Goal: Transaction & Acquisition: Purchase product/service

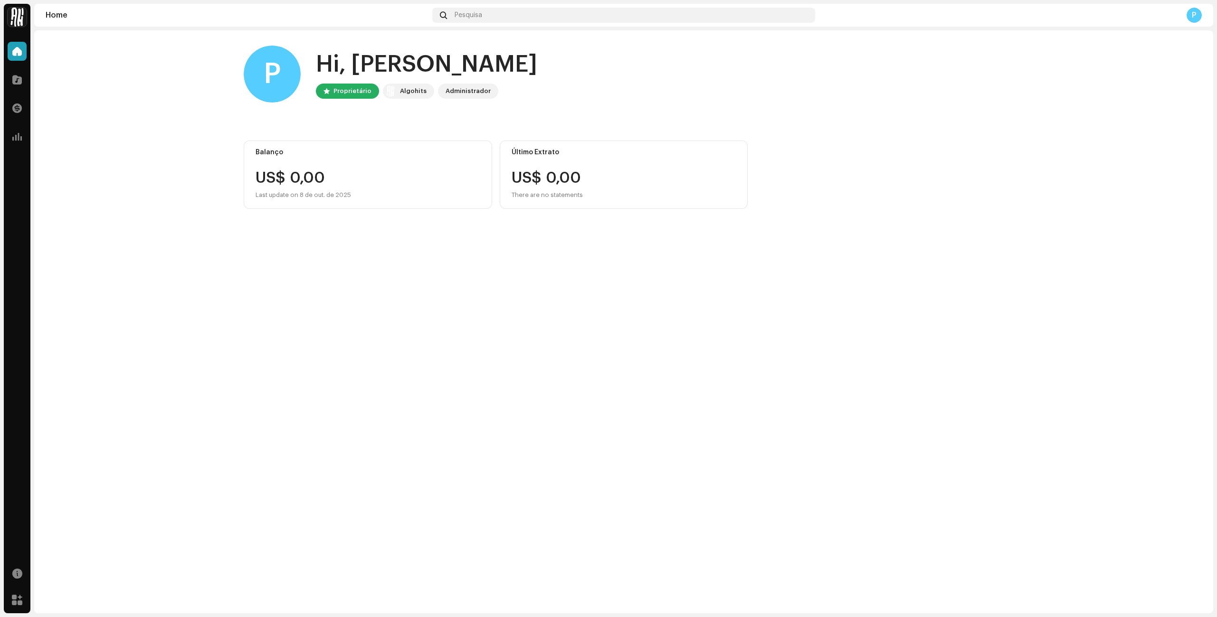
click at [413, 91] on div "Algohits" at bounding box center [413, 90] width 27 height 11
click at [340, 94] on div "Proprietário" at bounding box center [352, 90] width 38 height 11
click at [283, 76] on div "P" at bounding box center [272, 74] width 57 height 57
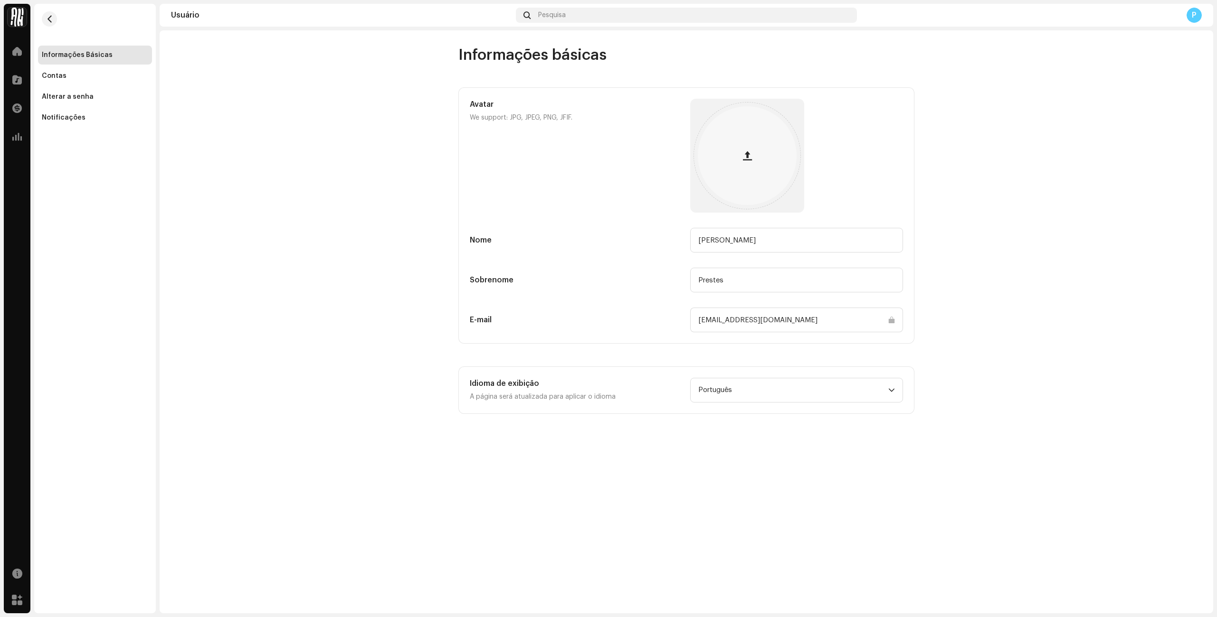
click at [487, 13] on div "Usuário" at bounding box center [341, 15] width 341 height 8
click at [18, 79] on span at bounding box center [16, 80] width 9 height 8
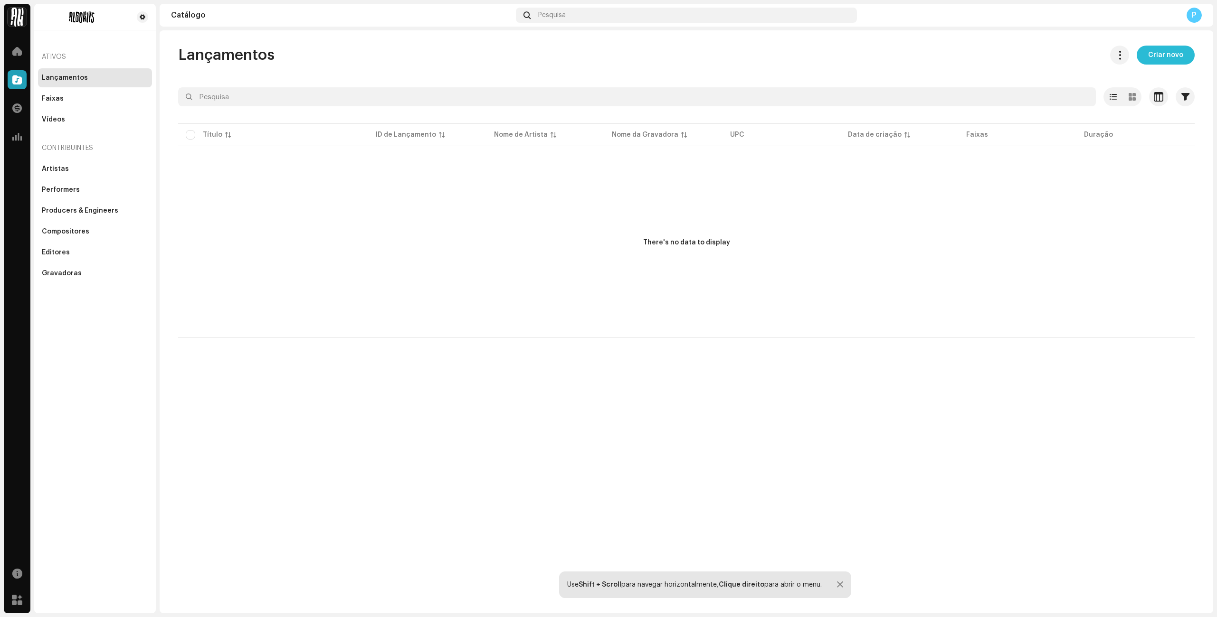
click at [1170, 57] on span "Criar novo" at bounding box center [1165, 55] width 35 height 19
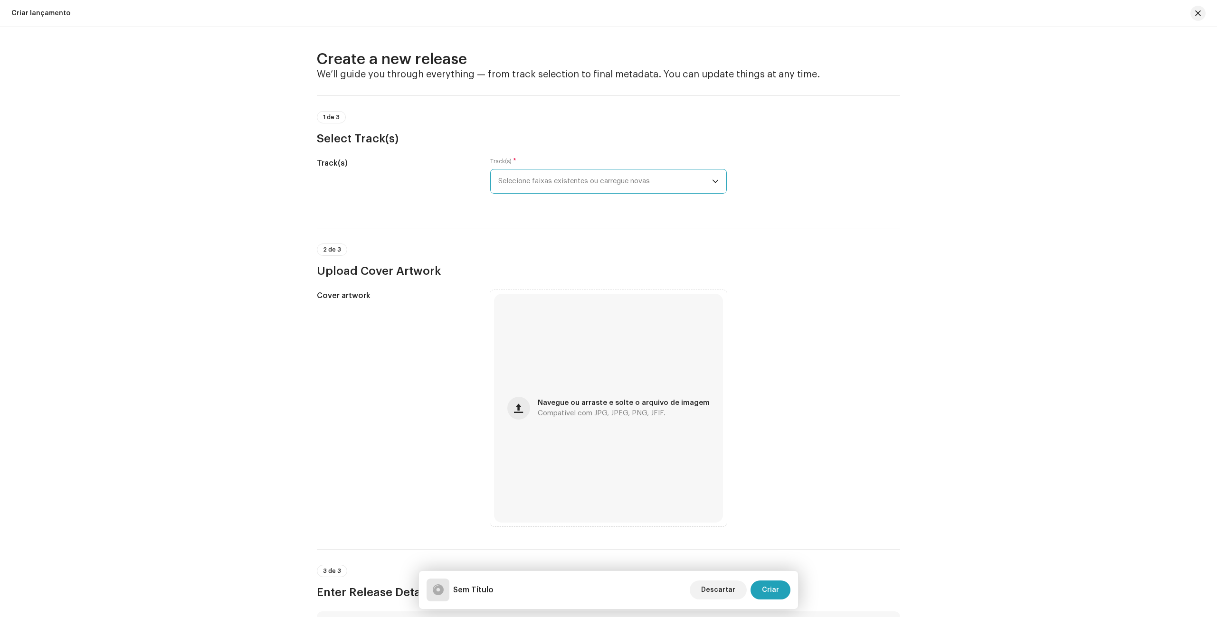
click at [536, 179] on span "Selecione faixas existentes ou carregue novas" at bounding box center [605, 182] width 214 height 24
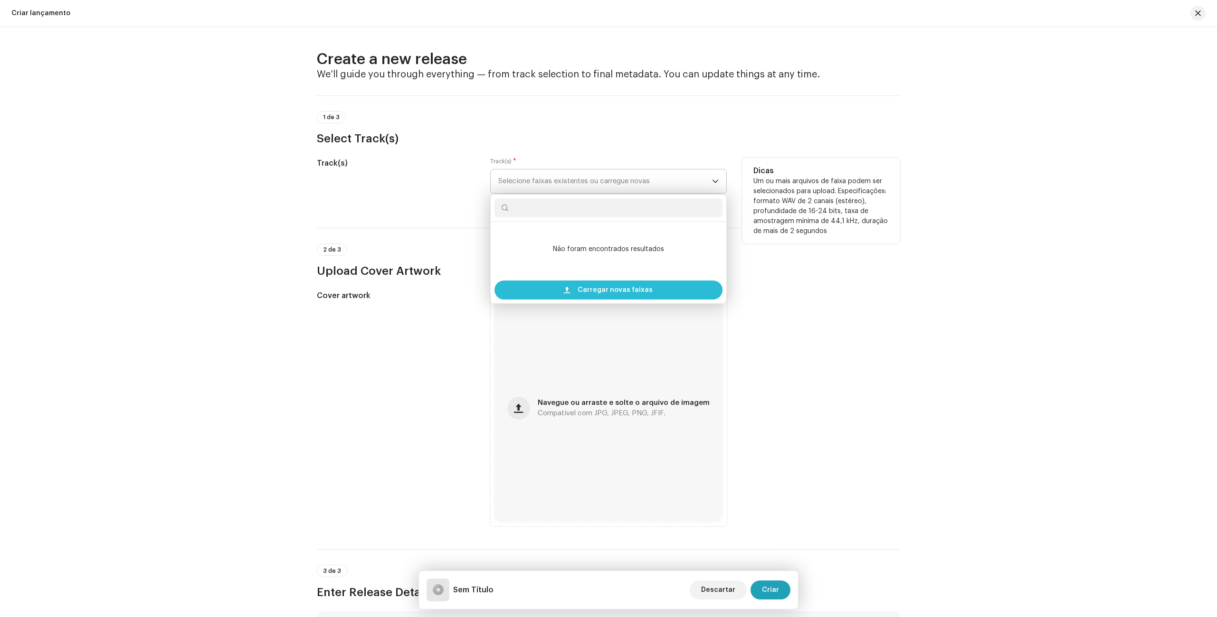
click at [602, 291] on span "Carregar novas faixas" at bounding box center [614, 290] width 75 height 19
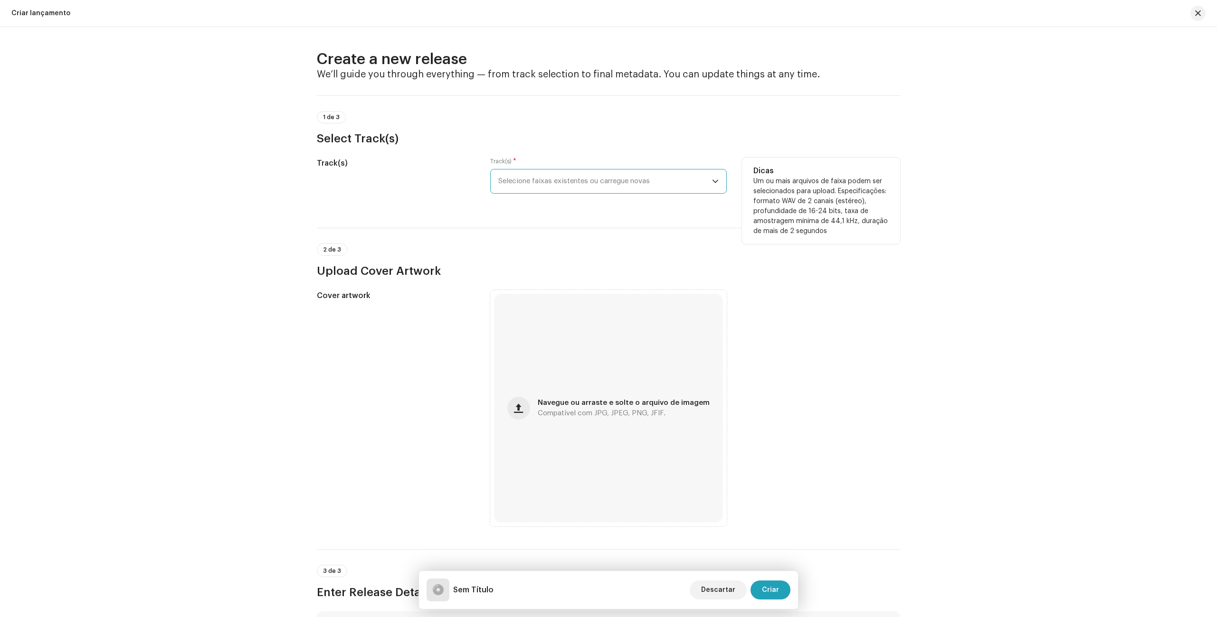
click at [561, 188] on span "Selecione faixas existentes ou carregue novas" at bounding box center [605, 182] width 214 height 24
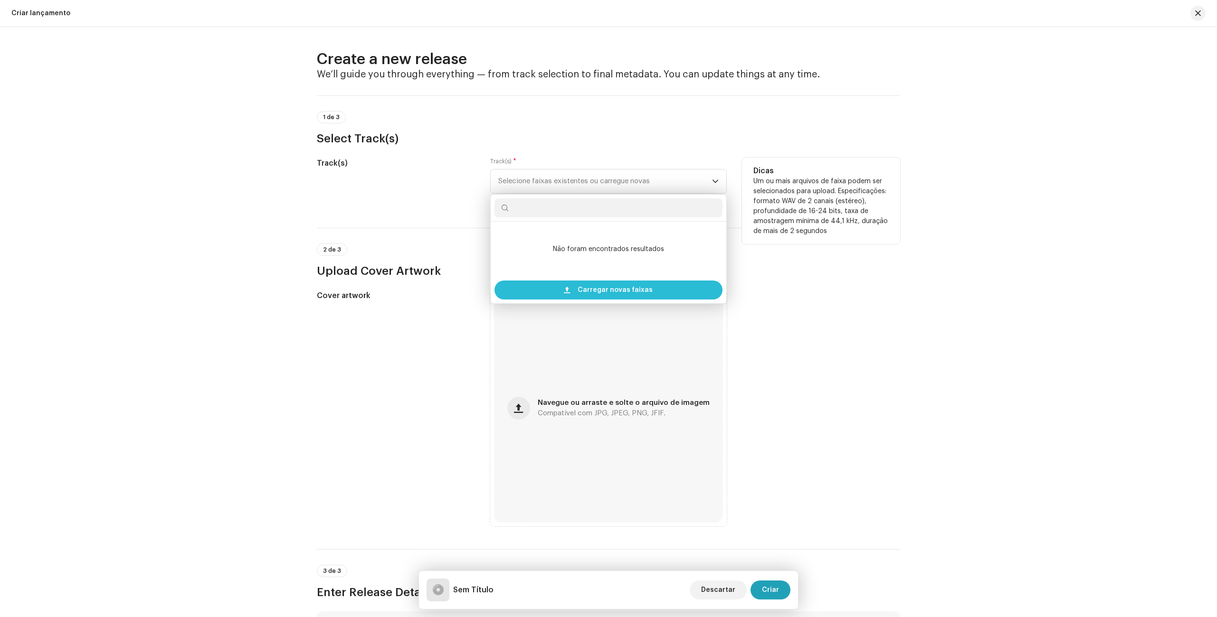
click at [626, 291] on span "Carregar novas faixas" at bounding box center [614, 290] width 75 height 19
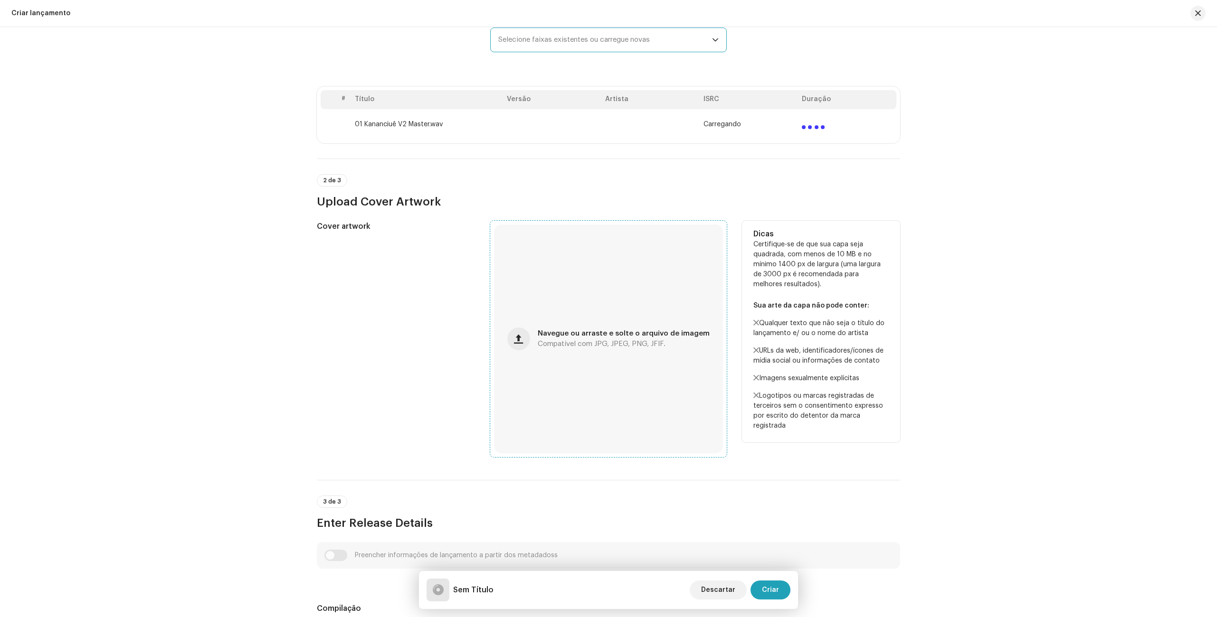
scroll to position [75, 0]
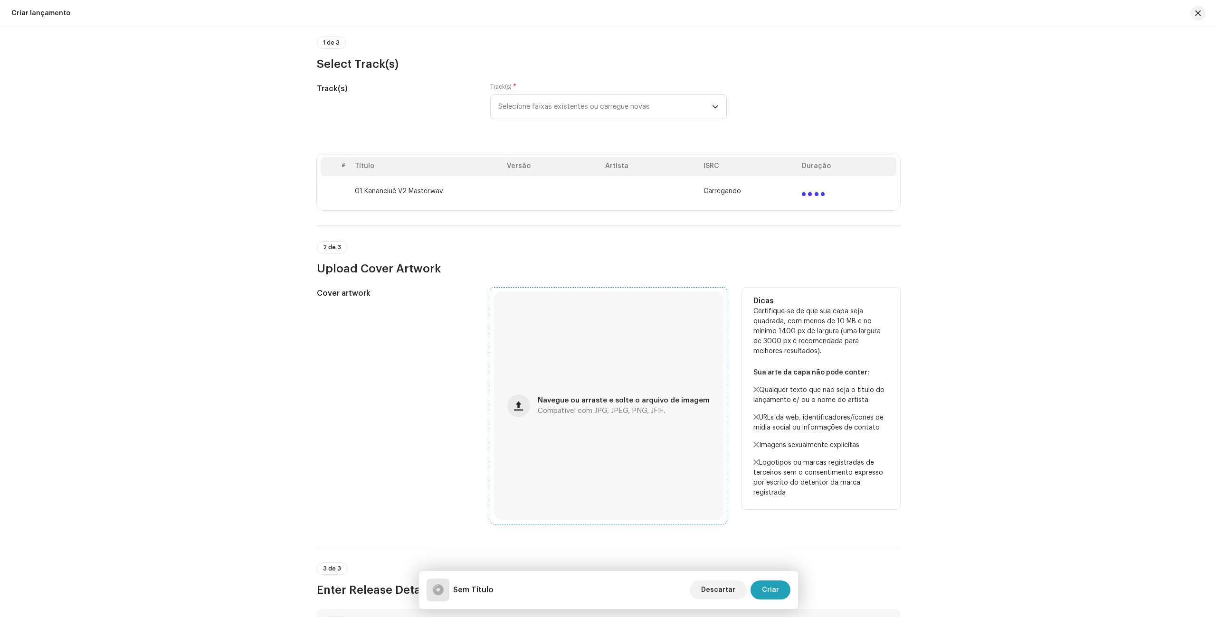
click at [556, 389] on div "Navegue ou arraste e solte o arquivo de imagem Compatível com JPG, JPEG, PNG, J…" at bounding box center [608, 406] width 229 height 229
click at [516, 408] on span "button" at bounding box center [518, 406] width 9 height 8
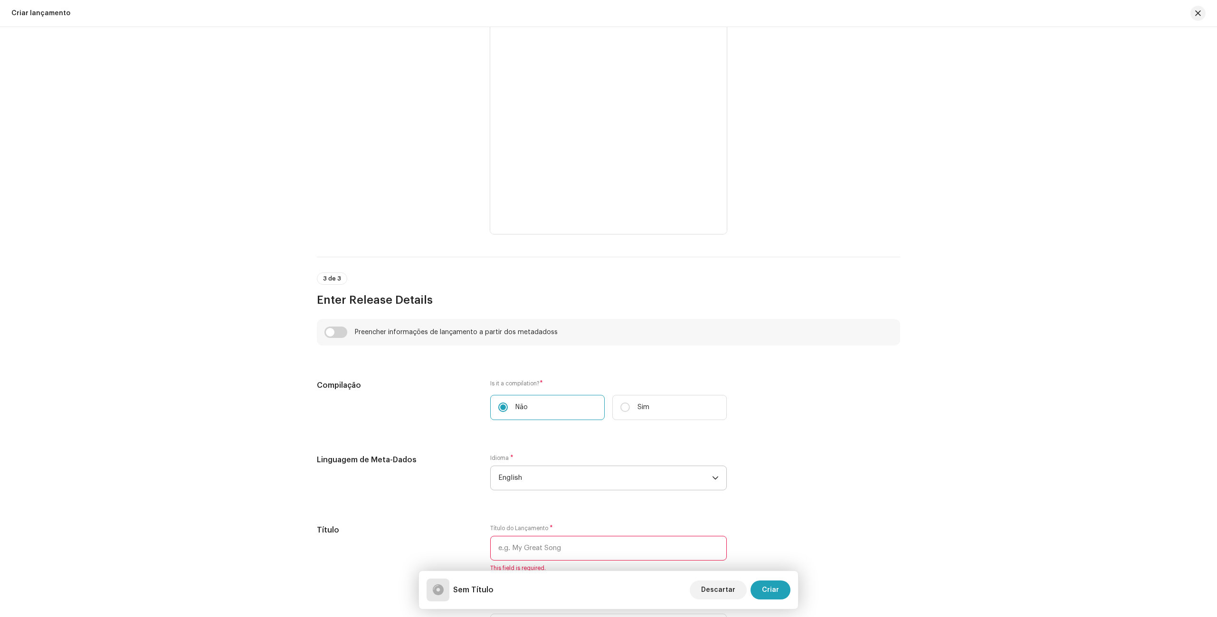
scroll to position [424, 0]
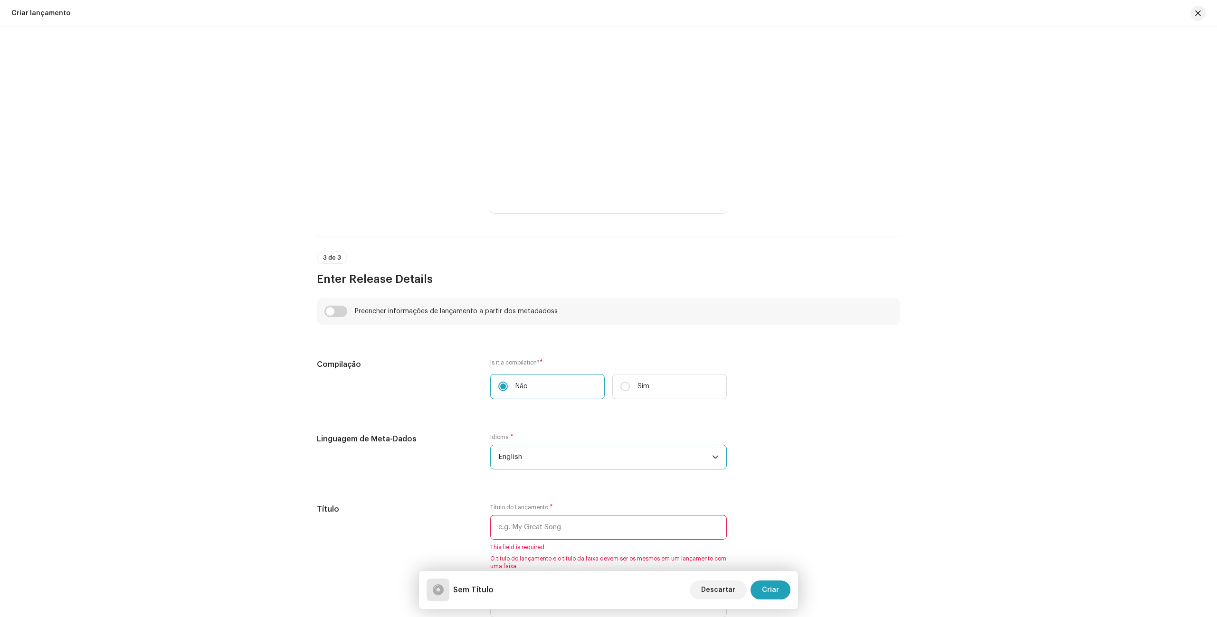
click at [571, 458] on span "English" at bounding box center [605, 457] width 214 height 24
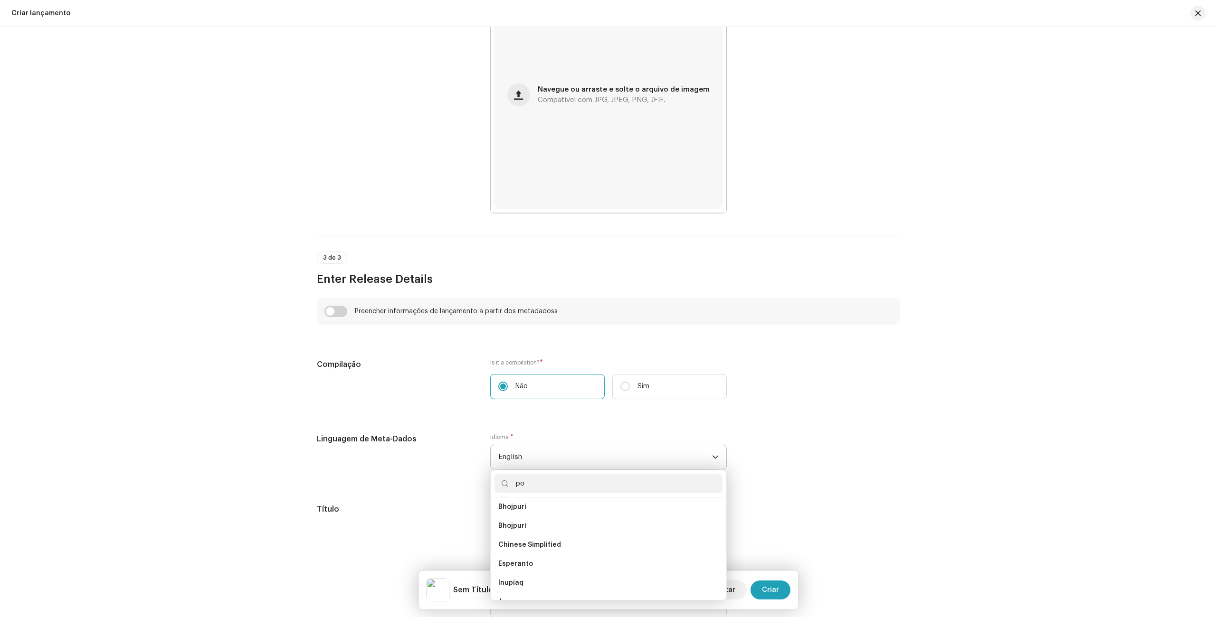
scroll to position [0, 0]
type input "por"
click at [561, 509] on li "Portuguese" at bounding box center [608, 510] width 228 height 19
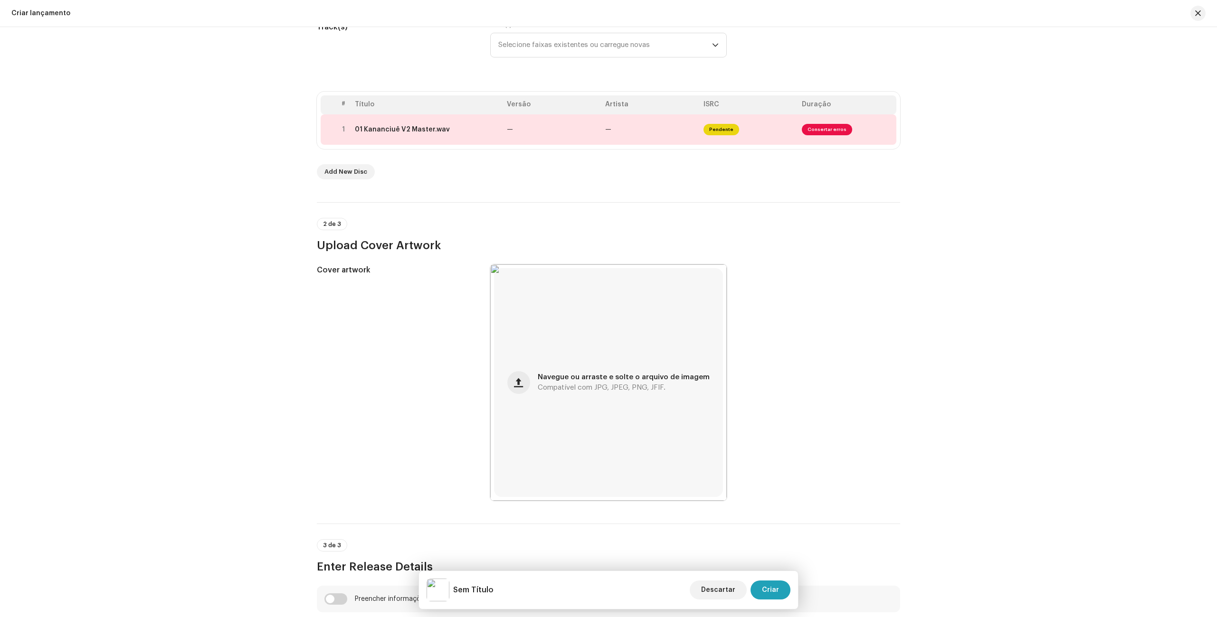
scroll to position [113, 0]
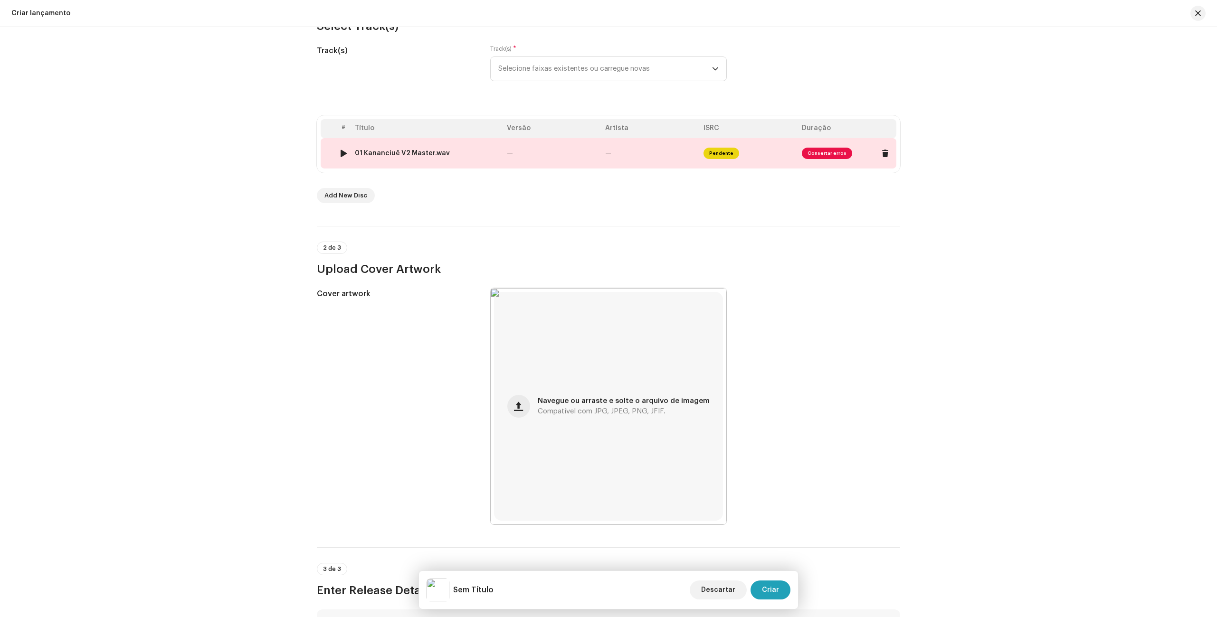
click at [830, 154] on span "Consertar erros" at bounding box center [827, 153] width 50 height 11
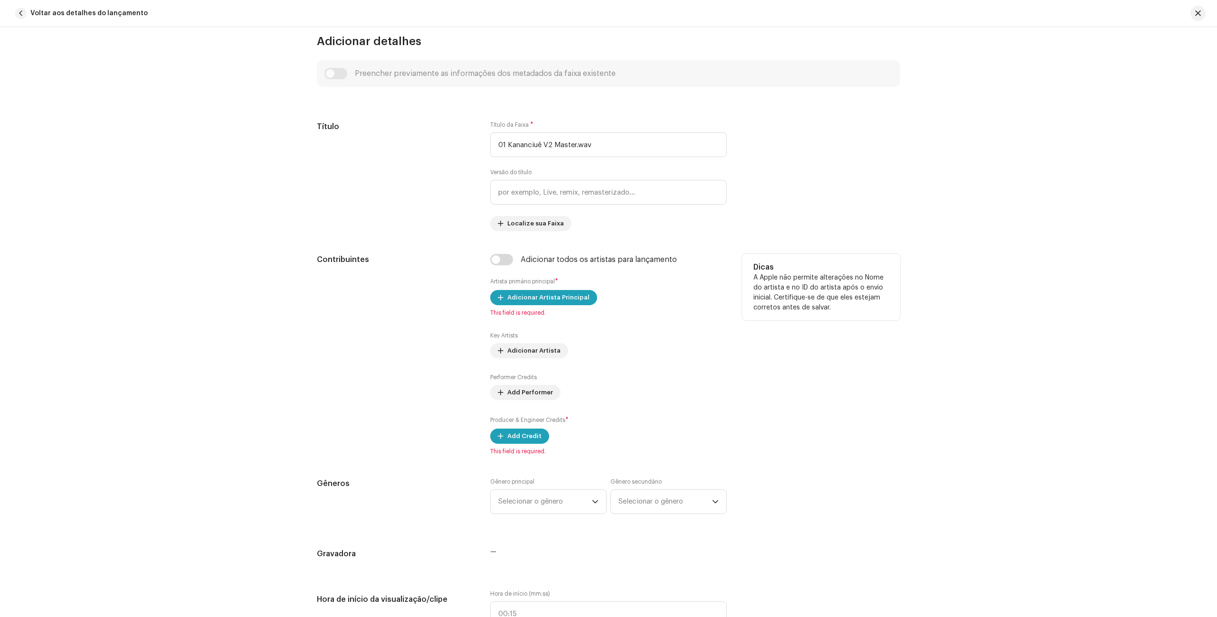
scroll to position [388, 0]
click at [569, 298] on span "Adicionar Artista Principal" at bounding box center [548, 296] width 82 height 19
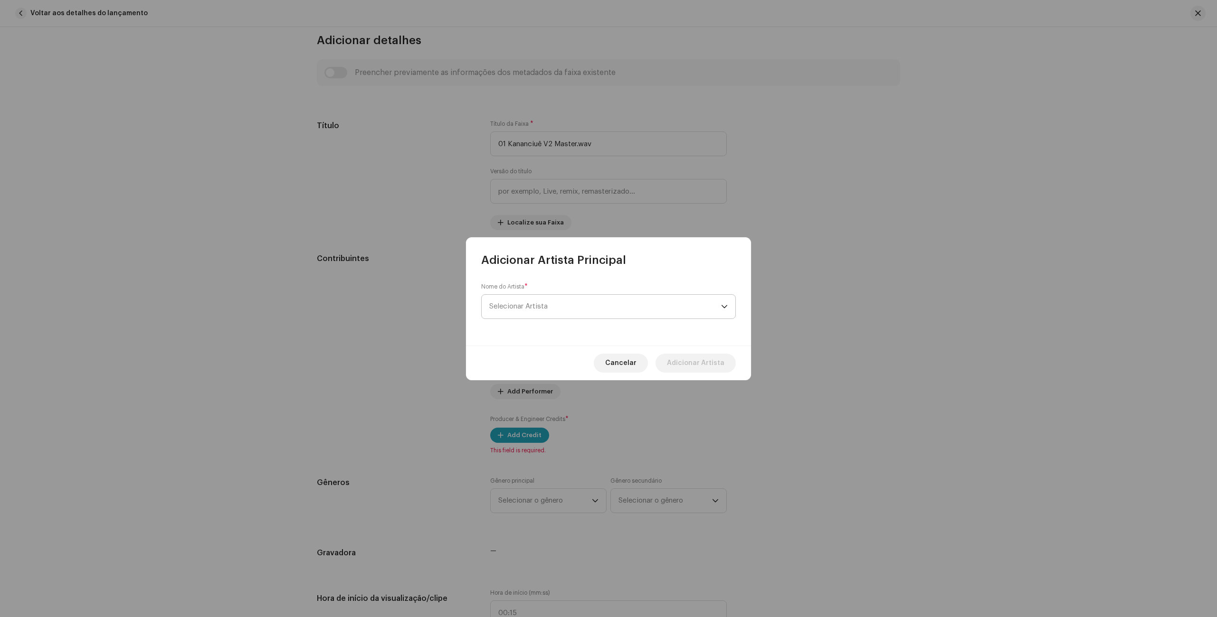
click at [568, 307] on span "Selecionar Artista" at bounding box center [605, 307] width 232 height 24
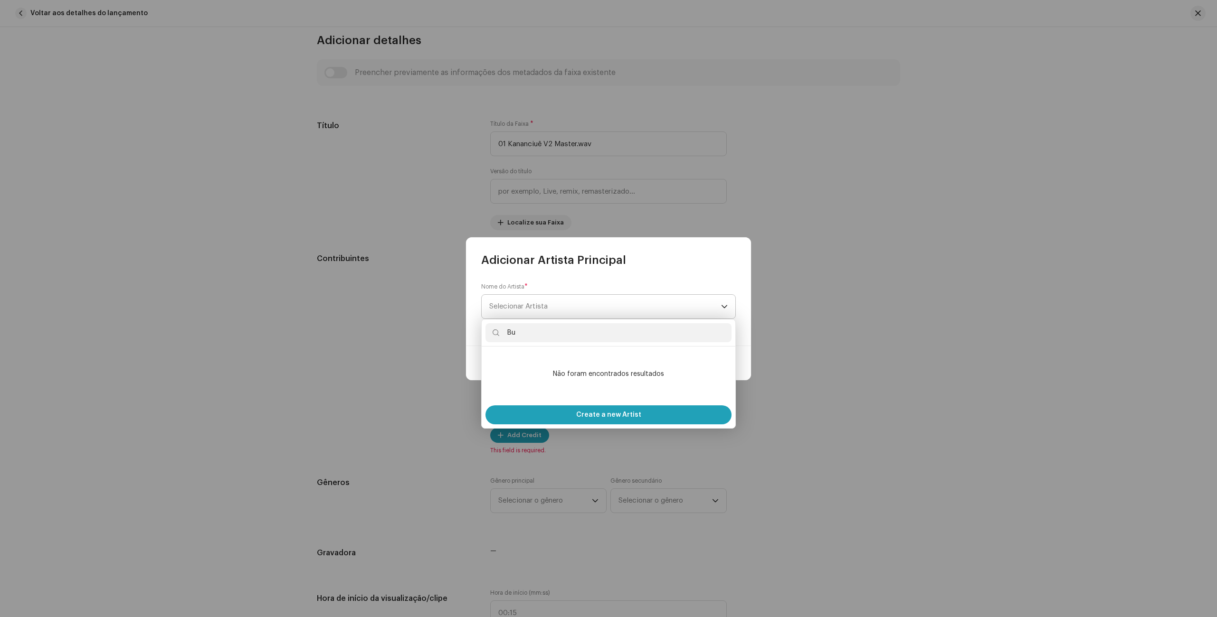
type input "B"
click at [621, 416] on span "Create a new Artist" at bounding box center [608, 415] width 65 height 19
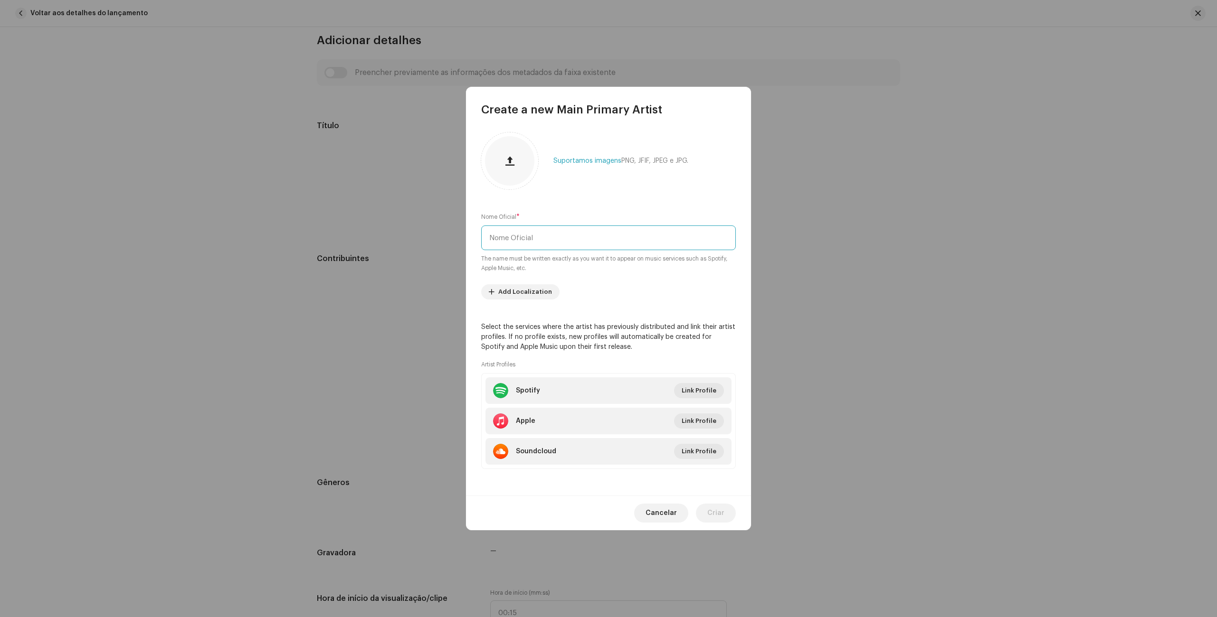
click at [550, 242] on input "text" at bounding box center [608, 238] width 255 height 25
type input "Bumbá Beat"
click at [538, 289] on span "Add Localization" at bounding box center [525, 292] width 54 height 19
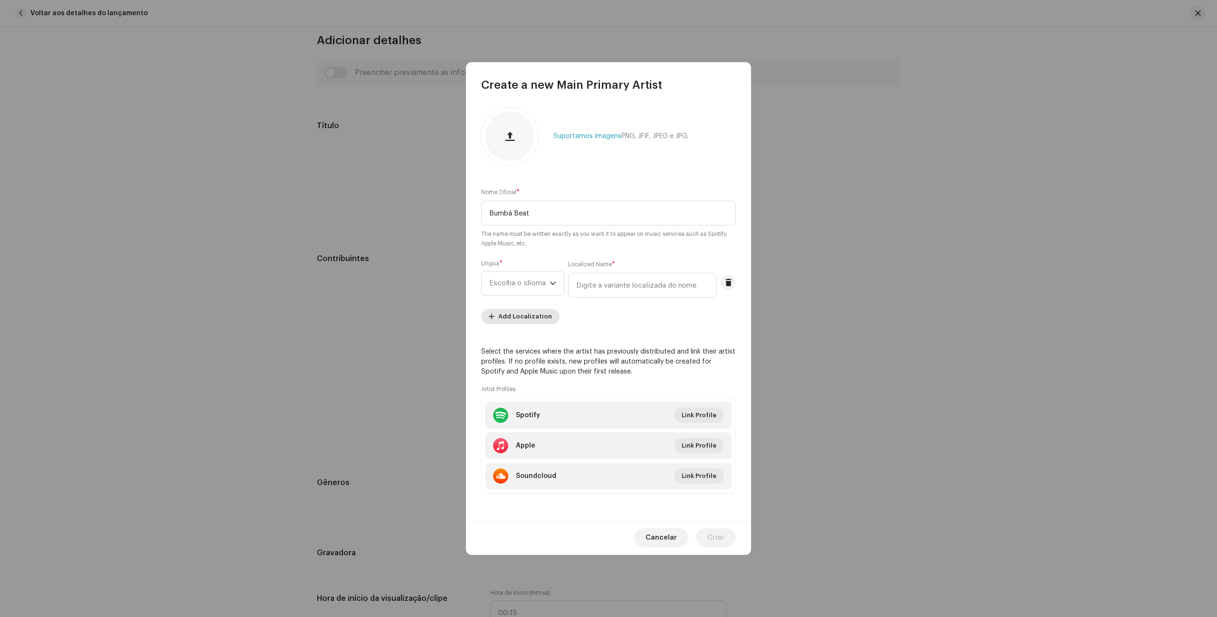
click at [538, 289] on span "Escolha o idioma" at bounding box center [519, 284] width 60 height 24
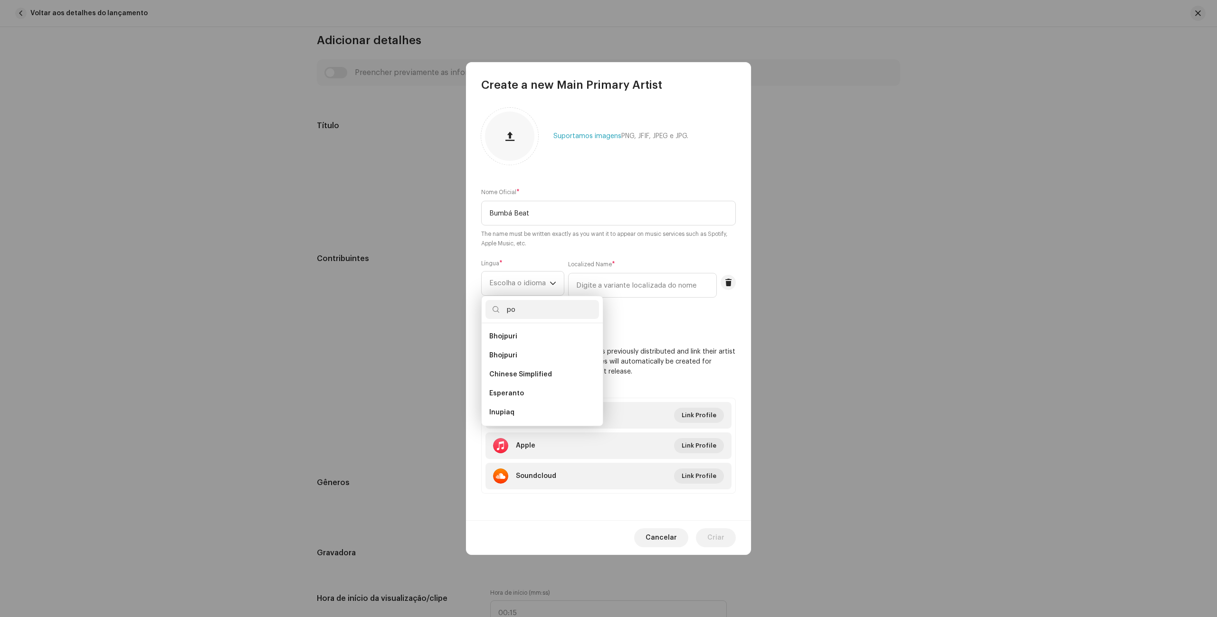
scroll to position [0, 0]
type input "por"
click at [542, 330] on li "Portuguese" at bounding box center [541, 336] width 113 height 19
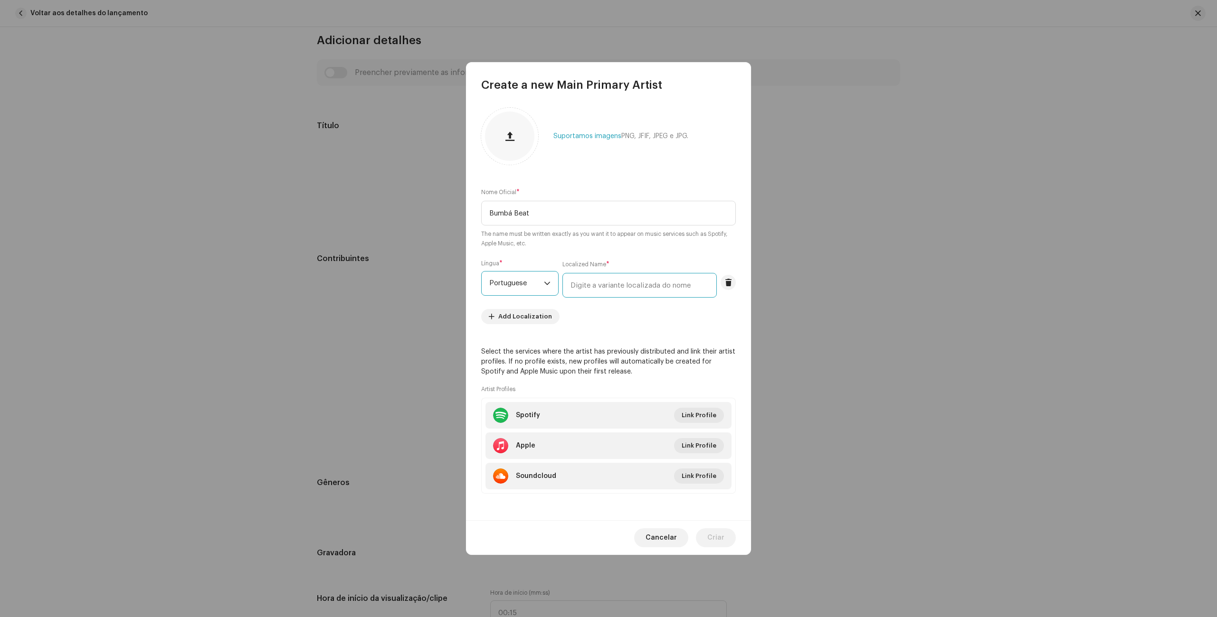
click at [636, 289] on input "text" at bounding box center [639, 285] width 154 height 25
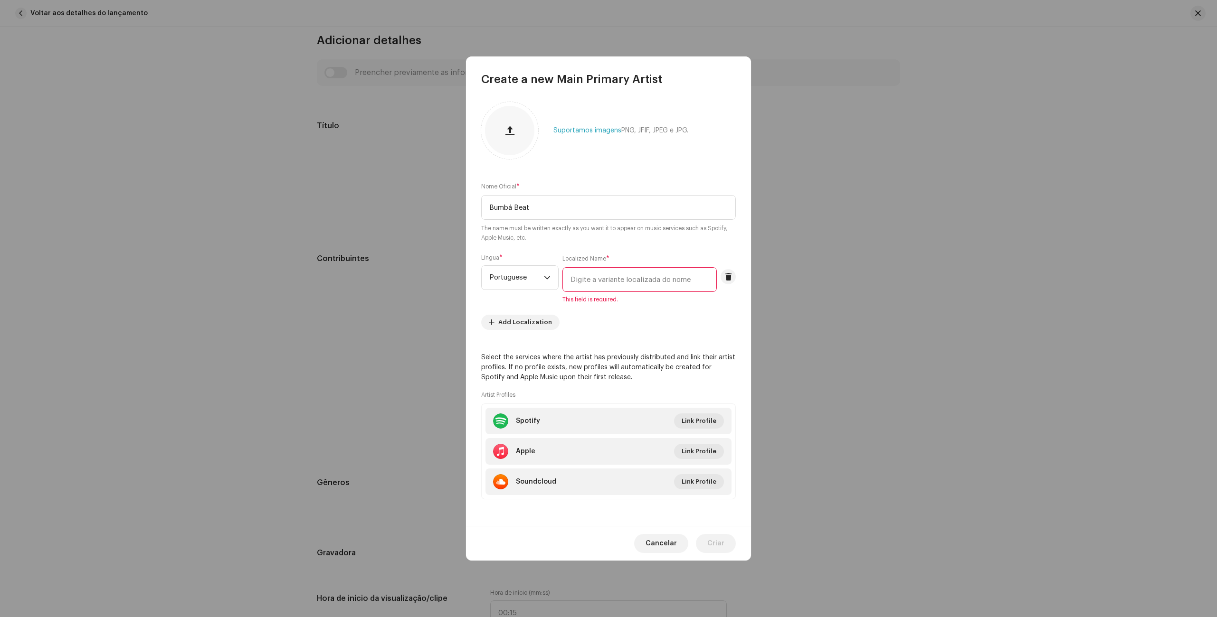
click at [602, 276] on input "text" at bounding box center [639, 279] width 154 height 25
click at [603, 281] on input "text" at bounding box center [639, 279] width 154 height 25
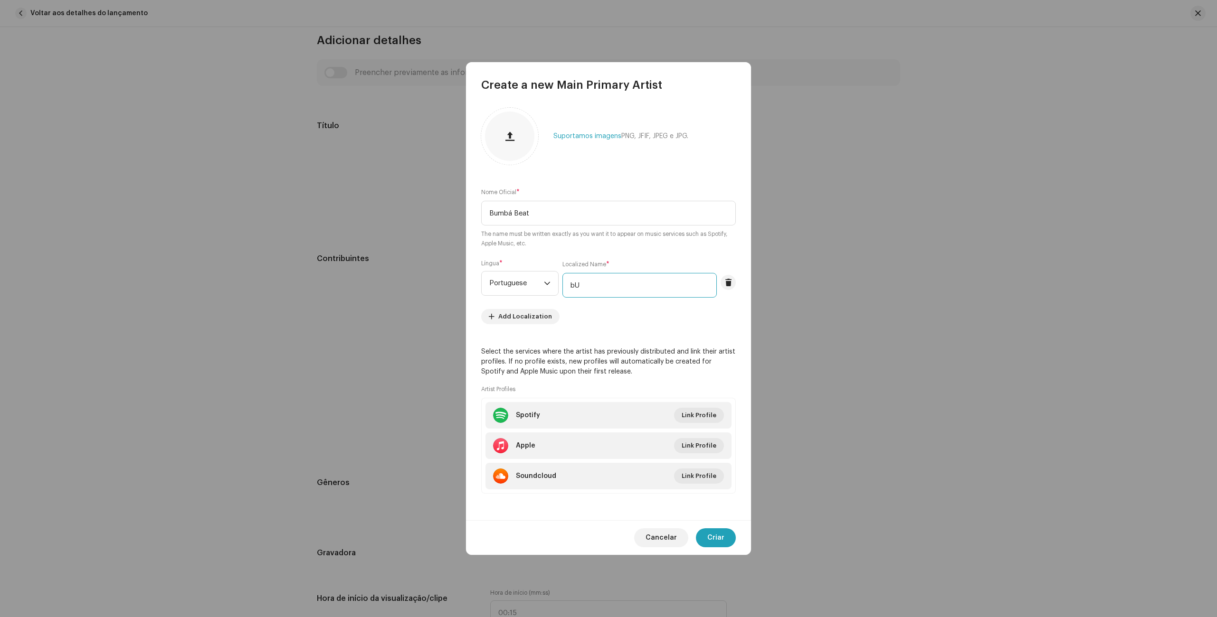
type input "b"
type input "Bumba Beat"
click at [615, 321] on re-m-artist-locales-form "Língua * Portuguese Localized Name * Bumba Beat Add Localization" at bounding box center [608, 292] width 255 height 65
click at [711, 536] on span "Criar" at bounding box center [715, 538] width 17 height 19
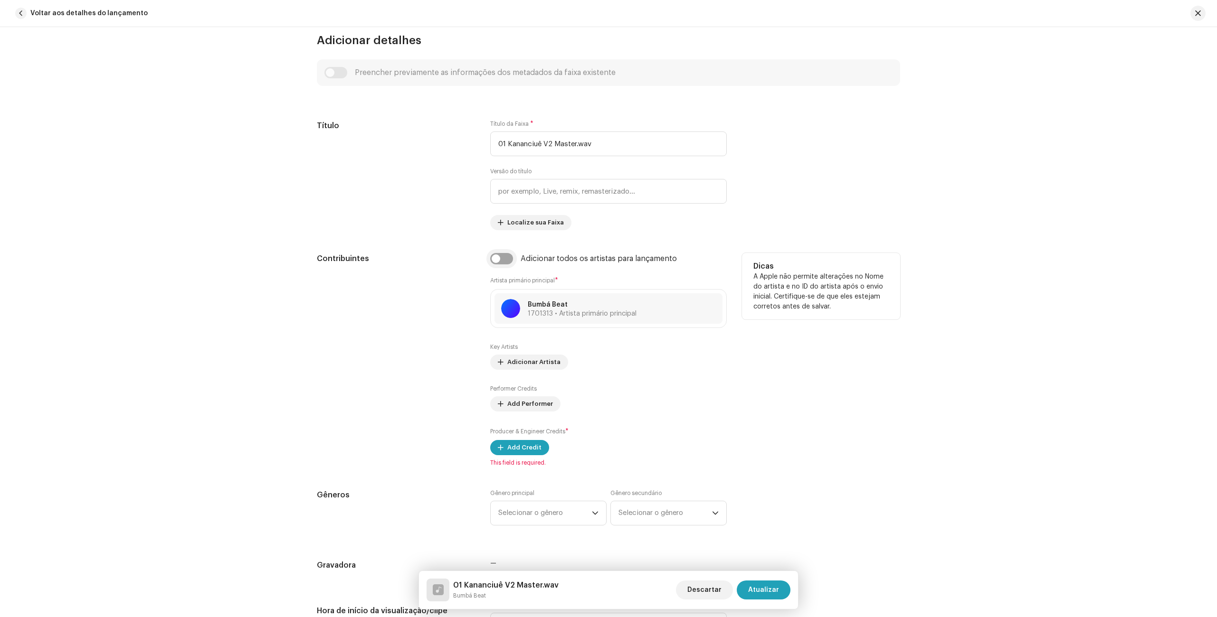
click at [499, 259] on input "checkbox" at bounding box center [501, 258] width 23 height 11
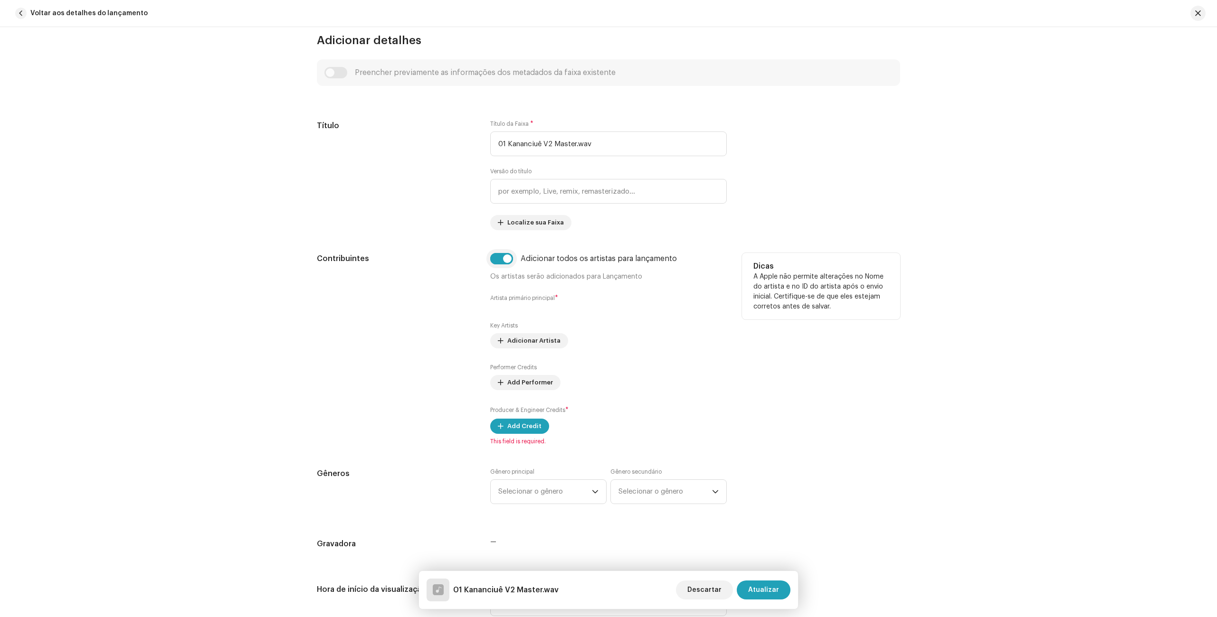
click at [499, 259] on input "checkbox" at bounding box center [501, 258] width 23 height 11
checkbox input "false"
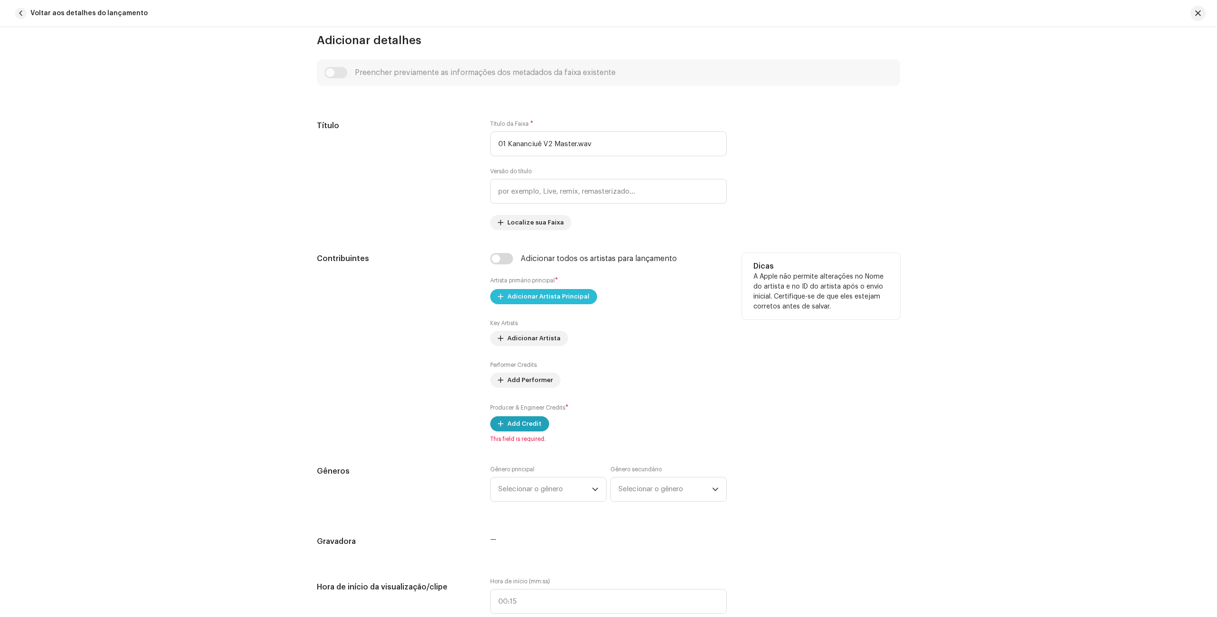
click at [531, 302] on span "Adicionar Artista Principal" at bounding box center [548, 296] width 82 height 19
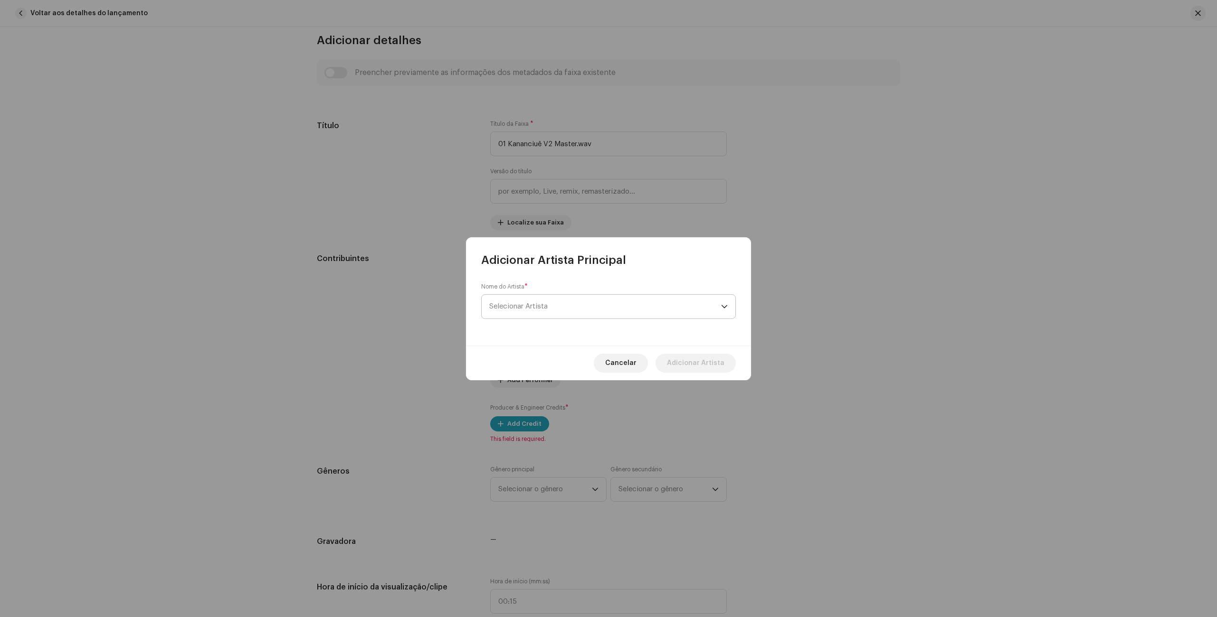
click at [537, 314] on span "Selecionar Artista" at bounding box center [605, 307] width 232 height 24
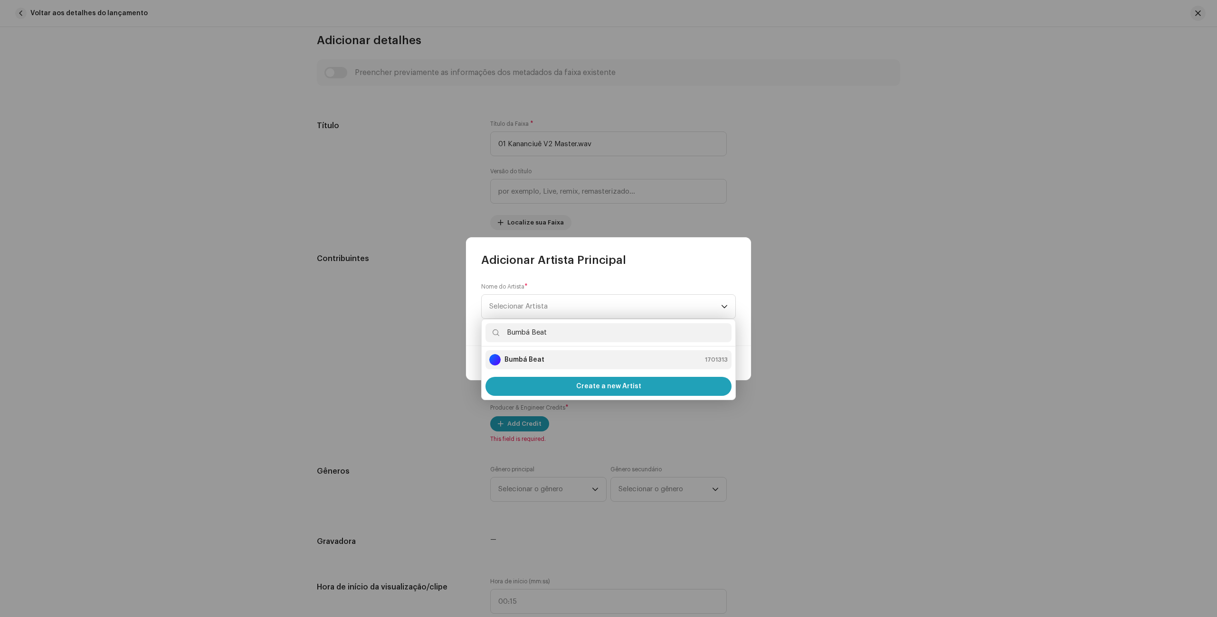
type input "Bumbá Beat"
click at [610, 358] on div "Bumbá Beat 1701313" at bounding box center [608, 359] width 238 height 11
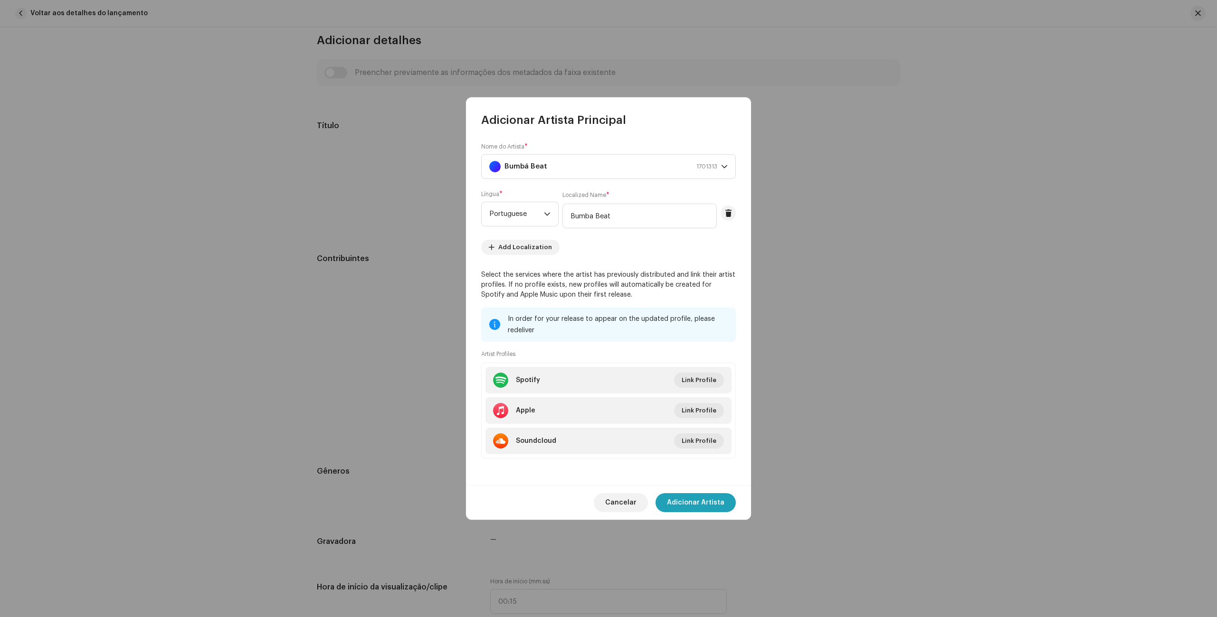
click at [702, 513] on div "Cancelar Adicionar Artista" at bounding box center [608, 502] width 285 height 35
click at [703, 506] on span "Adicionar Artista" at bounding box center [695, 502] width 57 height 19
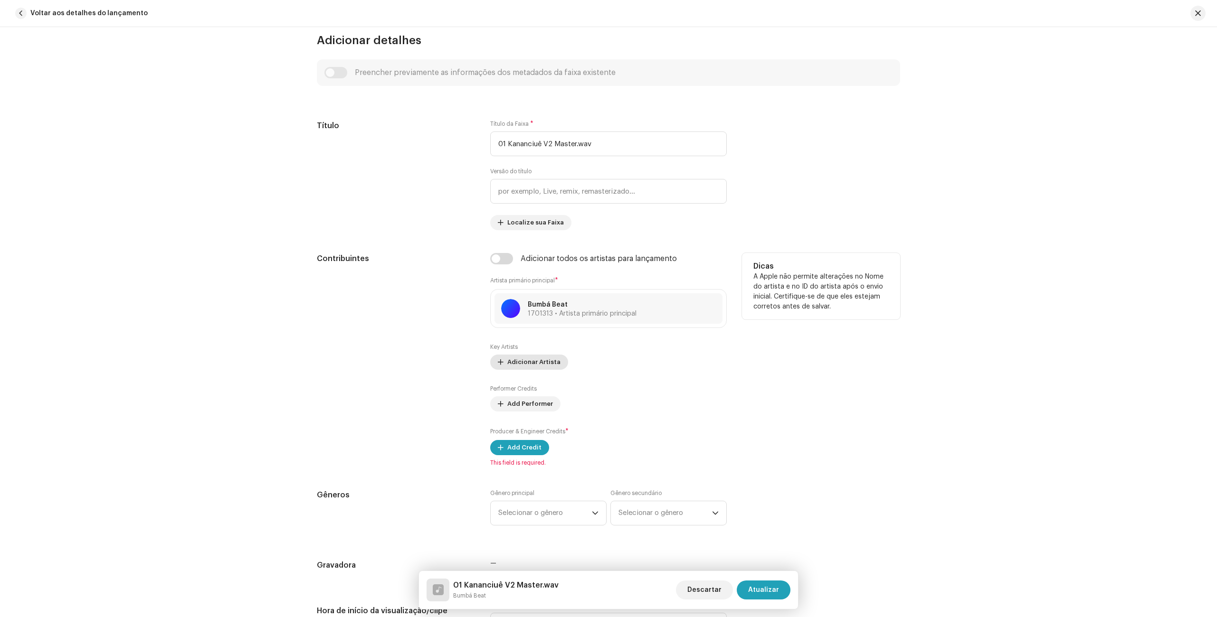
click at [508, 364] on span "Adicionar Artista" at bounding box center [533, 362] width 53 height 19
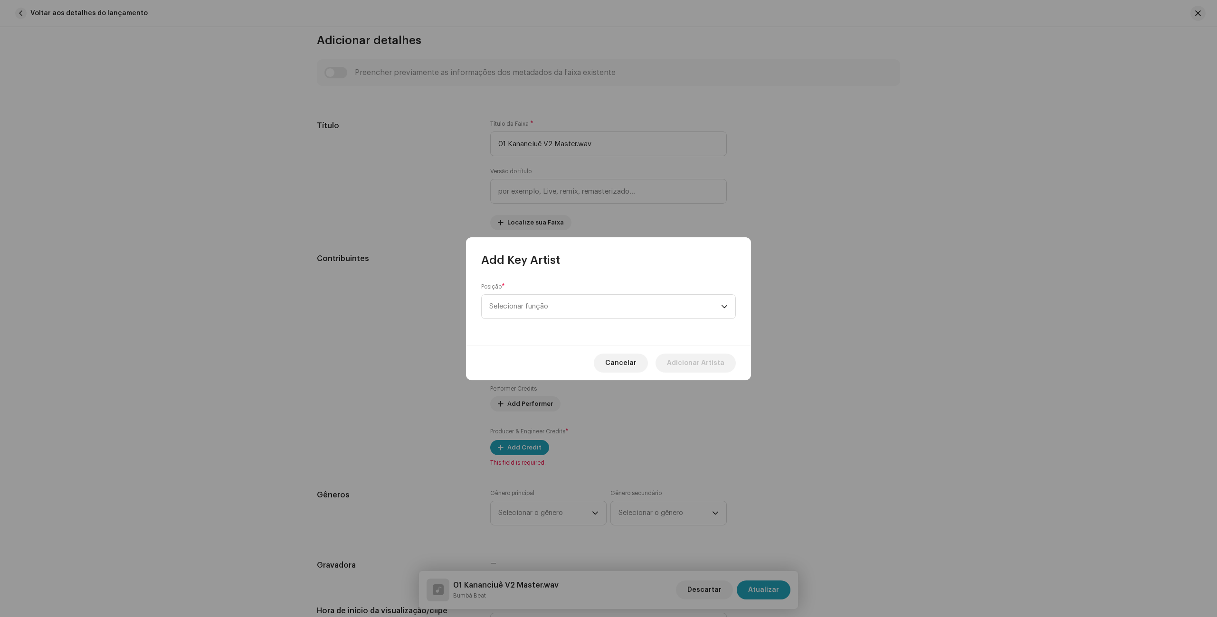
click at [531, 323] on div "Posição * Selecionar função" at bounding box center [608, 307] width 285 height 78
click at [548, 305] on span "Selecionar função" at bounding box center [605, 301] width 232 height 24
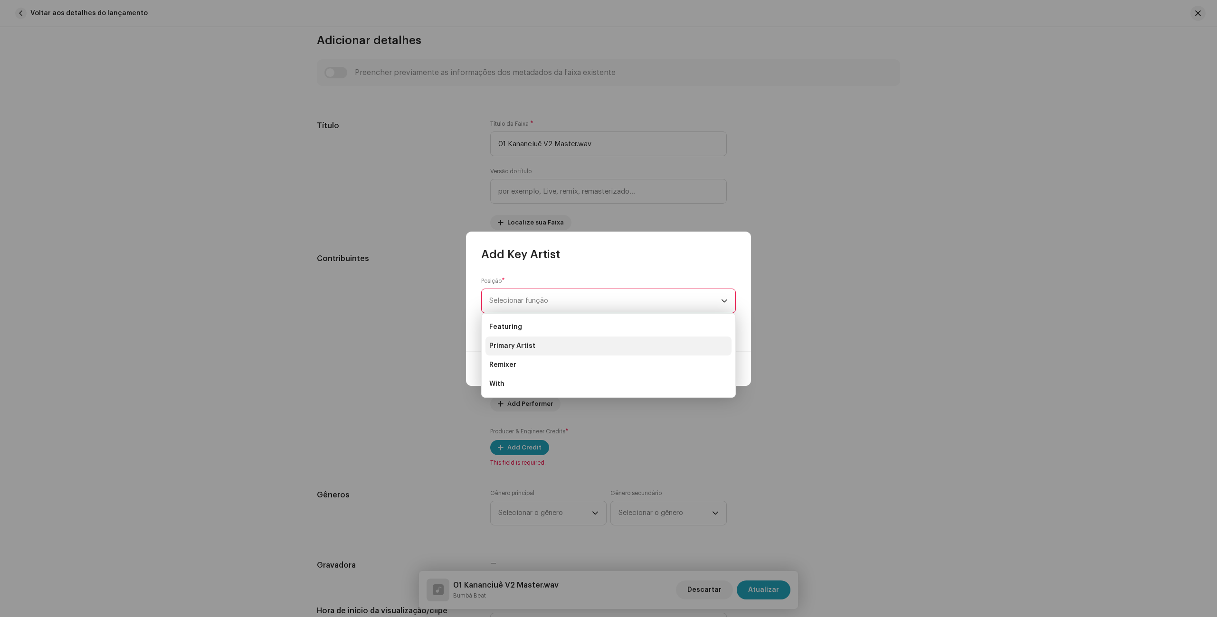
click at [534, 345] on li "Primary Artist" at bounding box center [608, 346] width 246 height 19
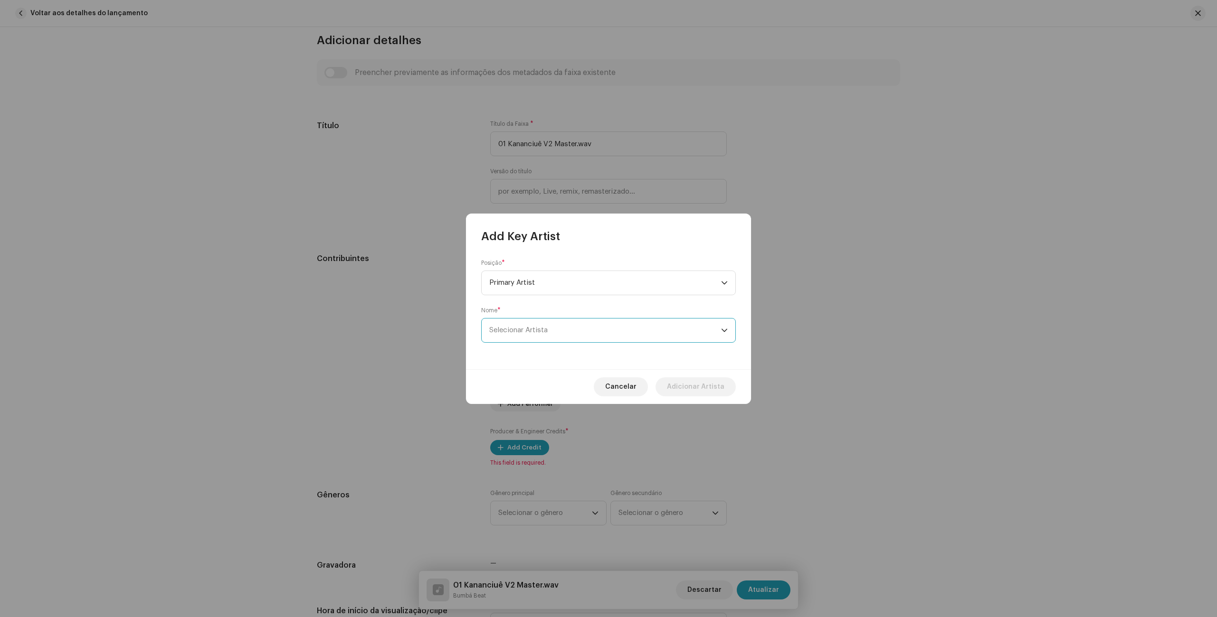
click at [533, 327] on span "Selecionar Artista" at bounding box center [518, 330] width 58 height 7
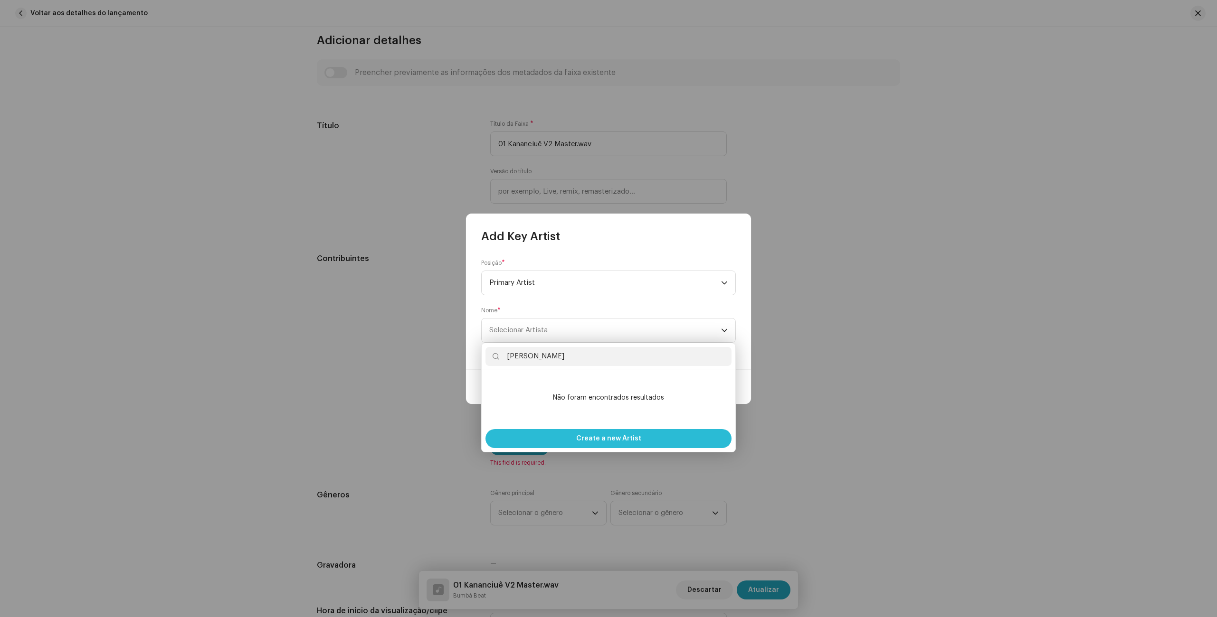
type input "[PERSON_NAME]"
click at [652, 438] on div "Create a new Artist" at bounding box center [608, 438] width 246 height 19
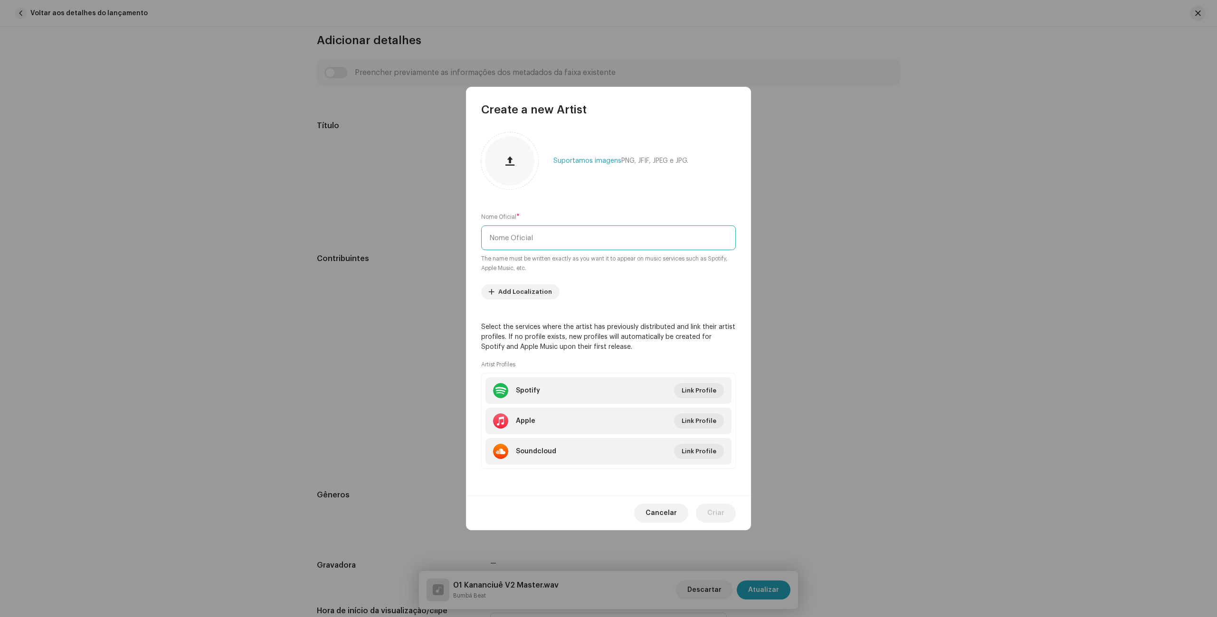
click at [529, 236] on input "text" at bounding box center [608, 238] width 255 height 25
type input "[PERSON_NAME]"
click at [690, 388] on span "Link Profile" at bounding box center [698, 390] width 35 height 19
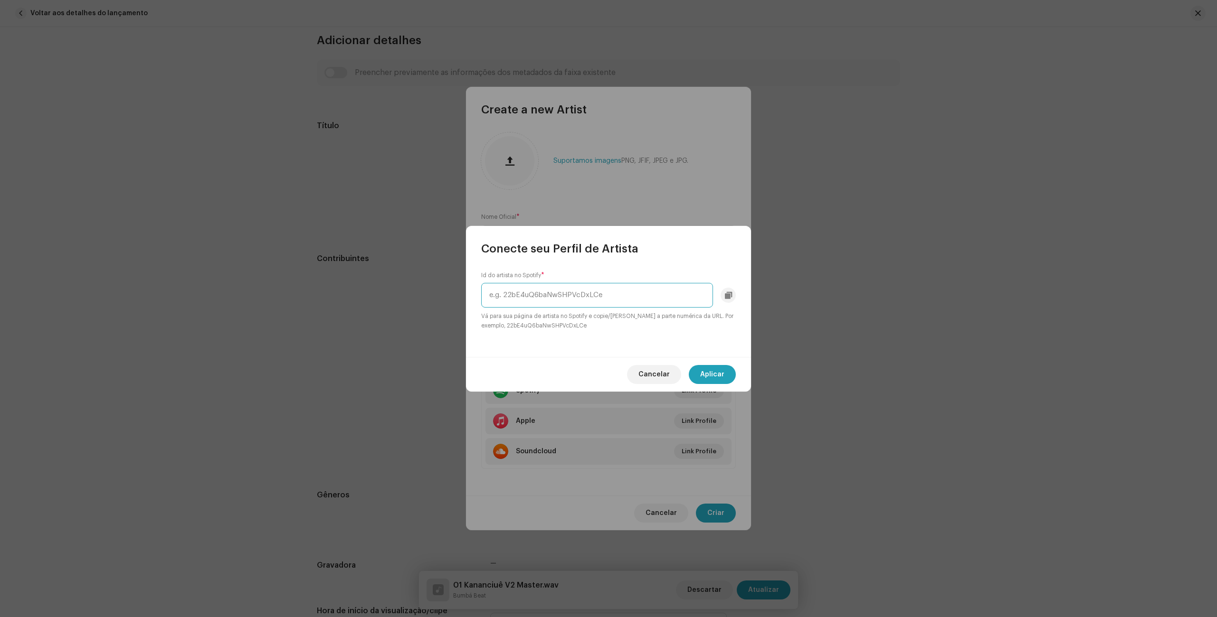
paste input "57tMw6vA6tcYWeie0ibI80"
click at [622, 300] on input "57tMw6vA6tcYWeie0ibI80" at bounding box center [597, 295] width 232 height 25
type input "57tMw6vA6tcYWeie0ibI80"
click at [635, 325] on small "Vá para sua página de artista no Spotify e copie/[PERSON_NAME] a parte numérica…" at bounding box center [608, 321] width 255 height 19
click at [723, 377] on span "Aplicar" at bounding box center [712, 374] width 24 height 19
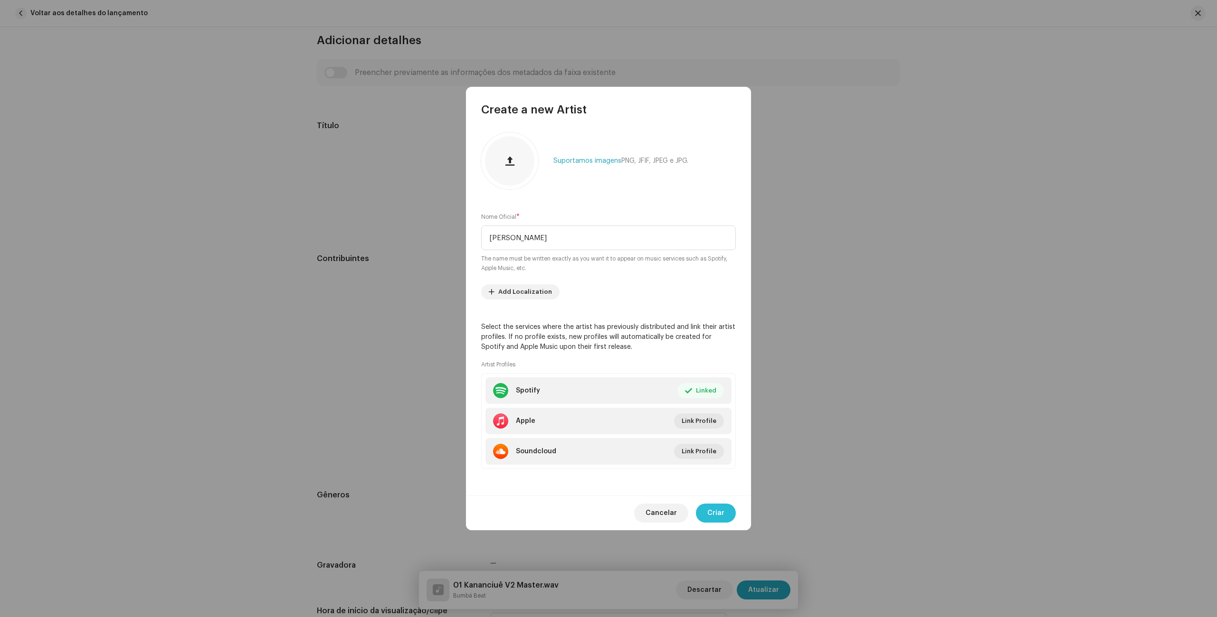
click at [722, 514] on span "Criar" at bounding box center [715, 513] width 17 height 19
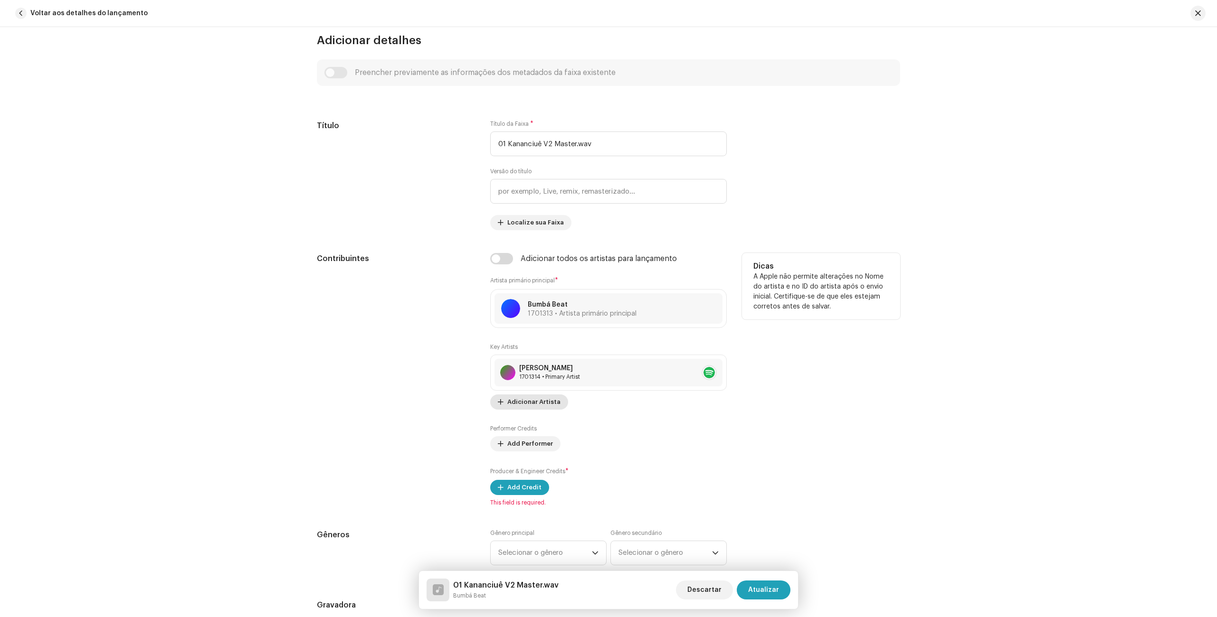
click at [543, 401] on span "Adicionar Artista" at bounding box center [533, 402] width 53 height 19
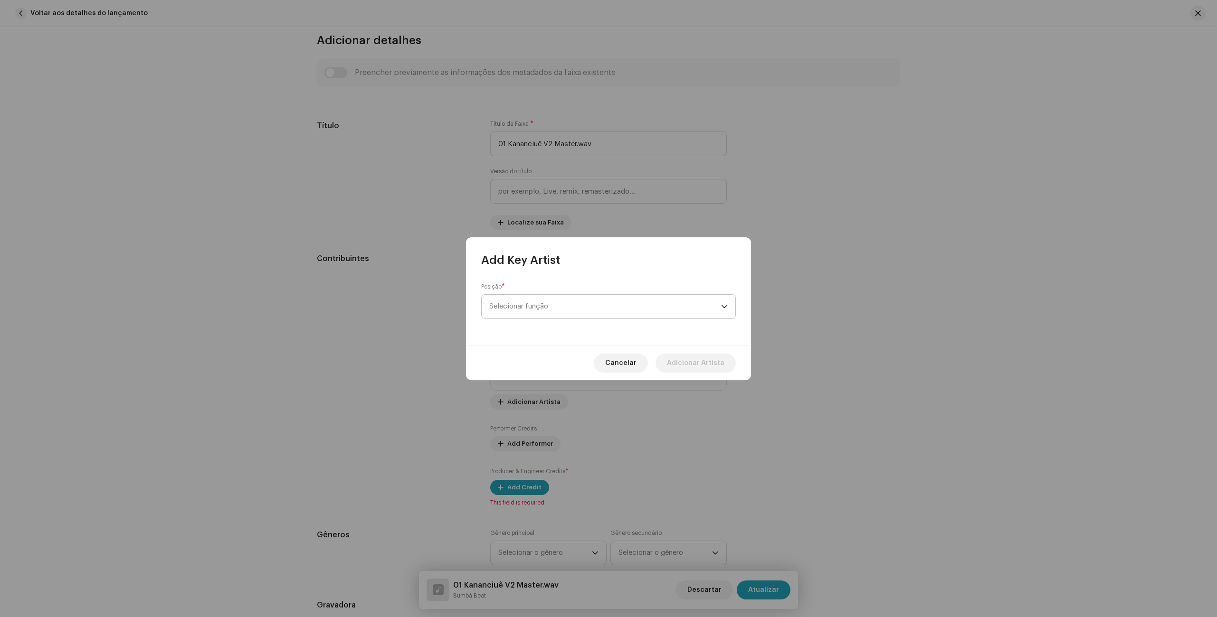
click at [560, 312] on span "Selecionar função" at bounding box center [605, 307] width 232 height 24
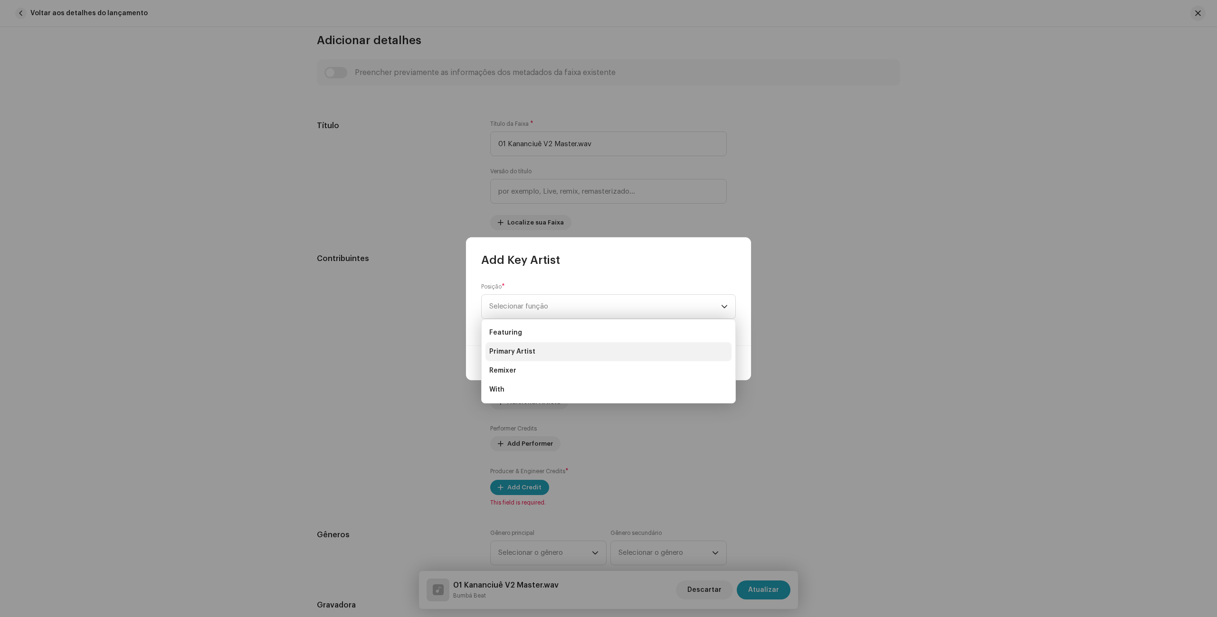
click at [525, 351] on span "Primary Artist" at bounding box center [512, 351] width 46 height 9
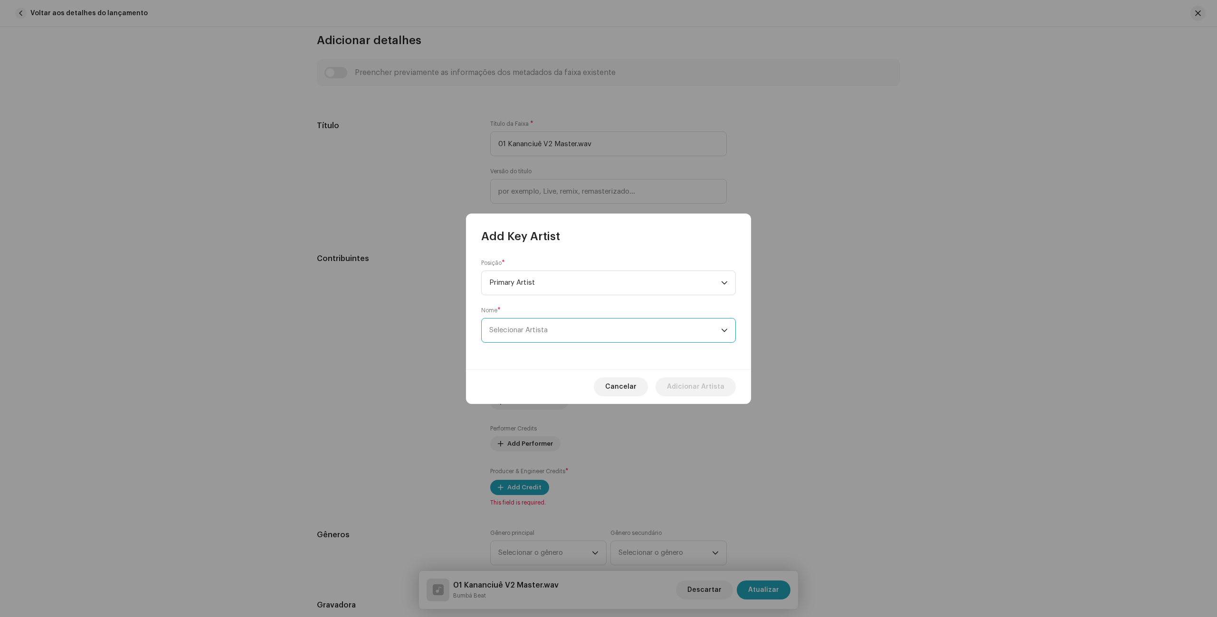
click at [560, 327] on span "Selecionar Artista" at bounding box center [605, 331] width 232 height 24
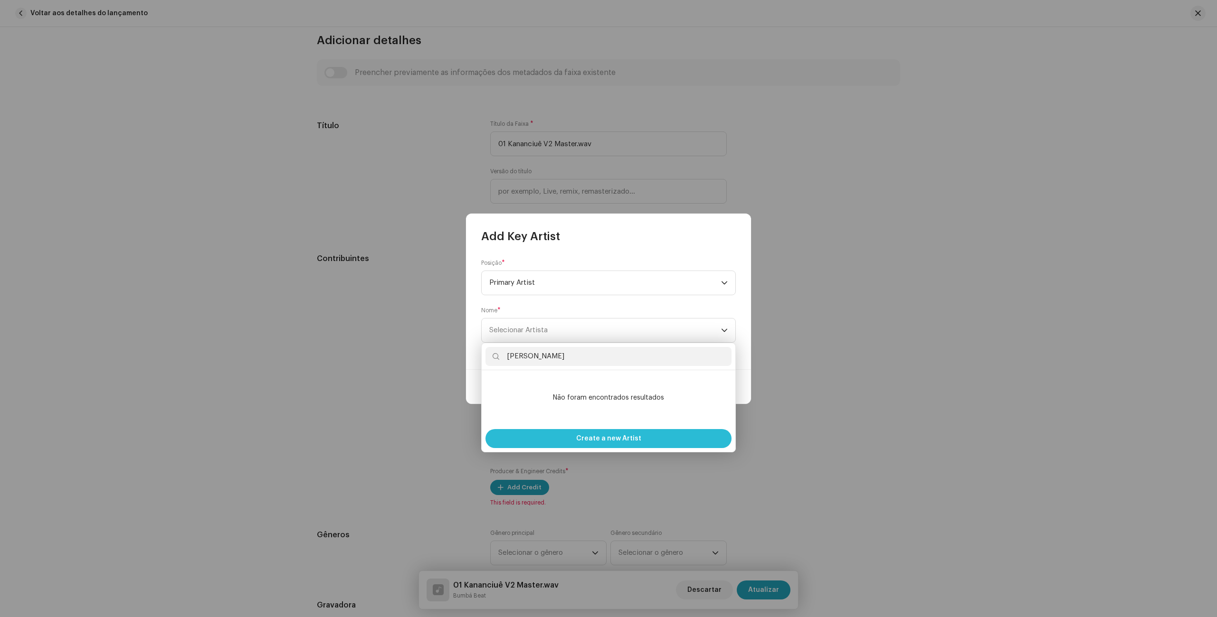
type input "[PERSON_NAME]"
click at [609, 437] on span "Create a new Artist" at bounding box center [608, 438] width 65 height 19
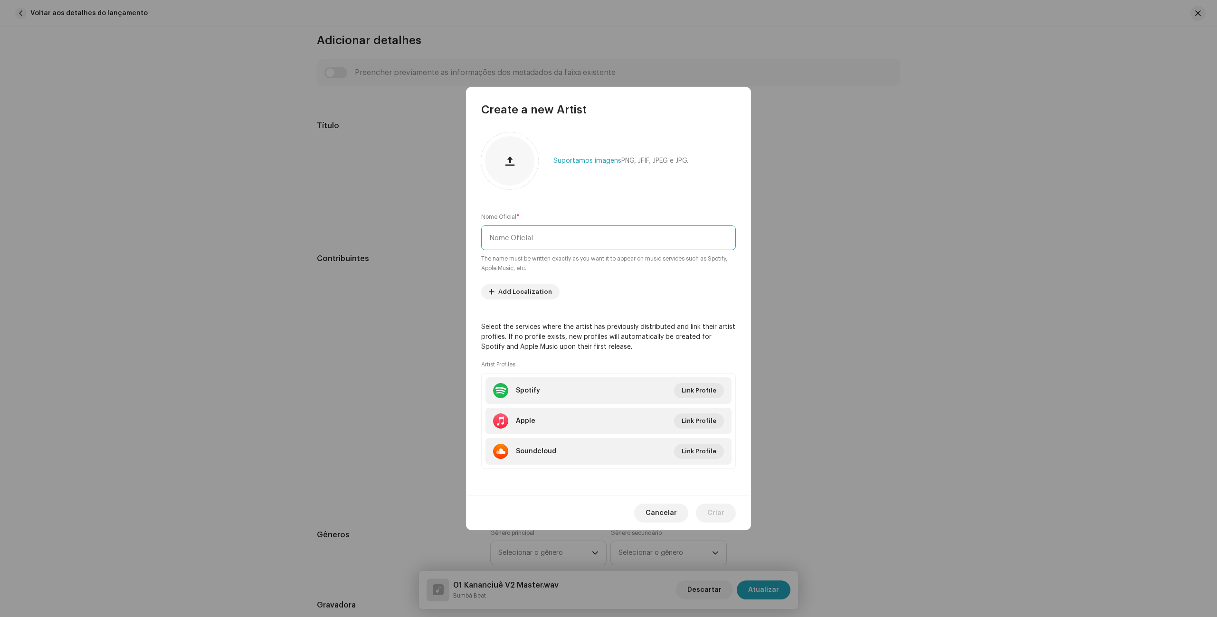
click at [565, 242] on input "text" at bounding box center [608, 238] width 255 height 25
type input "[PERSON_NAME]"
click at [521, 288] on span "Add Localization" at bounding box center [525, 292] width 54 height 19
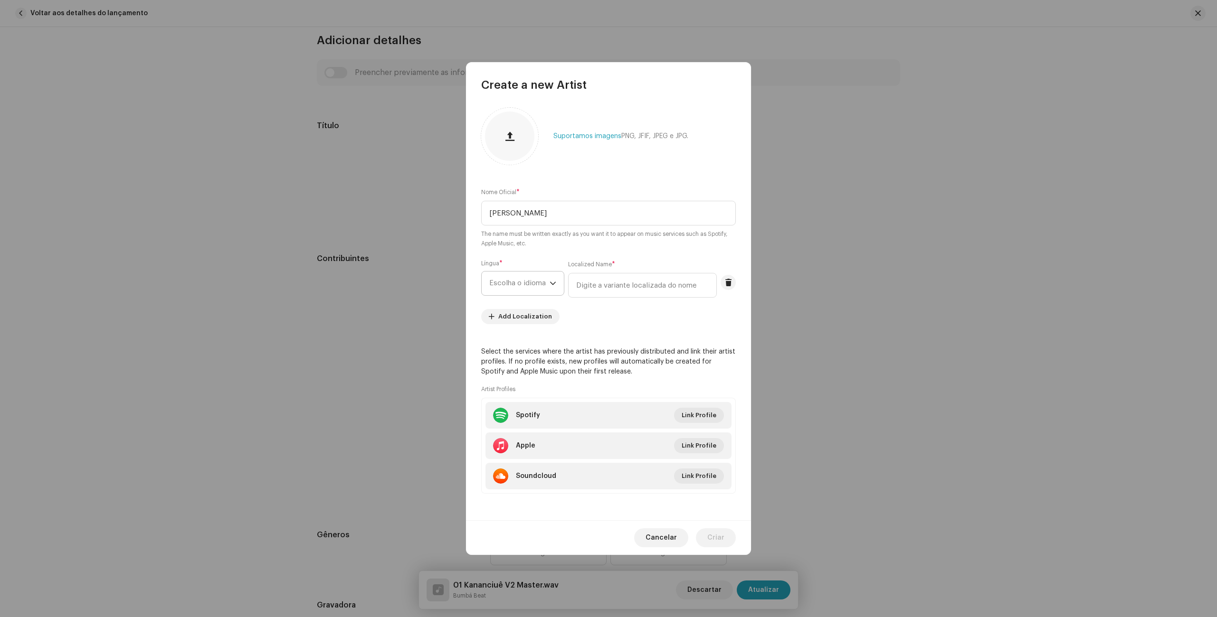
click at [521, 287] on span "Escolha o idioma" at bounding box center [519, 284] width 60 height 24
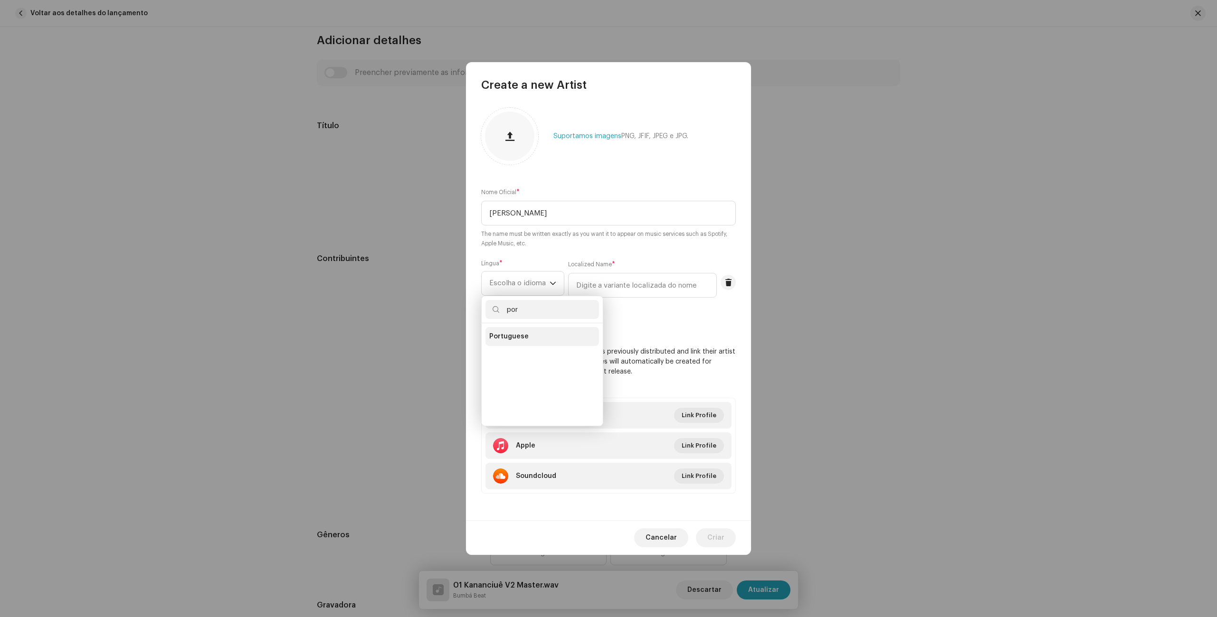
type input "por"
click at [527, 333] on li "Portuguese" at bounding box center [541, 336] width 113 height 19
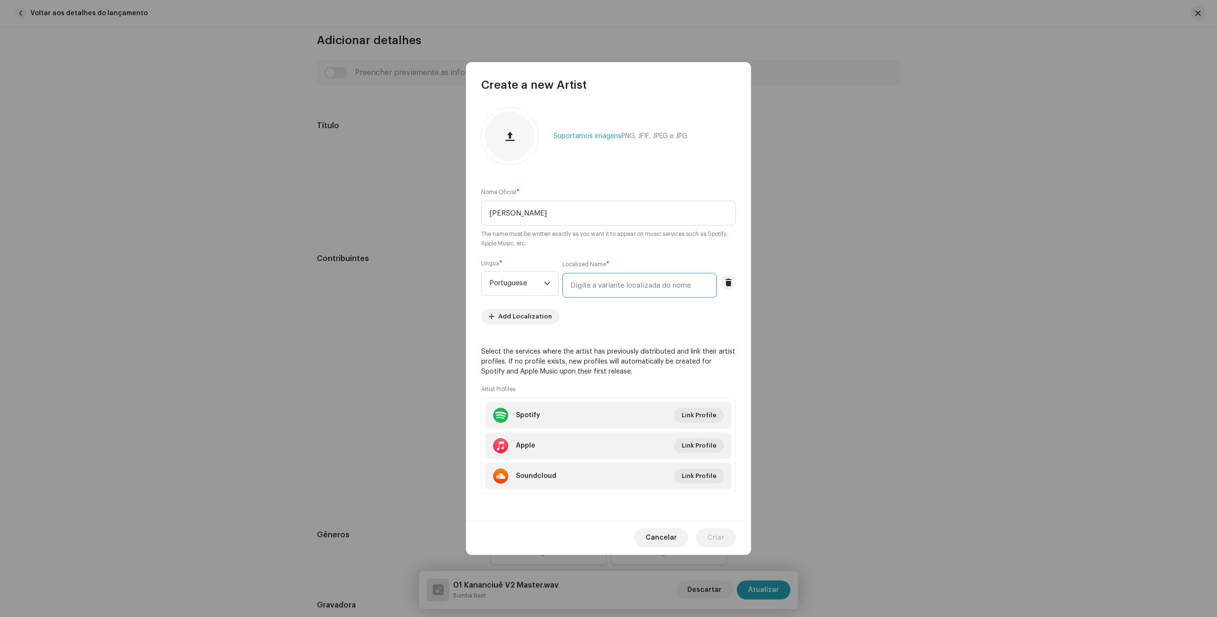
click at [634, 284] on input "text" at bounding box center [639, 285] width 154 height 25
type input "[PERSON_NAME]"
click at [713, 536] on span "Criar" at bounding box center [715, 538] width 17 height 19
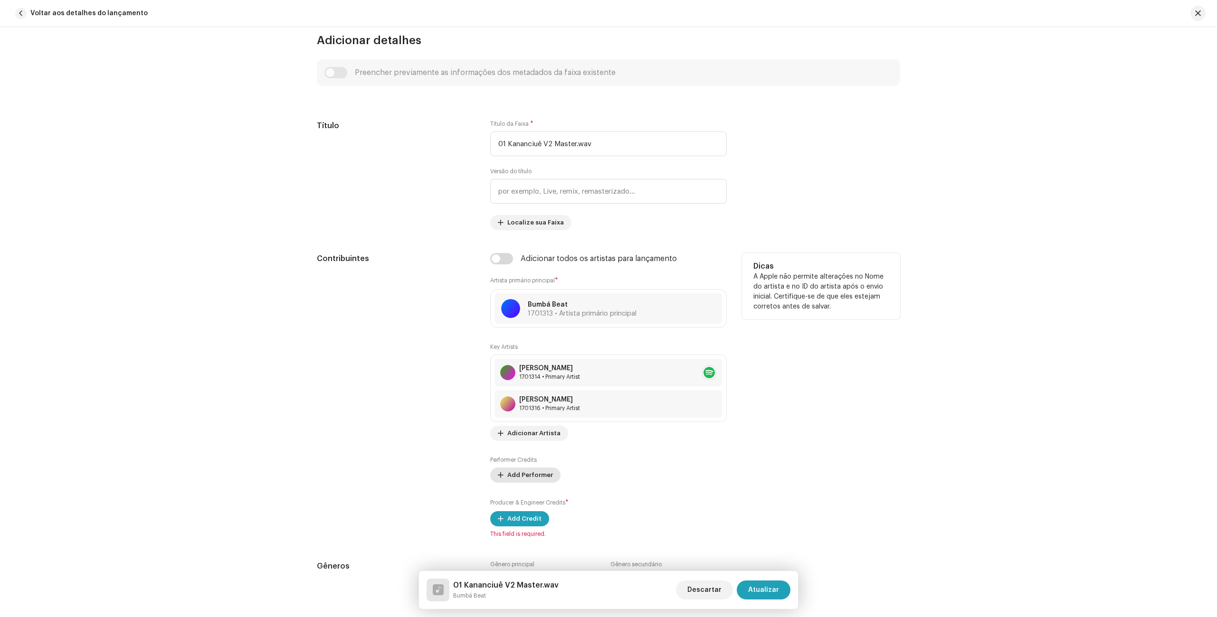
click at [526, 475] on span "Add Performer" at bounding box center [530, 475] width 46 height 19
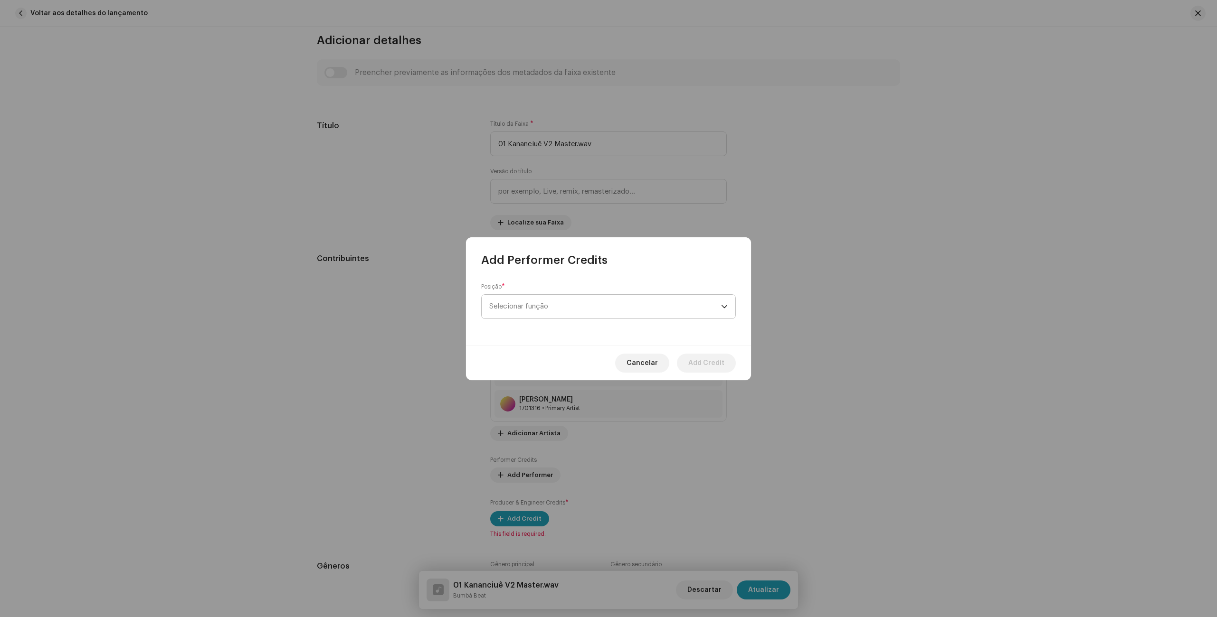
click at [603, 307] on span "Selecionar função" at bounding box center [605, 307] width 232 height 24
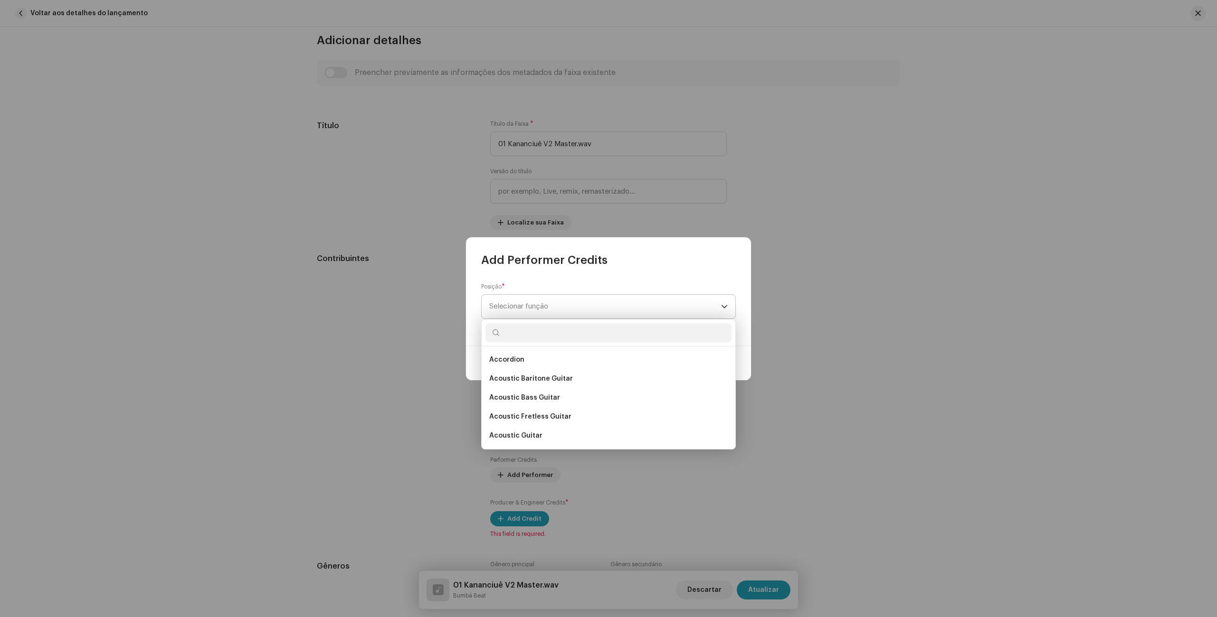
click at [605, 311] on span "Selecionar função" at bounding box center [605, 307] width 232 height 24
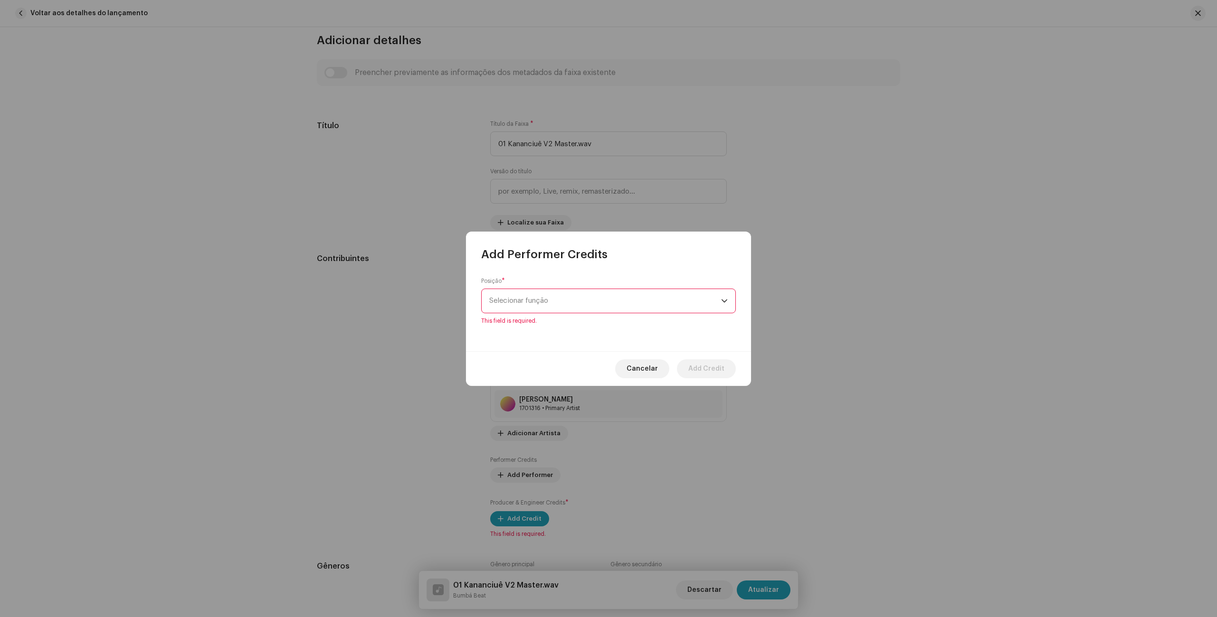
click at [605, 304] on span "Selecionar função" at bounding box center [605, 301] width 232 height 24
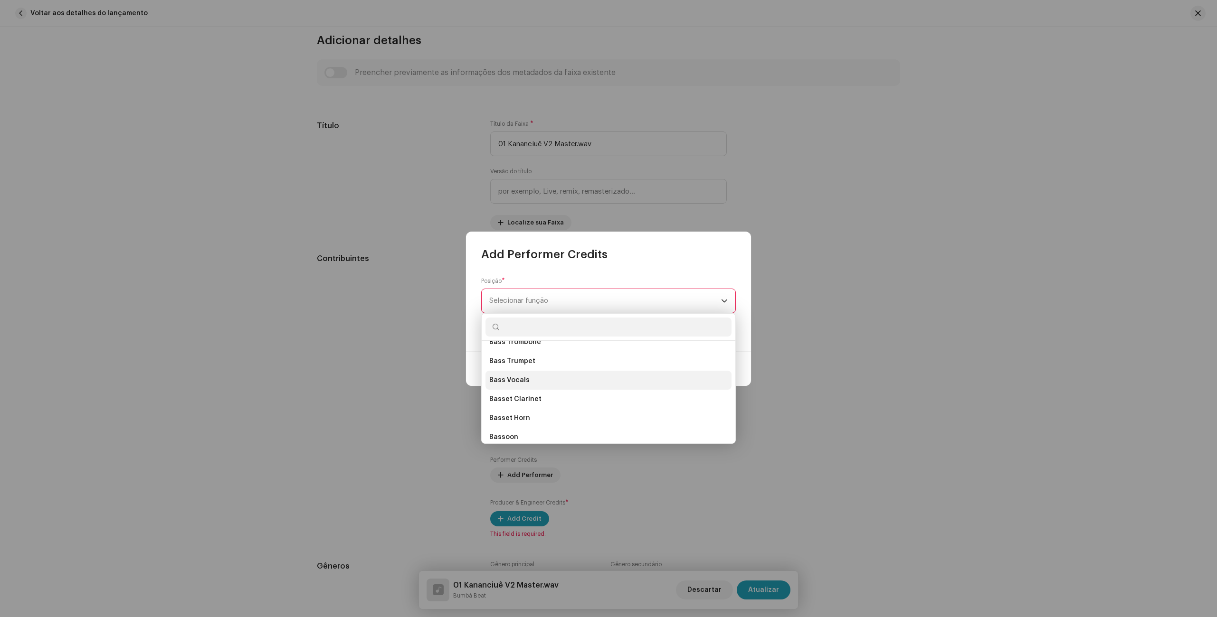
scroll to position [1459, 0]
click at [641, 250] on div "Add Performer Credits" at bounding box center [608, 247] width 285 height 30
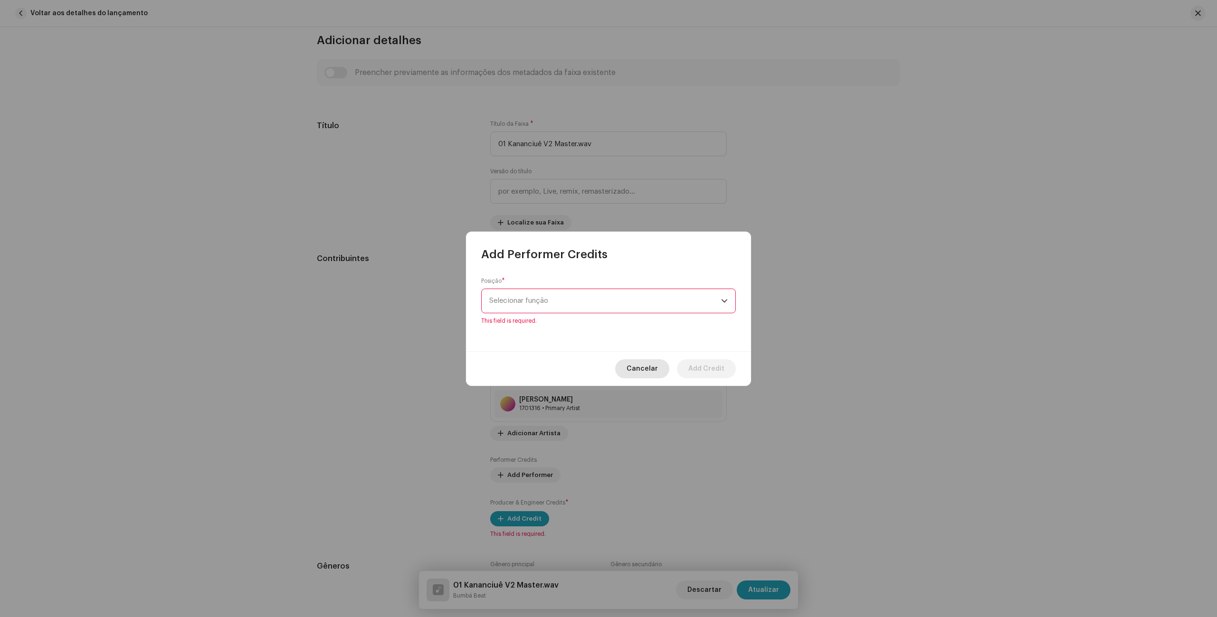
click at [639, 368] on span "Cancelar" at bounding box center [641, 368] width 31 height 19
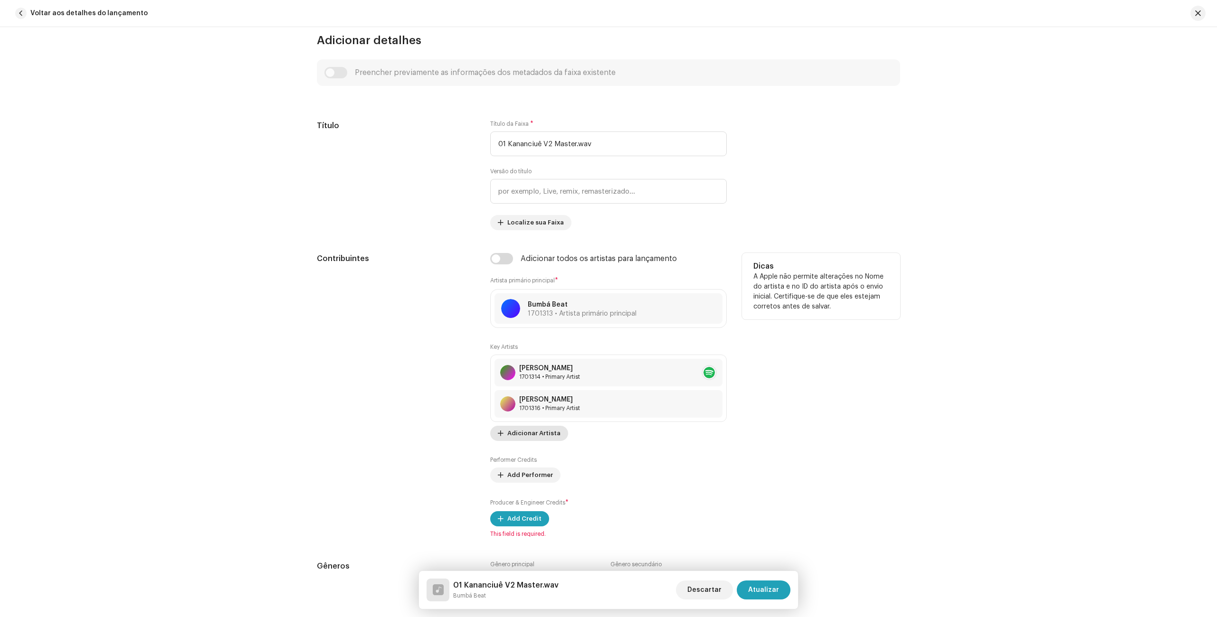
click at [544, 434] on span "Adicionar Artista" at bounding box center [533, 433] width 53 height 19
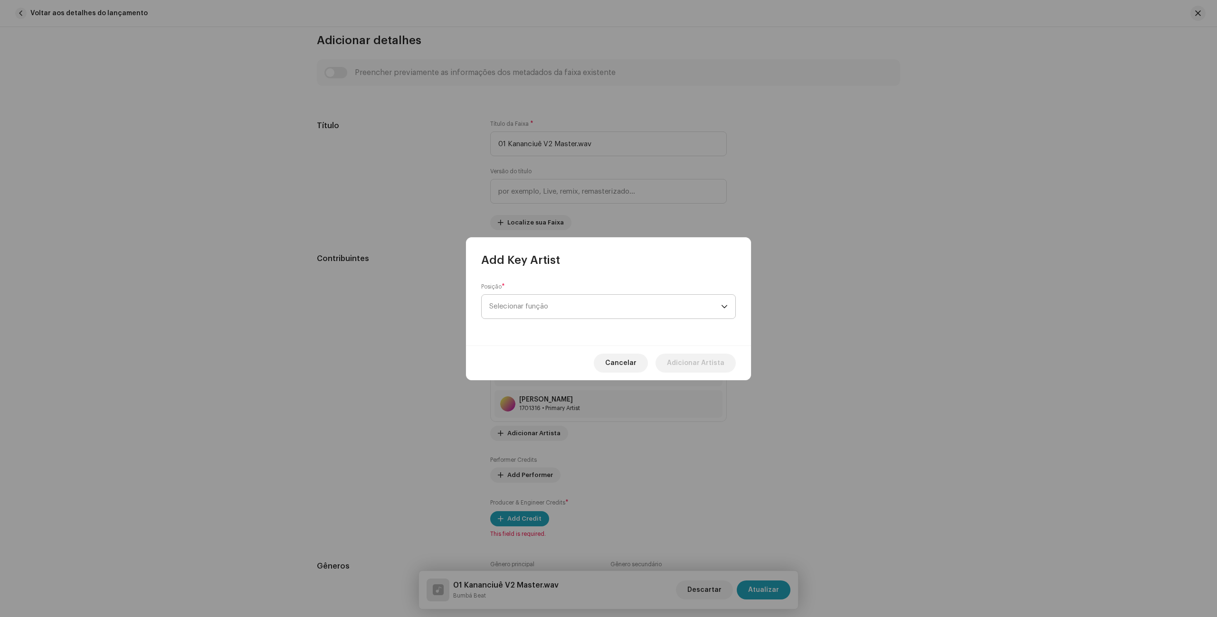
click at [579, 311] on span "Selecionar função" at bounding box center [605, 307] width 232 height 24
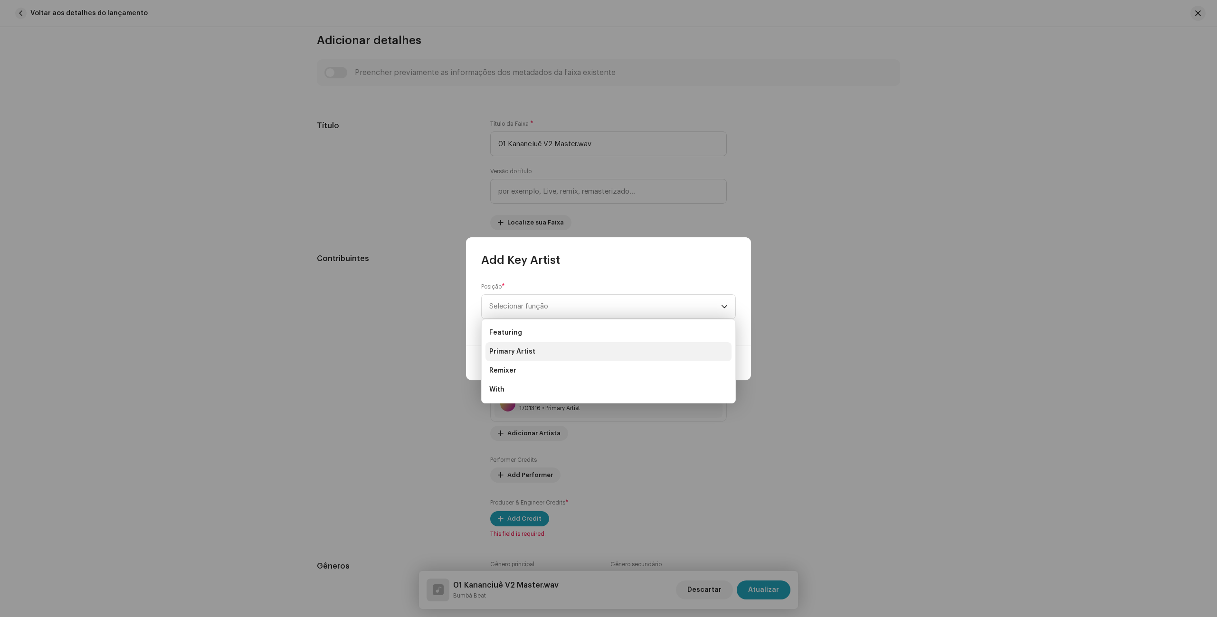
click at [538, 348] on li "Primary Artist" at bounding box center [608, 351] width 246 height 19
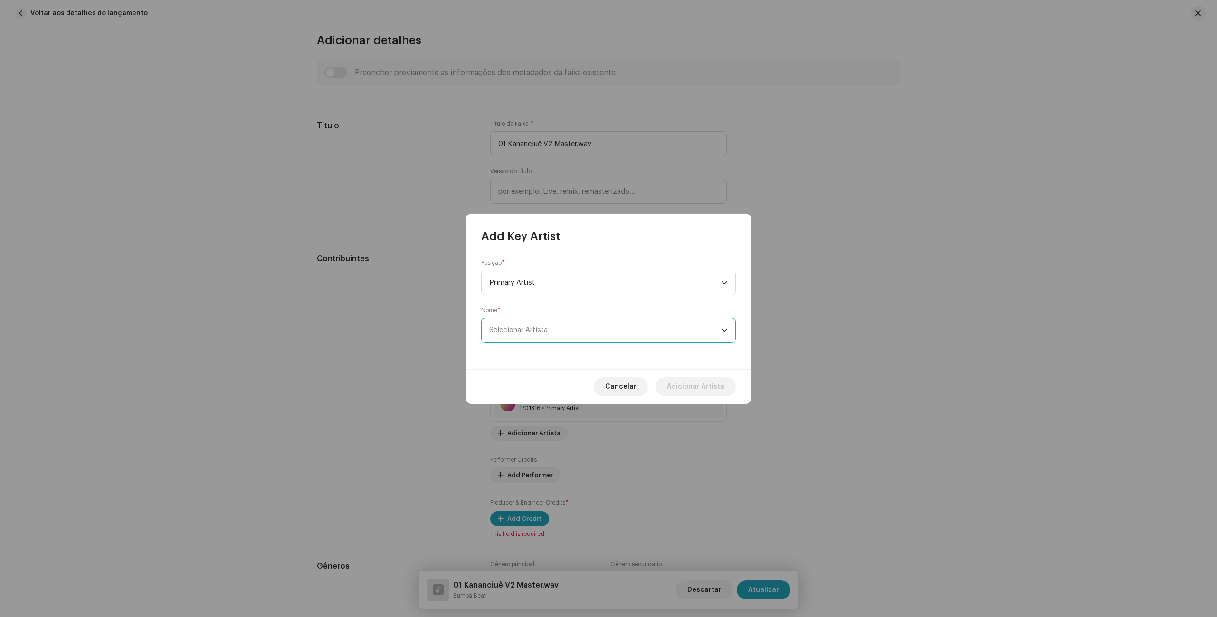
click at [542, 327] on span "Selecionar Artista" at bounding box center [518, 330] width 58 height 7
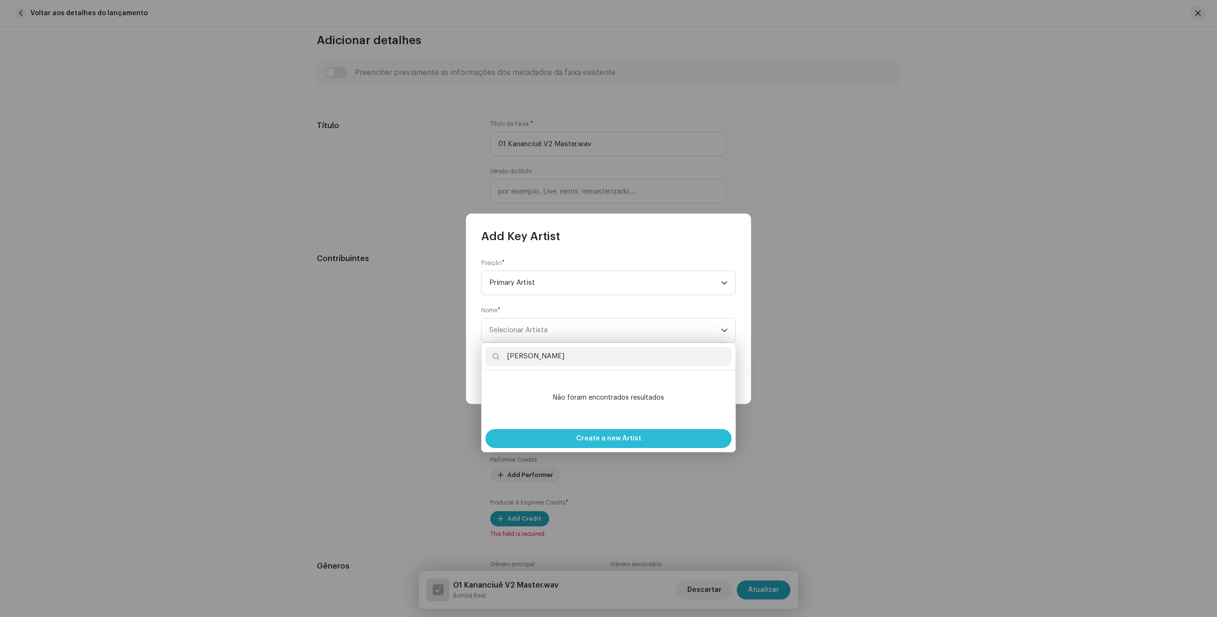
type input "[PERSON_NAME]"
click at [611, 434] on span "Create a new Artist" at bounding box center [608, 438] width 65 height 19
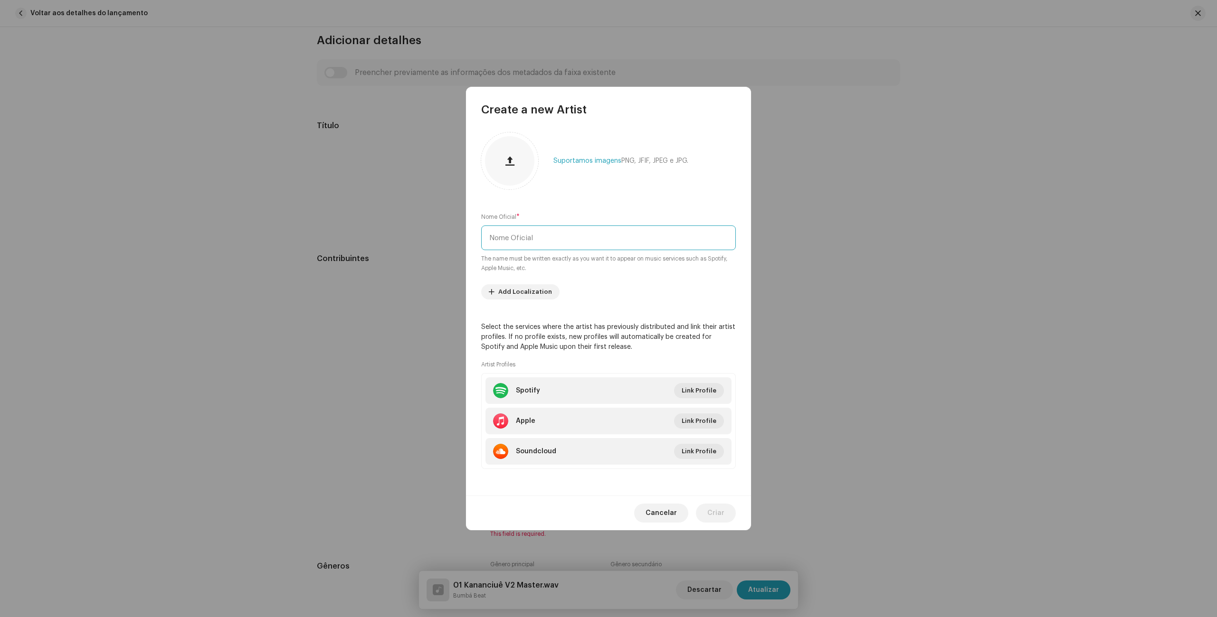
click at [534, 241] on input "text" at bounding box center [608, 238] width 255 height 25
type input "[PERSON_NAME]"
click at [512, 287] on span "Add Localization" at bounding box center [525, 292] width 54 height 19
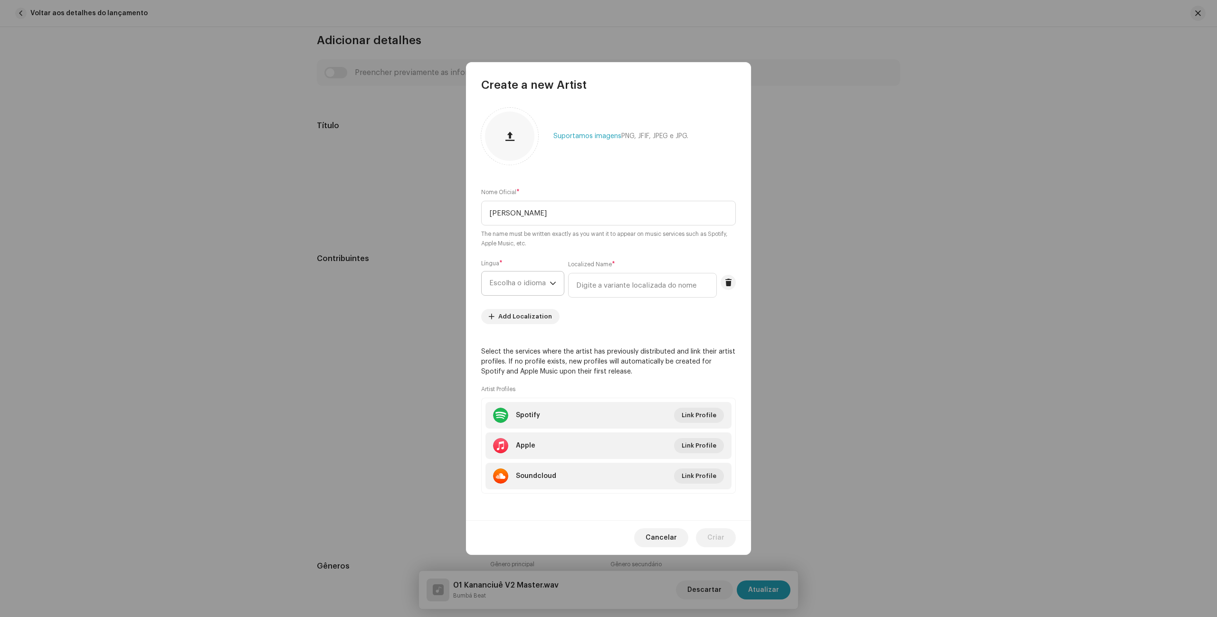
click at [524, 285] on span "Escolha o idioma" at bounding box center [519, 284] width 60 height 24
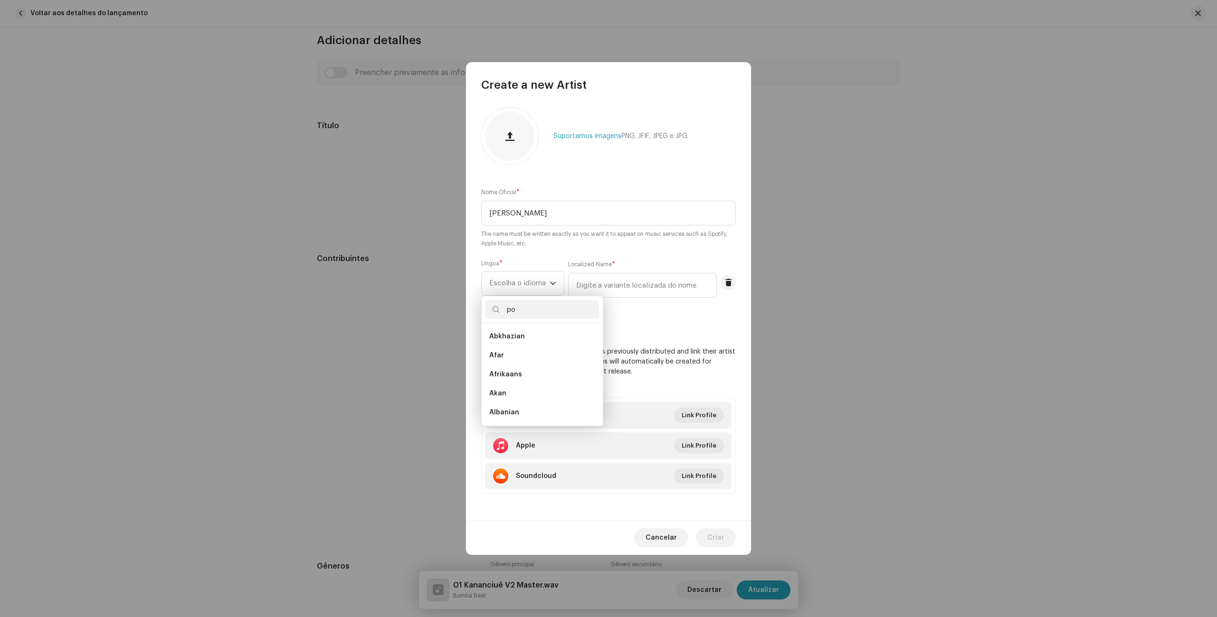
scroll to position [0, 0]
type input "po"
click at [522, 353] on span "Portuguese" at bounding box center [508, 355] width 39 height 9
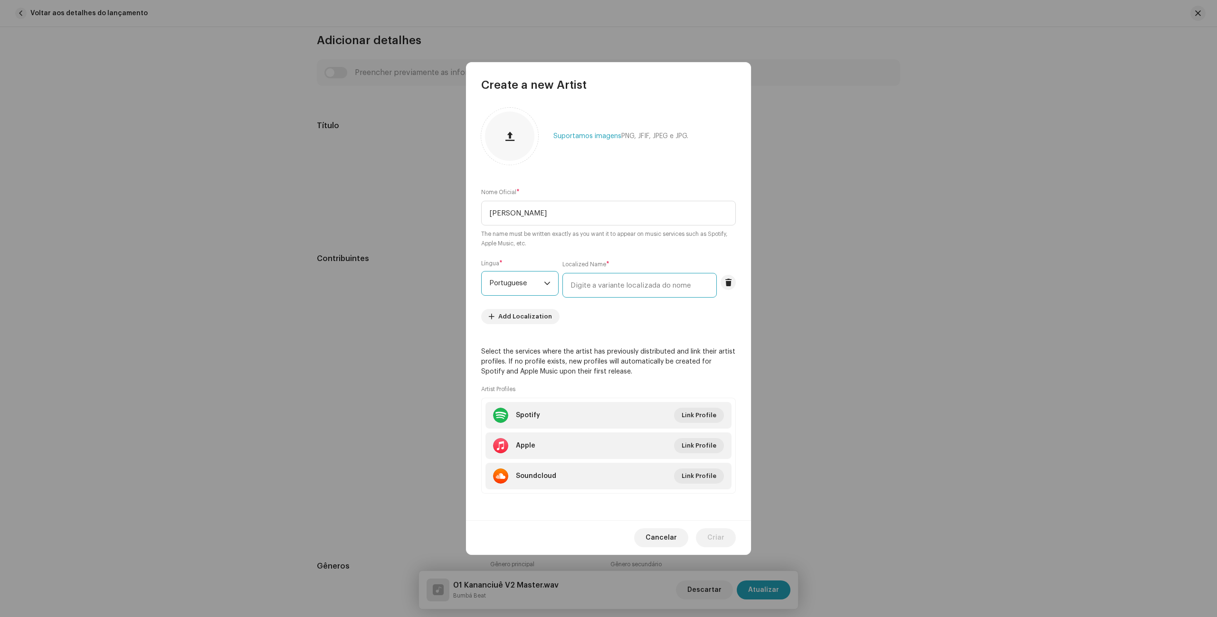
click at [607, 288] on input "text" at bounding box center [639, 285] width 154 height 25
type input "j"
type input "[PERSON_NAME]"
click at [718, 540] on span "Criar" at bounding box center [715, 538] width 17 height 19
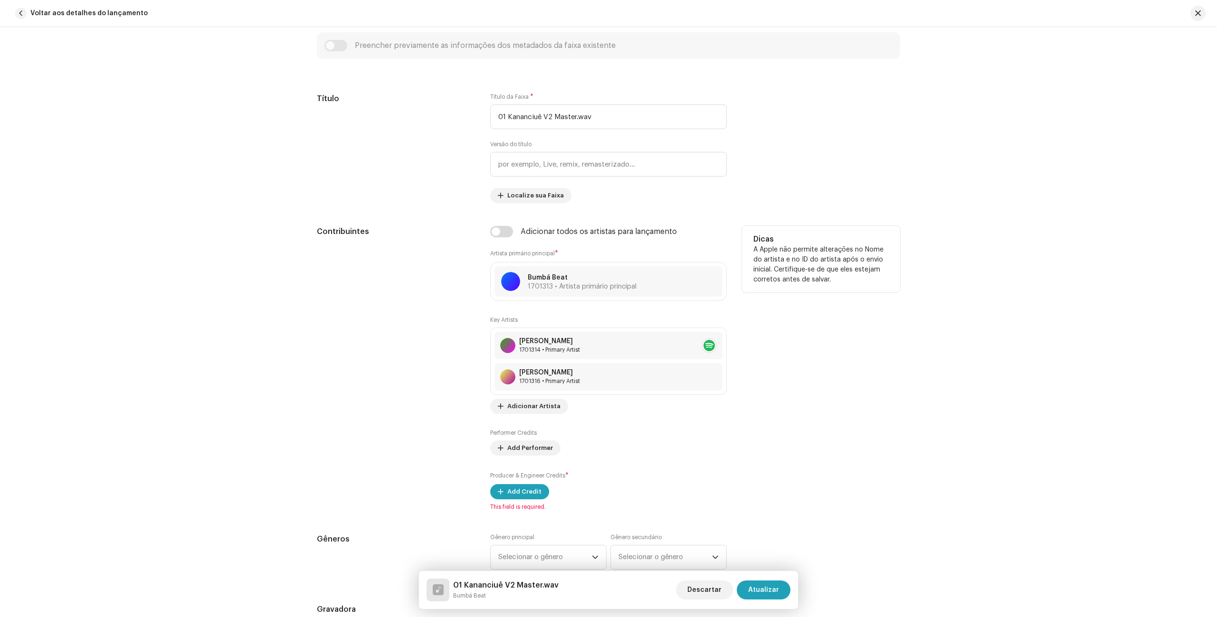
scroll to position [416, 0]
click at [404, 399] on div "Contribuintes" at bounding box center [396, 367] width 158 height 285
click at [547, 408] on span "Adicionar Artista" at bounding box center [533, 405] width 53 height 19
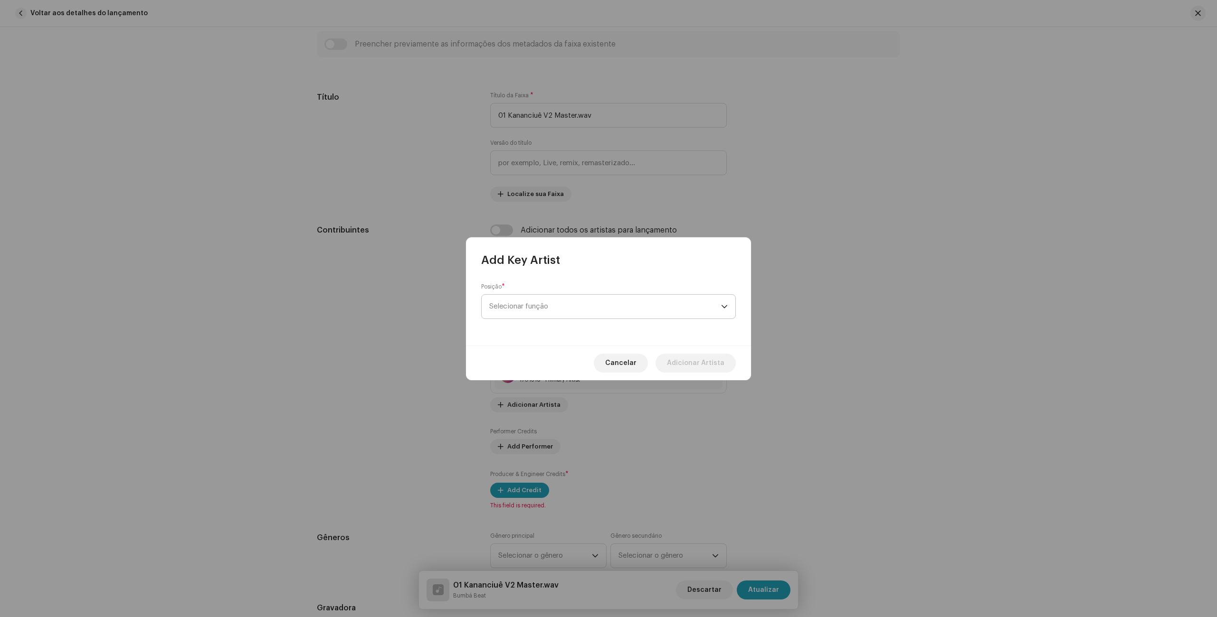
click at [551, 304] on span "Selecionar função" at bounding box center [605, 307] width 232 height 24
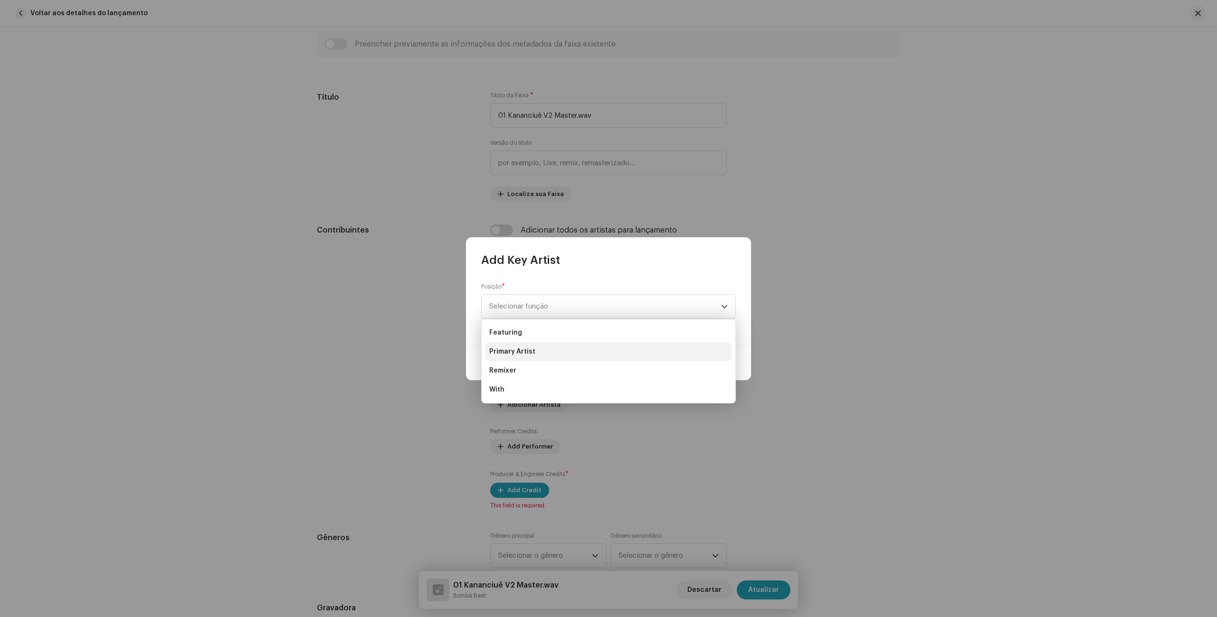
click at [530, 347] on span "Primary Artist" at bounding box center [512, 351] width 46 height 9
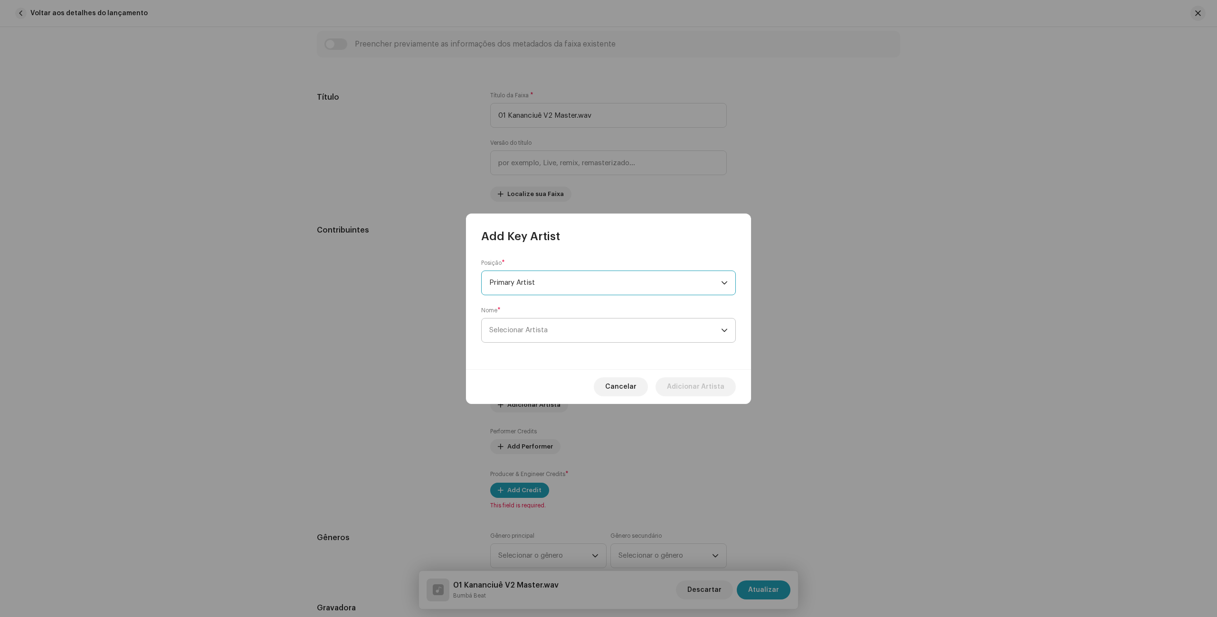
click at [539, 331] on span "Selecionar Artista" at bounding box center [518, 330] width 58 height 7
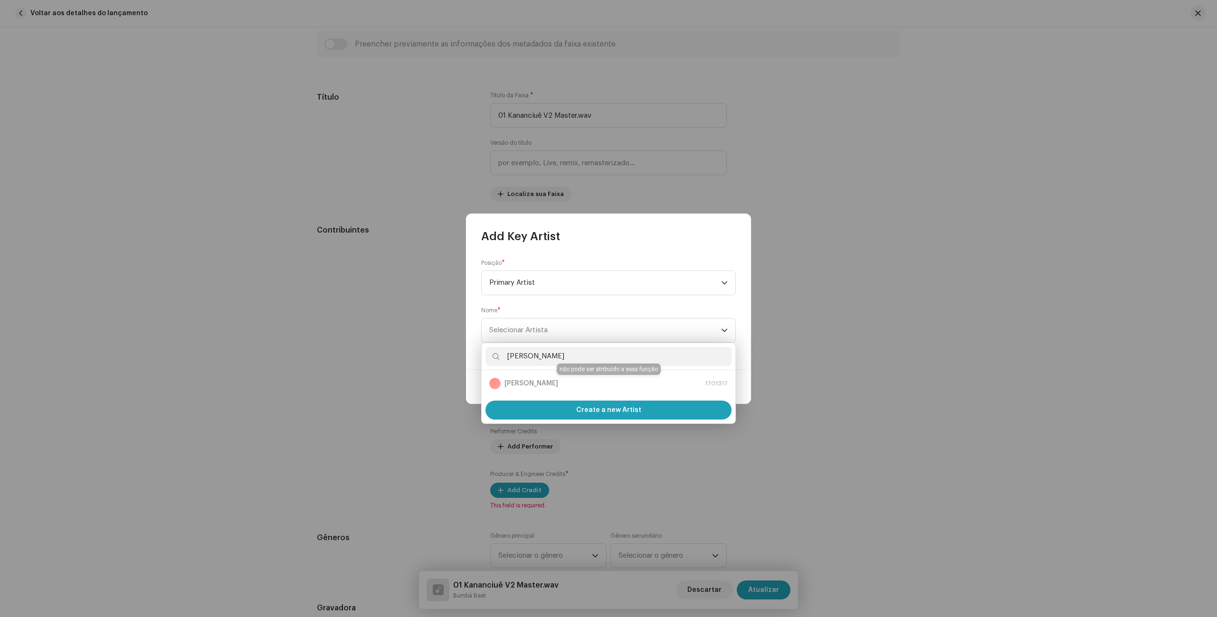
type input "[PERSON_NAME]"
click at [529, 382] on div "[PERSON_NAME] 1701317" at bounding box center [608, 383] width 238 height 11
click at [529, 383] on div "[PERSON_NAME] 1701317" at bounding box center [608, 383] width 238 height 11
click at [530, 383] on div "[PERSON_NAME] 1701317" at bounding box center [608, 383] width 238 height 11
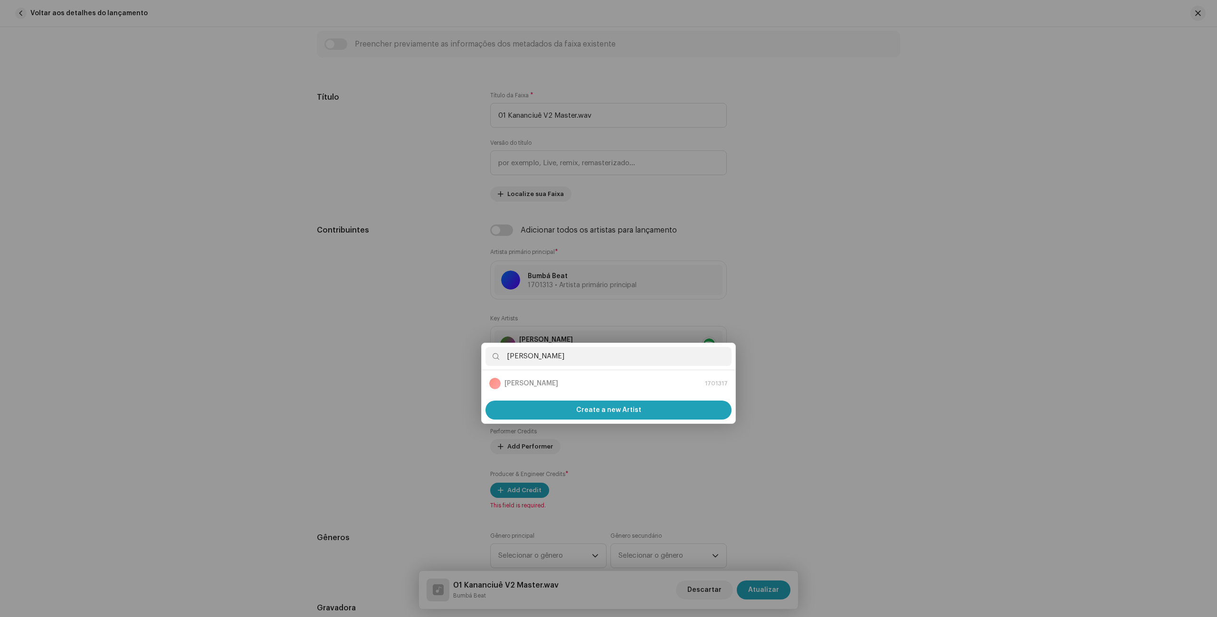
click at [778, 242] on div "Add Key Artist Posição * Primary Artist Nome * Selecionar Artista Cancelar Adic…" at bounding box center [608, 308] width 1217 height 617
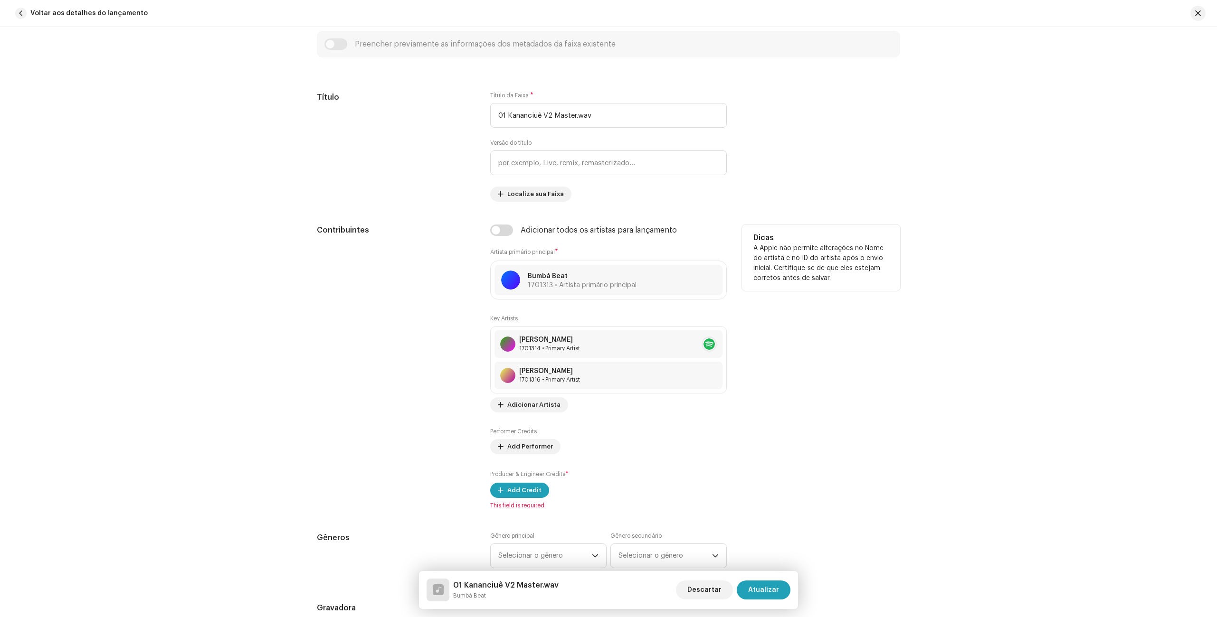
click at [794, 430] on div "Dicas A Apple não permite alterações no Nome do artista e no ID do artista após…" at bounding box center [821, 367] width 158 height 285
click at [541, 402] on span "Adicionar Artista" at bounding box center [533, 405] width 53 height 19
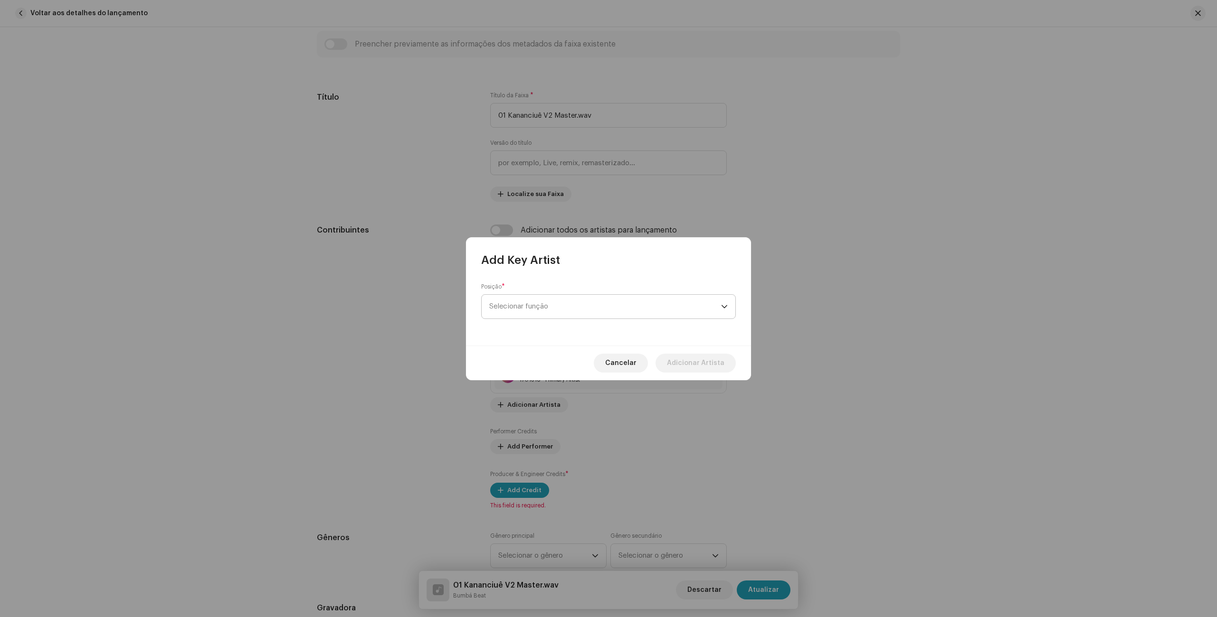
click at [561, 307] on span "Selecionar função" at bounding box center [605, 307] width 232 height 24
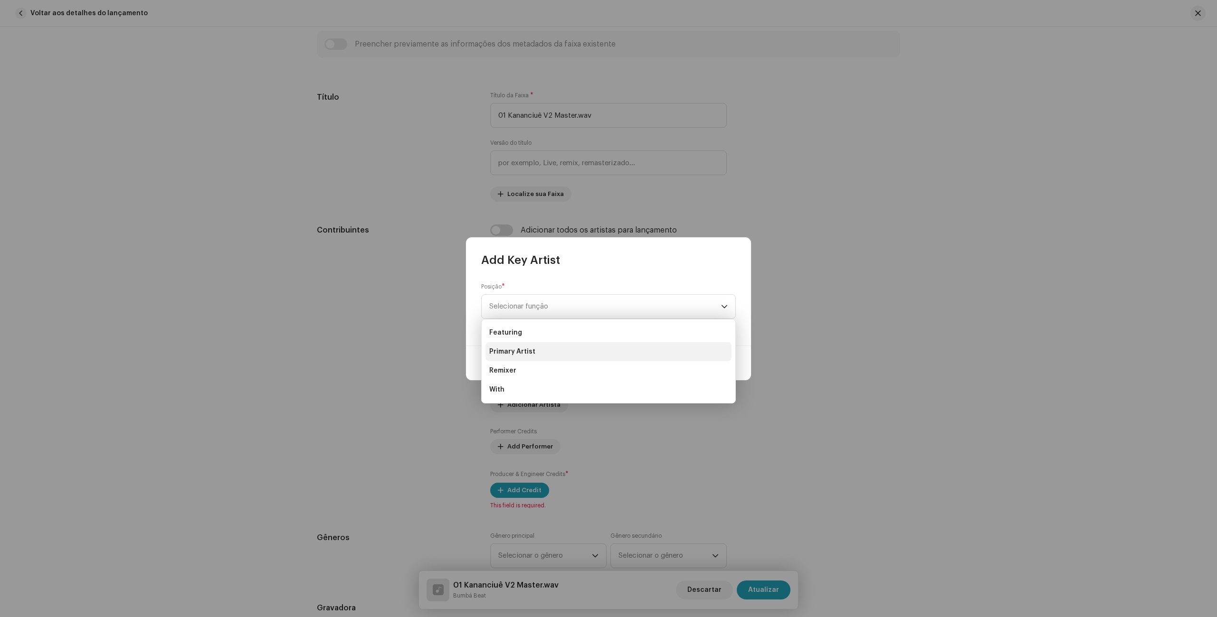
click at [541, 349] on li "Primary Artist" at bounding box center [608, 351] width 246 height 19
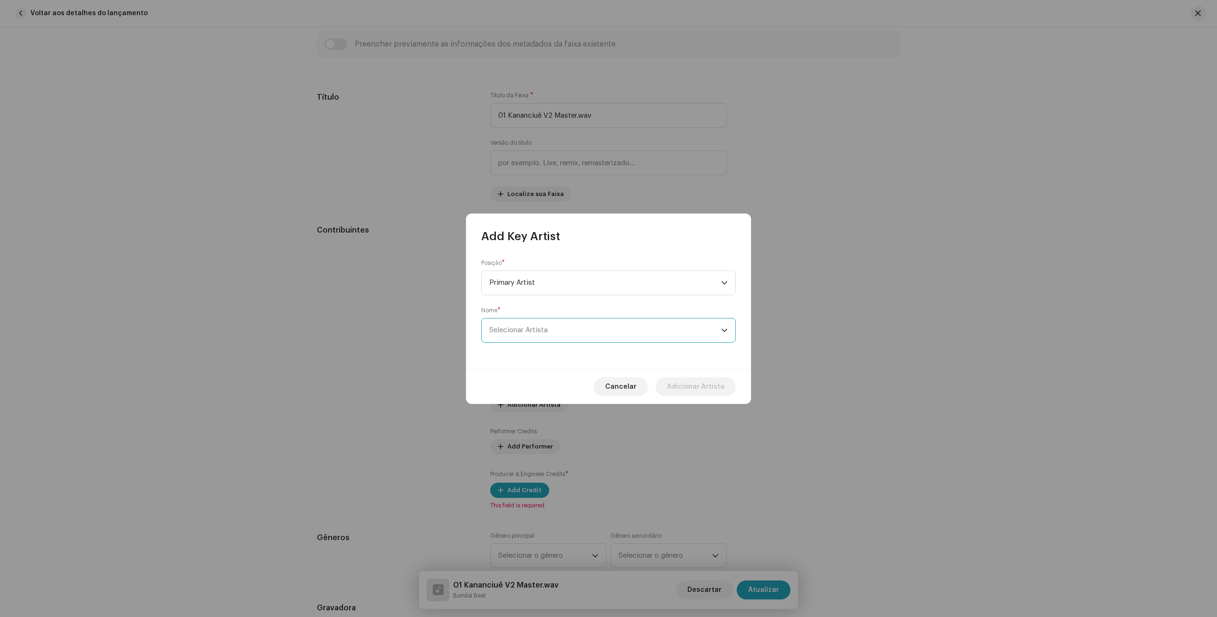
click at [559, 328] on span "Selecionar Artista" at bounding box center [605, 331] width 232 height 24
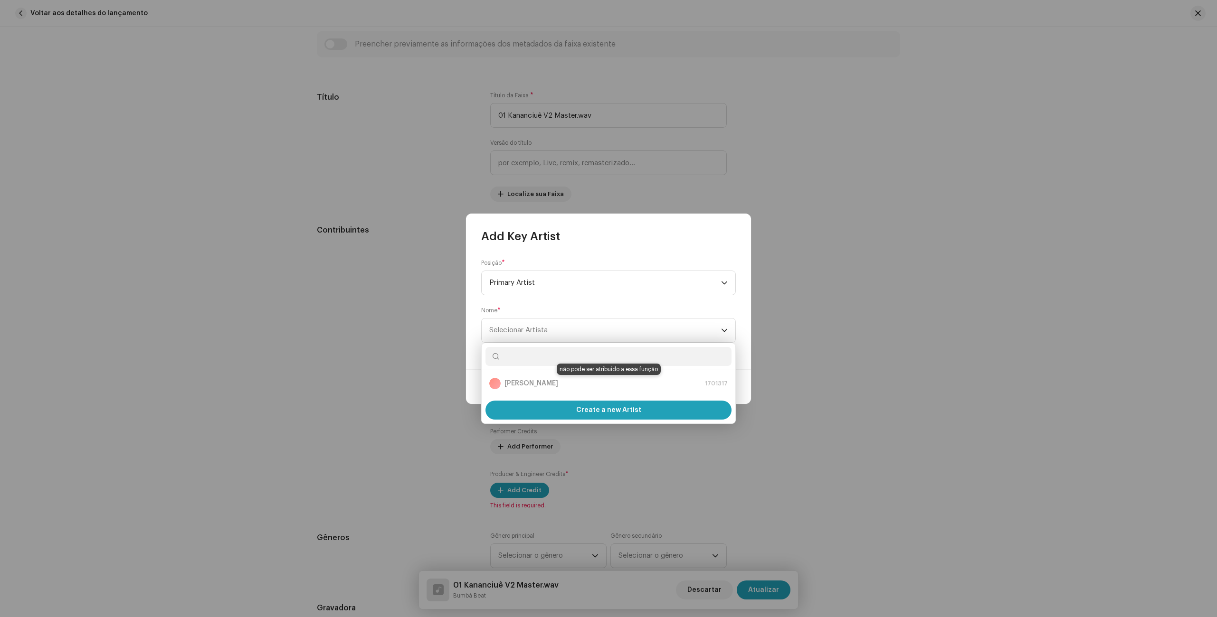
click at [520, 381] on div "[PERSON_NAME] 1701317" at bounding box center [608, 383] width 238 height 11
click at [524, 383] on div "[PERSON_NAME] 1701317" at bounding box center [608, 383] width 238 height 11
click at [553, 309] on div "Nome * Selecionar Artista" at bounding box center [608, 325] width 255 height 36
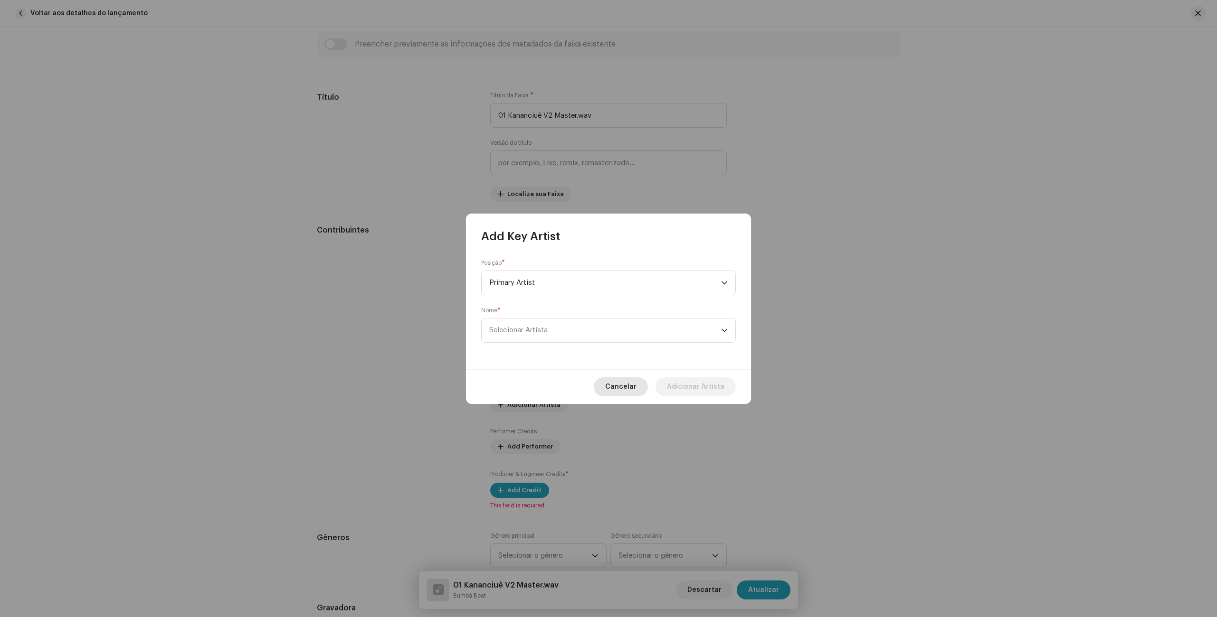
click at [623, 386] on span "Cancelar" at bounding box center [620, 387] width 31 height 19
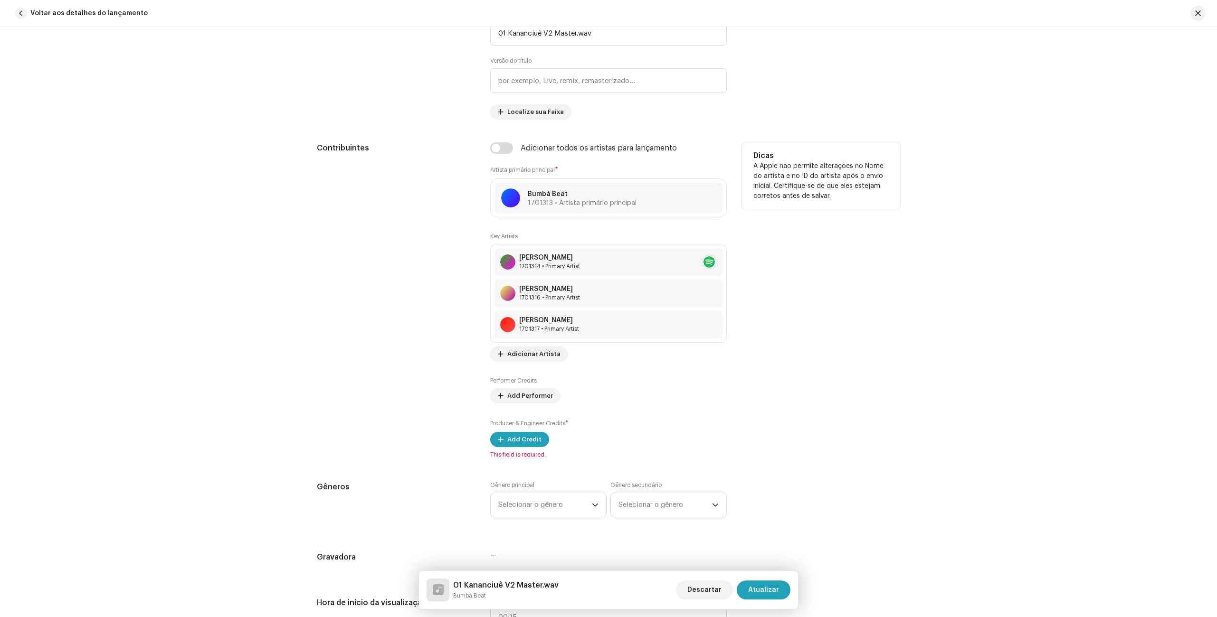
scroll to position [500, 0]
click at [529, 397] on span "Add Performer" at bounding box center [530, 395] width 46 height 19
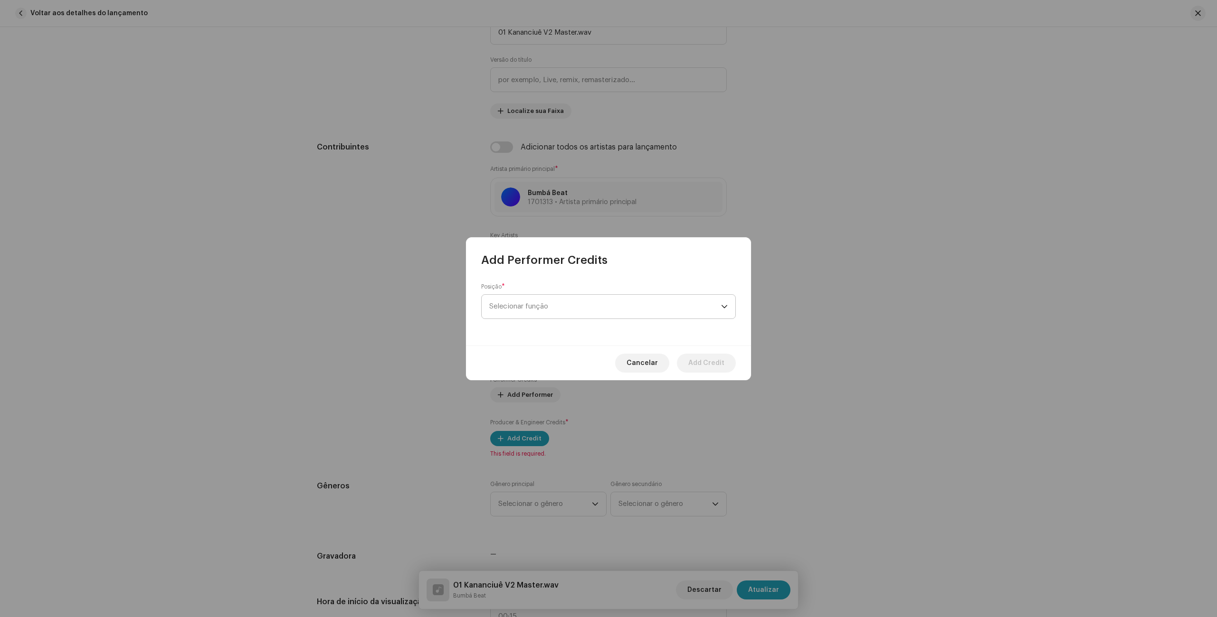
click at [563, 305] on span "Selecionar função" at bounding box center [605, 307] width 232 height 24
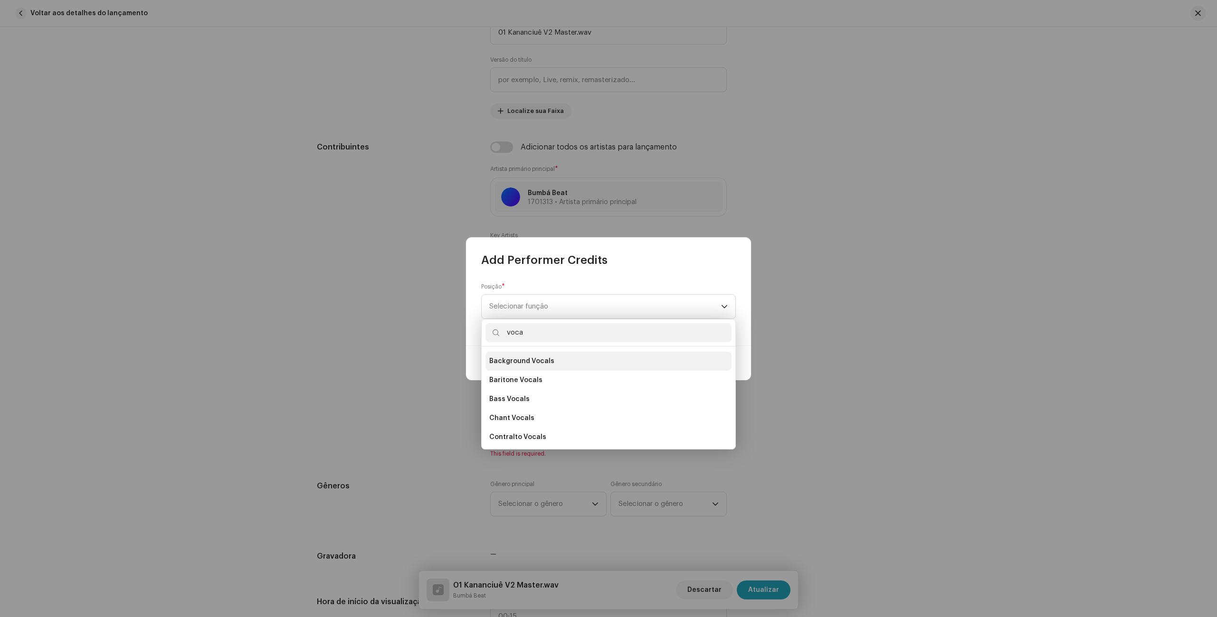
scroll to position [88, 0]
type input "voca"
click at [509, 428] on li "Lead Vocals" at bounding box center [608, 424] width 246 height 19
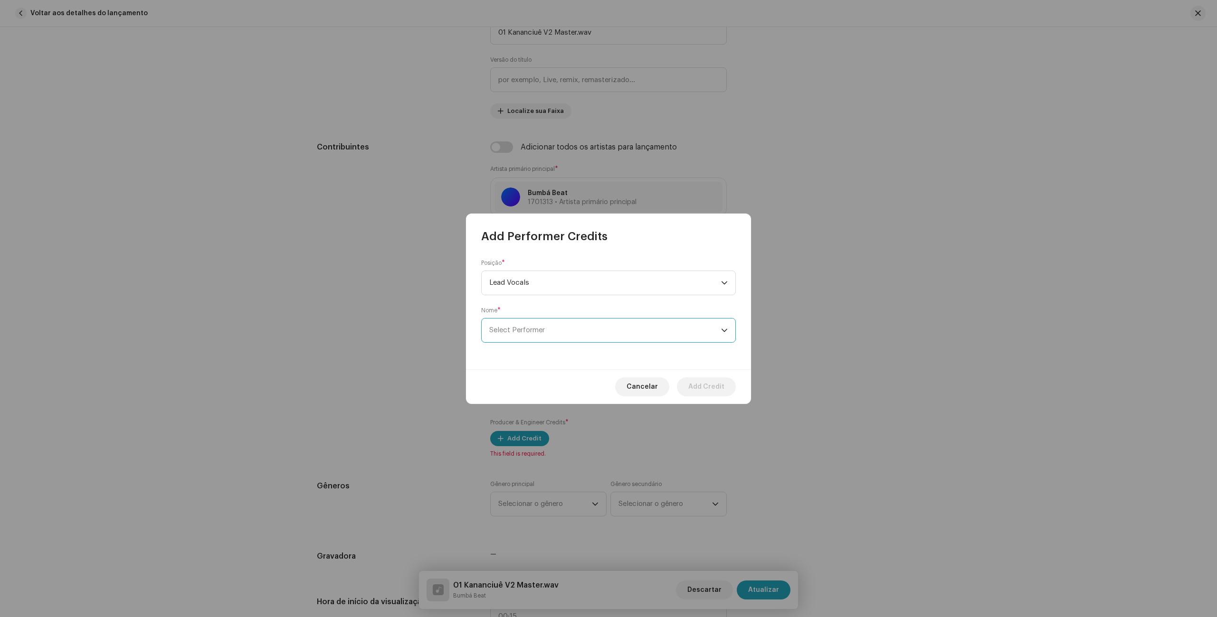
click at [574, 331] on span "Select Performer" at bounding box center [605, 331] width 232 height 24
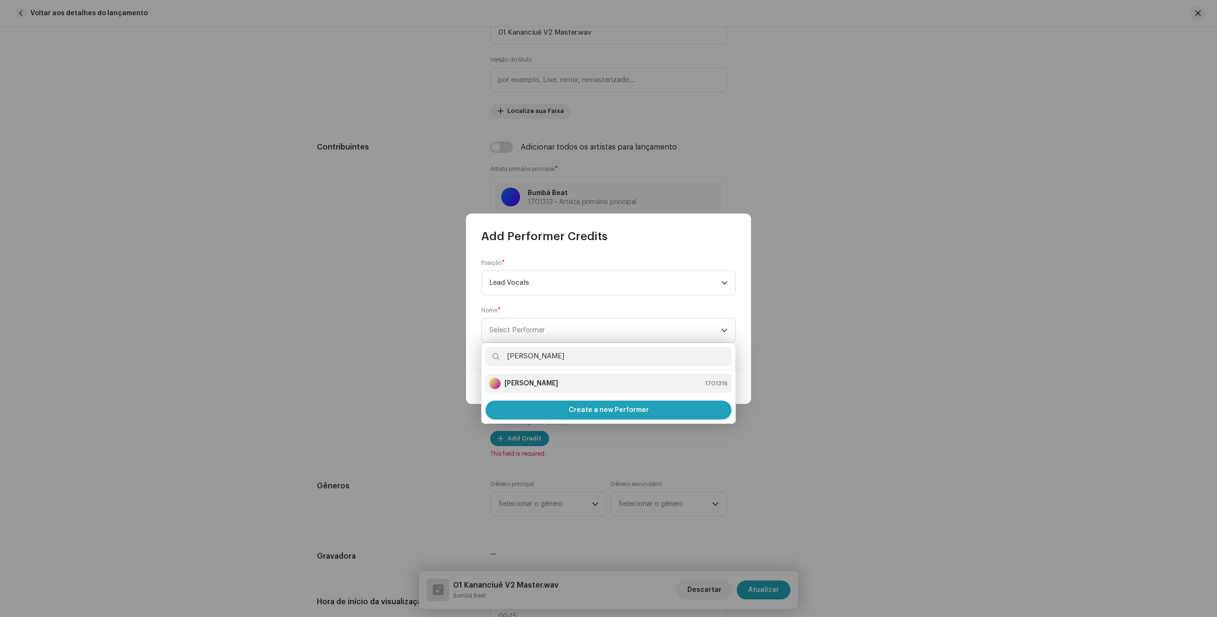
type input "[PERSON_NAME]"
click at [553, 384] on div "[PERSON_NAME] 1701316" at bounding box center [608, 383] width 238 height 11
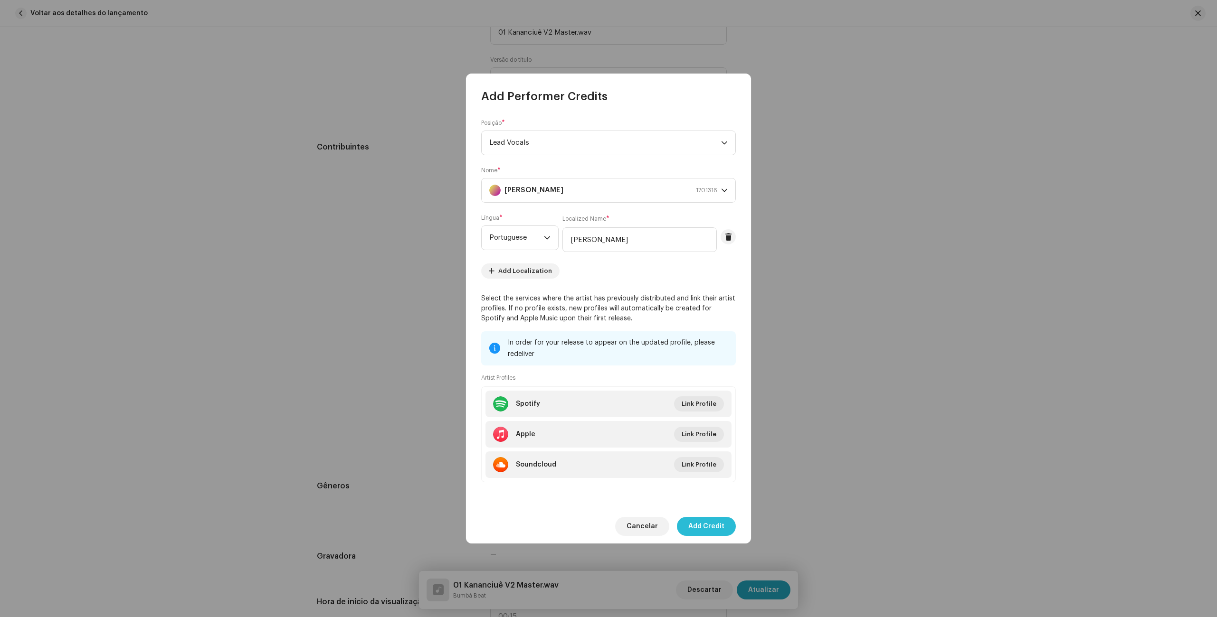
click at [713, 530] on span "Add Credit" at bounding box center [706, 526] width 36 height 19
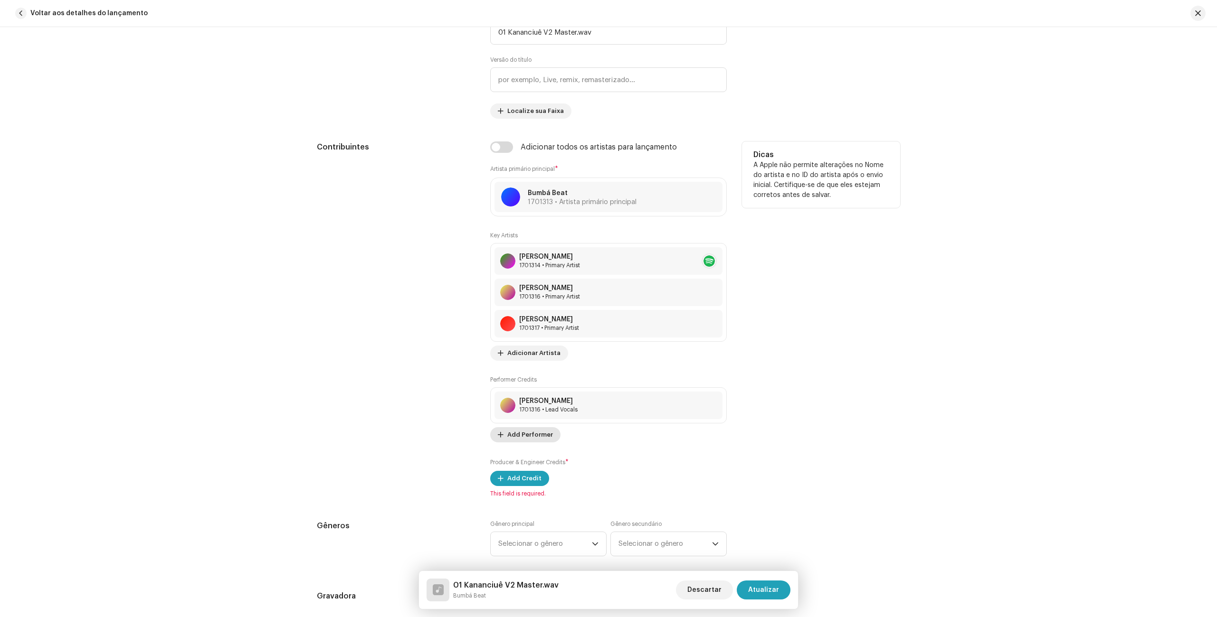
click at [521, 439] on span "Add Performer" at bounding box center [530, 434] width 46 height 19
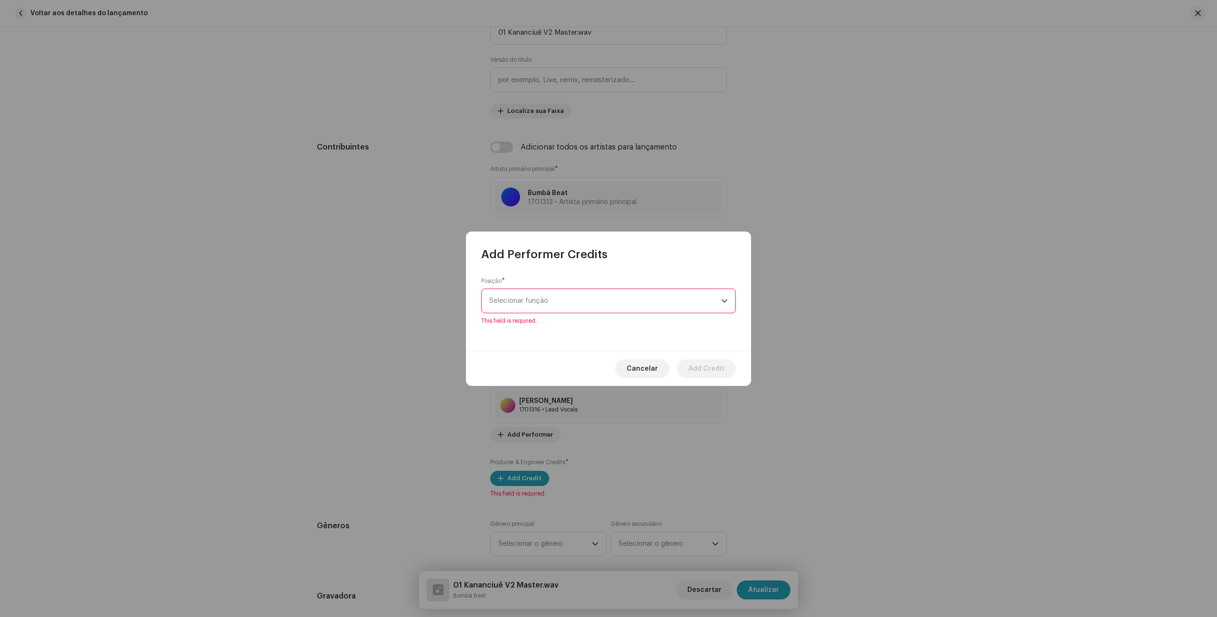
click at [547, 296] on span "Selecionar função" at bounding box center [605, 301] width 232 height 24
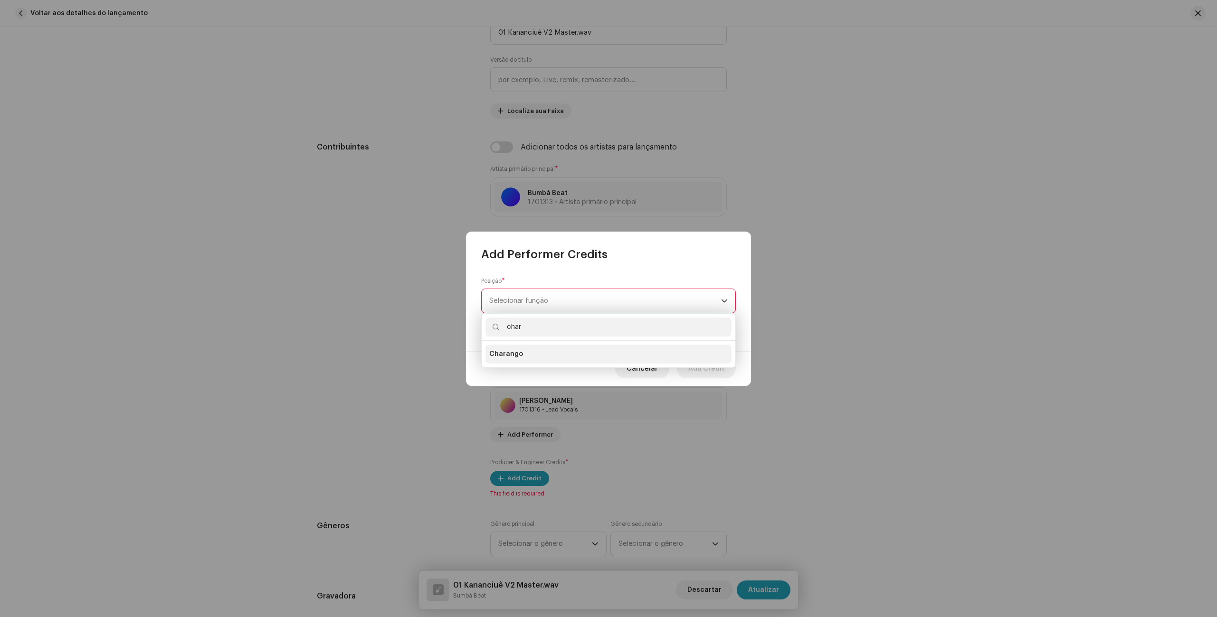
type input "char"
click at [538, 352] on li "Charango" at bounding box center [608, 354] width 246 height 19
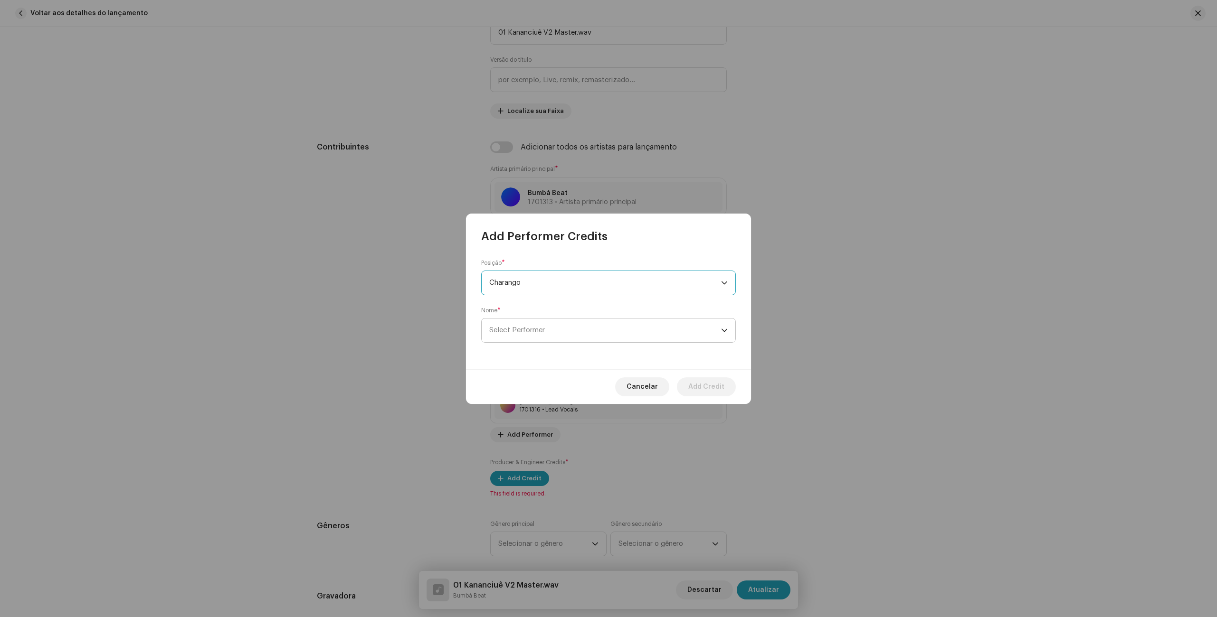
click at [550, 330] on span "Select Performer" at bounding box center [605, 331] width 232 height 24
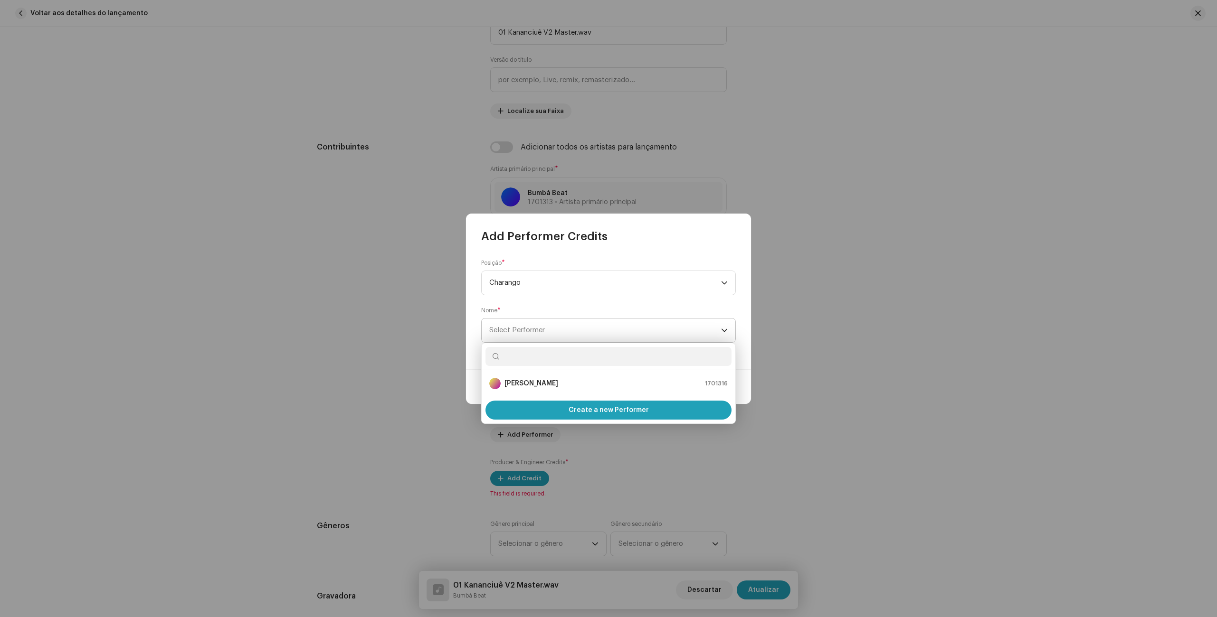
type input "j"
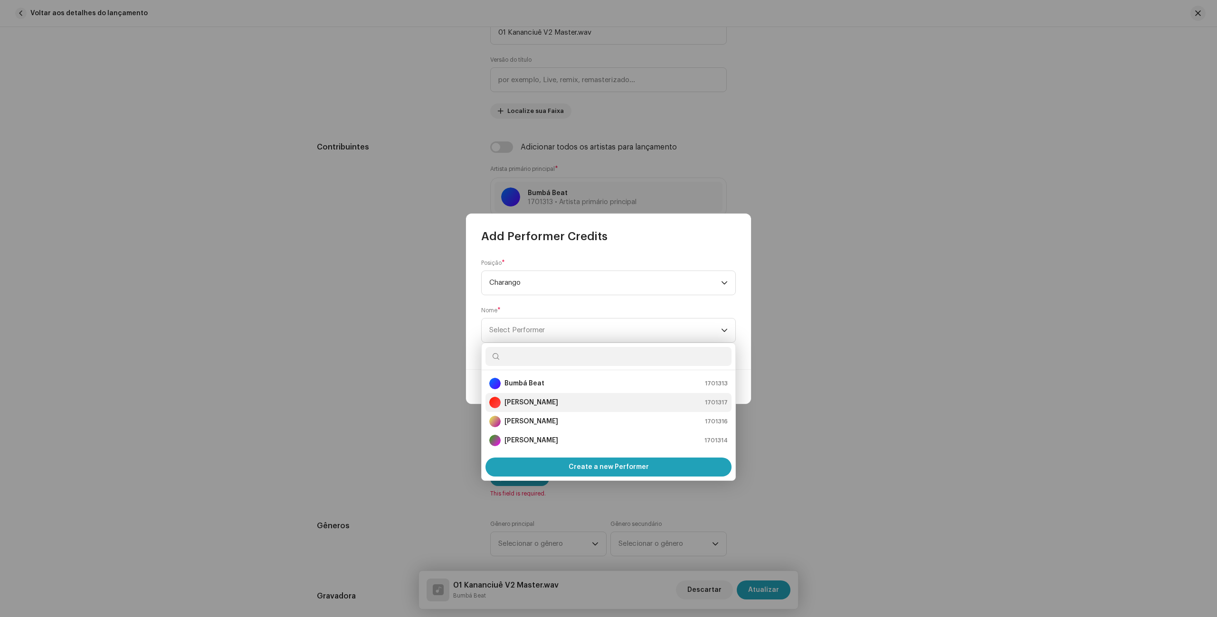
click at [537, 402] on strong "[PERSON_NAME]" at bounding box center [531, 402] width 54 height 9
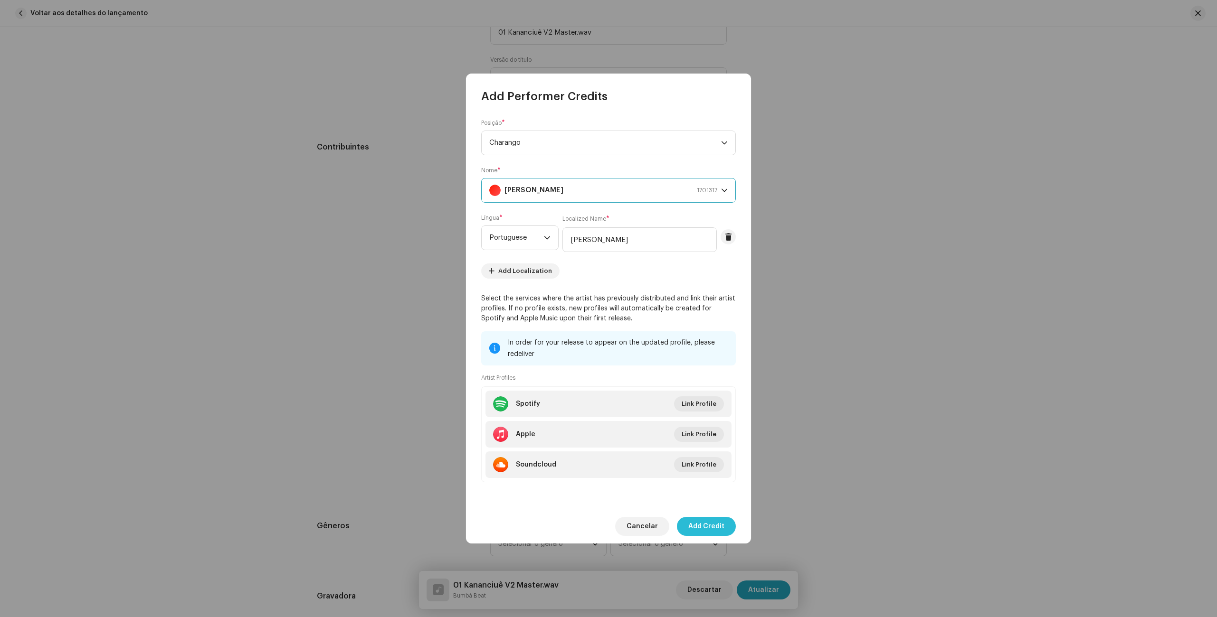
click at [704, 525] on span "Add Credit" at bounding box center [706, 526] width 36 height 19
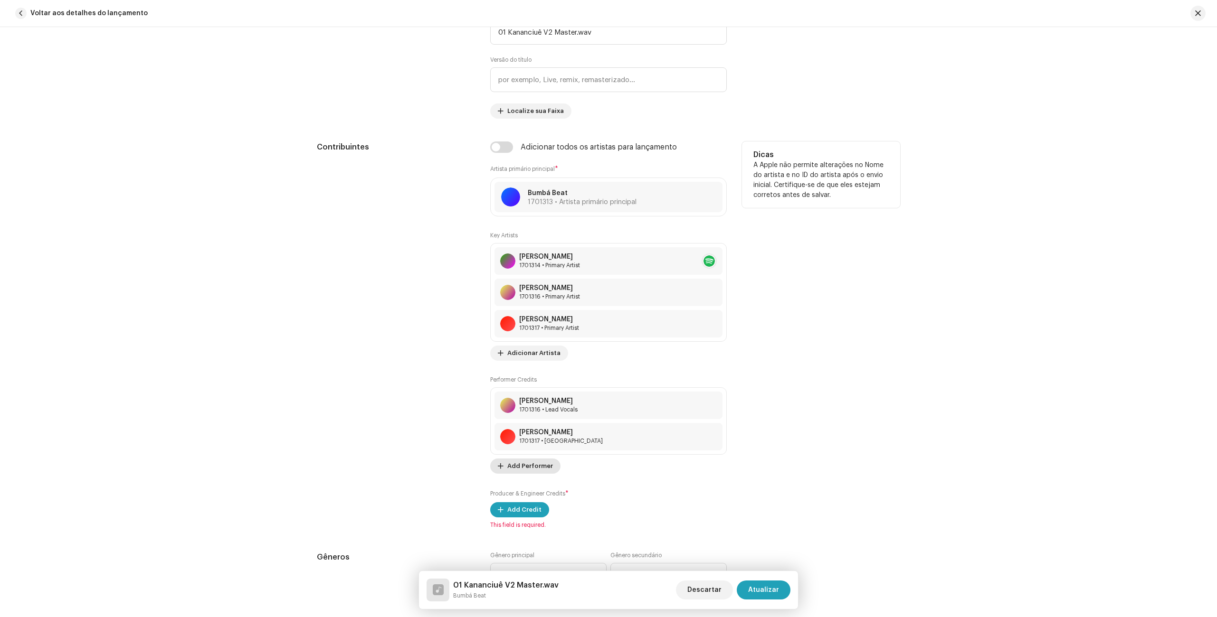
click at [531, 465] on span "Add Performer" at bounding box center [530, 466] width 46 height 19
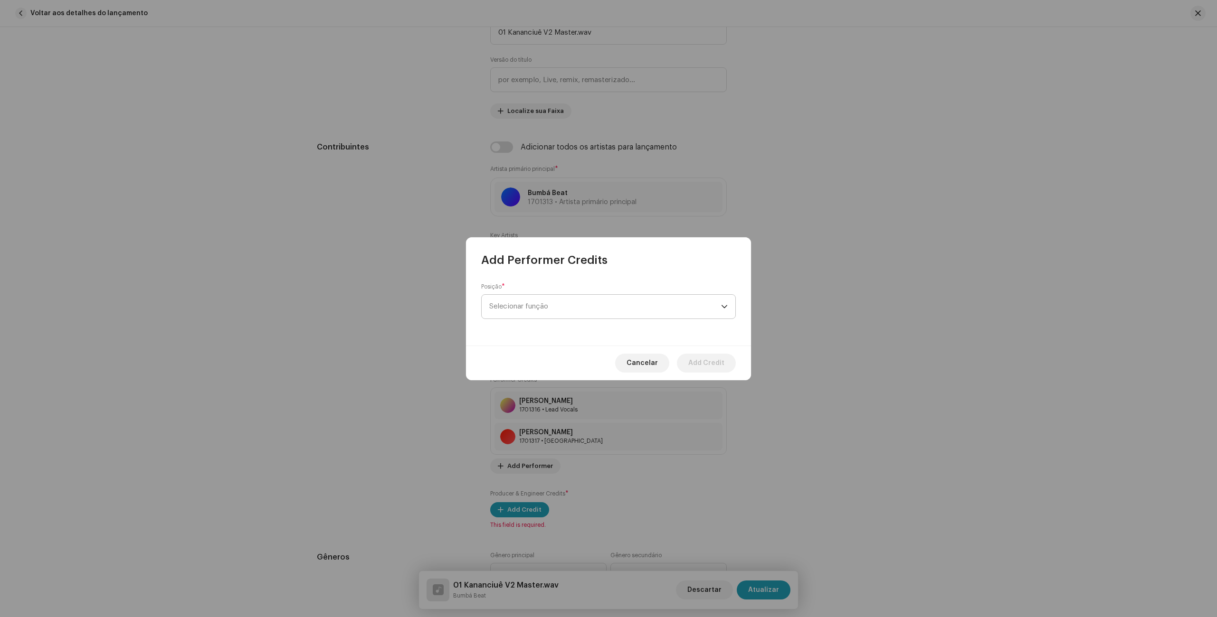
click at [545, 312] on span "Selecionar função" at bounding box center [605, 307] width 232 height 24
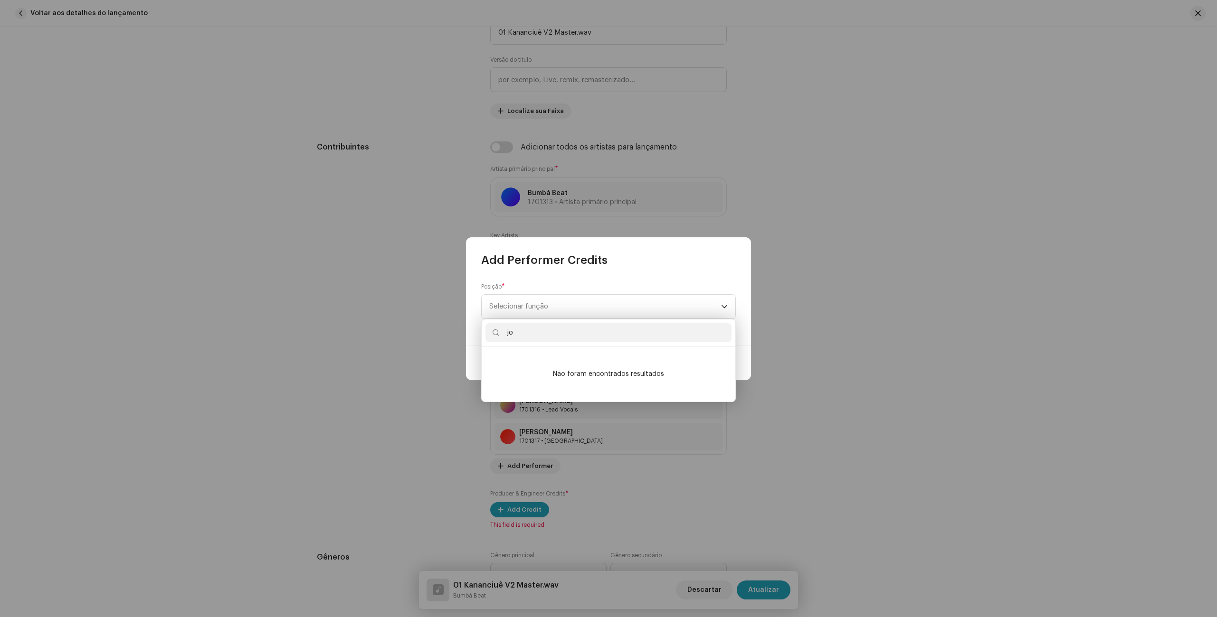
type input "j"
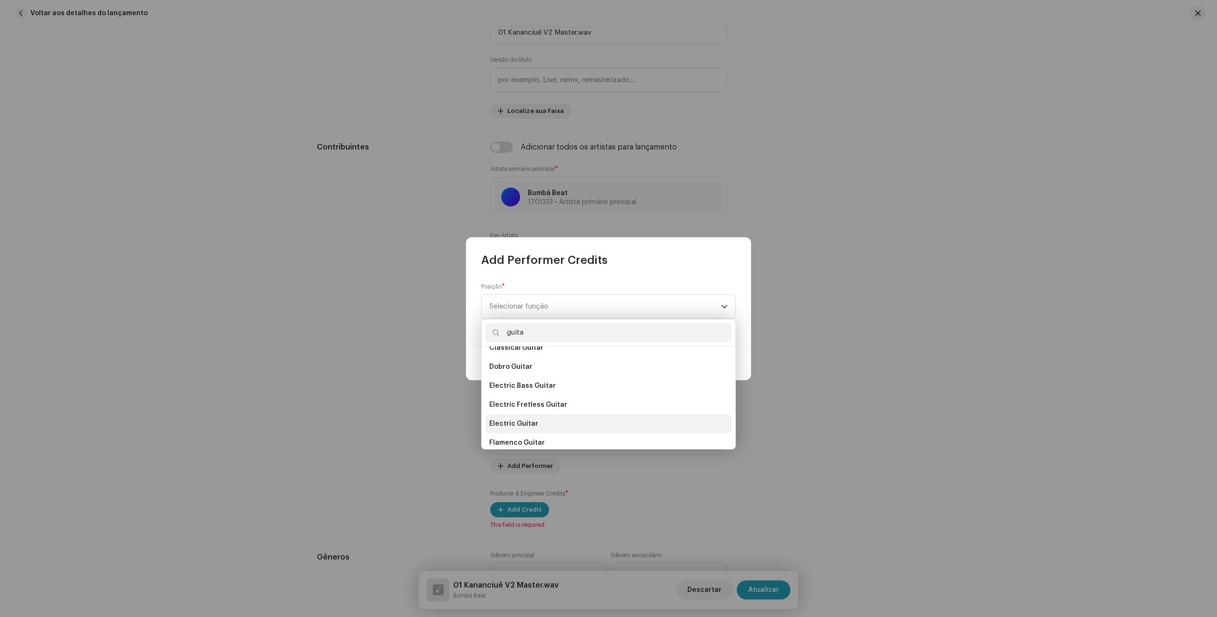
scroll to position [145, 0]
type input "guita"
click at [525, 428] on span "Electric Guitar" at bounding box center [513, 423] width 49 height 9
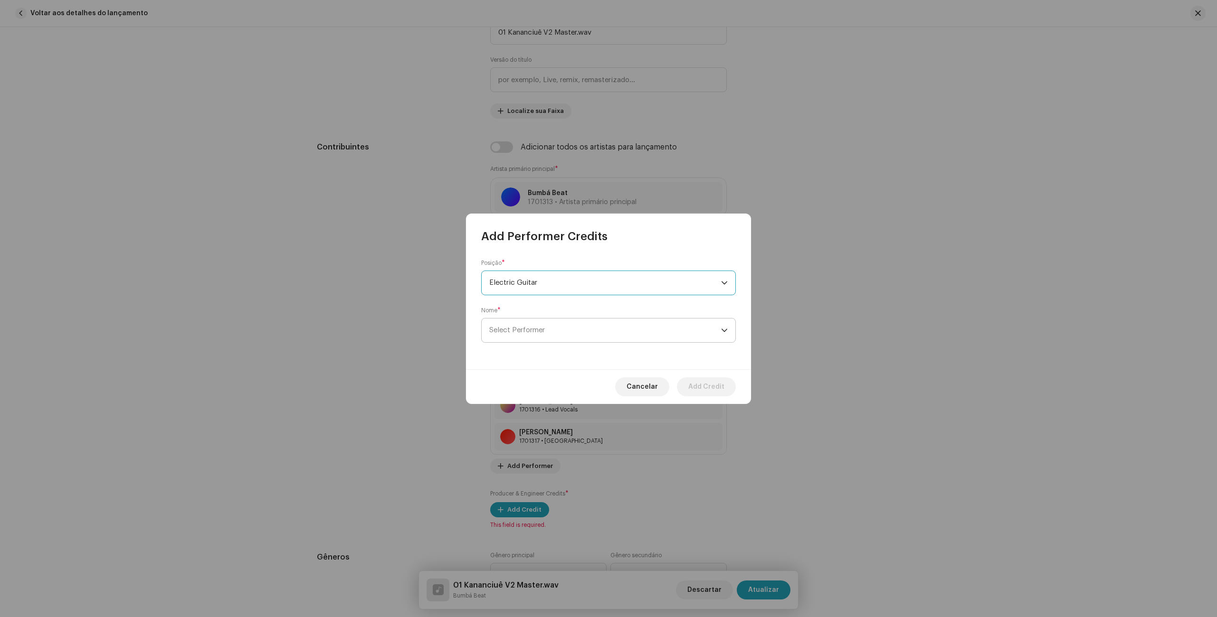
click at [546, 335] on span "Select Performer" at bounding box center [605, 331] width 232 height 24
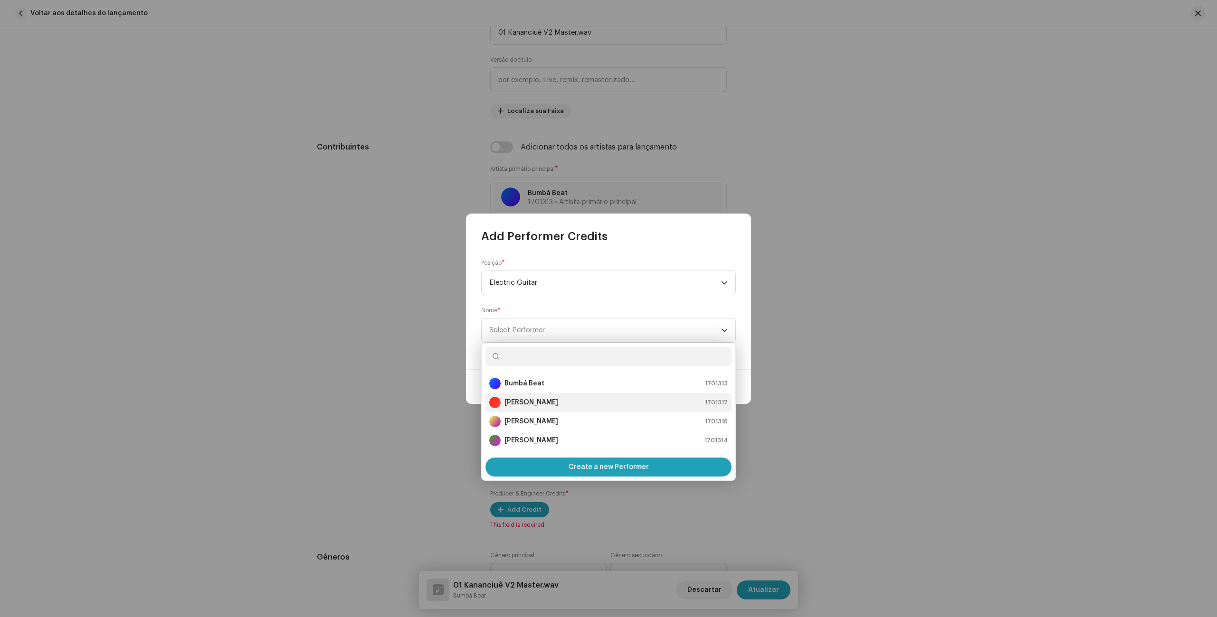
click at [530, 403] on strong "[PERSON_NAME]" at bounding box center [531, 402] width 54 height 9
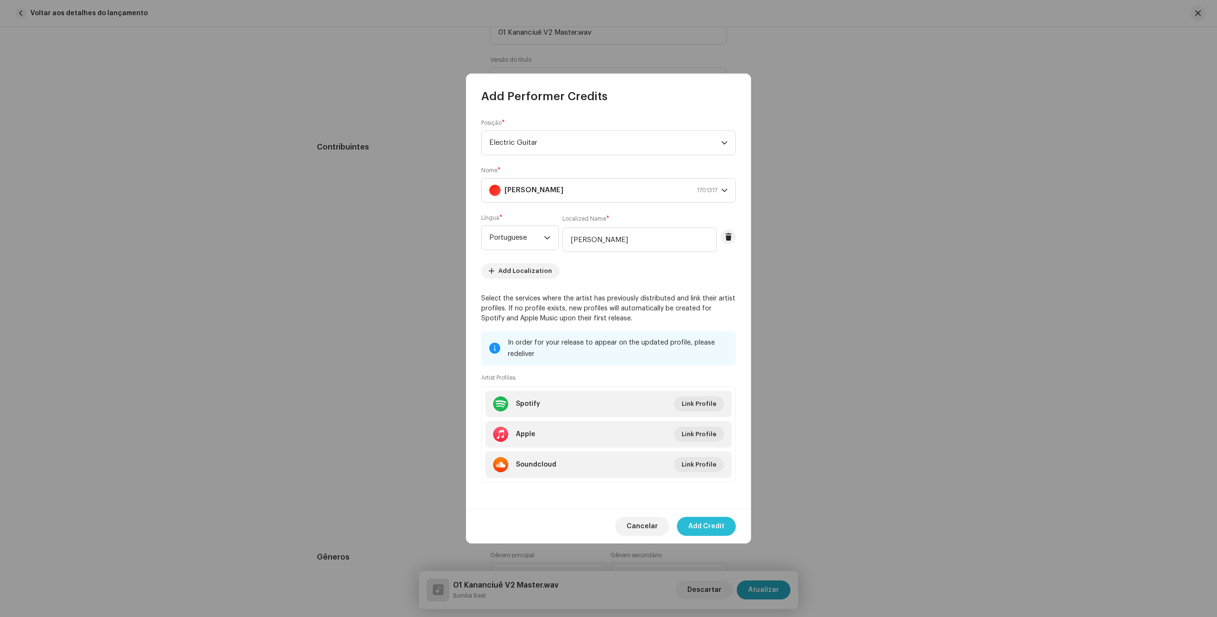
click at [707, 531] on span "Add Credit" at bounding box center [706, 526] width 36 height 19
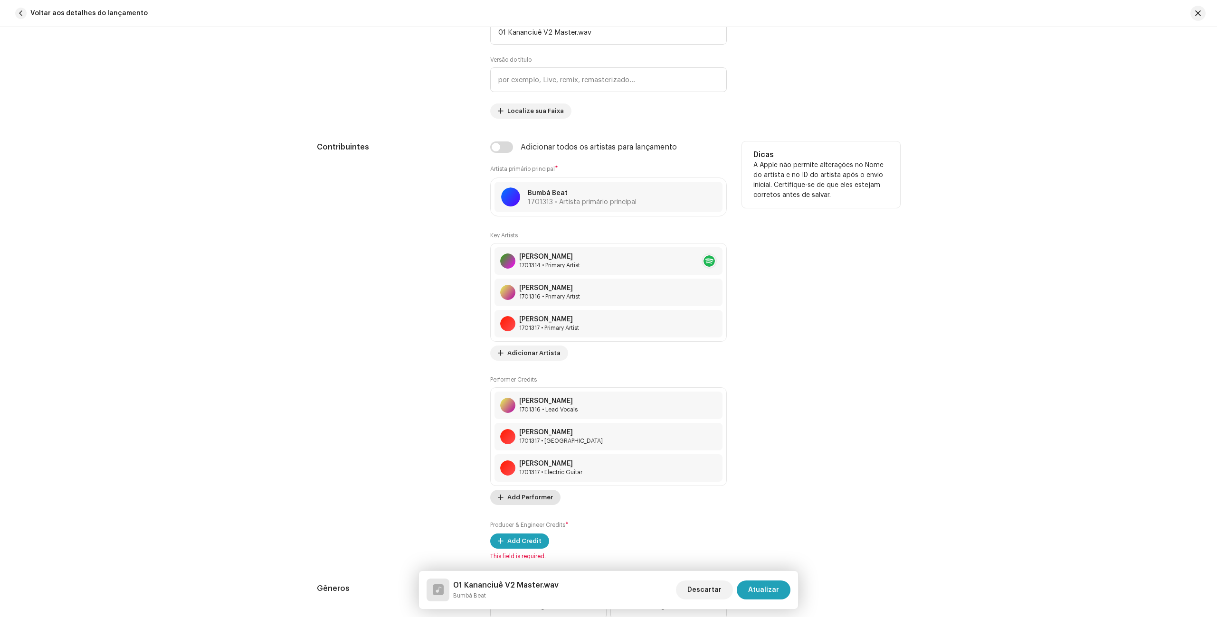
click at [524, 500] on span "Add Performer" at bounding box center [530, 497] width 46 height 19
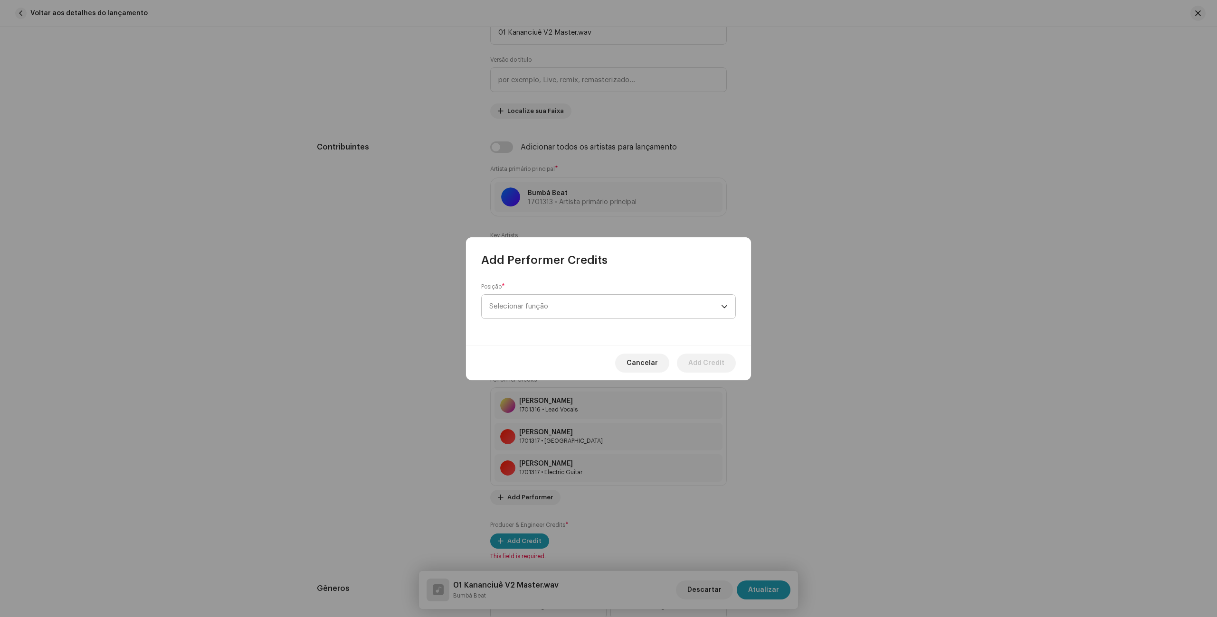
click at [582, 303] on span "Selecionar função" at bounding box center [605, 307] width 232 height 24
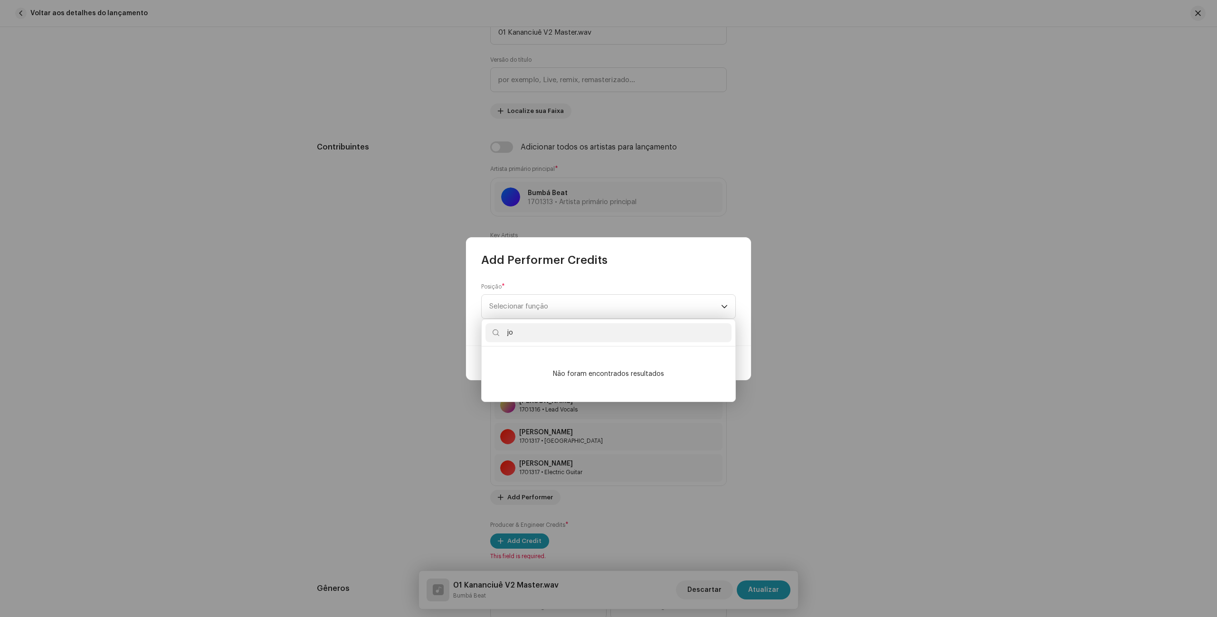
type input "j"
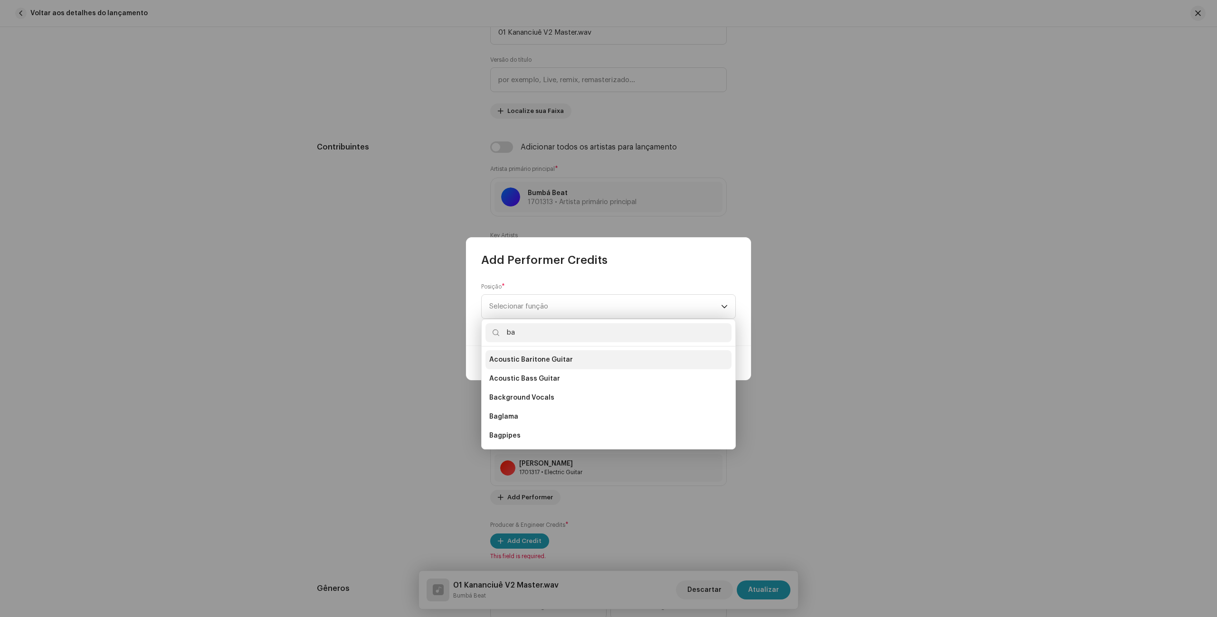
type input "b"
type input "vocals"
click at [546, 376] on li "Chant Vocals" at bounding box center [608, 374] width 246 height 19
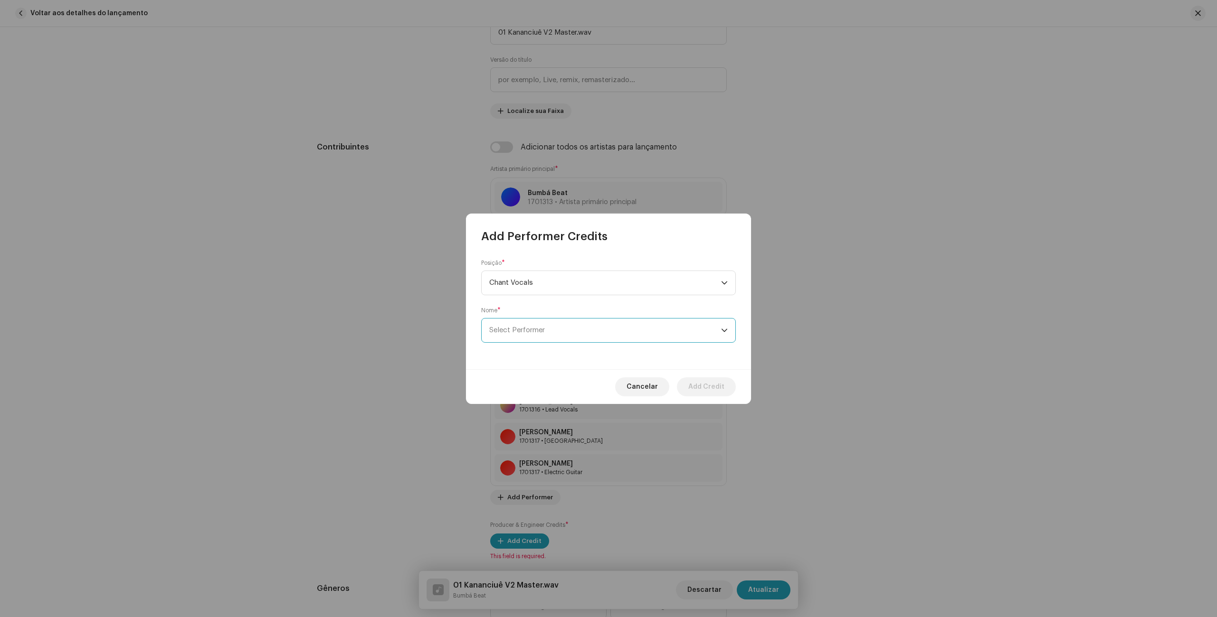
click at [554, 329] on span "Select Performer" at bounding box center [605, 331] width 232 height 24
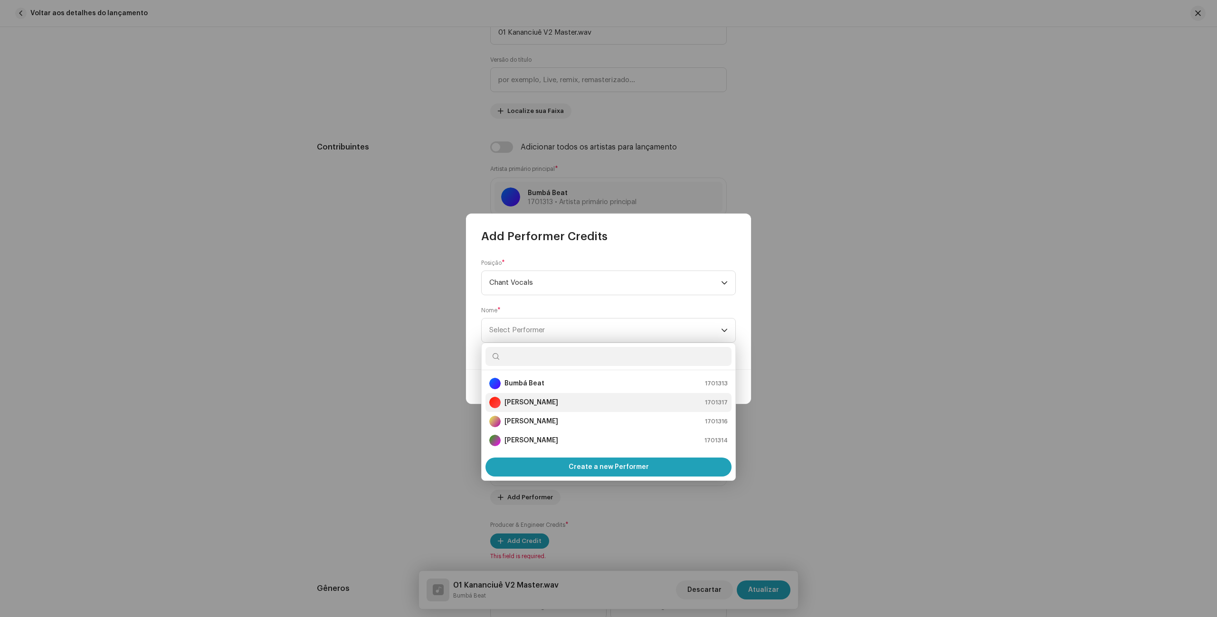
click at [535, 400] on strong "[PERSON_NAME]" at bounding box center [531, 402] width 54 height 9
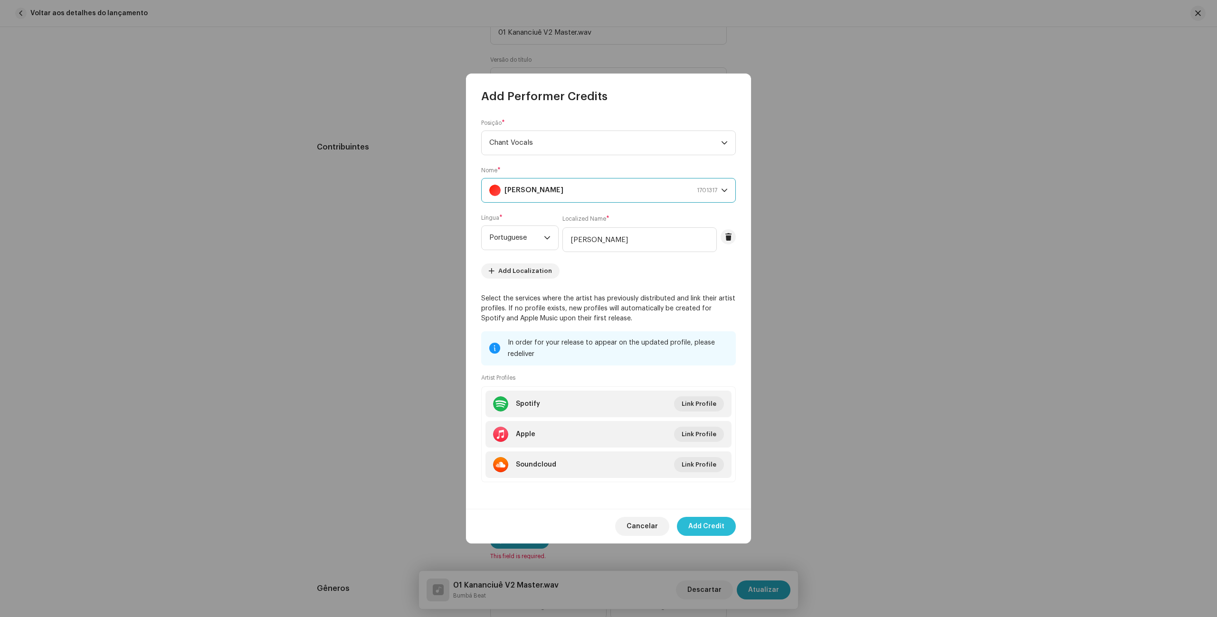
click at [717, 521] on span "Add Credit" at bounding box center [706, 526] width 36 height 19
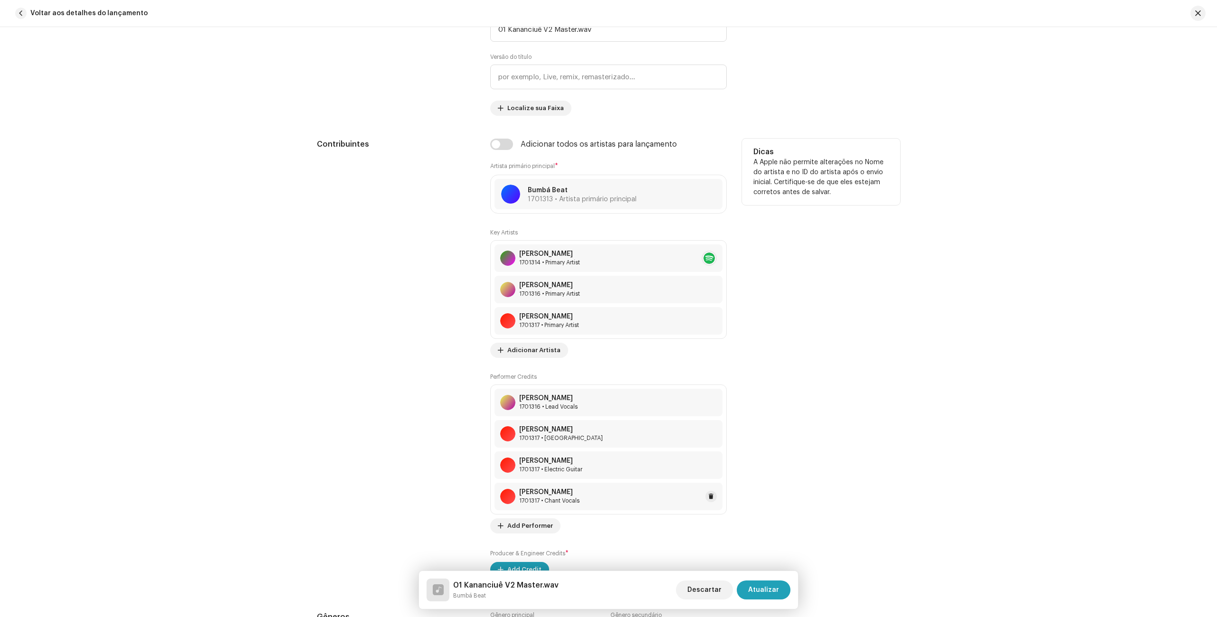
scroll to position [503, 0]
click at [532, 526] on span "Add Performer" at bounding box center [530, 525] width 46 height 19
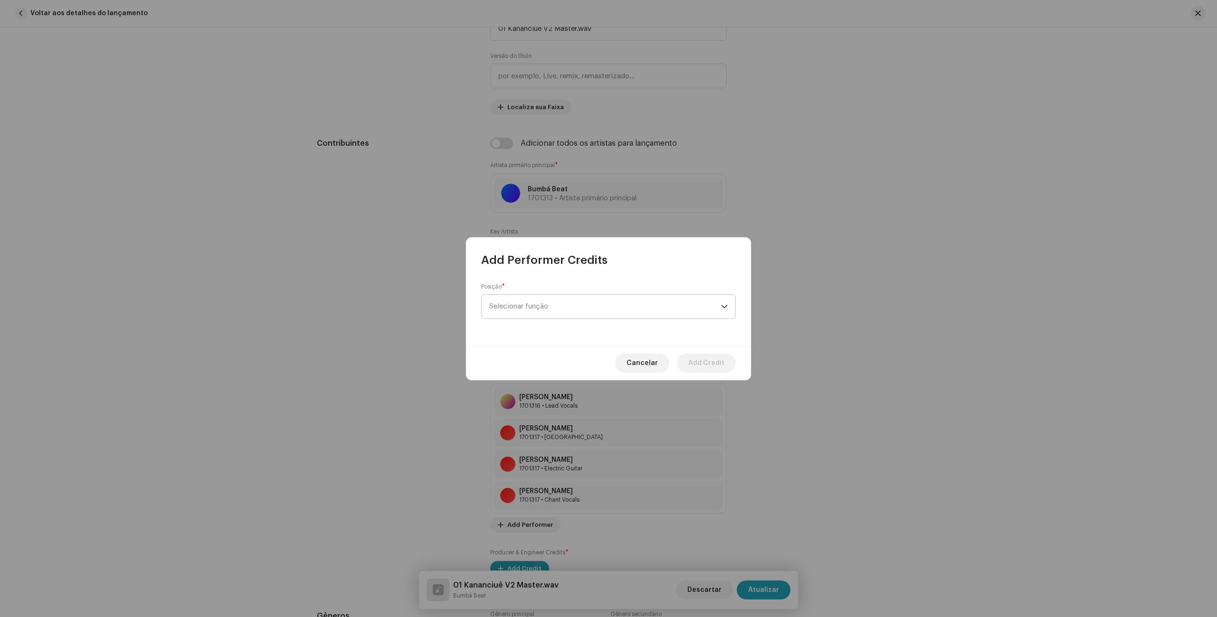
click at [539, 312] on span "Selecionar função" at bounding box center [605, 307] width 232 height 24
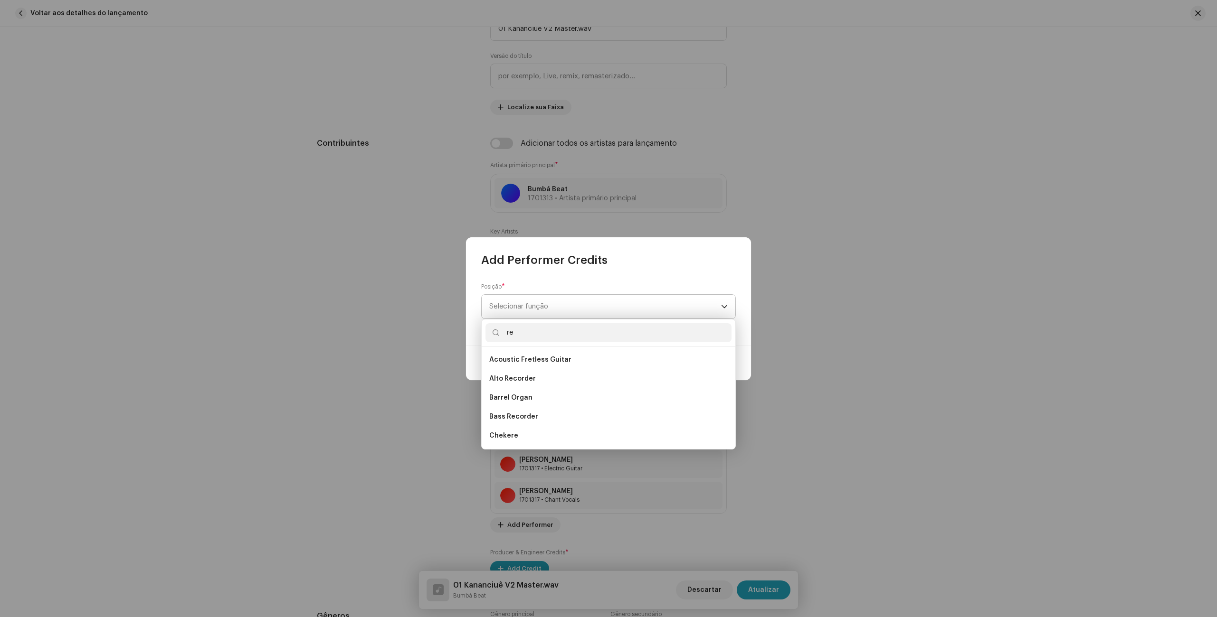
type input "r"
type input "bass"
click at [529, 364] on span "Electric Bass Guitar" at bounding box center [522, 359] width 66 height 9
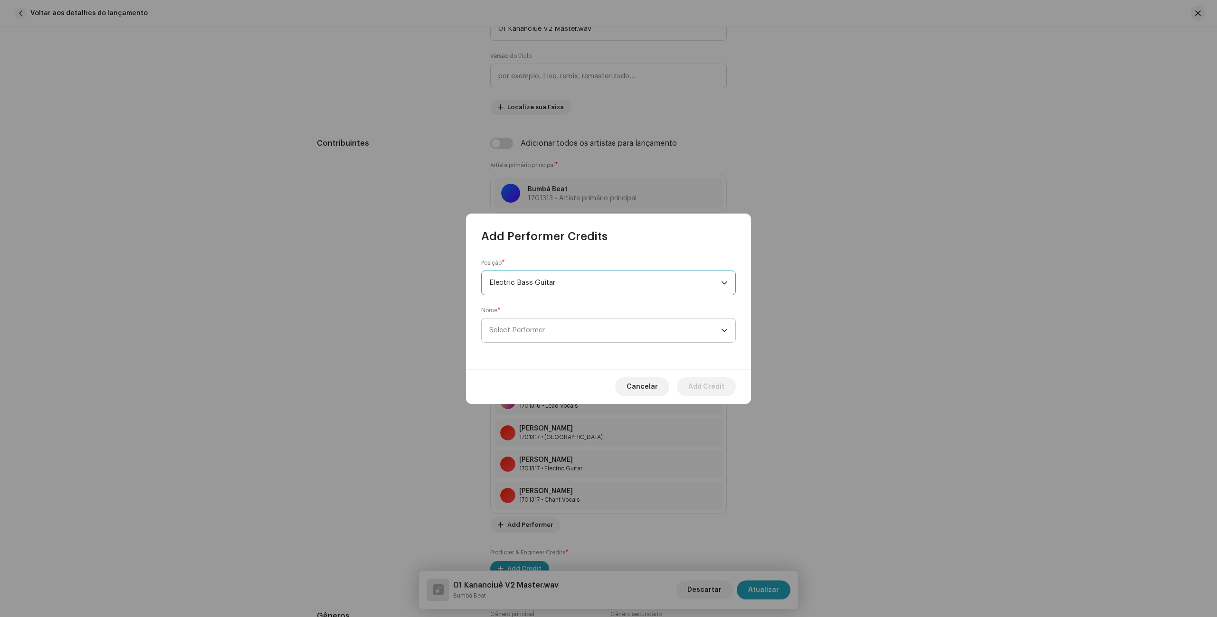
click at [530, 328] on span "Select Performer" at bounding box center [517, 330] width 56 height 7
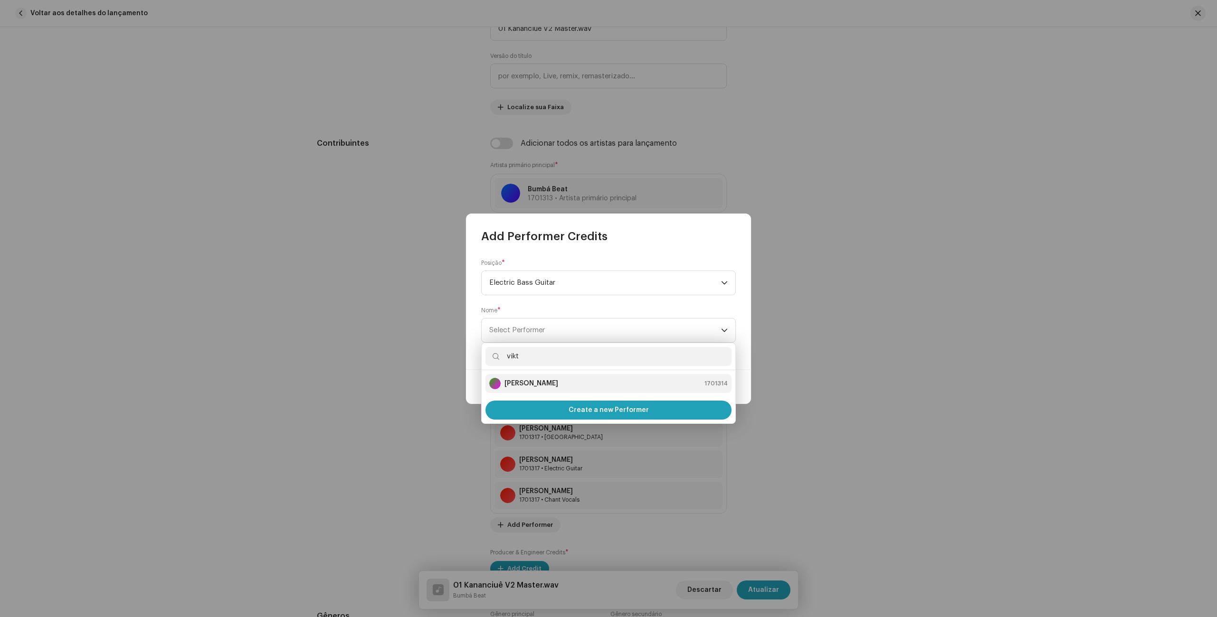
type input "vikt"
click at [536, 382] on strong "[PERSON_NAME]" at bounding box center [531, 383] width 54 height 9
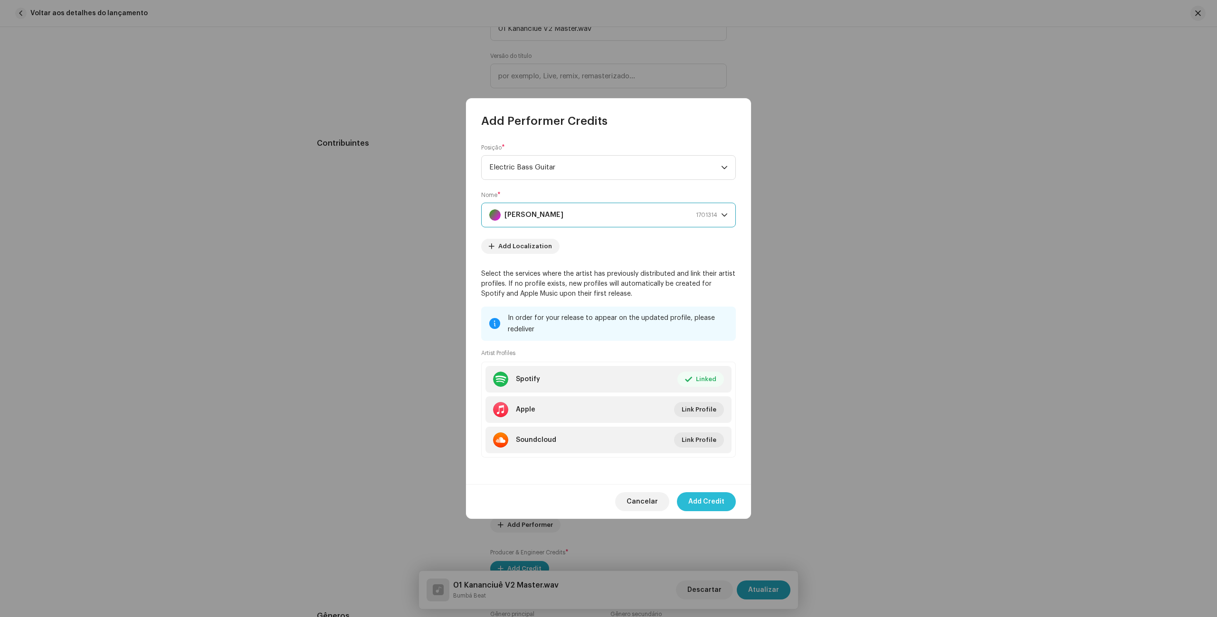
click at [718, 506] on span "Add Credit" at bounding box center [706, 501] width 36 height 19
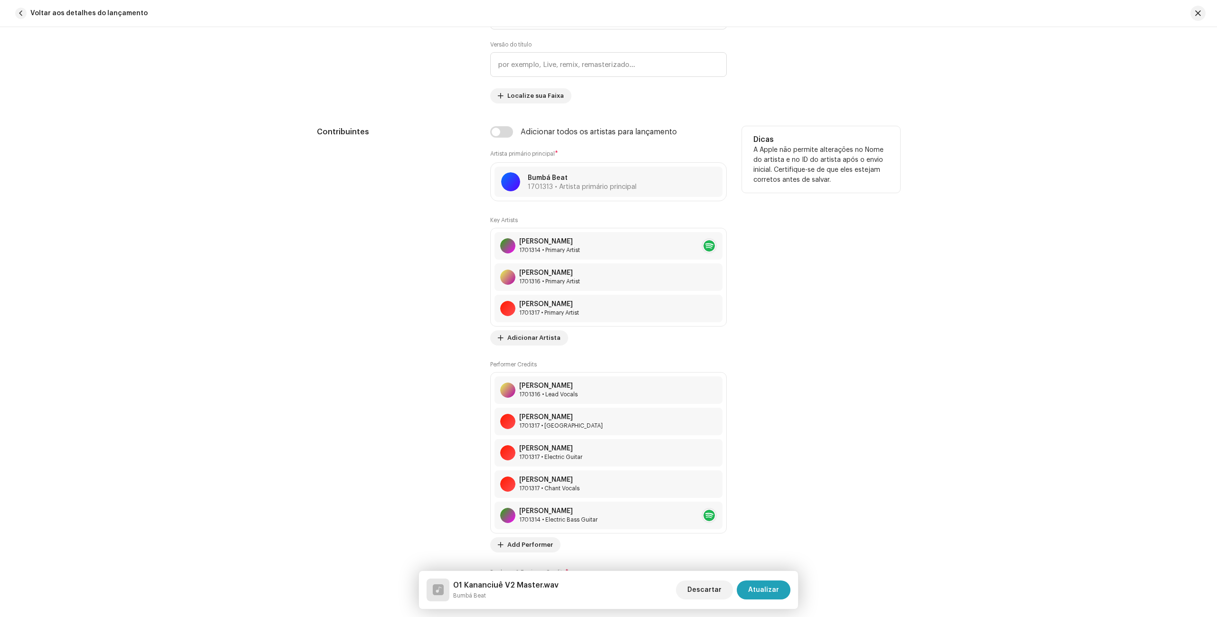
scroll to position [686, 0]
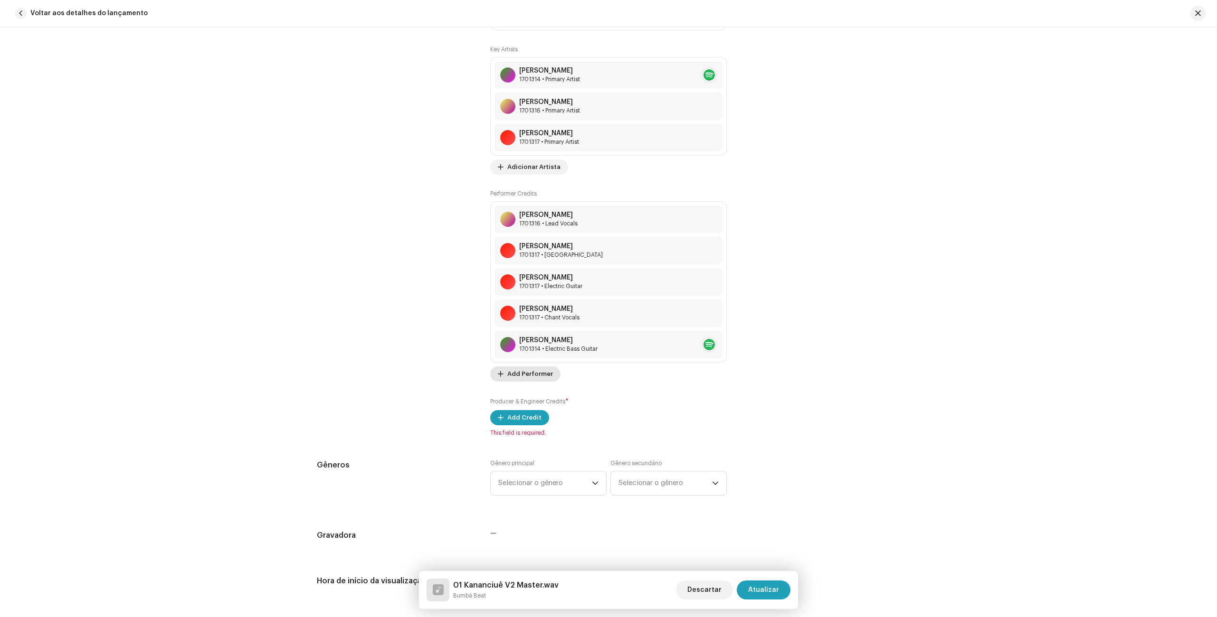
click at [531, 376] on span "Add Performer" at bounding box center [530, 374] width 46 height 19
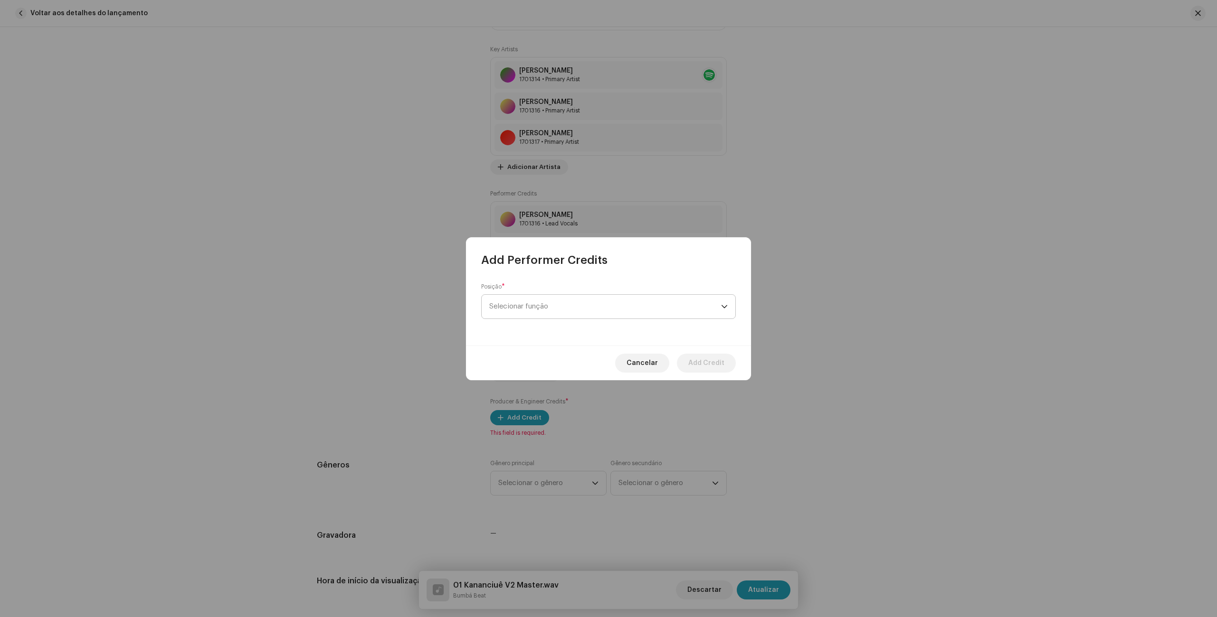
click at [524, 308] on span "Selecionar função" at bounding box center [605, 307] width 232 height 24
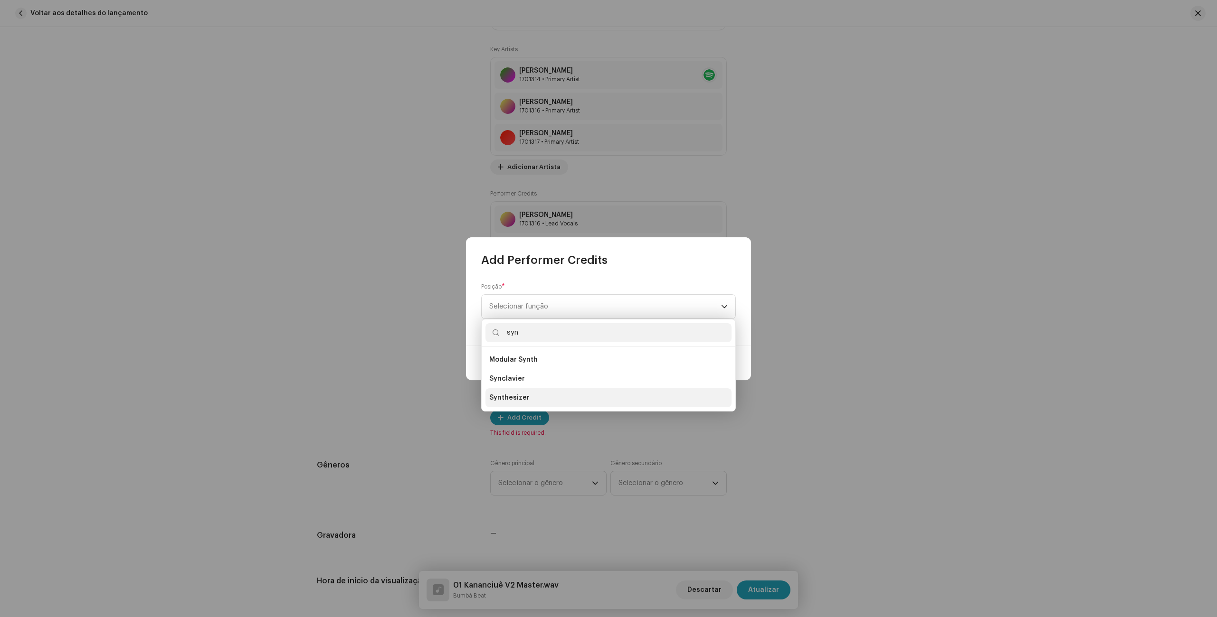
type input "syn"
click at [510, 397] on span "Synthesizer" at bounding box center [509, 397] width 40 height 9
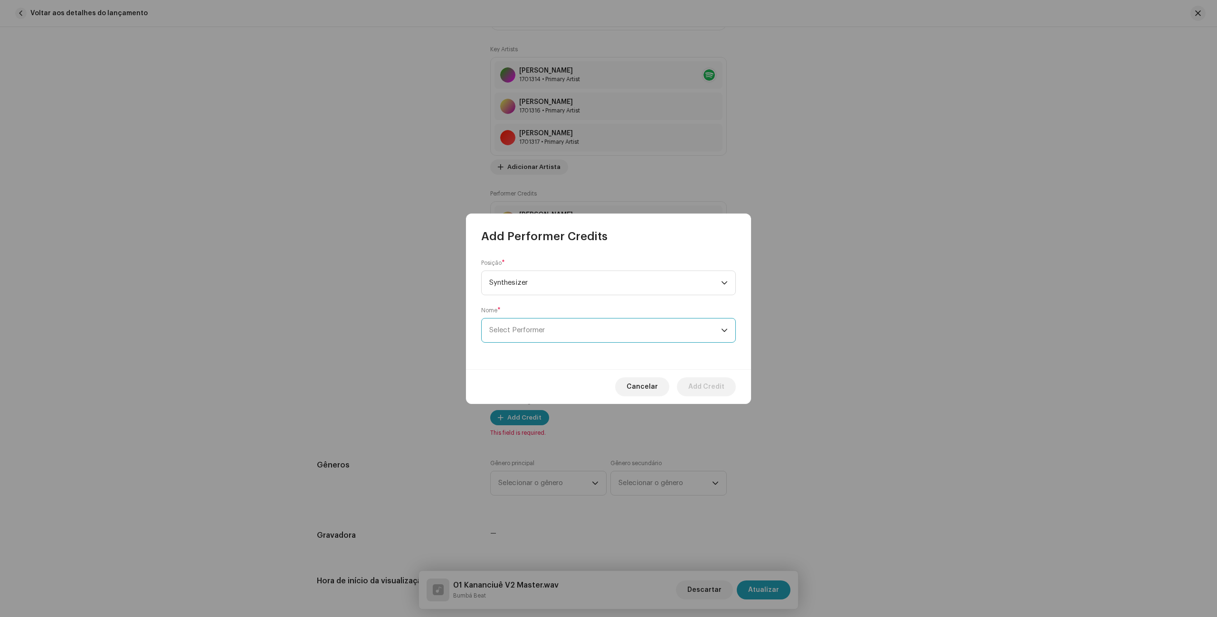
click at [544, 325] on span "Select Performer" at bounding box center [605, 331] width 232 height 24
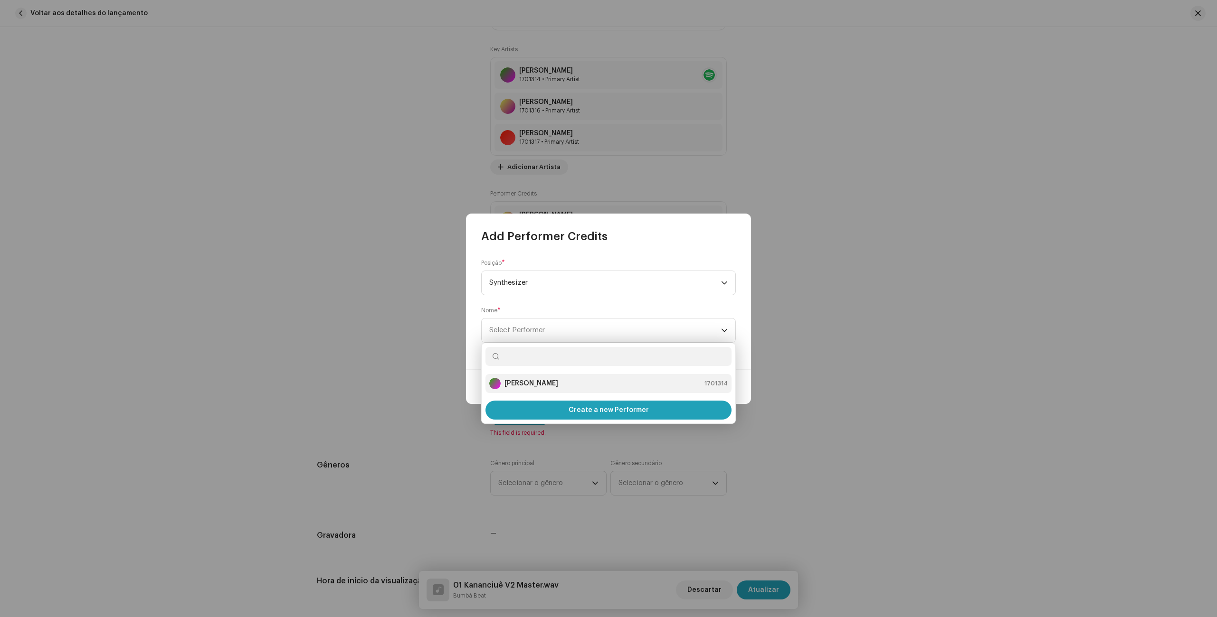
click at [534, 384] on strong "[PERSON_NAME]" at bounding box center [531, 383] width 54 height 9
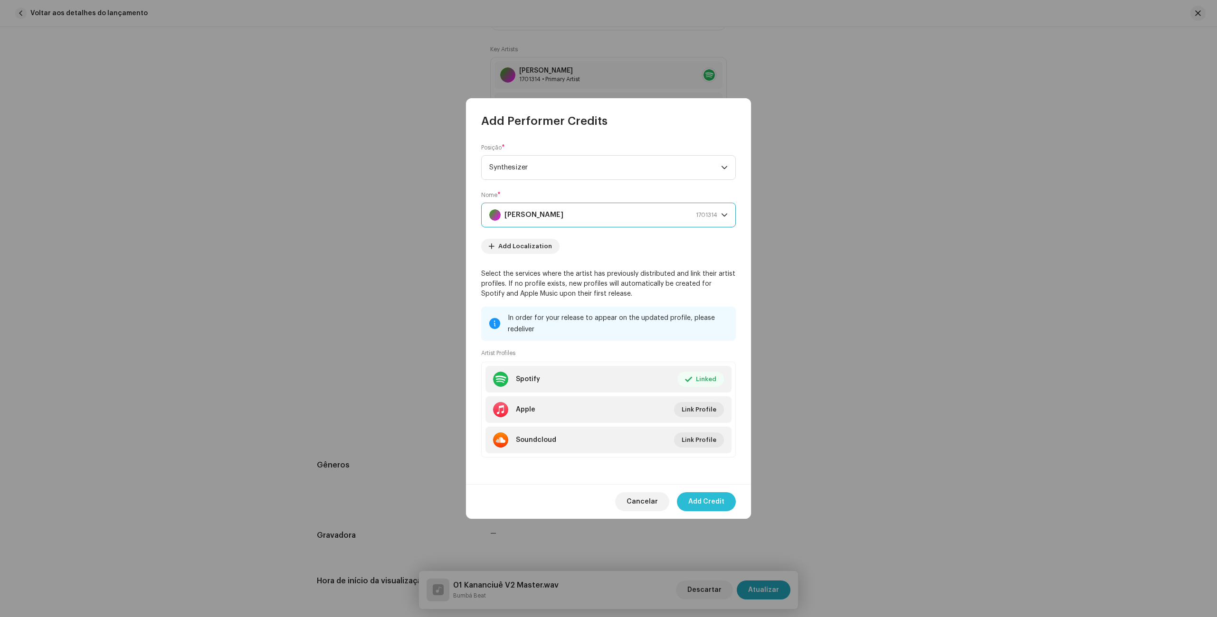
click at [709, 505] on span "Add Credit" at bounding box center [706, 501] width 36 height 19
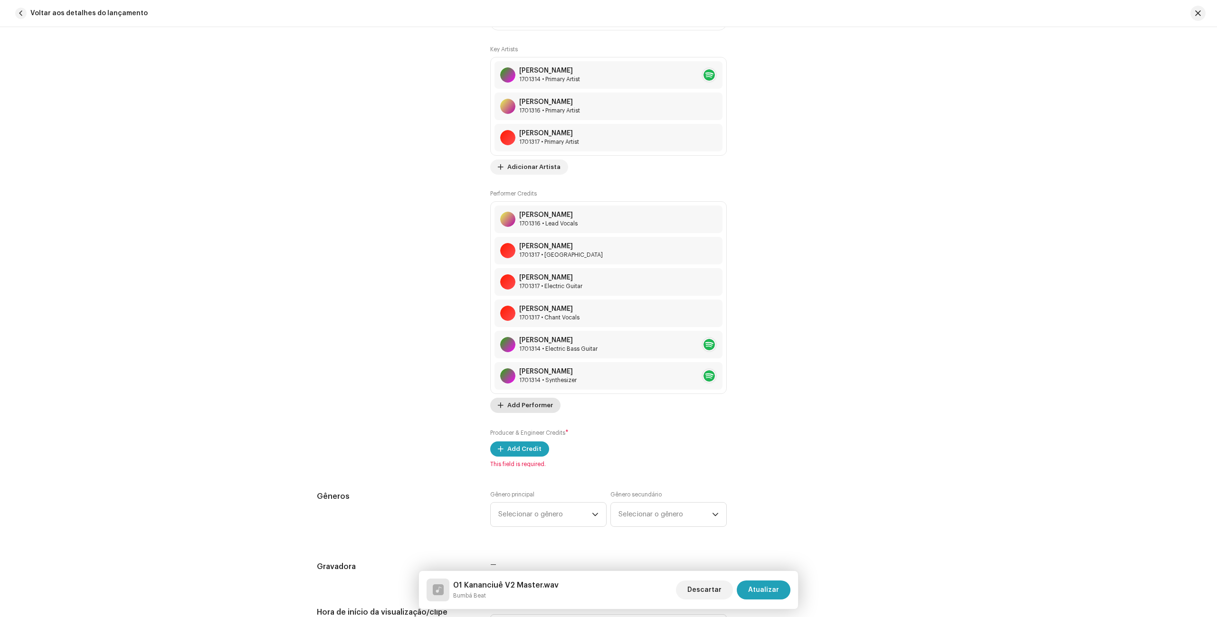
click at [517, 406] on span "Add Performer" at bounding box center [530, 405] width 46 height 19
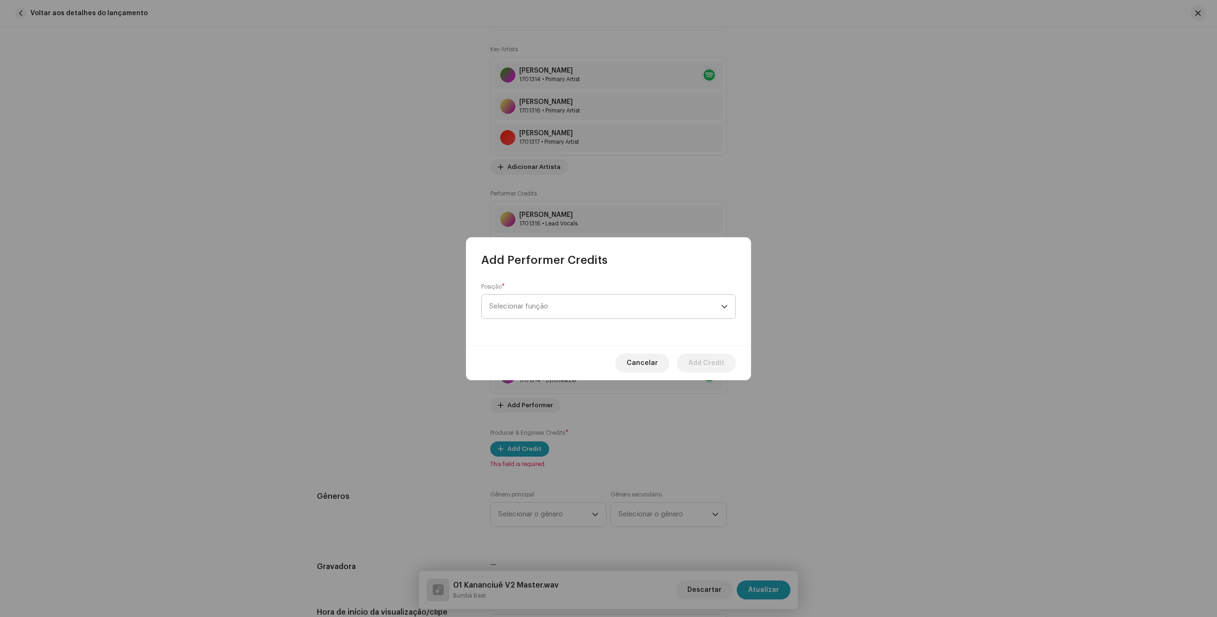
click at [545, 312] on span "Selecionar função" at bounding box center [605, 307] width 232 height 24
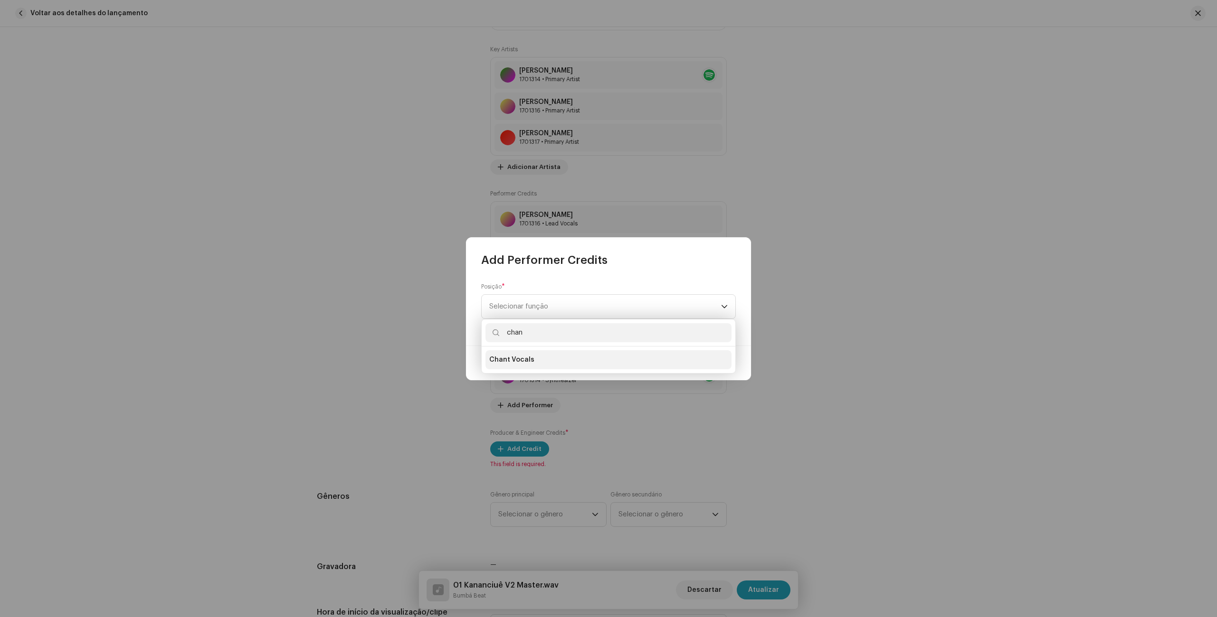
type input "chan"
click at [524, 366] on li "Chant Vocals" at bounding box center [608, 359] width 246 height 19
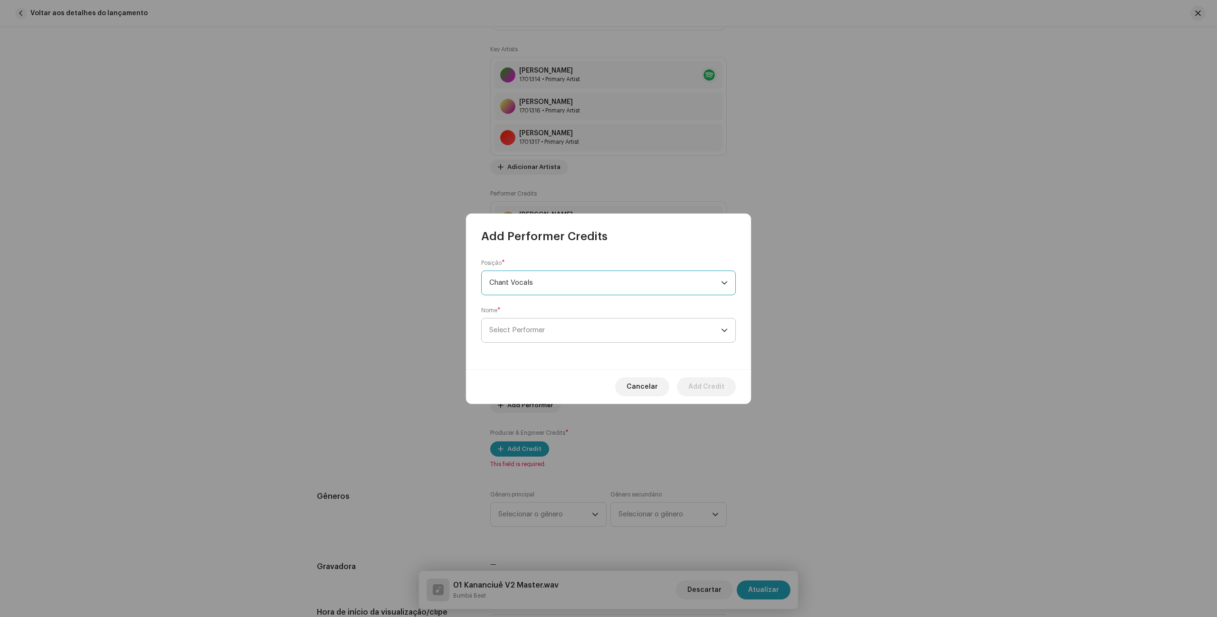
click at [578, 332] on span "Select Performer" at bounding box center [605, 331] width 232 height 24
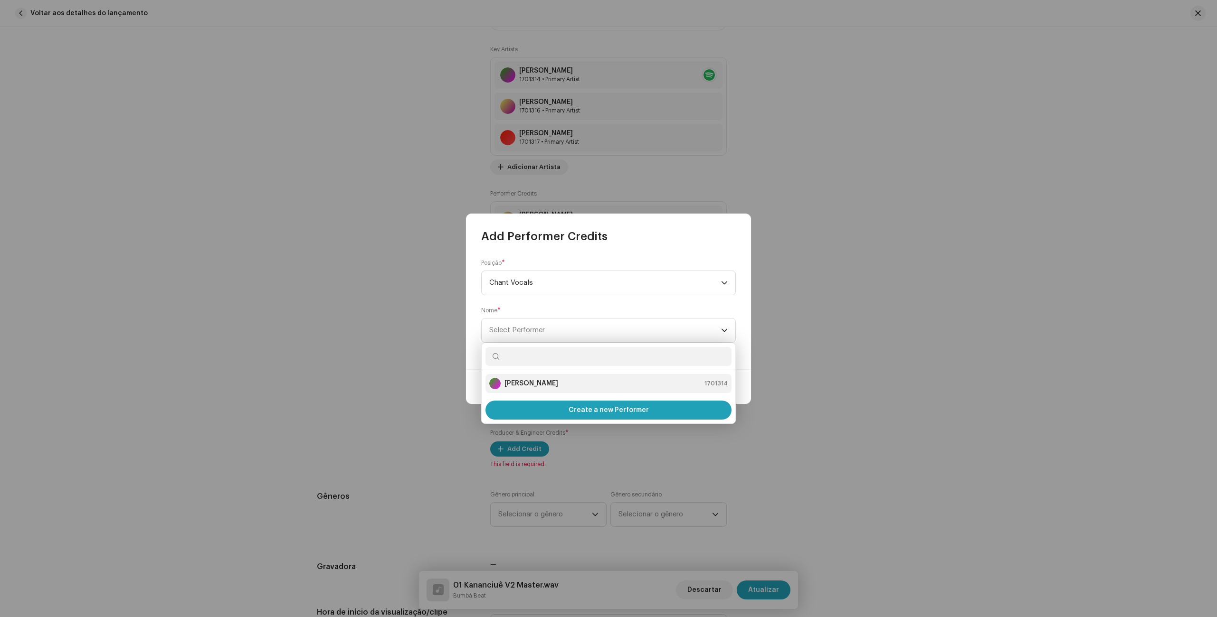
click at [557, 380] on div "[PERSON_NAME] 1701314" at bounding box center [608, 383] width 238 height 11
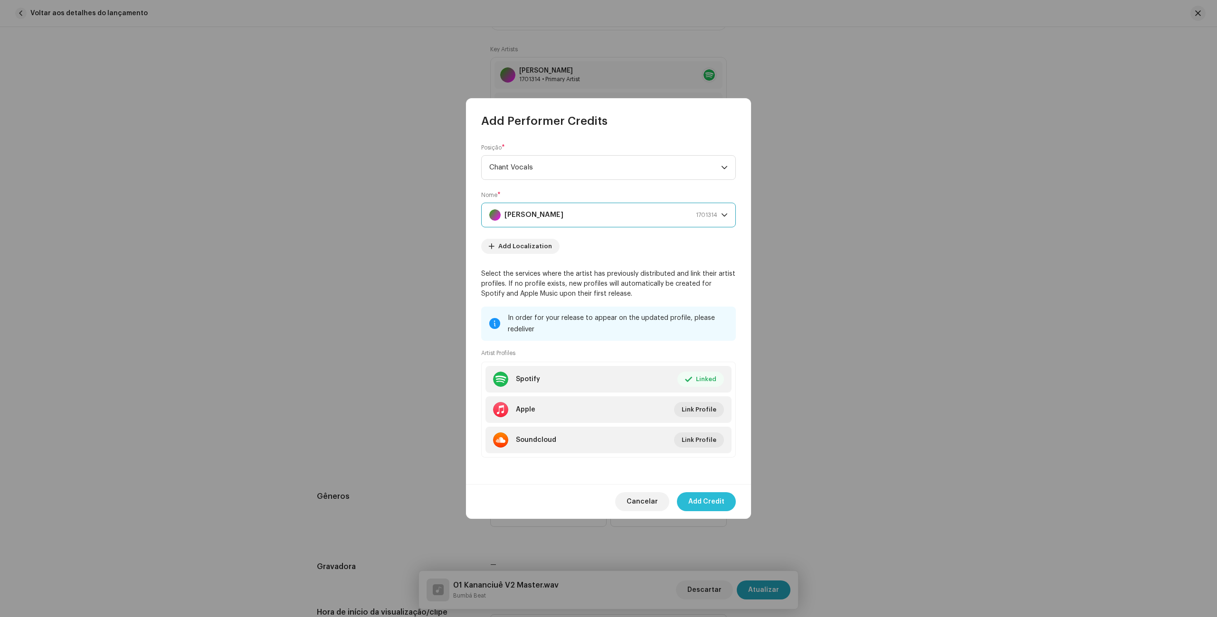
click at [714, 505] on span "Add Credit" at bounding box center [706, 501] width 36 height 19
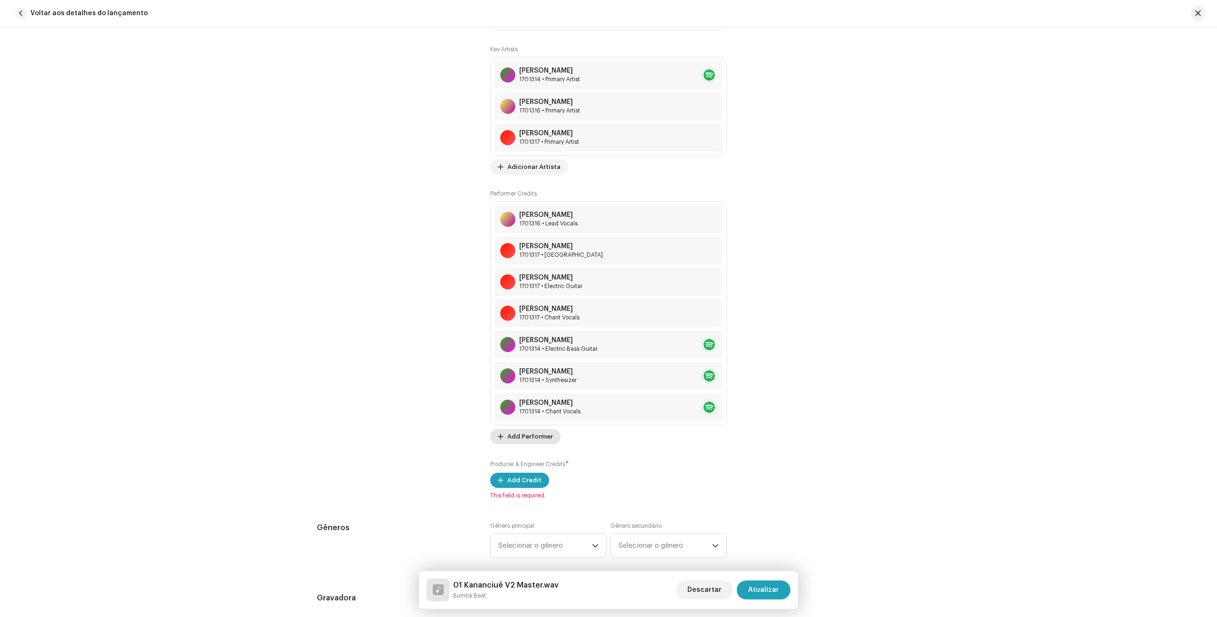
click at [529, 438] on span "Add Performer" at bounding box center [530, 436] width 46 height 19
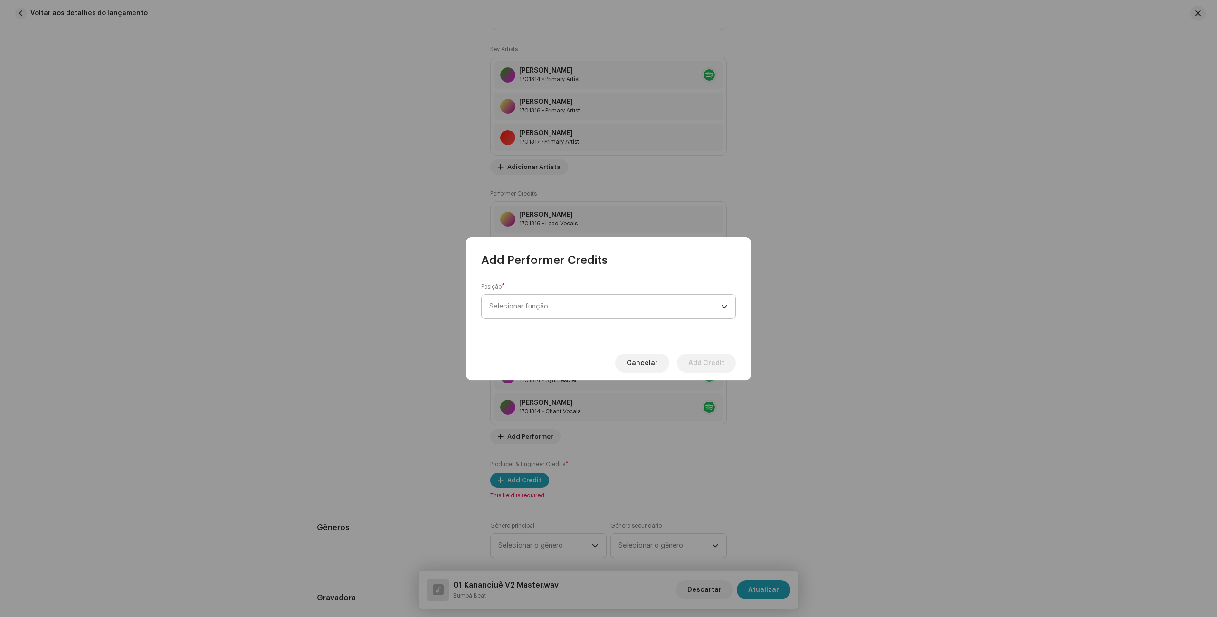
click at [553, 309] on span "Selecionar função" at bounding box center [605, 307] width 232 height 24
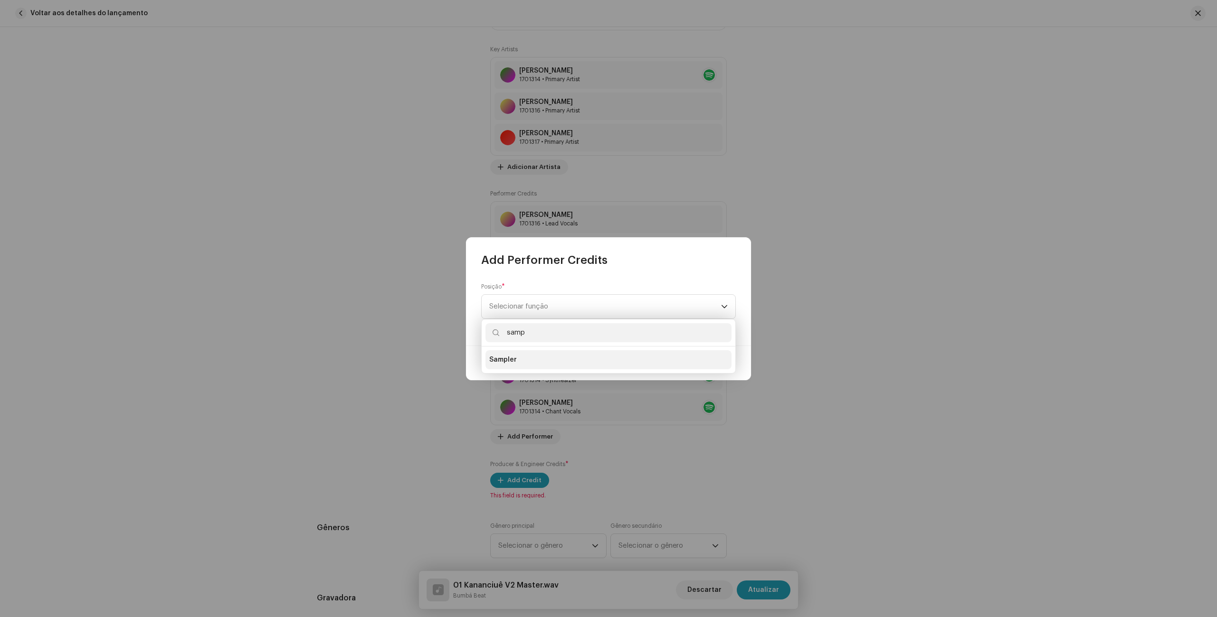
type input "samp"
click at [549, 366] on li "Sampler" at bounding box center [608, 359] width 246 height 19
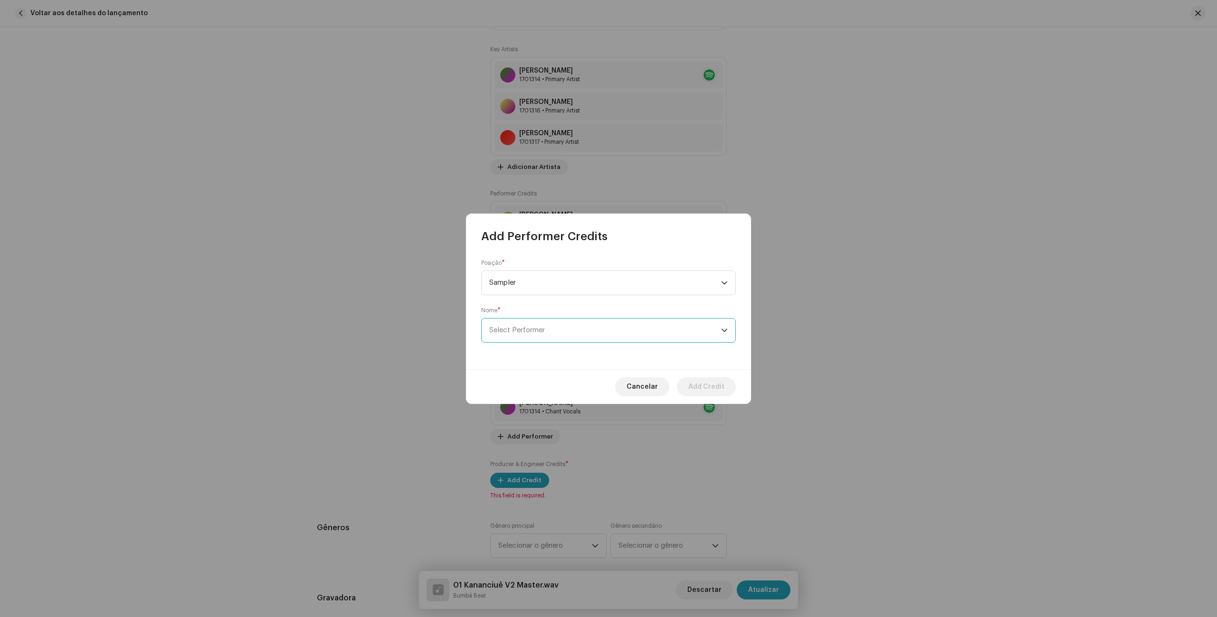
click at [545, 331] on span "Select Performer" at bounding box center [605, 331] width 232 height 24
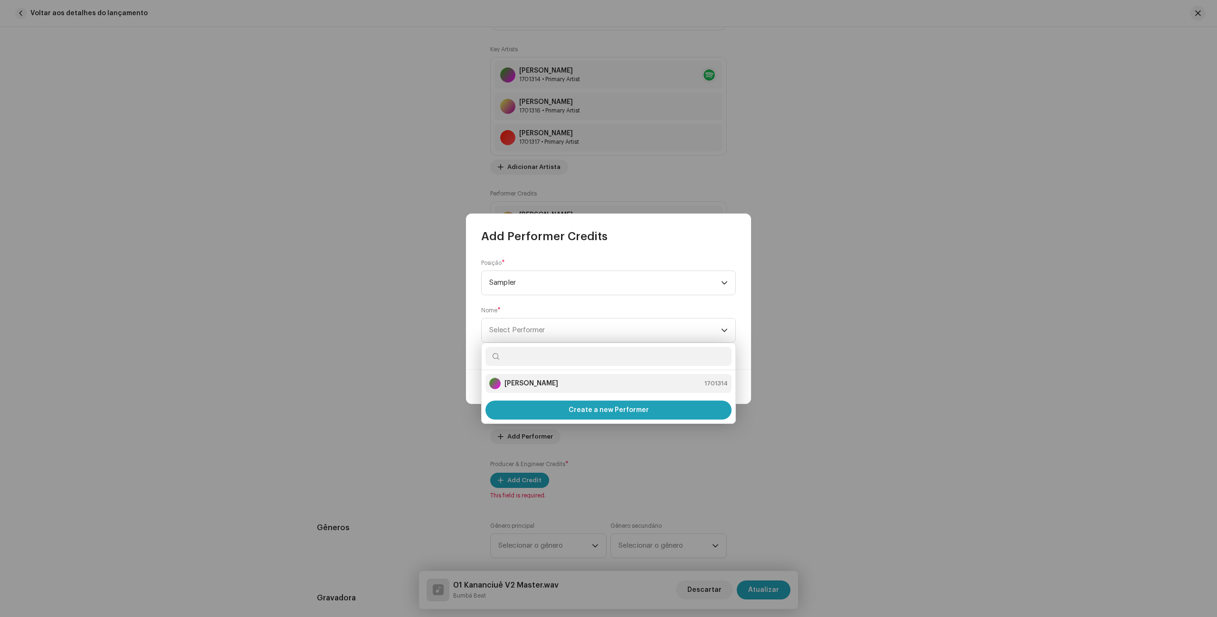
click at [545, 384] on div "[PERSON_NAME] 1701314" at bounding box center [608, 383] width 238 height 11
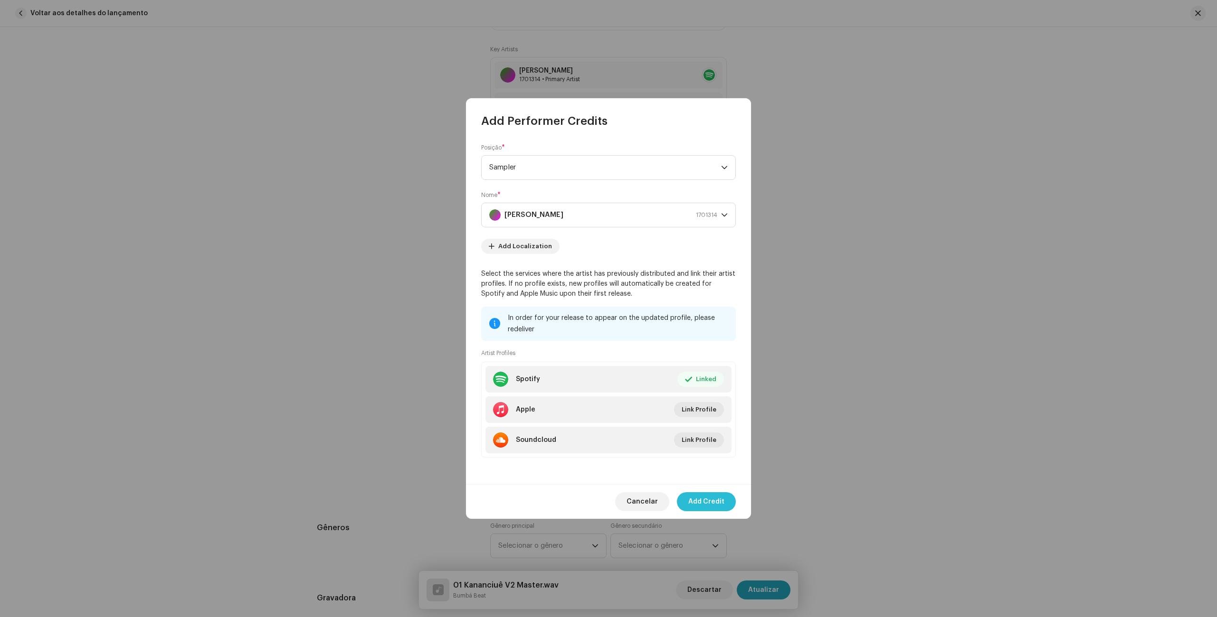
click at [709, 505] on span "Add Credit" at bounding box center [706, 501] width 36 height 19
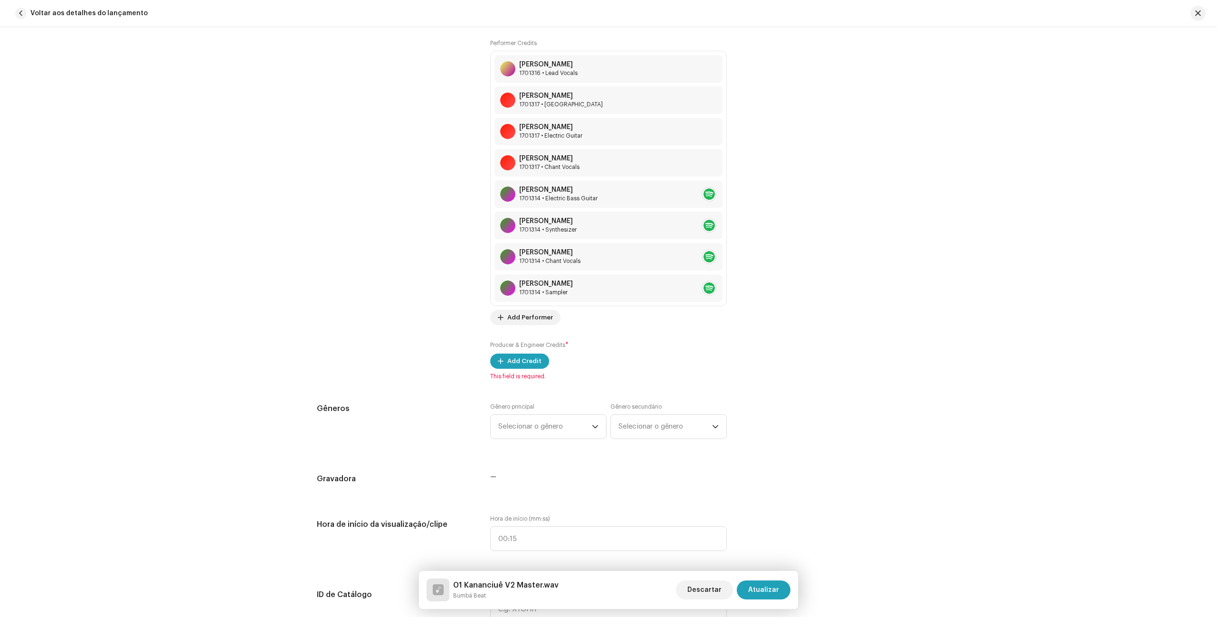
scroll to position [984, 0]
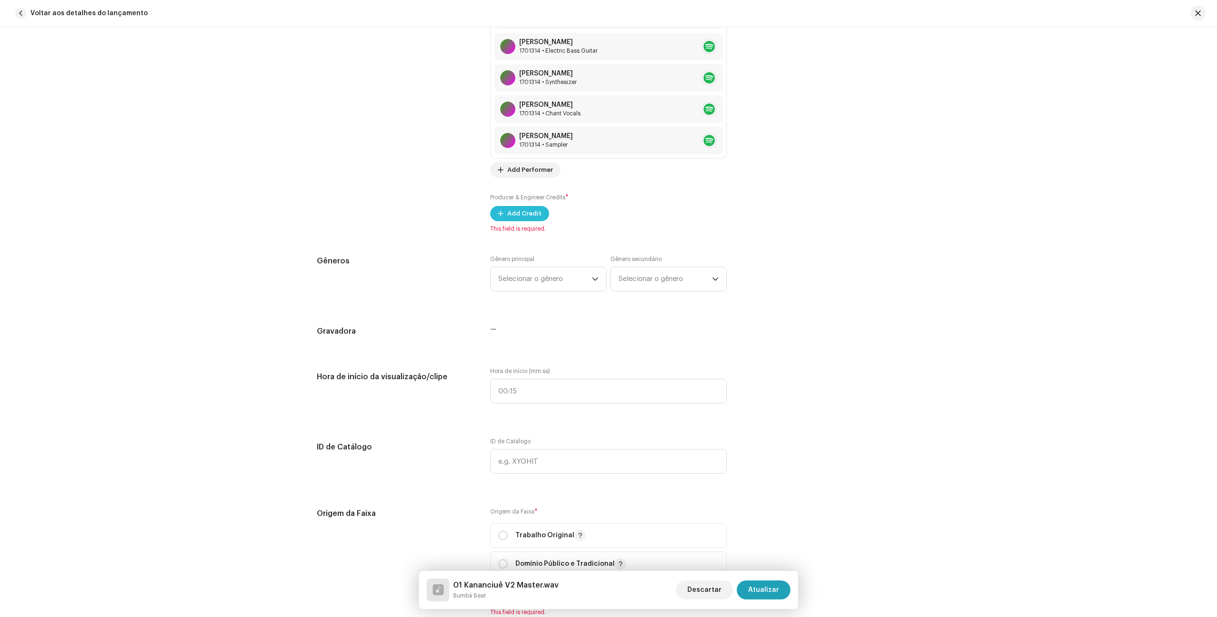
click at [532, 215] on span "Add Credit" at bounding box center [524, 213] width 34 height 19
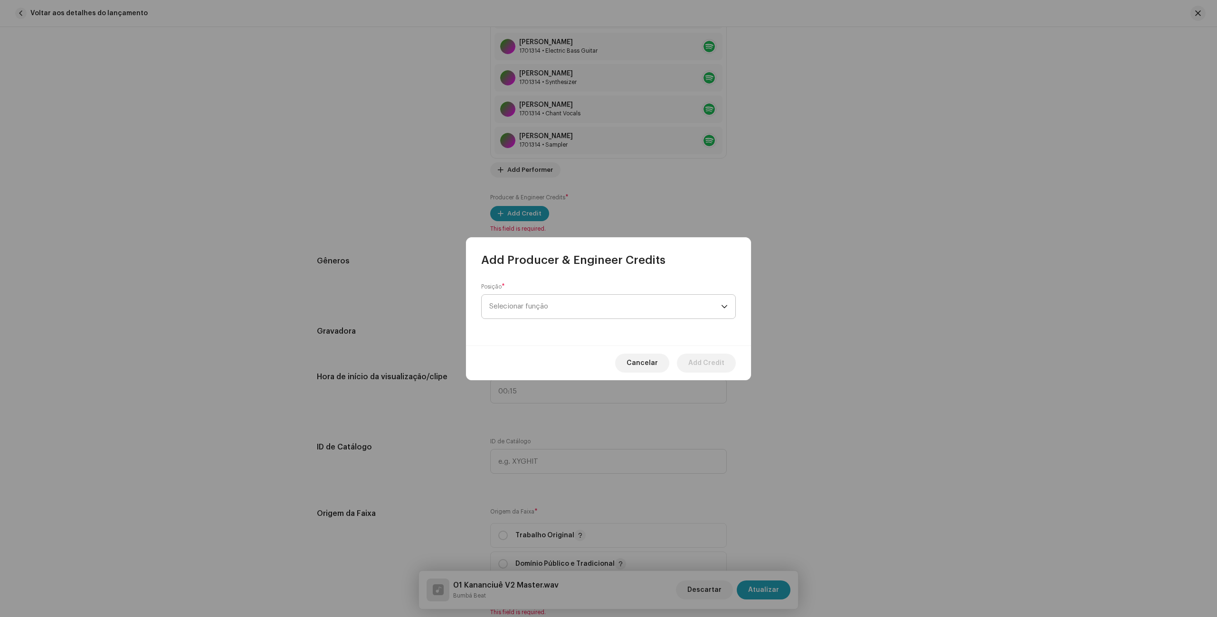
click at [579, 296] on span "Selecionar função" at bounding box center [605, 307] width 232 height 24
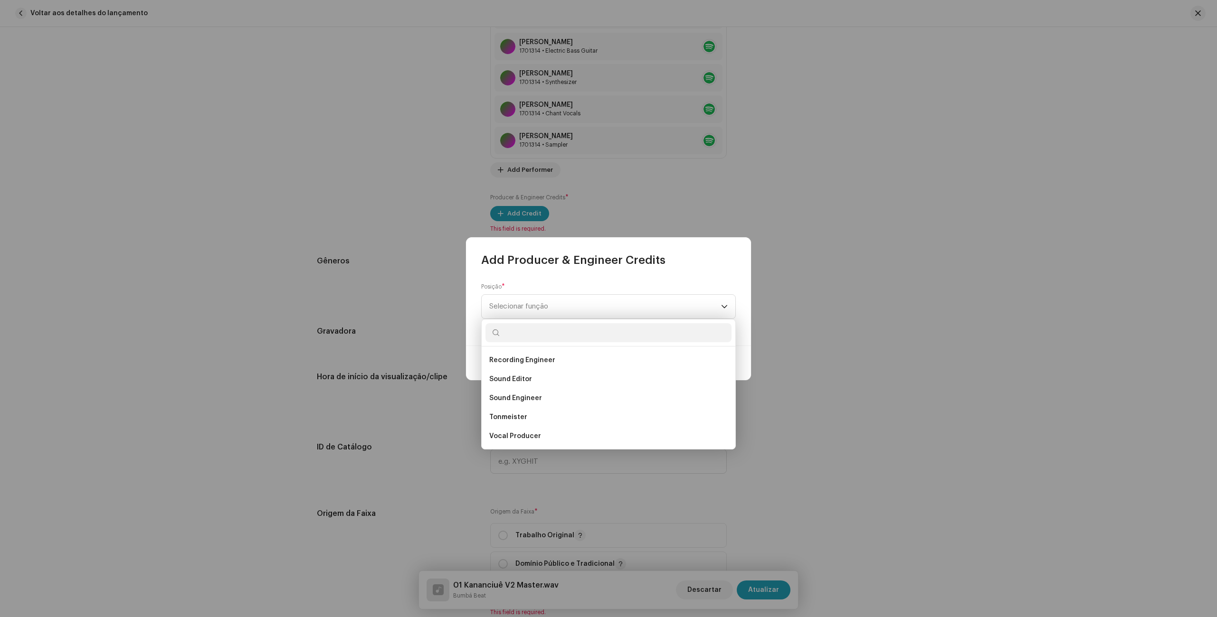
scroll to position [313, 0]
click at [509, 426] on span "Producer" at bounding box center [504, 426] width 31 height 9
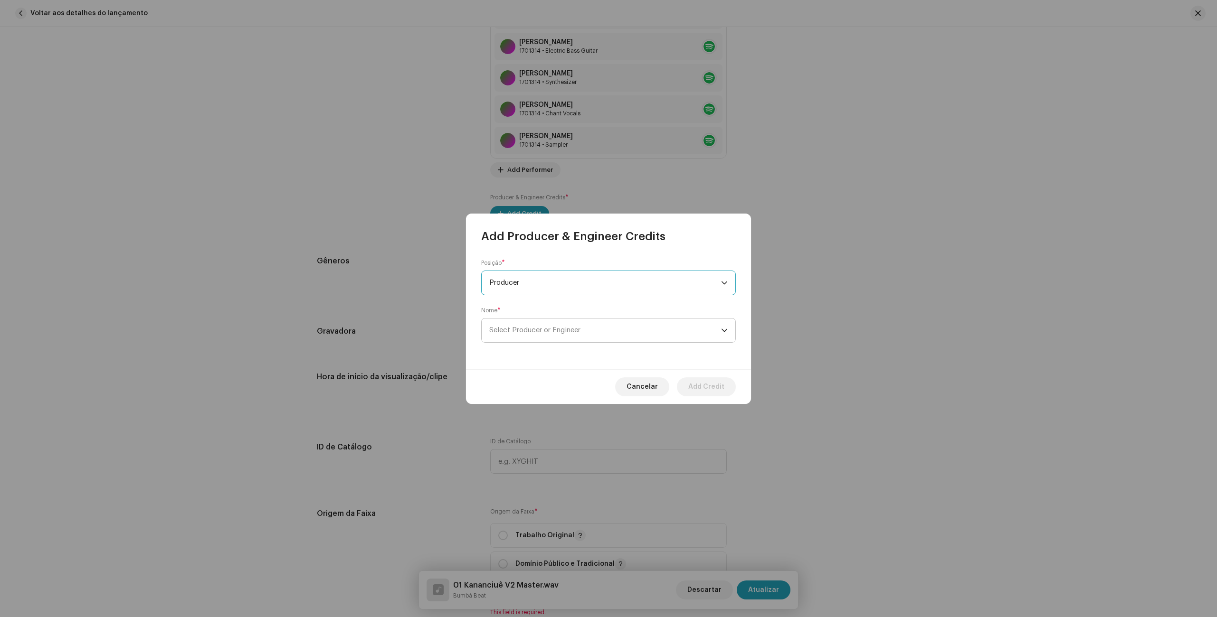
click at [532, 325] on span "Select Producer or Engineer" at bounding box center [605, 331] width 232 height 24
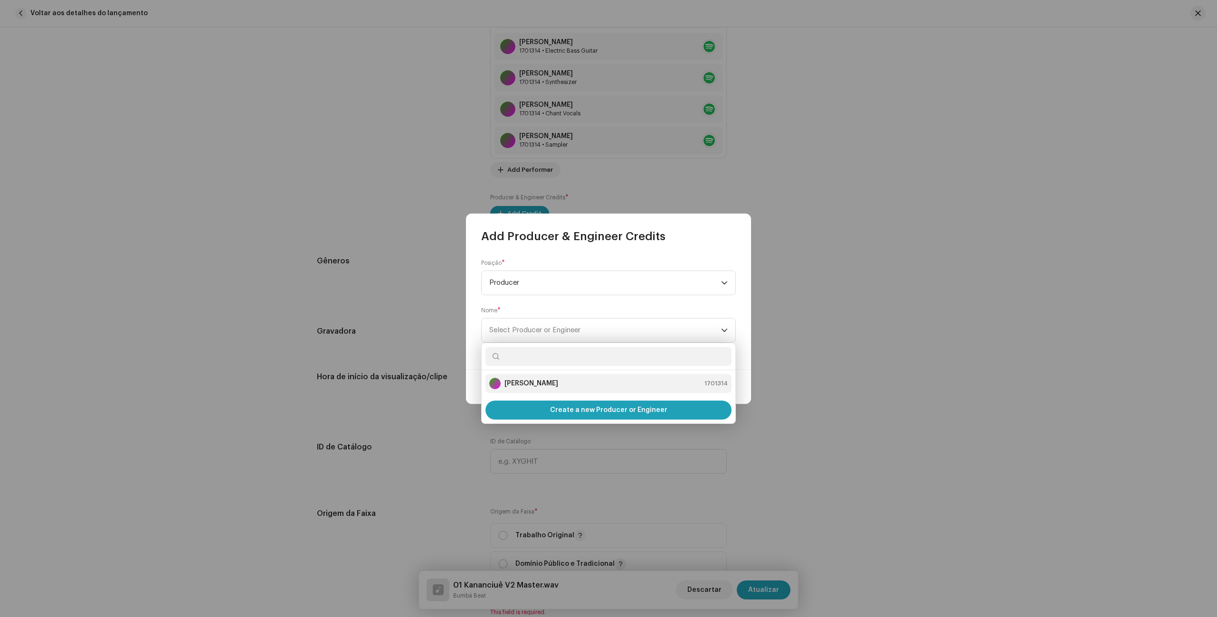
click at [530, 384] on strong "[PERSON_NAME]" at bounding box center [531, 383] width 54 height 9
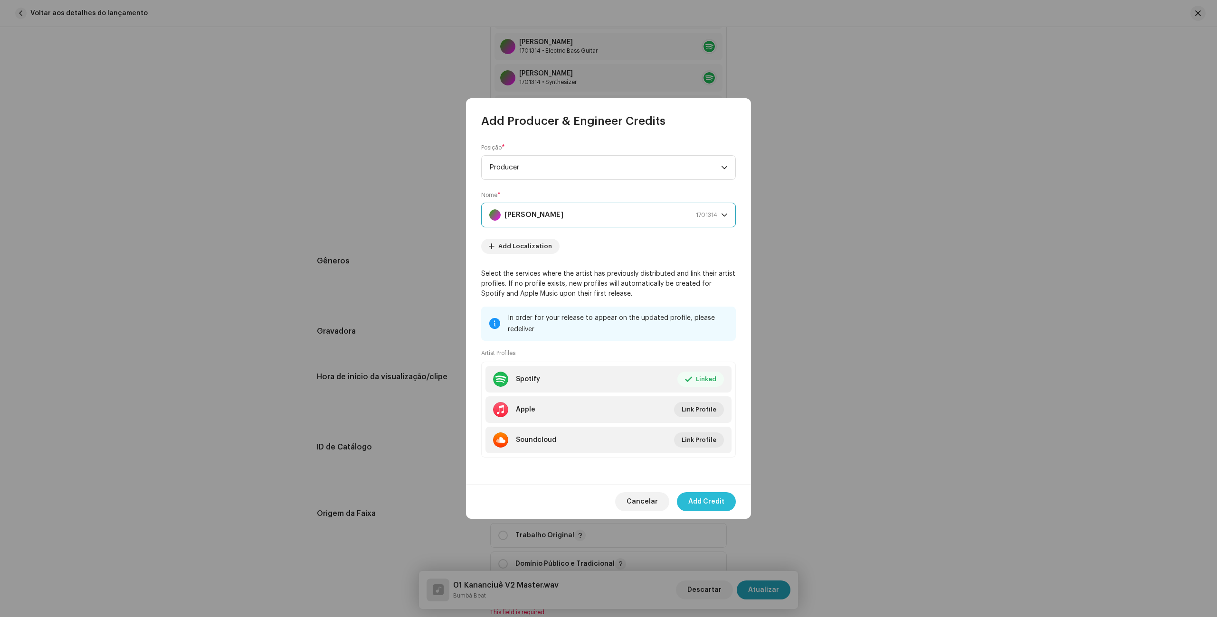
click at [704, 497] on span "Add Credit" at bounding box center [706, 501] width 36 height 19
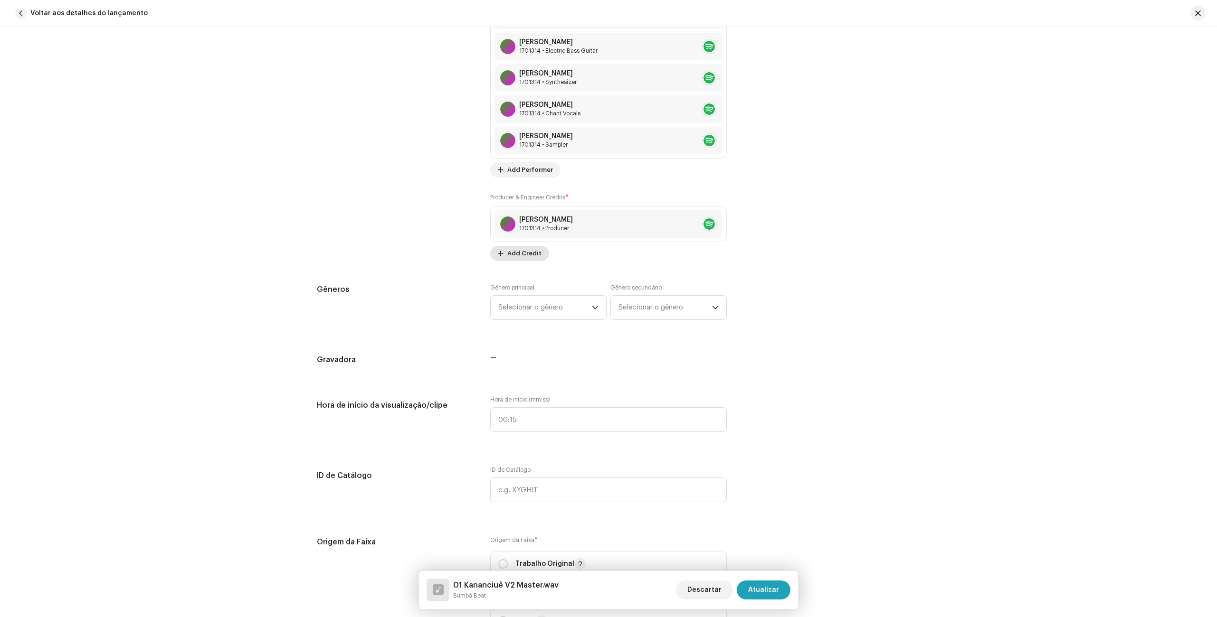
click at [510, 252] on span "Add Credit" at bounding box center [524, 253] width 34 height 19
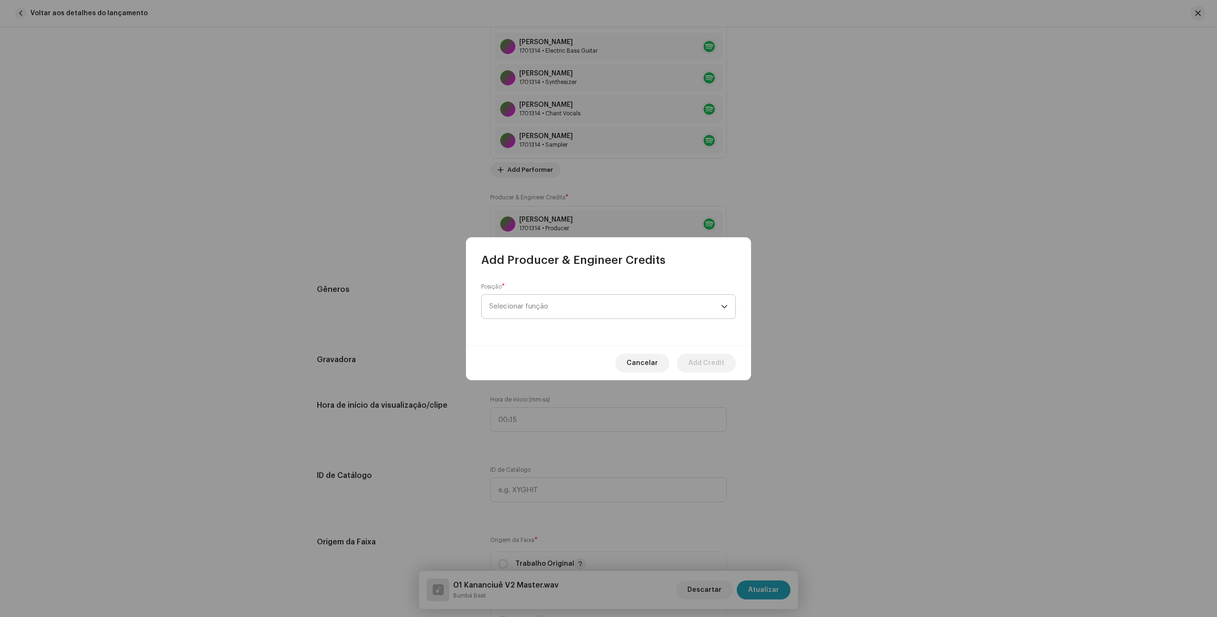
click at [523, 302] on span "Selecionar função" at bounding box center [605, 307] width 232 height 24
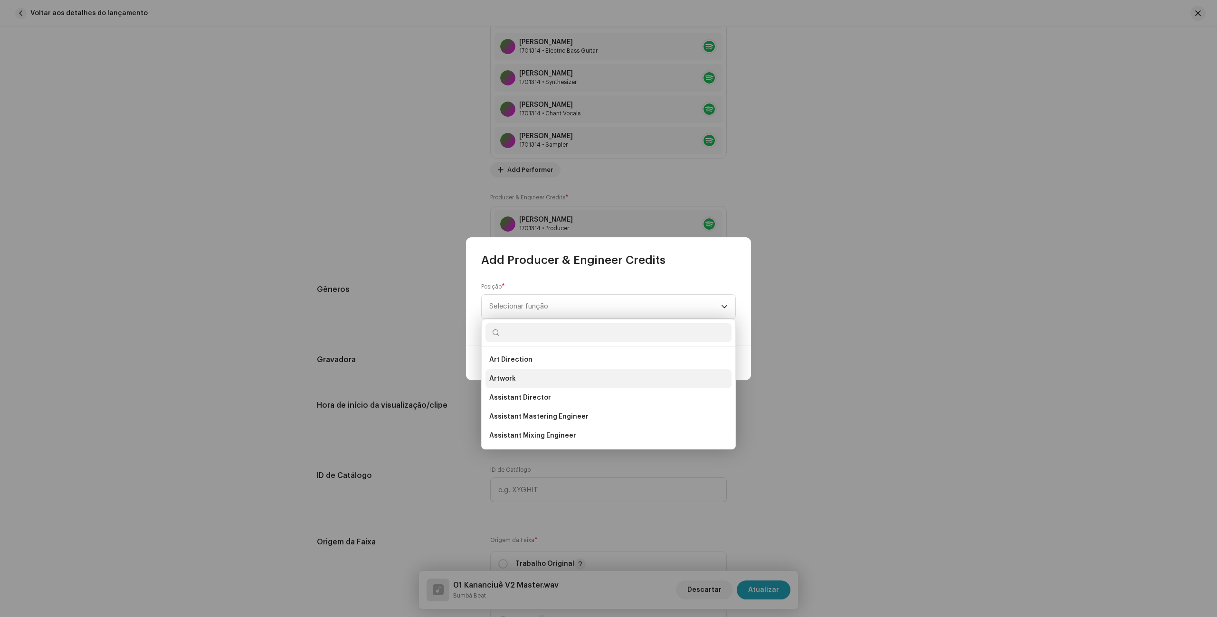
click at [539, 378] on li "Artwork" at bounding box center [608, 378] width 246 height 19
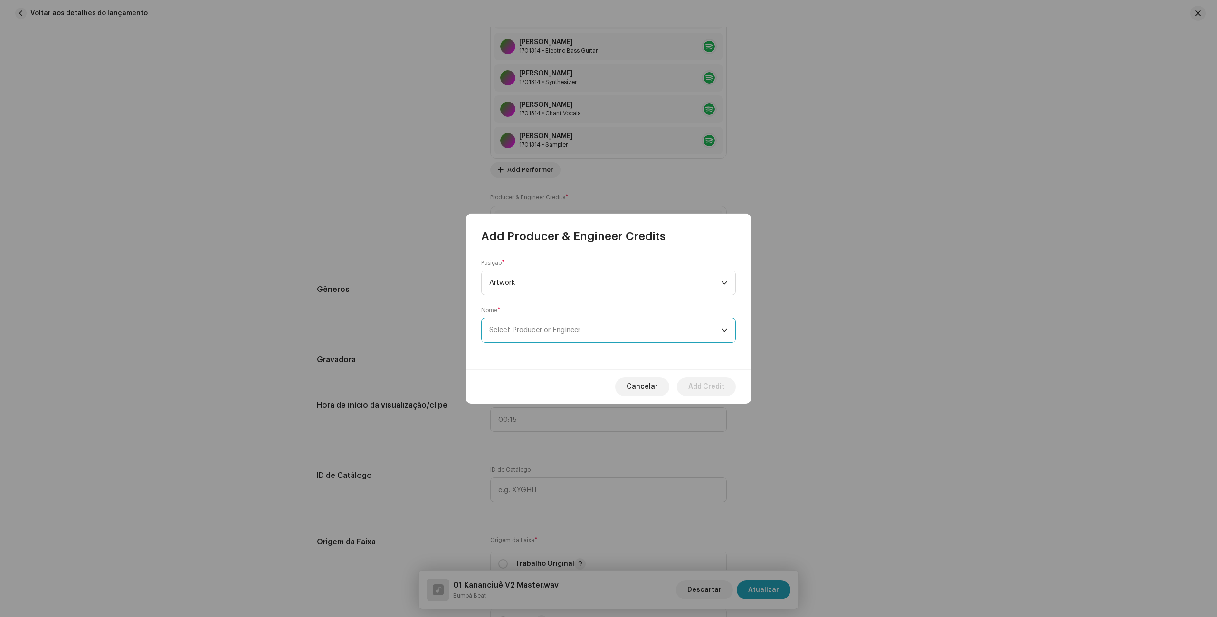
click at [537, 325] on span "Select Producer or Engineer" at bounding box center [605, 331] width 232 height 24
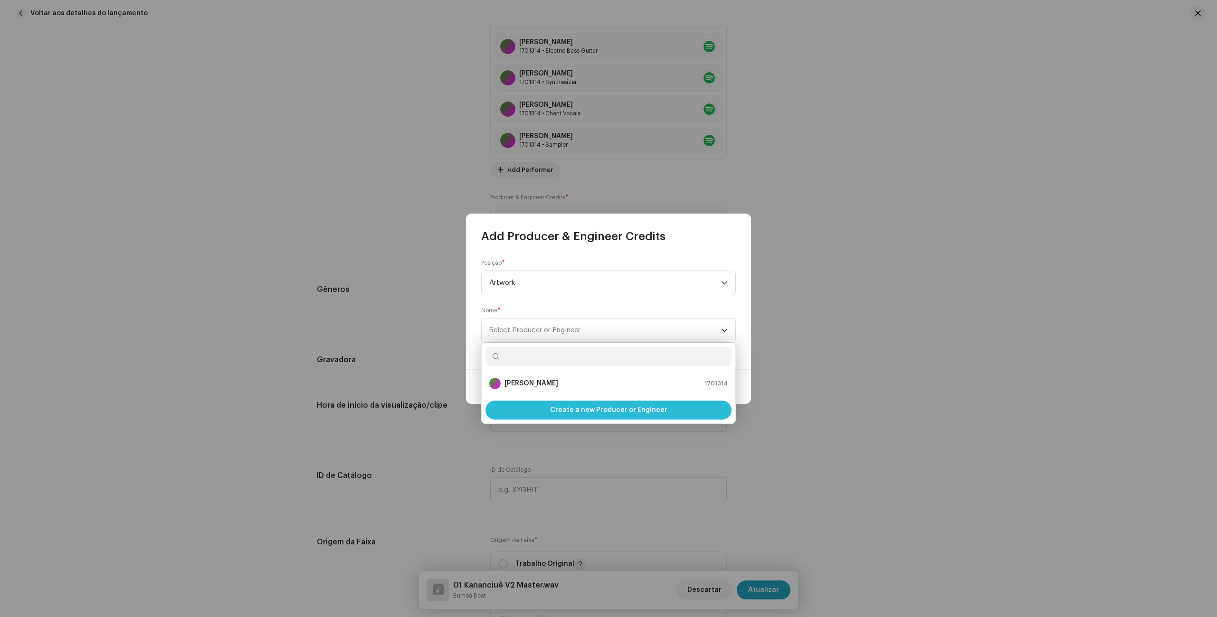
click at [567, 406] on span "Create a new Producer or Engineer" at bounding box center [608, 410] width 117 height 19
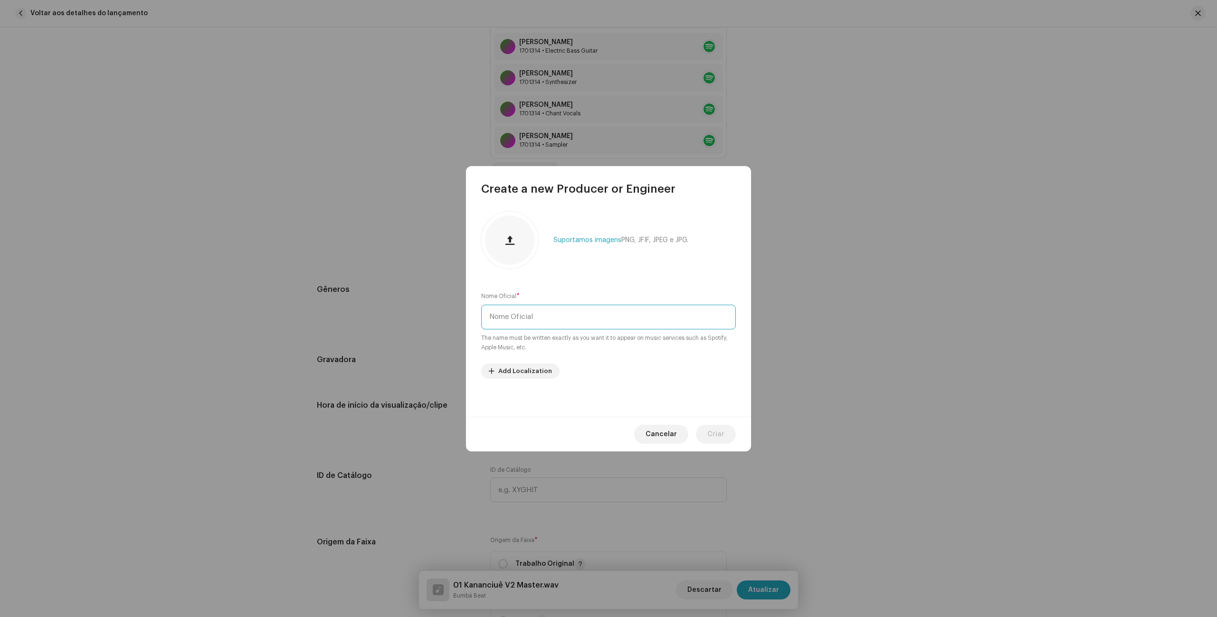
click at [544, 319] on input "text" at bounding box center [608, 317] width 255 height 25
type input "[PERSON_NAME]"
click at [700, 429] on button "Criar" at bounding box center [716, 434] width 40 height 19
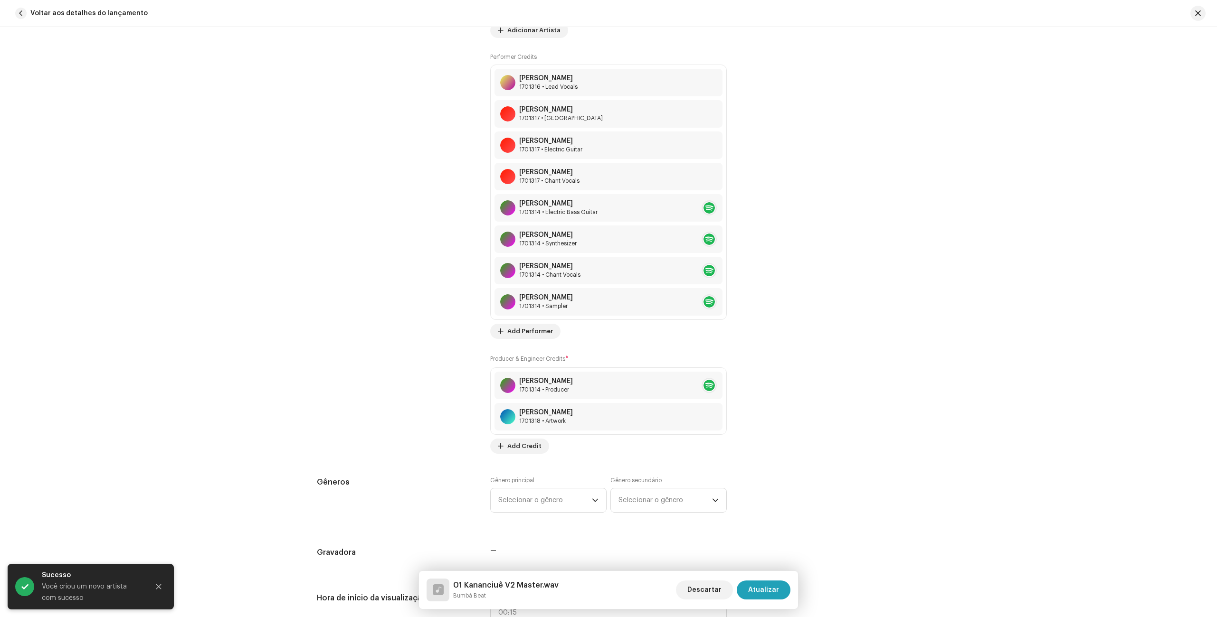
scroll to position [818, 0]
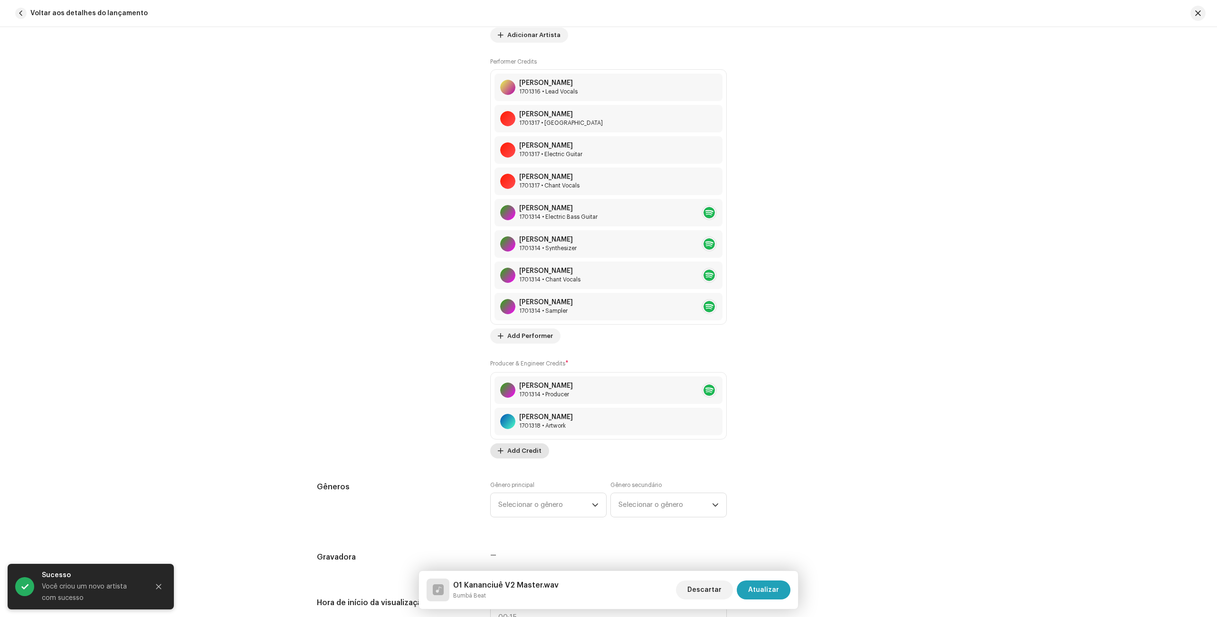
click at [527, 456] on span "Add Credit" at bounding box center [524, 451] width 34 height 19
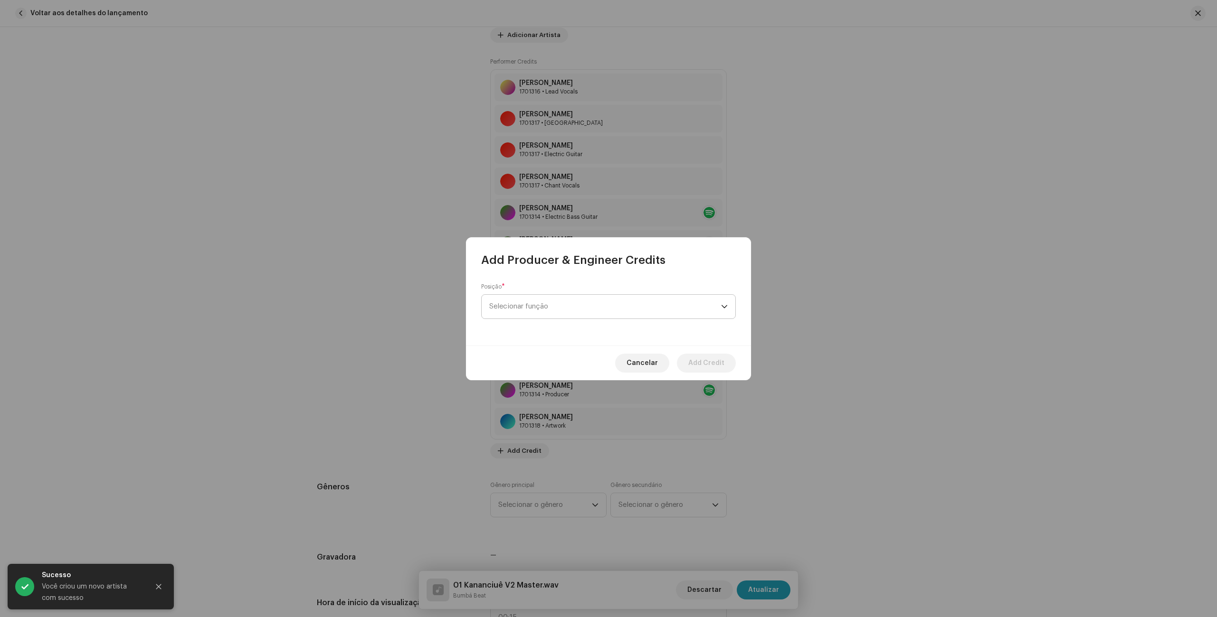
click at [560, 311] on span "Selecionar função" at bounding box center [605, 307] width 232 height 24
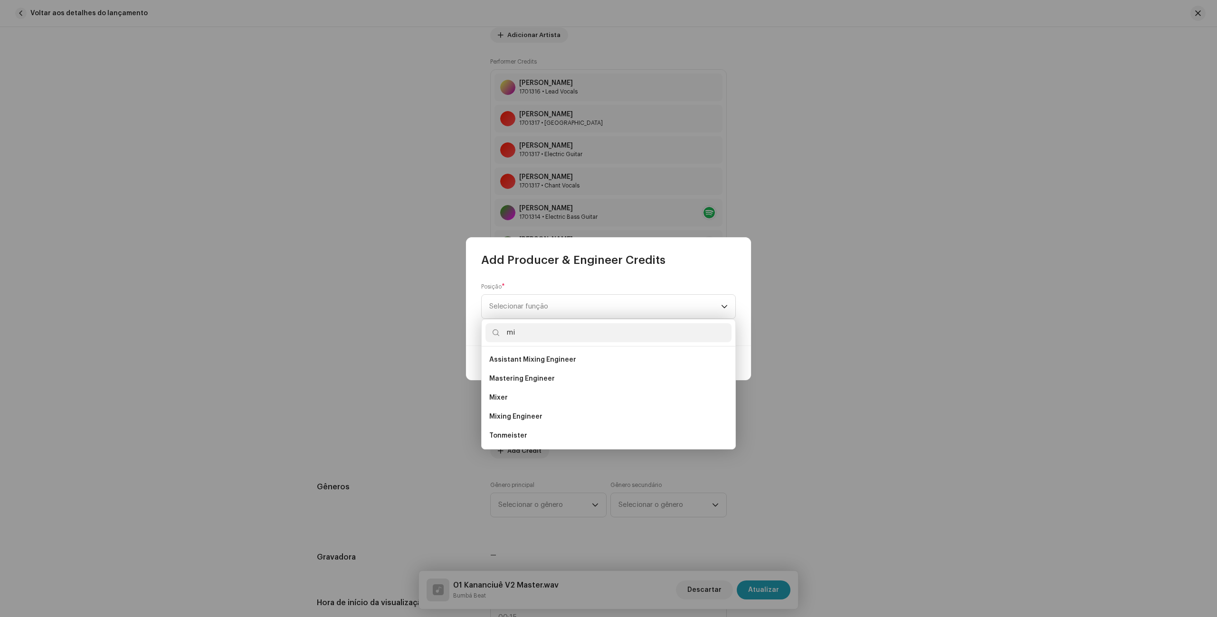
scroll to position [0, 0]
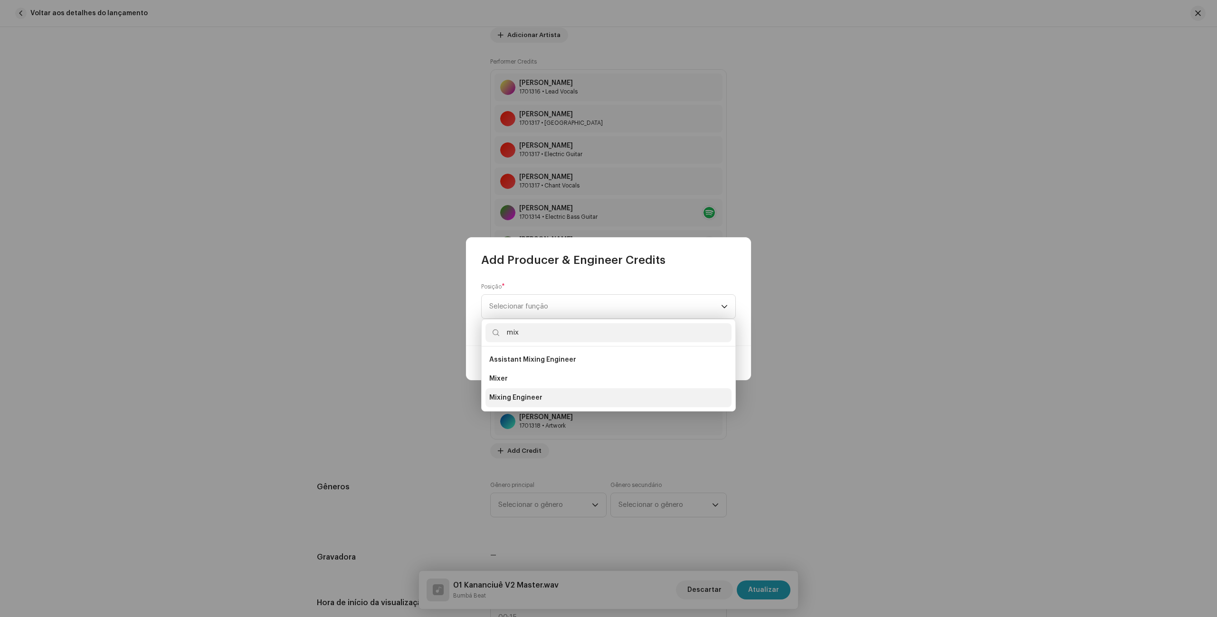
type input "mix"
click at [532, 398] on span "Mixing Engineer" at bounding box center [515, 397] width 53 height 9
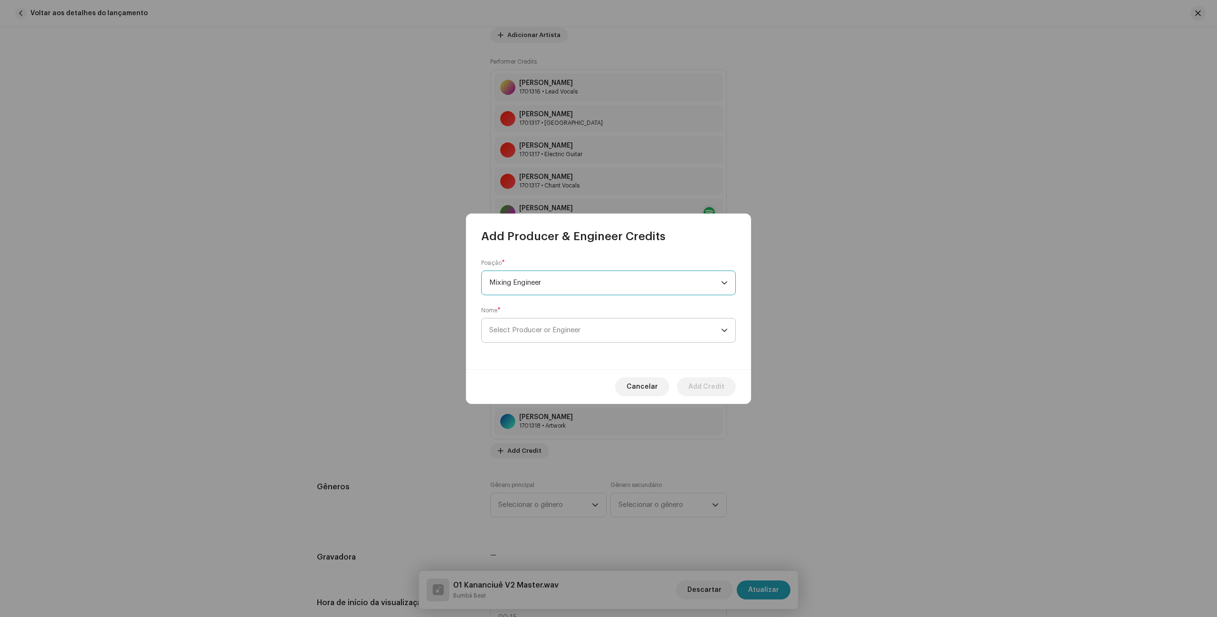
click at [545, 335] on span "Select Producer or Engineer" at bounding box center [605, 331] width 232 height 24
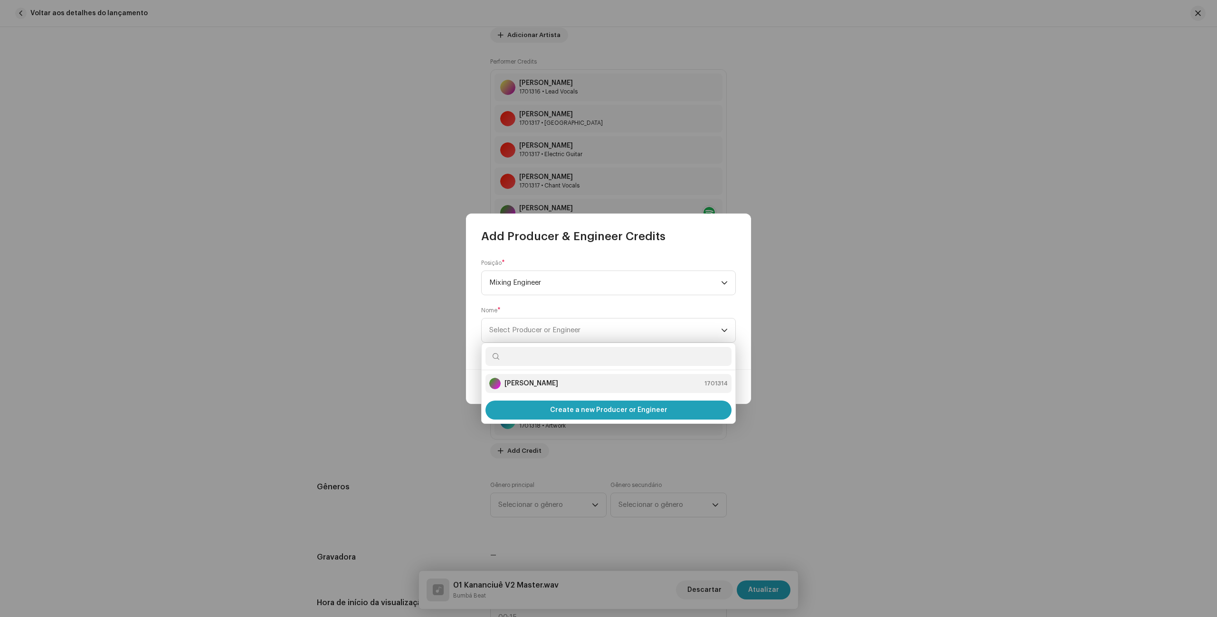
click at [535, 386] on strong "[PERSON_NAME]" at bounding box center [531, 383] width 54 height 9
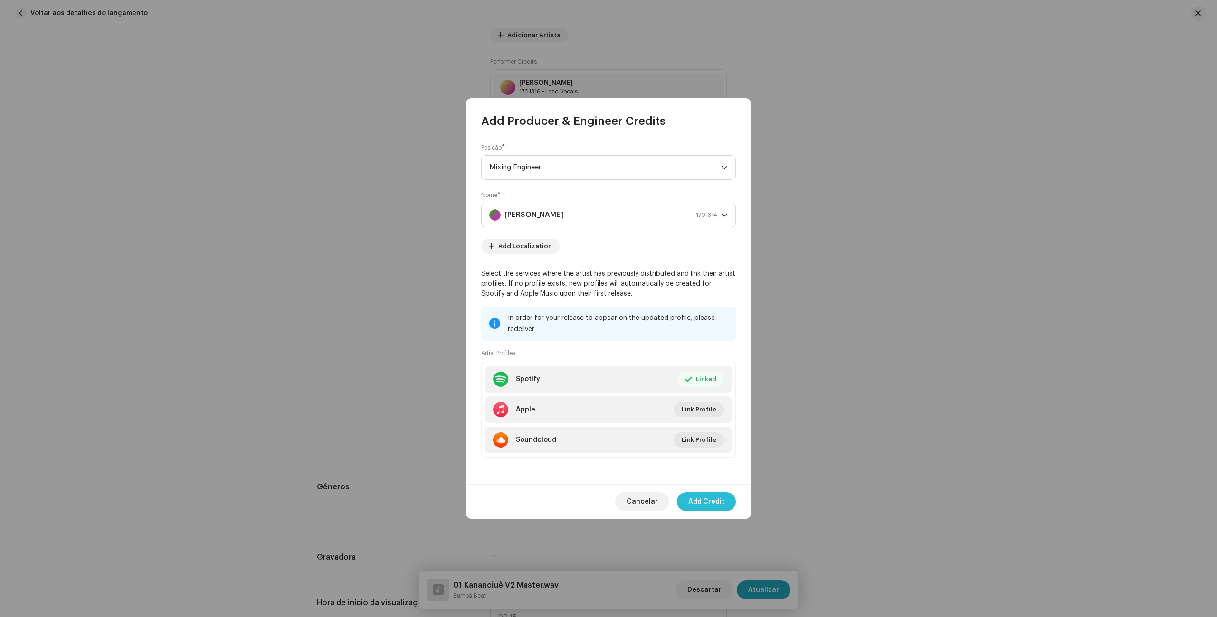
click at [708, 500] on span "Add Credit" at bounding box center [706, 501] width 36 height 19
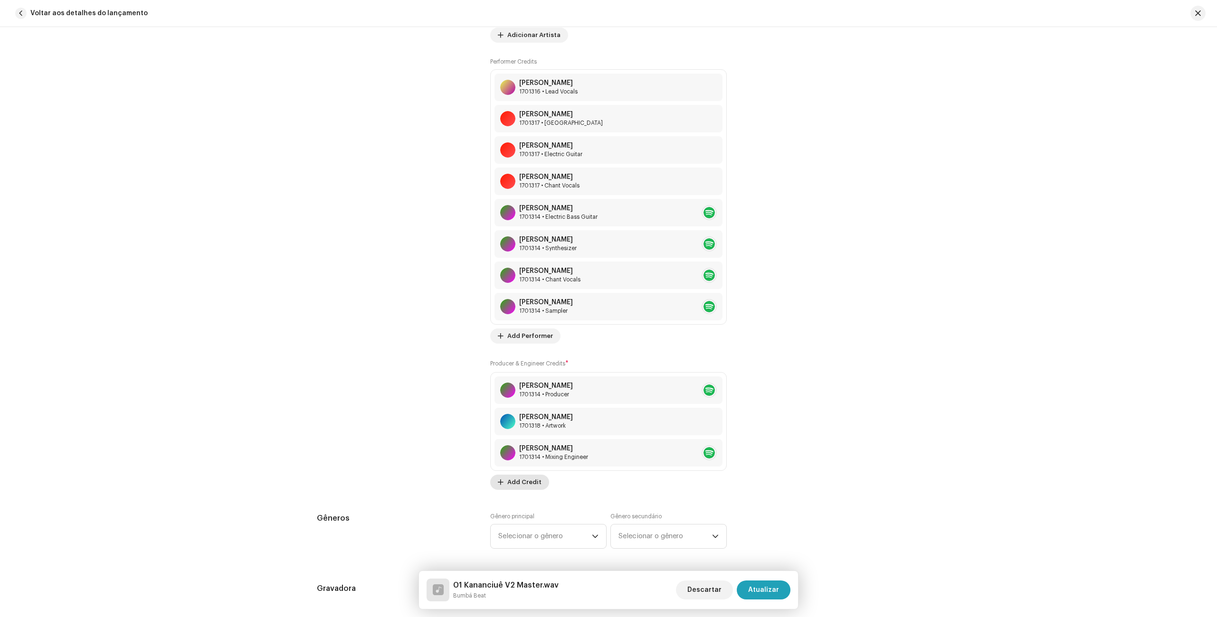
click at [510, 485] on span "Add Credit" at bounding box center [524, 482] width 34 height 19
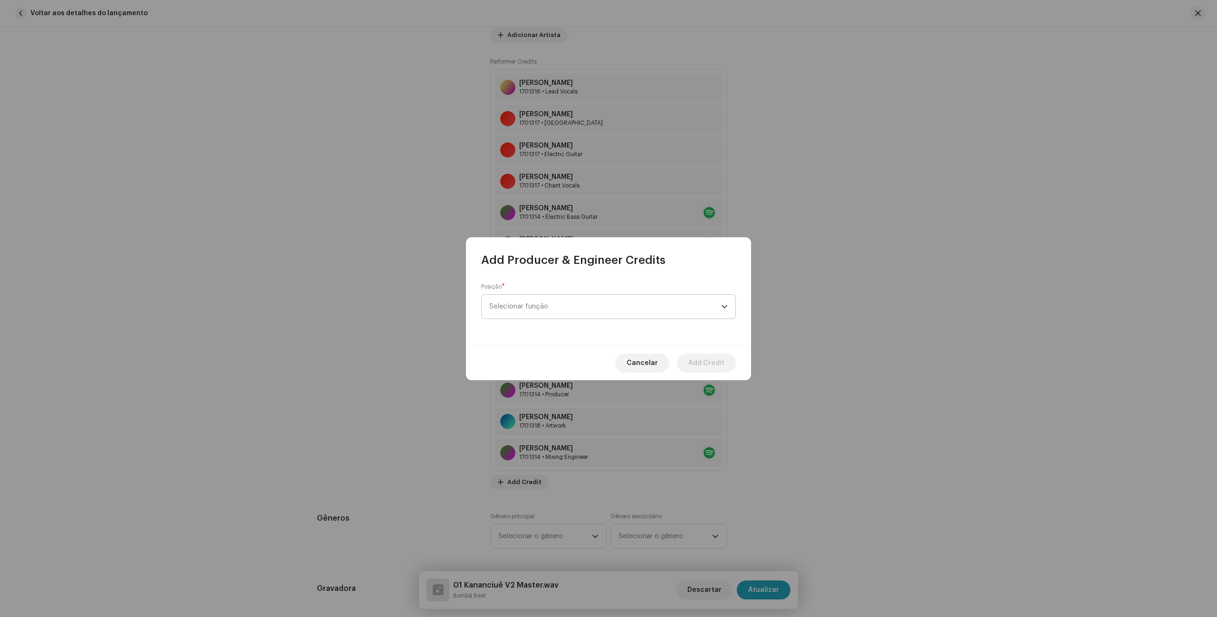
click at [537, 308] on span "Selecionar função" at bounding box center [605, 307] width 232 height 24
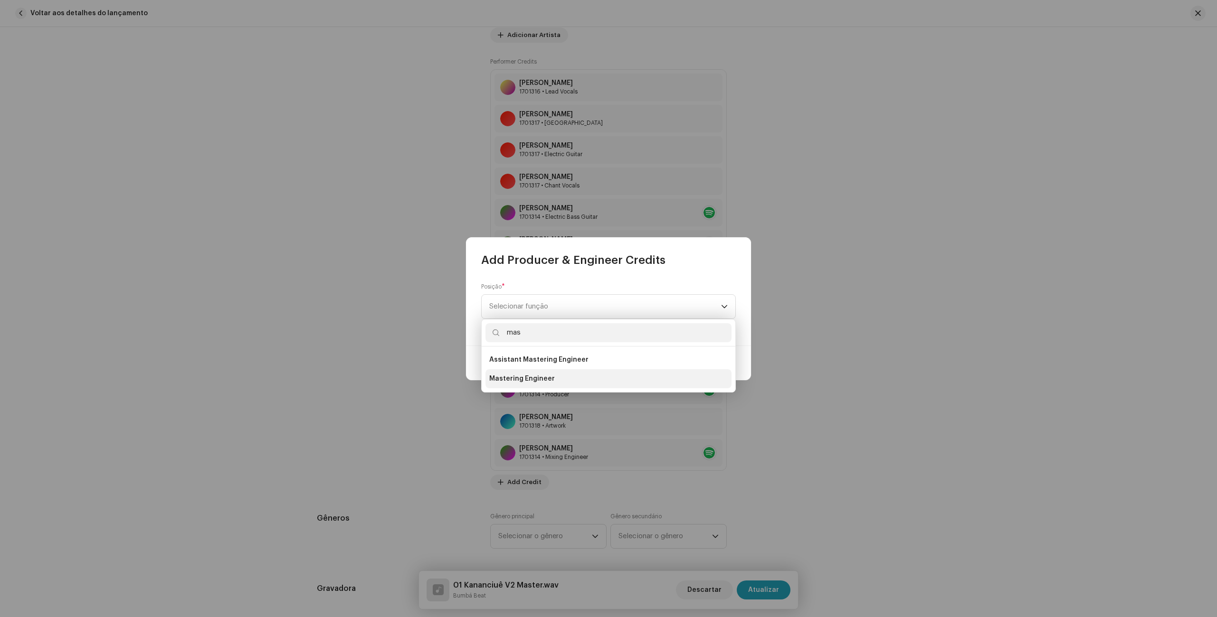
type input "mas"
click at [533, 376] on span "Mastering Engineer" at bounding box center [522, 378] width 66 height 9
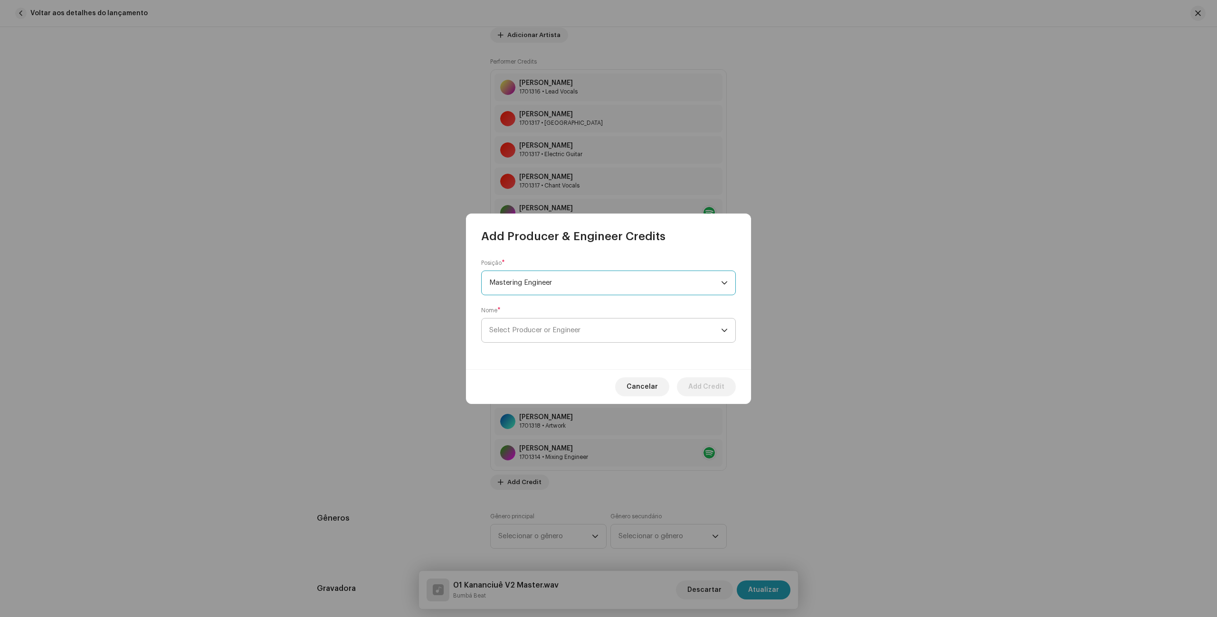
click at [538, 332] on span "Select Producer or Engineer" at bounding box center [534, 330] width 91 height 7
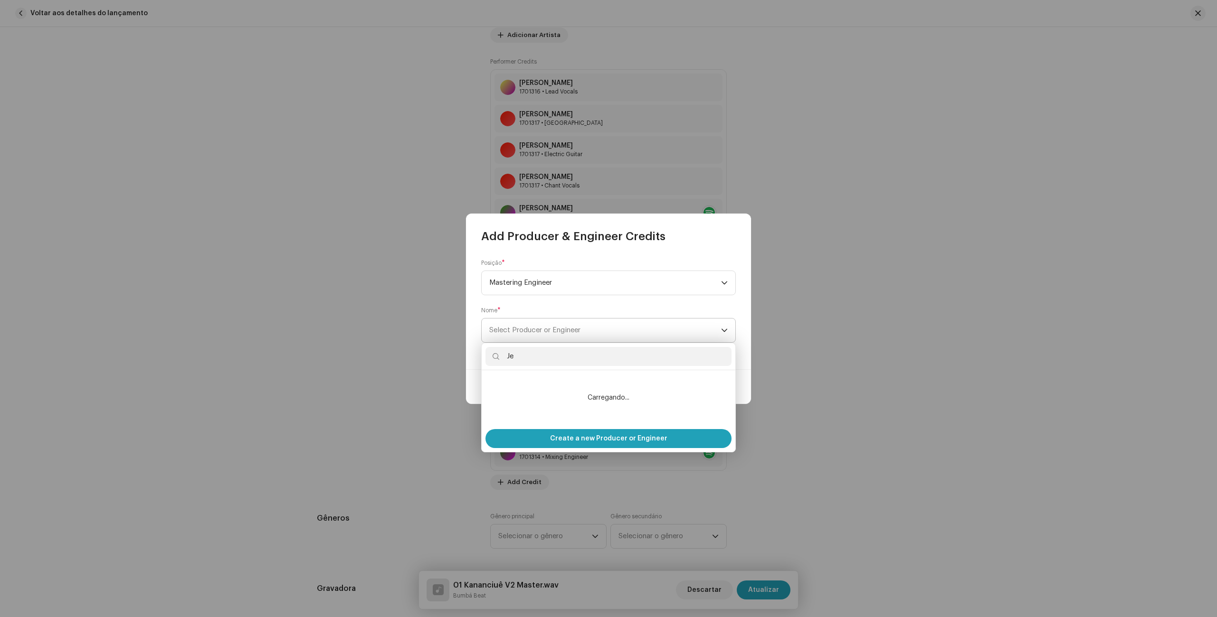
type input "J"
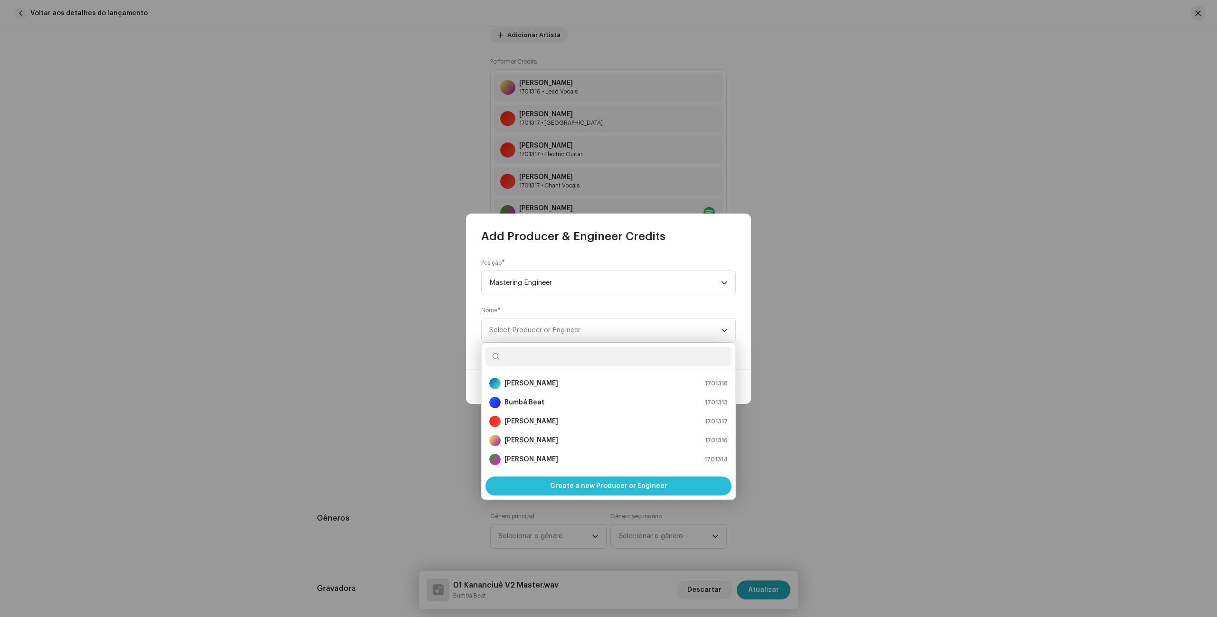
click at [588, 486] on span "Create a new Producer or Engineer" at bounding box center [608, 486] width 117 height 19
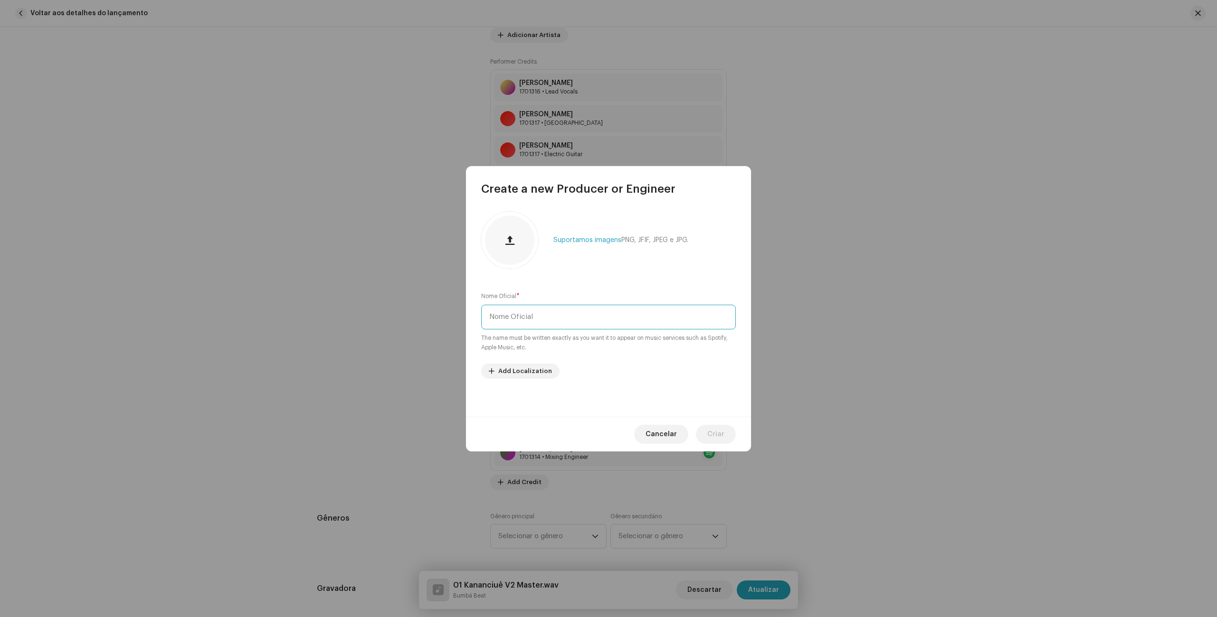
click at [546, 315] on input "text" at bounding box center [608, 317] width 255 height 25
type input "[PERSON_NAME]"
click at [715, 435] on span "Criar" at bounding box center [715, 434] width 17 height 19
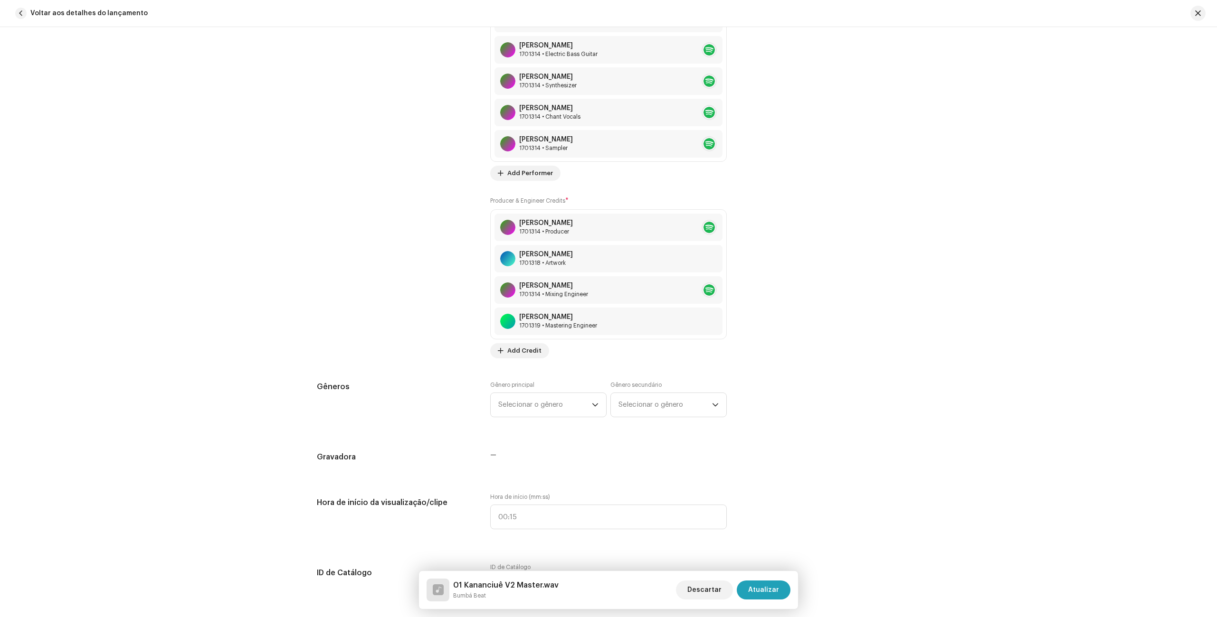
scroll to position [986, 0]
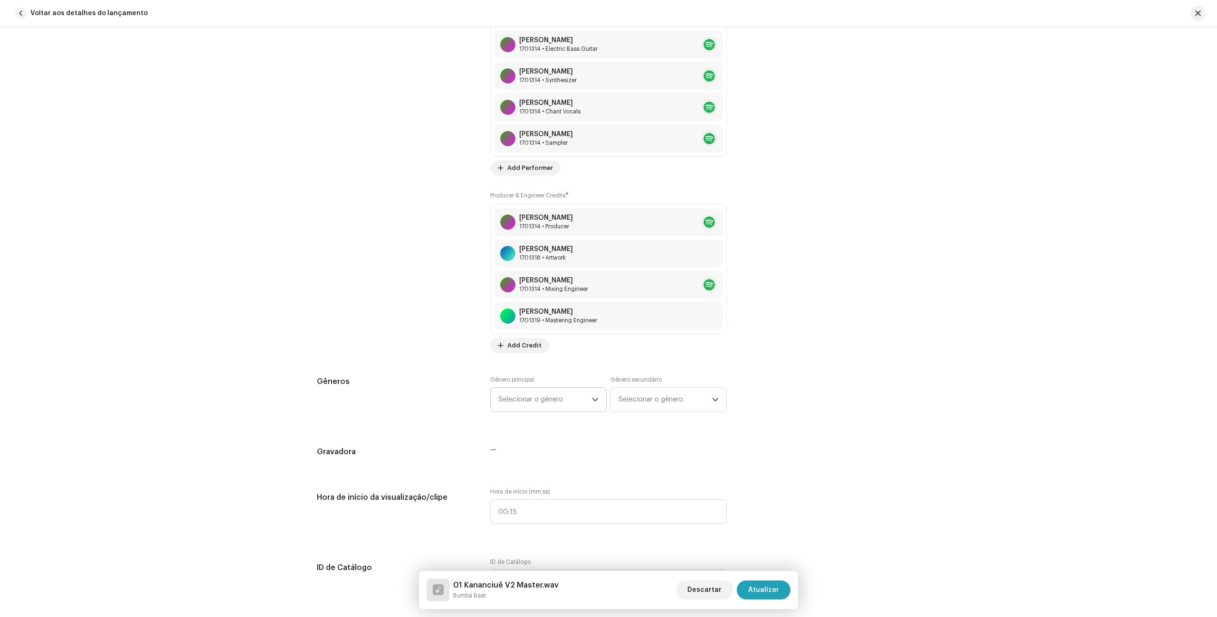
click at [524, 403] on span "Selecionar o gênero" at bounding box center [545, 400] width 94 height 24
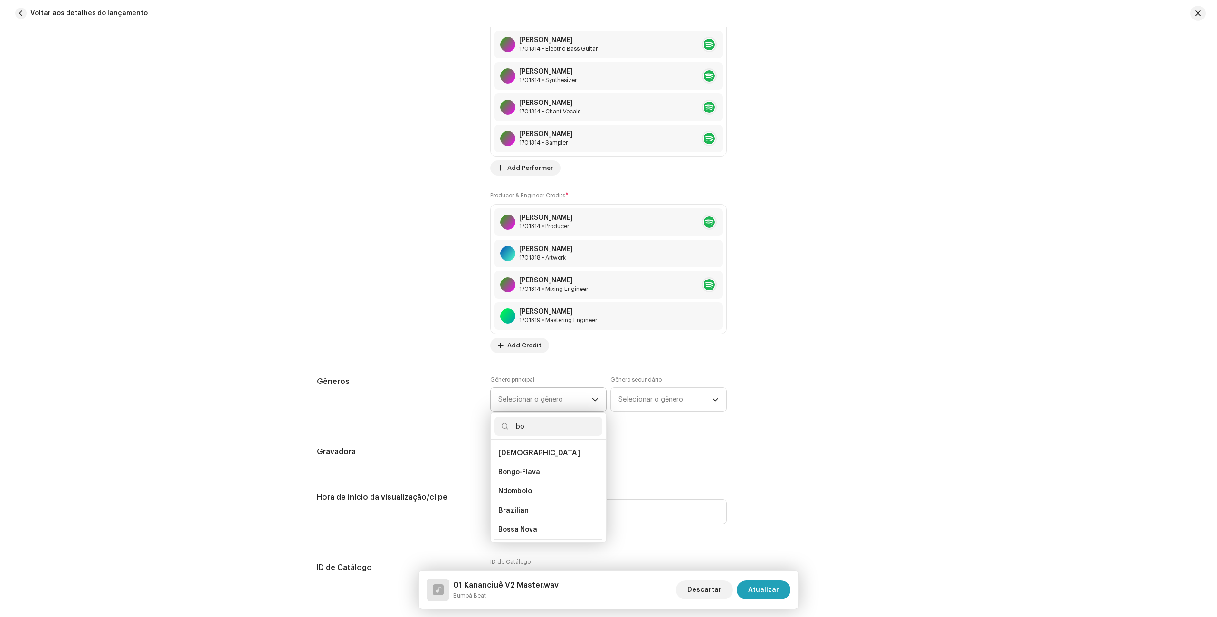
type input "b"
type input "i"
type input "a"
click at [511, 451] on span "Brazilian" at bounding box center [513, 453] width 30 height 7
click at [516, 455] on span "Brazilian" at bounding box center [513, 453] width 30 height 7
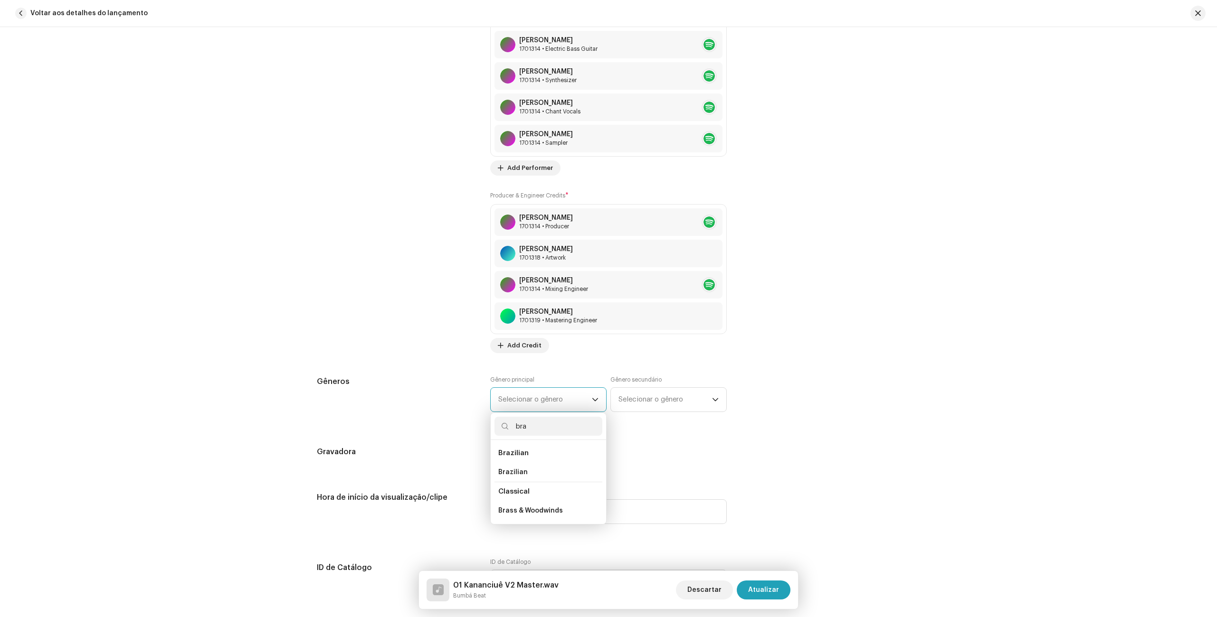
click at [534, 433] on input "bra" at bounding box center [548, 426] width 108 height 19
type input "b"
type input "bra"
click at [516, 476] on span "Brazilian" at bounding box center [512, 472] width 29 height 9
click at [654, 406] on span "Selecionar o gênero" at bounding box center [665, 400] width 94 height 24
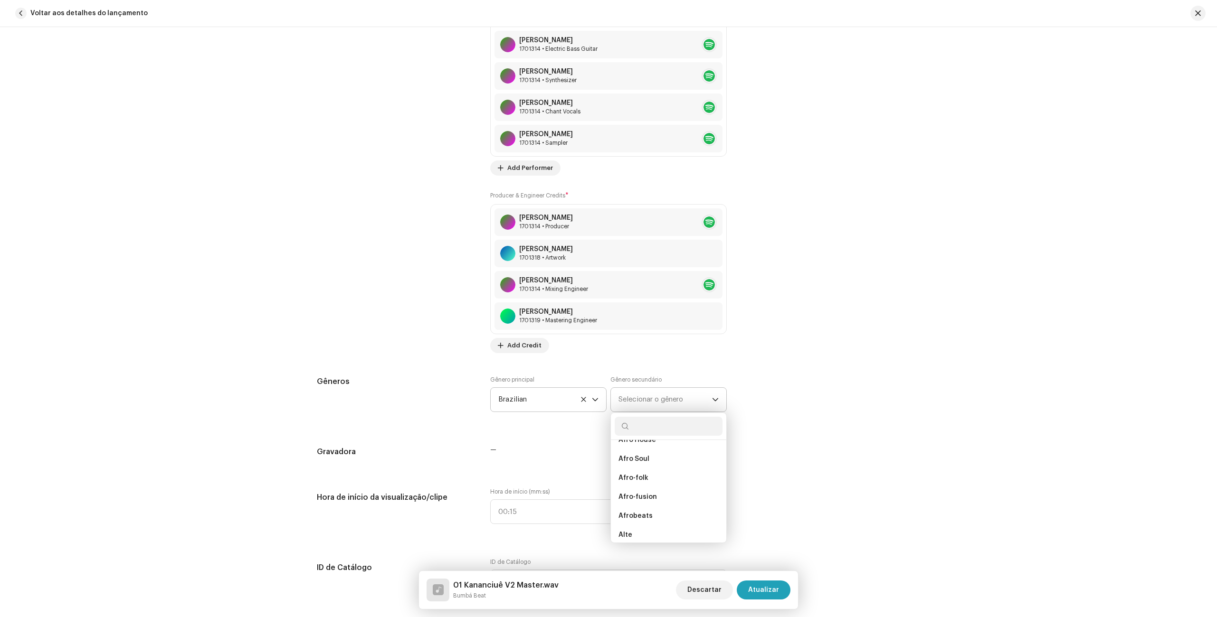
scroll to position [0, 0]
type input "worl"
click at [633, 470] on span "World" at bounding box center [627, 472] width 19 height 9
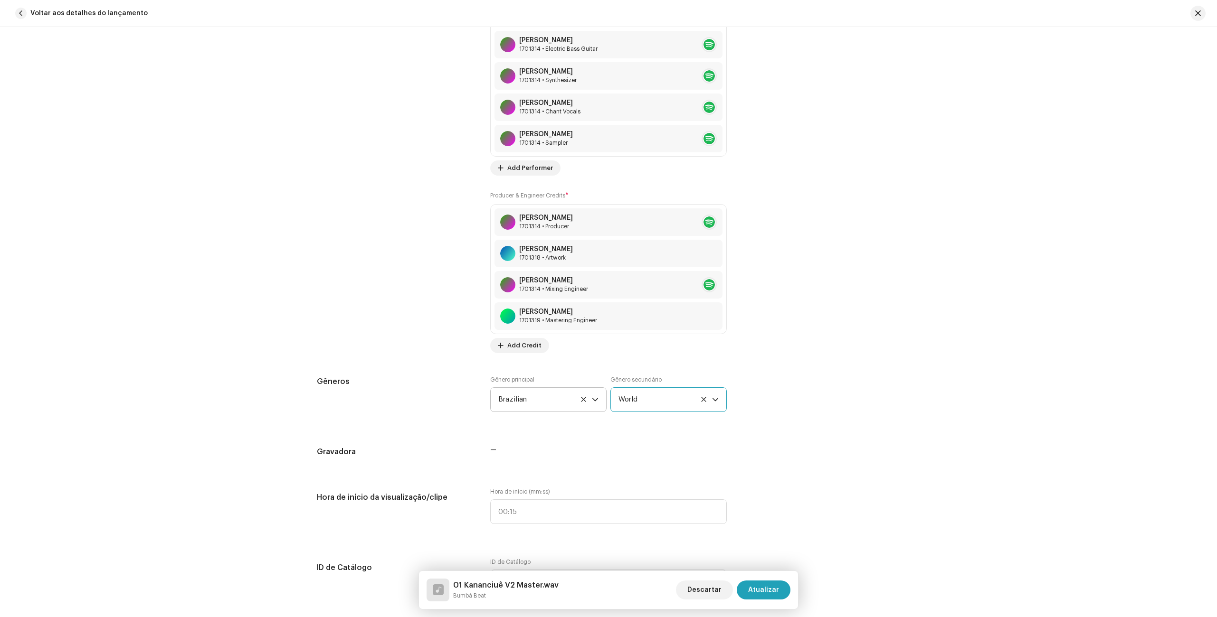
click at [670, 401] on span "World" at bounding box center [665, 400] width 94 height 24
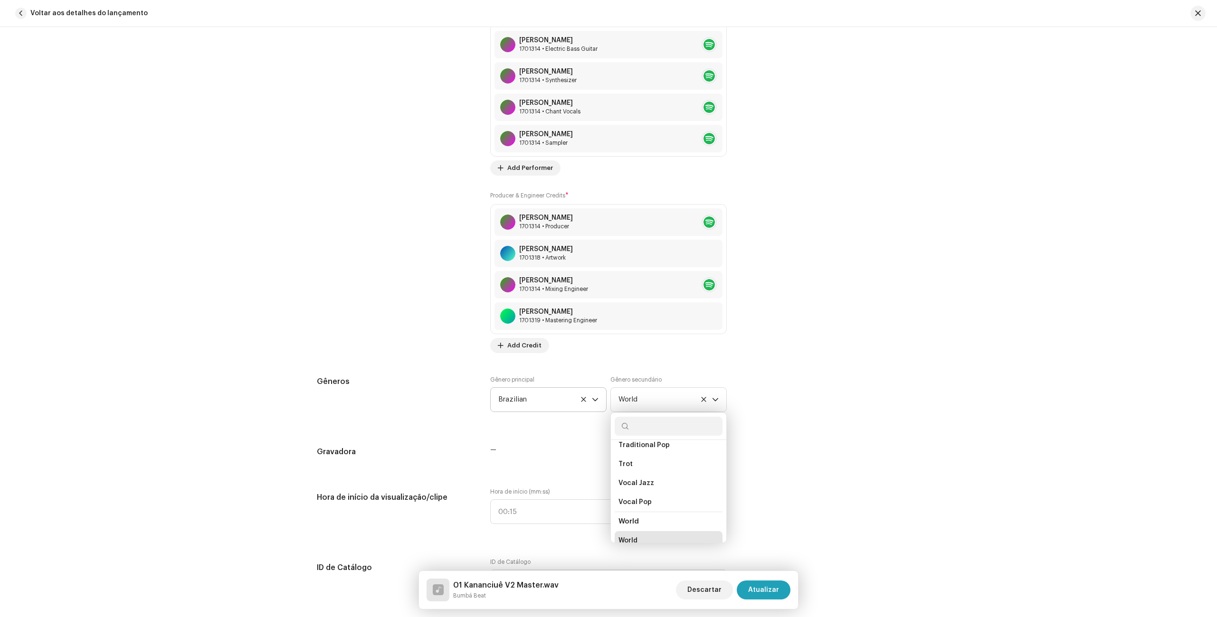
scroll to position [8351, 0]
click at [824, 470] on div "Detalhes da faixa Complete o seguinte para finalizar sua faixa. 1 de 3 Adiciona…" at bounding box center [609, 339] width 614 height 2551
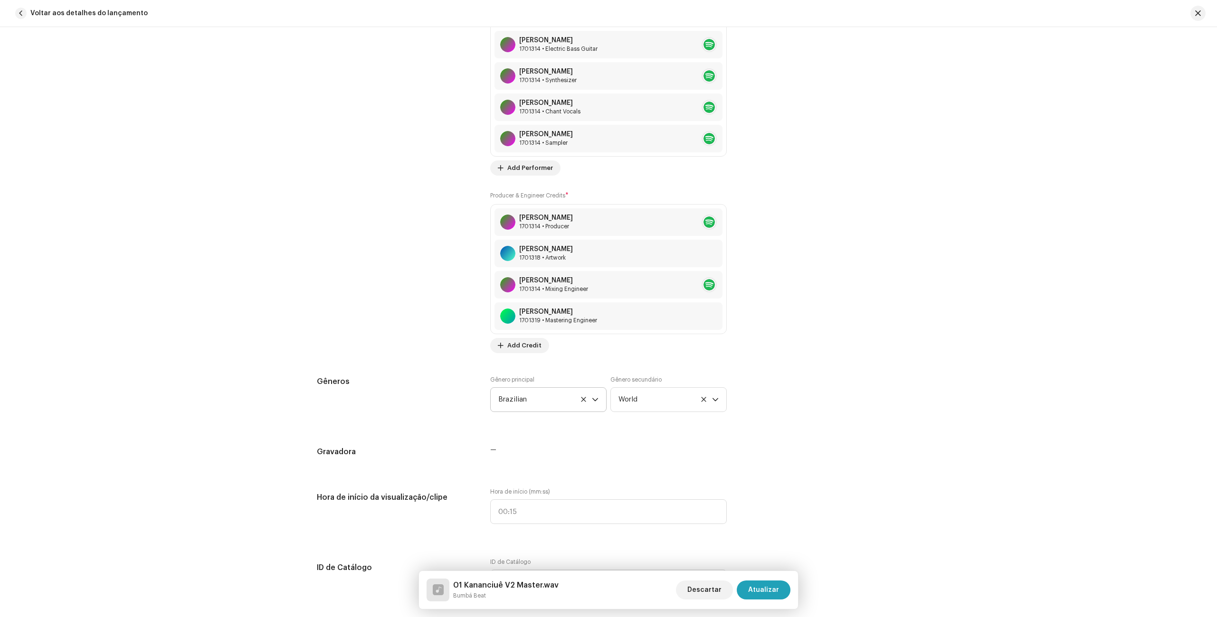
click at [824, 470] on div "Detalhes da faixa Complete o seguinte para finalizar sua faixa. 1 de 3 Adiciona…" at bounding box center [609, 339] width 614 height 2551
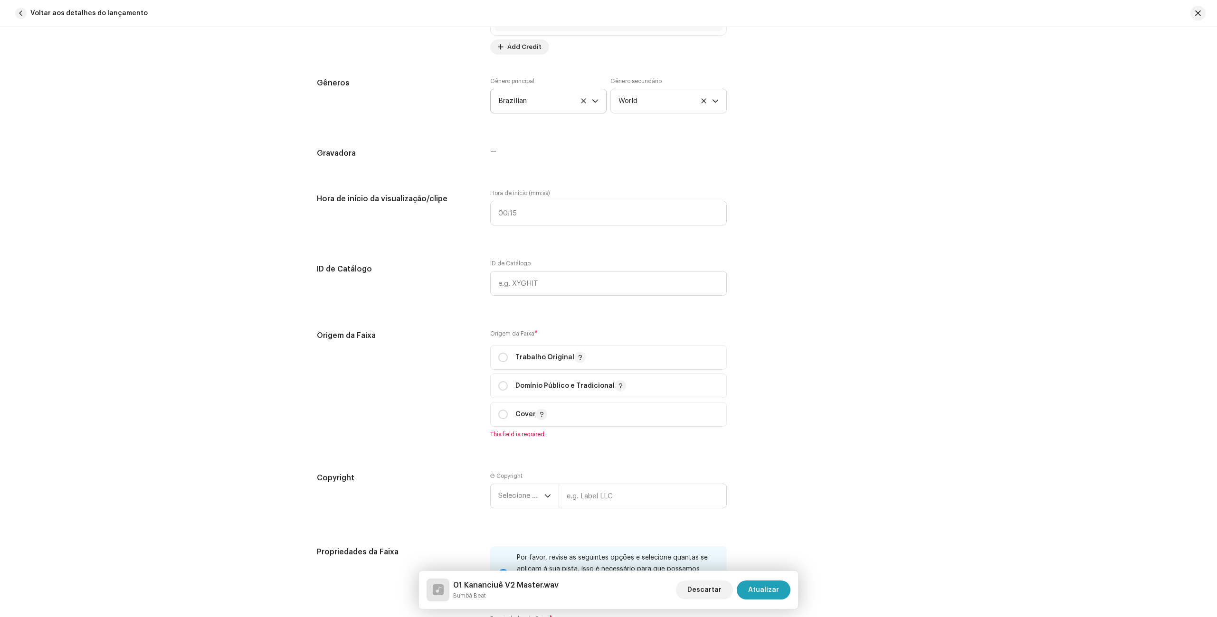
scroll to position [1292, 0]
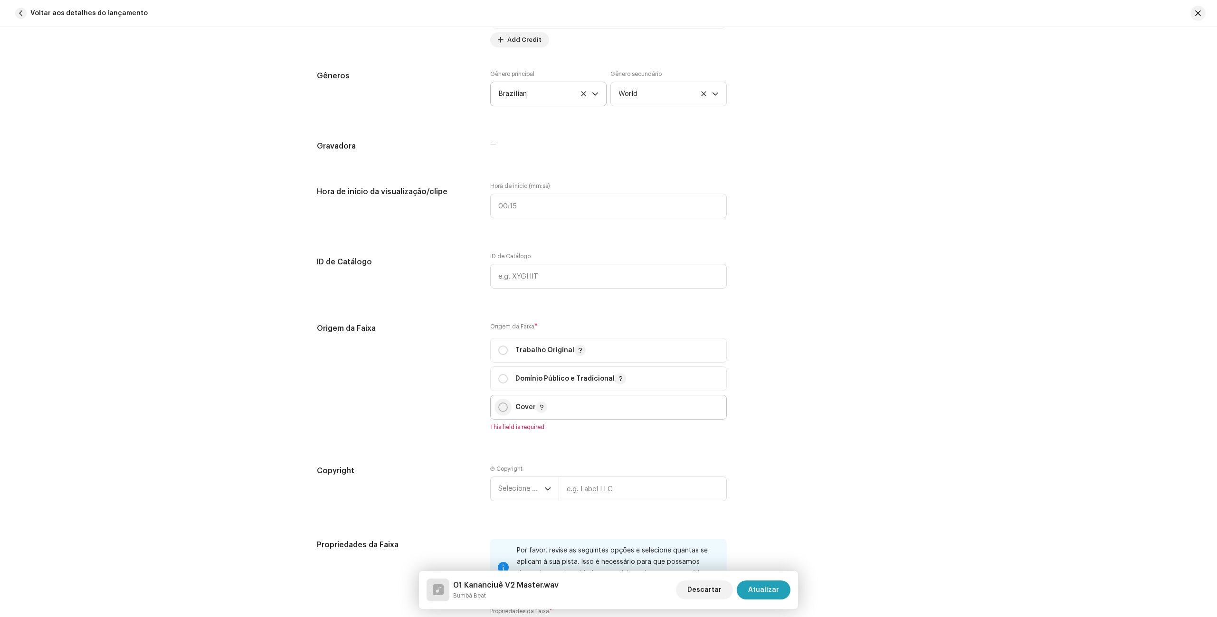
click at [502, 406] on input "radio" at bounding box center [502, 407] width 9 height 9
radio input "true"
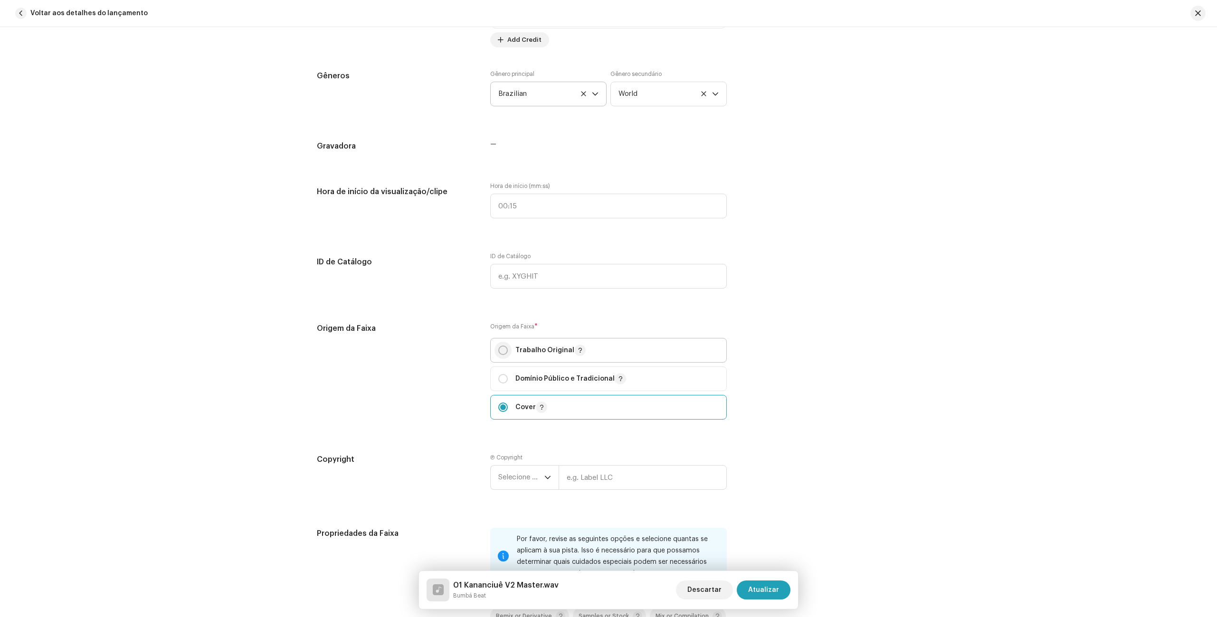
click at [503, 349] on input "radio" at bounding box center [502, 350] width 9 height 9
radio input "true"
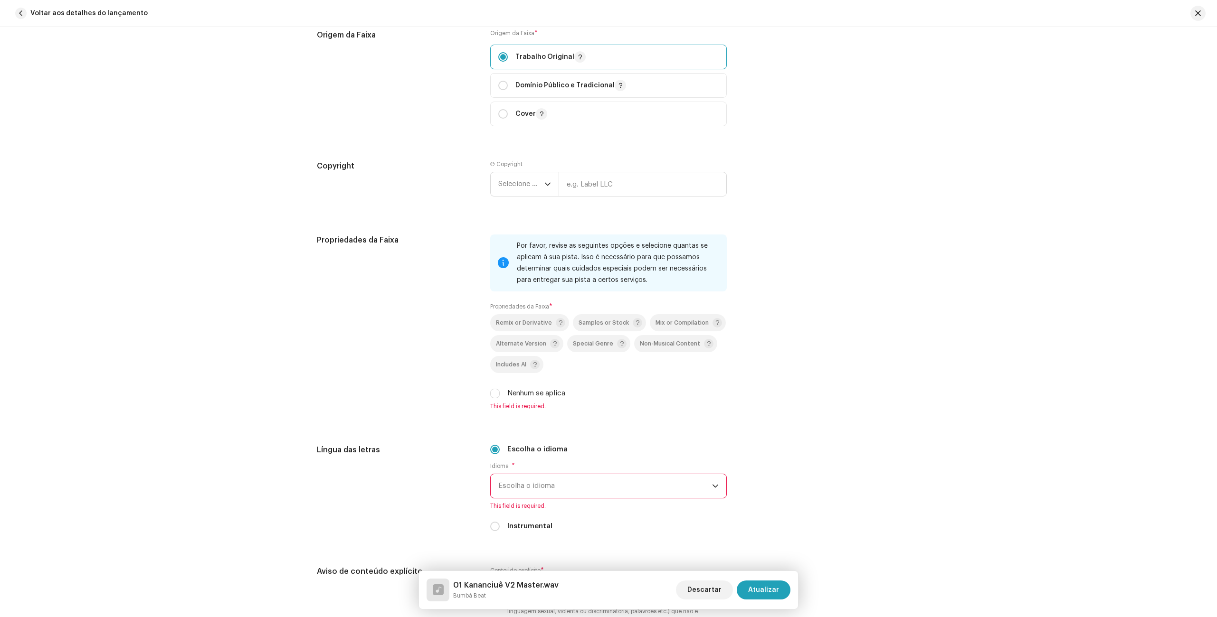
scroll to position [1762, 0]
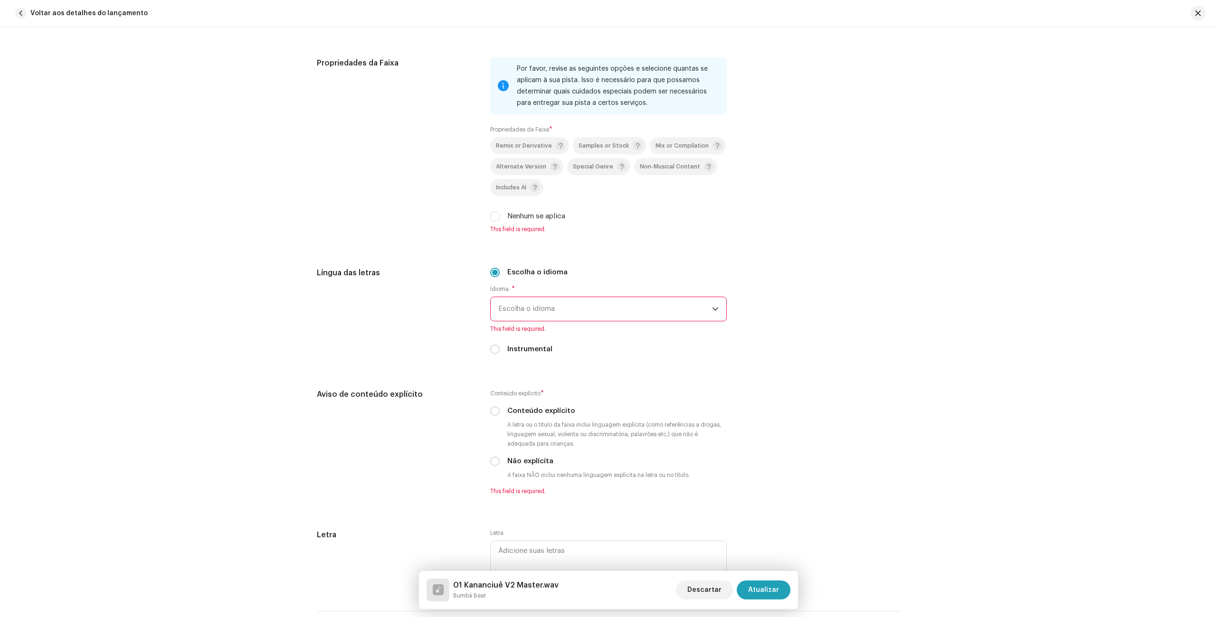
click at [541, 317] on span "Escolha o idioma" at bounding box center [605, 309] width 214 height 24
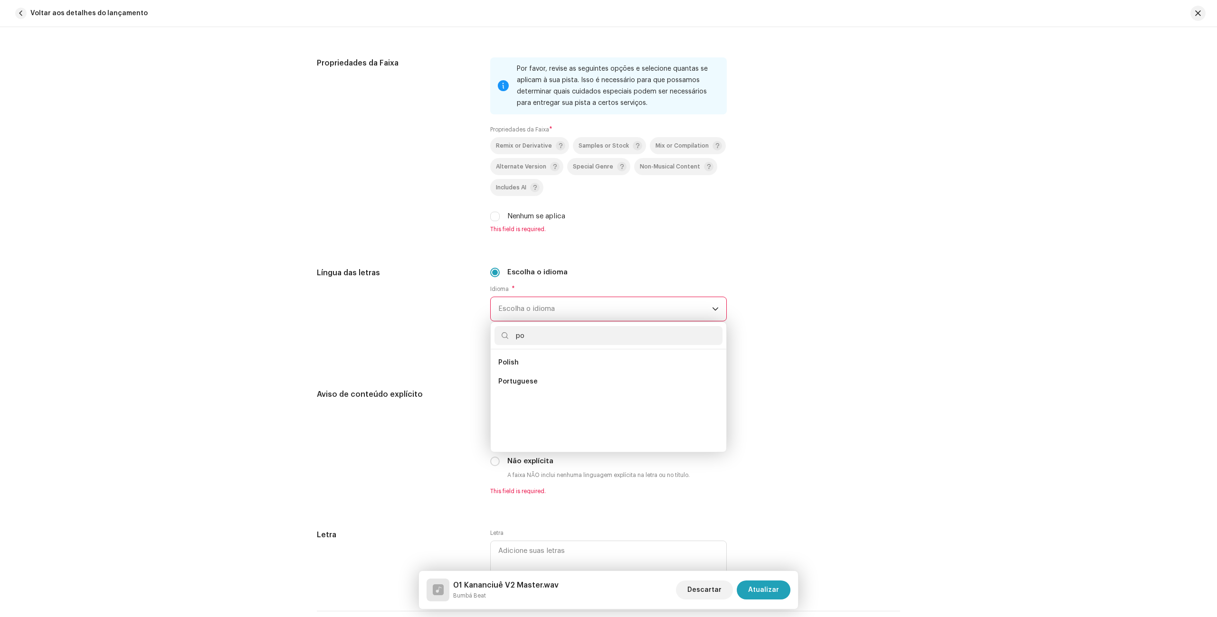
scroll to position [0, 0]
type input "por"
click at [525, 360] on span "Portuguese" at bounding box center [517, 362] width 39 height 9
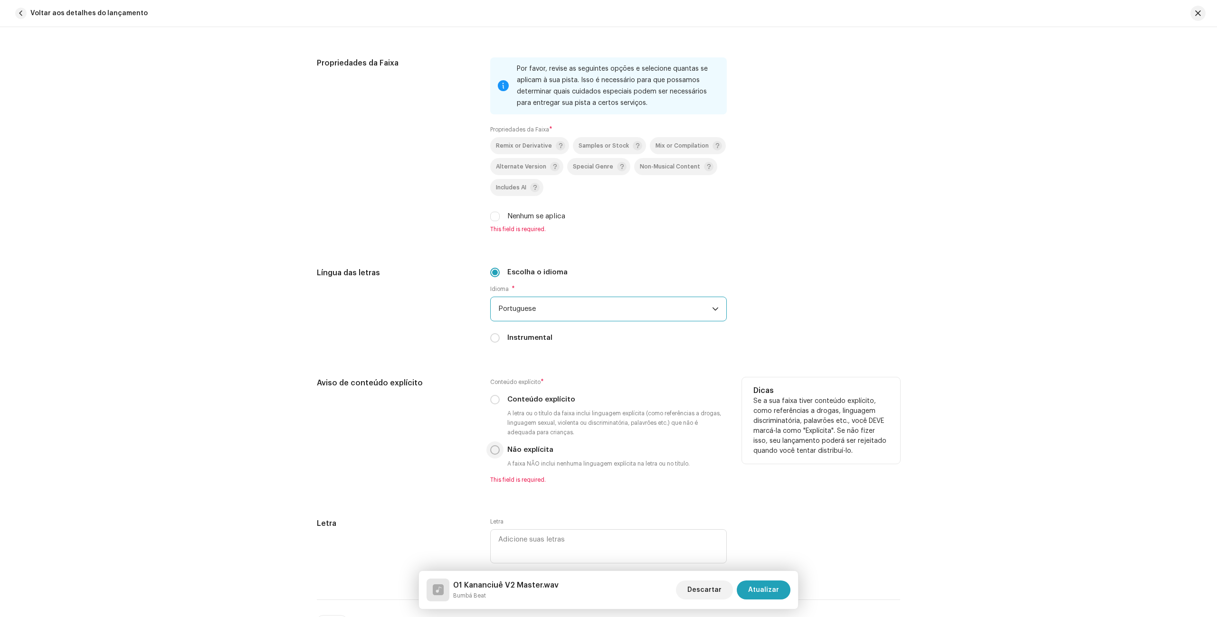
click at [491, 450] on input "Não explícita" at bounding box center [494, 449] width 9 height 9
radio input "true"
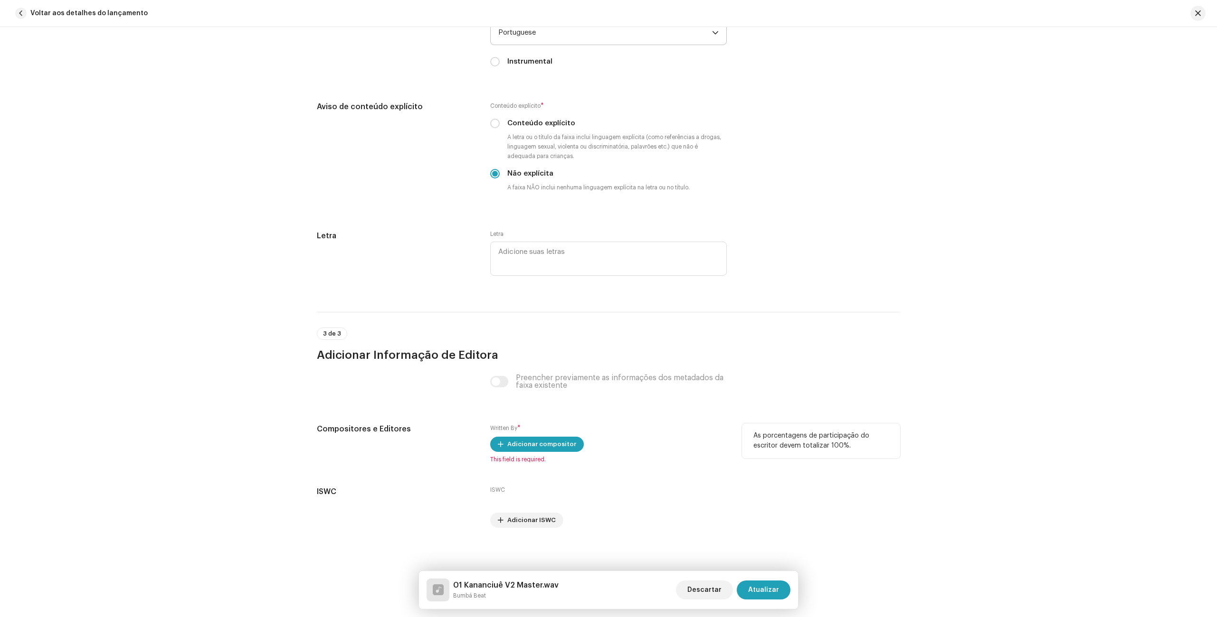
scroll to position [2039, 0]
click at [540, 448] on span "Adicionar compositor" at bounding box center [541, 443] width 69 height 19
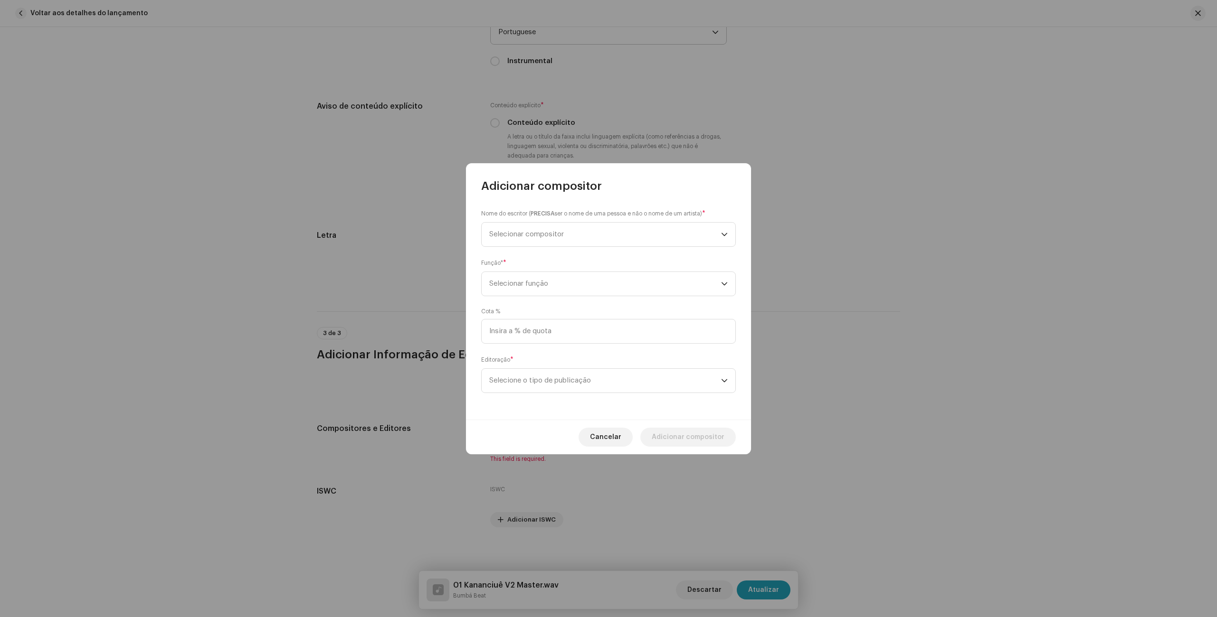
click at [612, 309] on div "Cota %" at bounding box center [608, 326] width 255 height 36
click at [545, 231] on span "Selecionar compositor" at bounding box center [526, 234] width 75 height 7
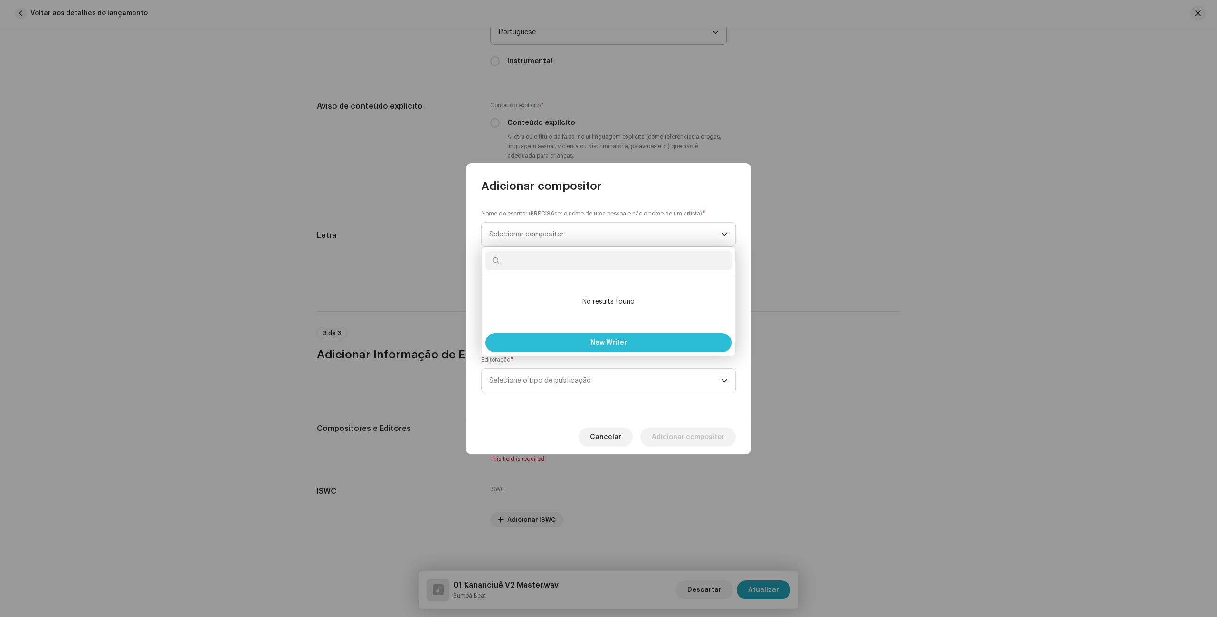
click at [602, 345] on span "New Writer" at bounding box center [608, 343] width 37 height 7
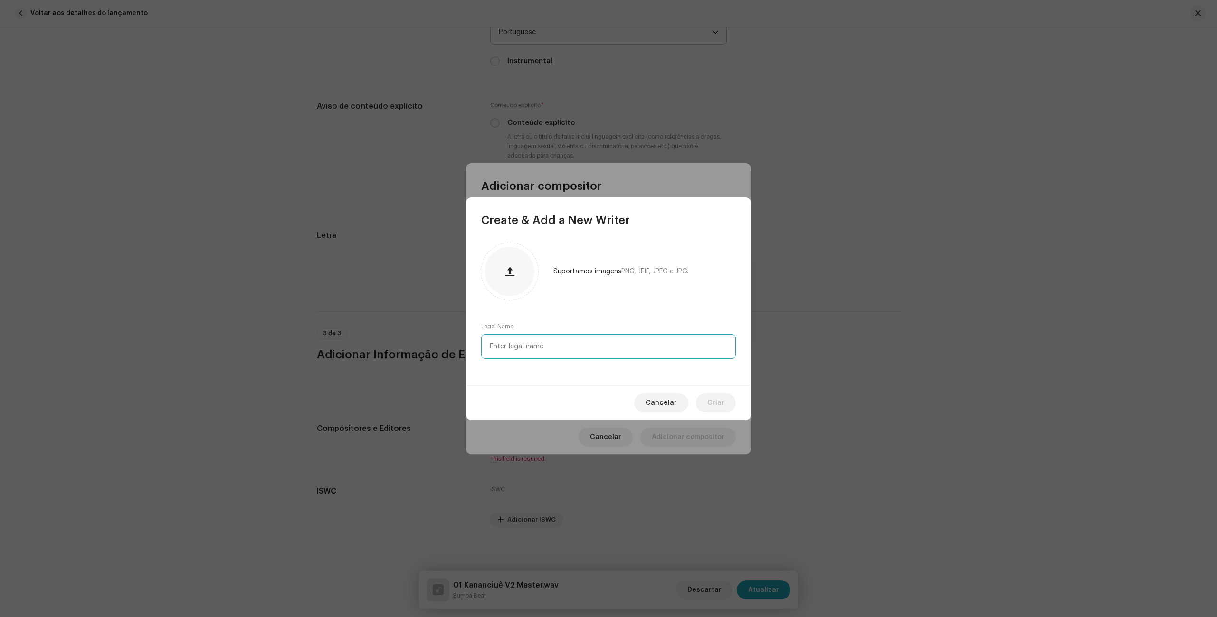
click at [543, 346] on input "text" at bounding box center [608, 346] width 255 height 25
type input "[PERSON_NAME]"
click at [726, 400] on button "Criar" at bounding box center [716, 403] width 40 height 19
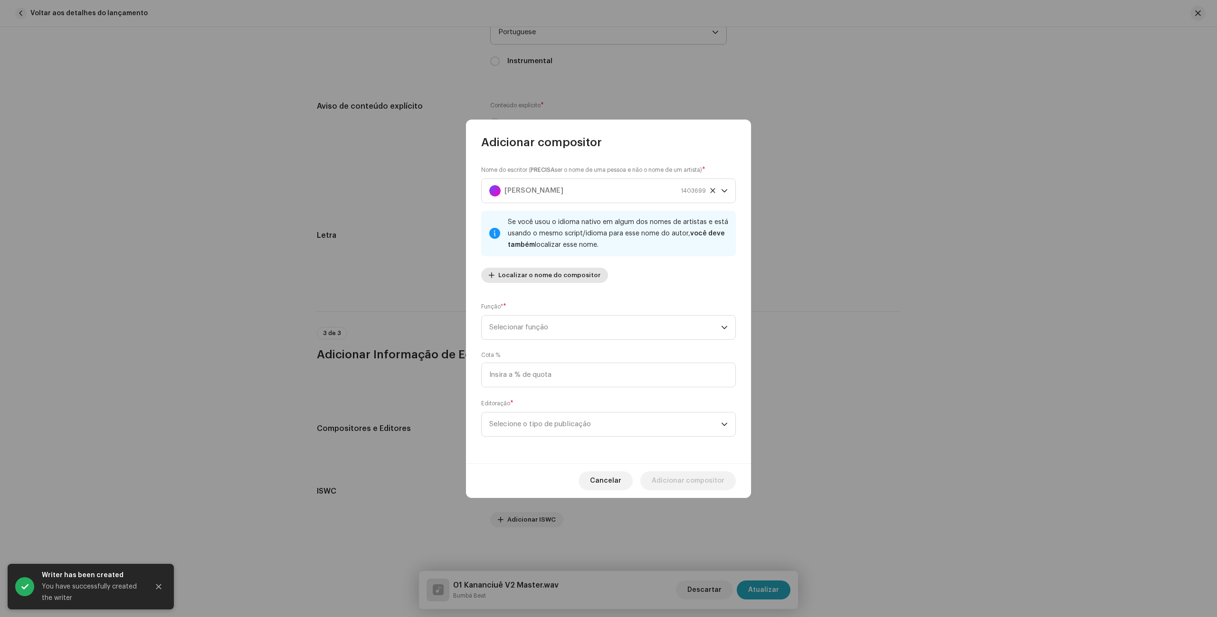
click at [563, 281] on span "Localizar o nome do compositor" at bounding box center [549, 275] width 102 height 19
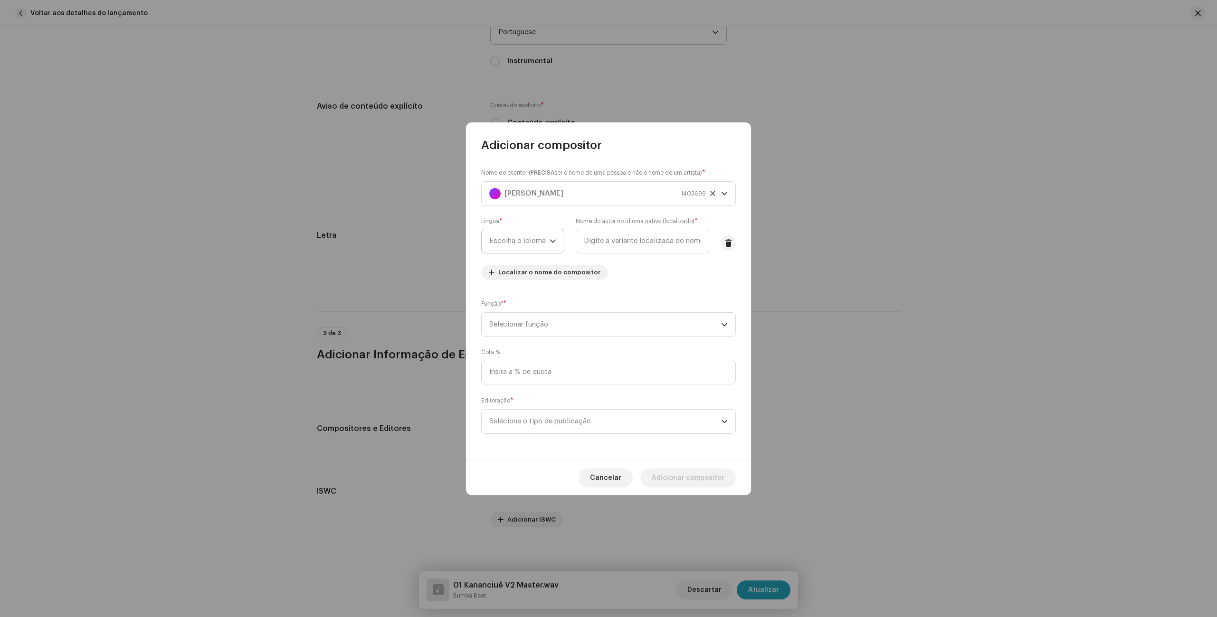
click at [531, 233] on span "Escolha o idioma" at bounding box center [519, 241] width 60 height 24
type input "po"
click at [515, 317] on span "Portuguese" at bounding box center [508, 313] width 39 height 9
click at [597, 242] on input "text" at bounding box center [633, 241] width 152 height 25
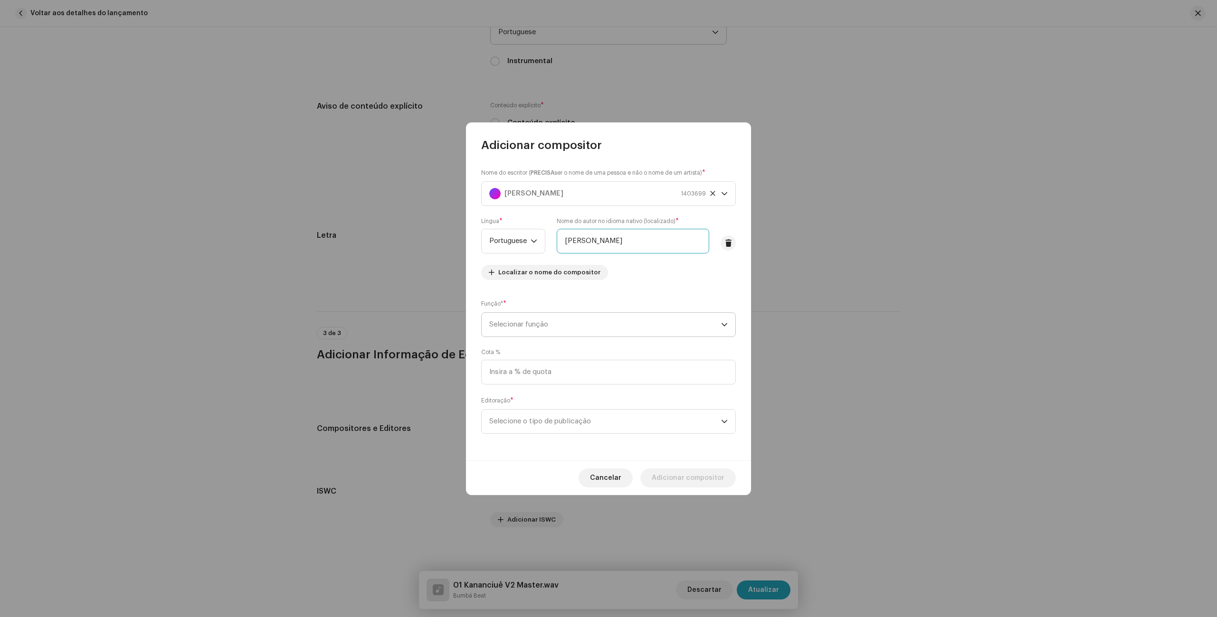
type input "[PERSON_NAME]"
click at [557, 329] on span "Selecionar função" at bounding box center [605, 325] width 232 height 24
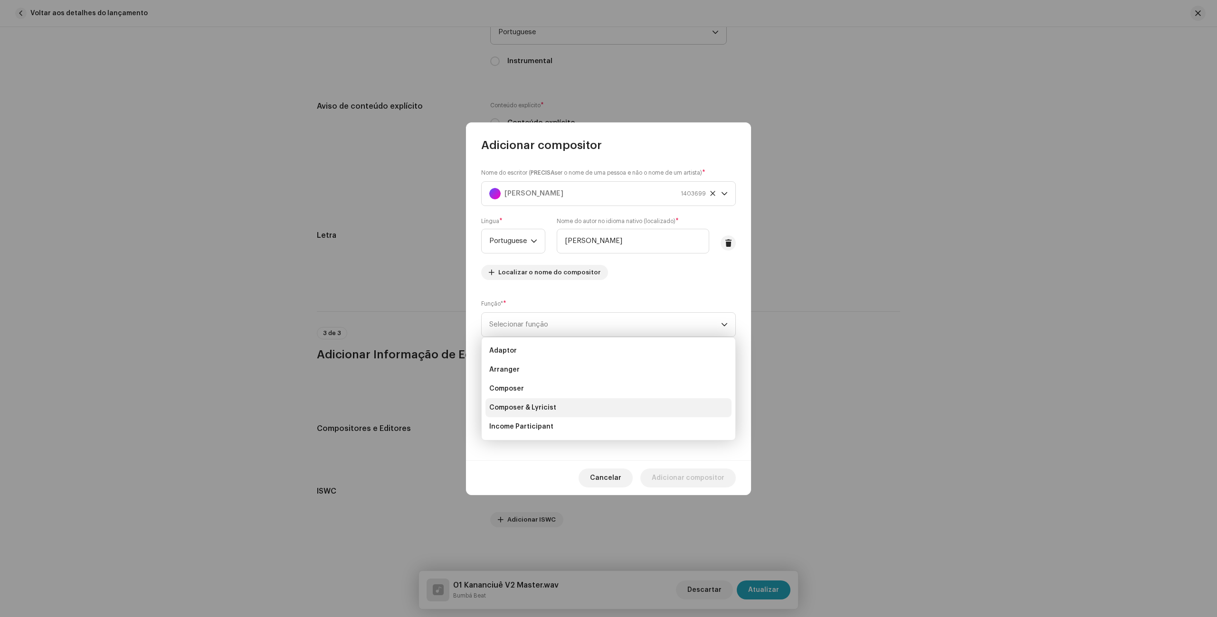
click at [526, 406] on span "Composer & Lyricist" at bounding box center [522, 407] width 67 height 9
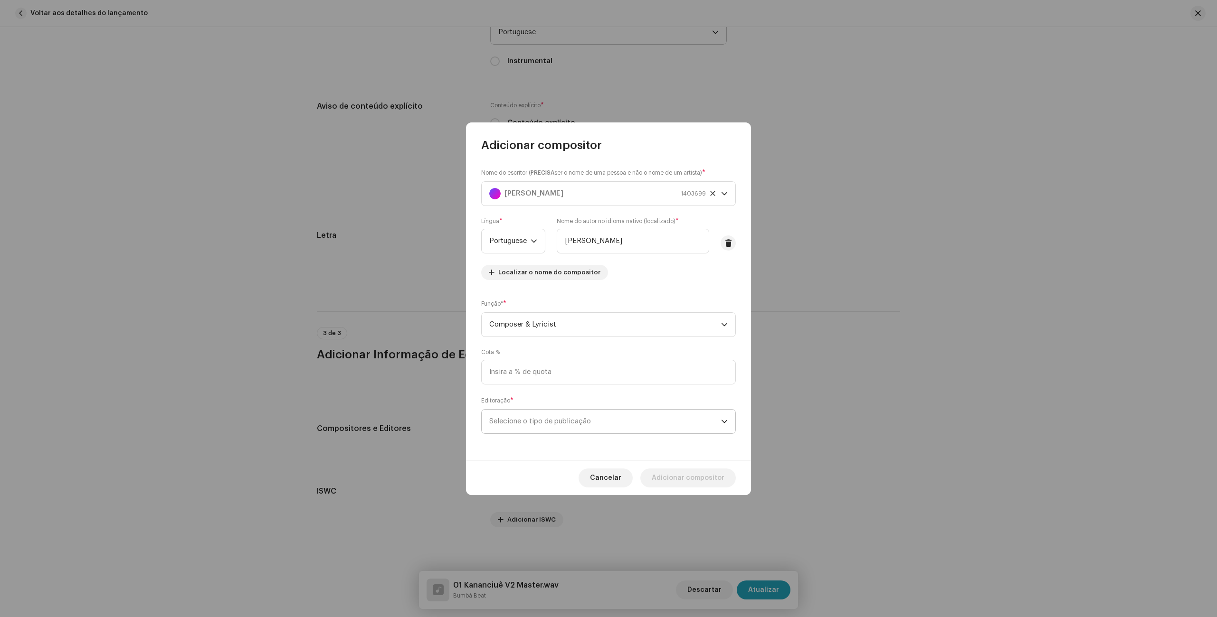
click at [572, 418] on span "Selecione o tipo de publicação" at bounding box center [605, 422] width 232 height 24
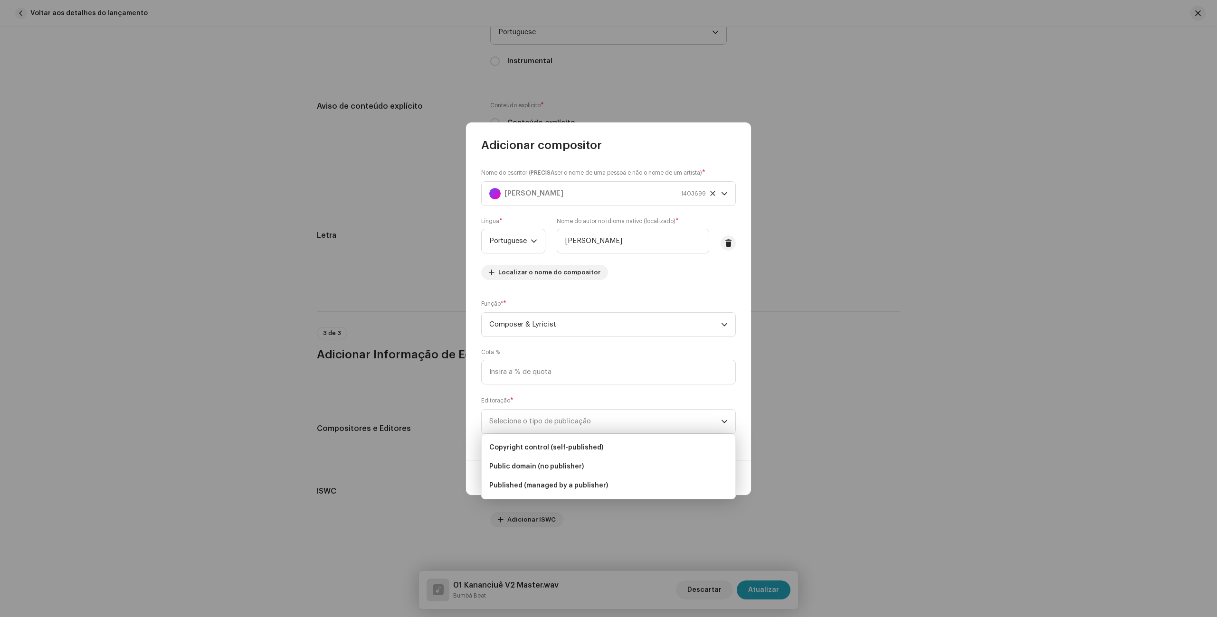
click at [553, 396] on div "Editoração * Selecione o tipo de publicação" at bounding box center [608, 415] width 255 height 38
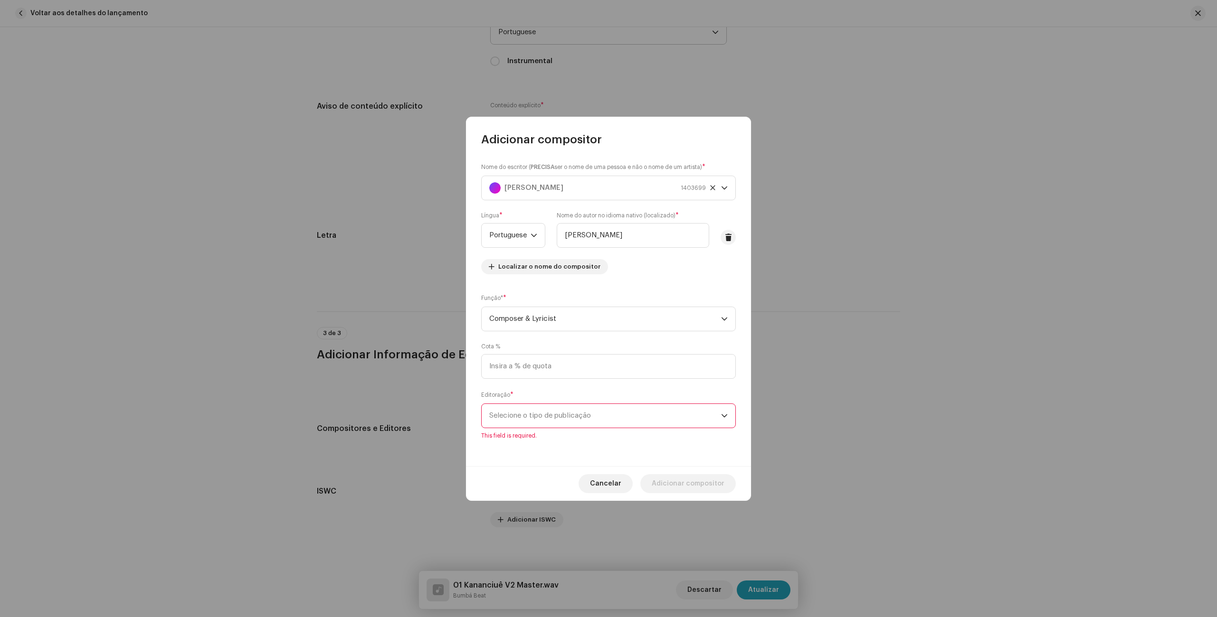
click at [548, 422] on span "Selecione o tipo de publicação" at bounding box center [605, 416] width 232 height 24
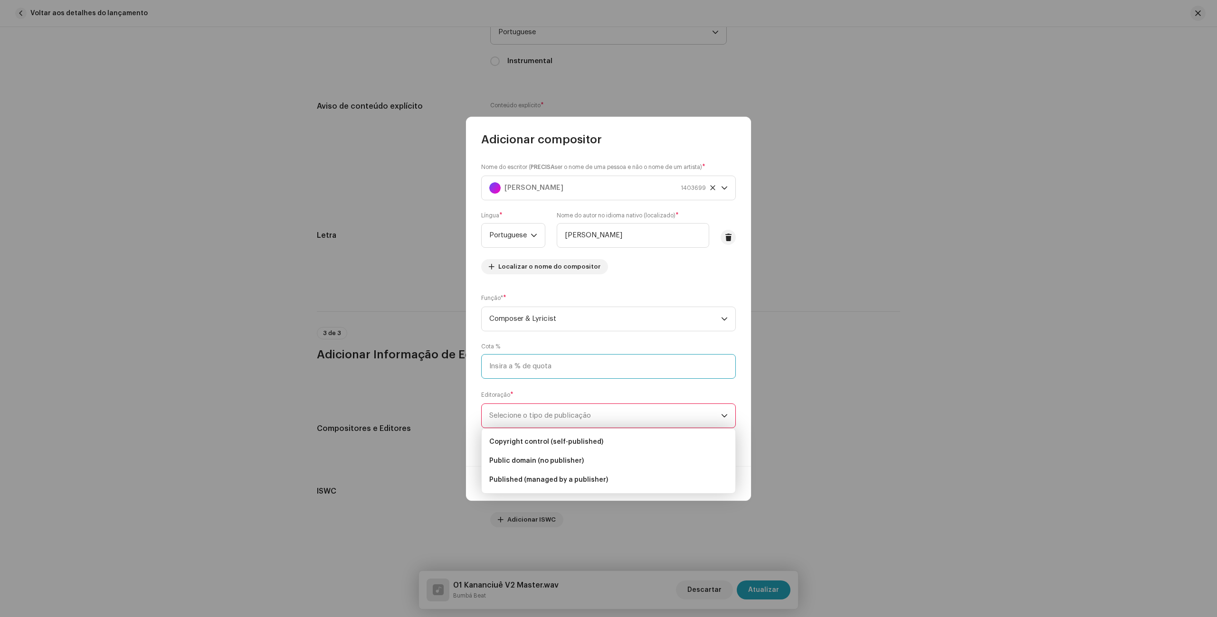
click at [579, 369] on input at bounding box center [608, 366] width 255 height 25
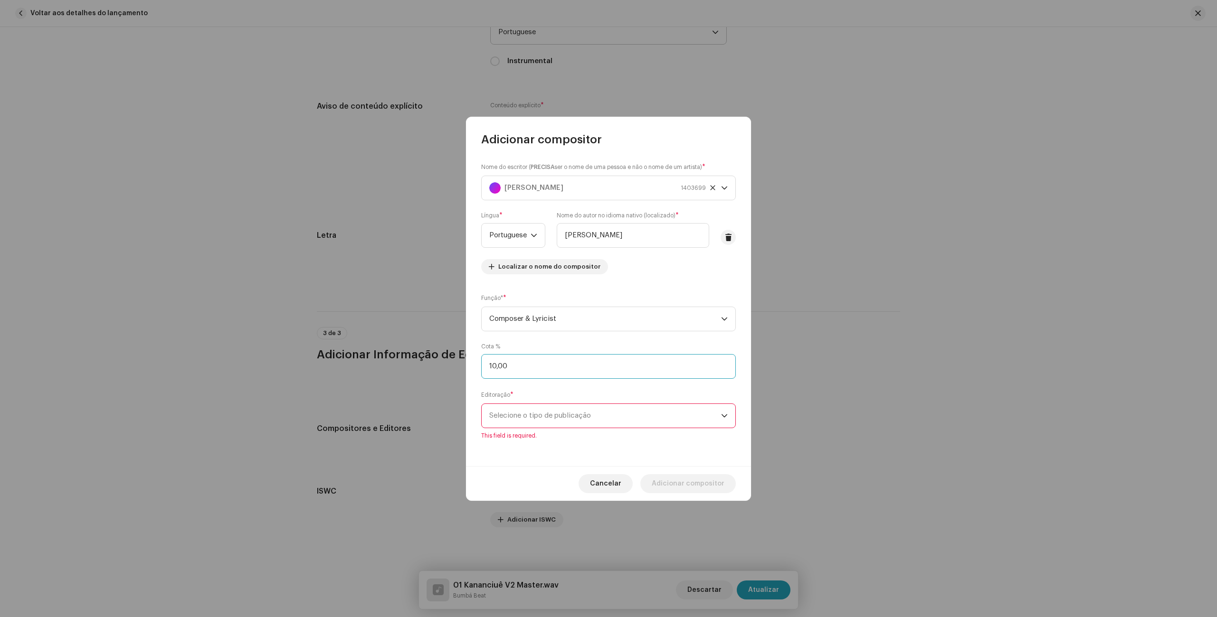
type input "100,00"
click at [548, 409] on span "Selecione o tipo de publicação" at bounding box center [605, 416] width 232 height 24
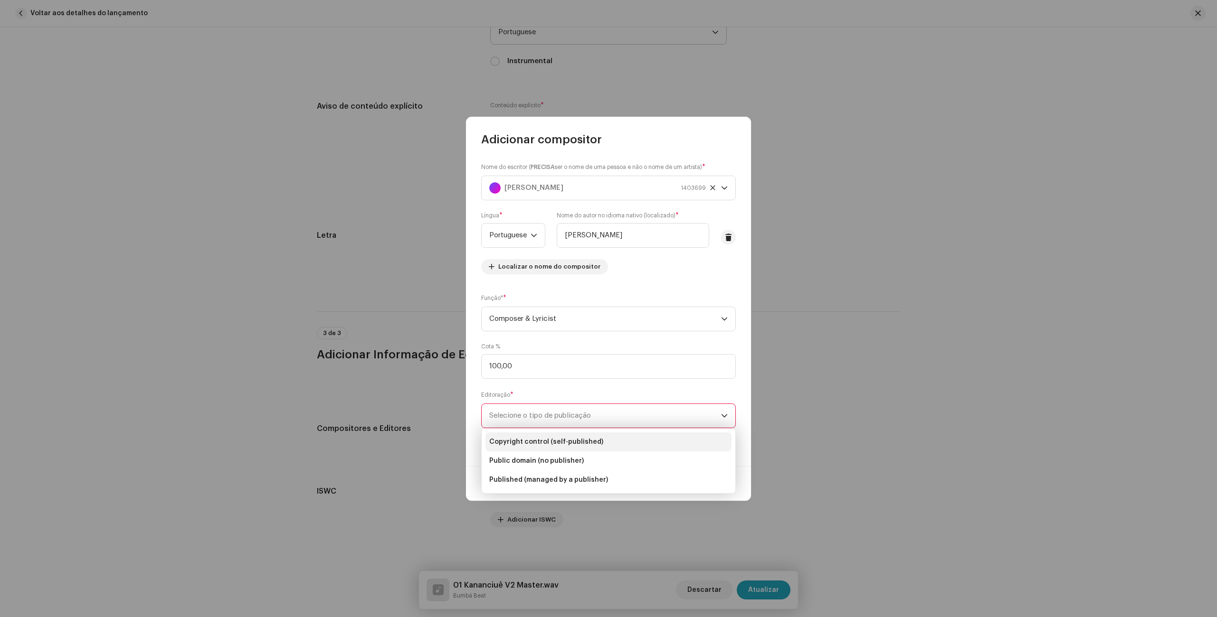
click at [537, 439] on span "Copyright control (self-published)" at bounding box center [546, 441] width 114 height 9
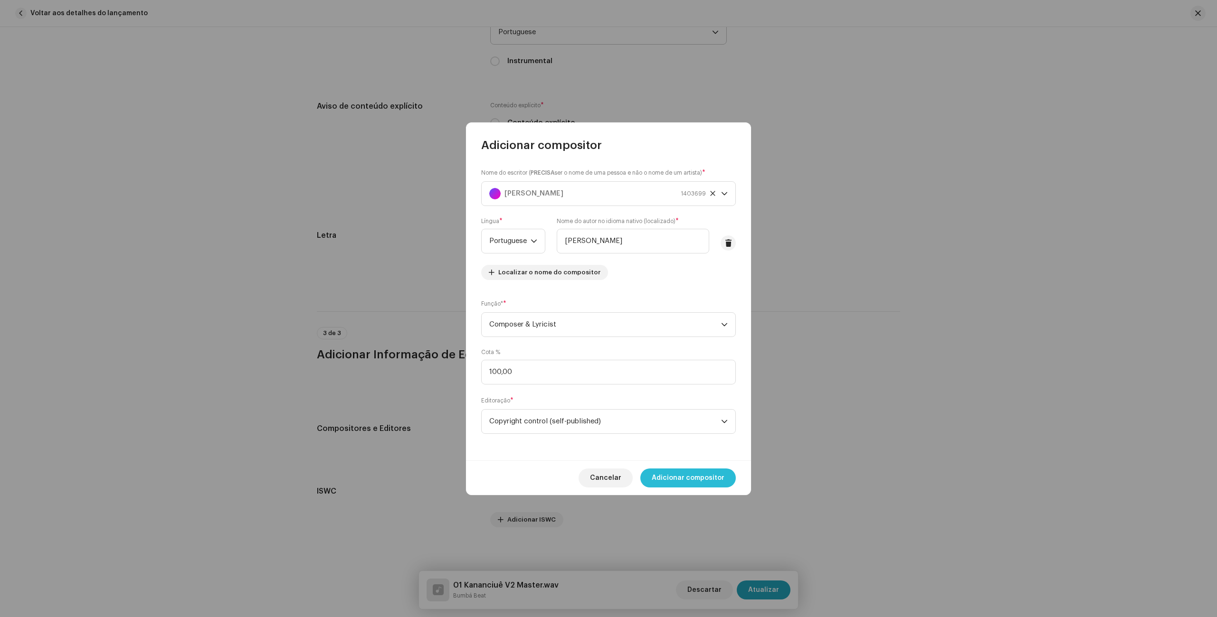
click at [699, 483] on span "Adicionar compositor" at bounding box center [688, 478] width 73 height 19
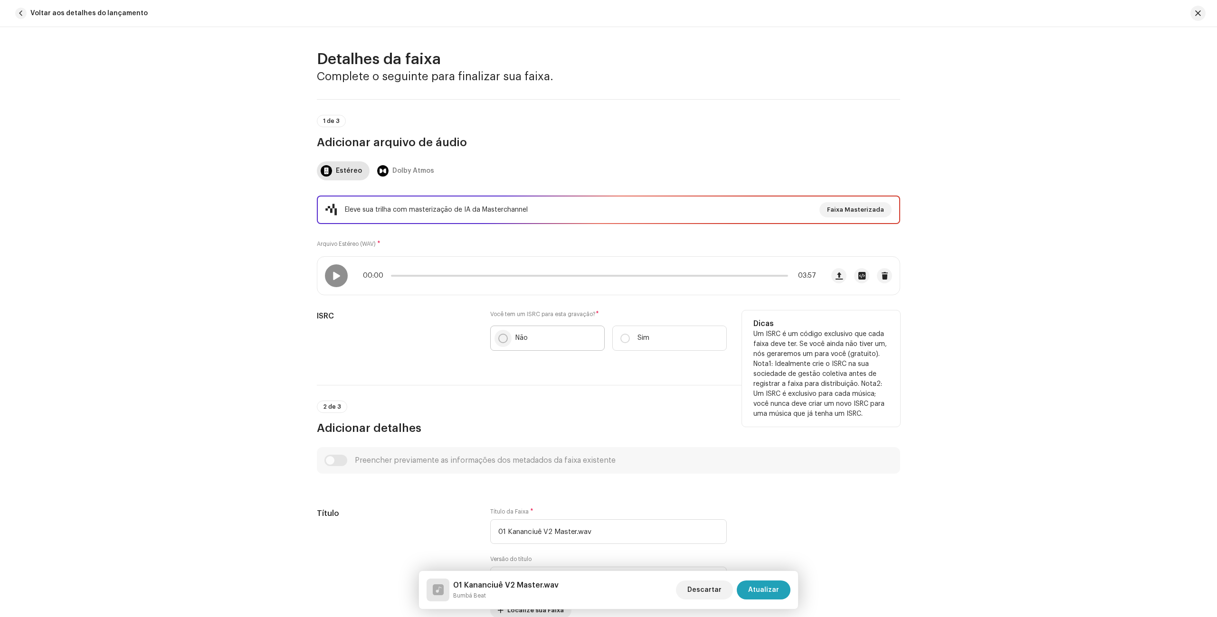
click at [505, 338] on input "Não" at bounding box center [502, 338] width 9 height 9
radio input "true"
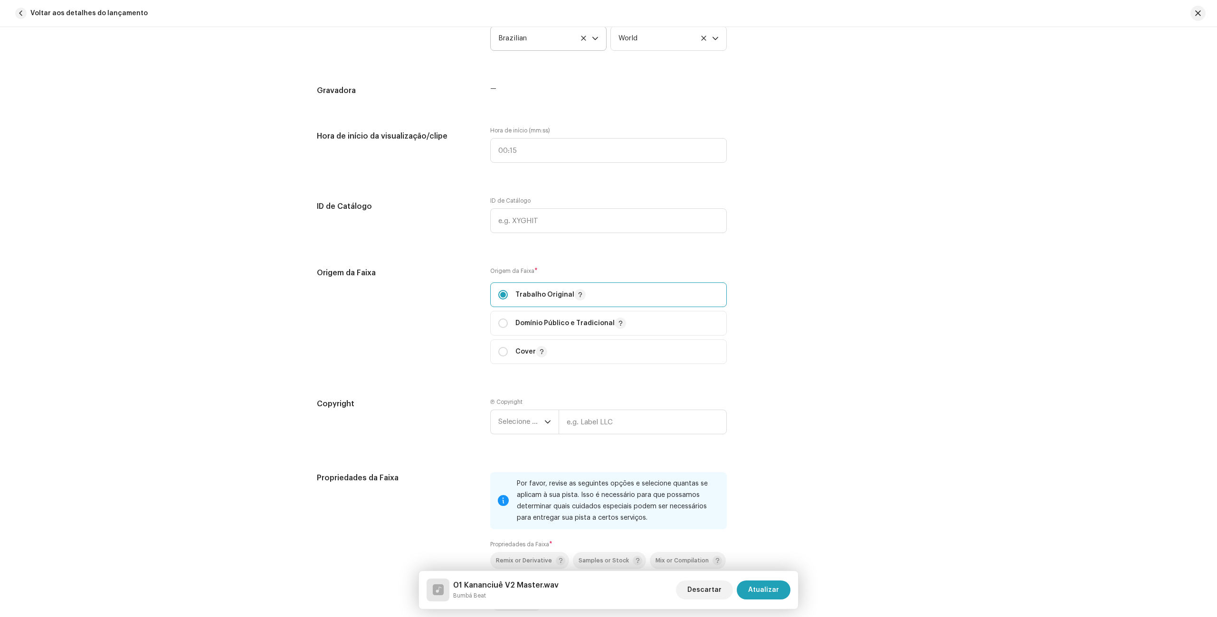
scroll to position [1488, 0]
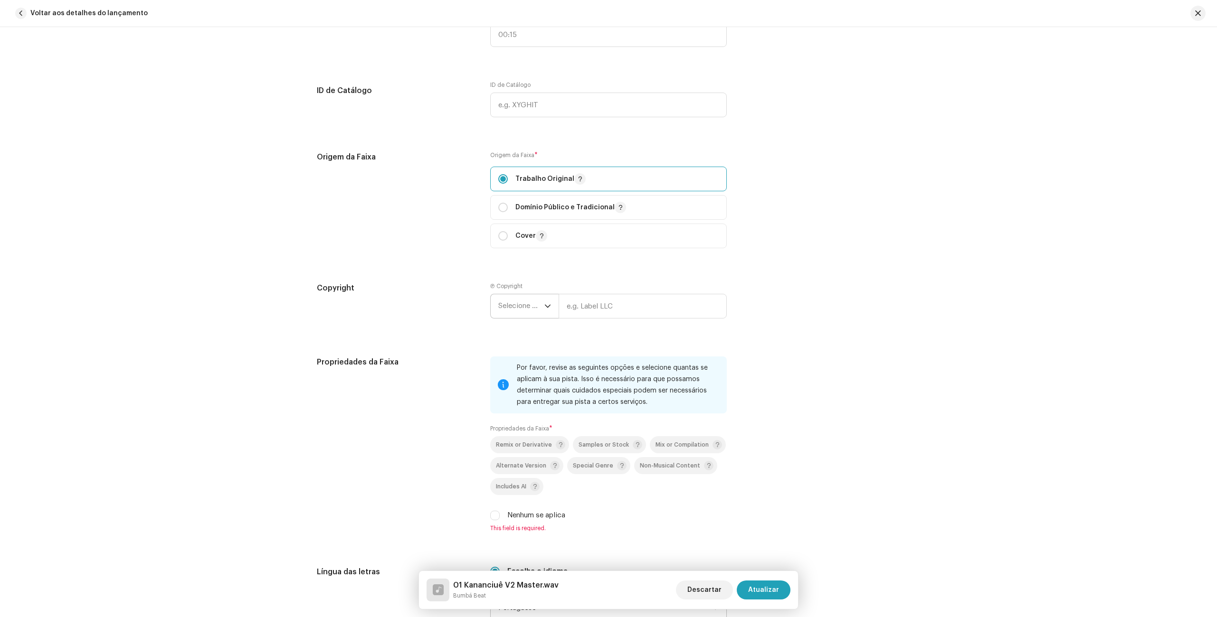
click at [551, 313] on p-select "Selecione o ano" at bounding box center [524, 306] width 68 height 25
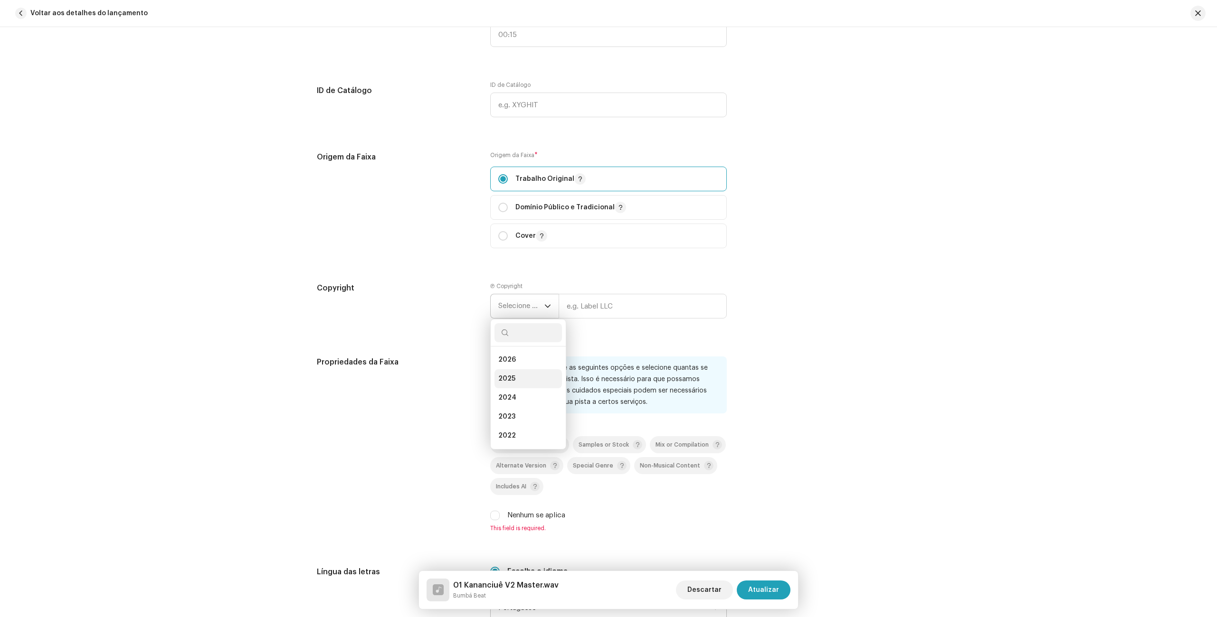
click at [523, 374] on li "2025" at bounding box center [527, 378] width 67 height 19
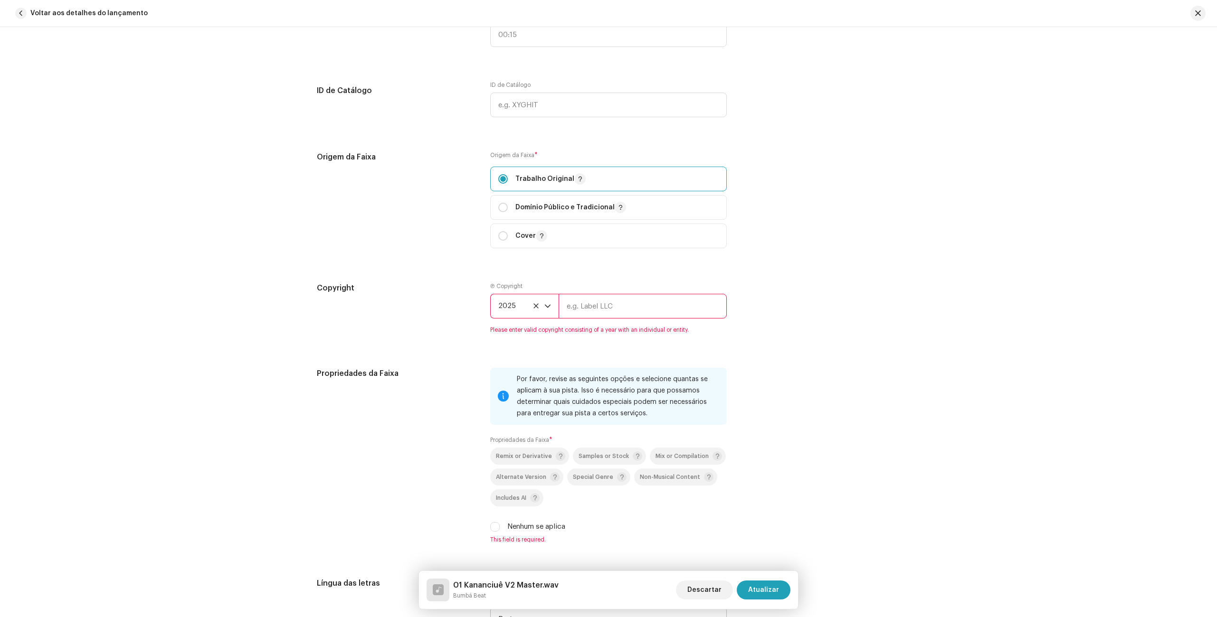
click at [594, 309] on input "text" at bounding box center [642, 306] width 168 height 25
type input "Bumbá Beat"
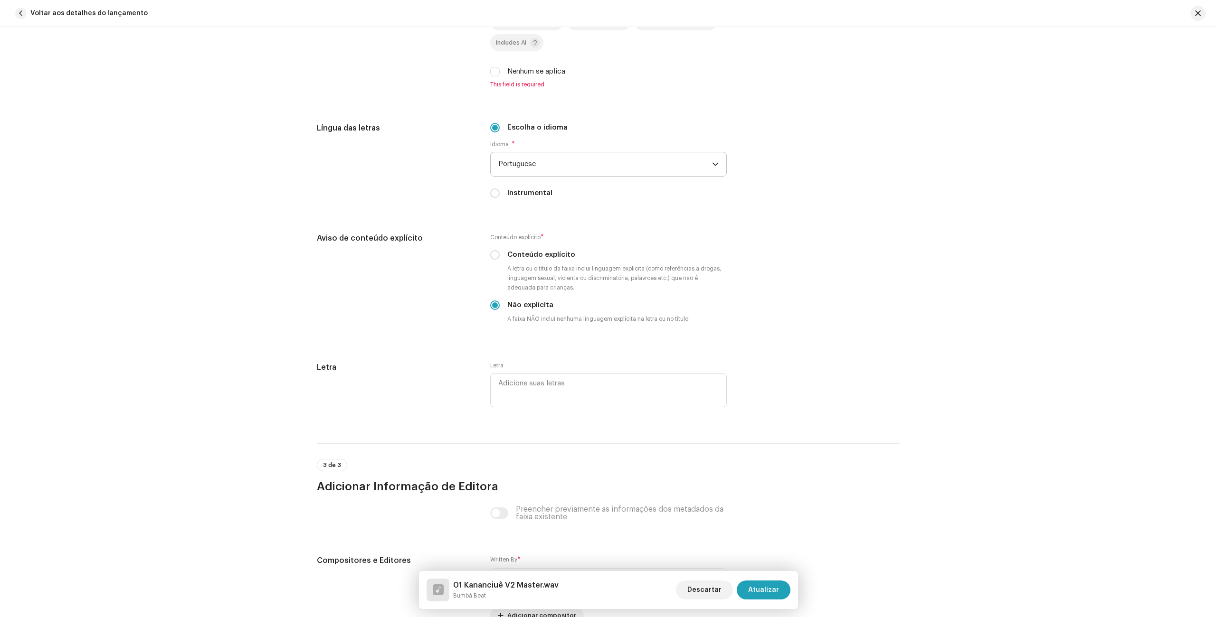
scroll to position [1982, 0]
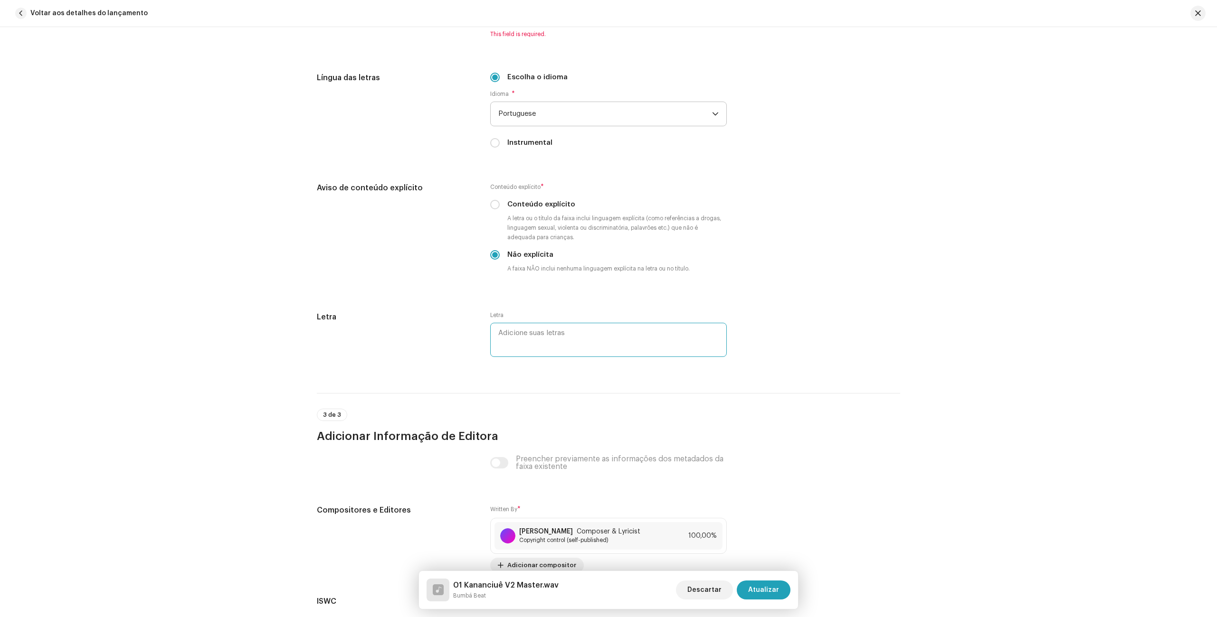
click at [551, 332] on textarea at bounding box center [608, 340] width 236 height 34
paste textarea "Wandiê ê ê á á (3x) Wandiê ê ê carajá!! Ciê... Kã-werá! [GEOGRAPHIC_DATA] (kana…"
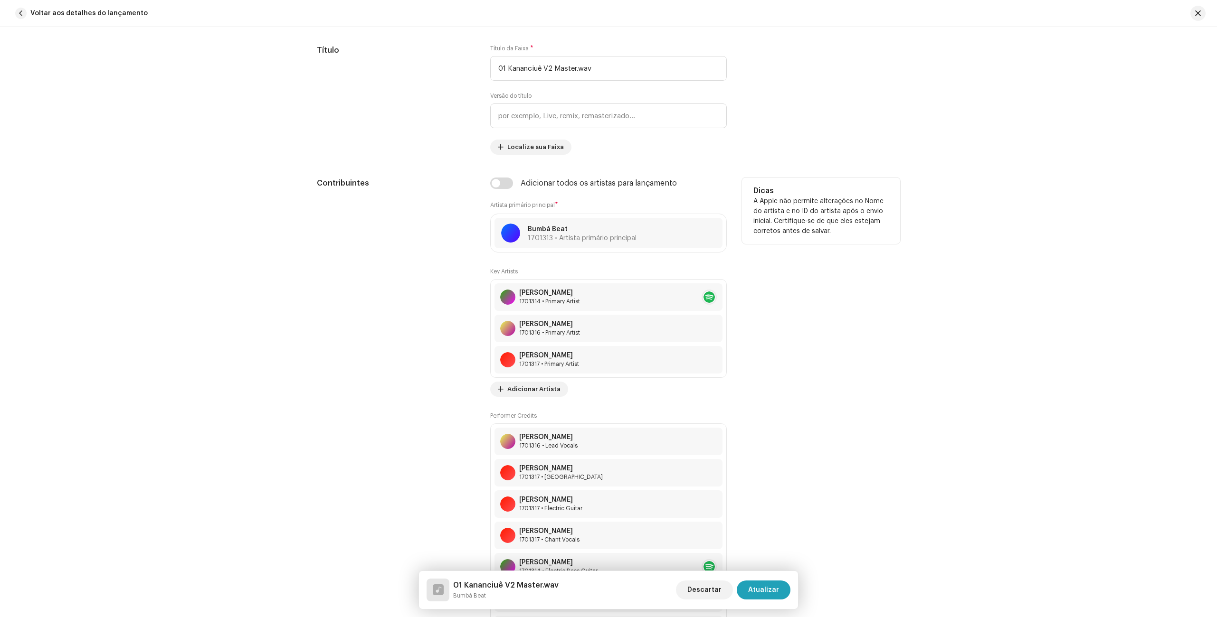
scroll to position [351, 0]
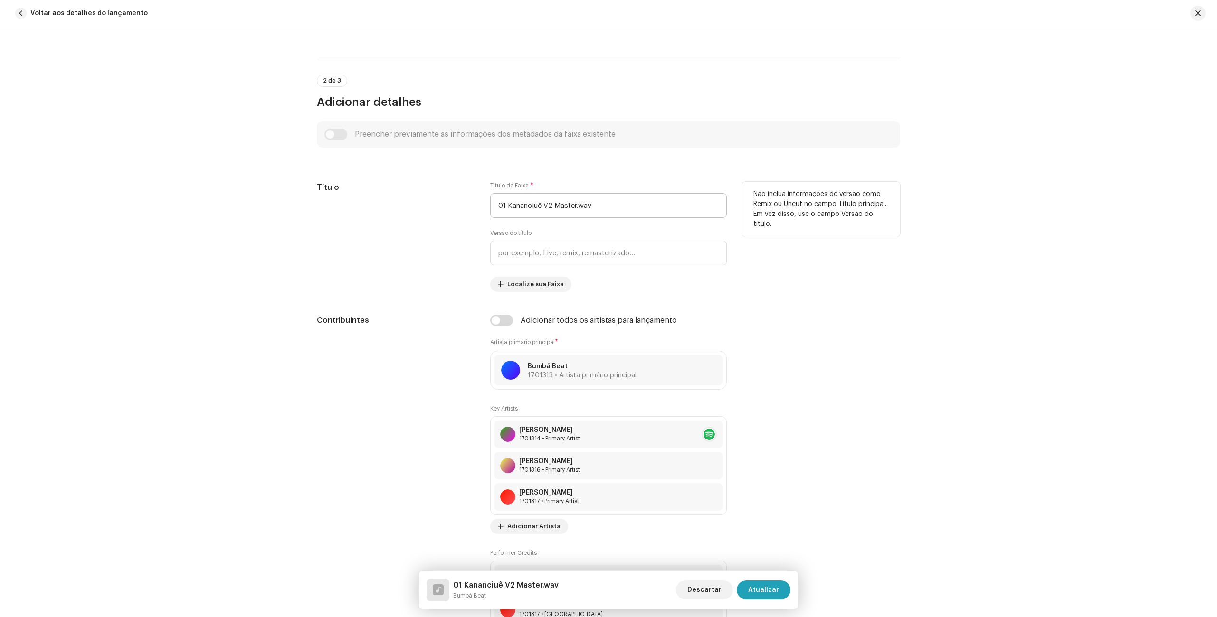
type textarea "Wandiê ê ê á á (3x) Wandiê ê ê carajá!! Ciê... Kã-werá! [GEOGRAPHIC_DATA] (kana…"
drag, startPoint x: 599, startPoint y: 206, endPoint x: 340, endPoint y: 198, distance: 259.9
click at [340, 198] on div "Título Título da Faixa * 01 Kananciuê V2 Master.wav Versão do título Localize …" at bounding box center [608, 237] width 583 height 110
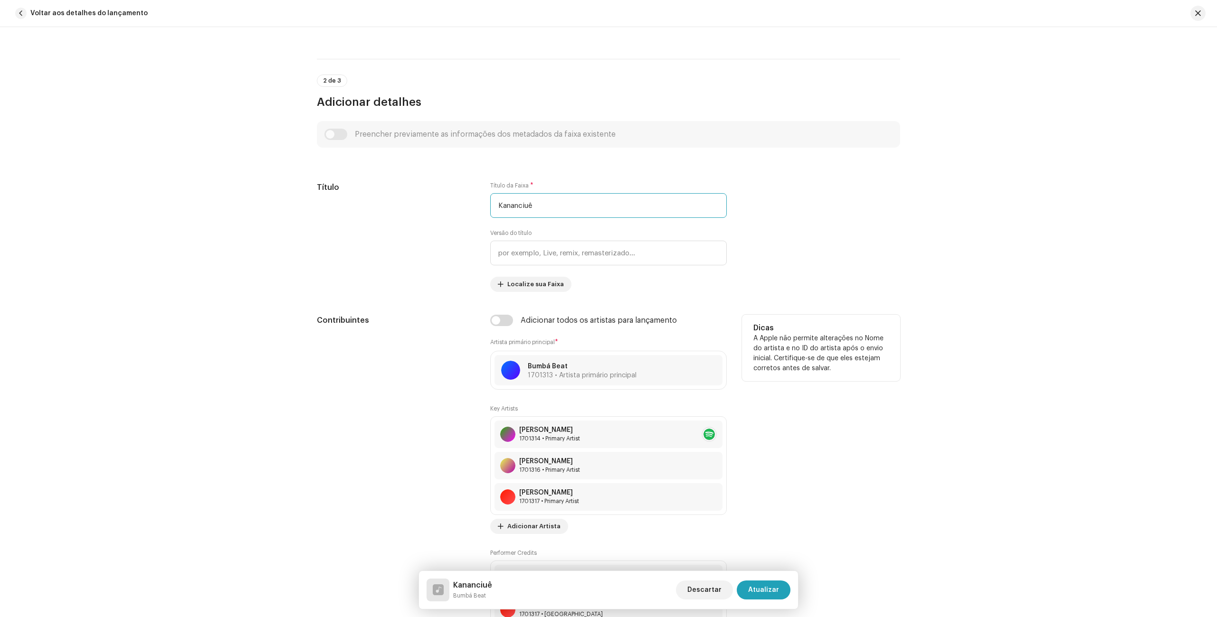
type input "Kananciuê"
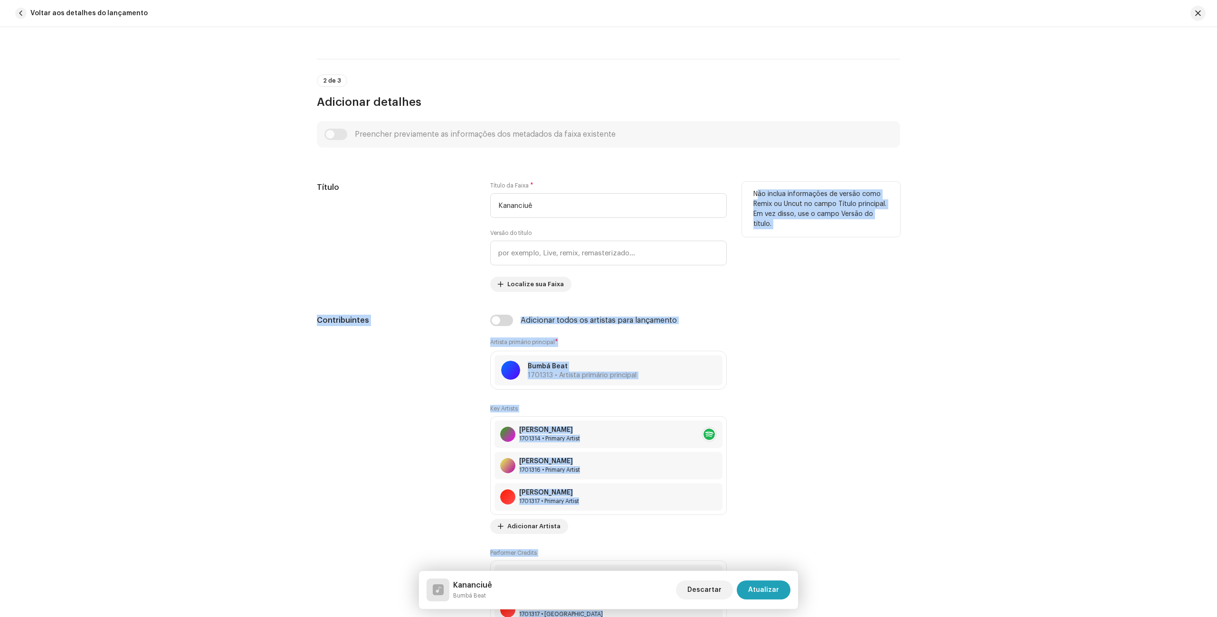
drag, startPoint x: 747, startPoint y: 320, endPoint x: 768, endPoint y: 284, distance: 41.1
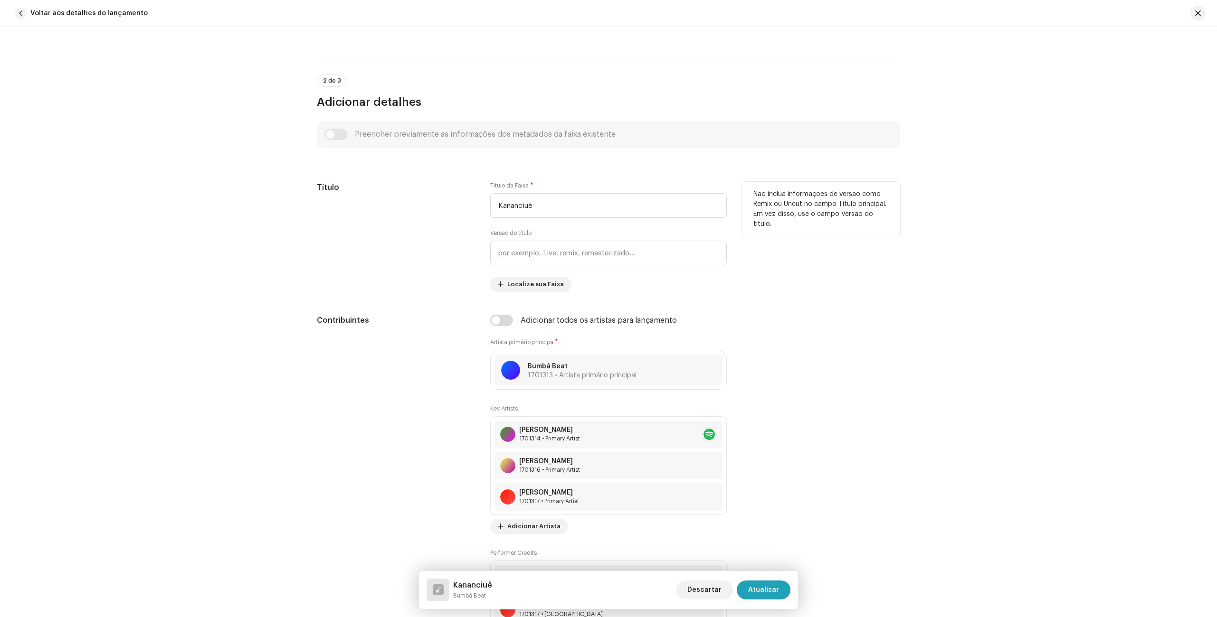
click at [769, 290] on div "Não inclua informações de versão como Remix ou Uncut no campo Título principal.…" at bounding box center [821, 237] width 158 height 110
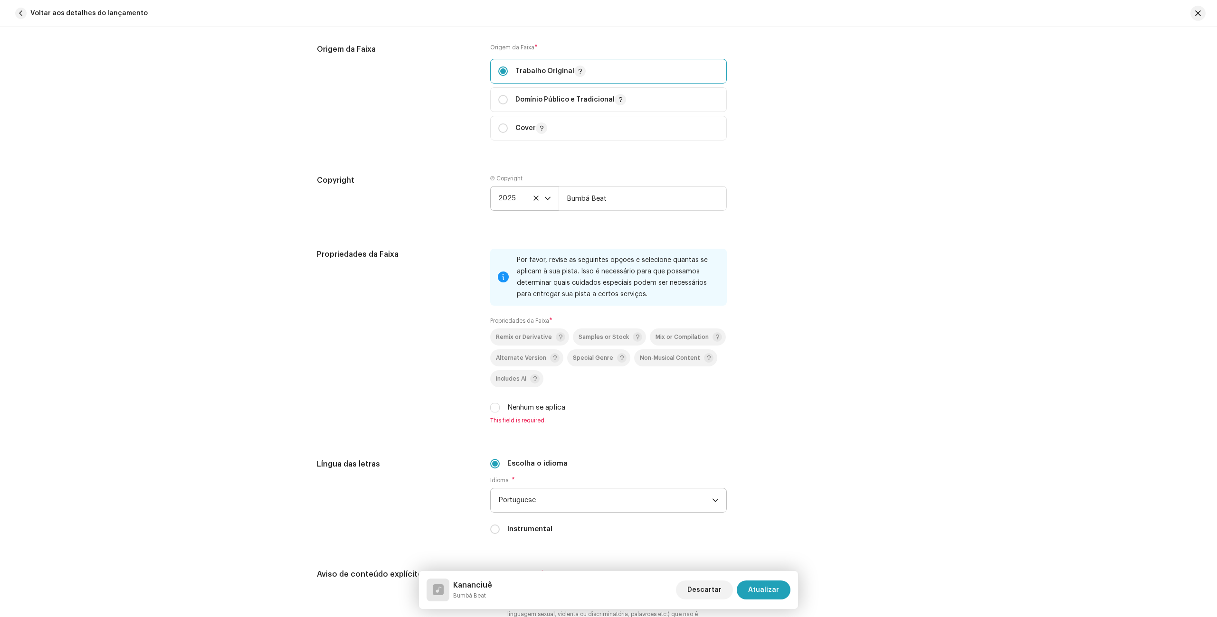
scroll to position [1656, 0]
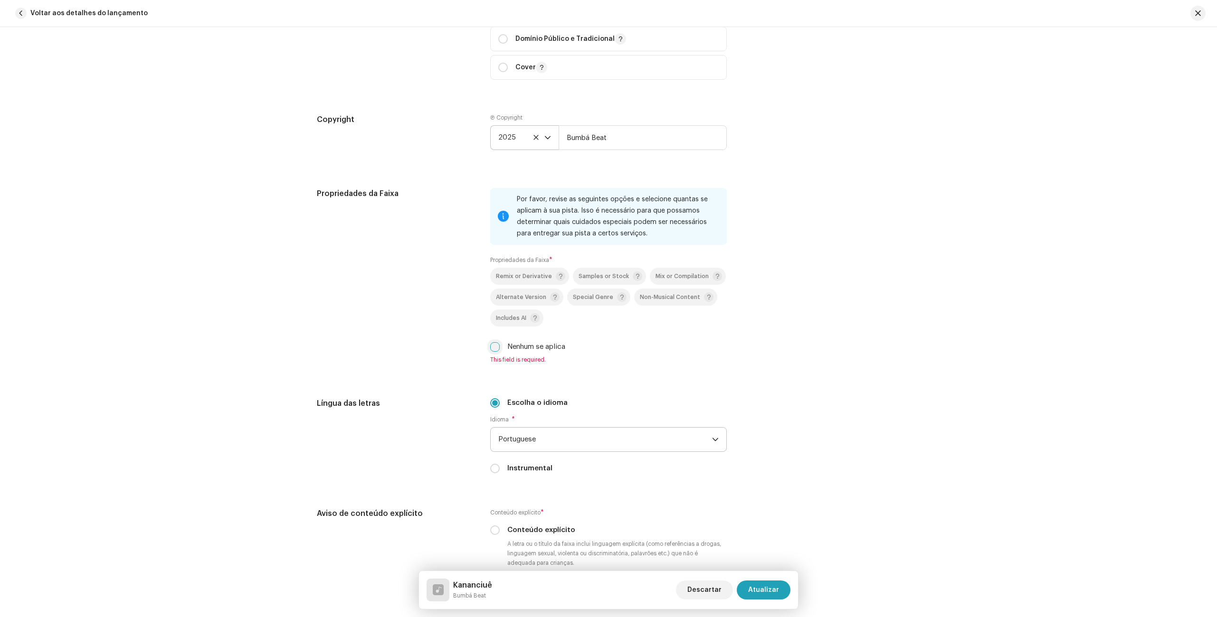
click at [494, 350] on input "Nenhum se aplica" at bounding box center [494, 346] width 9 height 9
checkbox input "true"
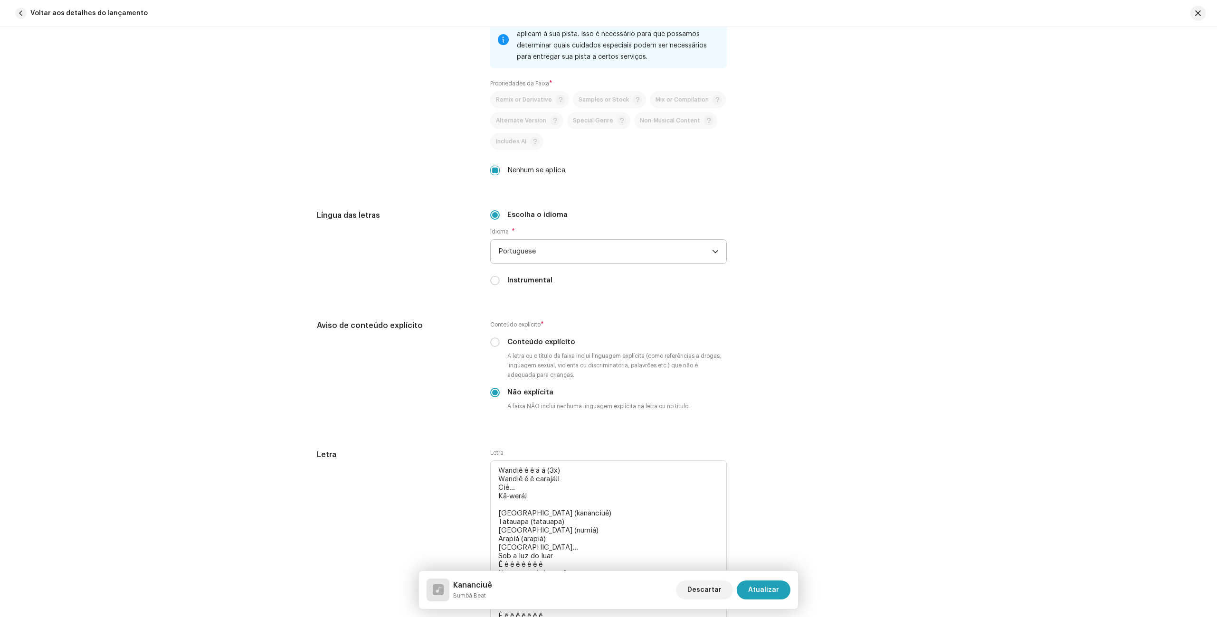
scroll to position [2376, 0]
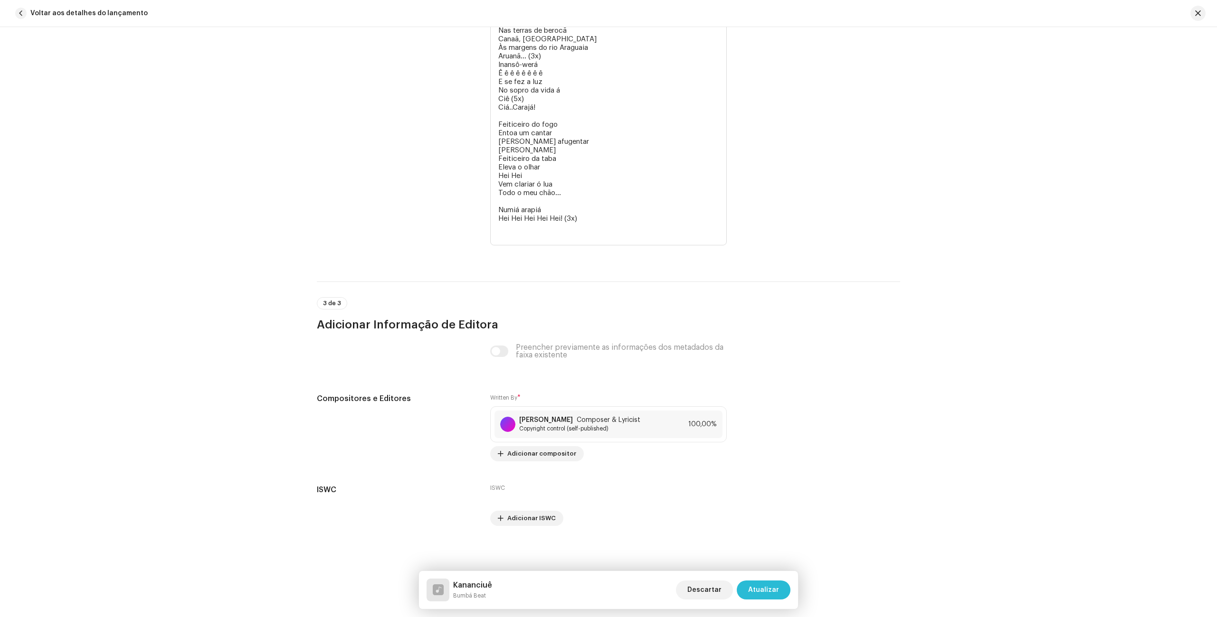
click at [756, 590] on span "Atualizar" at bounding box center [763, 590] width 31 height 19
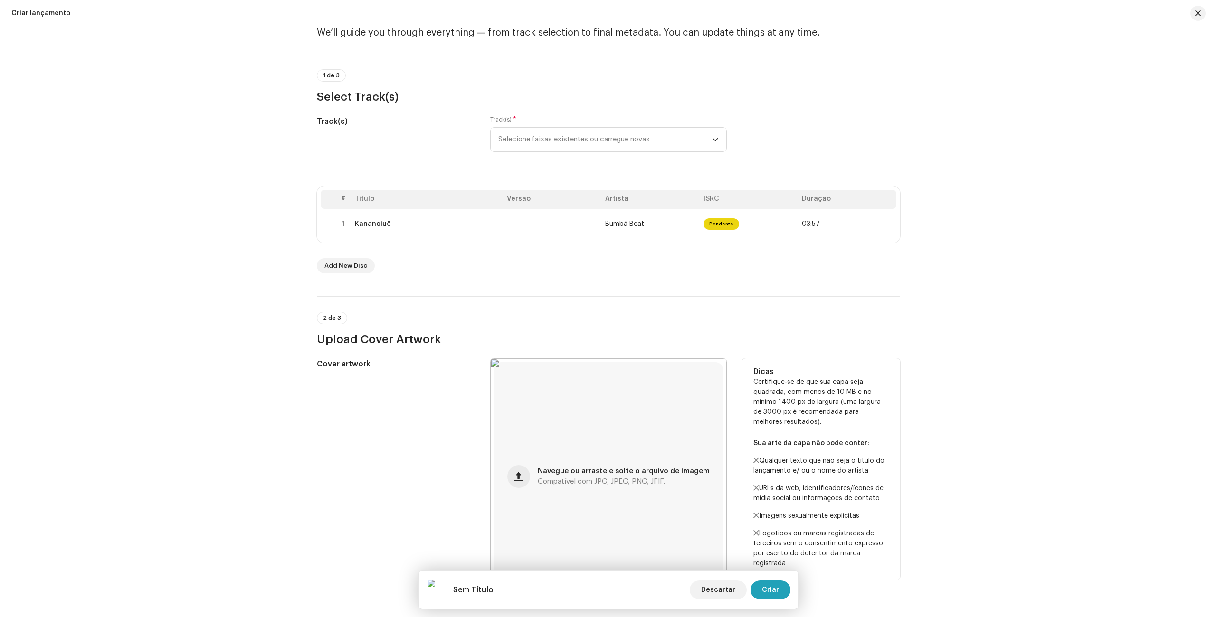
scroll to position [0, 0]
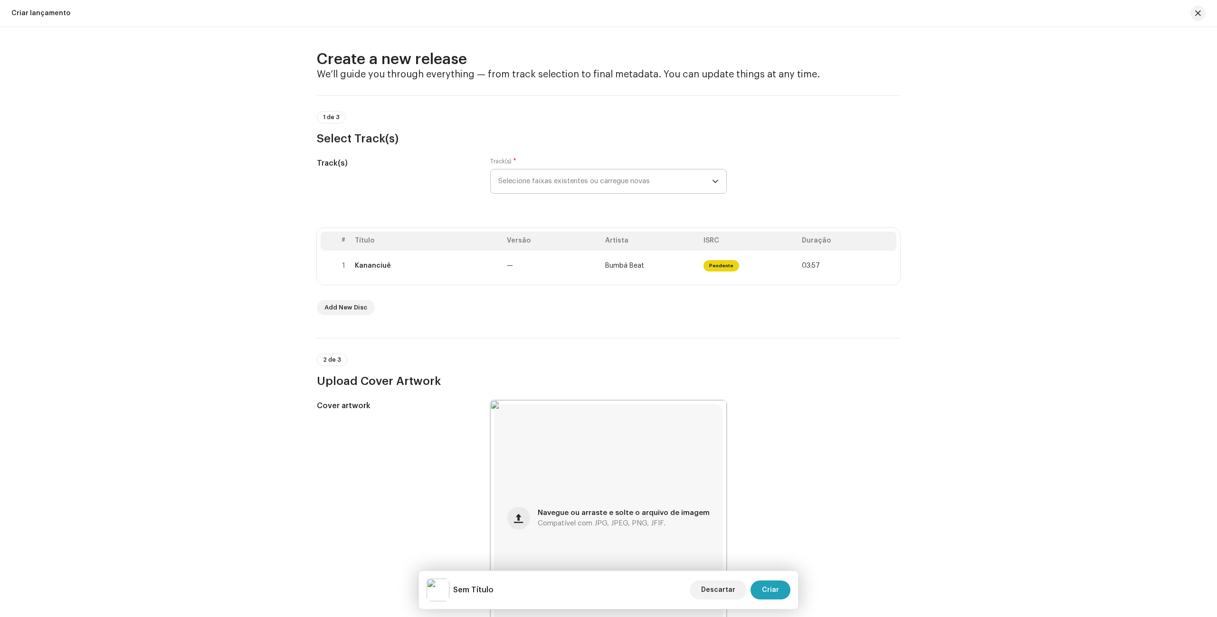
click at [553, 189] on span "Selecione faixas existentes ou carregue novas" at bounding box center [605, 182] width 214 height 24
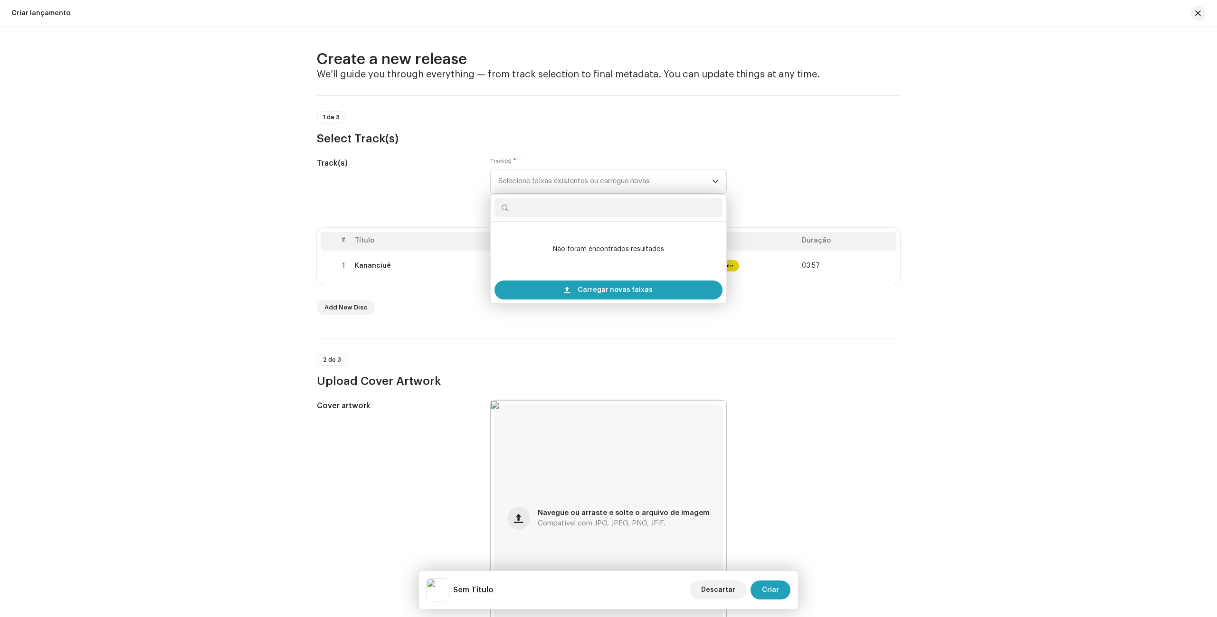
click at [575, 140] on h3 "Select Track(s)" at bounding box center [608, 138] width 583 height 15
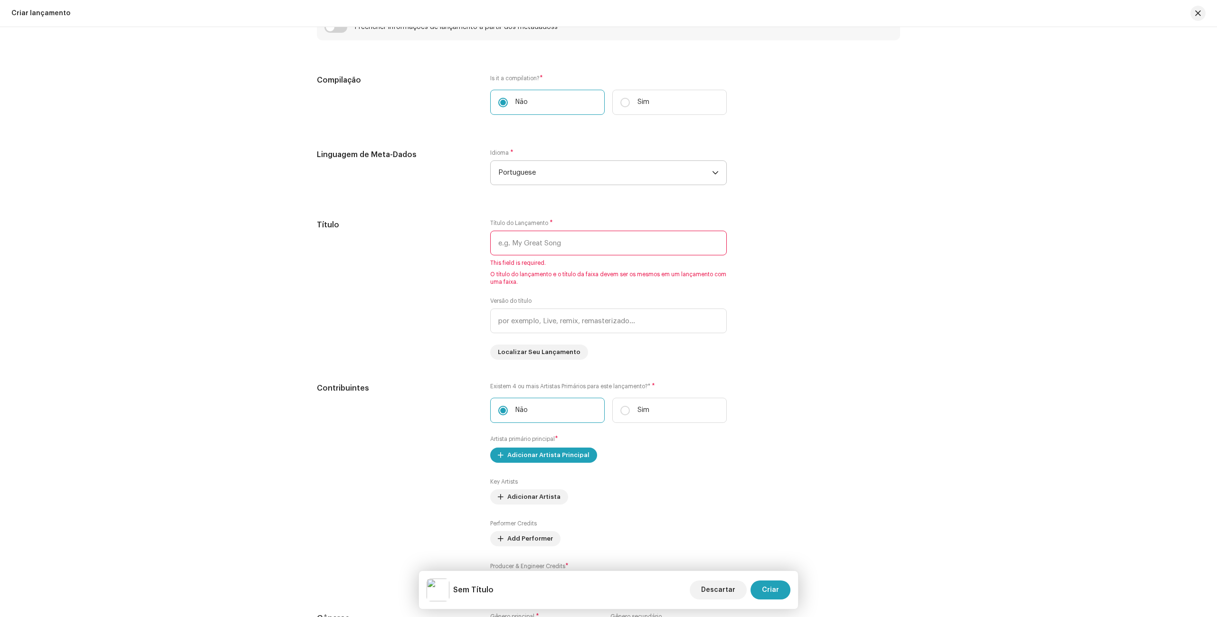
scroll to position [691, 0]
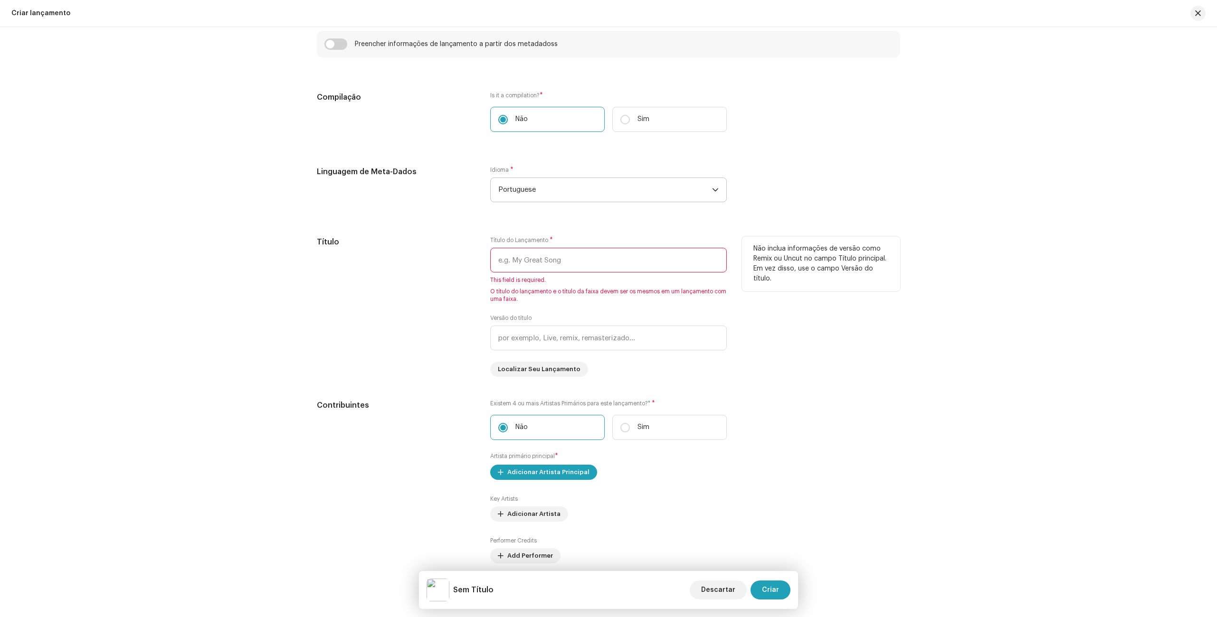
click at [501, 256] on input "text" at bounding box center [608, 260] width 236 height 25
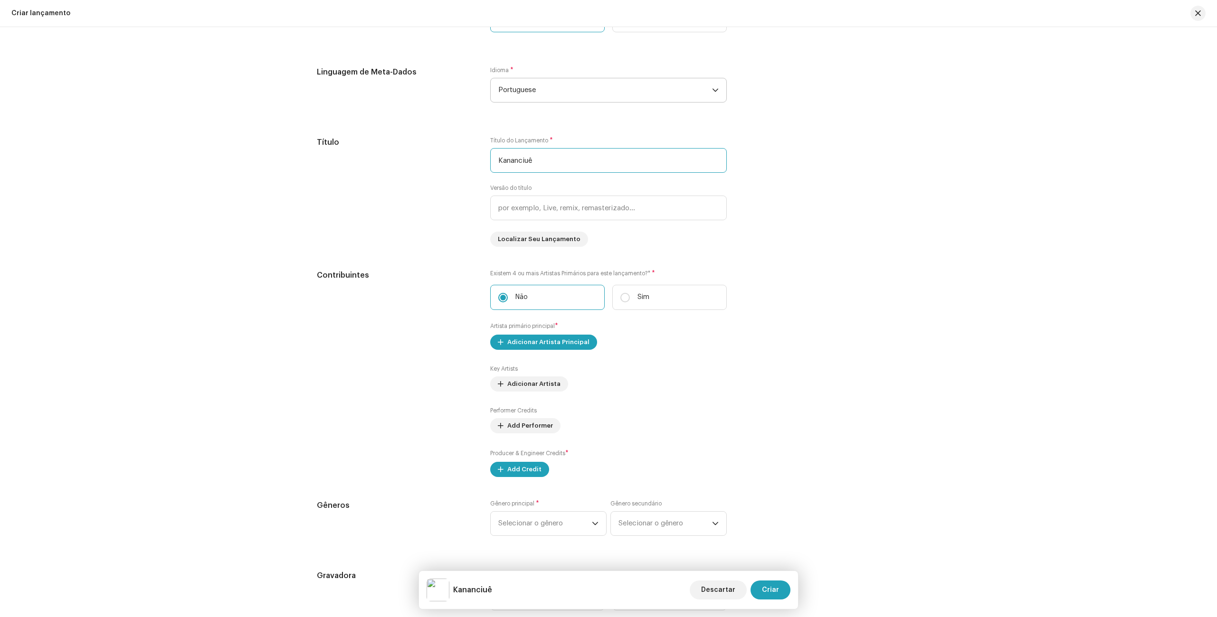
scroll to position [1152, 0]
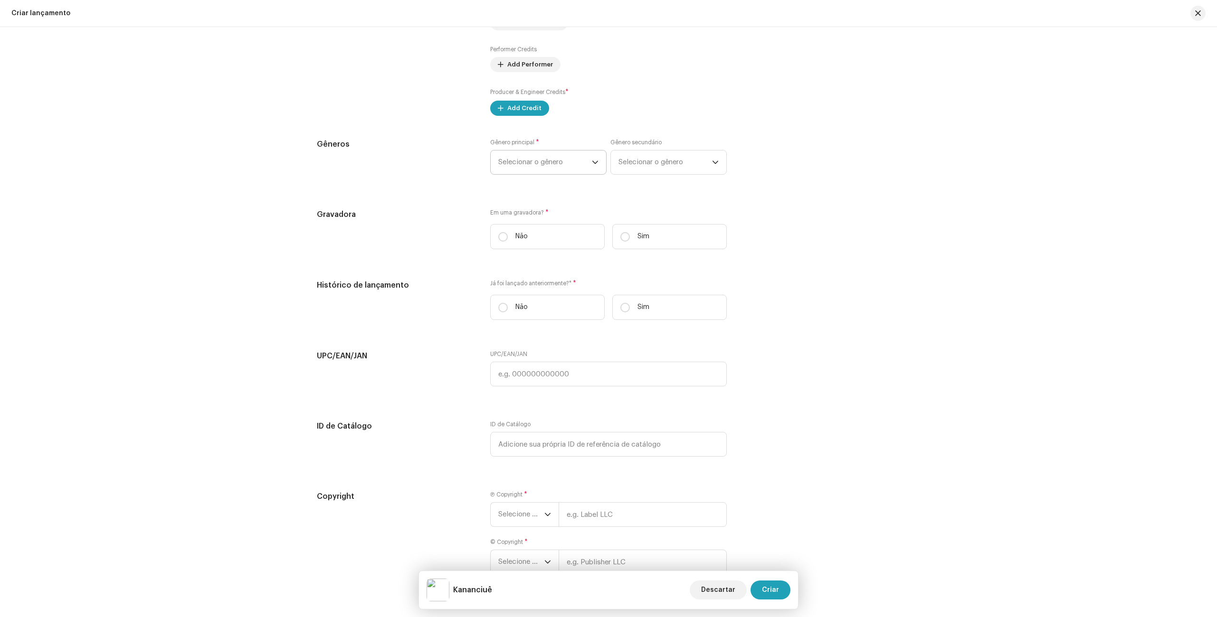
type input "Kananciuê"
click at [574, 166] on span "Selecionar o gênero" at bounding box center [545, 163] width 94 height 24
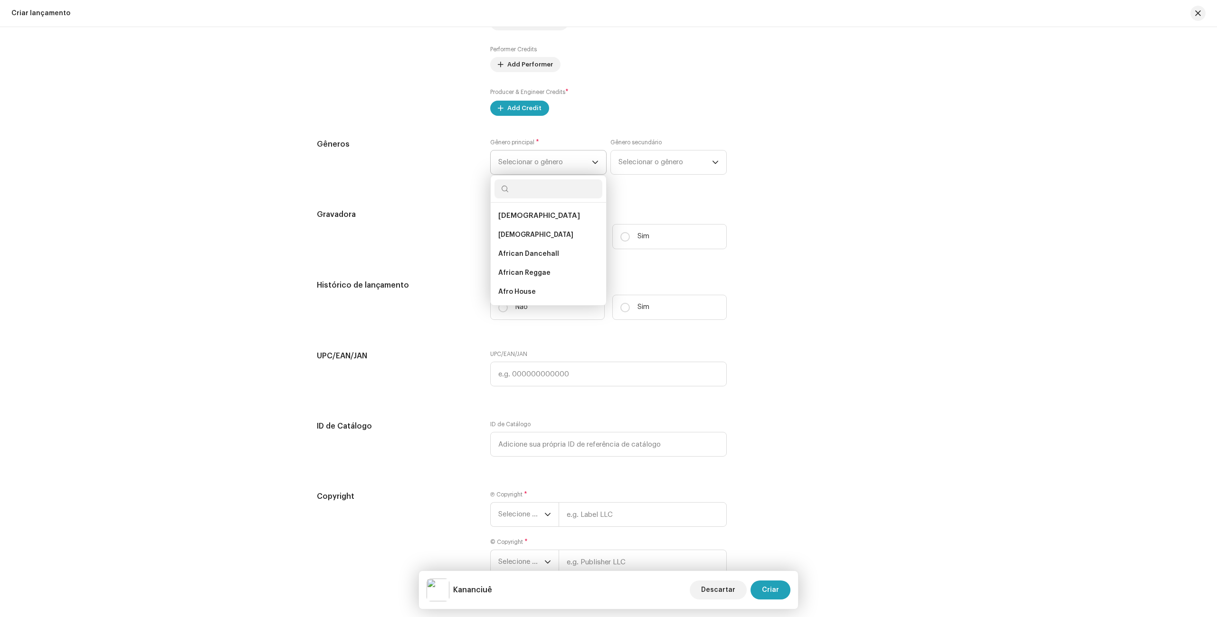
click at [571, 163] on span "Selecionar o gênero" at bounding box center [545, 163] width 94 height 24
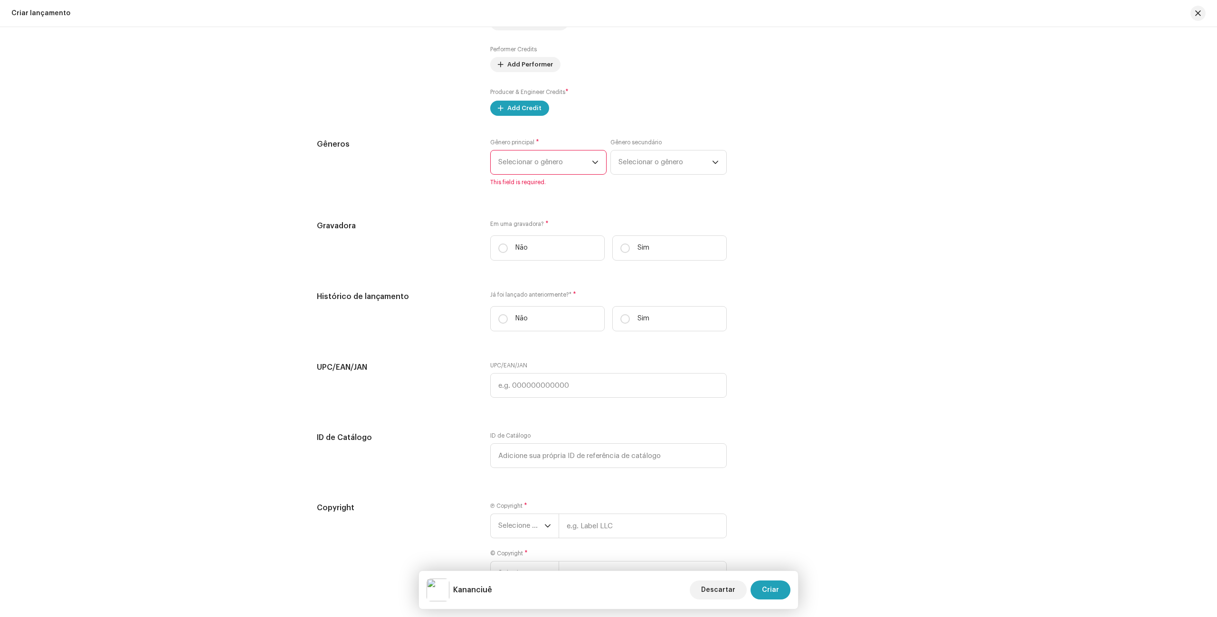
click at [566, 169] on span "Selecionar o gênero" at bounding box center [545, 163] width 94 height 24
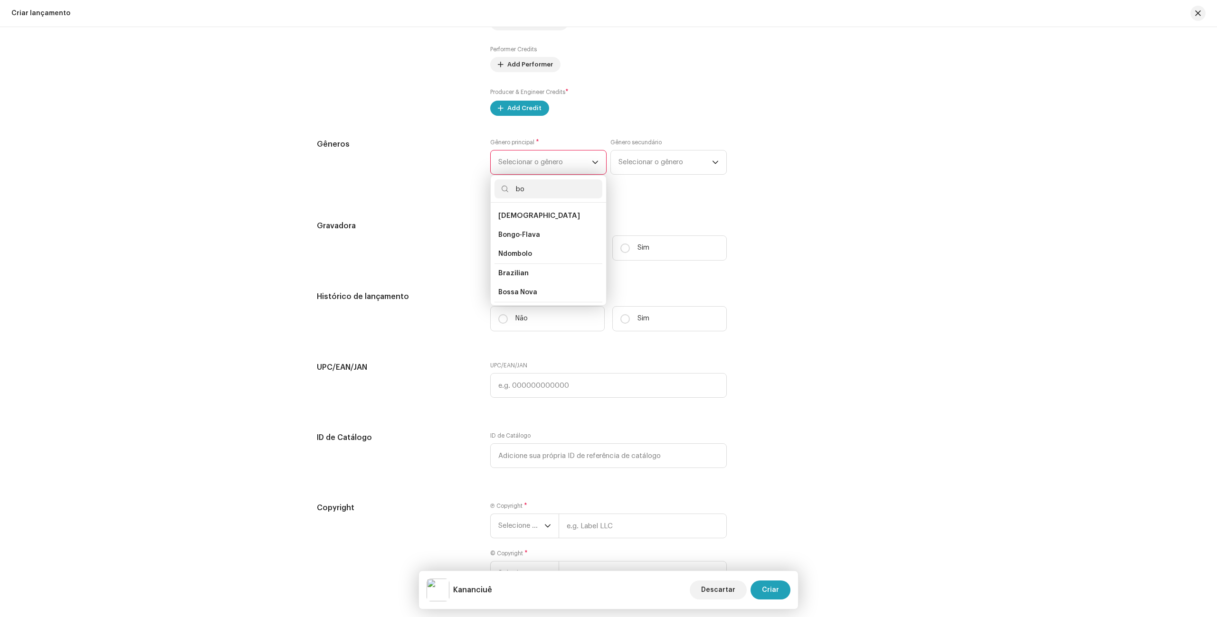
type input "b"
type input "bra"
click at [531, 236] on li "Brazilian" at bounding box center [548, 235] width 108 height 19
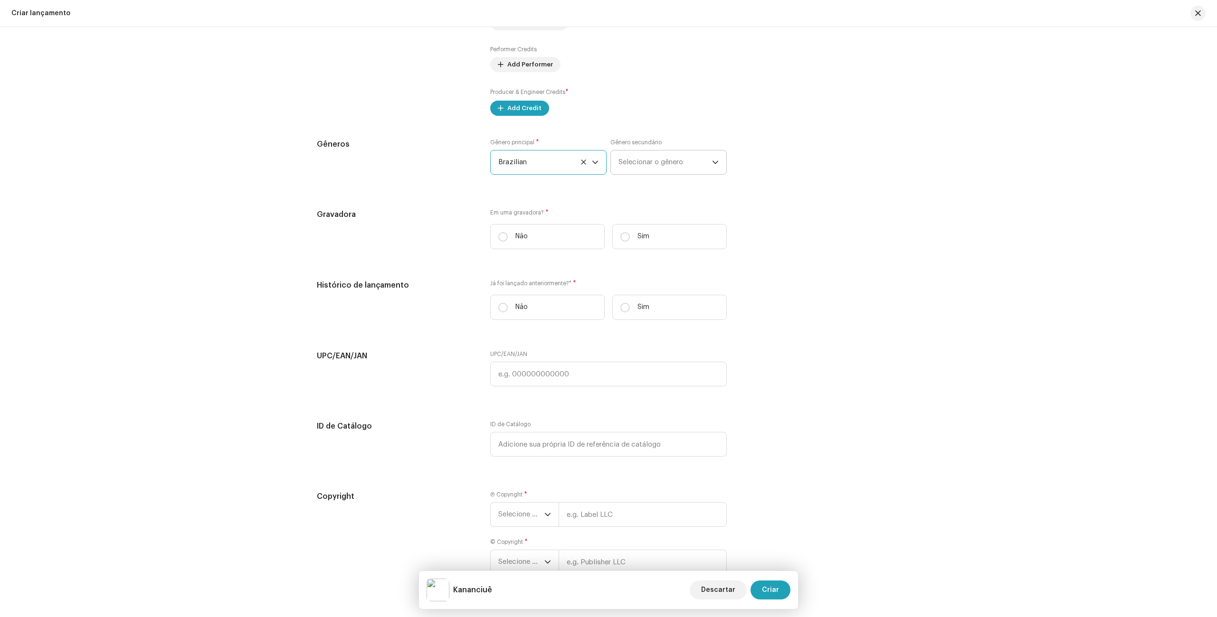
click at [653, 162] on span "Selecionar o gênero" at bounding box center [665, 163] width 94 height 24
type input "worl"
click at [633, 233] on span "World" at bounding box center [627, 234] width 19 height 9
click at [498, 236] on input "Não" at bounding box center [502, 236] width 9 height 9
radio input "true"
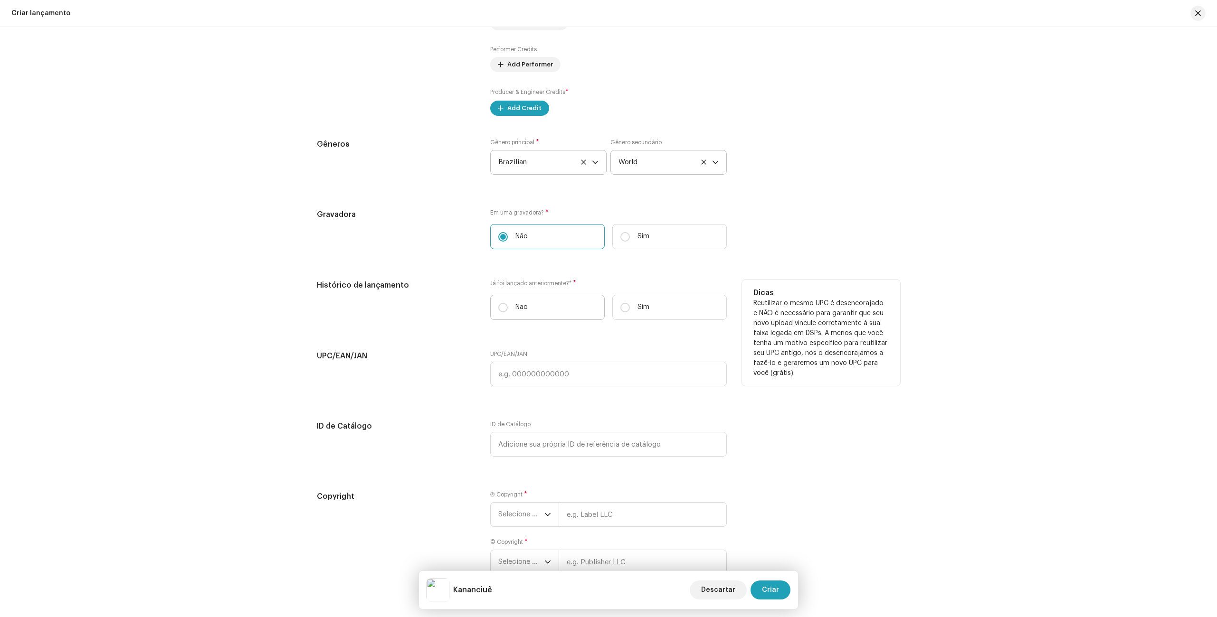
click at [509, 311] on label "Não" at bounding box center [547, 307] width 114 height 25
click at [508, 311] on input "Não" at bounding box center [502, 307] width 9 height 9
radio input "true"
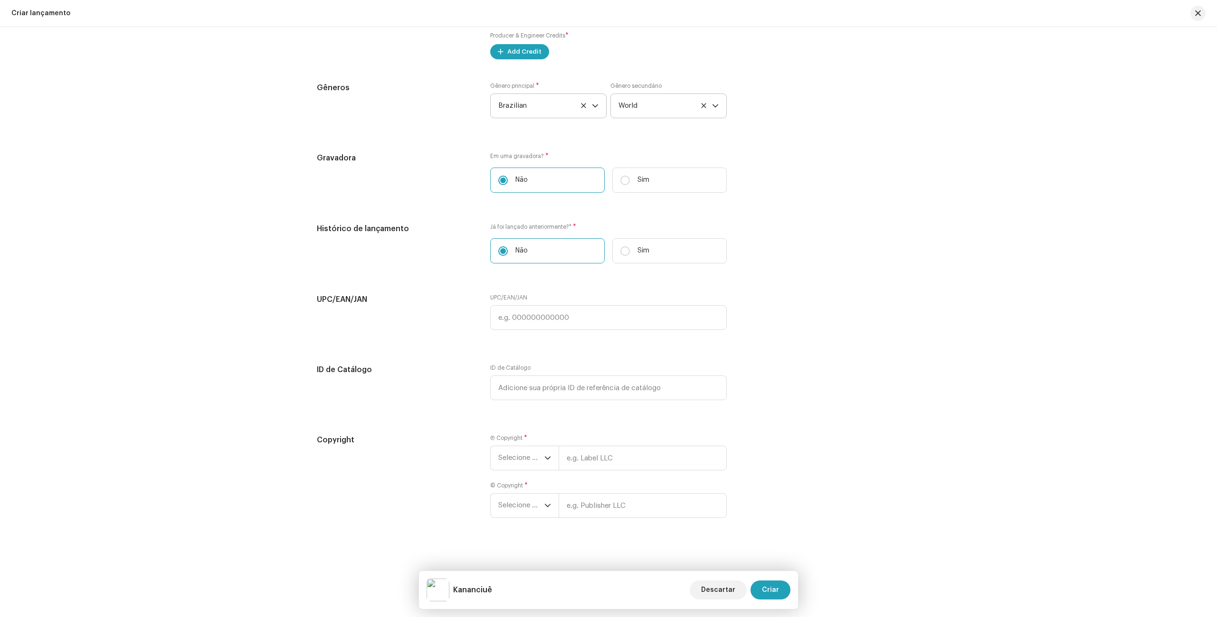
scroll to position [1212, 0]
click at [522, 461] on span "Selecione o ano" at bounding box center [521, 455] width 46 height 24
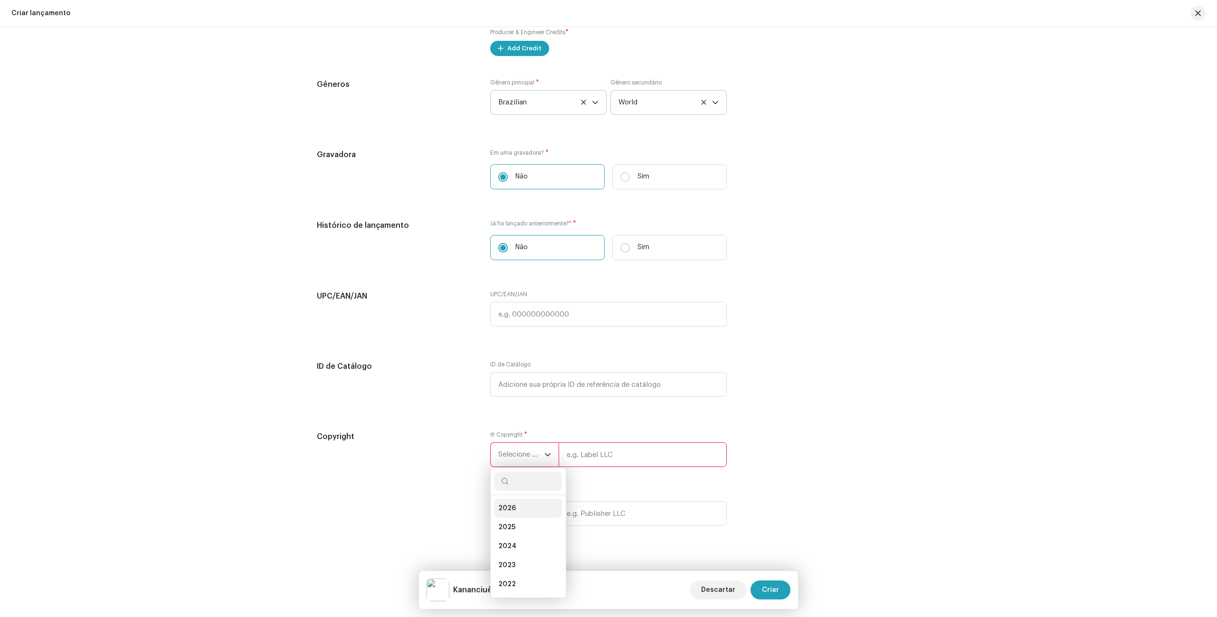
click at [524, 505] on li "2026" at bounding box center [527, 508] width 67 height 19
click at [526, 453] on span "2026" at bounding box center [521, 455] width 46 height 24
click at [510, 520] on span "2025" at bounding box center [506, 523] width 17 height 9
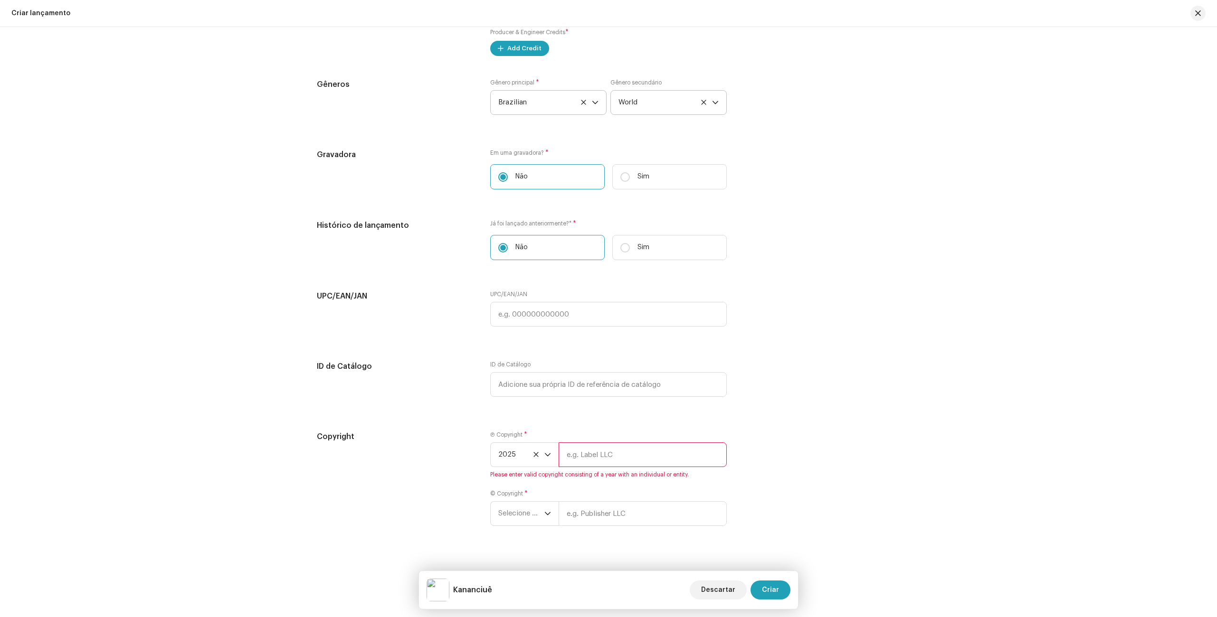
click at [605, 453] on input "text" at bounding box center [642, 455] width 168 height 25
type input "Bumbá Beat"
click at [956, 497] on div "Create a new release We’ll guide you through everything — from track selection …" at bounding box center [608, 322] width 1217 height 590
click at [528, 501] on span "Selecione o ano" at bounding box center [521, 503] width 46 height 24
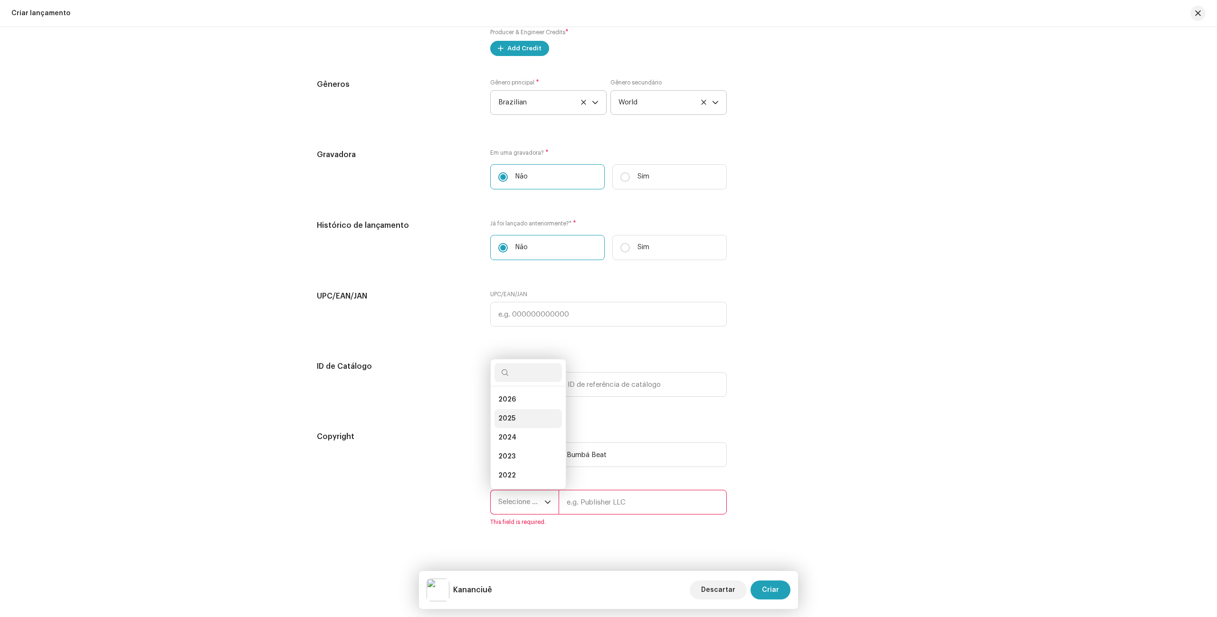
click at [515, 414] on li "2025" at bounding box center [527, 418] width 67 height 19
click at [600, 493] on input "text" at bounding box center [642, 502] width 168 height 25
type input "Bumbá Beat"
click at [889, 437] on div "Copyright Ⓟ Copyright * 2025 Bumbá Beat © Copyright * 2025 Bumbá Beat Please en…" at bounding box center [608, 484] width 583 height 106
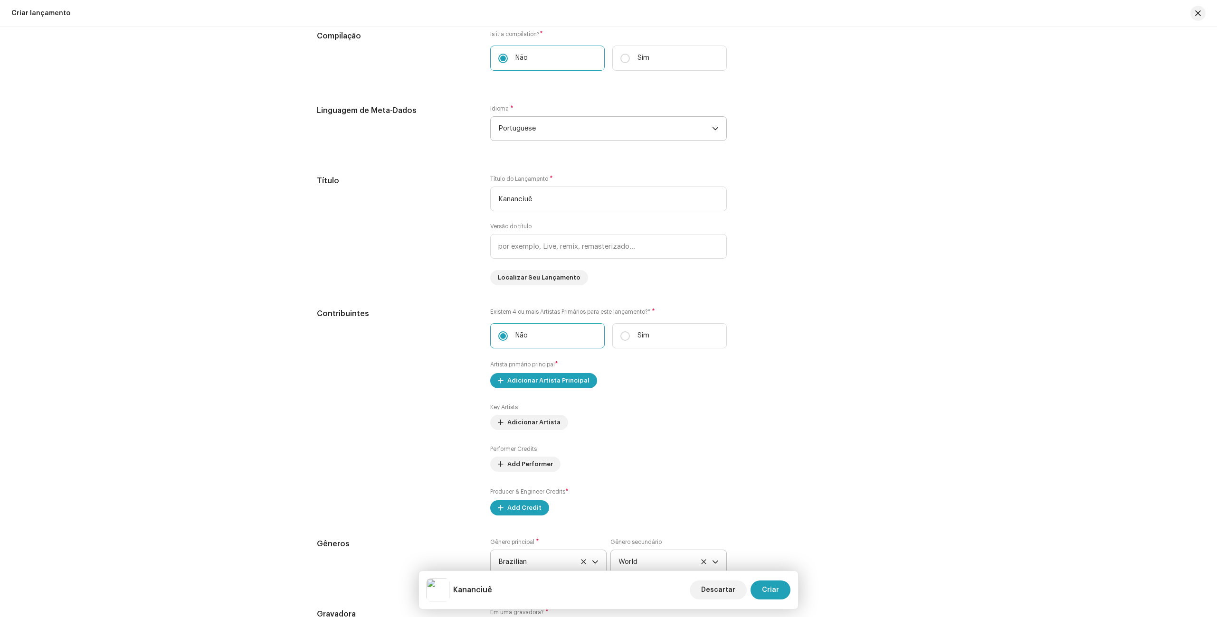
scroll to position [757, 0]
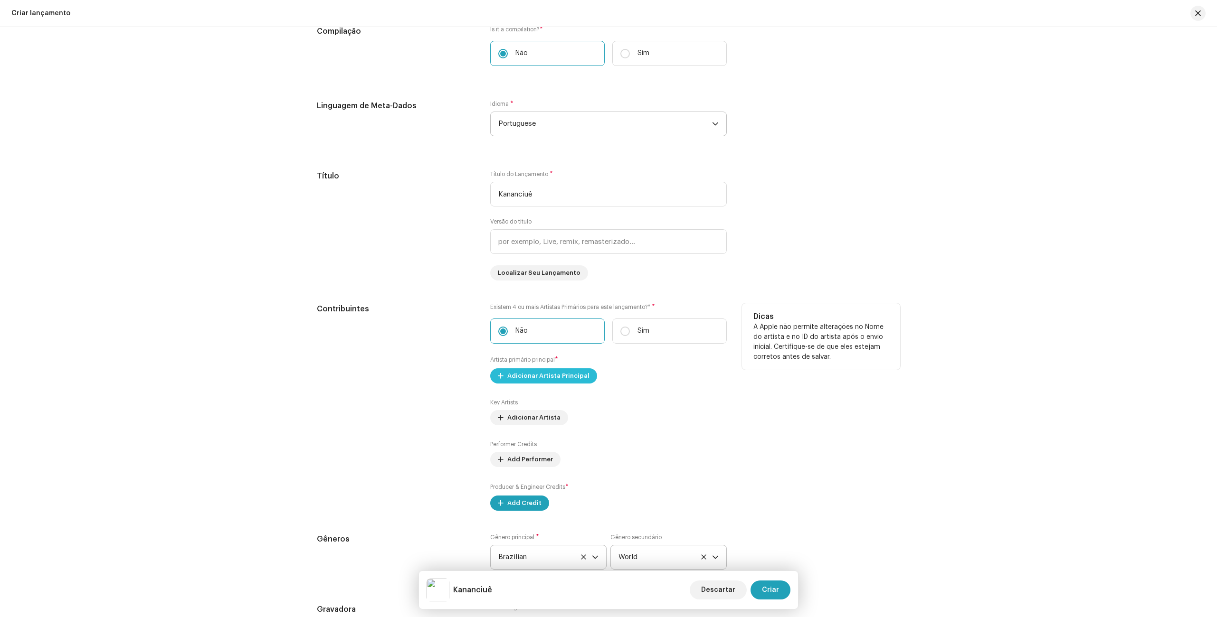
click at [538, 377] on span "Adicionar Artista Principal" at bounding box center [548, 376] width 82 height 19
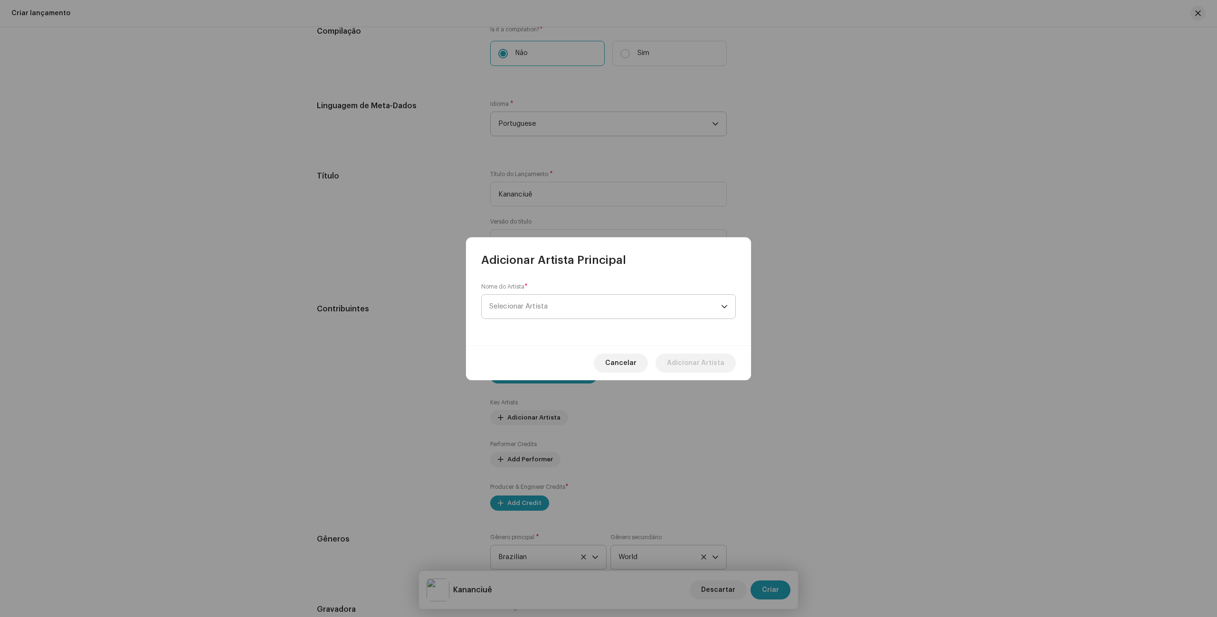
click at [539, 312] on span "Selecionar Artista" at bounding box center [605, 307] width 232 height 24
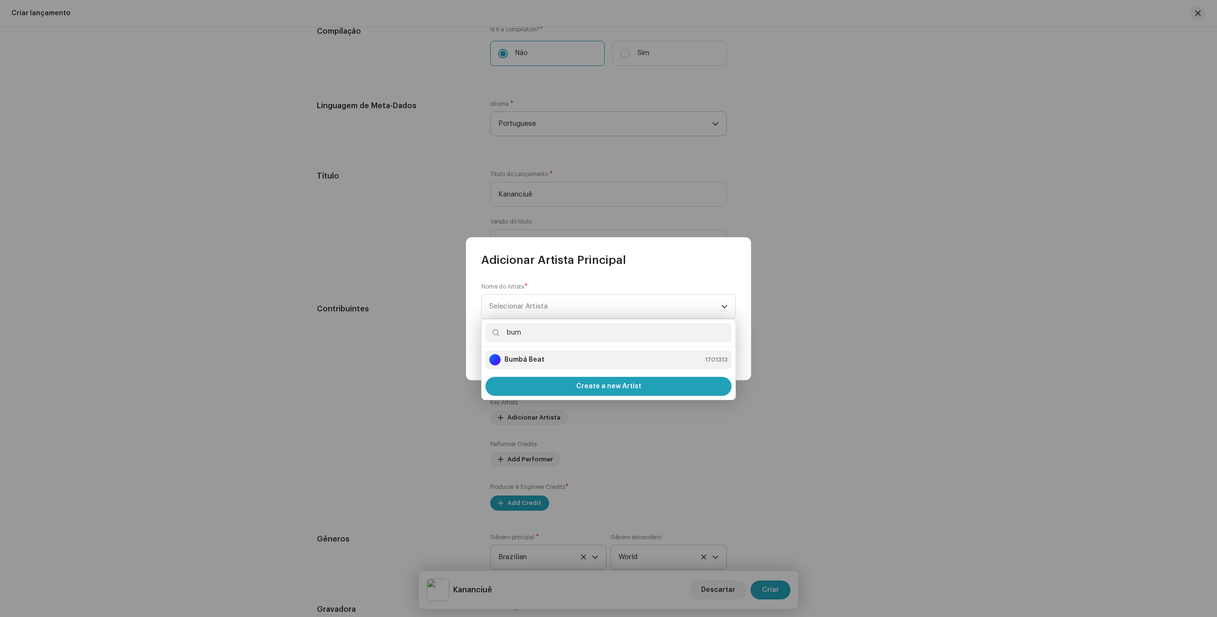
type input "bum"
click at [568, 358] on div "Bumbá Beat 1701313" at bounding box center [608, 359] width 238 height 11
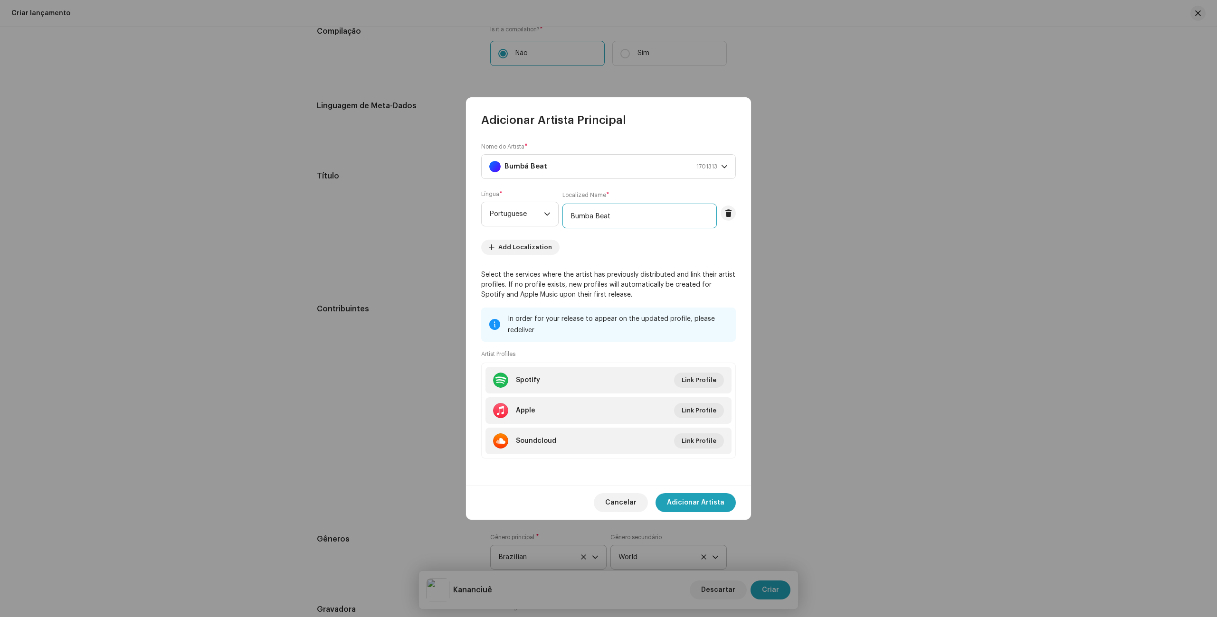
click at [592, 217] on input "Bumba Beat" at bounding box center [639, 216] width 154 height 25
type input "Bumbá Beat"
click at [700, 495] on span "Adicionar Artista" at bounding box center [695, 502] width 57 height 19
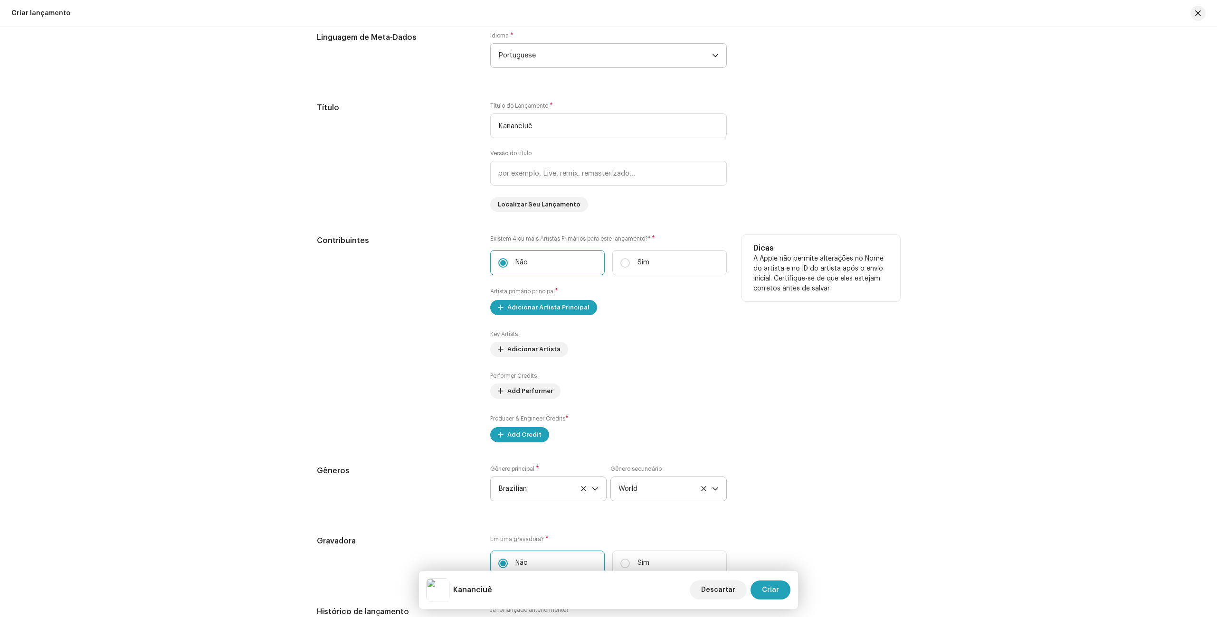
scroll to position [840, 0]
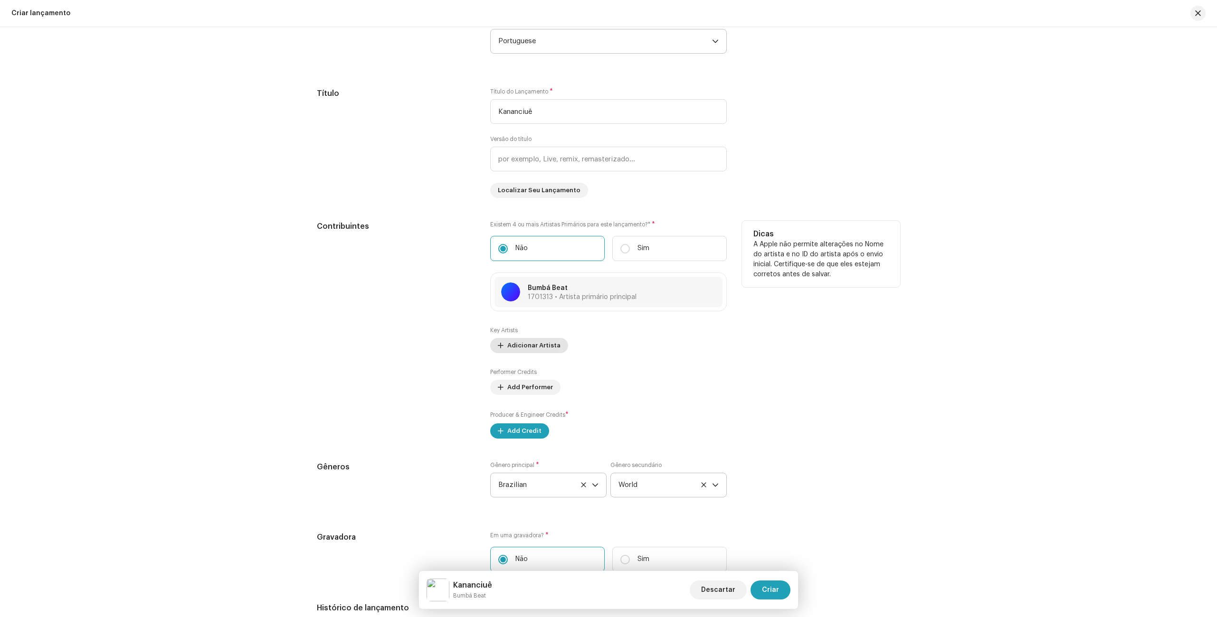
click at [533, 349] on span "Adicionar Artista" at bounding box center [533, 345] width 53 height 19
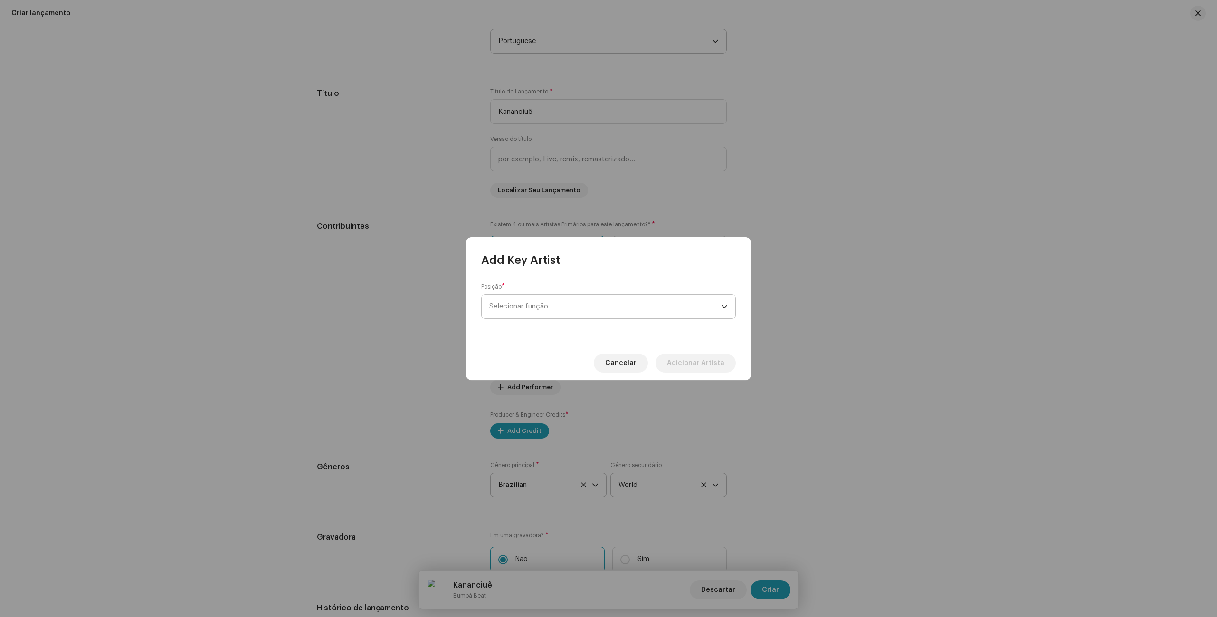
click at [542, 302] on span "Selecionar função" at bounding box center [605, 307] width 232 height 24
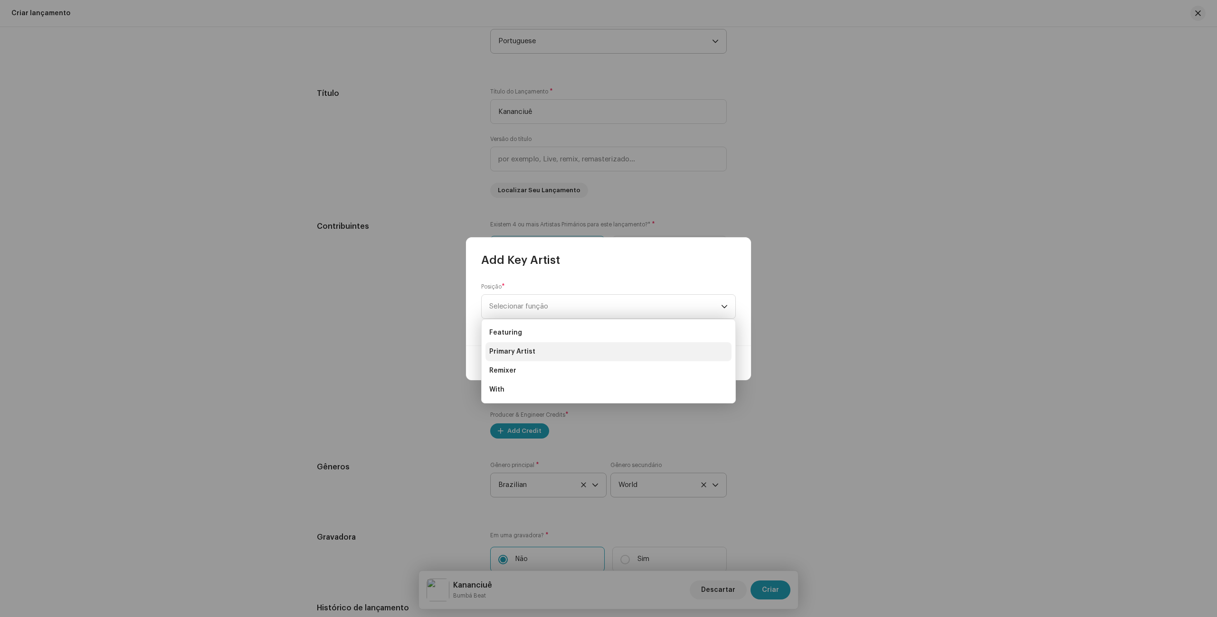
click at [532, 353] on span "Primary Artist" at bounding box center [512, 351] width 46 height 9
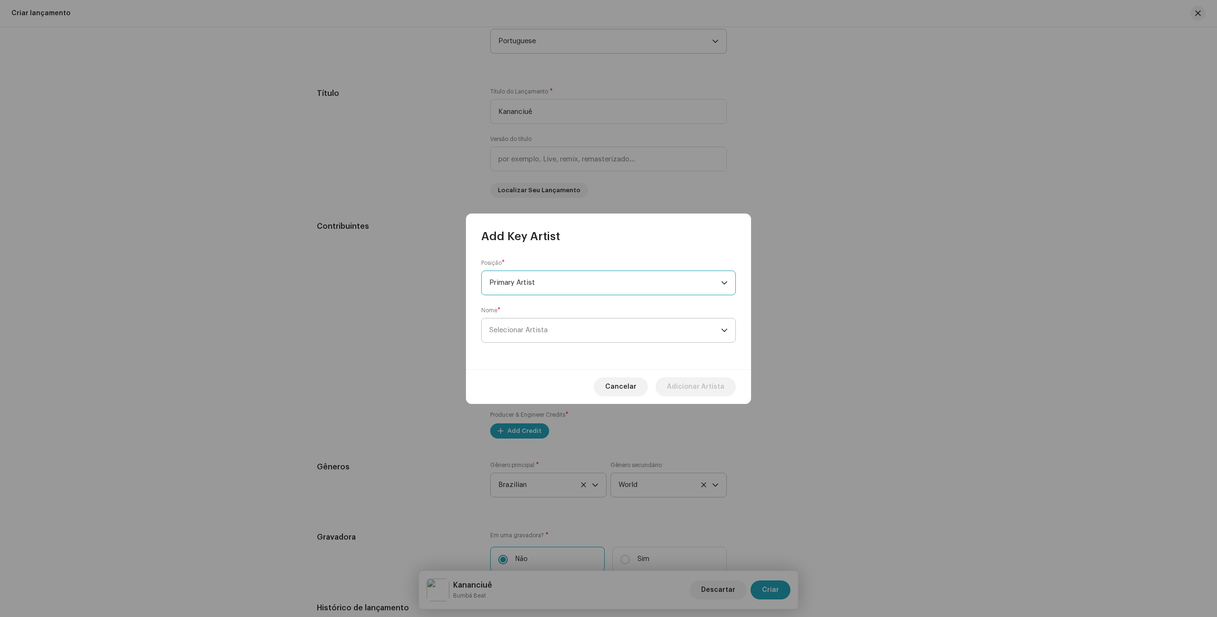
click at [550, 328] on span "Selecionar Artista" at bounding box center [605, 331] width 232 height 24
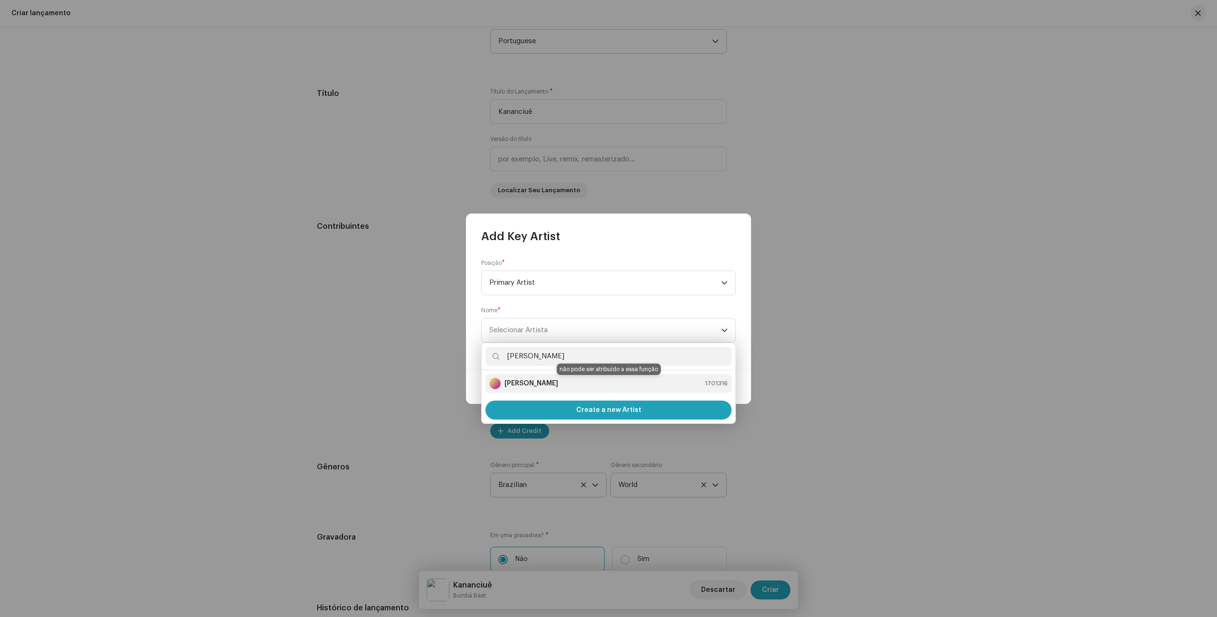
type input "[PERSON_NAME]"
click at [590, 388] on div "[PERSON_NAME] 1701316" at bounding box center [608, 383] width 238 height 11
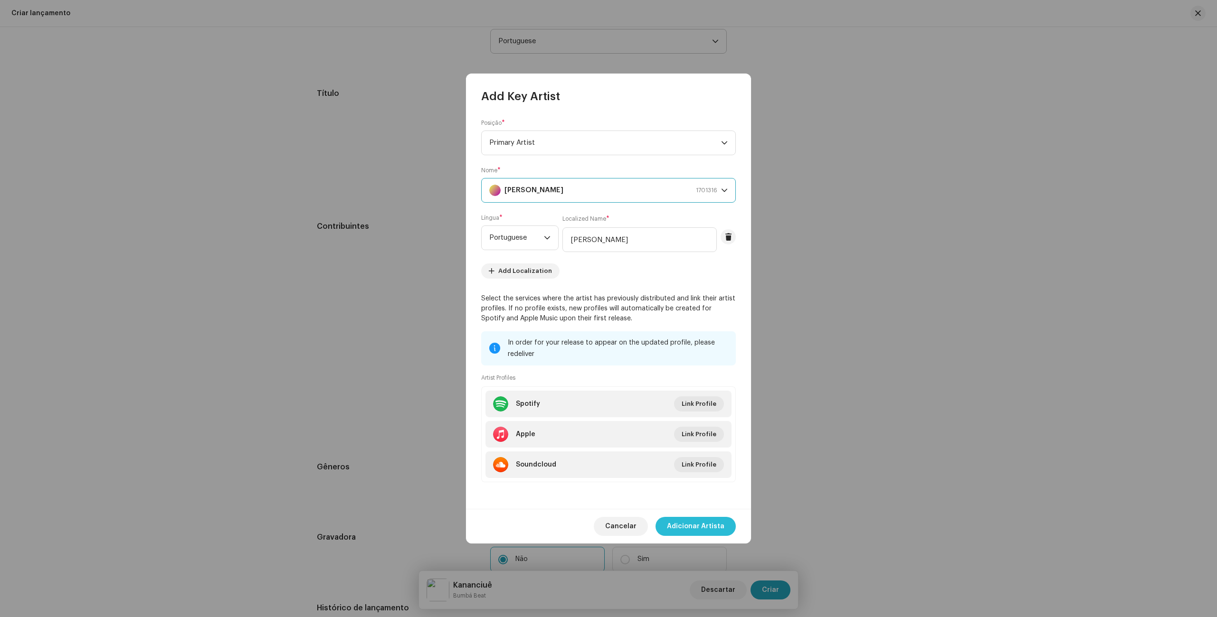
click at [694, 522] on span "Adicionar Artista" at bounding box center [695, 526] width 57 height 19
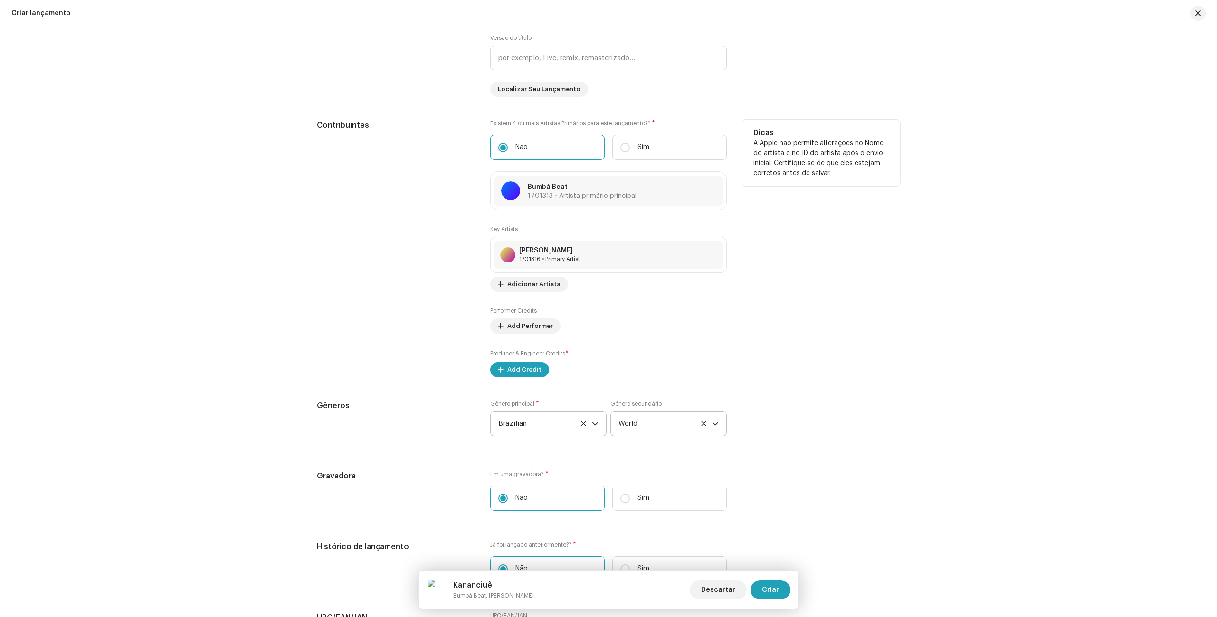
scroll to position [944, 0]
click at [540, 286] on span "Adicionar Artista" at bounding box center [533, 281] width 53 height 19
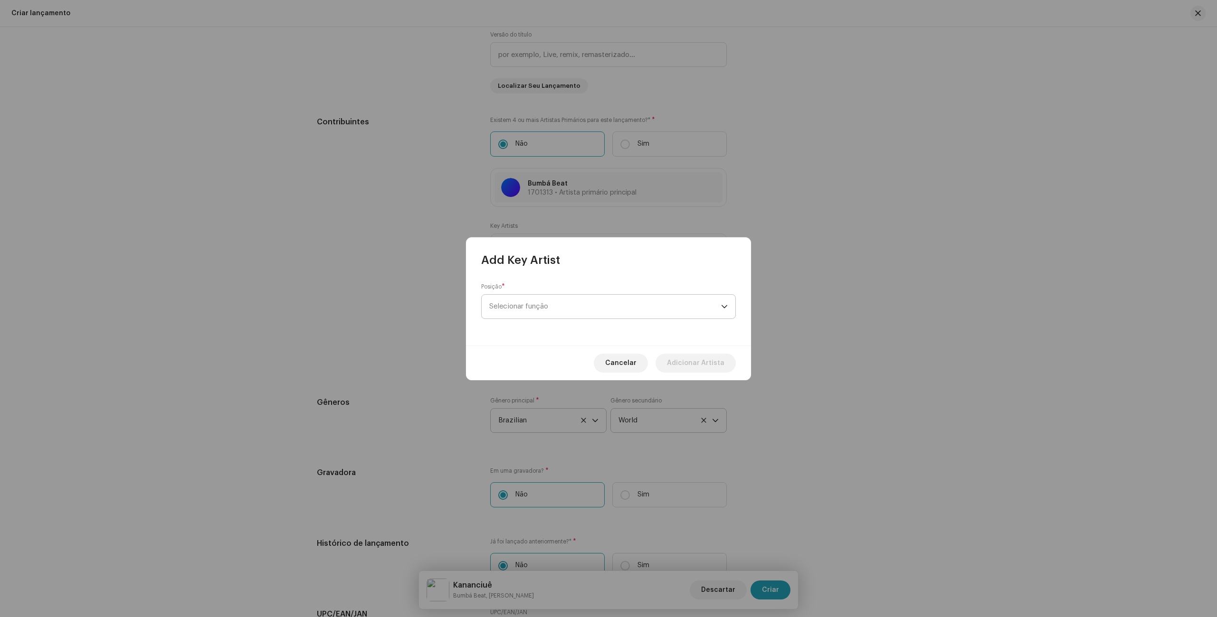
click at [549, 308] on span "Selecionar função" at bounding box center [605, 307] width 232 height 24
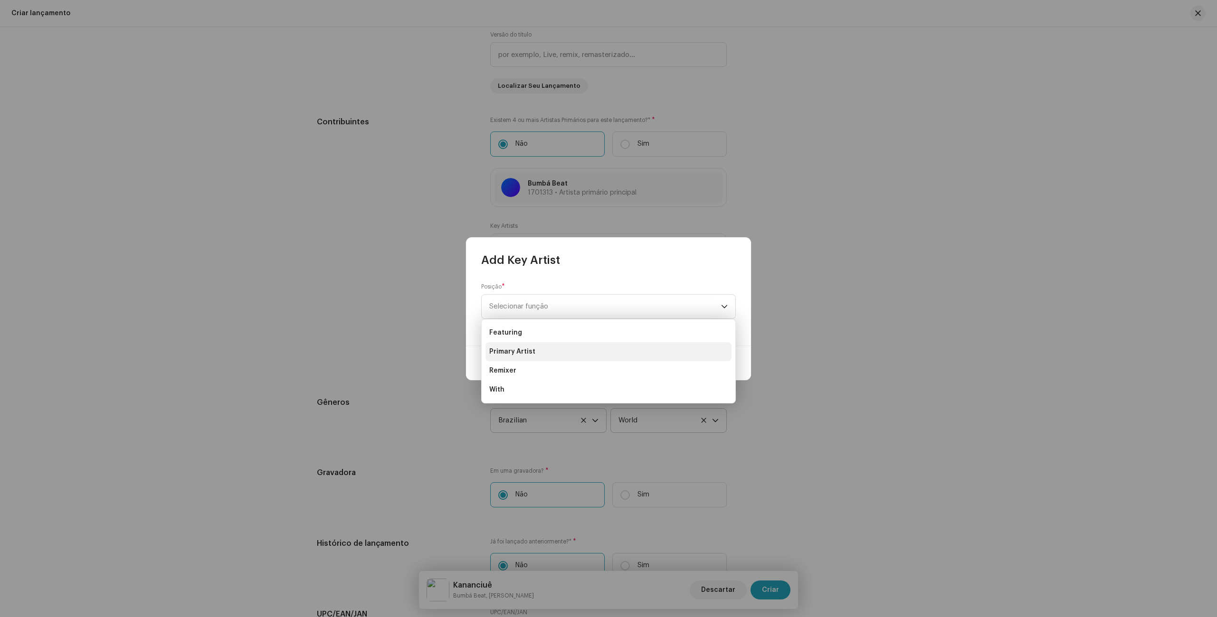
click at [535, 349] on li "Primary Artist" at bounding box center [608, 351] width 246 height 19
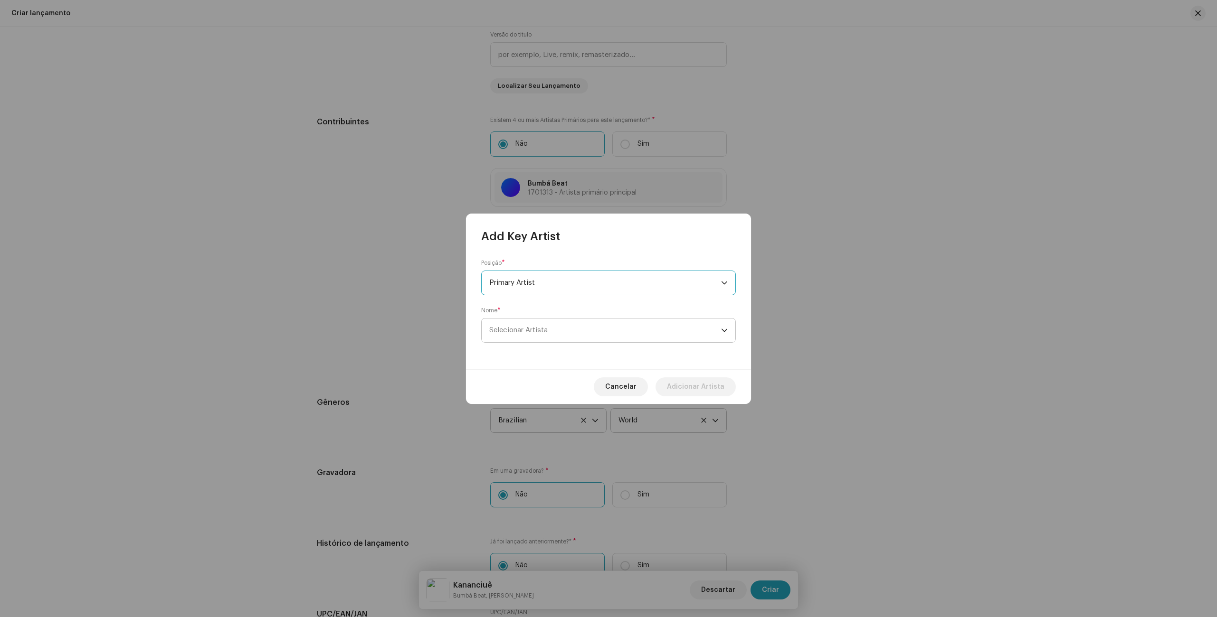
click at [548, 326] on span "Selecionar Artista" at bounding box center [605, 331] width 232 height 24
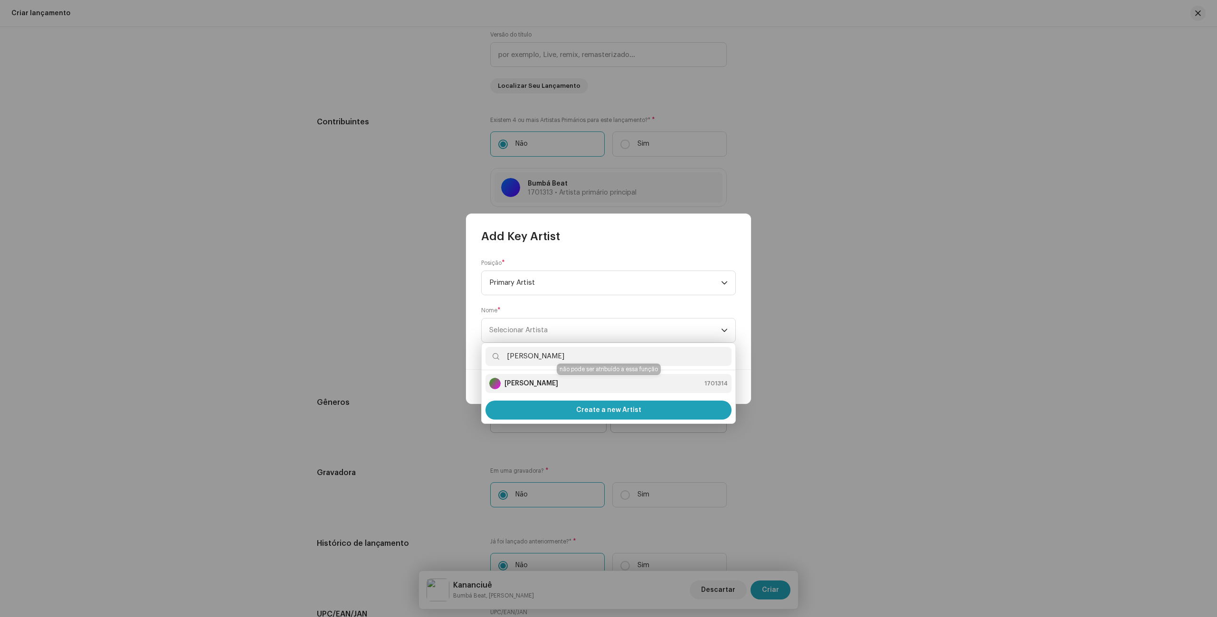
type input "[PERSON_NAME]"
click at [518, 391] on li "[PERSON_NAME] 1701314" at bounding box center [608, 383] width 246 height 19
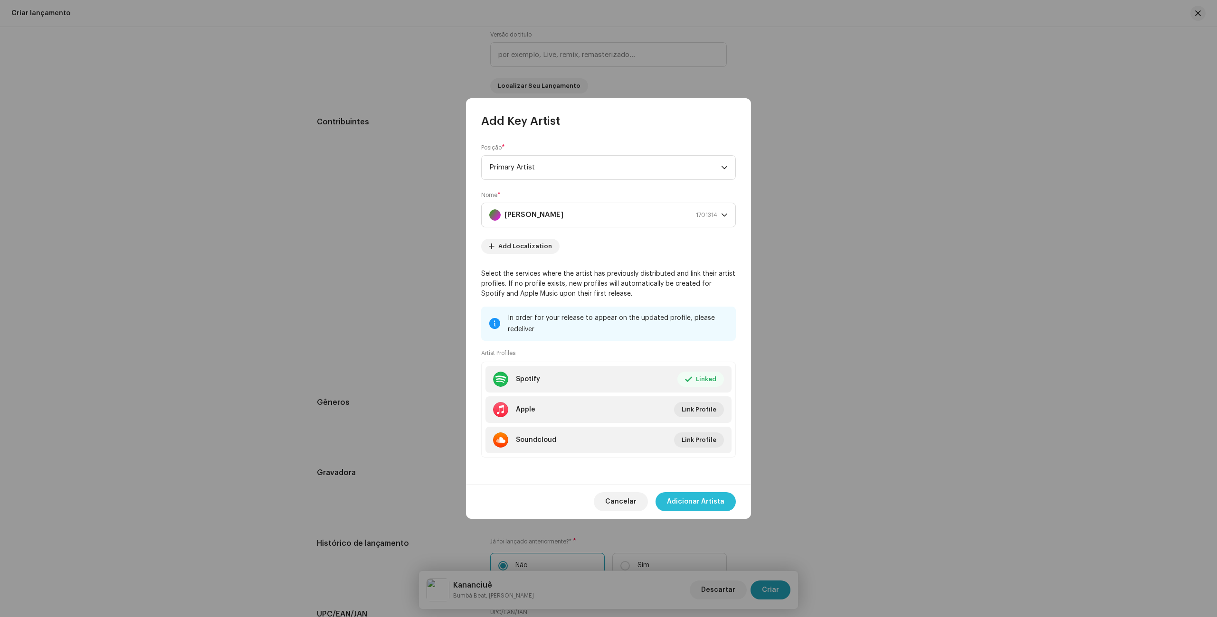
click at [714, 499] on span "Adicionar Artista" at bounding box center [695, 501] width 57 height 19
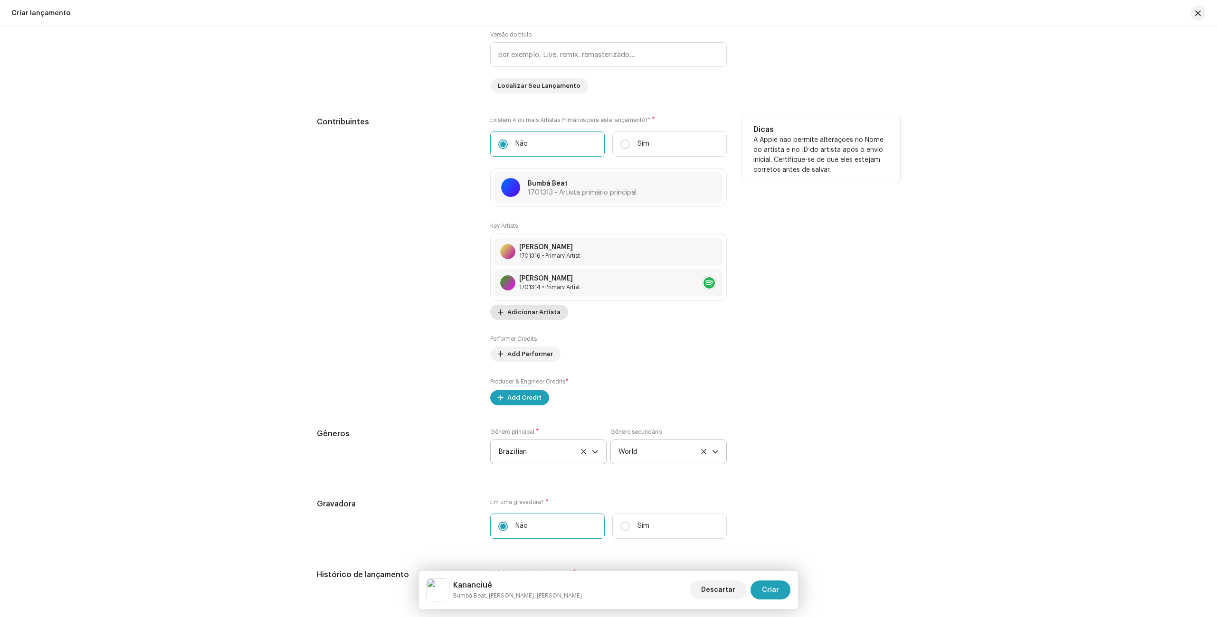
click at [532, 316] on span "Adicionar Artista" at bounding box center [533, 312] width 53 height 19
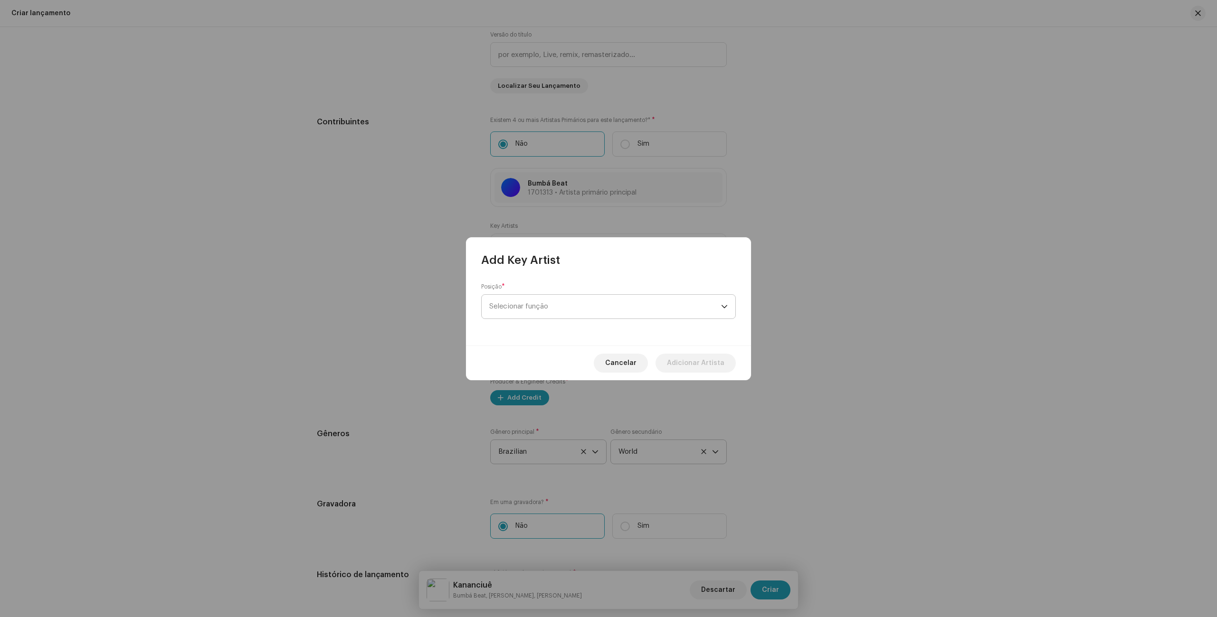
click at [539, 298] on span "Selecionar função" at bounding box center [605, 307] width 232 height 24
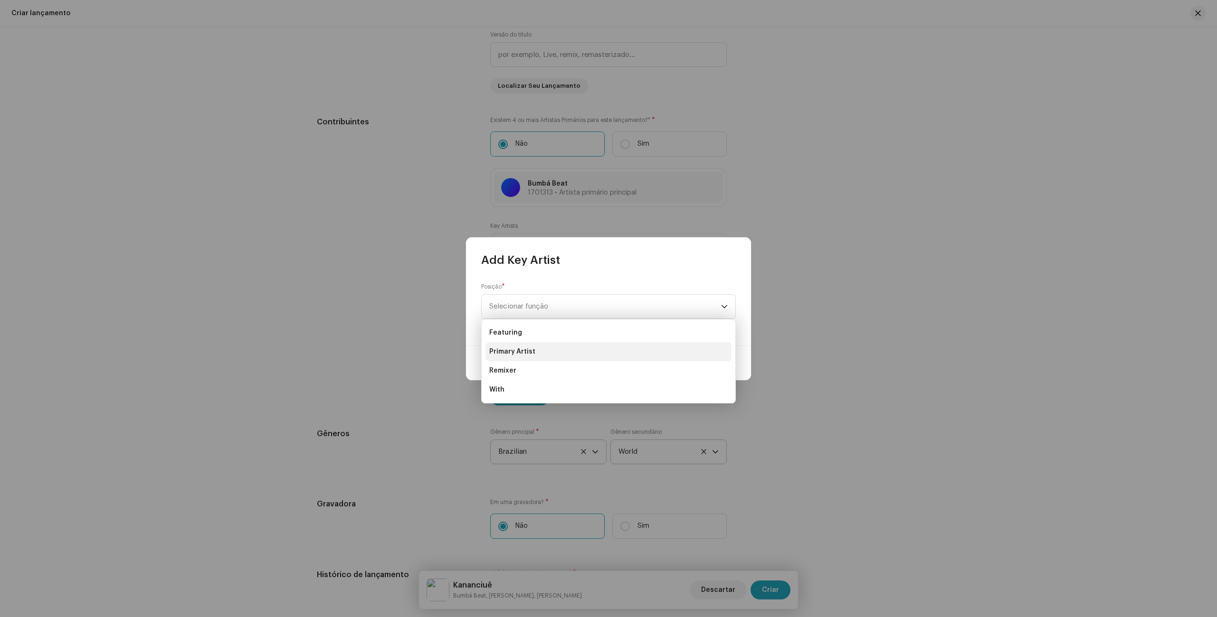
click at [524, 352] on span "Primary Artist" at bounding box center [512, 351] width 46 height 9
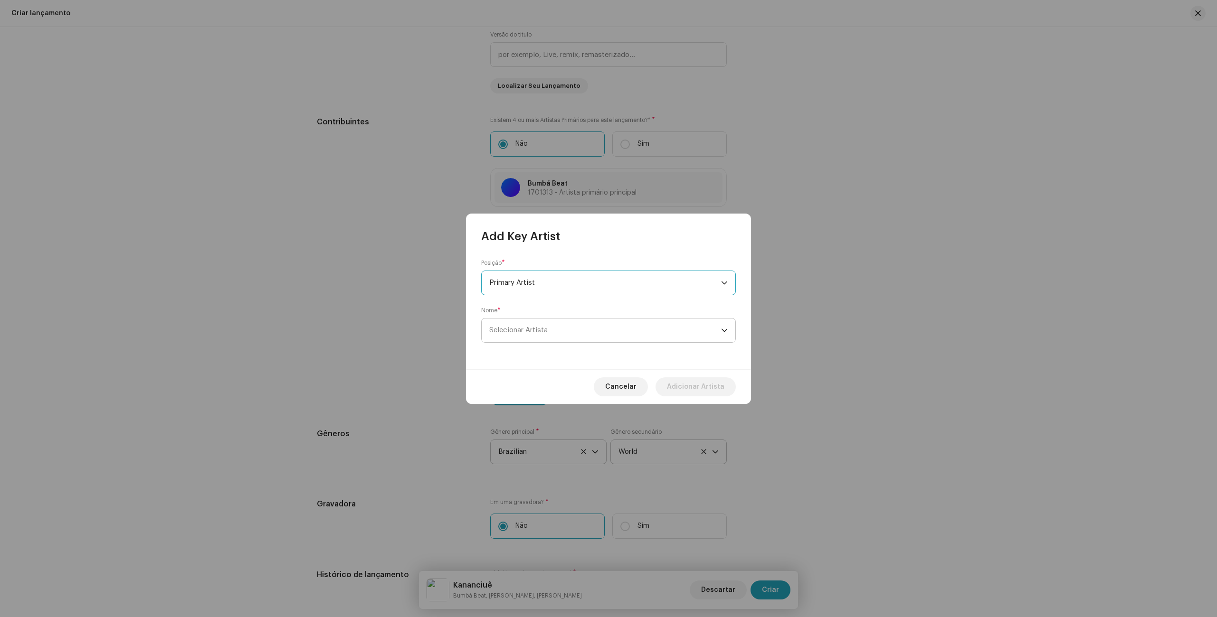
click at [544, 332] on span "Selecionar Artista" at bounding box center [518, 330] width 58 height 7
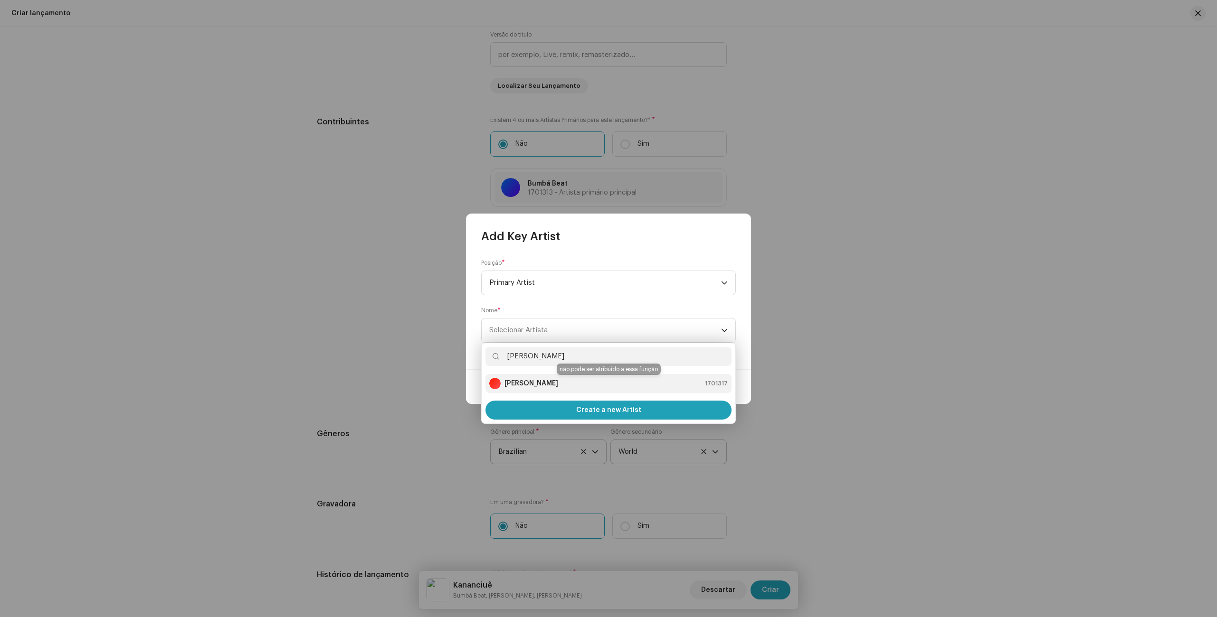
type input "[PERSON_NAME]"
click at [501, 388] on div "[PERSON_NAME]" at bounding box center [523, 383] width 69 height 11
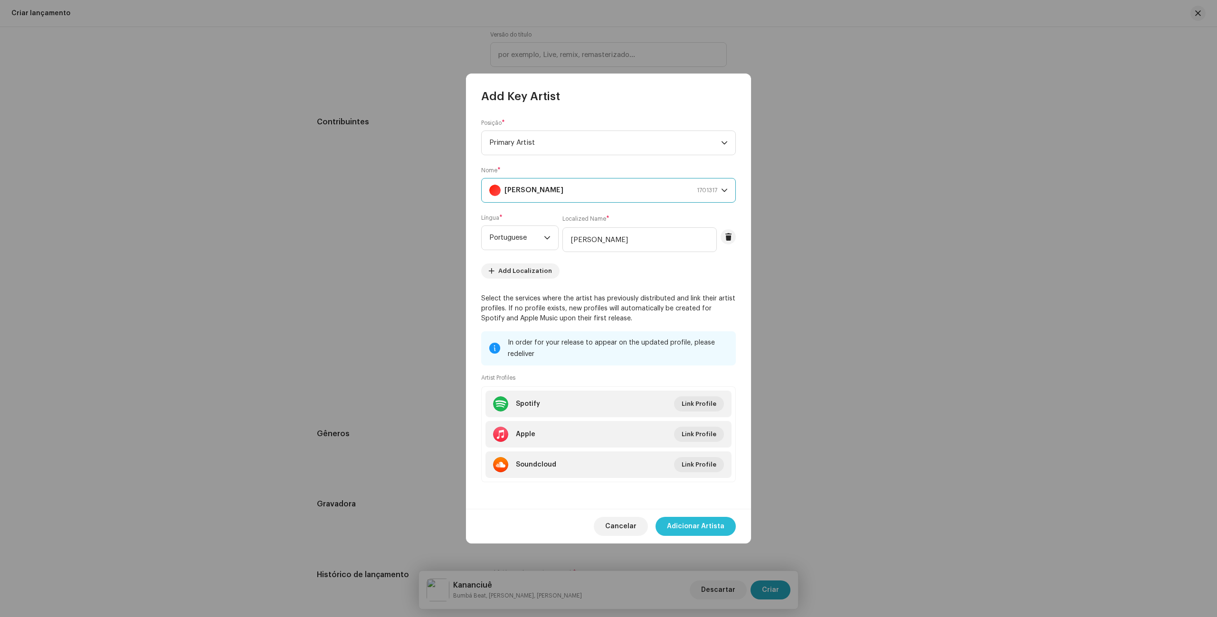
click at [719, 529] on span "Adicionar Artista" at bounding box center [695, 526] width 57 height 19
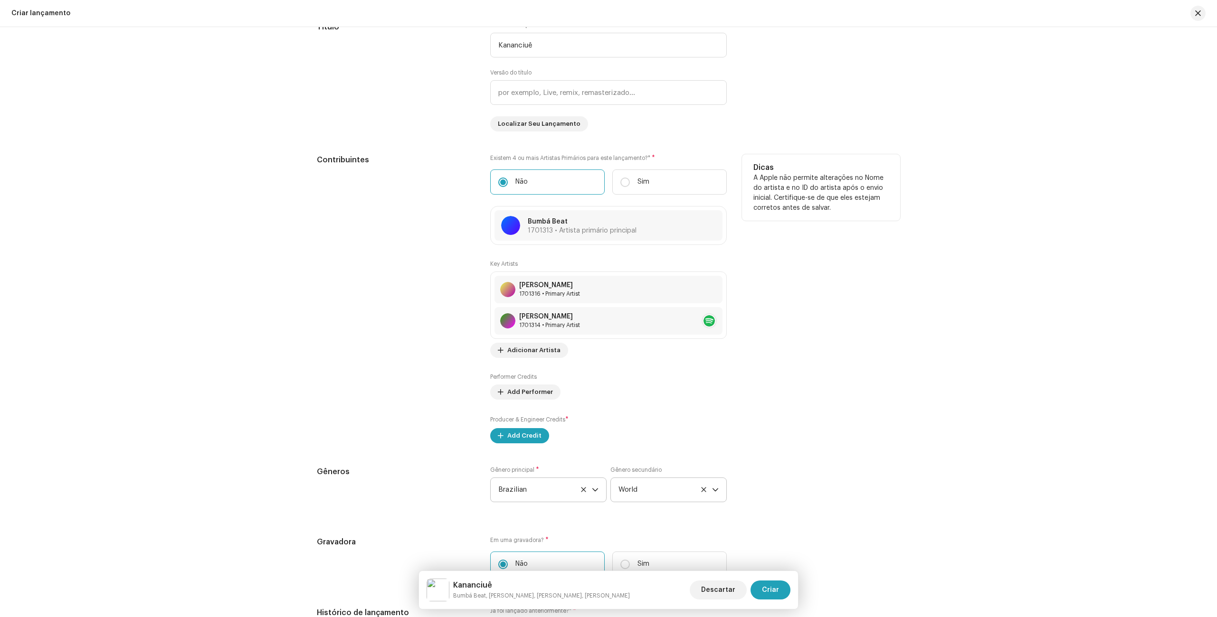
scroll to position [907, 0]
click at [541, 354] on span "Adicionar Artista" at bounding box center [533, 349] width 53 height 19
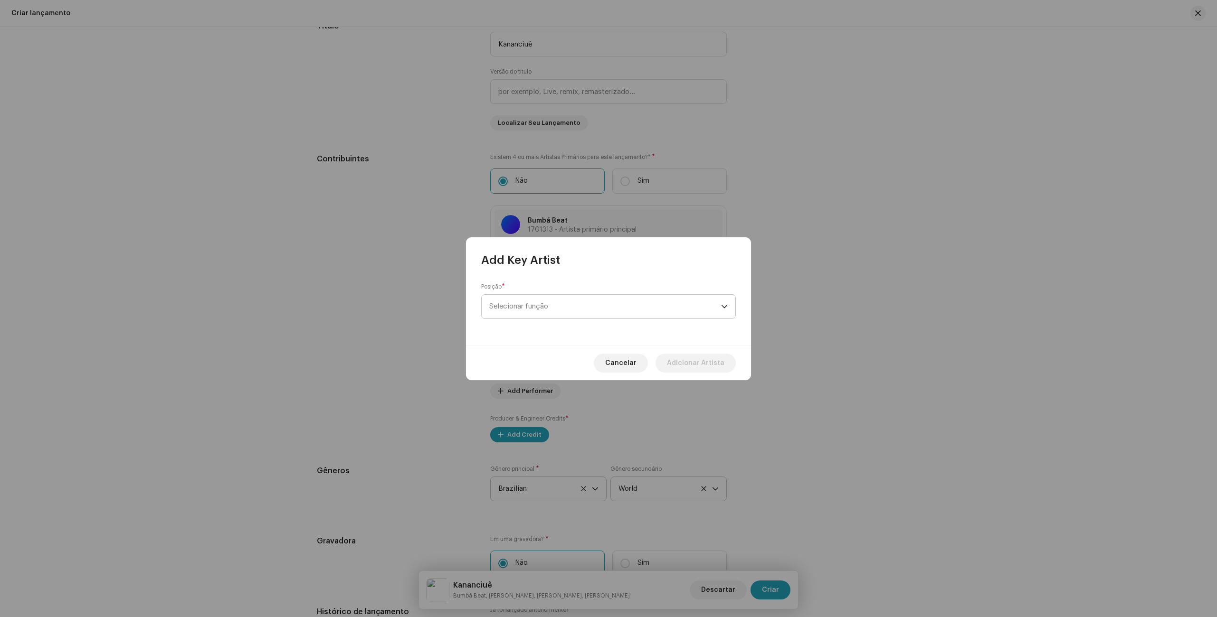
click at [536, 312] on span "Selecionar função" at bounding box center [605, 307] width 232 height 24
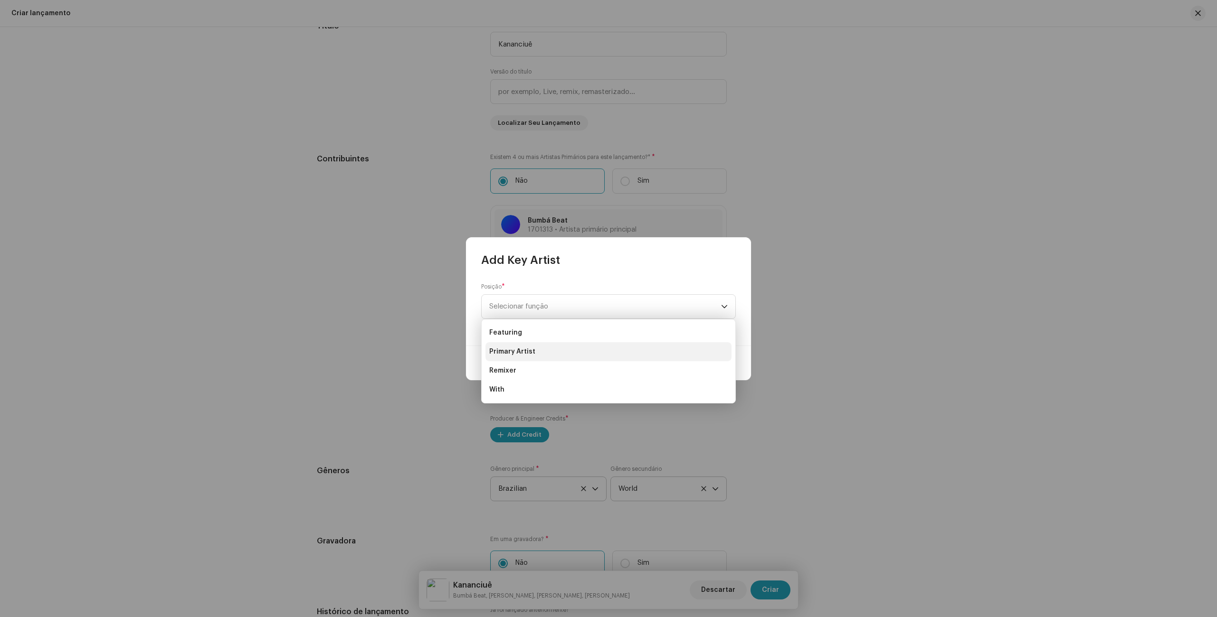
click at [532, 352] on span "Primary Artist" at bounding box center [512, 351] width 46 height 9
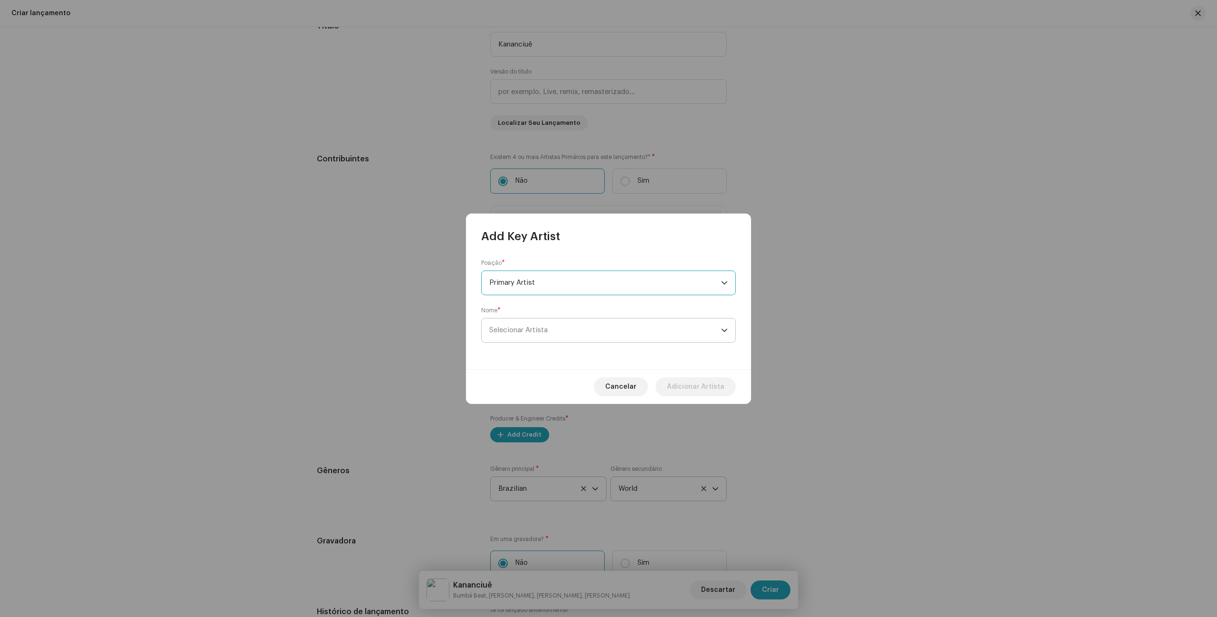
click at [538, 330] on span "Selecionar Artista" at bounding box center [518, 330] width 58 height 7
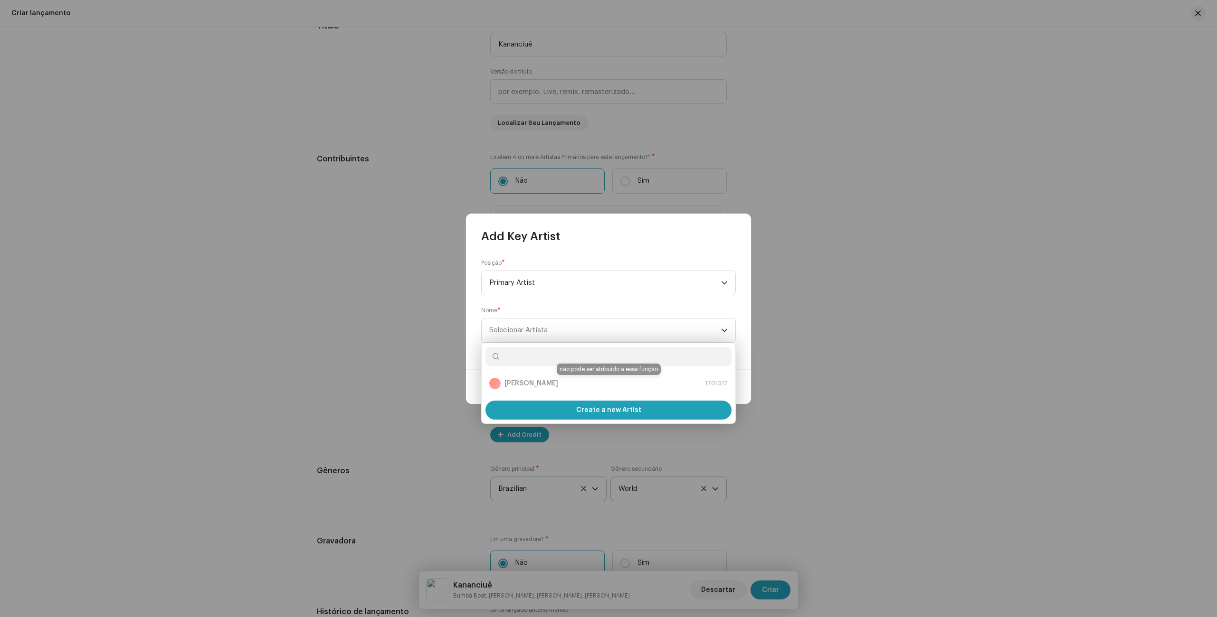
click at [534, 380] on div "[PERSON_NAME] 1701317" at bounding box center [608, 383] width 238 height 11
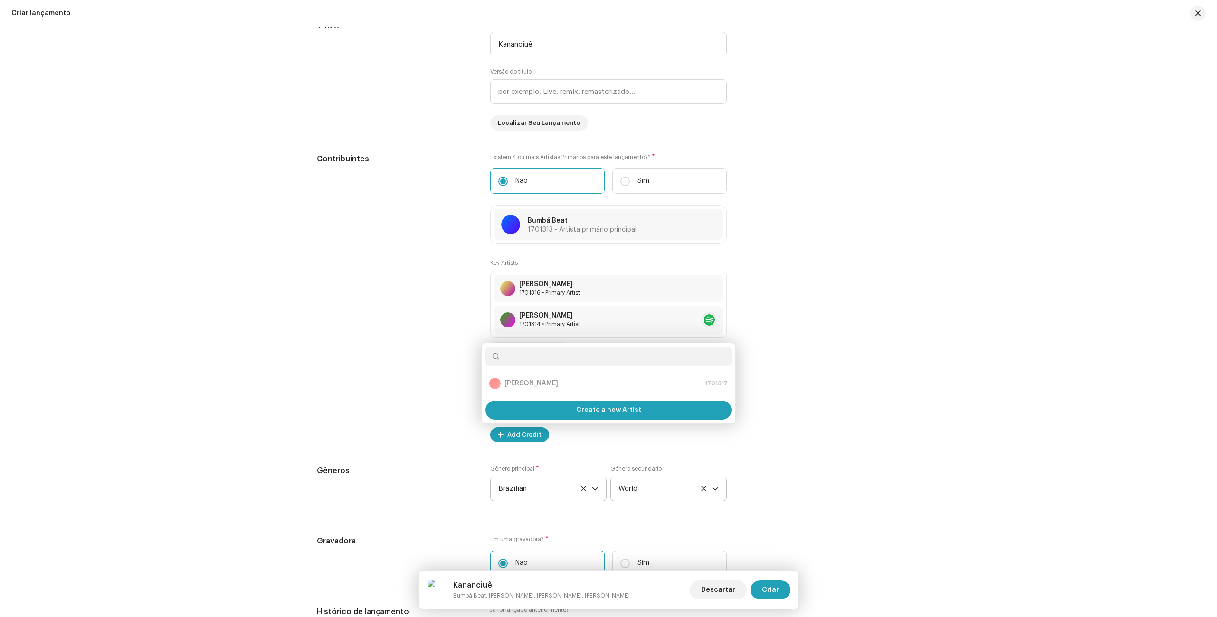
click at [283, 364] on div "Add Key Artist Posição * Primary Artist Nome * Selecionar Artista Cancelar Adic…" at bounding box center [608, 308] width 1217 height 617
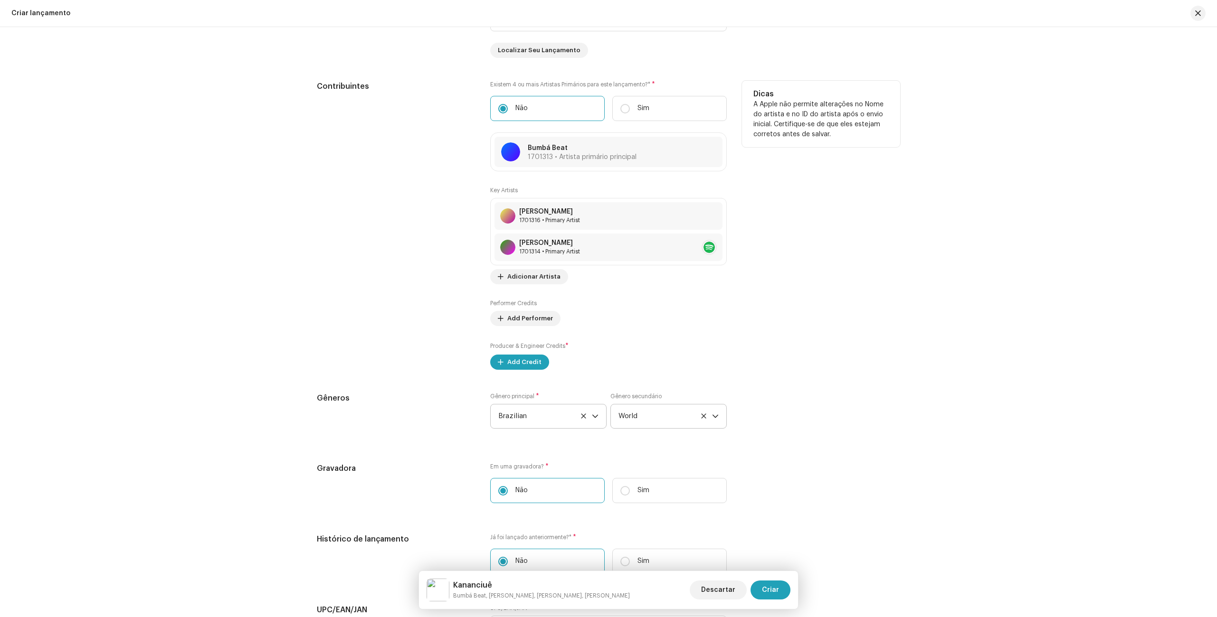
scroll to position [989, 0]
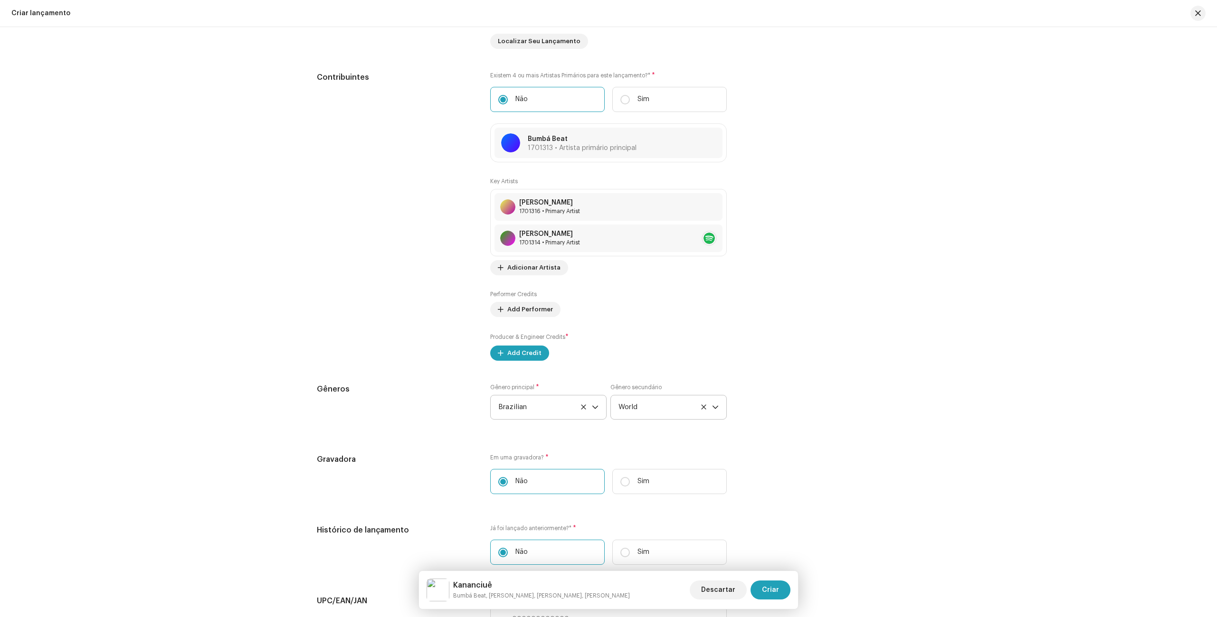
click at [921, 343] on div "Create a new release We’ll guide you through everything — from track selection …" at bounding box center [608, 322] width 1217 height 590
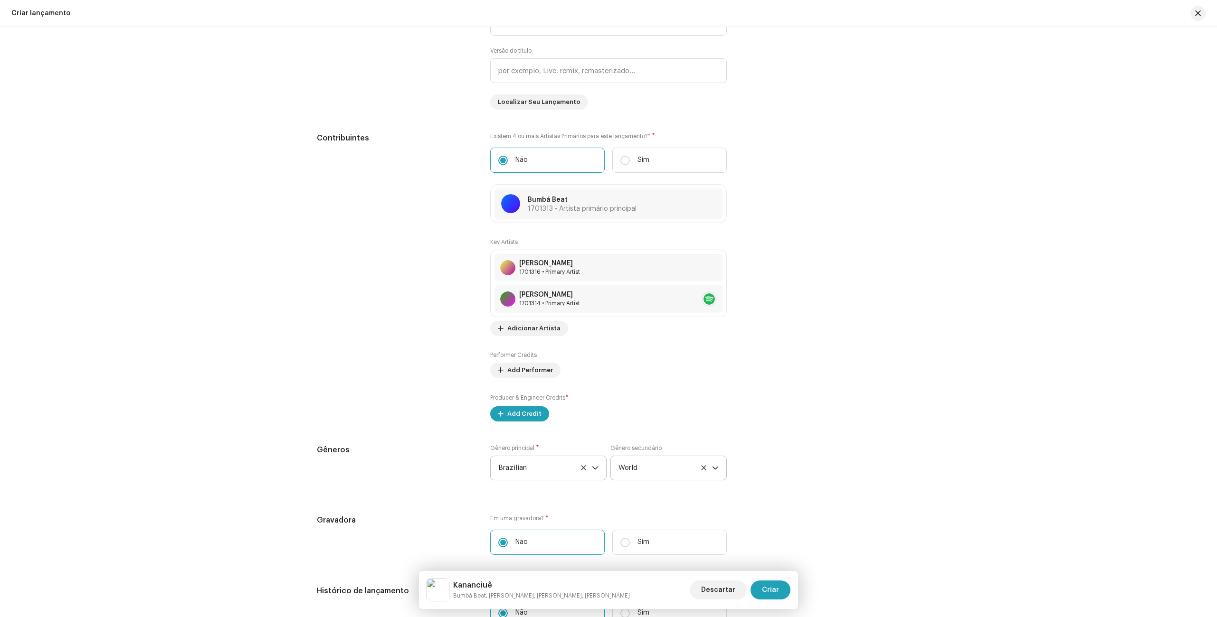
scroll to position [910, 0]
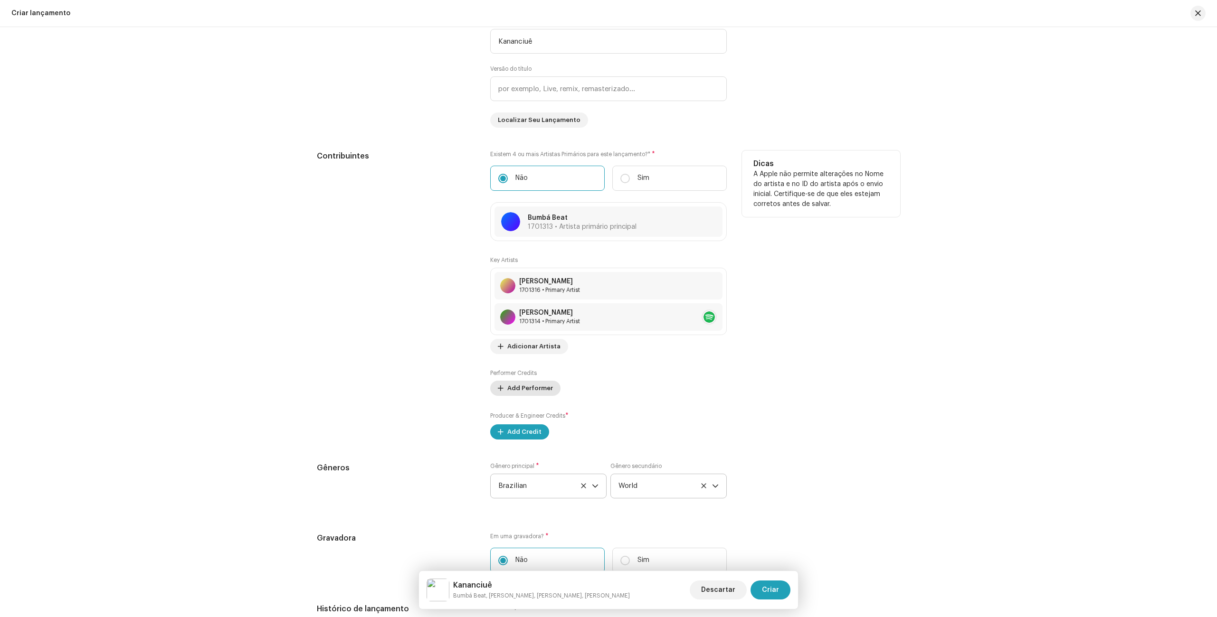
click at [534, 389] on span "Add Performer" at bounding box center [530, 388] width 46 height 19
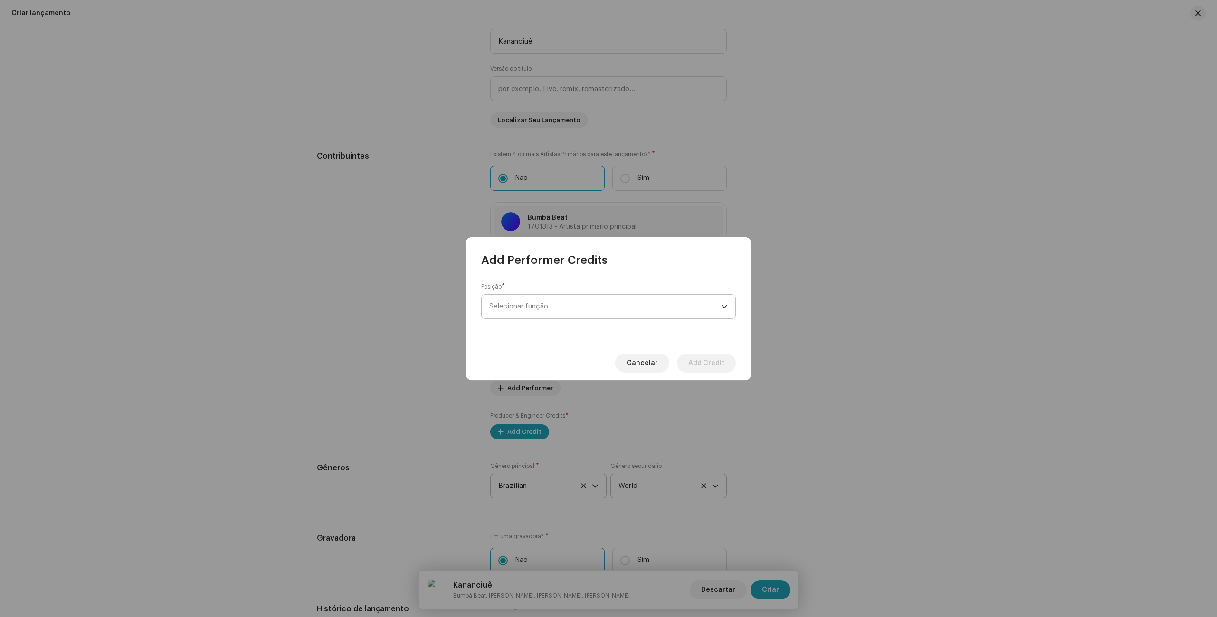
click at [548, 307] on span "Selecionar função" at bounding box center [605, 307] width 232 height 24
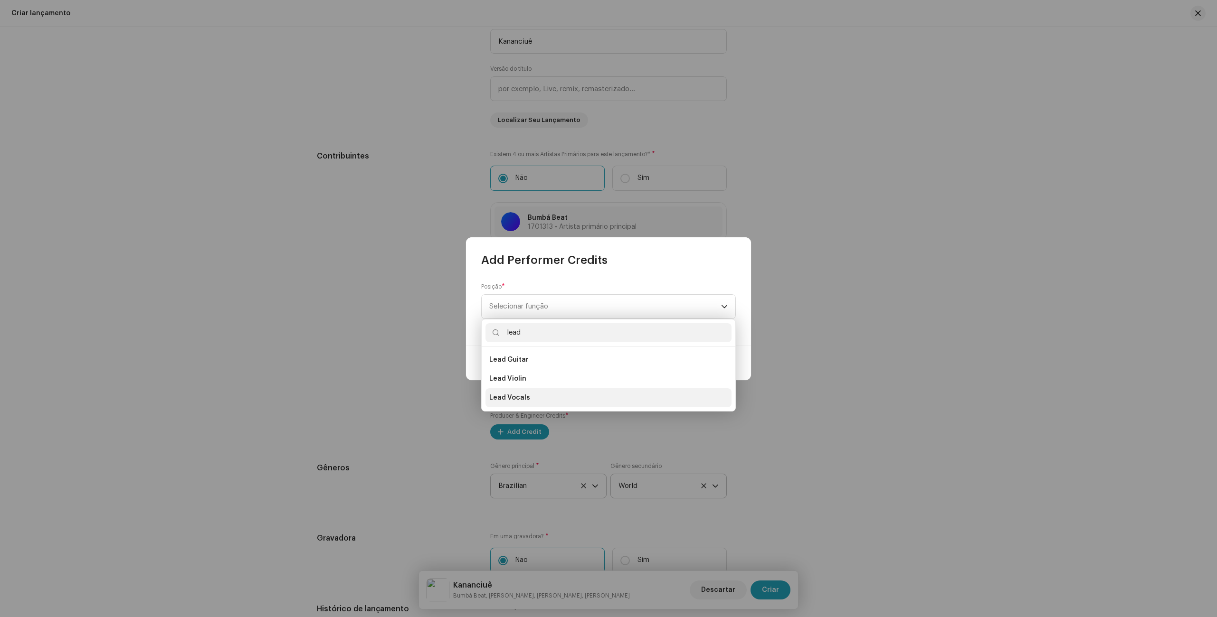
type input "lead"
click at [526, 395] on span "Lead Vocals" at bounding box center [509, 397] width 41 height 9
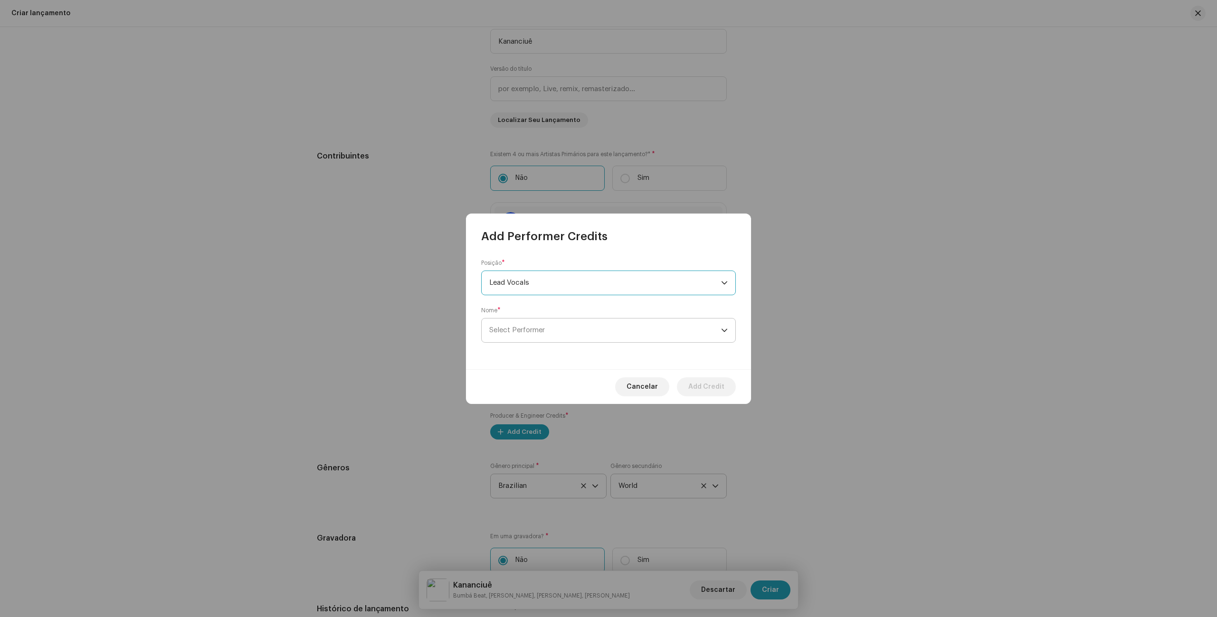
click at [535, 327] on span "Select Performer" at bounding box center [517, 330] width 56 height 7
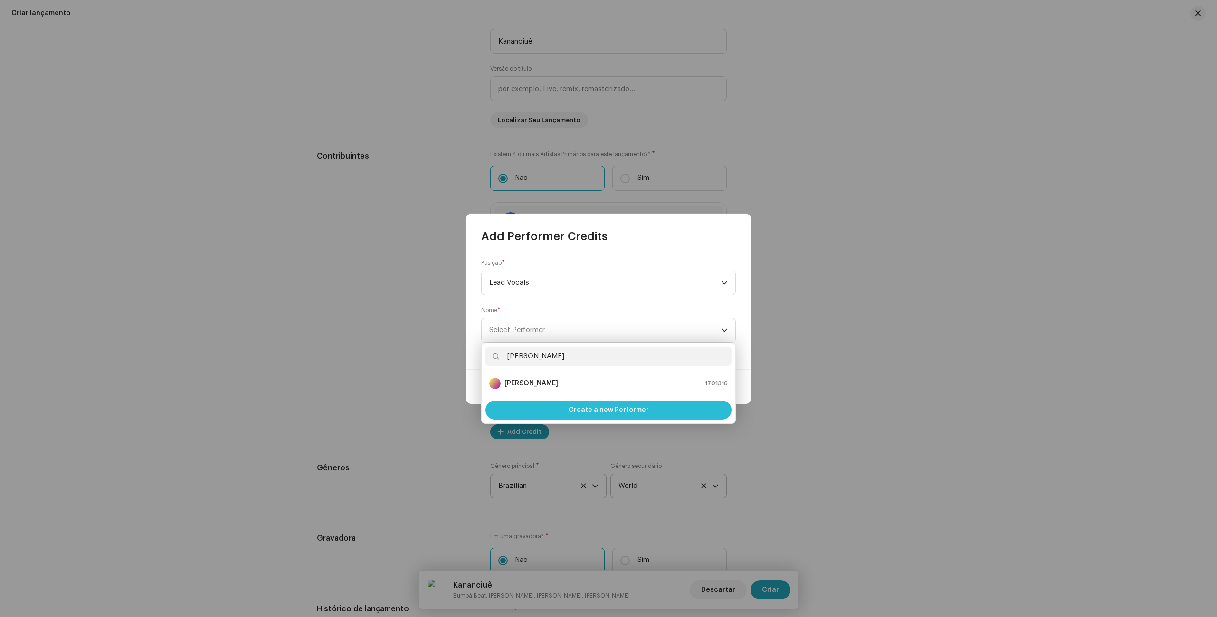
type input "[PERSON_NAME]"
click at [547, 410] on div "Create a new Performer" at bounding box center [608, 410] width 246 height 19
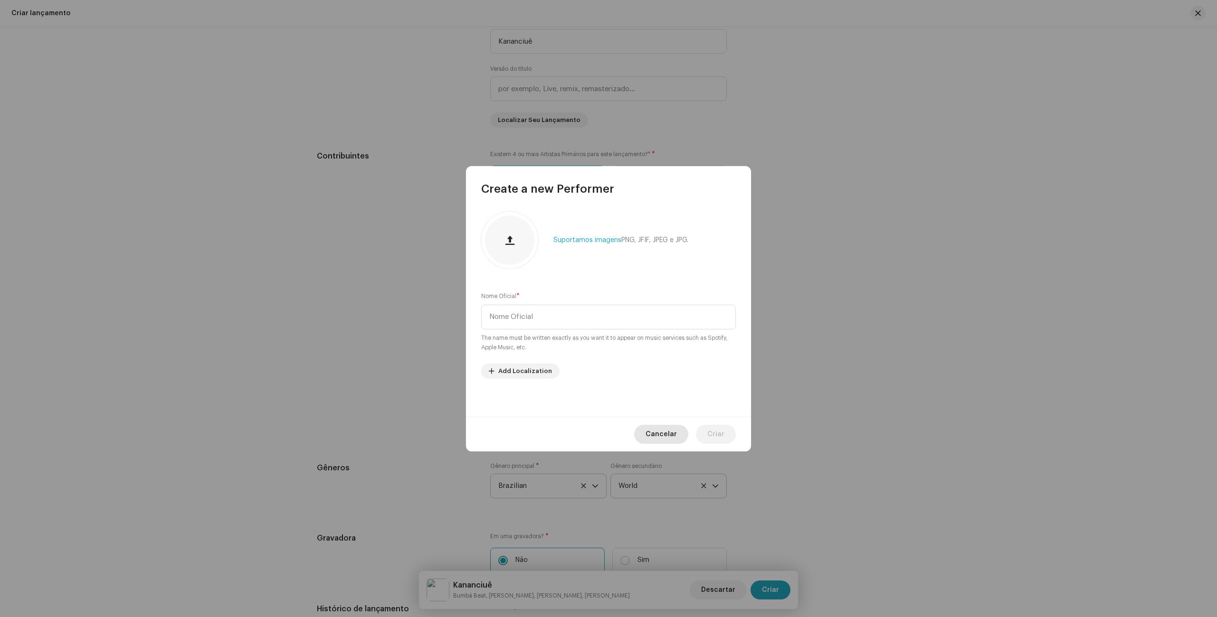
click at [662, 438] on span "Cancelar" at bounding box center [660, 434] width 31 height 19
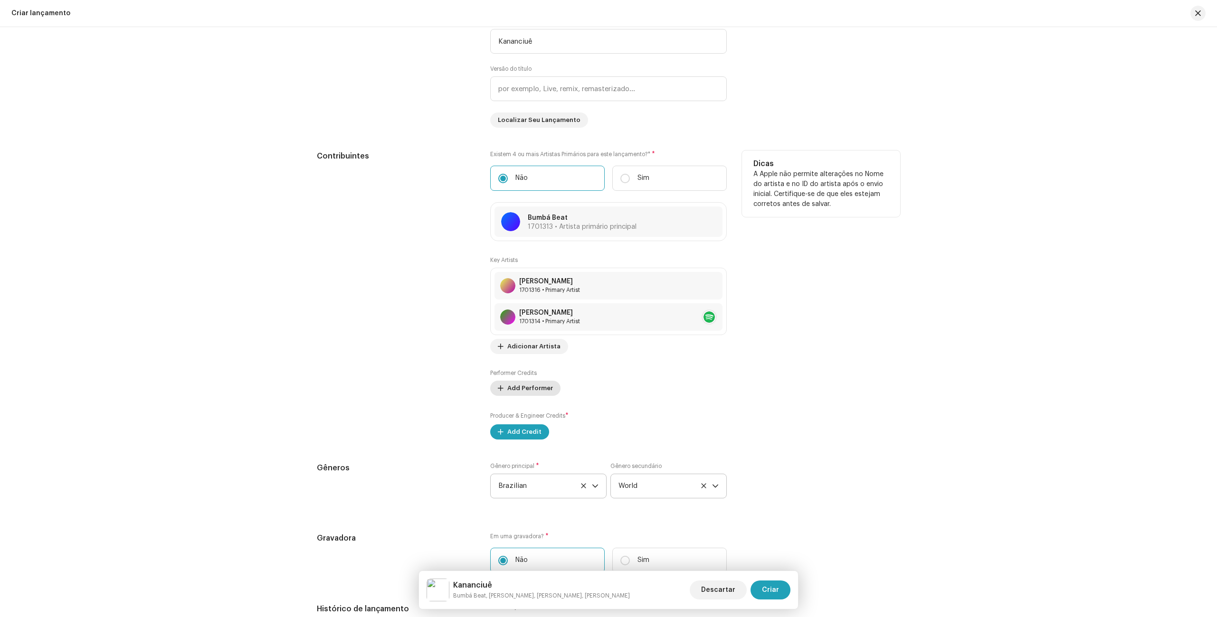
click at [534, 392] on span "Add Performer" at bounding box center [530, 388] width 46 height 19
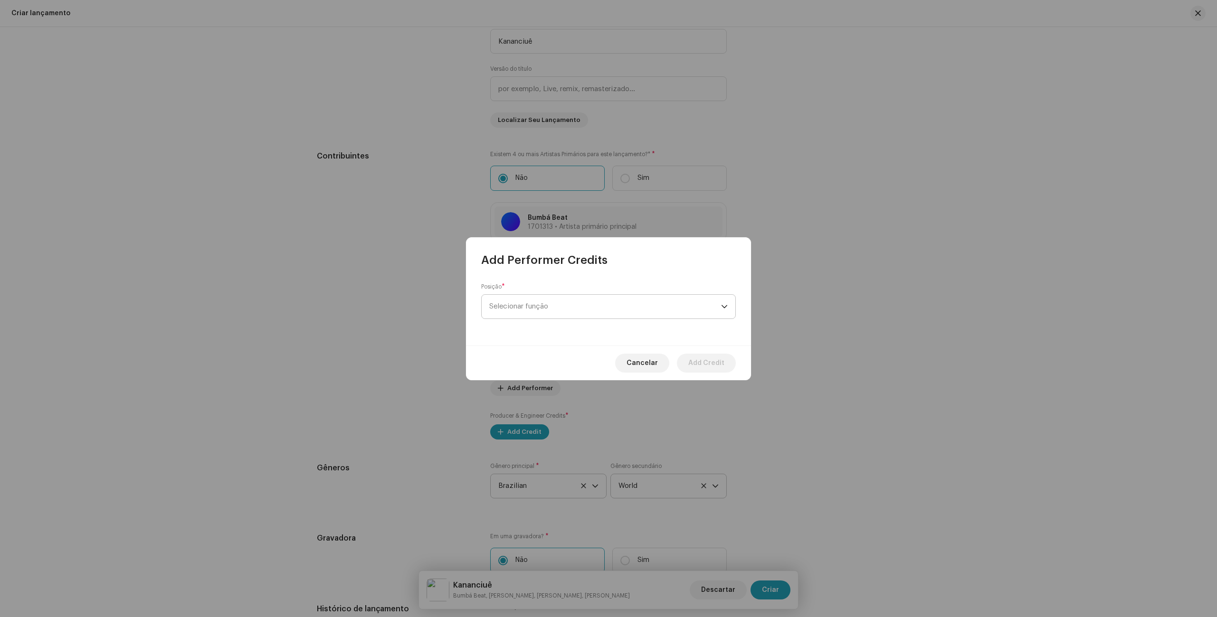
click at [560, 314] on span "Selecionar função" at bounding box center [605, 307] width 232 height 24
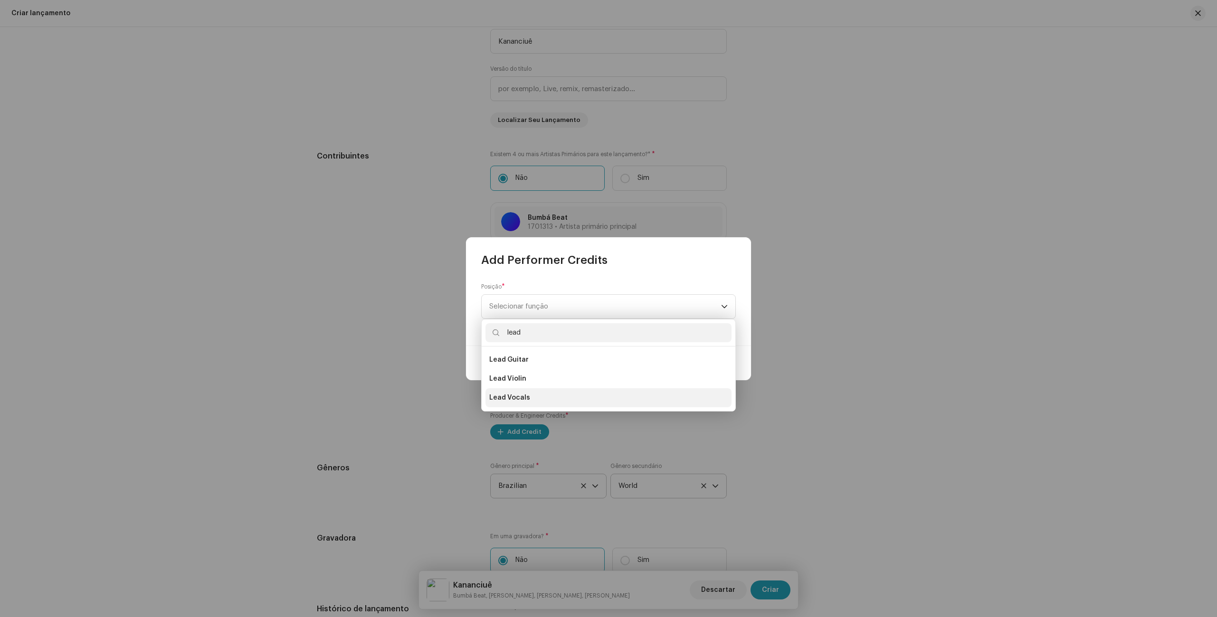
type input "lead"
click at [530, 399] on li "Lead Vocals" at bounding box center [608, 397] width 246 height 19
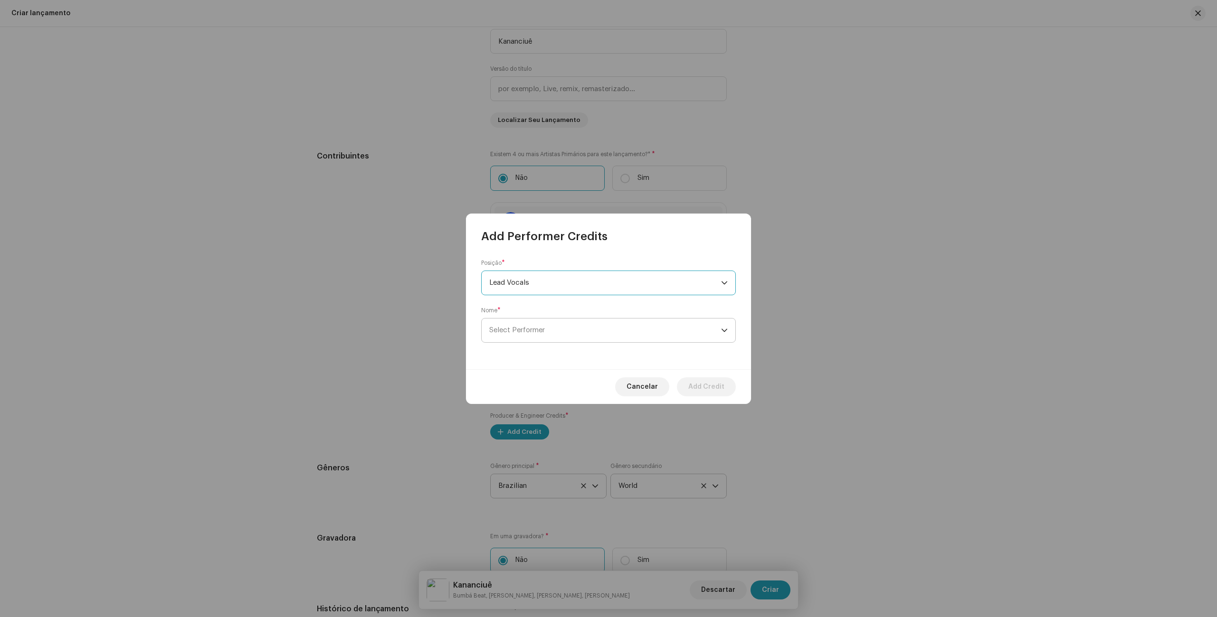
click at [533, 331] on span "Select Performer" at bounding box center [517, 330] width 56 height 7
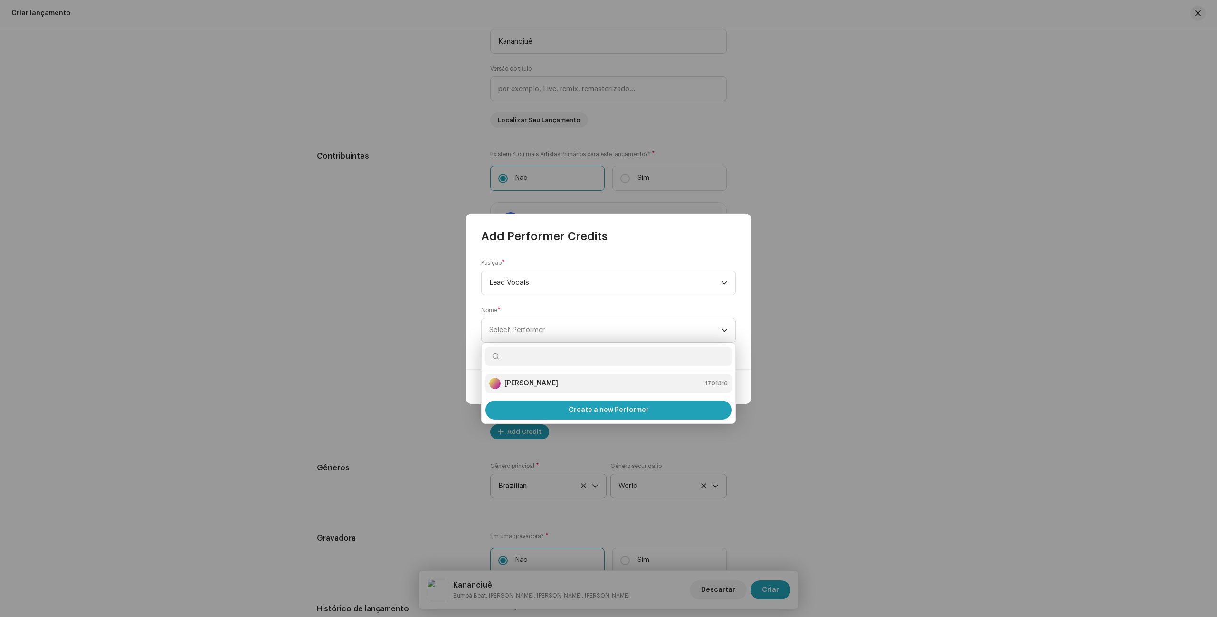
click at [536, 382] on strong "[PERSON_NAME]" at bounding box center [531, 383] width 54 height 9
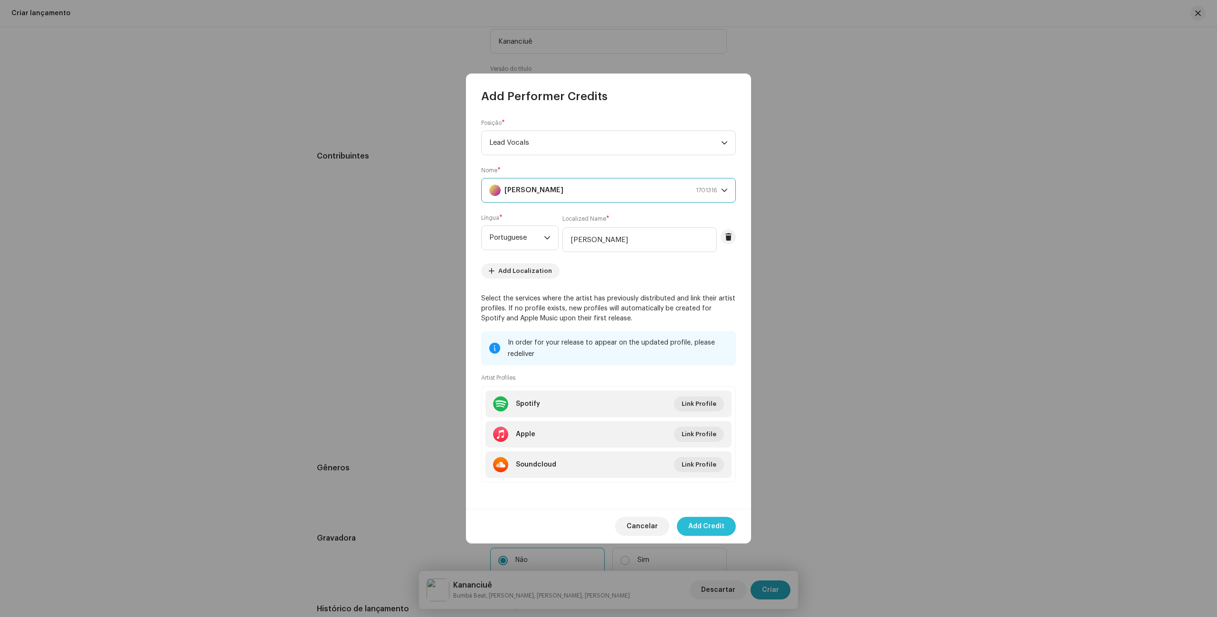
click at [715, 520] on span "Add Credit" at bounding box center [706, 526] width 36 height 19
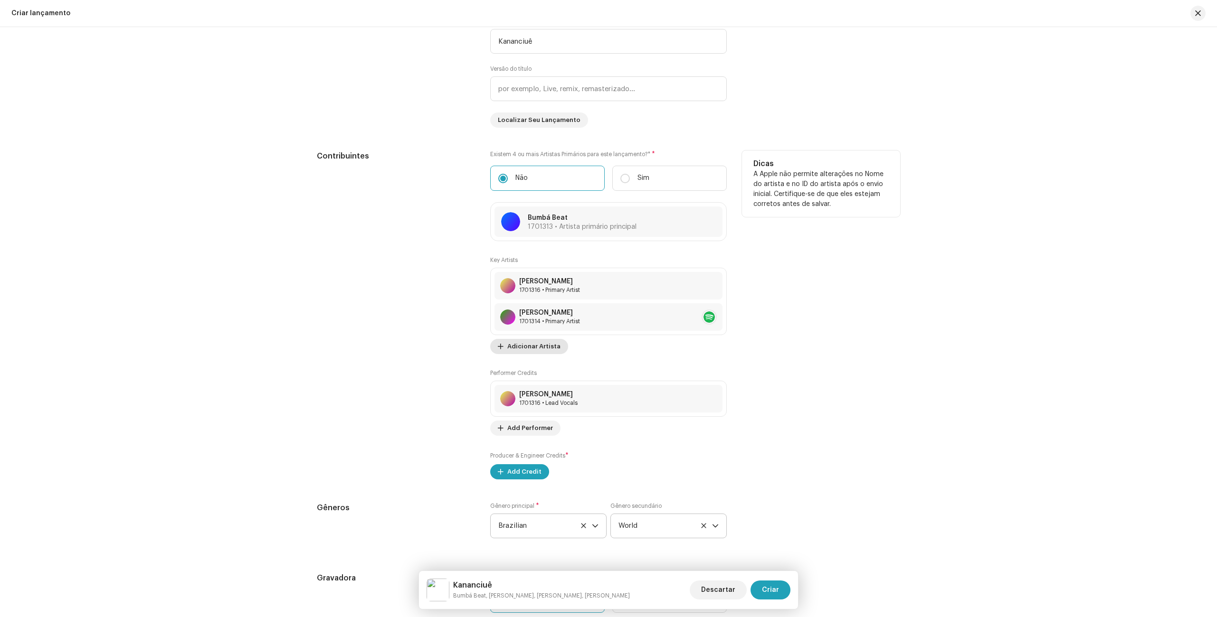
click at [518, 349] on span "Adicionar Artista" at bounding box center [533, 346] width 53 height 19
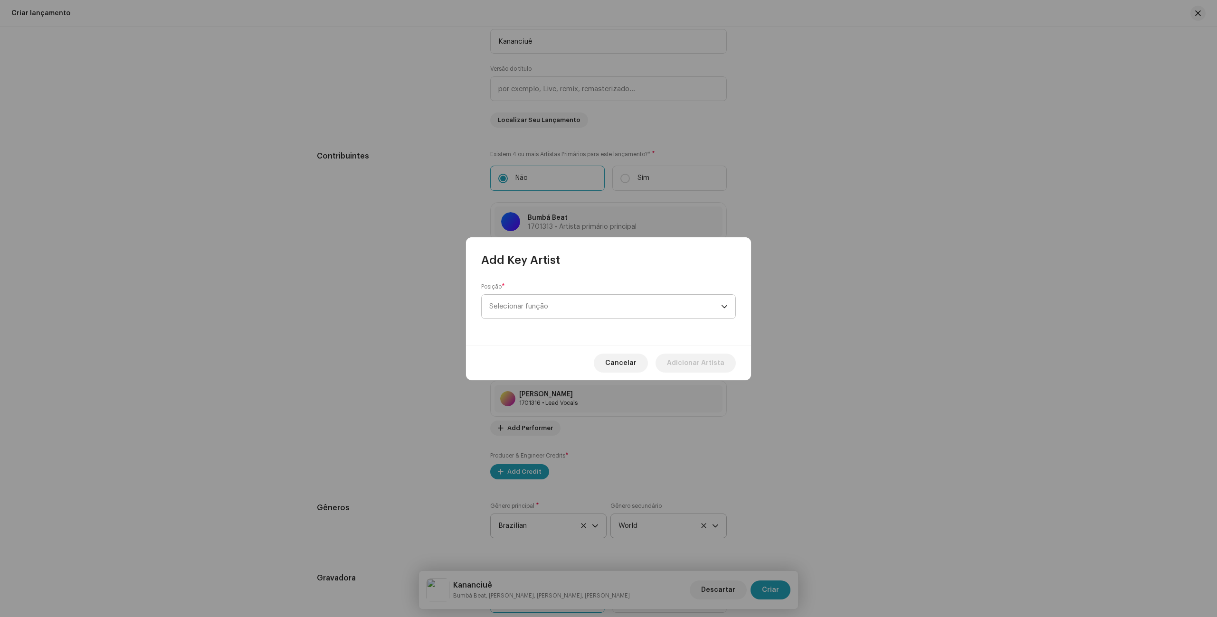
click at [555, 314] on span "Selecionar função" at bounding box center [605, 307] width 232 height 24
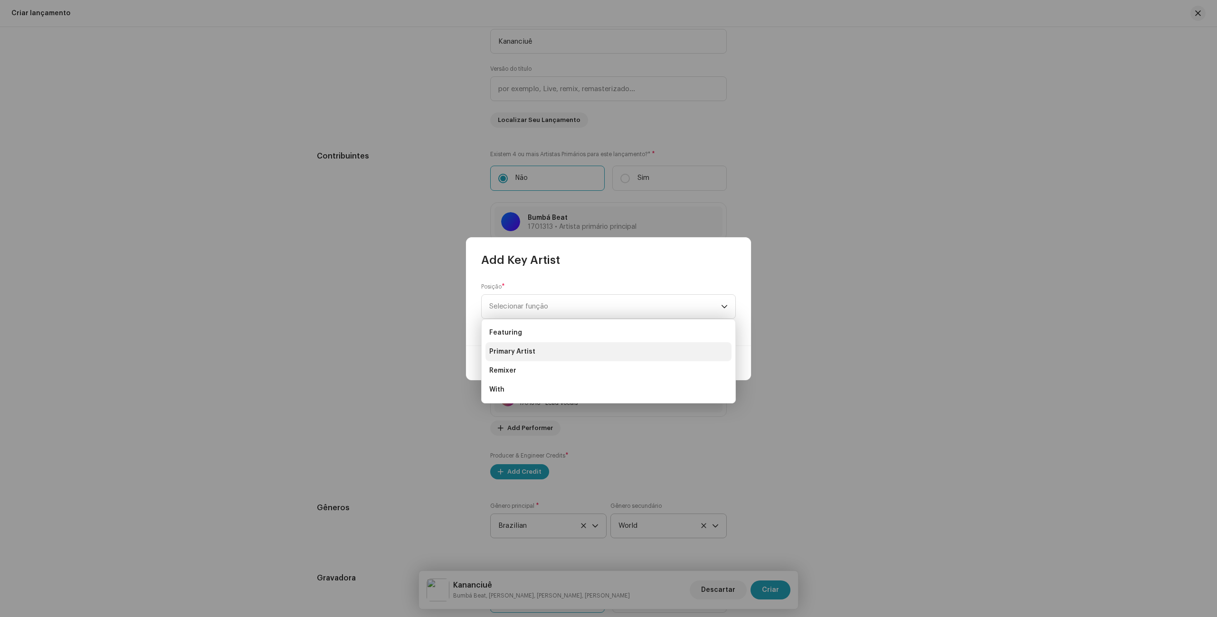
click at [533, 352] on li "Primary Artist" at bounding box center [608, 351] width 246 height 19
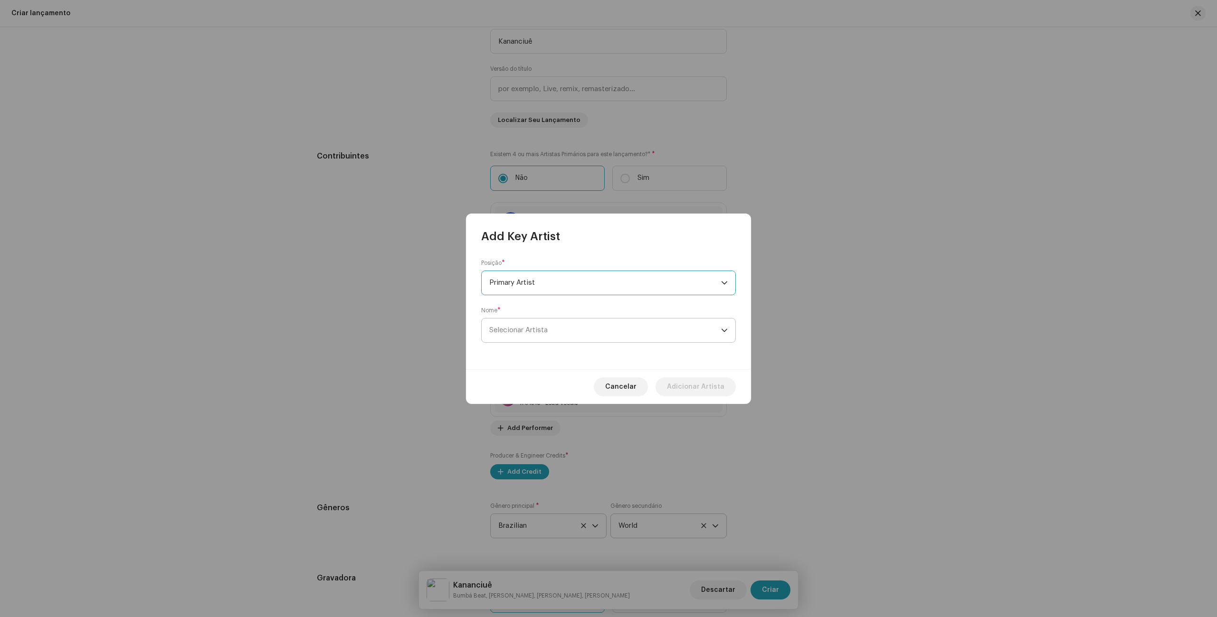
click at [542, 332] on span "Selecionar Artista" at bounding box center [518, 330] width 58 height 7
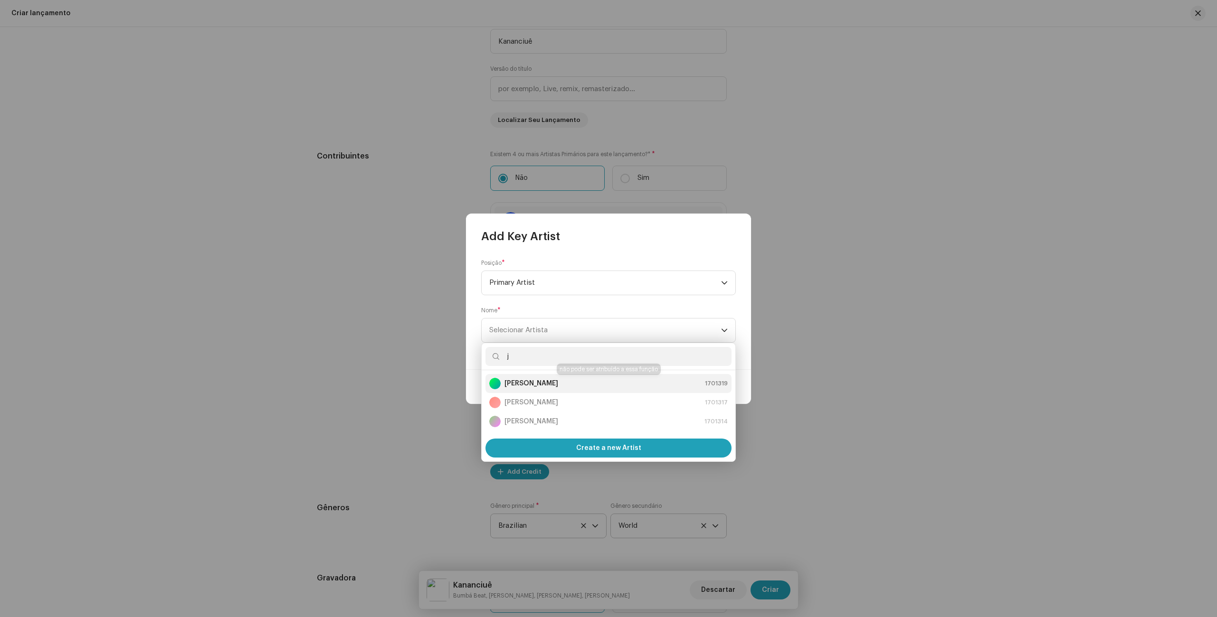
type input "j"
click at [524, 386] on strong "[PERSON_NAME]" at bounding box center [531, 383] width 54 height 9
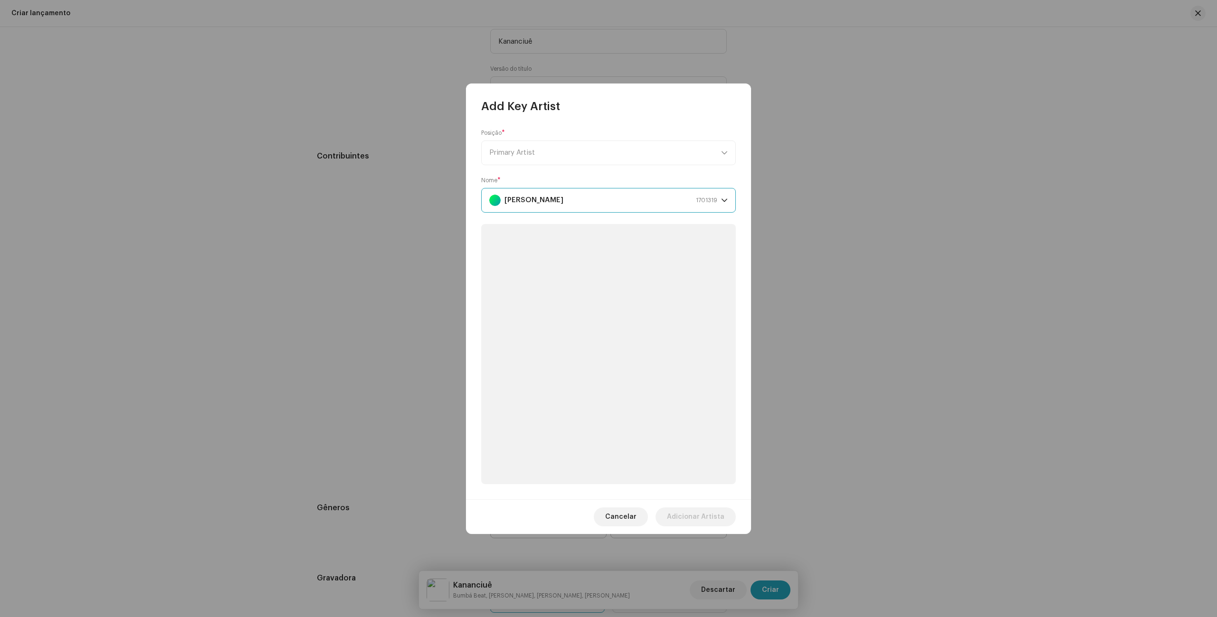
click at [568, 198] on div "[PERSON_NAME] 1701319" at bounding box center [603, 201] width 228 height 24
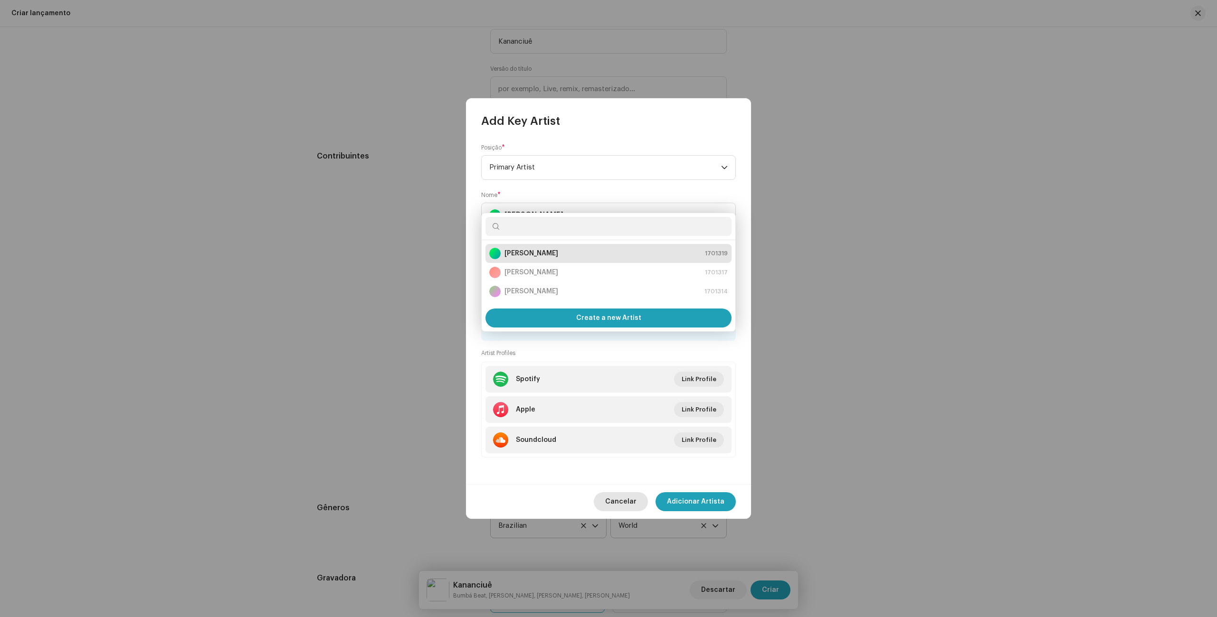
click at [621, 508] on span "Cancelar" at bounding box center [620, 501] width 31 height 19
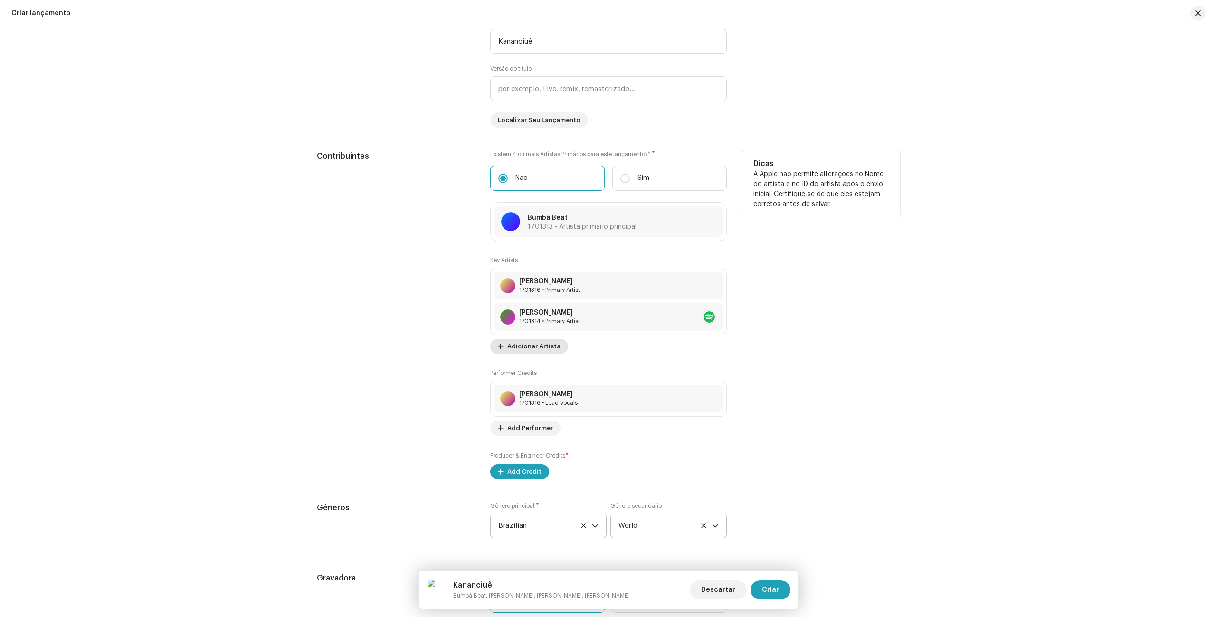
click at [556, 349] on button "Adicionar Artista" at bounding box center [529, 346] width 78 height 15
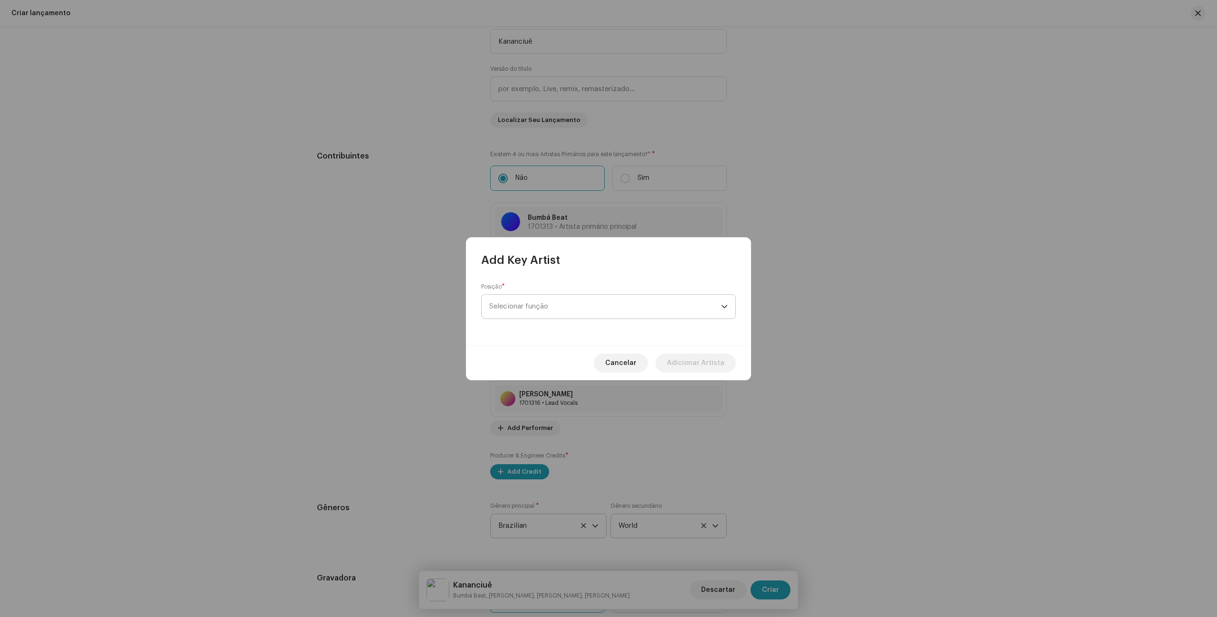
click at [552, 301] on span "Selecionar função" at bounding box center [605, 307] width 232 height 24
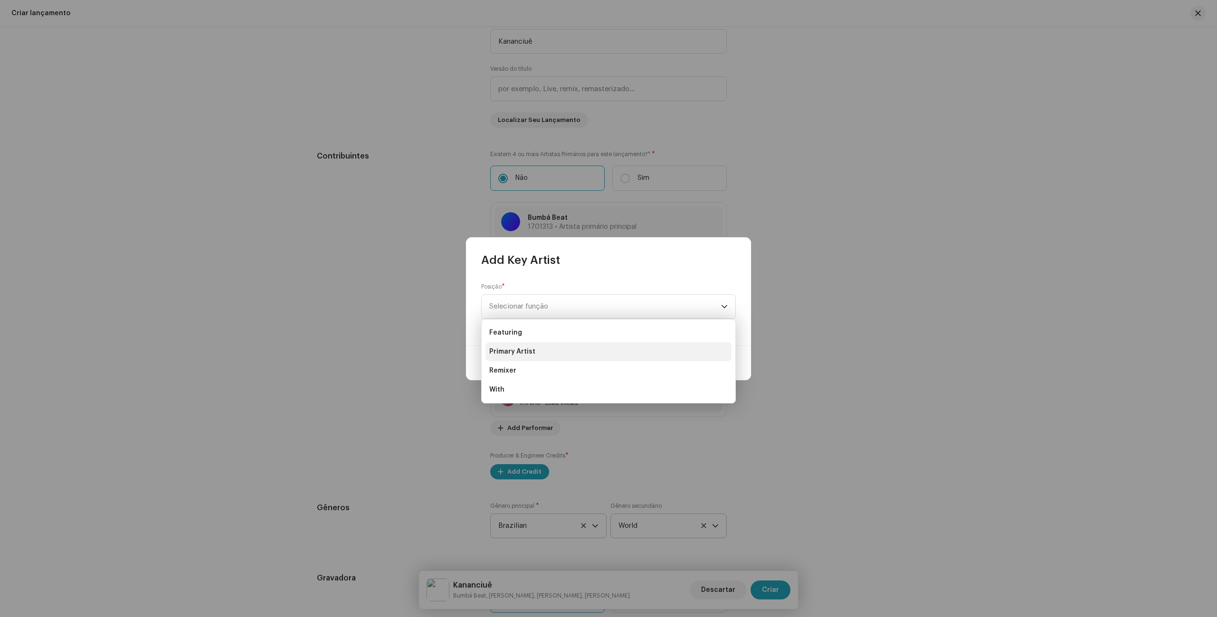
click at [522, 350] on span "Primary Artist" at bounding box center [512, 351] width 46 height 9
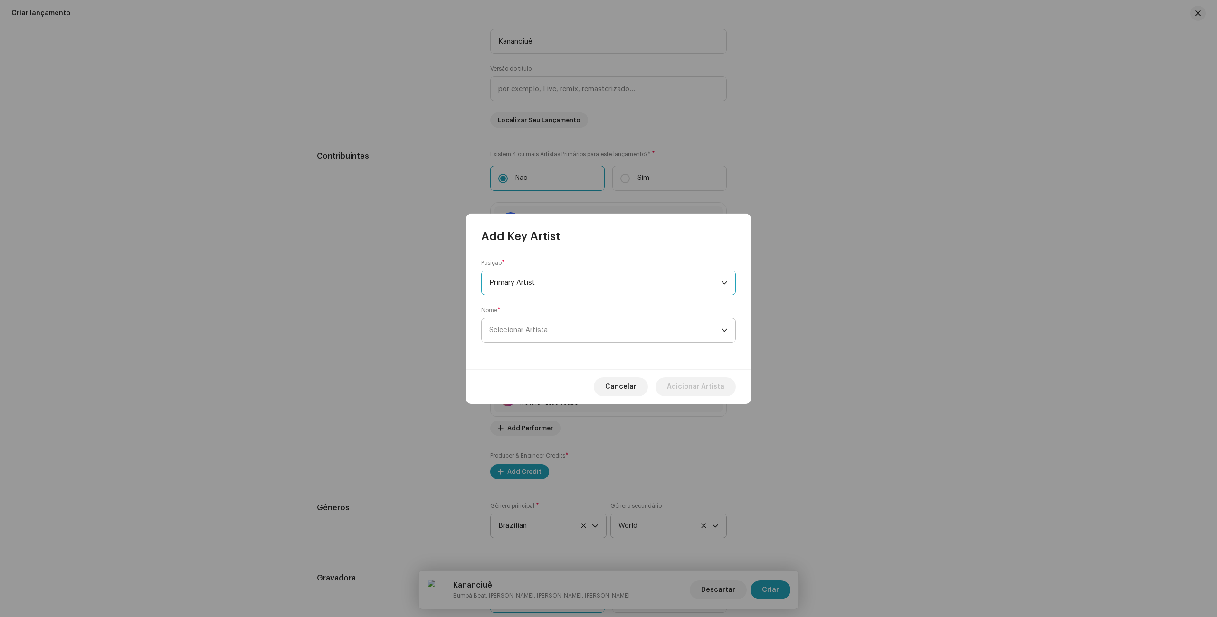
click at [536, 336] on span "Selecionar Artista" at bounding box center [605, 331] width 232 height 24
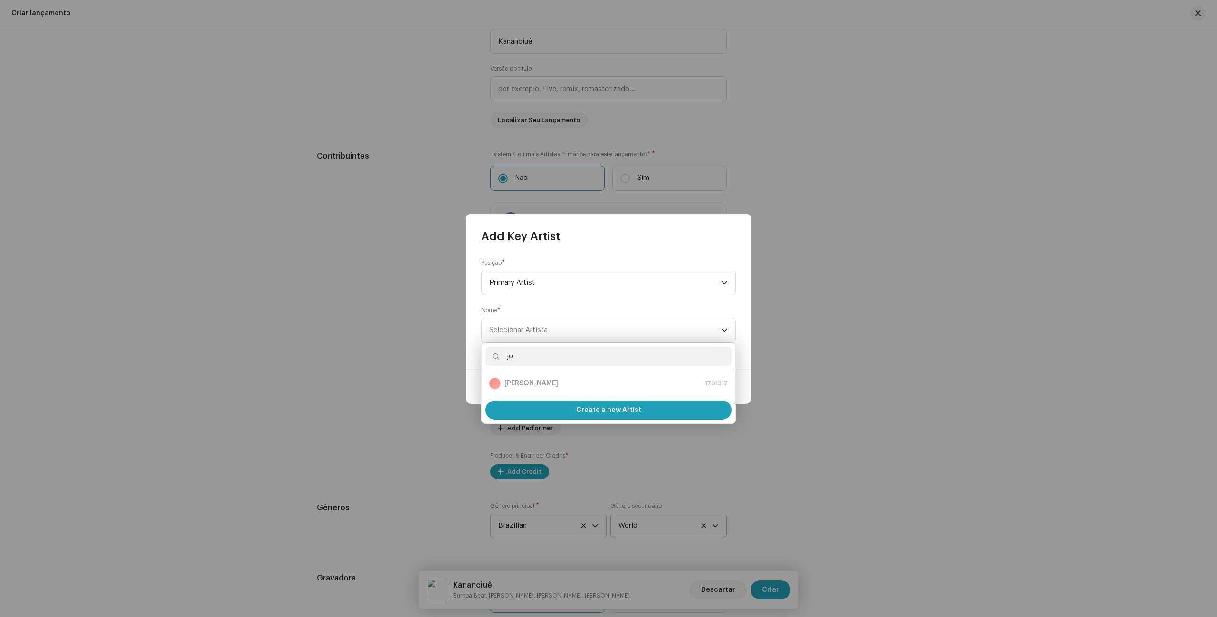
type input "jo"
click at [516, 374] on p-selectitem "[PERSON_NAME] 1701317" at bounding box center [608, 383] width 246 height 19
click at [518, 387] on div "[PERSON_NAME] 1701317" at bounding box center [608, 383] width 238 height 11
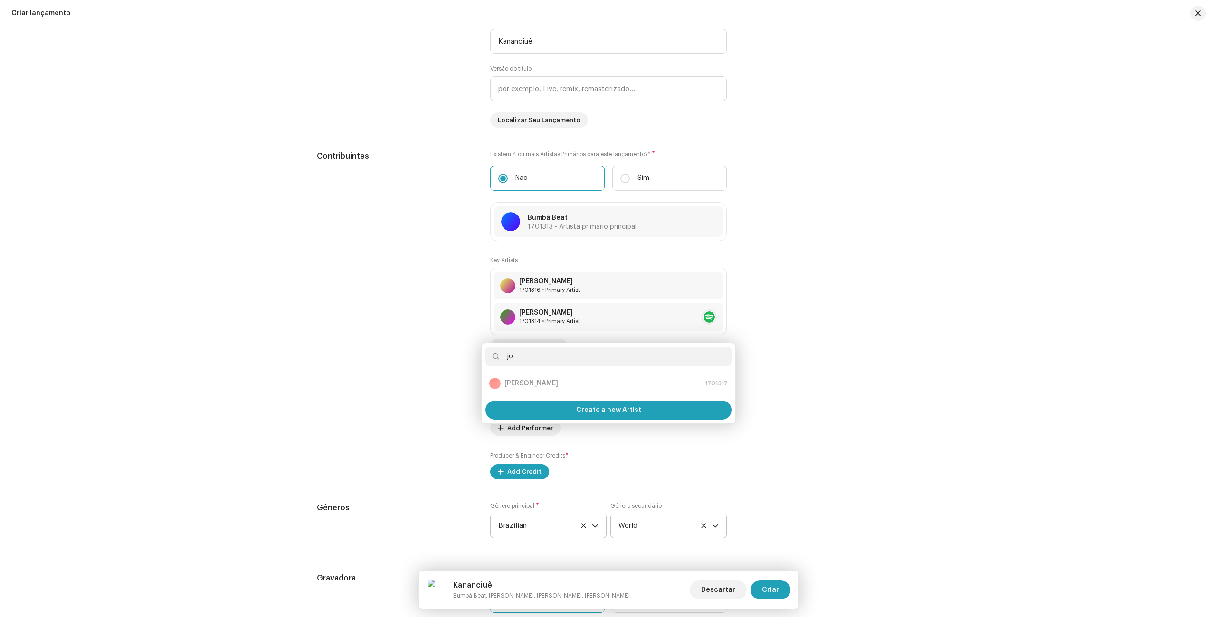
click at [417, 359] on div "Add Key Artist Posição * Primary Artist Nome * Selecionar Artista Cancelar Adic…" at bounding box center [608, 308] width 1217 height 617
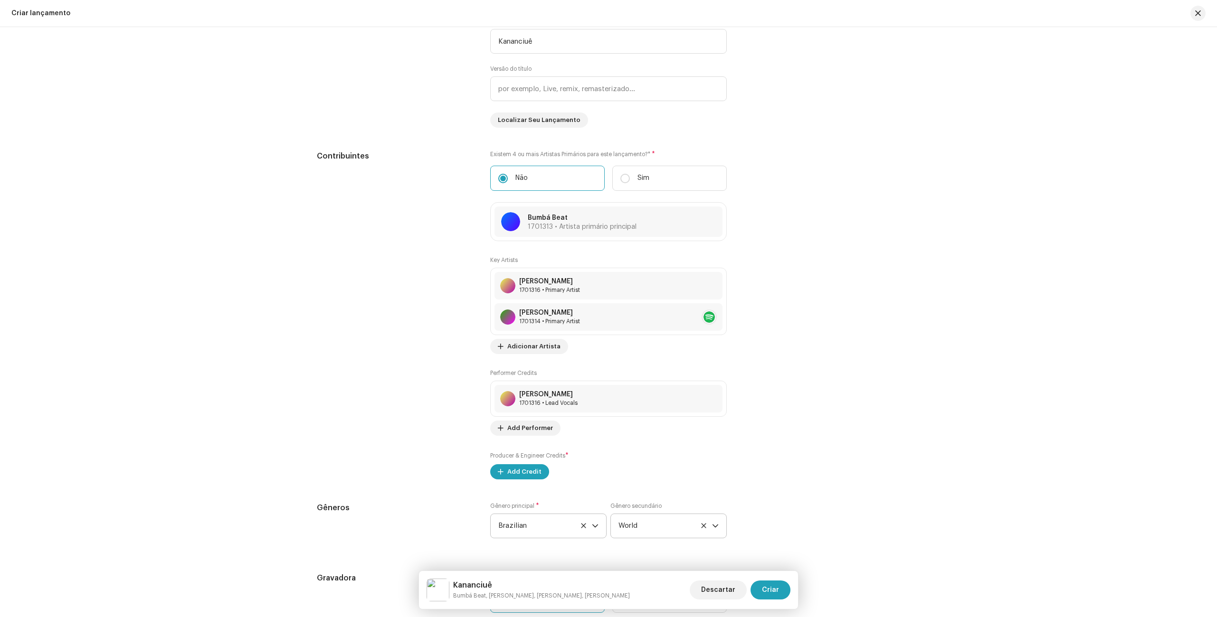
click at [511, 480] on div "Preencher informações de lançamento a partir dos metadadoss Compilação Is it a …" at bounding box center [608, 381] width 583 height 1138
click at [512, 473] on span "Add Credit" at bounding box center [524, 472] width 34 height 19
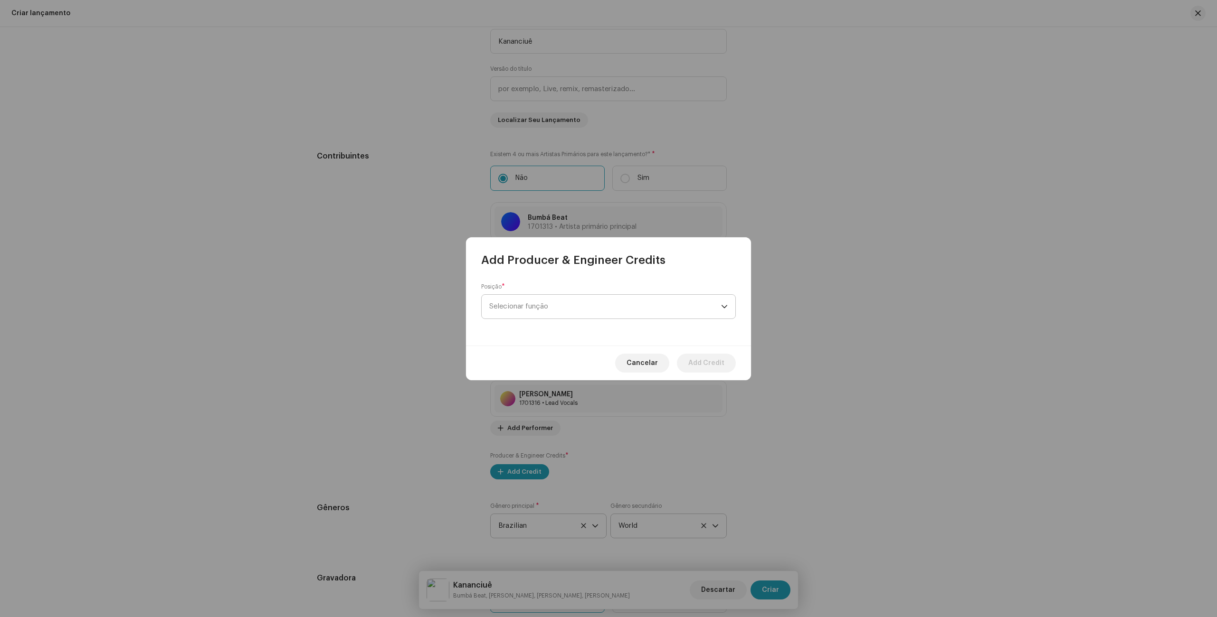
click at [549, 312] on span "Selecionar função" at bounding box center [605, 307] width 232 height 24
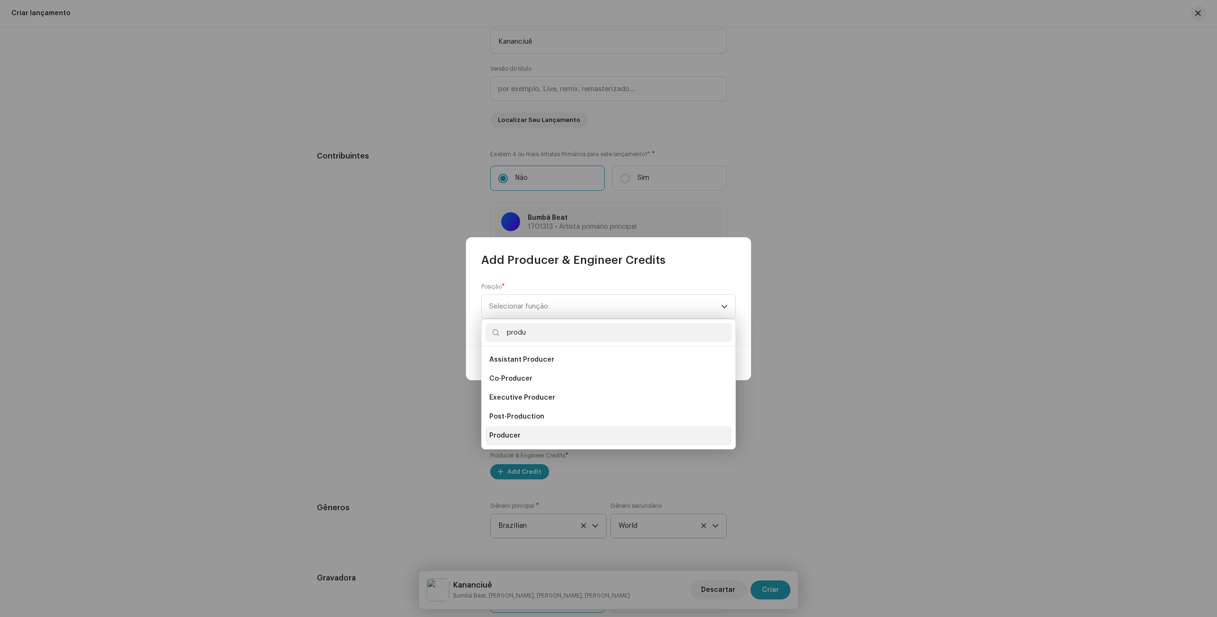
type input "produ"
click at [522, 439] on li "Producer" at bounding box center [608, 435] width 246 height 19
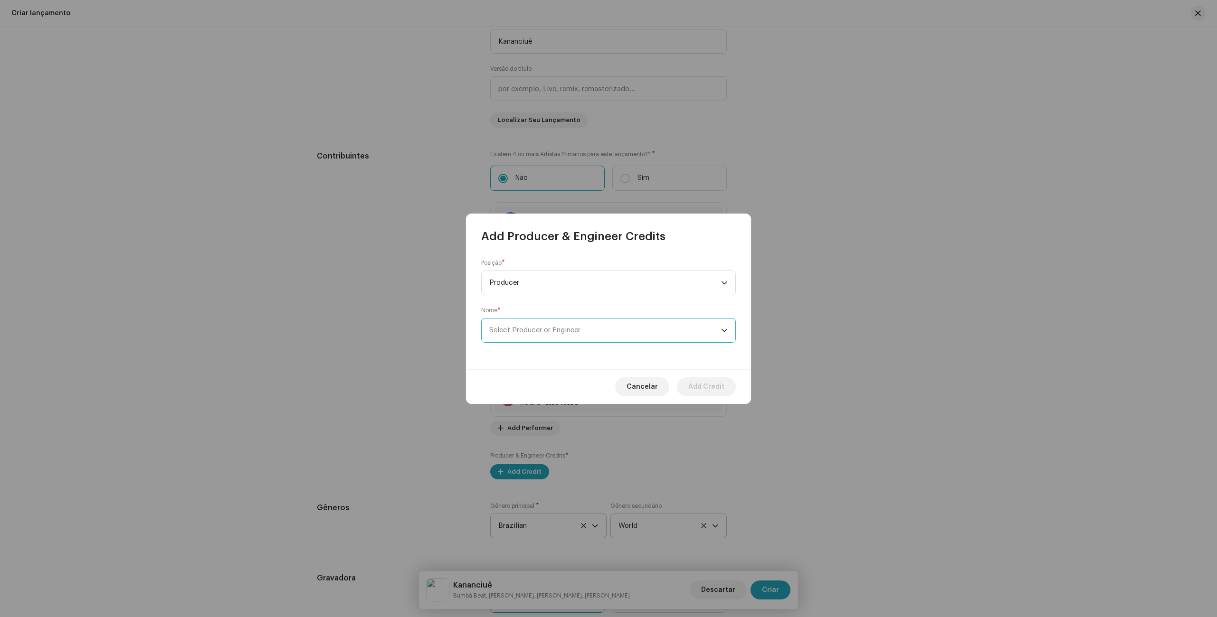
click at [583, 321] on span "Select Producer or Engineer" at bounding box center [605, 331] width 232 height 24
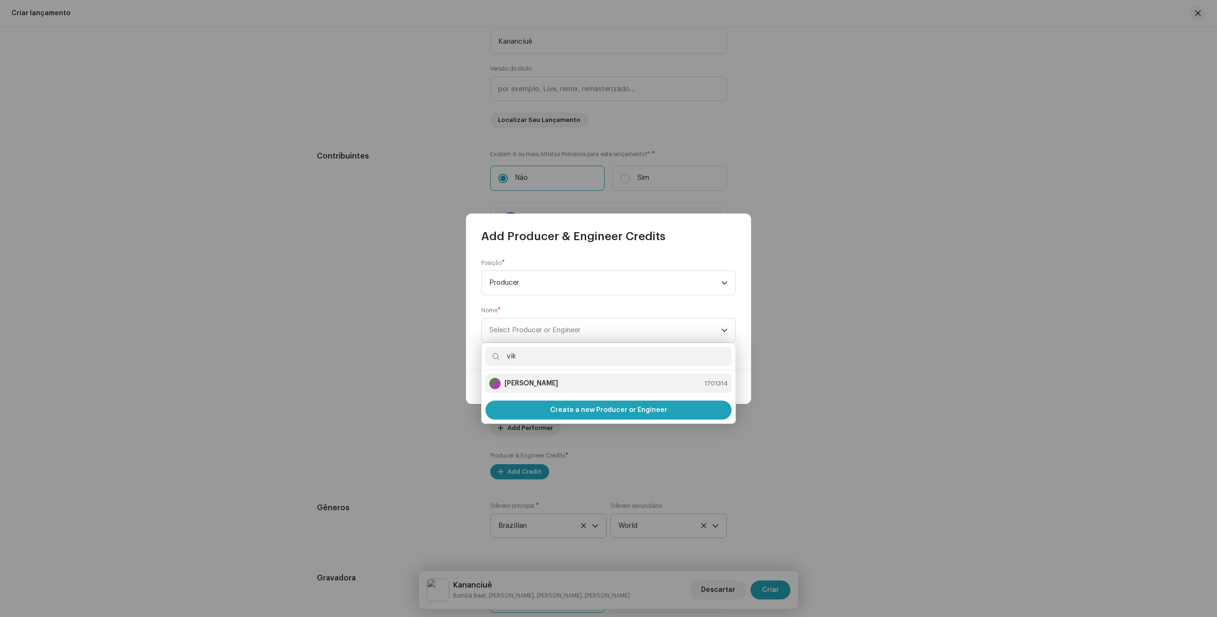
type input "vik"
click at [564, 385] on div "[PERSON_NAME] 1701314" at bounding box center [608, 383] width 238 height 11
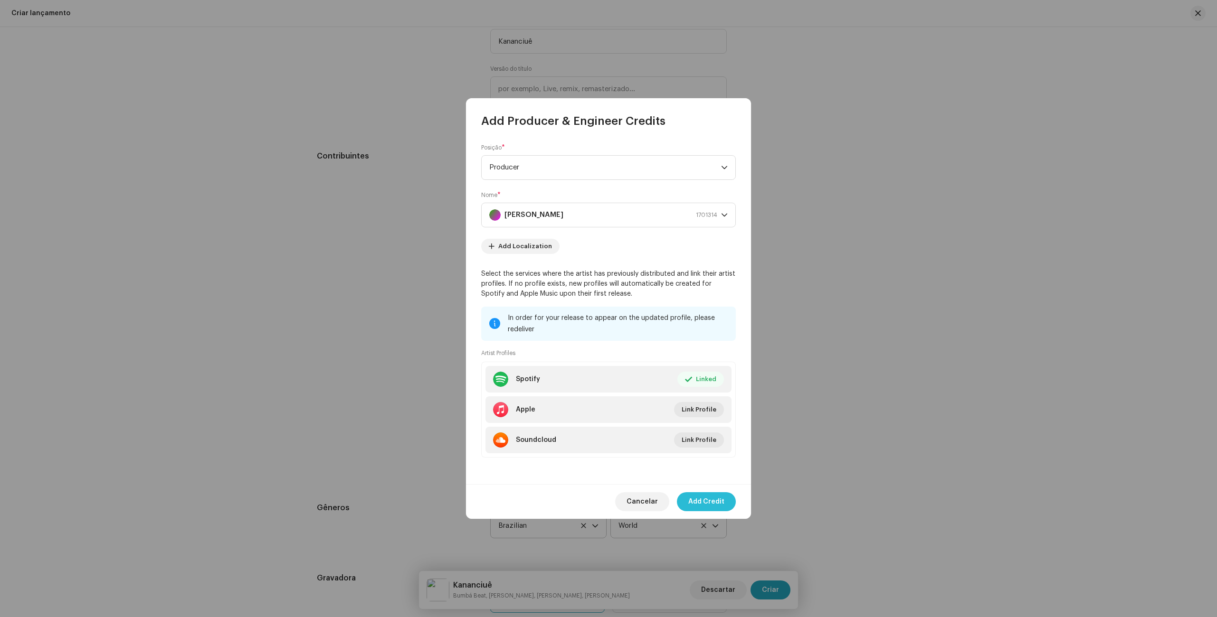
click at [712, 496] on span "Add Credit" at bounding box center [706, 501] width 36 height 19
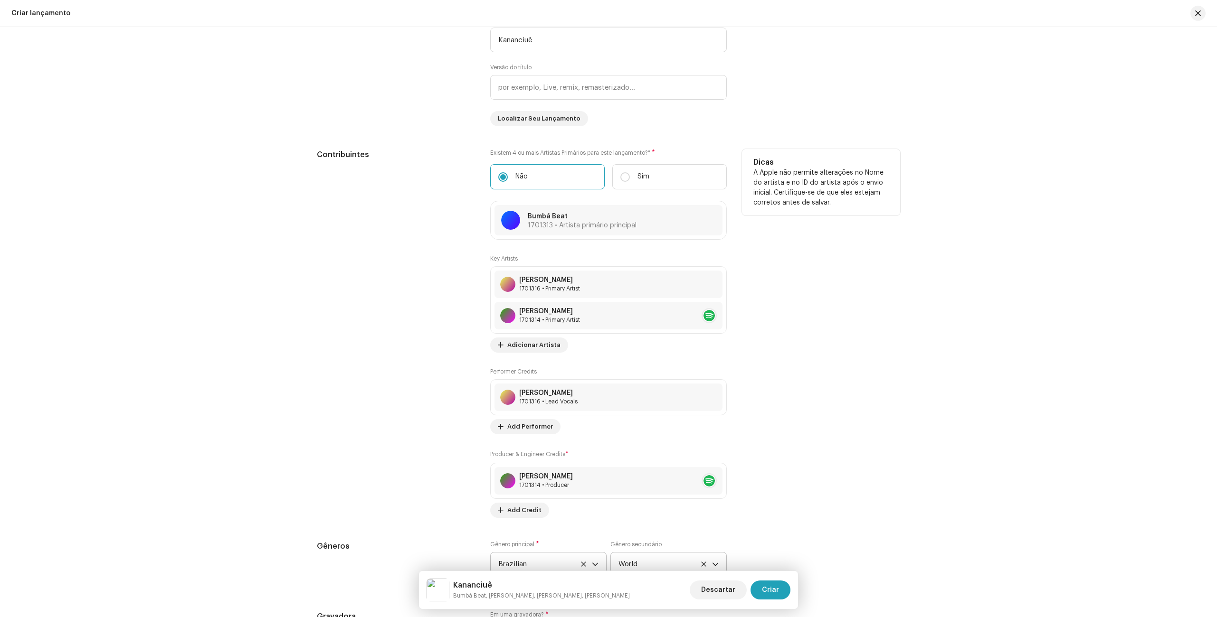
scroll to position [912, 0]
click at [534, 509] on span "Add Credit" at bounding box center [524, 510] width 34 height 19
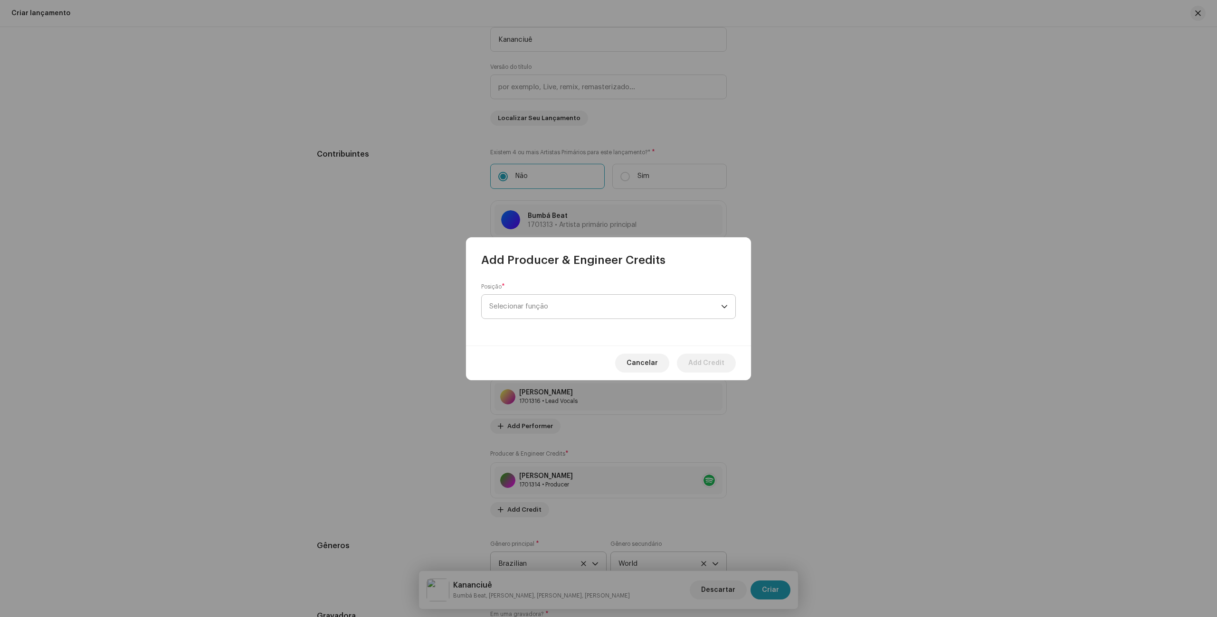
click at [546, 309] on span "Selecionar função" at bounding box center [605, 307] width 232 height 24
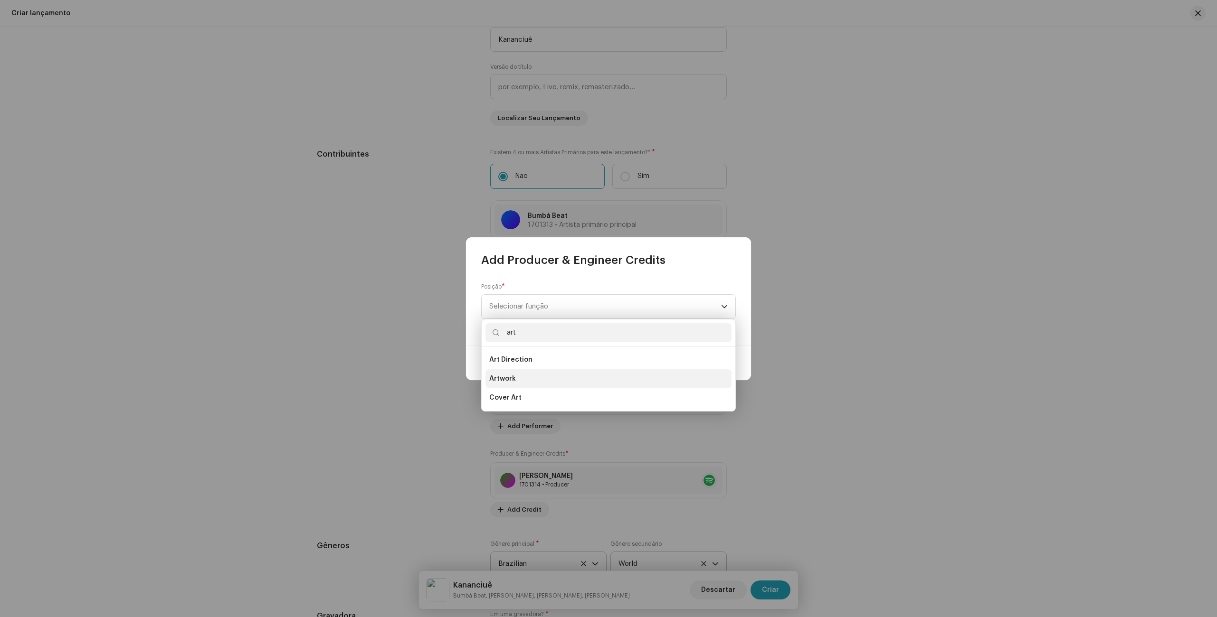
type input "art"
click at [511, 383] on span "Artwork" at bounding box center [502, 378] width 27 height 9
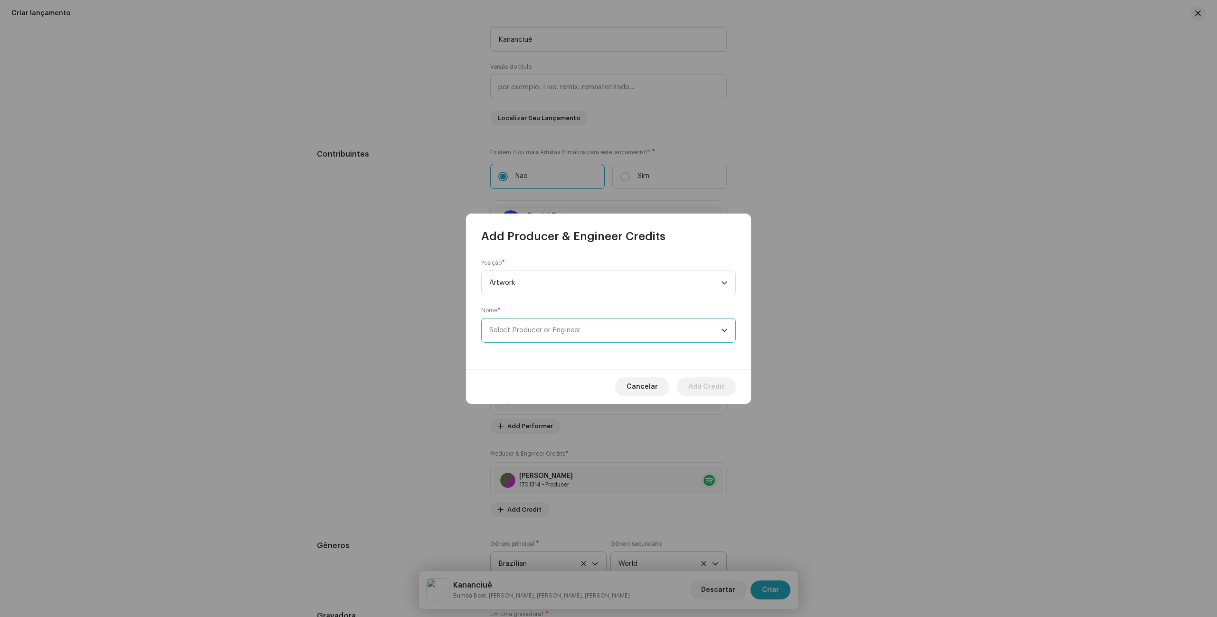
click at [550, 328] on span "Select Producer or Engineer" at bounding box center [534, 330] width 91 height 7
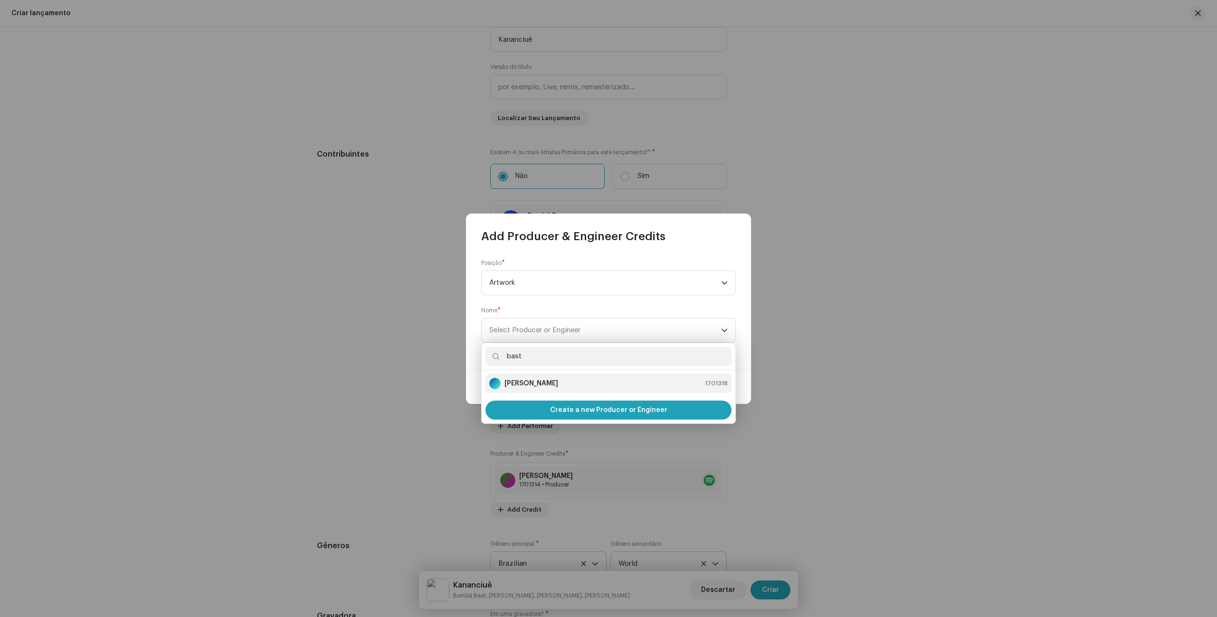
type input "bast"
click at [546, 381] on strong "[PERSON_NAME]" at bounding box center [531, 383] width 54 height 9
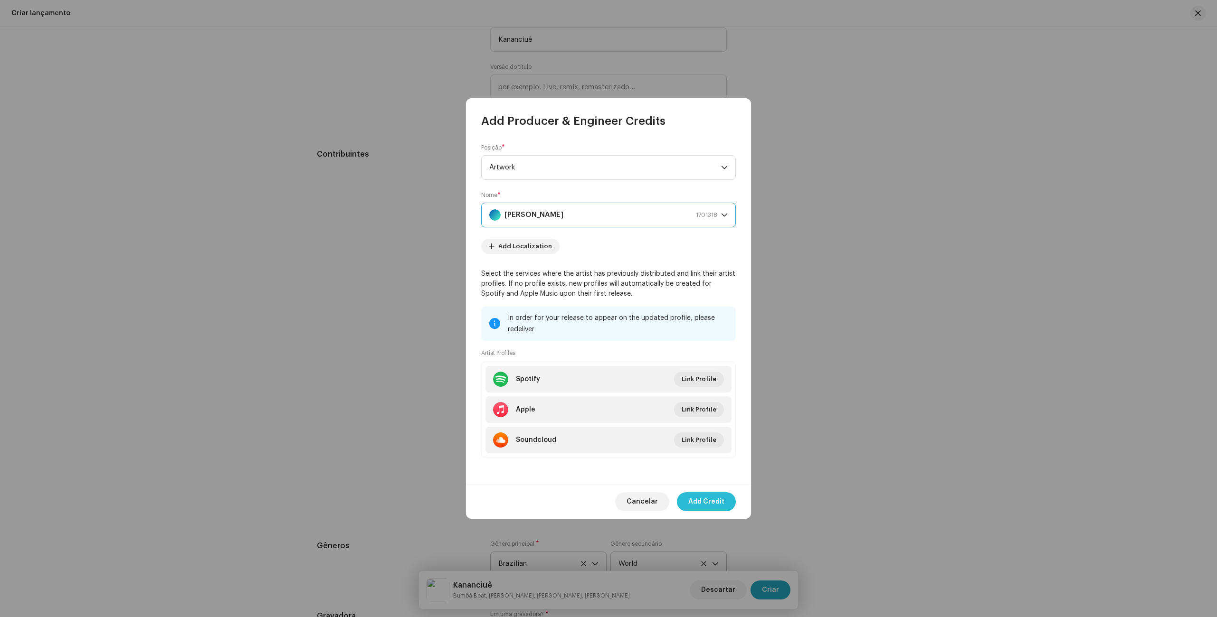
click at [717, 505] on span "Add Credit" at bounding box center [706, 501] width 36 height 19
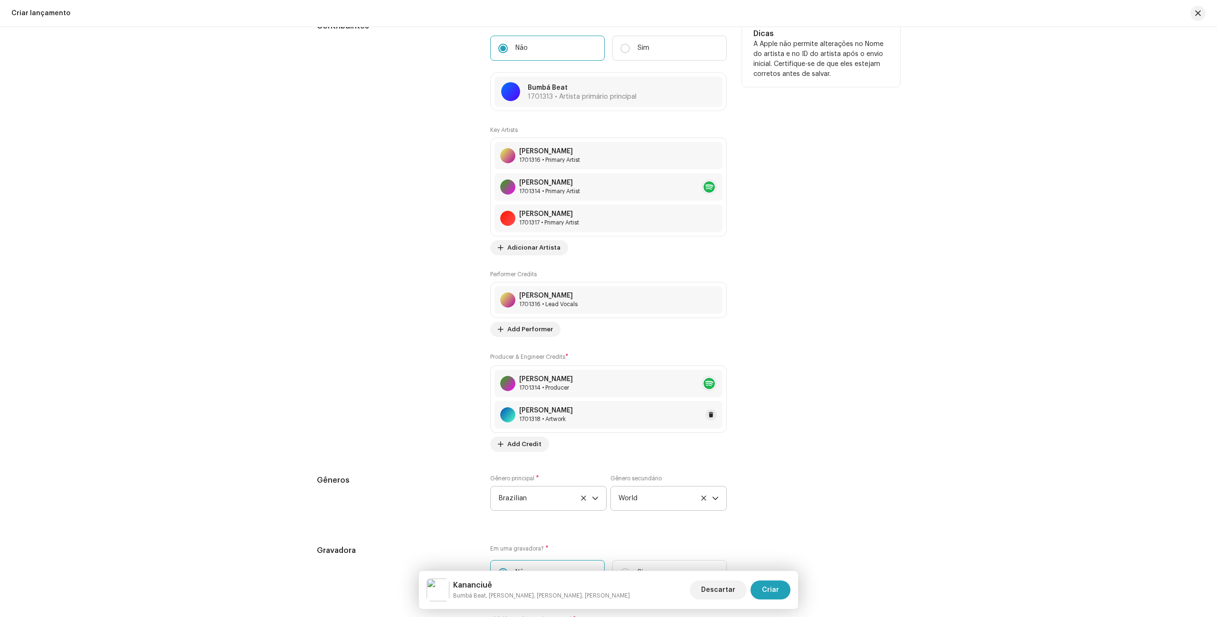
scroll to position [1041, 0]
click at [535, 326] on span "Add Performer" at bounding box center [530, 328] width 46 height 19
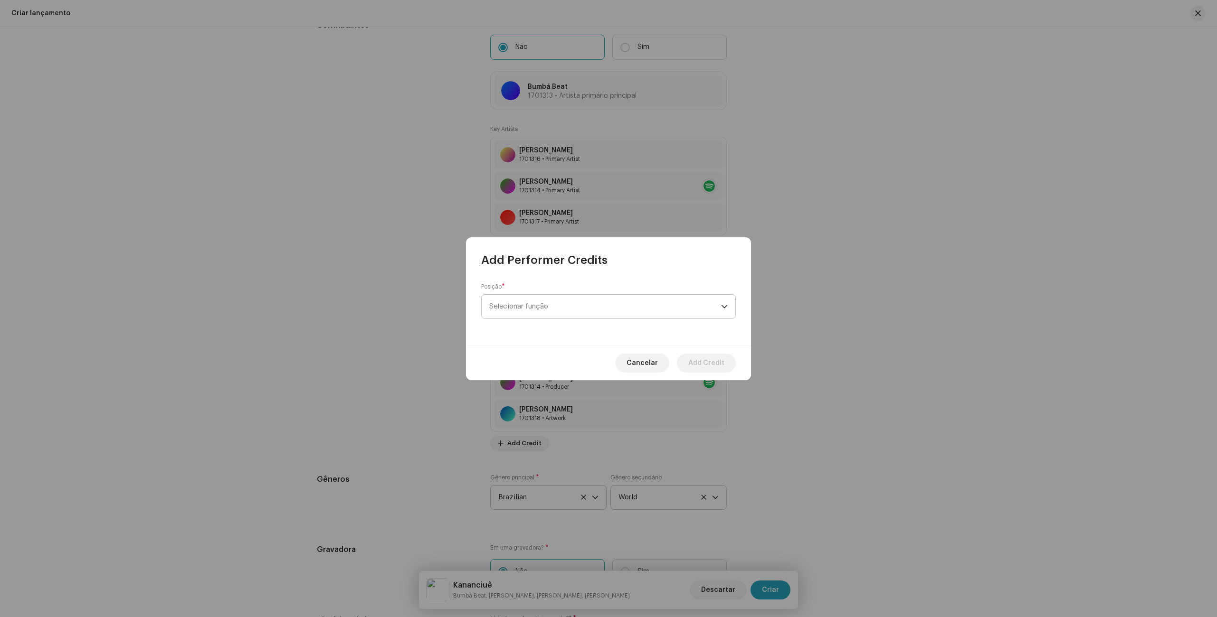
click at [537, 306] on span "Selecionar função" at bounding box center [605, 307] width 232 height 24
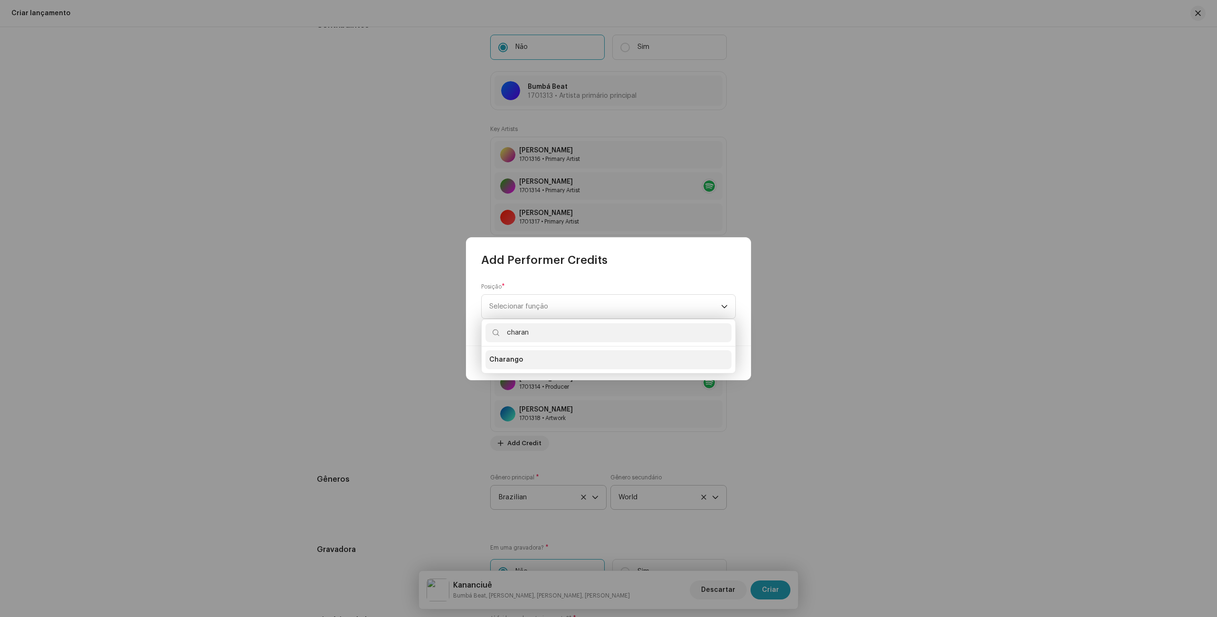
type input "charan"
click at [547, 363] on li "Charango" at bounding box center [608, 359] width 246 height 19
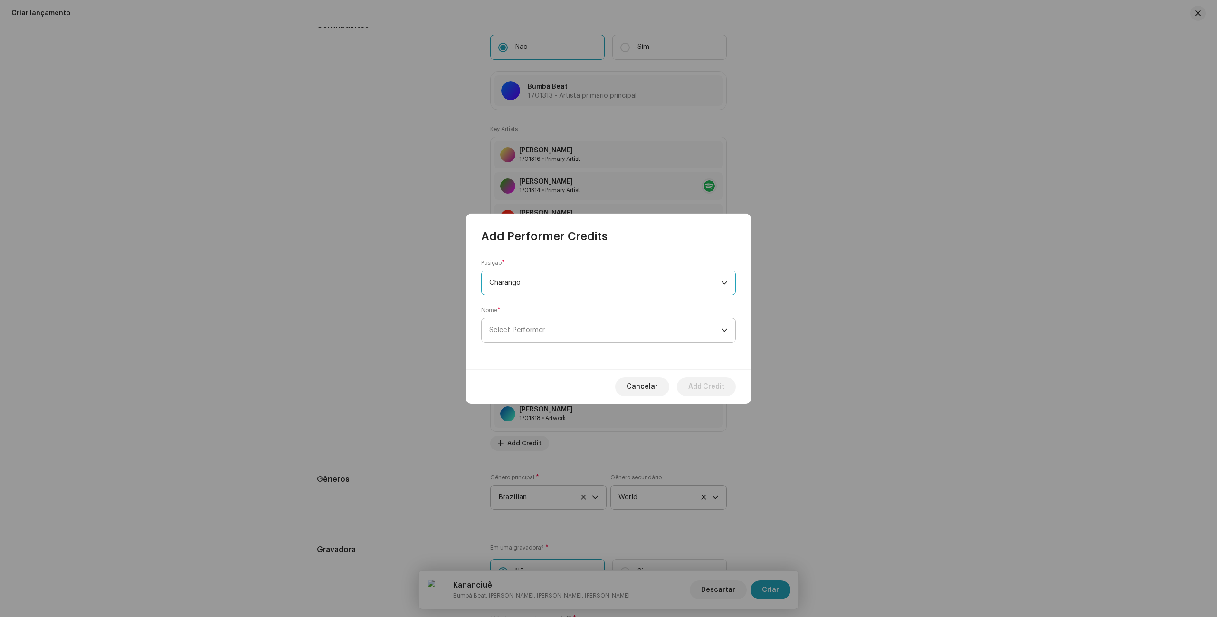
click at [561, 328] on span "Select Performer" at bounding box center [605, 331] width 232 height 24
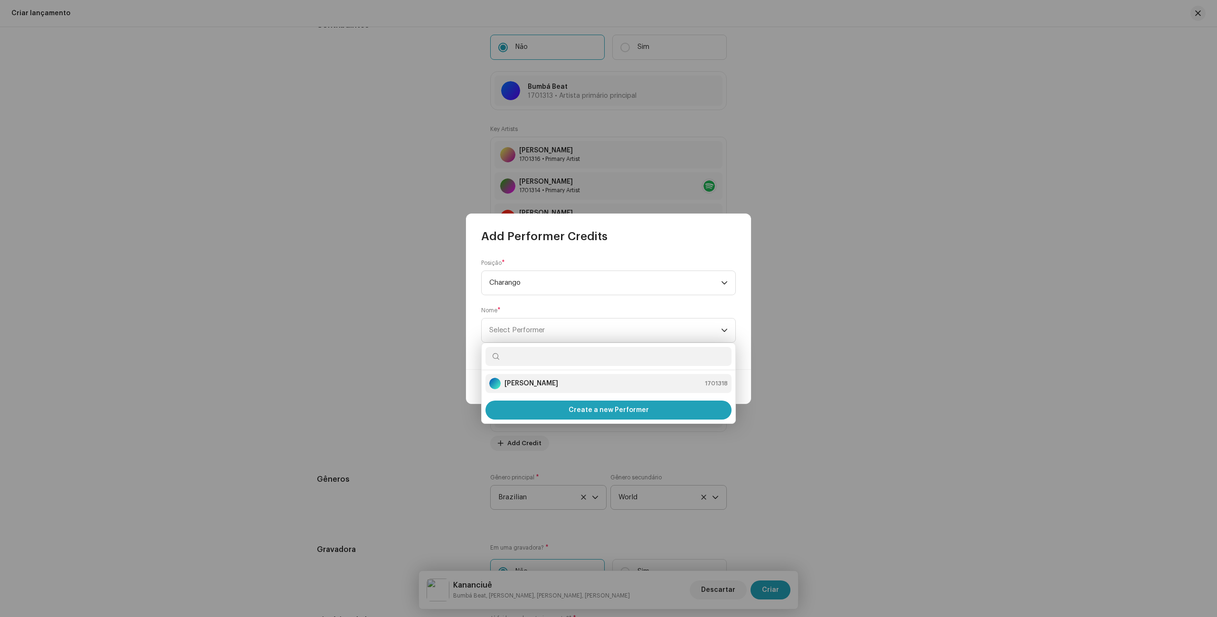
click at [553, 388] on div "[PERSON_NAME] 1701318" at bounding box center [608, 383] width 238 height 11
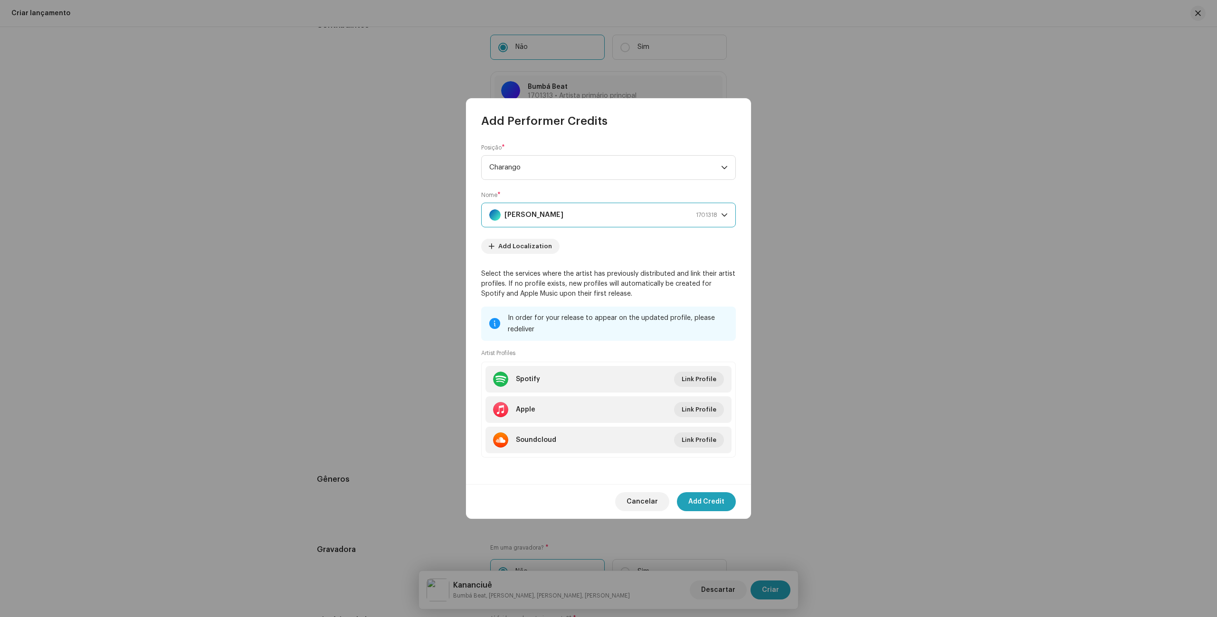
click at [555, 209] on div "[PERSON_NAME] 1701318" at bounding box center [603, 215] width 228 height 24
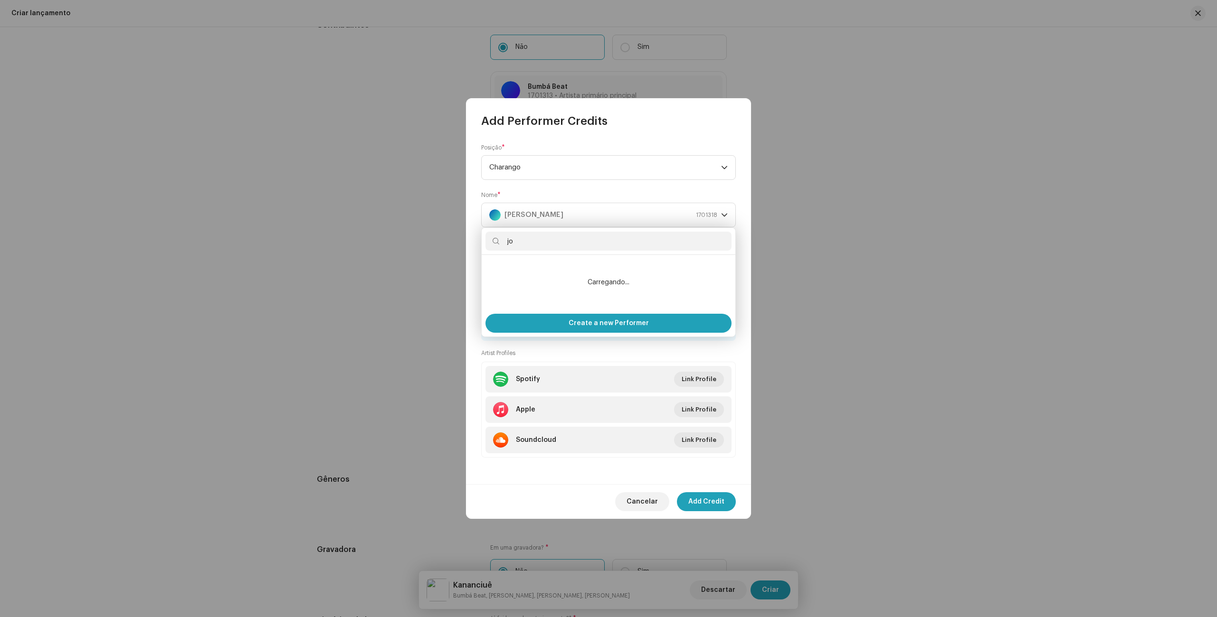
type input "j"
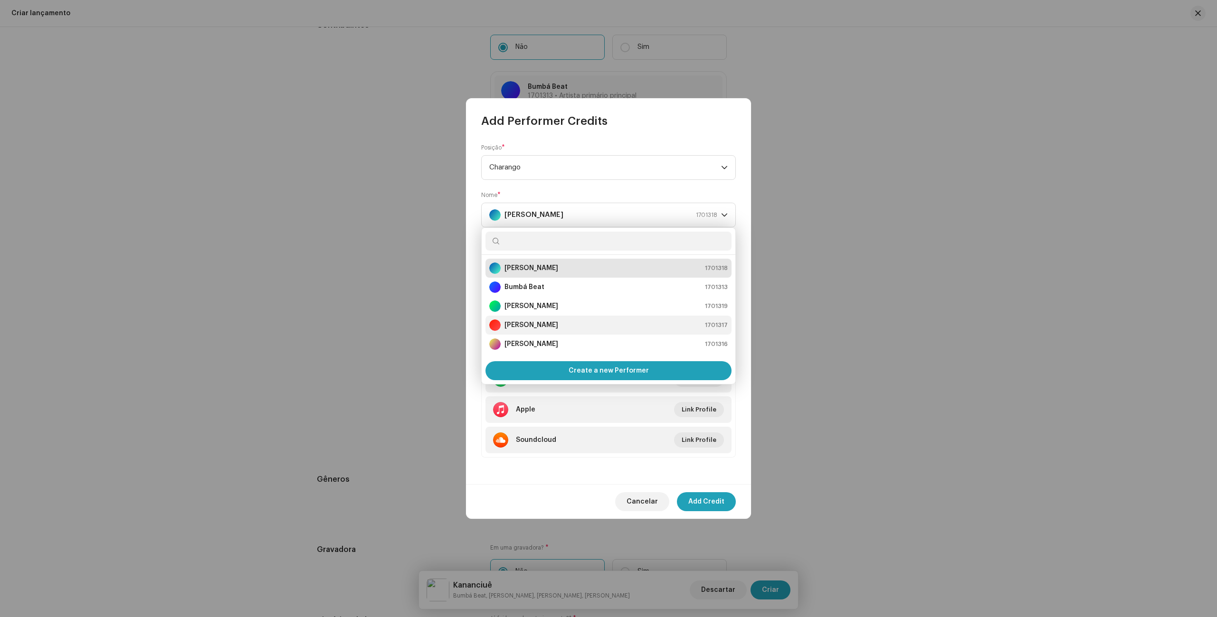
click at [534, 327] on strong "[PERSON_NAME]" at bounding box center [531, 325] width 54 height 9
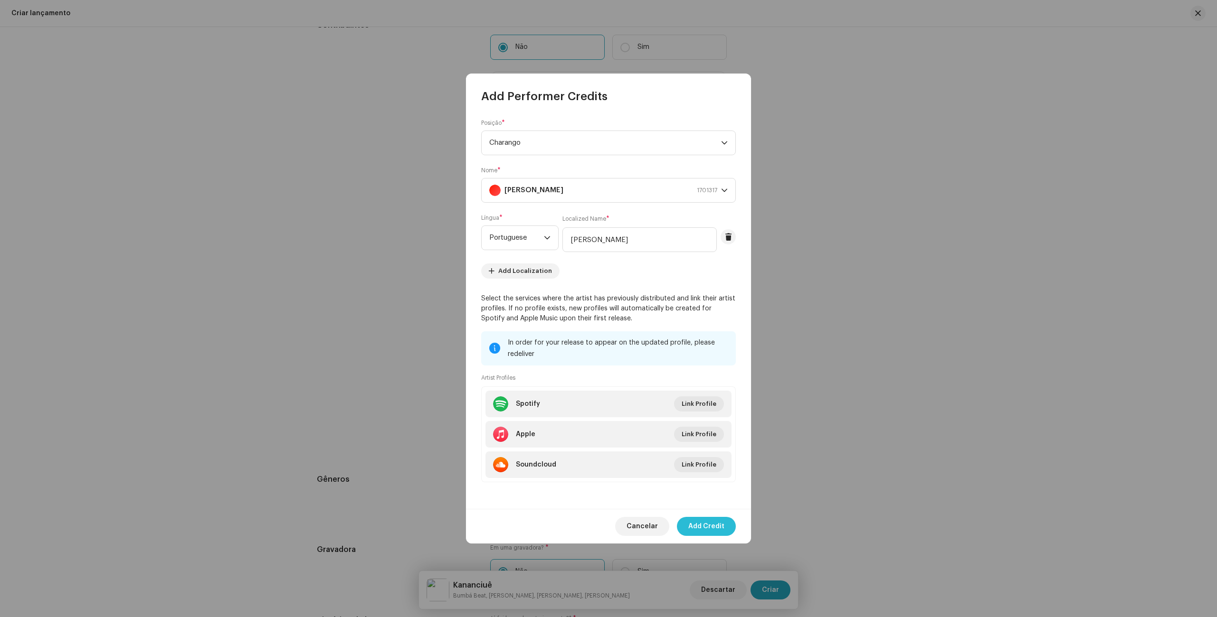
click at [708, 528] on span "Add Credit" at bounding box center [706, 526] width 36 height 19
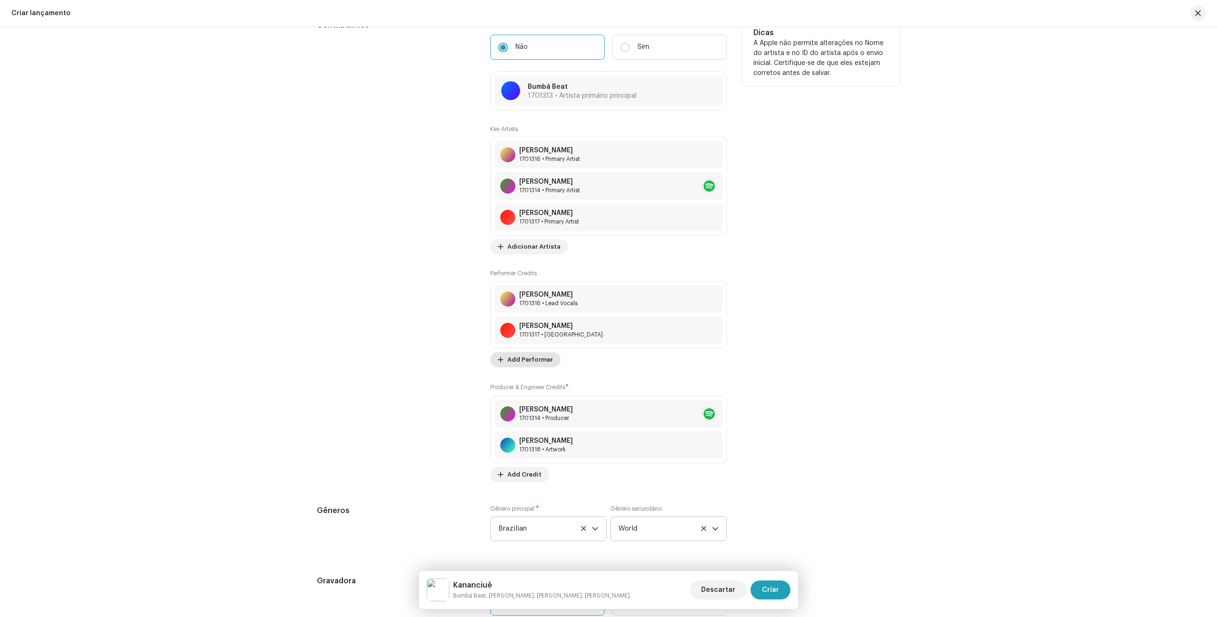
click at [535, 363] on span "Add Performer" at bounding box center [530, 359] width 46 height 19
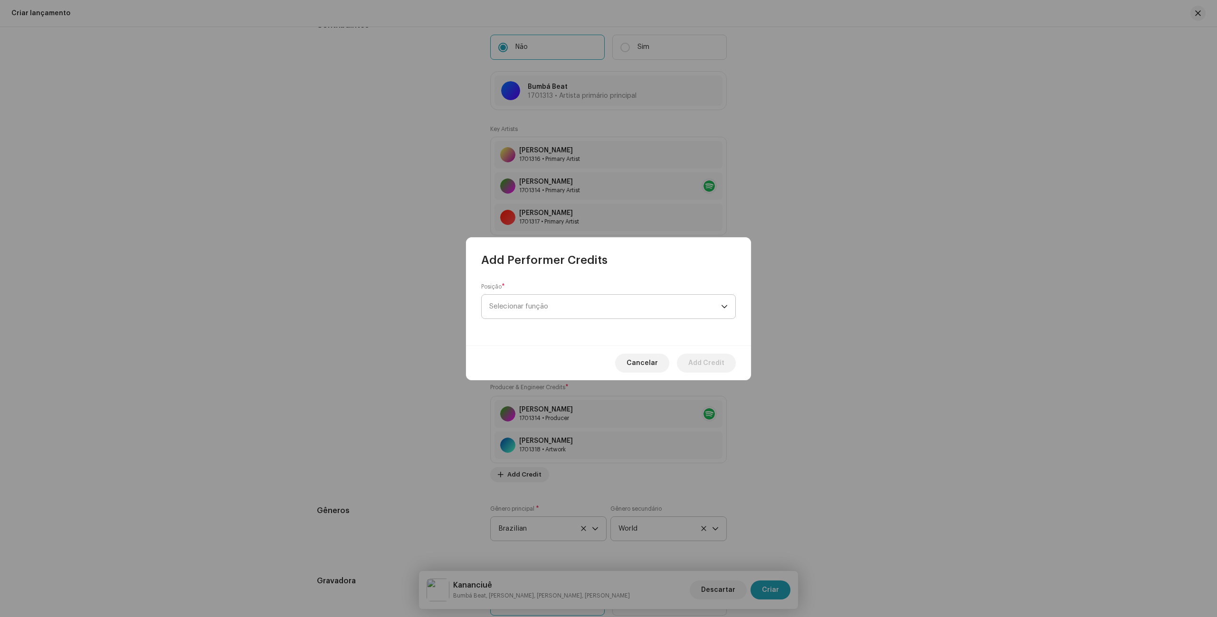
click at [554, 303] on span "Selecionar função" at bounding box center [605, 307] width 232 height 24
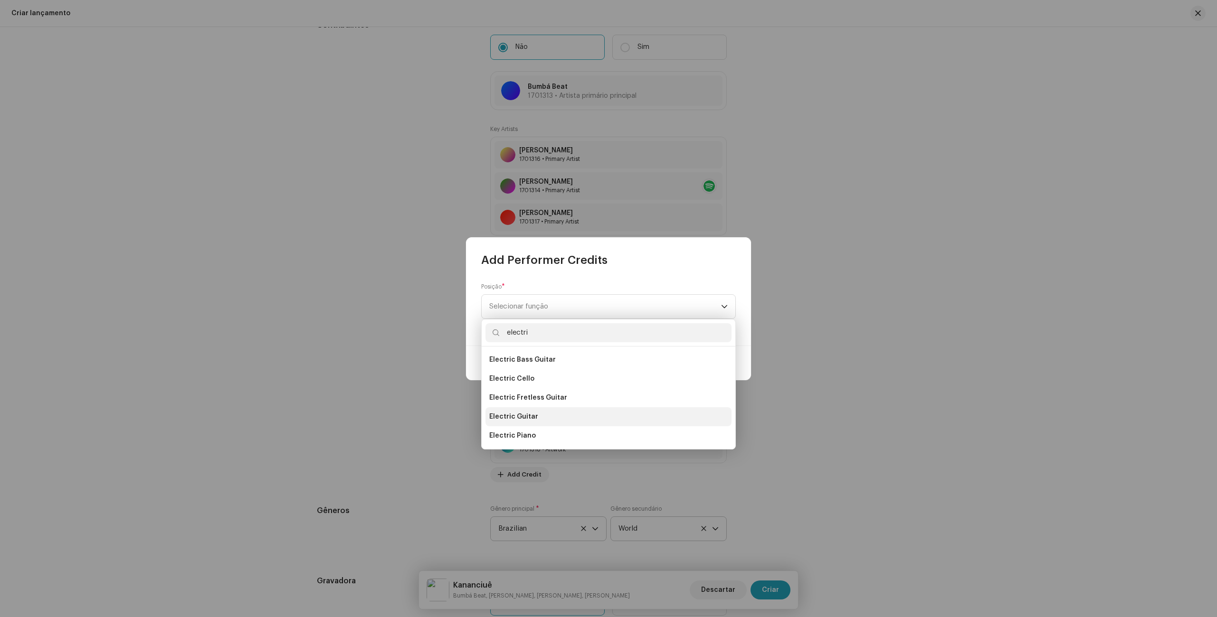
type input "electri"
click at [492, 418] on span "Electric Guitar" at bounding box center [513, 416] width 49 height 9
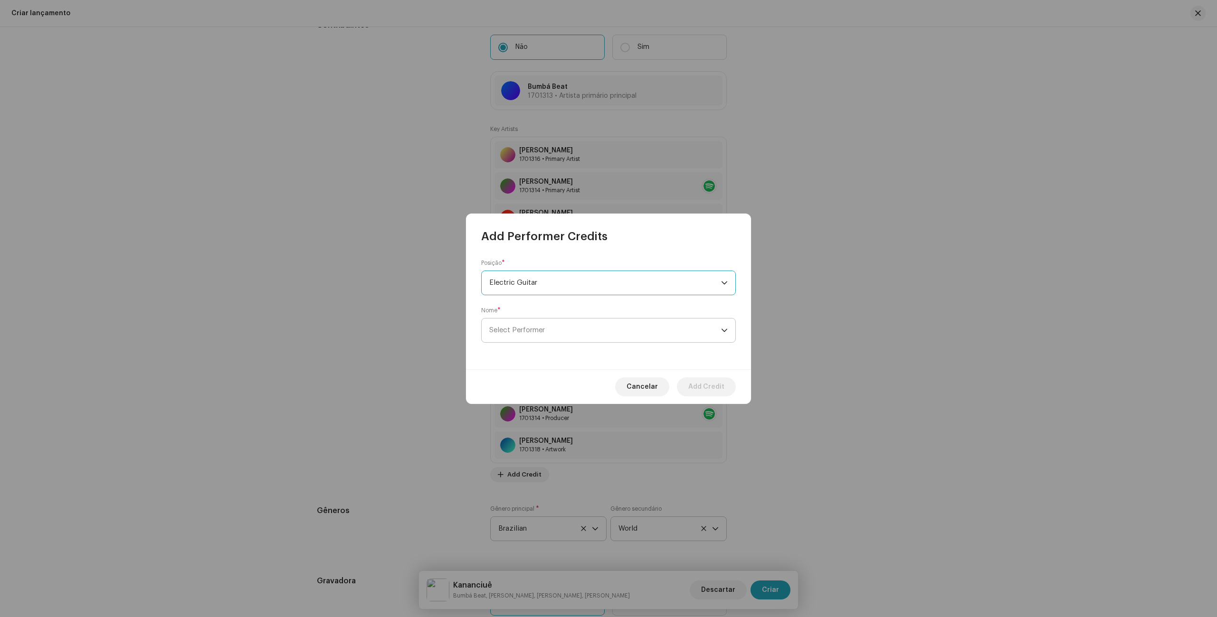
click at [642, 320] on span "Select Performer" at bounding box center [605, 331] width 232 height 24
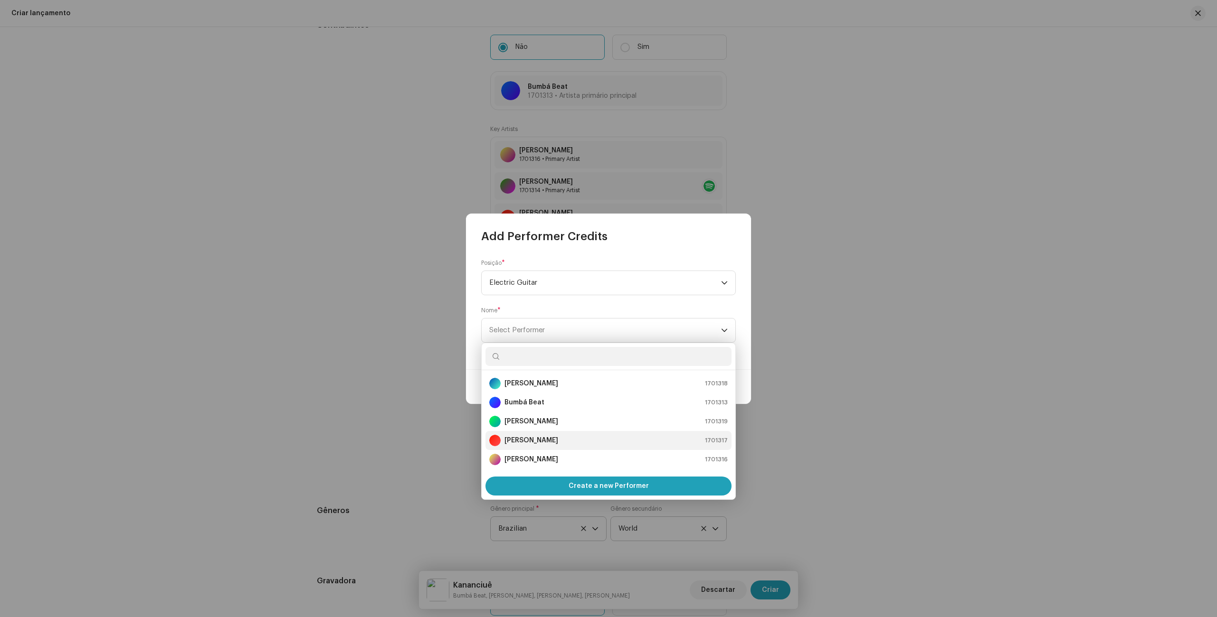
click at [540, 436] on strong "[PERSON_NAME]" at bounding box center [531, 440] width 54 height 9
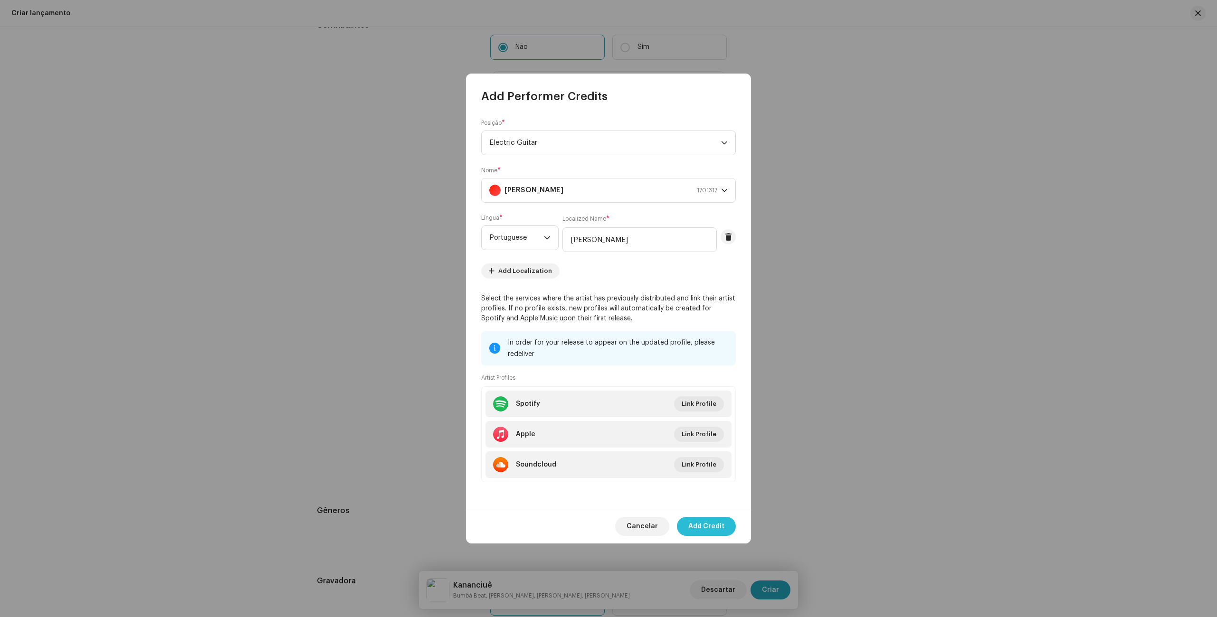
click at [702, 526] on span "Add Credit" at bounding box center [706, 526] width 36 height 19
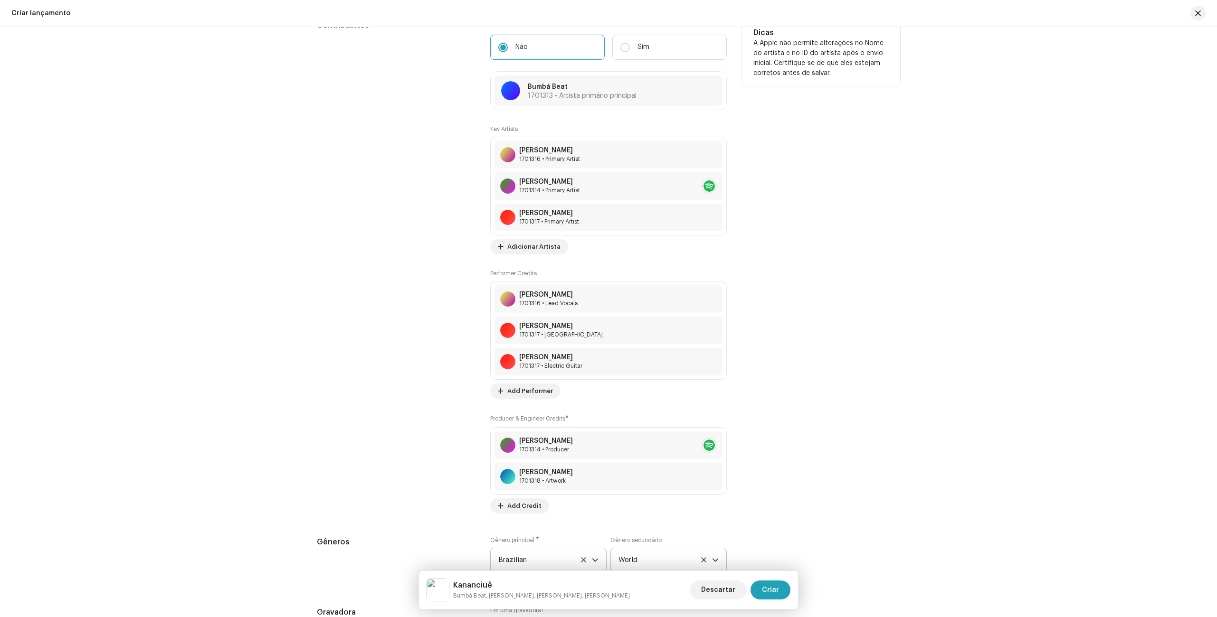
click at [520, 399] on div "Key Artists [PERSON_NAME] 1701316 • Primary Artist [PERSON_NAME] 1701314 • Prim…" at bounding box center [608, 319] width 236 height 388
click at [519, 394] on span "Add Performer" at bounding box center [530, 391] width 46 height 19
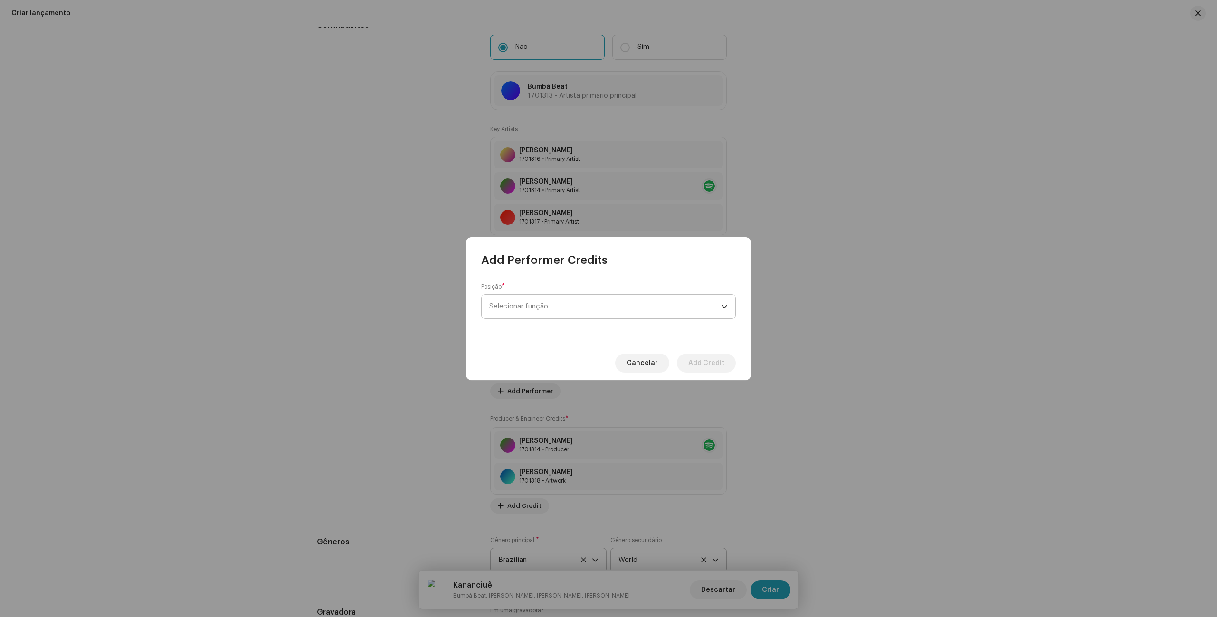
click at [540, 310] on span "Selecionar função" at bounding box center [605, 307] width 232 height 24
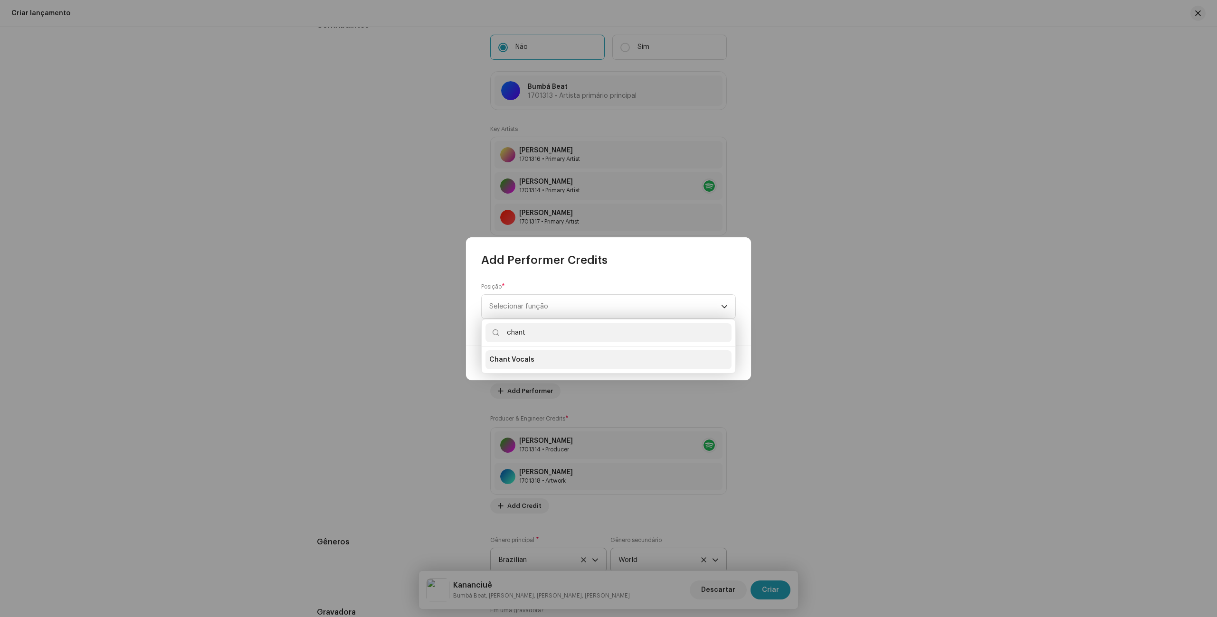
type input "chant"
click at [570, 362] on li "Chant Vocals" at bounding box center [608, 359] width 246 height 19
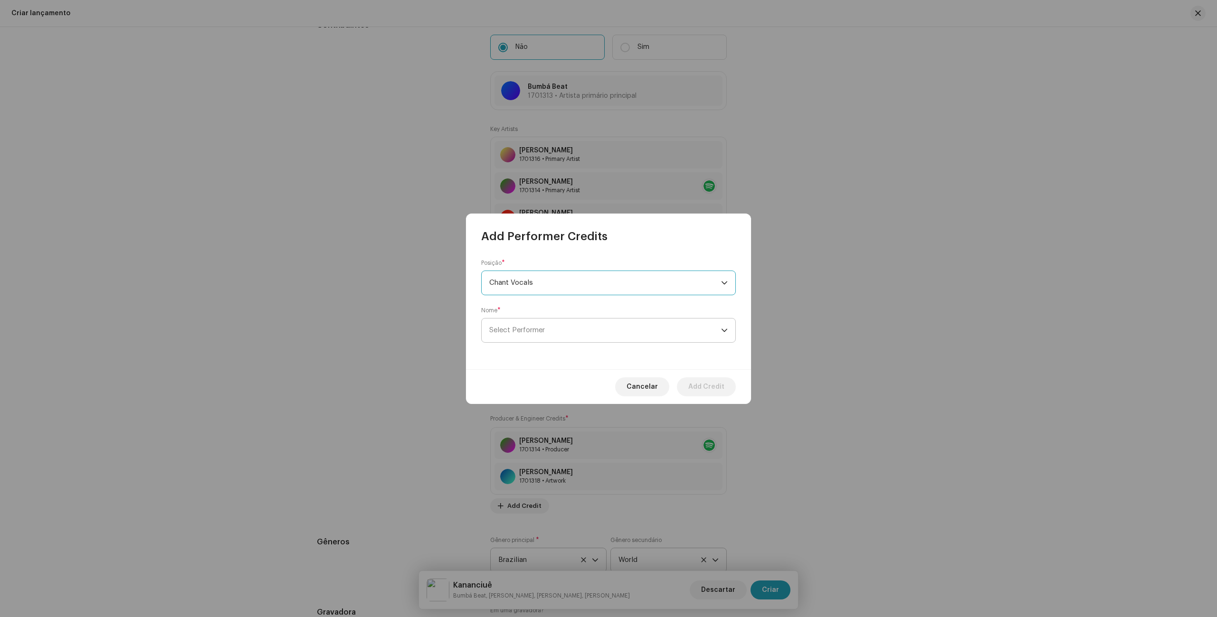
click at [647, 337] on span "Select Performer" at bounding box center [605, 331] width 232 height 24
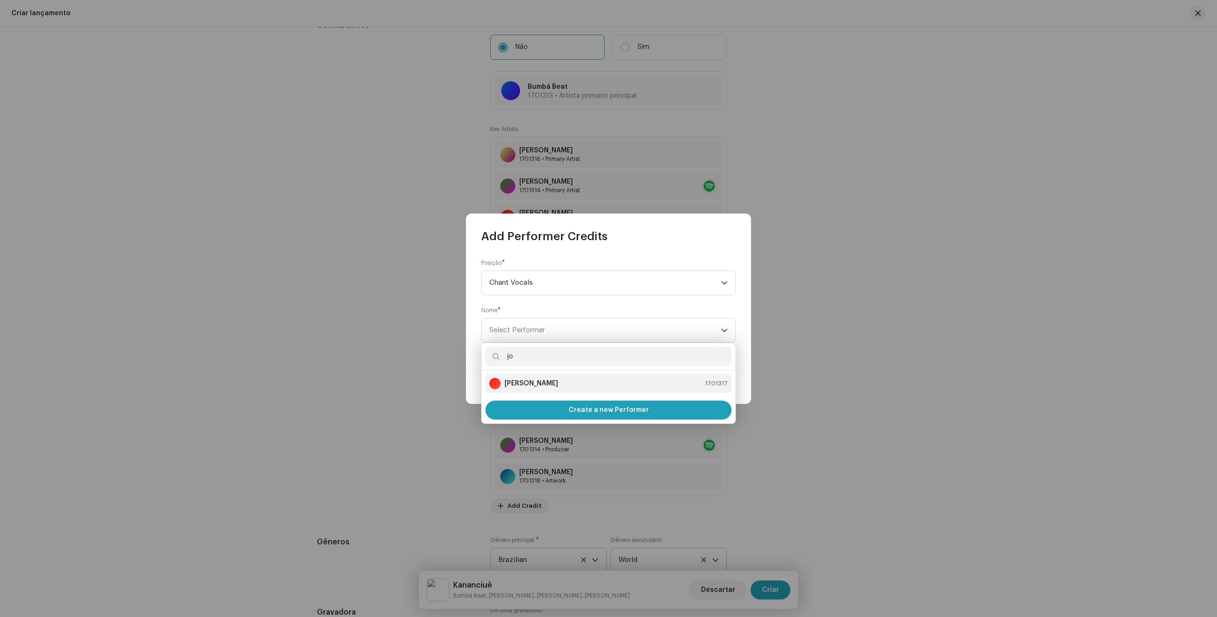
type input "jo"
click at [624, 379] on div "[PERSON_NAME] 1701317" at bounding box center [608, 383] width 238 height 11
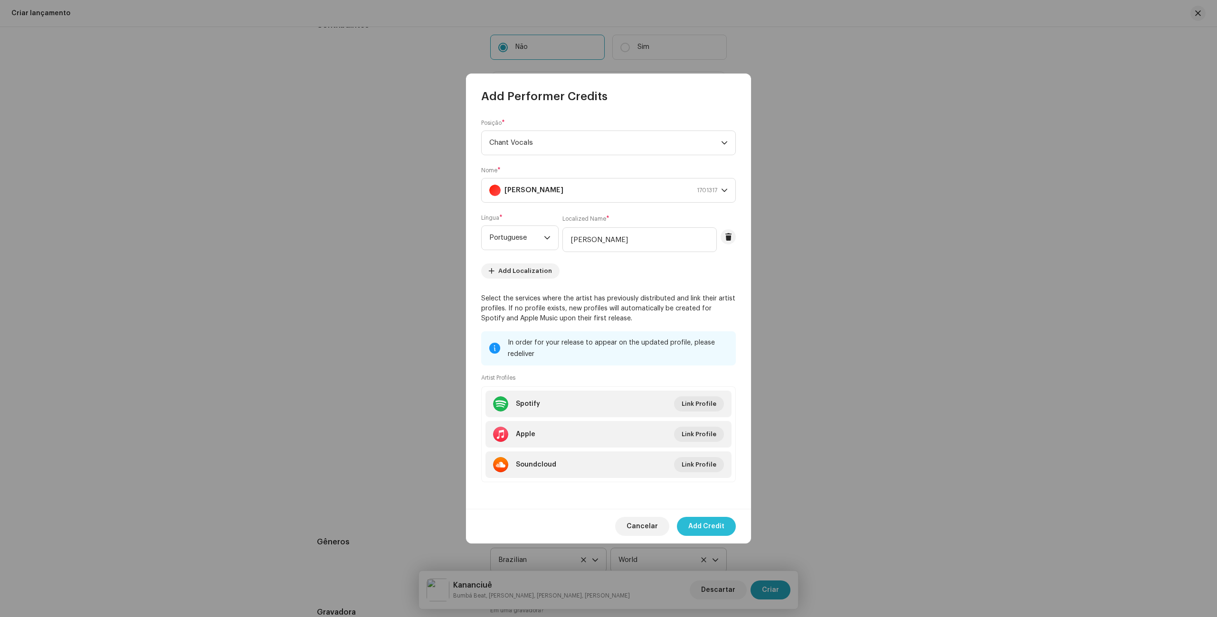
click at [718, 527] on span "Add Credit" at bounding box center [706, 526] width 36 height 19
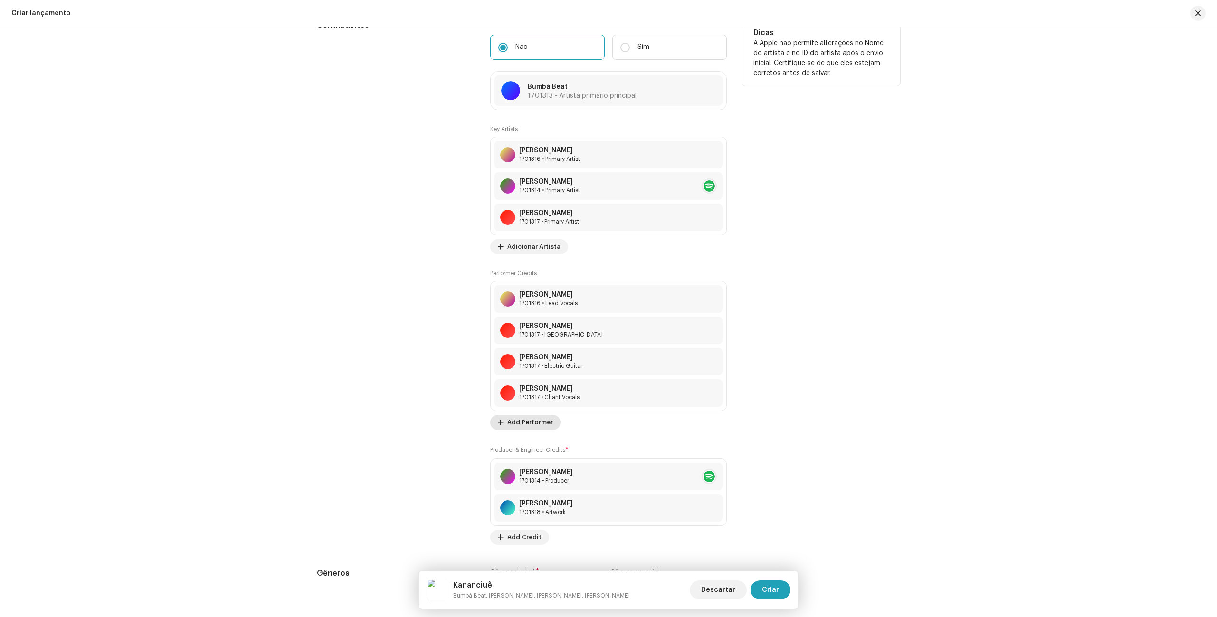
click at [525, 424] on span "Add Performer" at bounding box center [530, 422] width 46 height 19
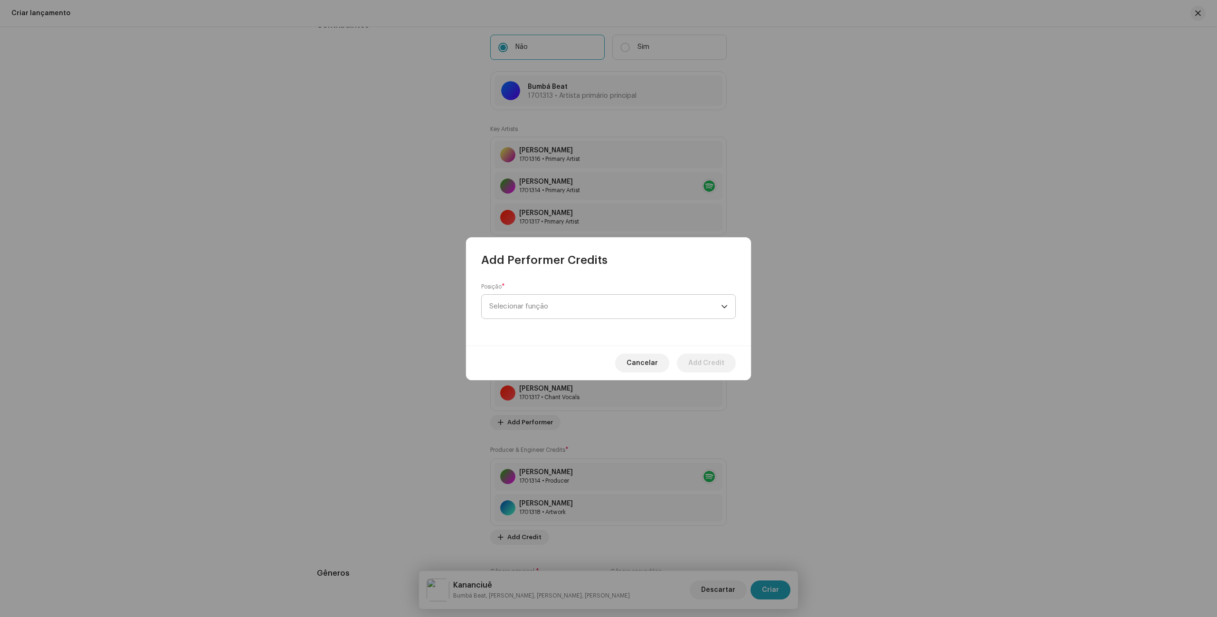
click at [573, 309] on span "Selecionar função" at bounding box center [605, 307] width 232 height 24
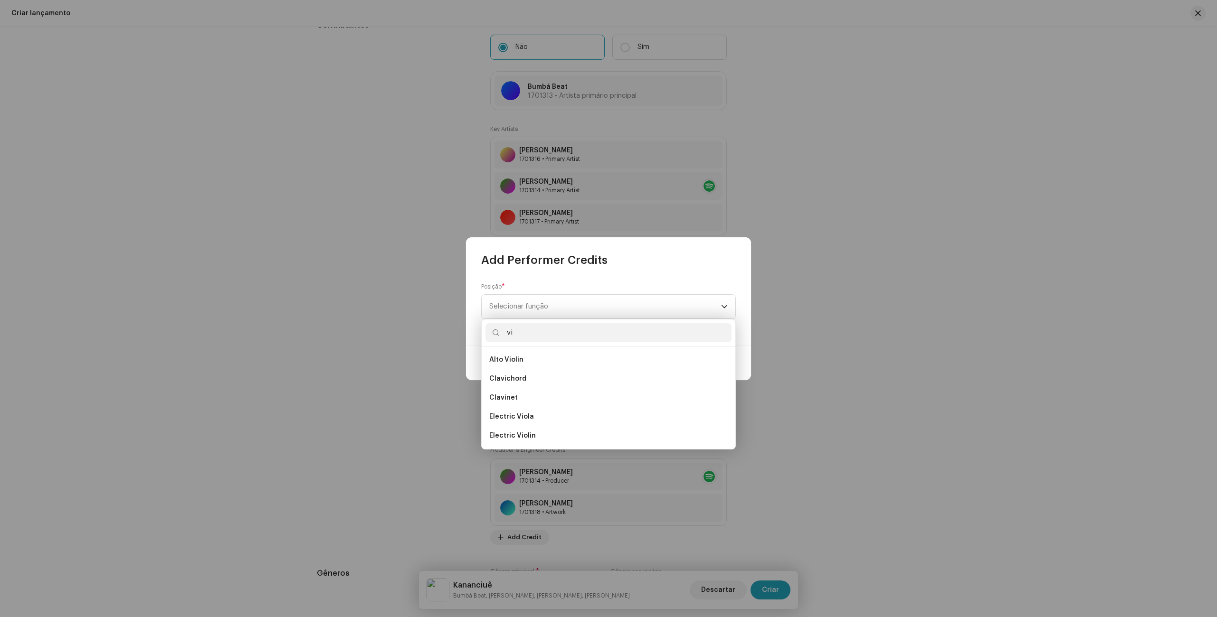
type input "v"
type input "b"
type input "electr"
click at [540, 360] on span "Electric Bass Guitar" at bounding box center [522, 359] width 66 height 9
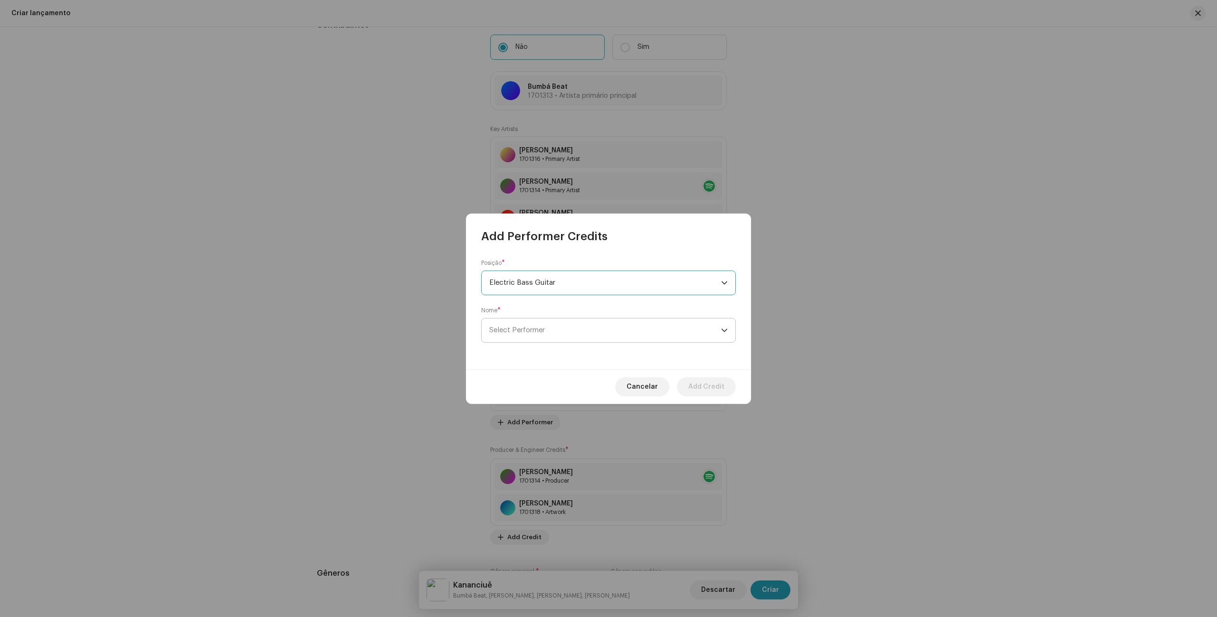
click at [647, 334] on span "Select Performer" at bounding box center [605, 331] width 232 height 24
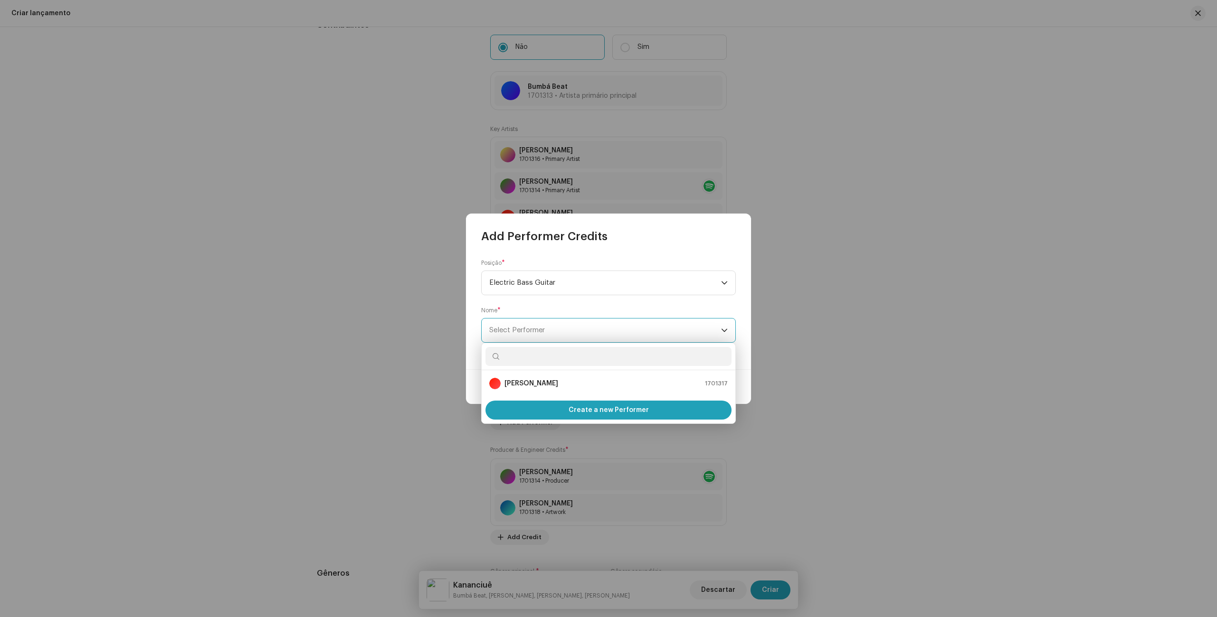
click at [573, 325] on span "Select Performer" at bounding box center [605, 331] width 232 height 24
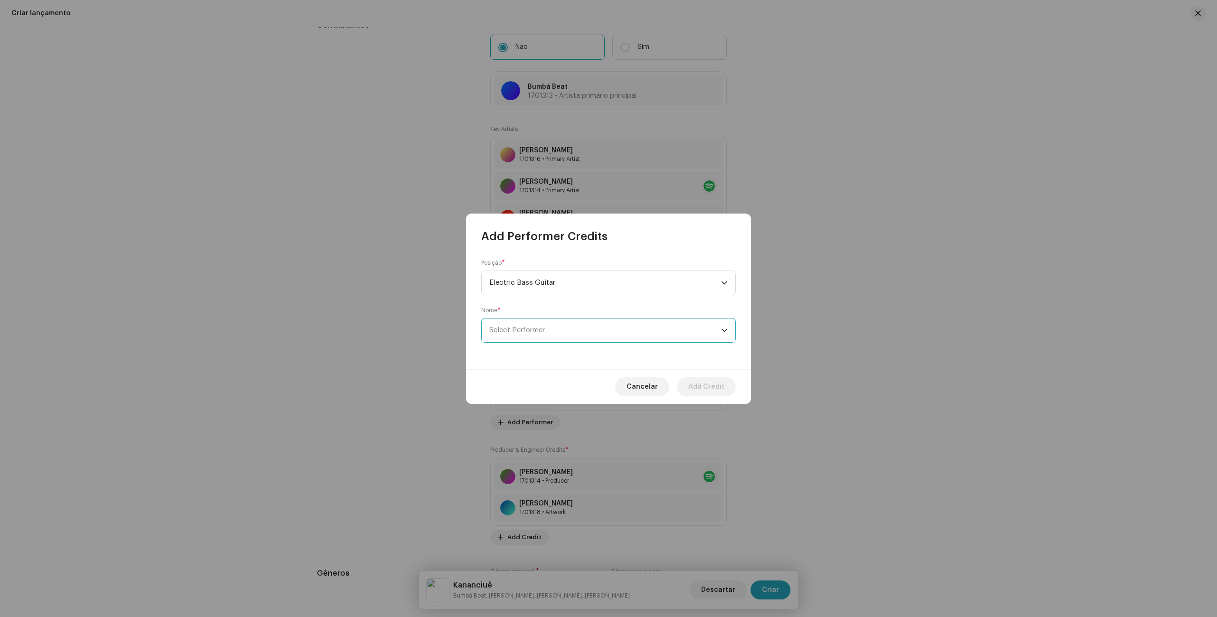
click at [574, 328] on span "Select Performer" at bounding box center [605, 331] width 232 height 24
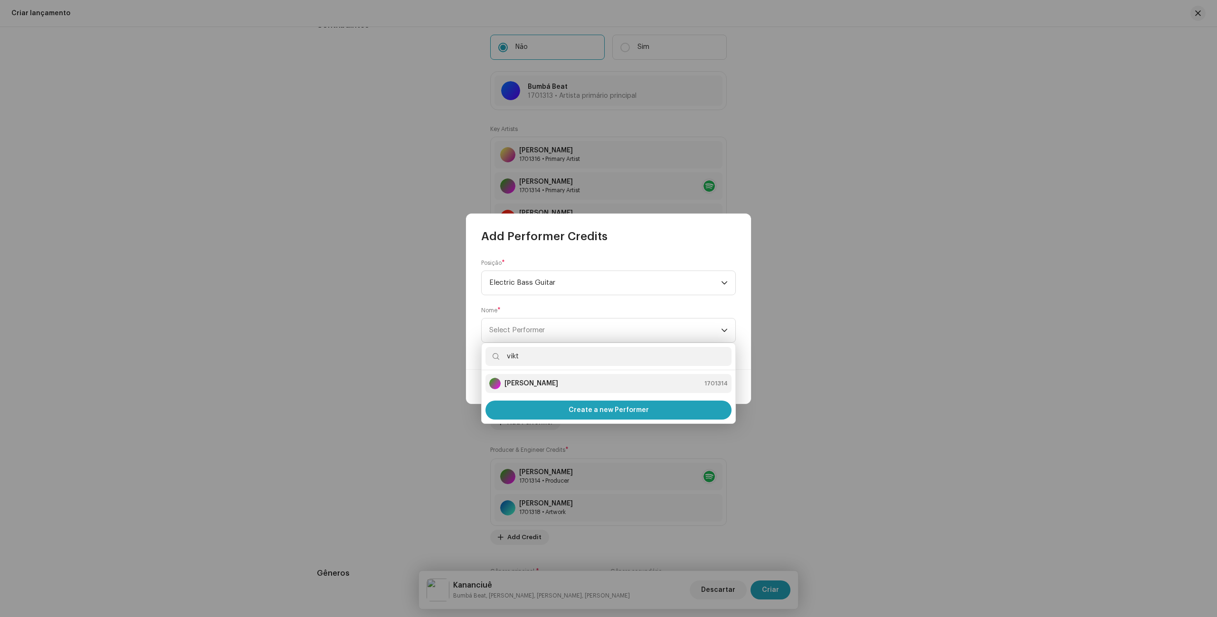
type input "vikt"
click at [558, 385] on div "[PERSON_NAME] 1701314" at bounding box center [608, 383] width 238 height 11
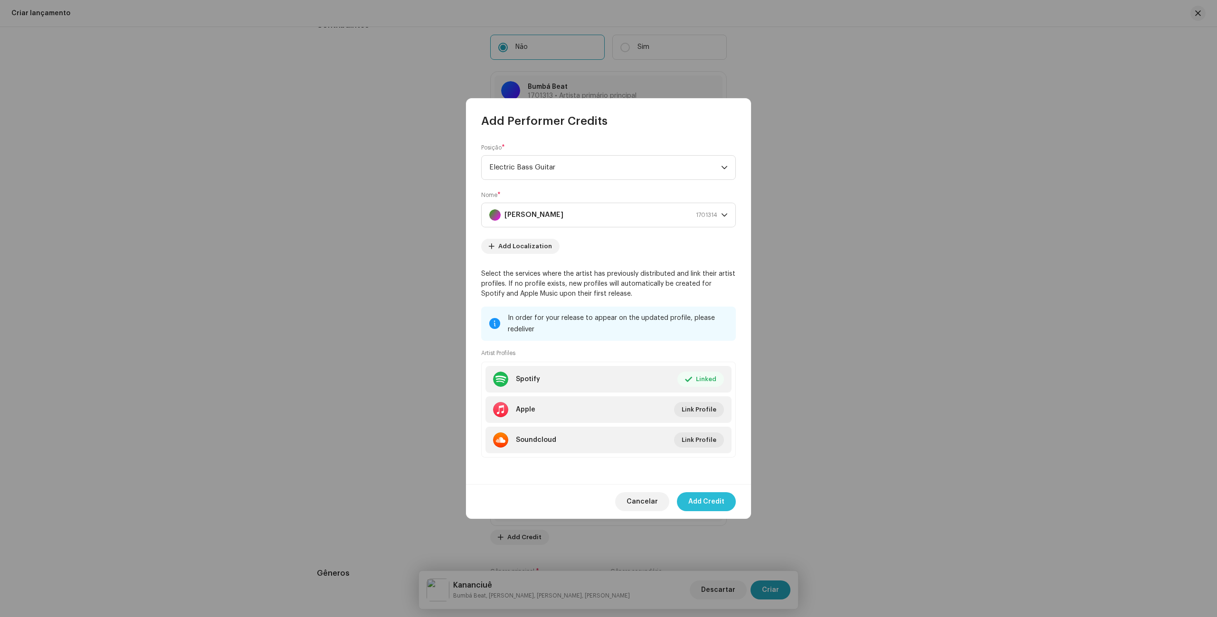
click at [717, 502] on span "Add Credit" at bounding box center [706, 501] width 36 height 19
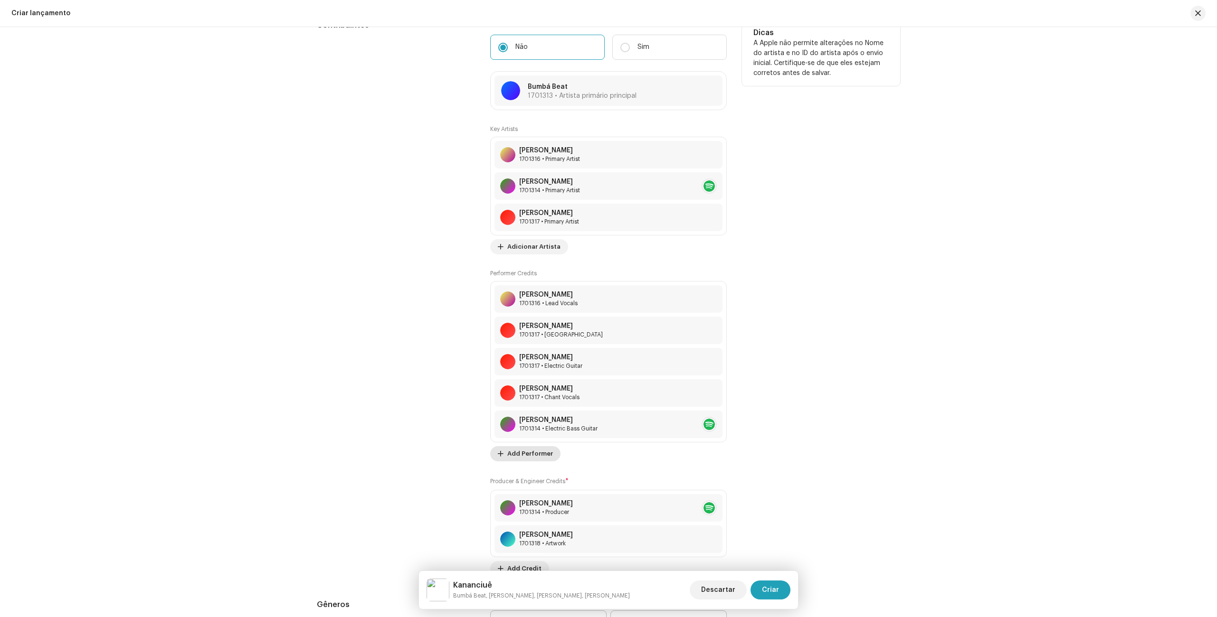
click at [530, 453] on span "Add Performer" at bounding box center [530, 453] width 46 height 19
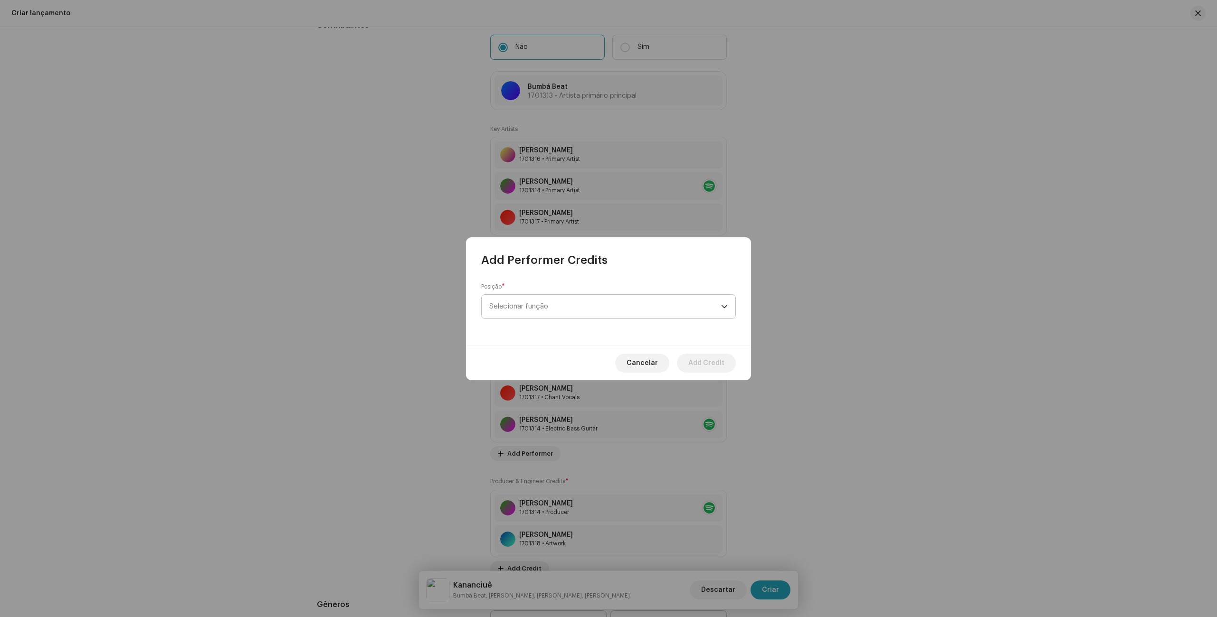
click at [553, 304] on span "Selecionar função" at bounding box center [605, 307] width 232 height 24
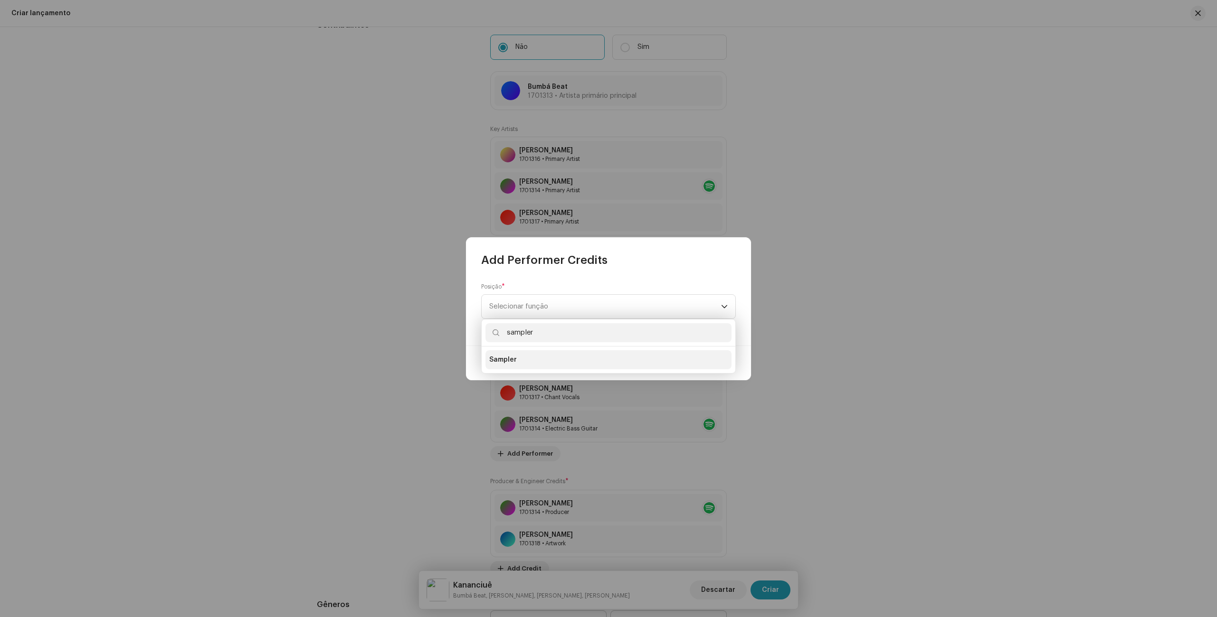
type input "sampler"
click at [519, 356] on li "Sampler" at bounding box center [608, 359] width 246 height 19
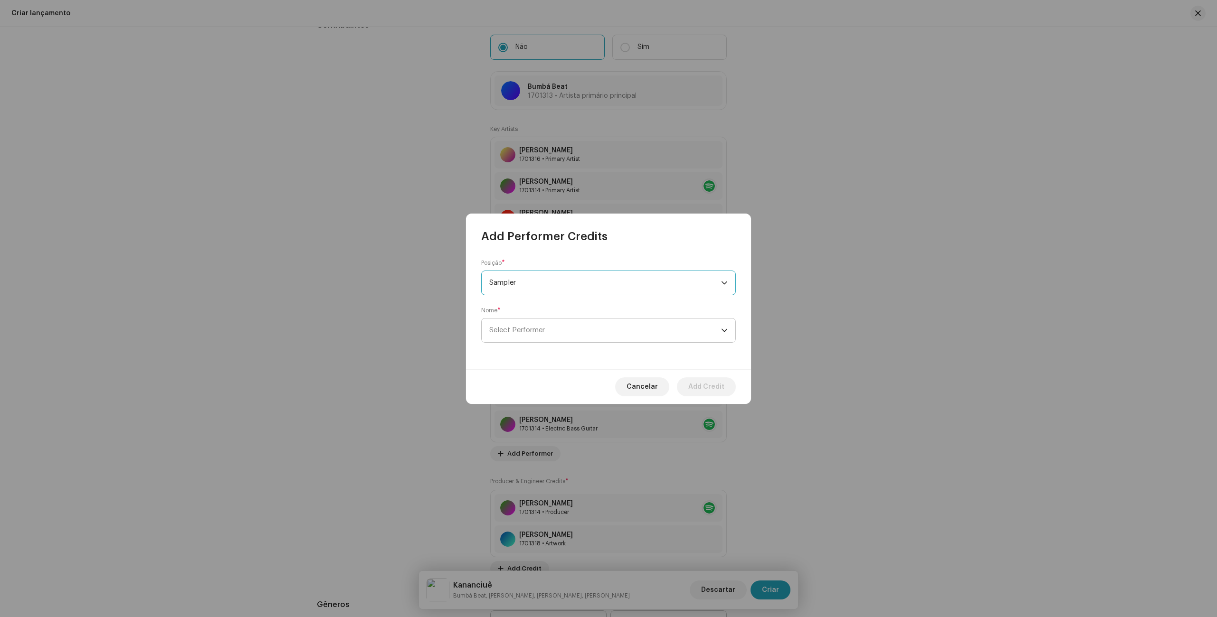
click at [547, 326] on span "Select Performer" at bounding box center [605, 331] width 232 height 24
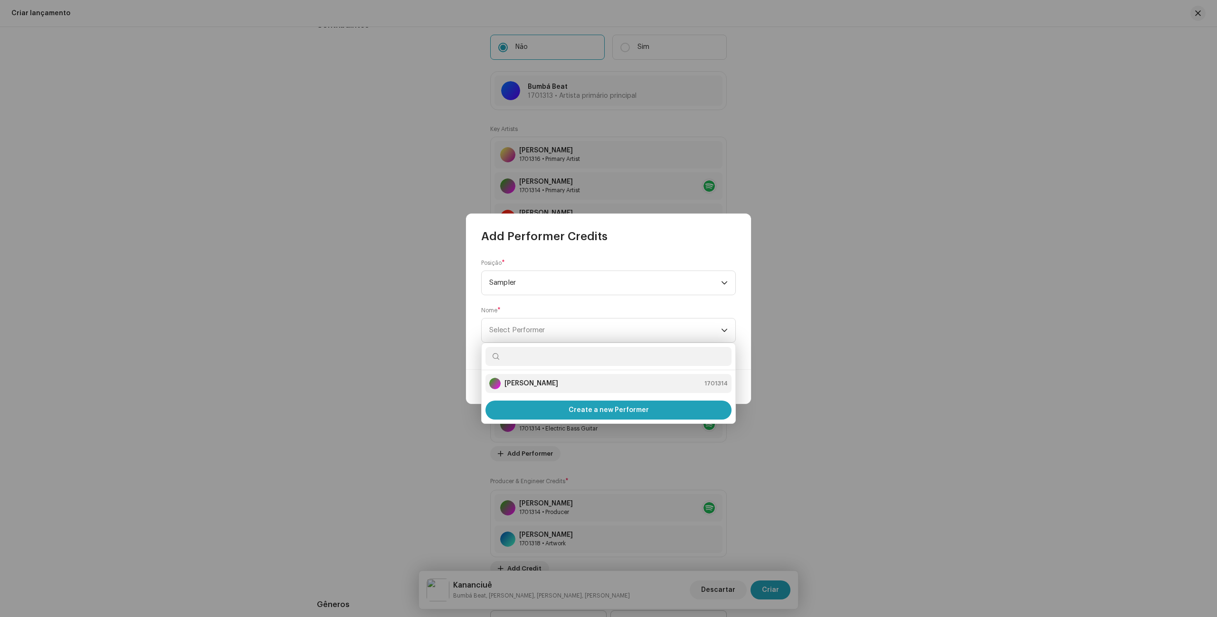
click at [501, 387] on div "[PERSON_NAME]" at bounding box center [523, 383] width 69 height 11
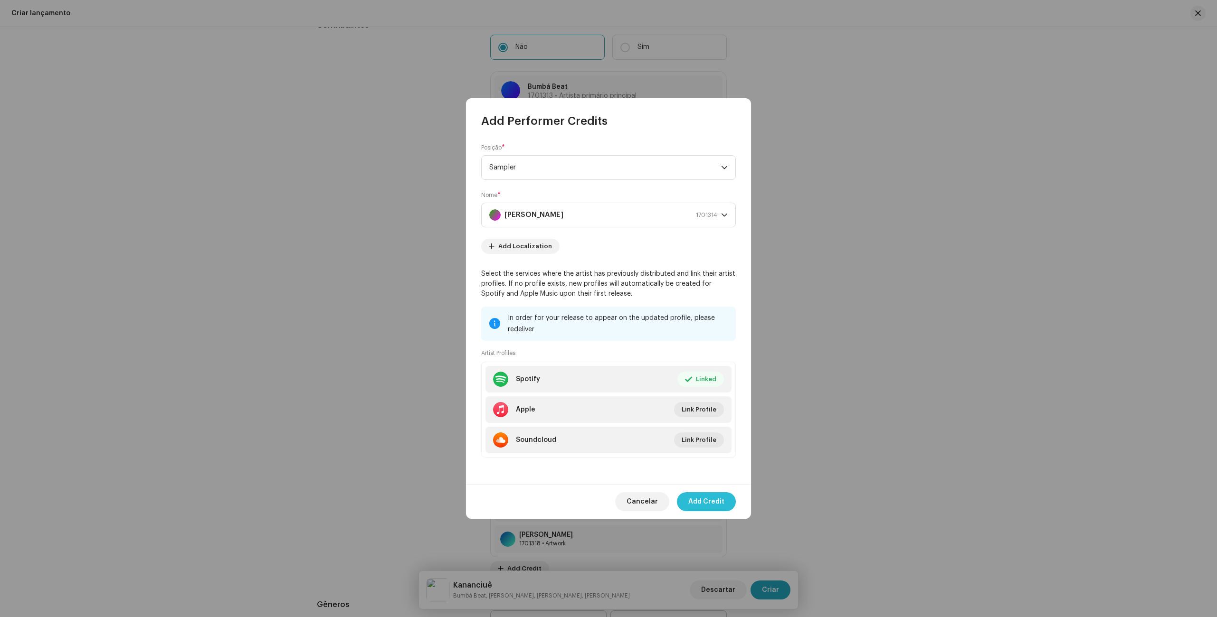
click at [708, 501] on span "Add Credit" at bounding box center [706, 501] width 36 height 19
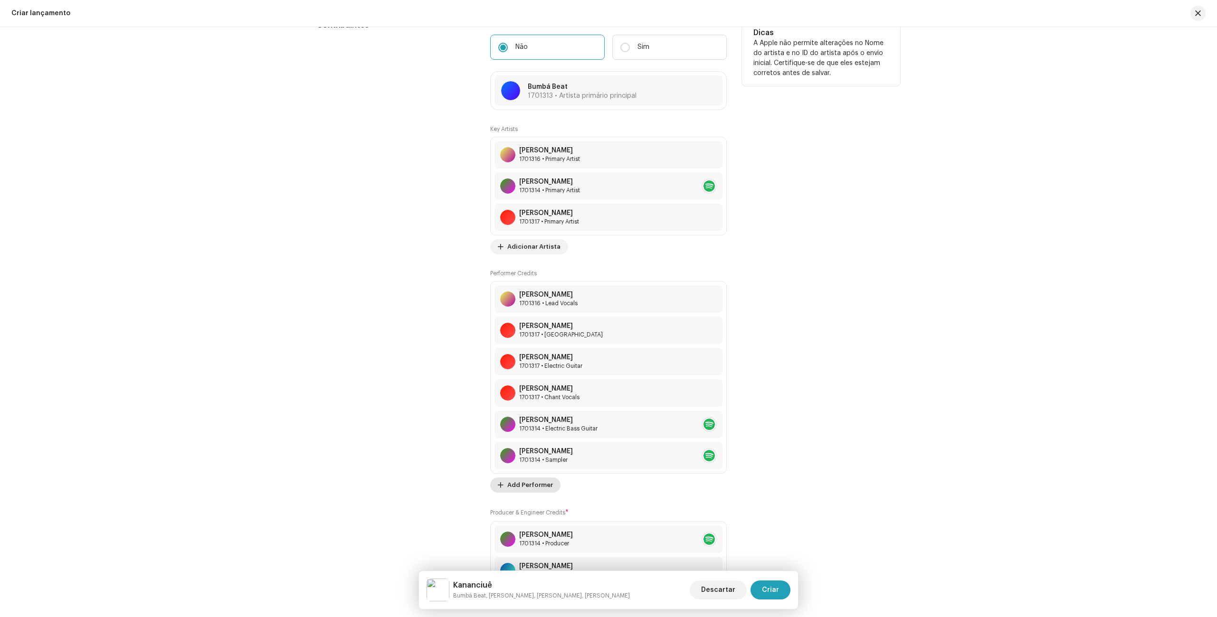
click at [536, 479] on span "Add Performer" at bounding box center [530, 485] width 46 height 19
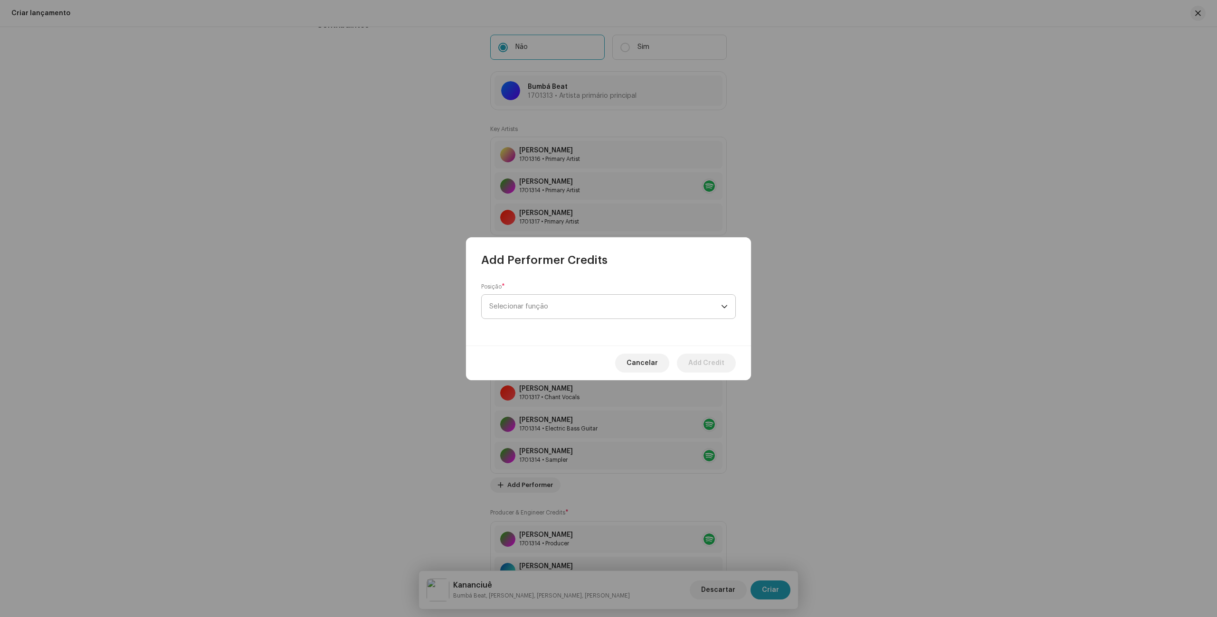
click at [557, 305] on span "Selecionar função" at bounding box center [605, 307] width 232 height 24
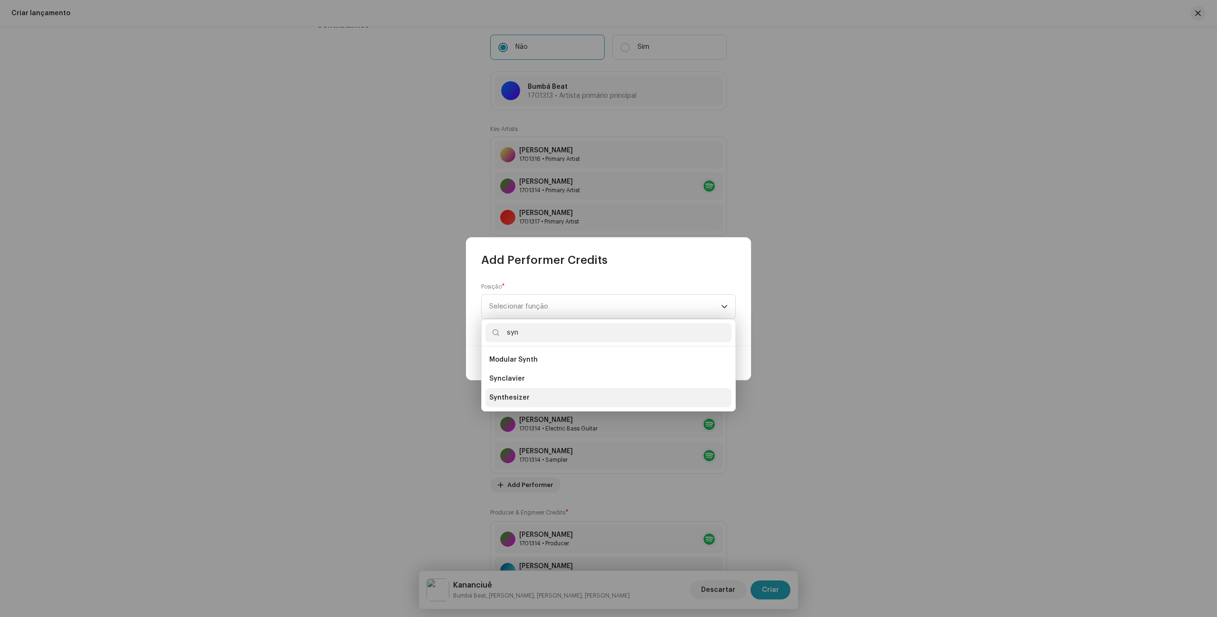
type input "syn"
click at [538, 397] on li "Synthesizer" at bounding box center [608, 397] width 246 height 19
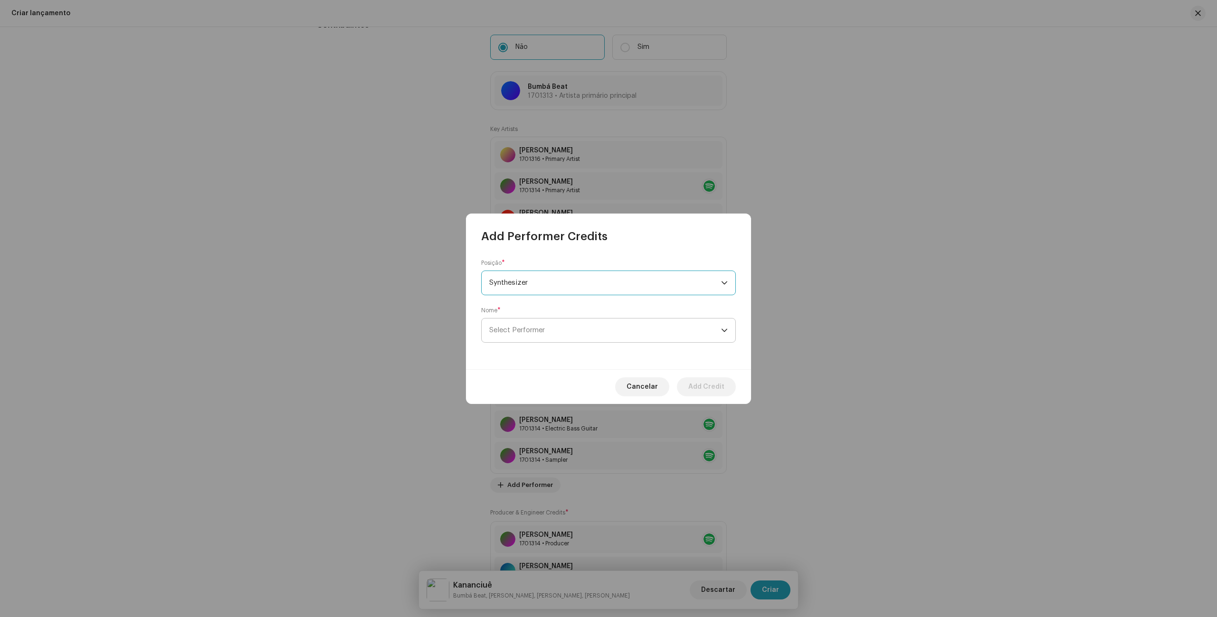
click at [689, 332] on span "Select Performer" at bounding box center [605, 331] width 232 height 24
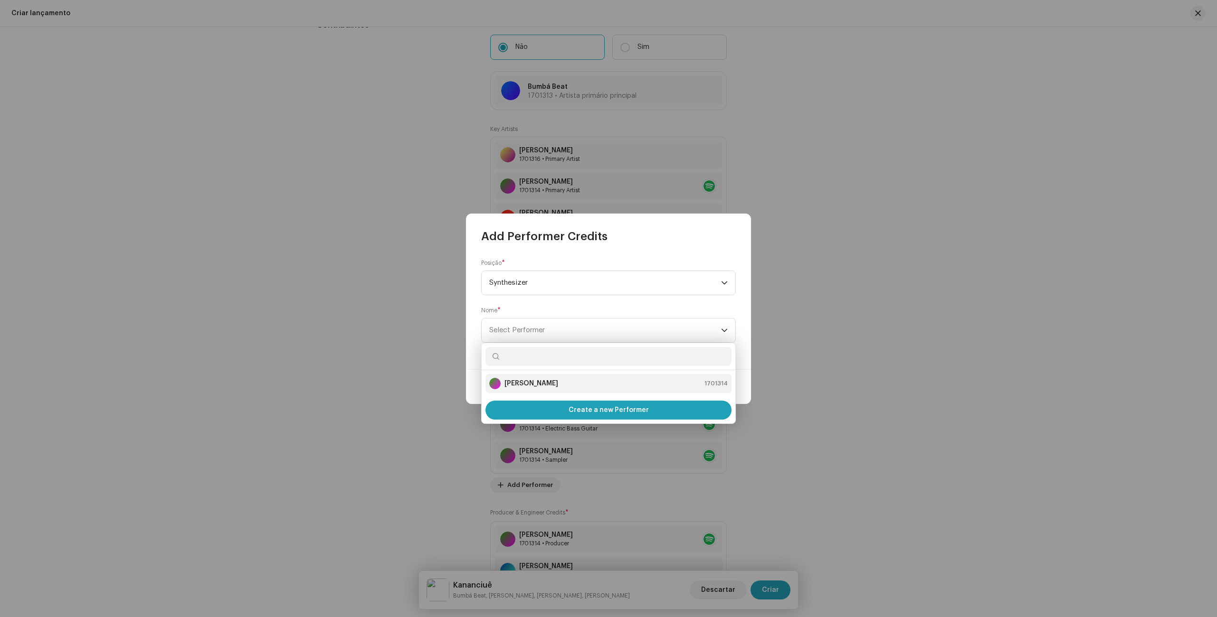
click at [630, 385] on div "[PERSON_NAME] 1701314" at bounding box center [608, 383] width 238 height 11
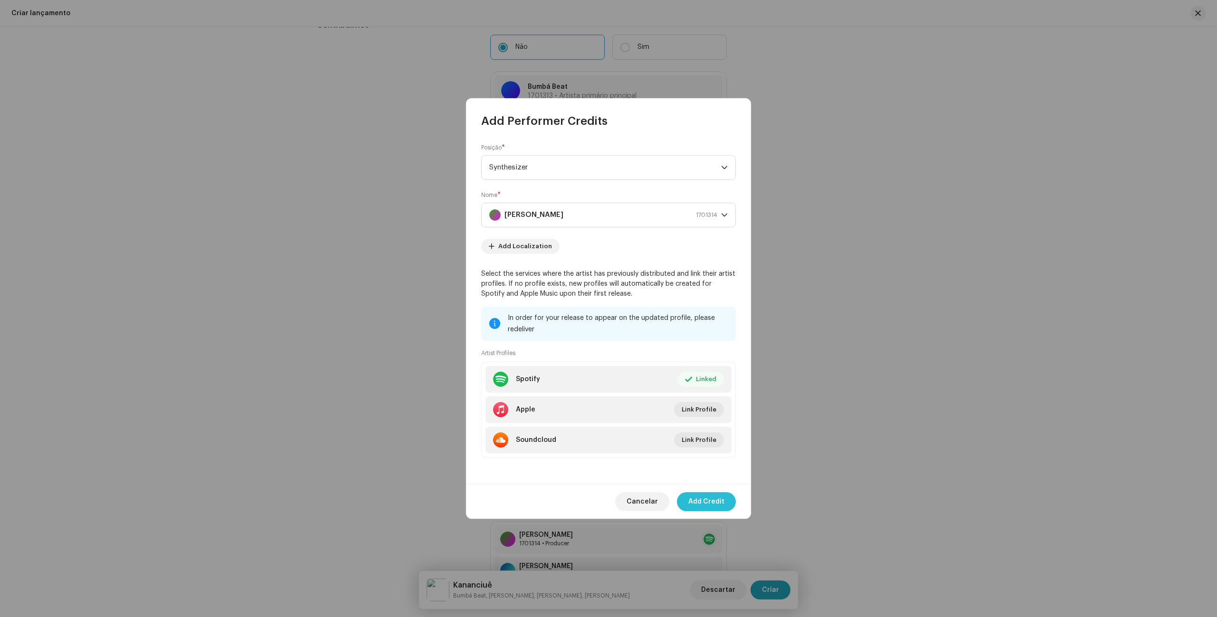
click at [712, 503] on span "Add Credit" at bounding box center [706, 501] width 36 height 19
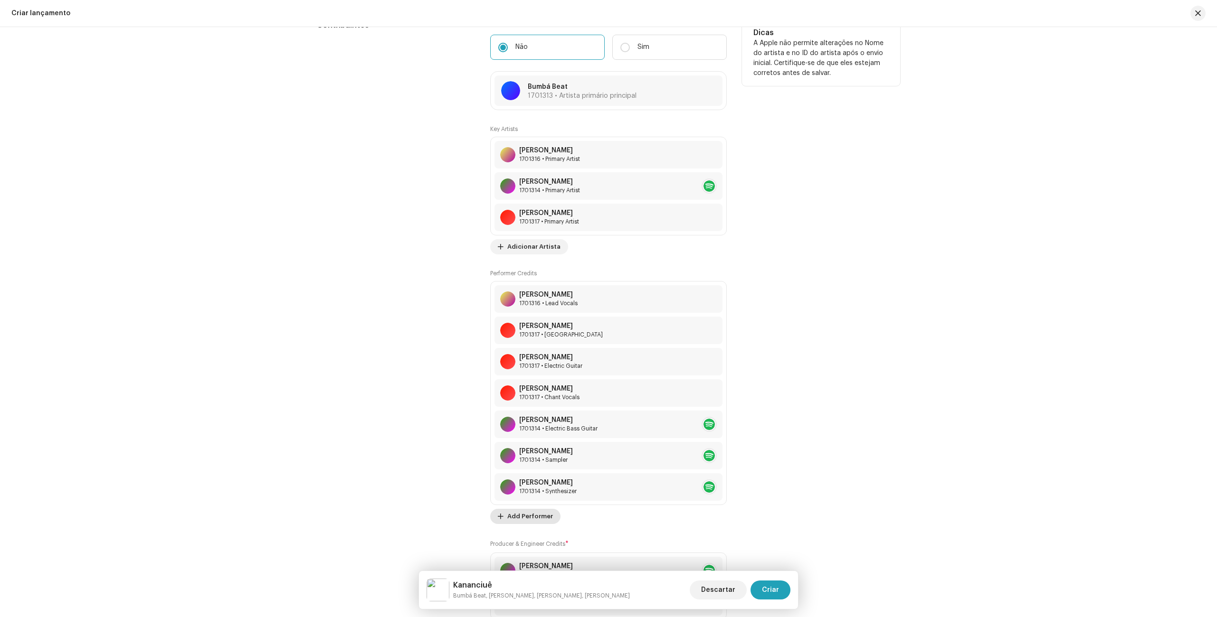
click at [522, 522] on span "Add Performer" at bounding box center [530, 516] width 46 height 19
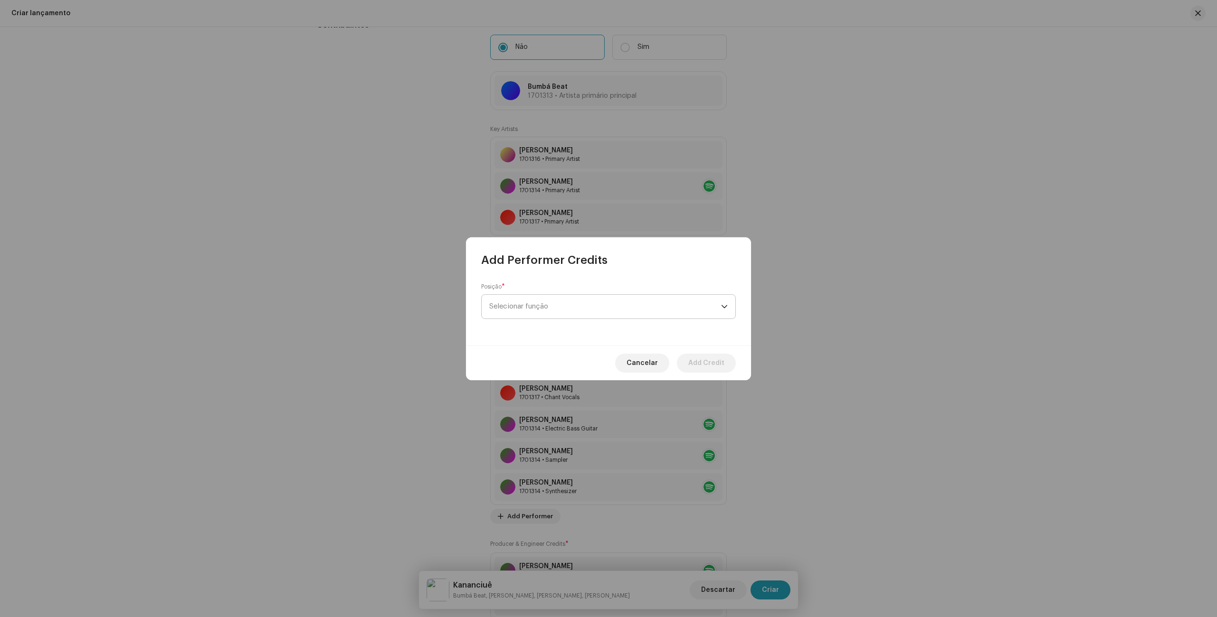
click at [588, 310] on span "Selecionar função" at bounding box center [605, 307] width 232 height 24
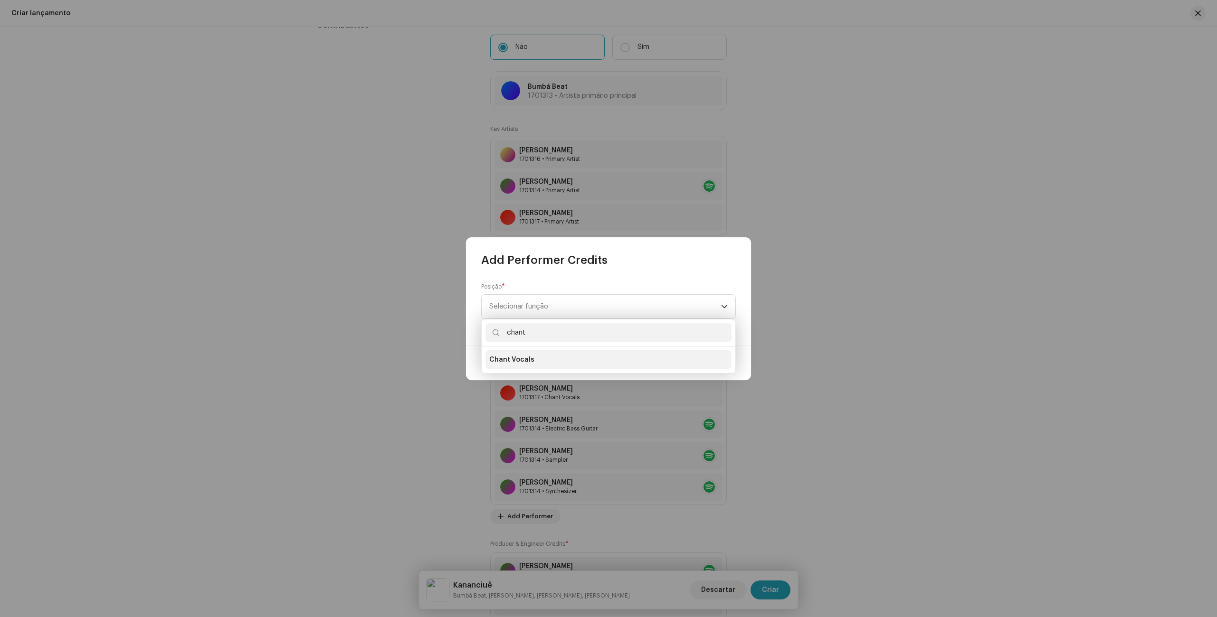
type input "chant"
click at [567, 358] on li "Chant Vocals" at bounding box center [608, 359] width 246 height 19
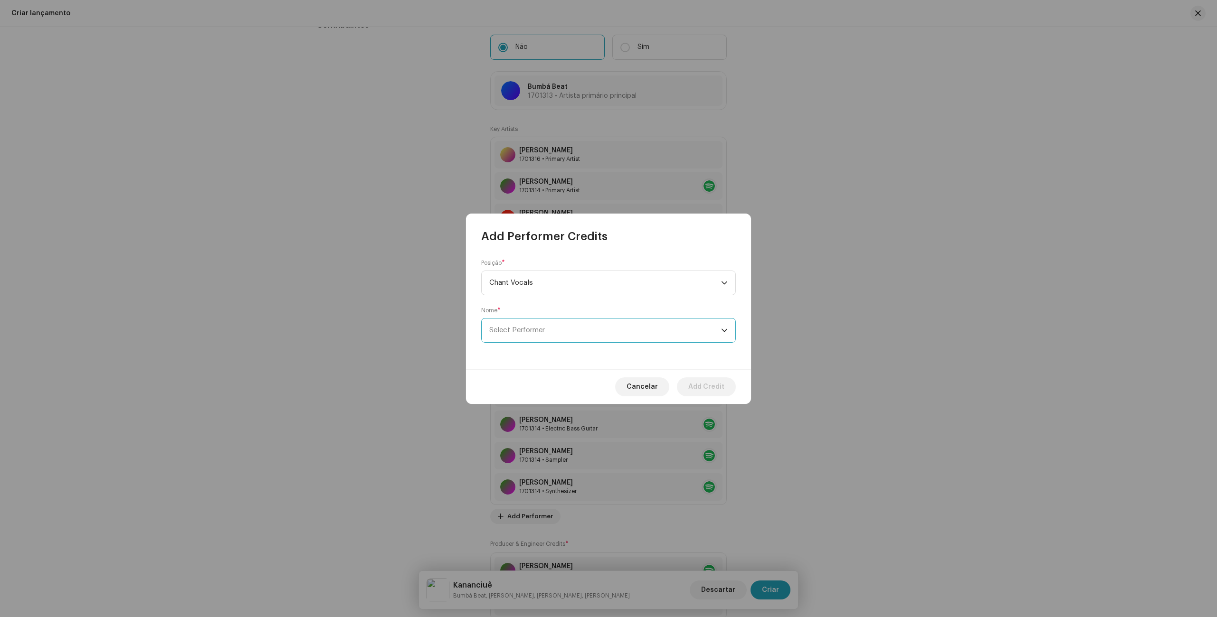
click at [567, 330] on span "Select Performer" at bounding box center [605, 331] width 232 height 24
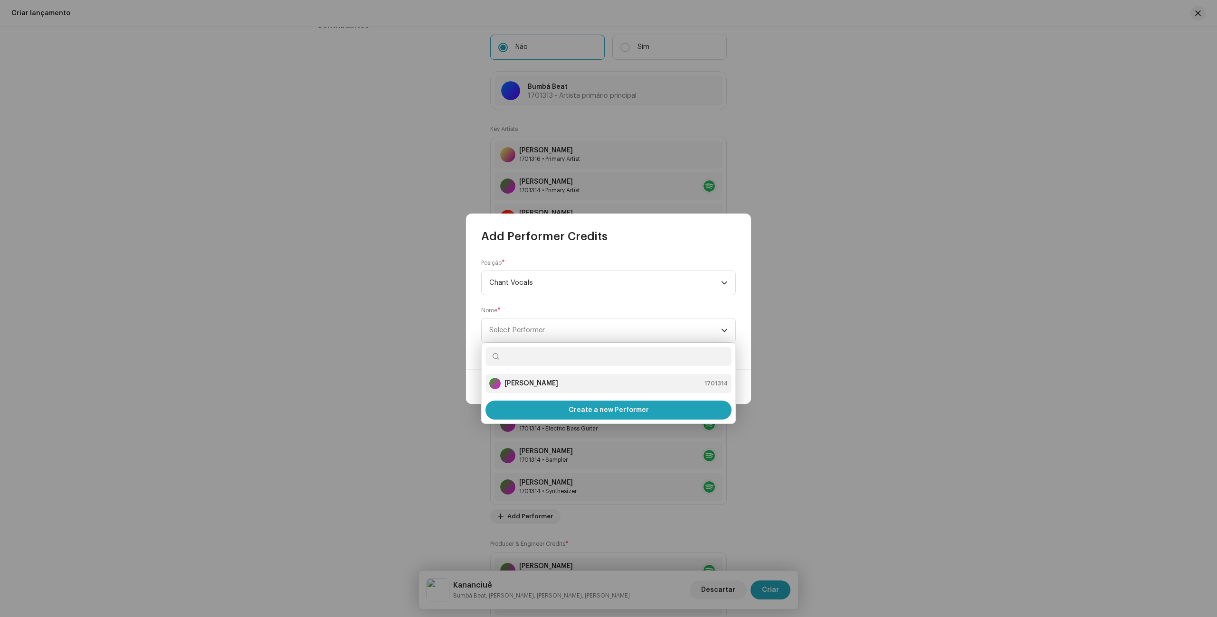
click at [543, 386] on strong "[PERSON_NAME]" at bounding box center [531, 383] width 54 height 9
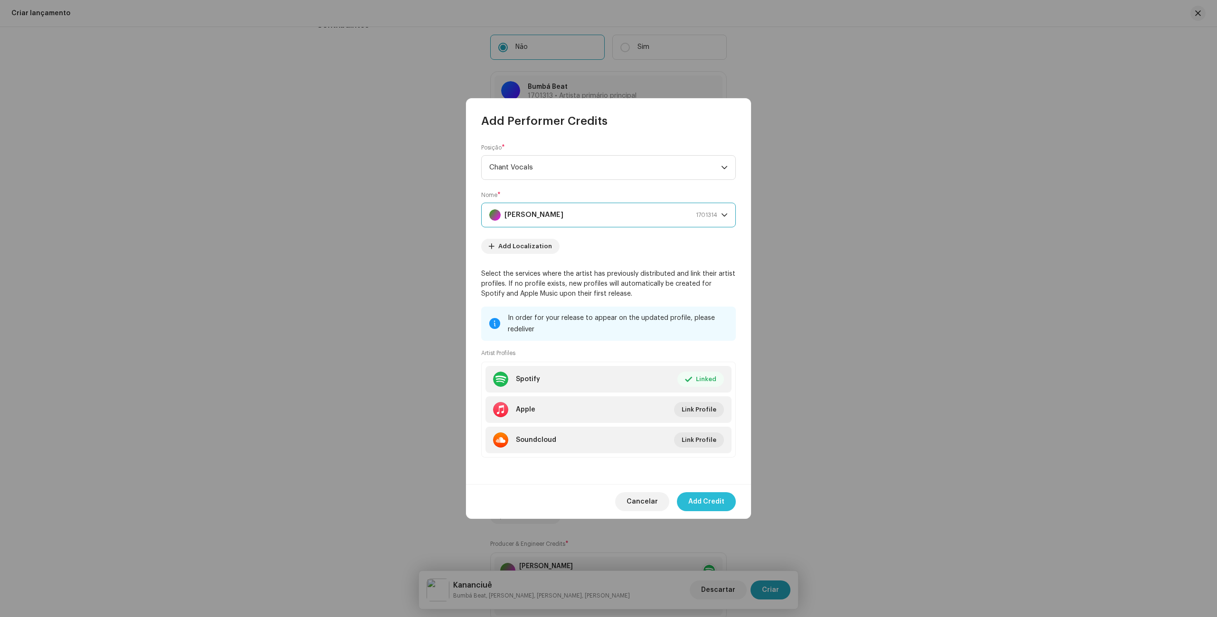
click at [711, 506] on span "Add Credit" at bounding box center [706, 501] width 36 height 19
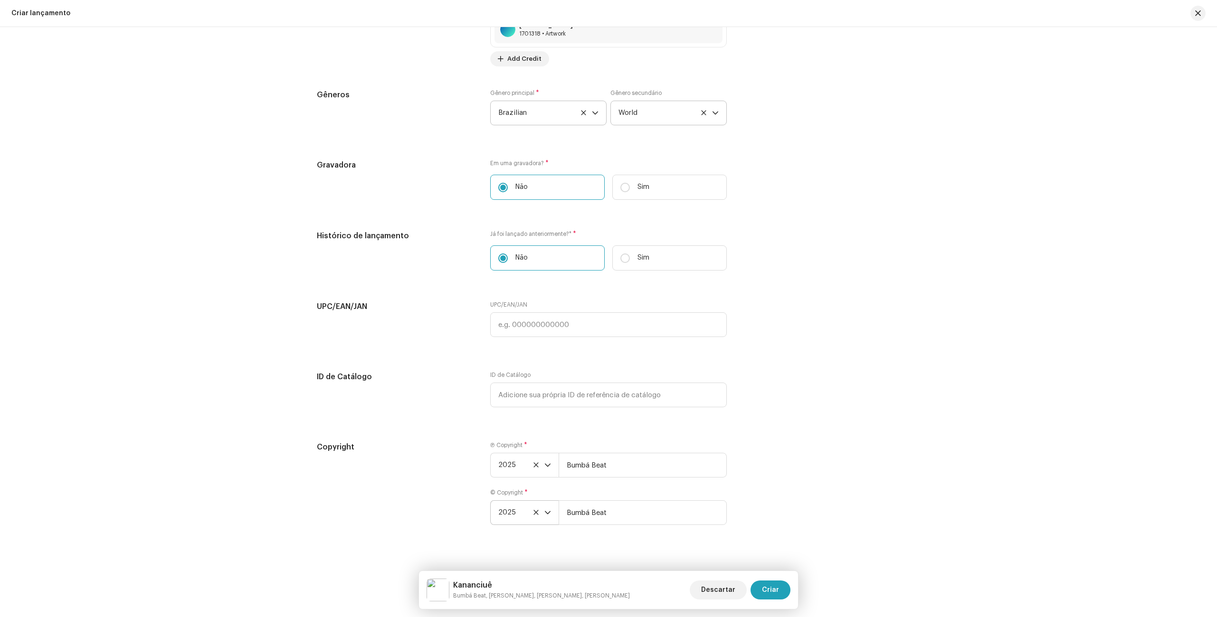
scroll to position [1655, 0]
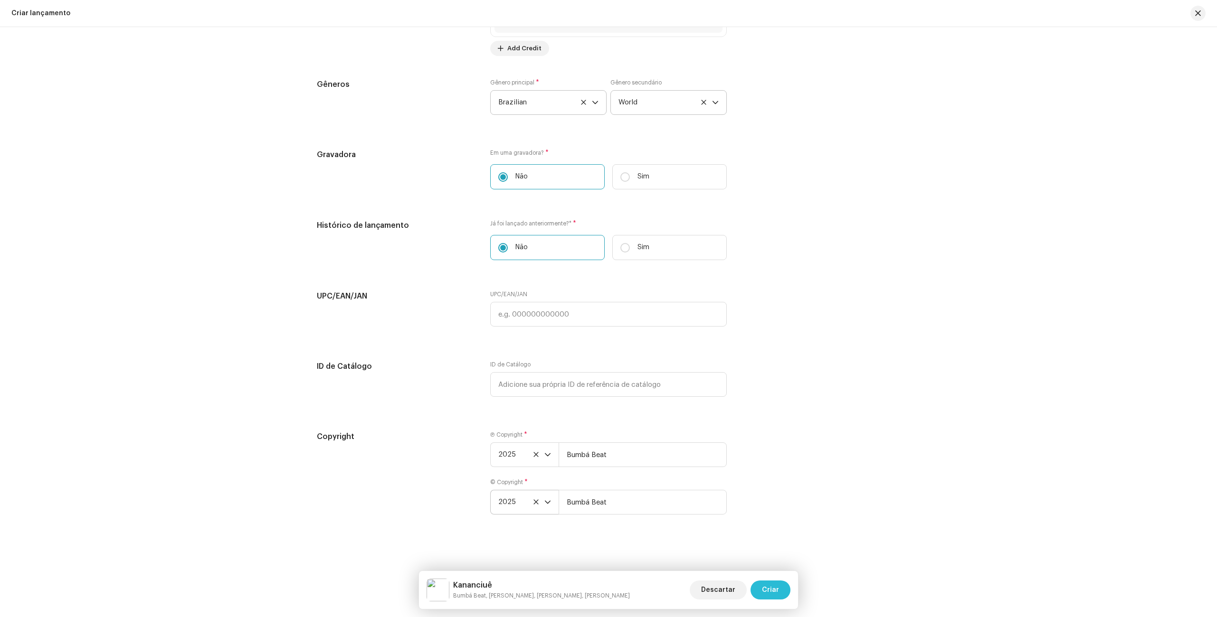
click at [767, 585] on span "Criar" at bounding box center [770, 590] width 17 height 19
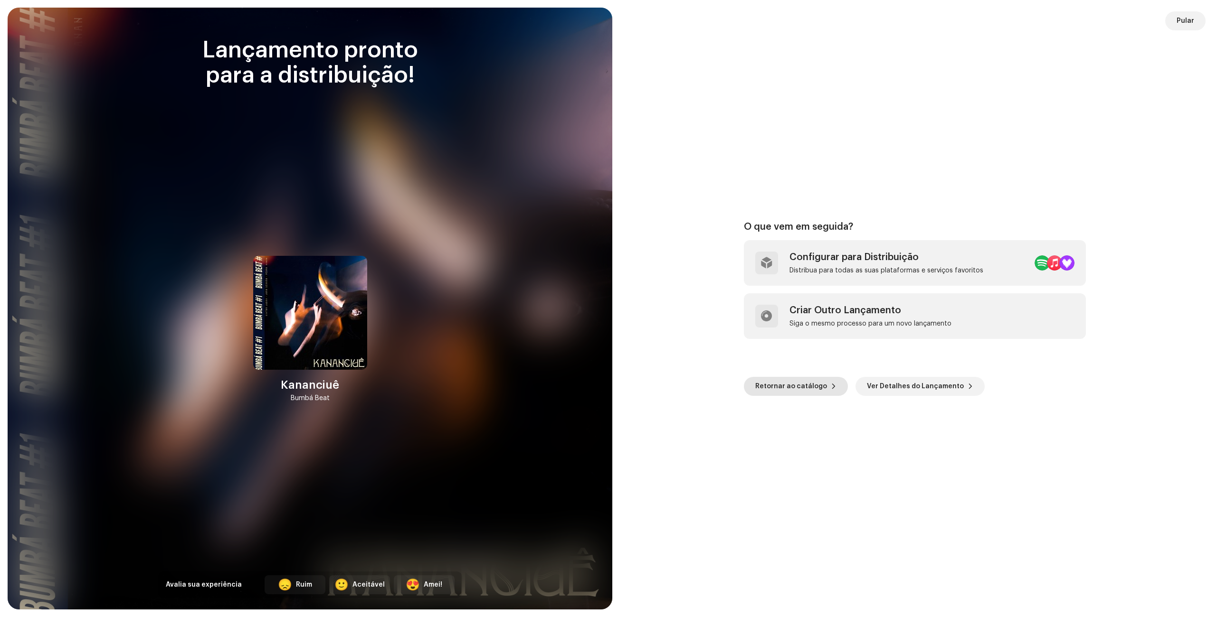
click at [793, 393] on span "Retornar ao catálogo" at bounding box center [791, 386] width 72 height 19
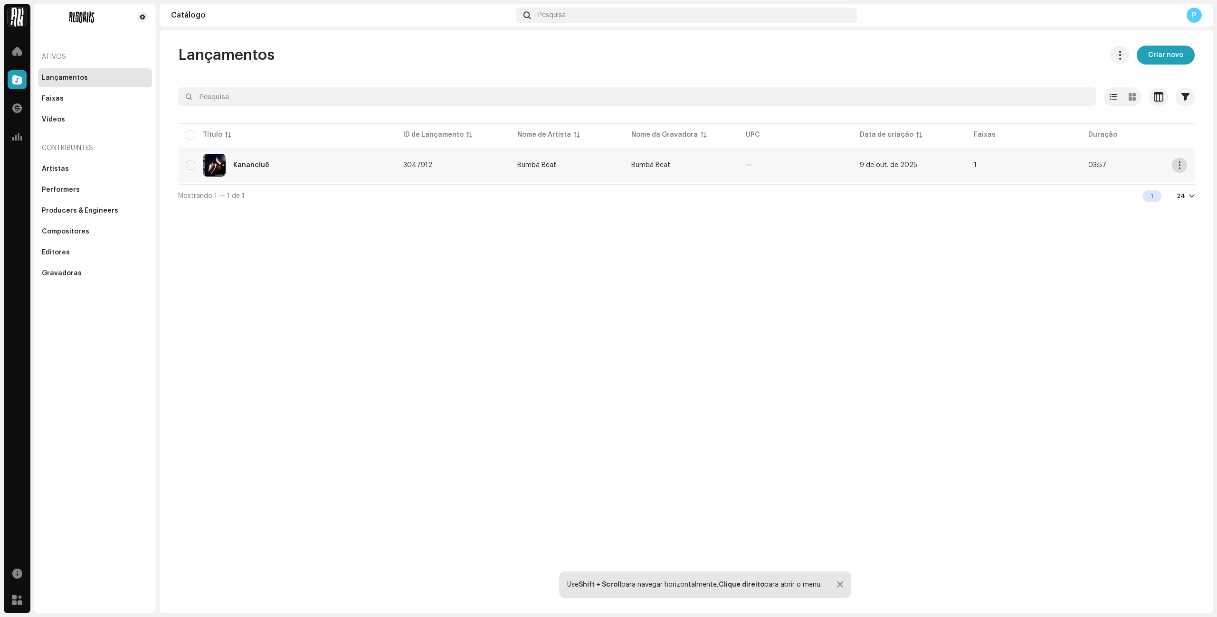
click at [1174, 165] on button "button" at bounding box center [1178, 165] width 15 height 15
click at [190, 167] on input "checkbox" at bounding box center [190, 165] width 9 height 9
checkbox input "true"
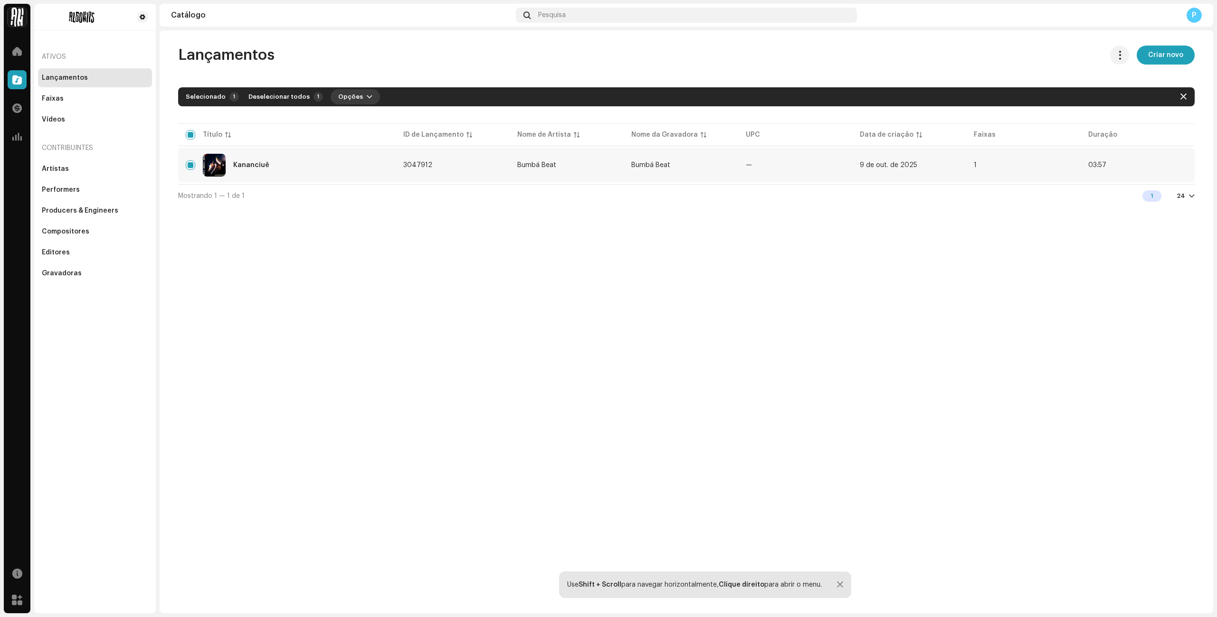
click at [367, 94] on span "button" at bounding box center [370, 97] width 6 height 8
click at [633, 407] on div "Lançamentos Criar novo Selecionado 1 Deselecionar todos 1 Opções Filtros Status…" at bounding box center [686, 321] width 1053 height 583
click at [1014, 159] on td "1" at bounding box center [1023, 165] width 114 height 34
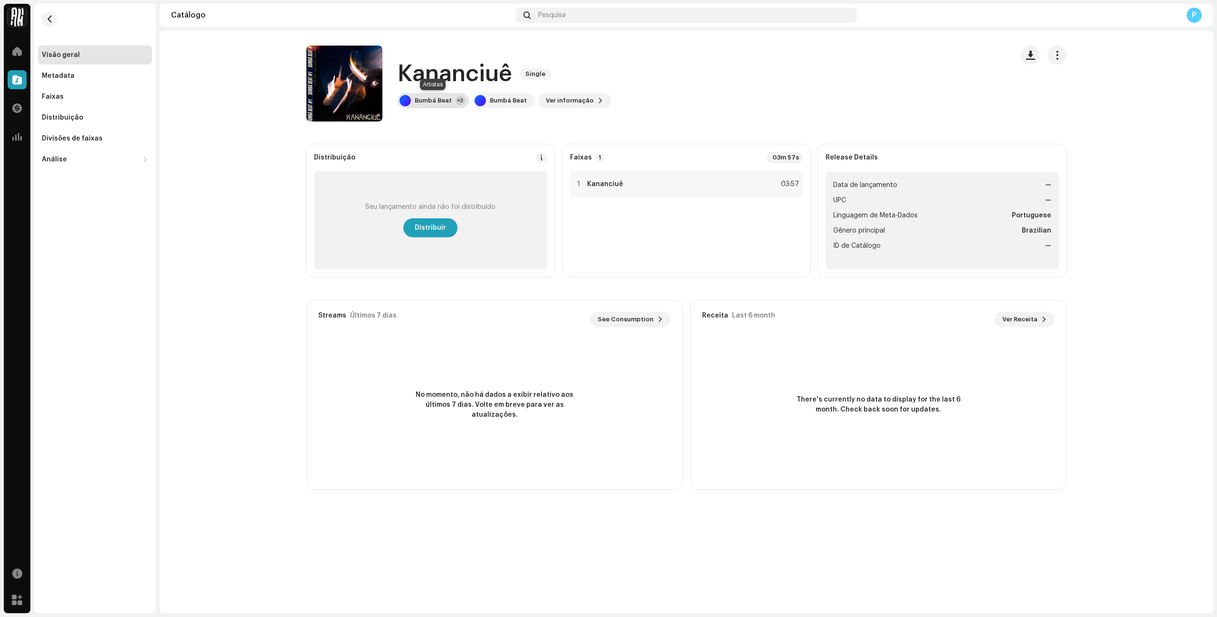
click at [455, 102] on div "+3" at bounding box center [459, 100] width 9 height 9
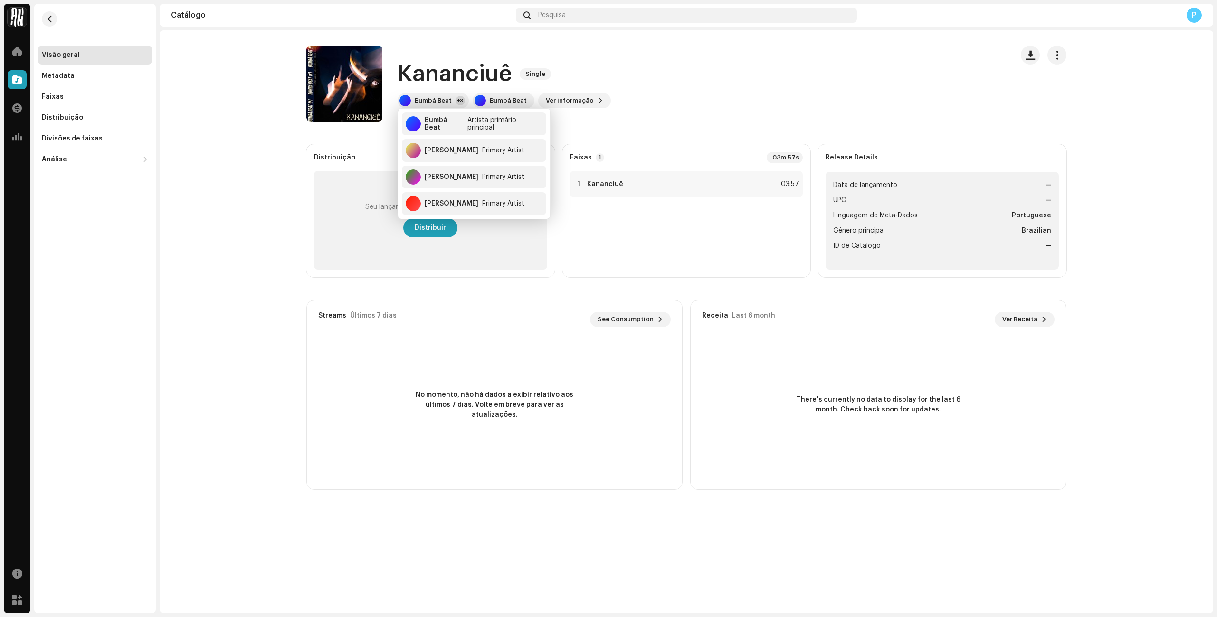
click at [414, 36] on catalog-releases-details-overview "Kananciuê Single Kananciuê Single Bumbá Beat +3 Bumbá Beat Ver informação Distr…" at bounding box center [686, 267] width 1053 height 475
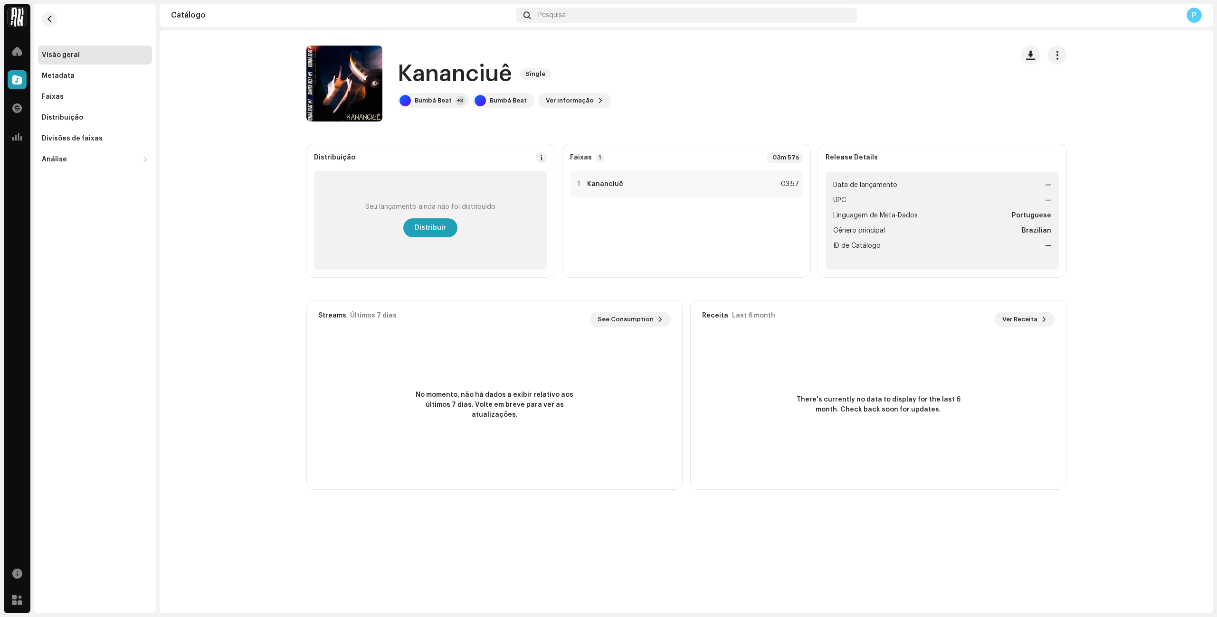
click at [414, 36] on catalog-releases-details-overview "Kananciuê Single Kananciuê Single Bumbá Beat +3 Bumbá Beat Ver informação Distr…" at bounding box center [686, 267] width 1053 height 475
click at [342, 27] on navigation-topbar "Catálogo Pesquisa P" at bounding box center [686, 17] width 1053 height 27
click at [56, 19] on button "button" at bounding box center [49, 18] width 15 height 15
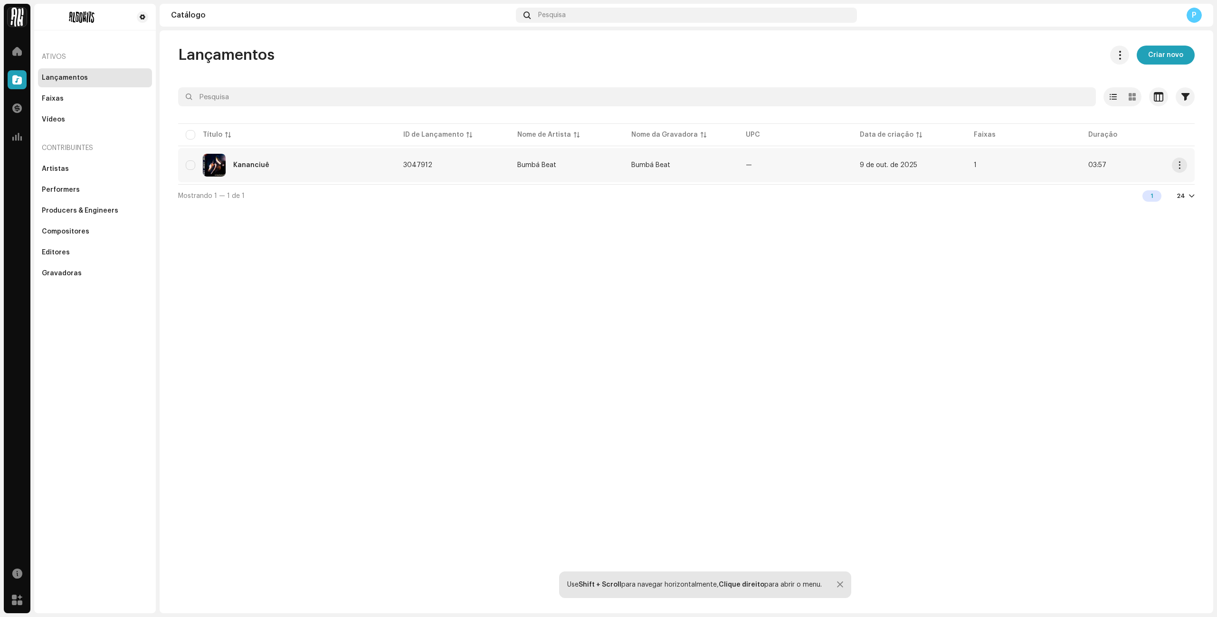
click at [248, 162] on div "Kananciuê" at bounding box center [251, 165] width 36 height 7
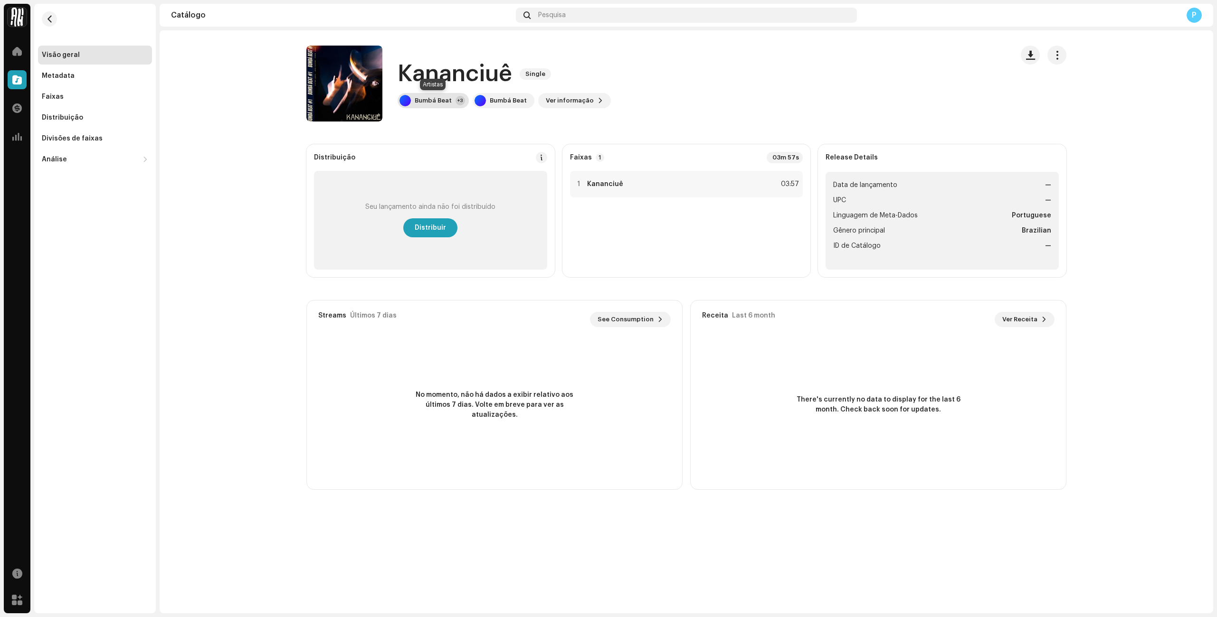
click at [463, 101] on div "Bumbá Beat +3" at bounding box center [432, 100] width 71 height 15
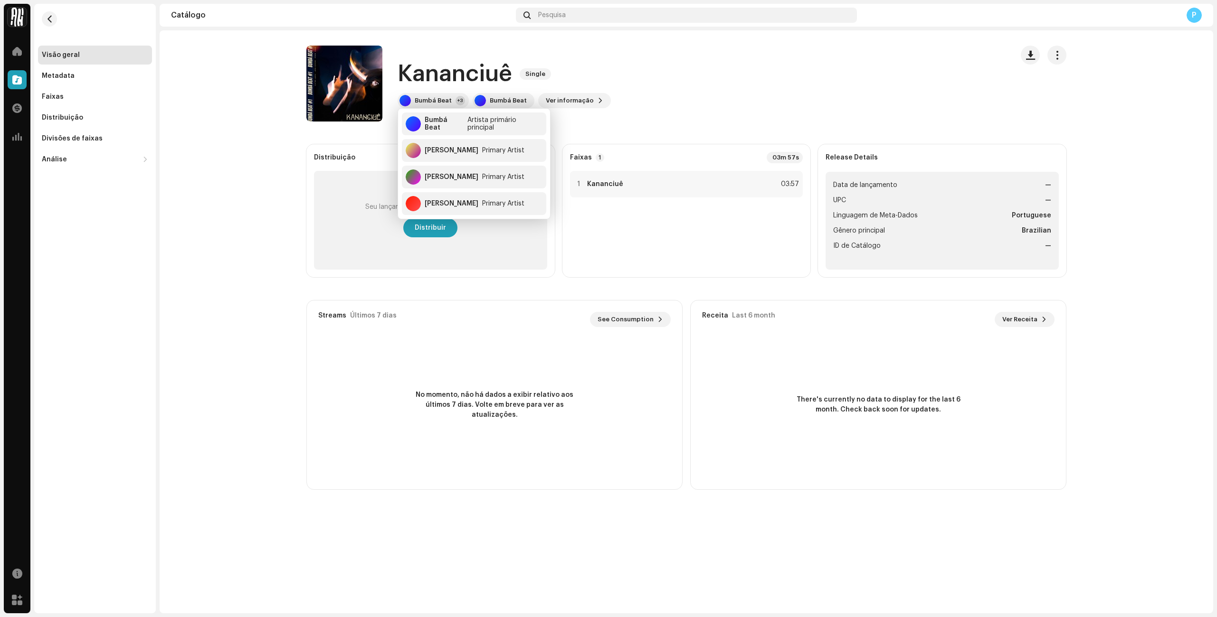
click at [702, 96] on div "Kananciuê Single Bumbá Beat +3 Bumbá Beat Ver informação" at bounding box center [655, 84] width 699 height 76
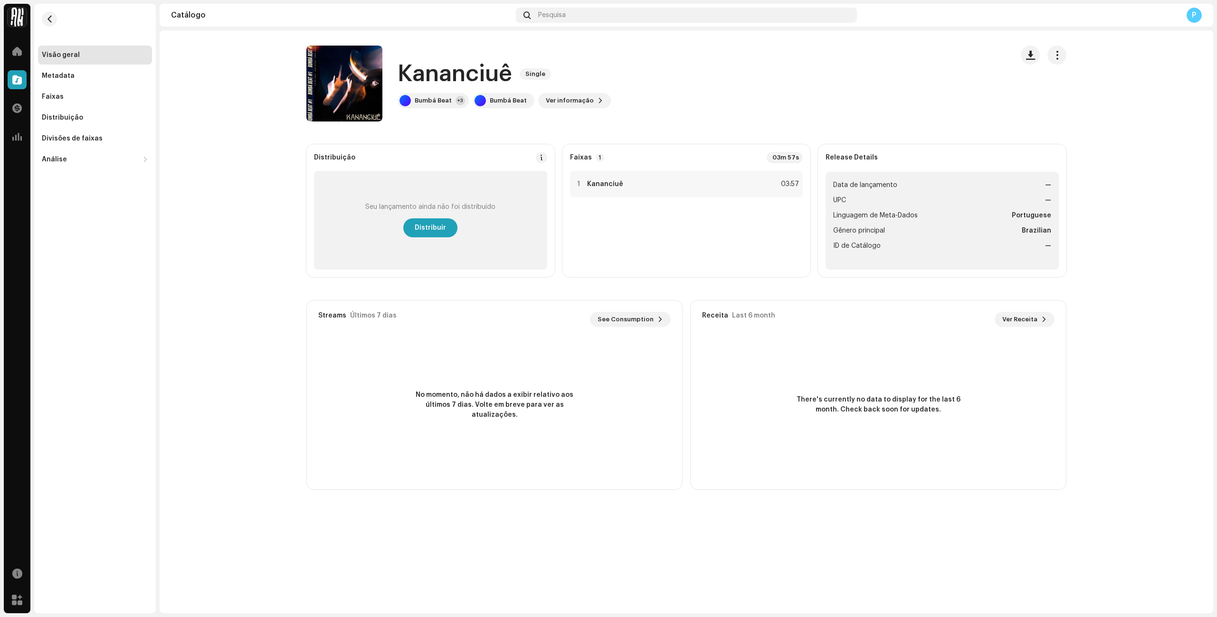
click at [702, 96] on div "Kananciuê Single Bumbá Beat +3 Bumbá Beat Ver informação" at bounding box center [655, 84] width 699 height 76
click at [48, 20] on span "button" at bounding box center [49, 19] width 7 height 8
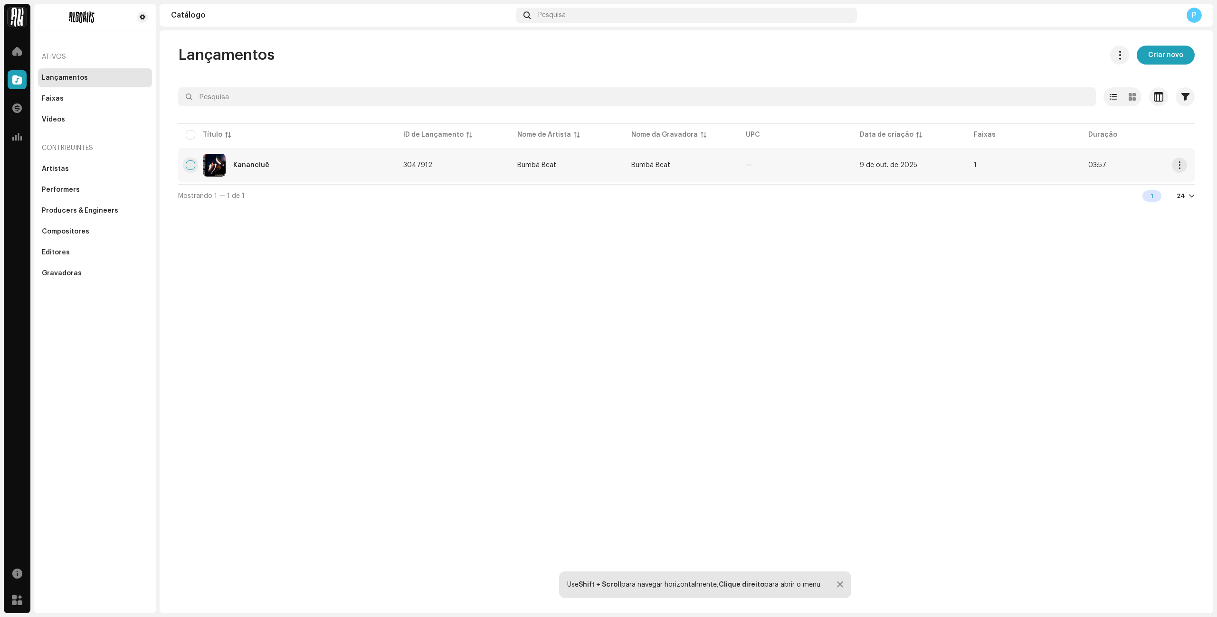
click at [194, 161] on input "checkbox" at bounding box center [190, 165] width 9 height 9
checkbox input "true"
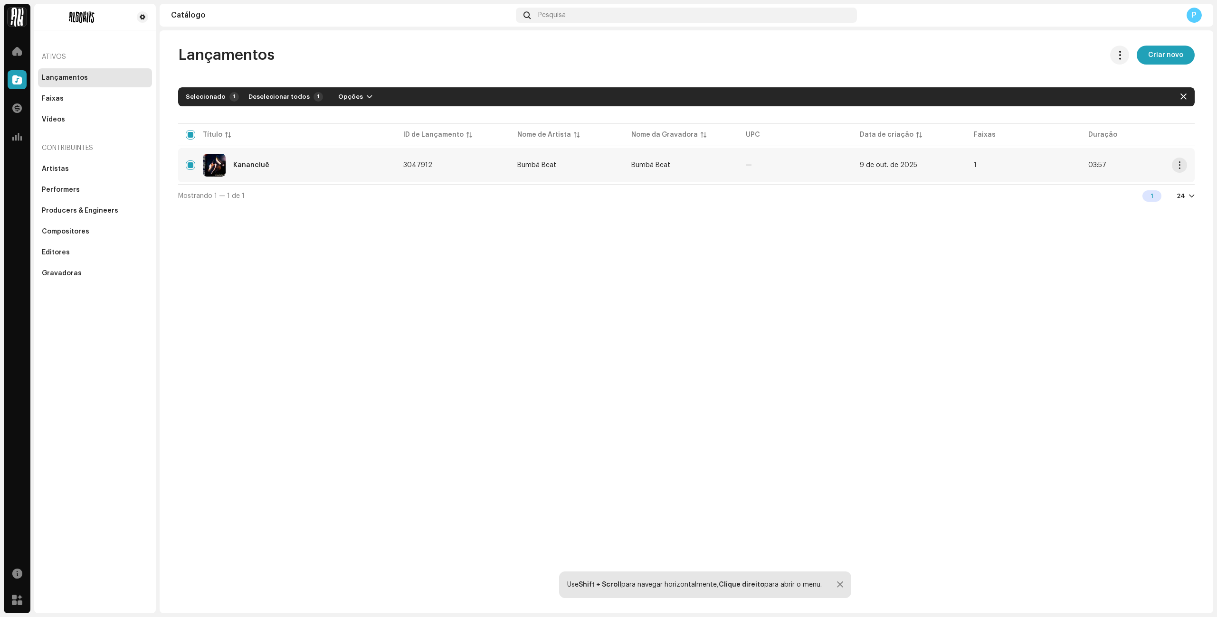
click at [236, 164] on div "Kananciuê" at bounding box center [251, 165] width 36 height 7
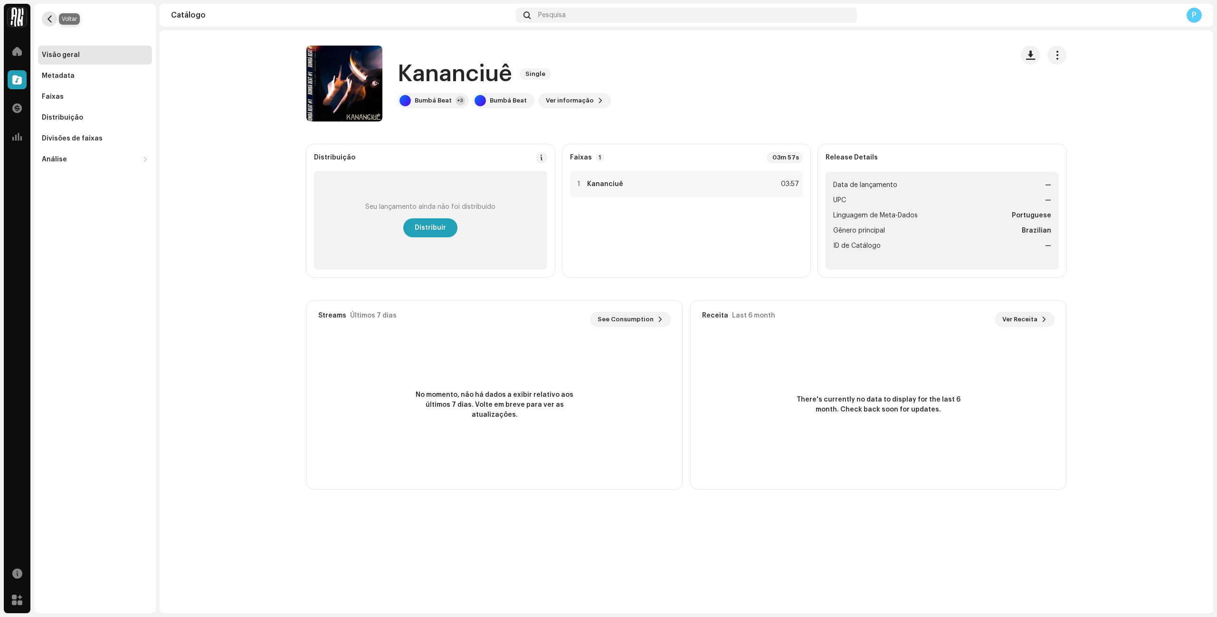
click at [49, 22] on span "button" at bounding box center [49, 19] width 7 height 8
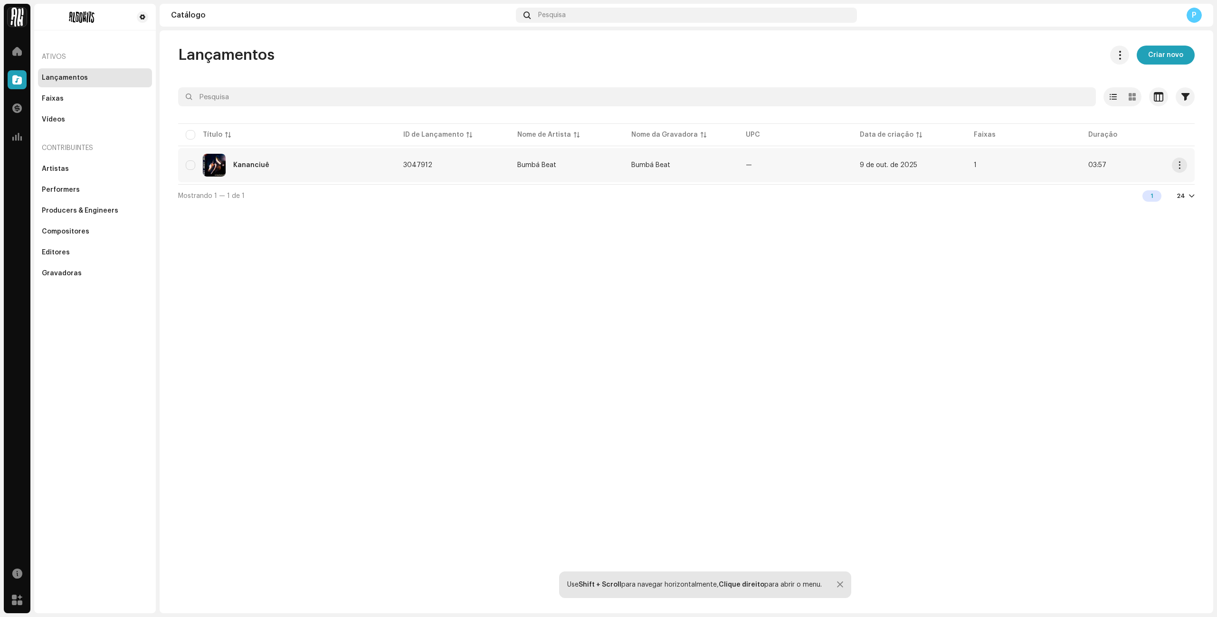
click at [187, 170] on div "Kananciuê" at bounding box center [287, 165] width 202 height 23
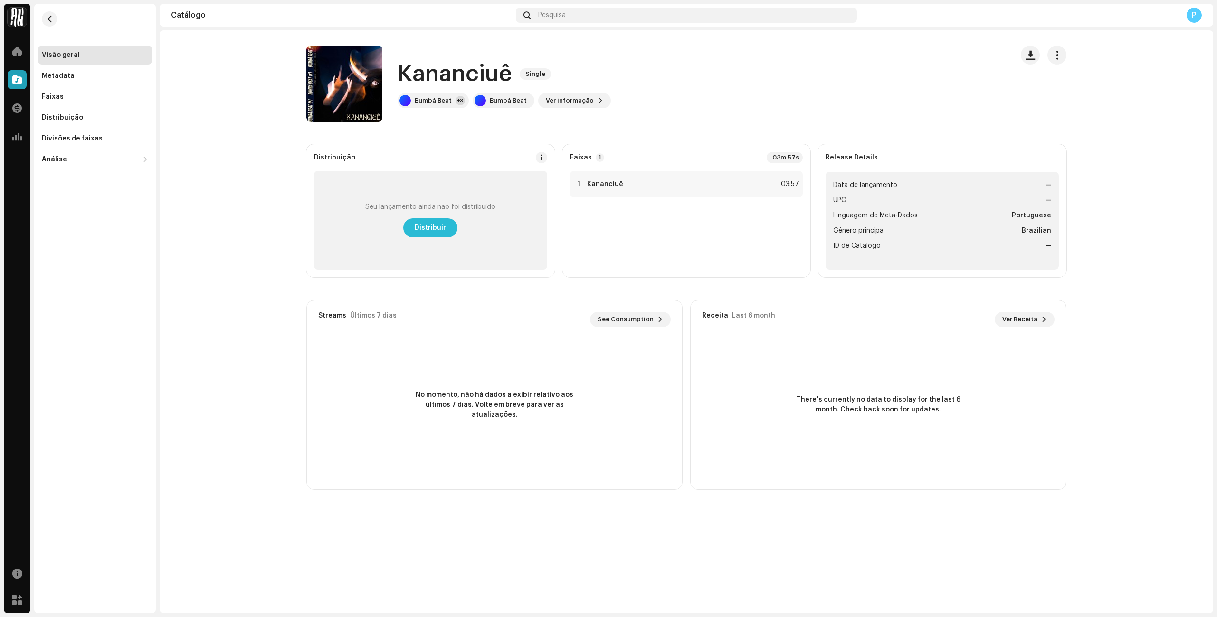
click at [442, 231] on span "Distribuir" at bounding box center [430, 227] width 31 height 19
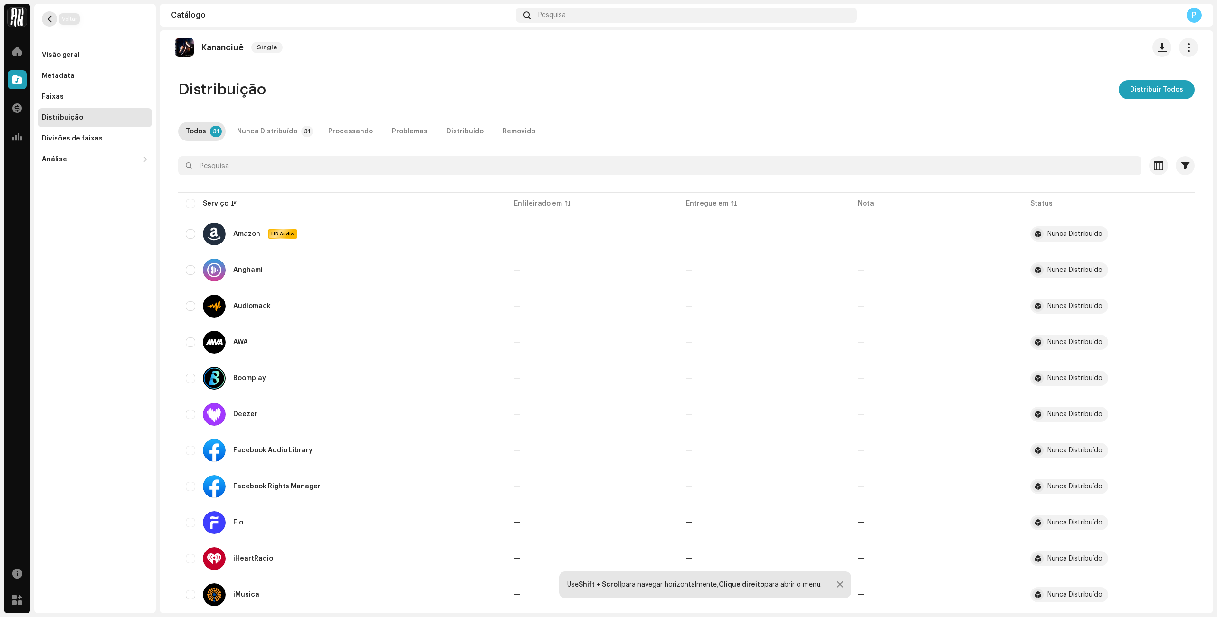
click at [52, 15] on span "button" at bounding box center [49, 19] width 7 height 8
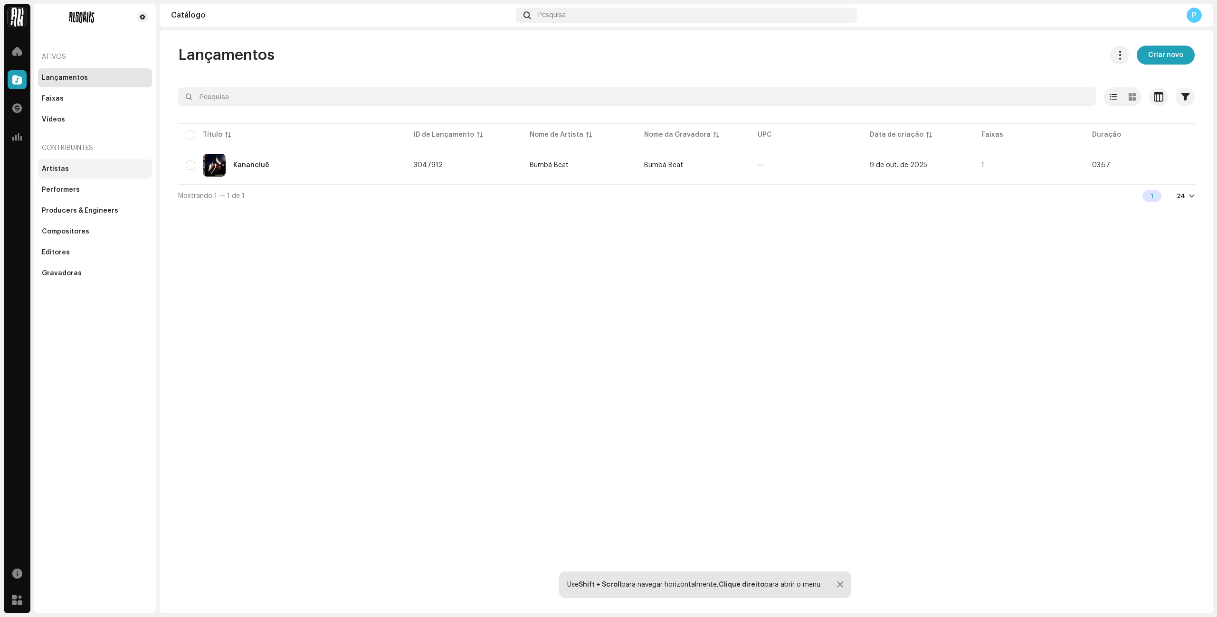
click at [61, 169] on div "Artistas" at bounding box center [55, 169] width 27 height 8
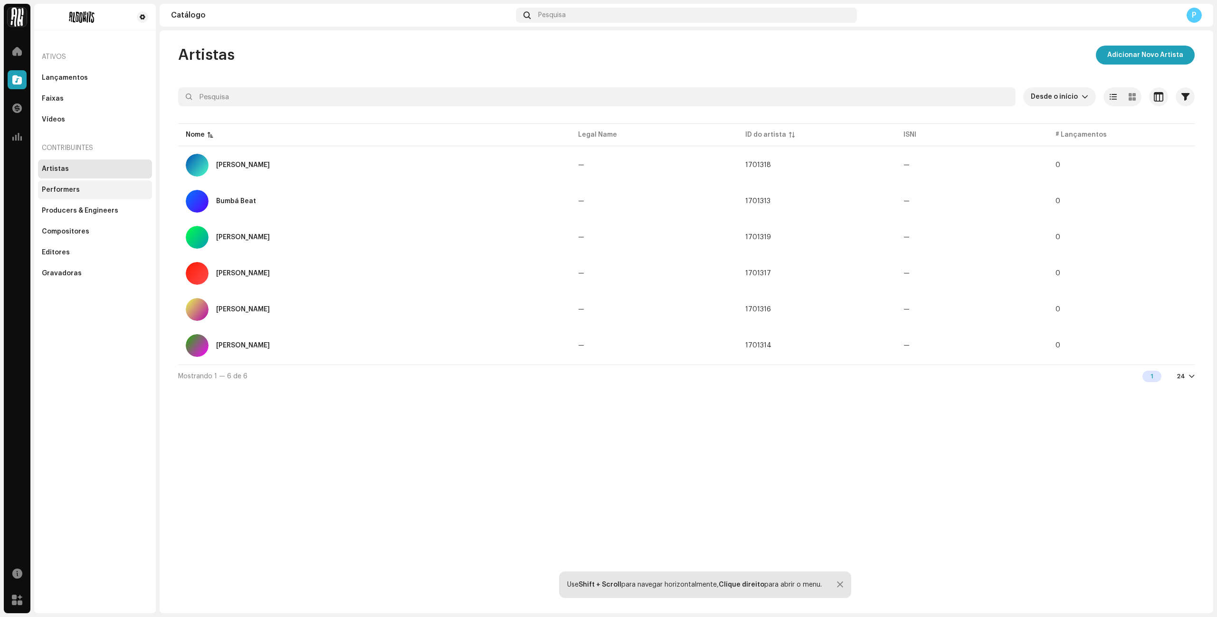
click at [62, 183] on div "Performers" at bounding box center [95, 189] width 114 height 19
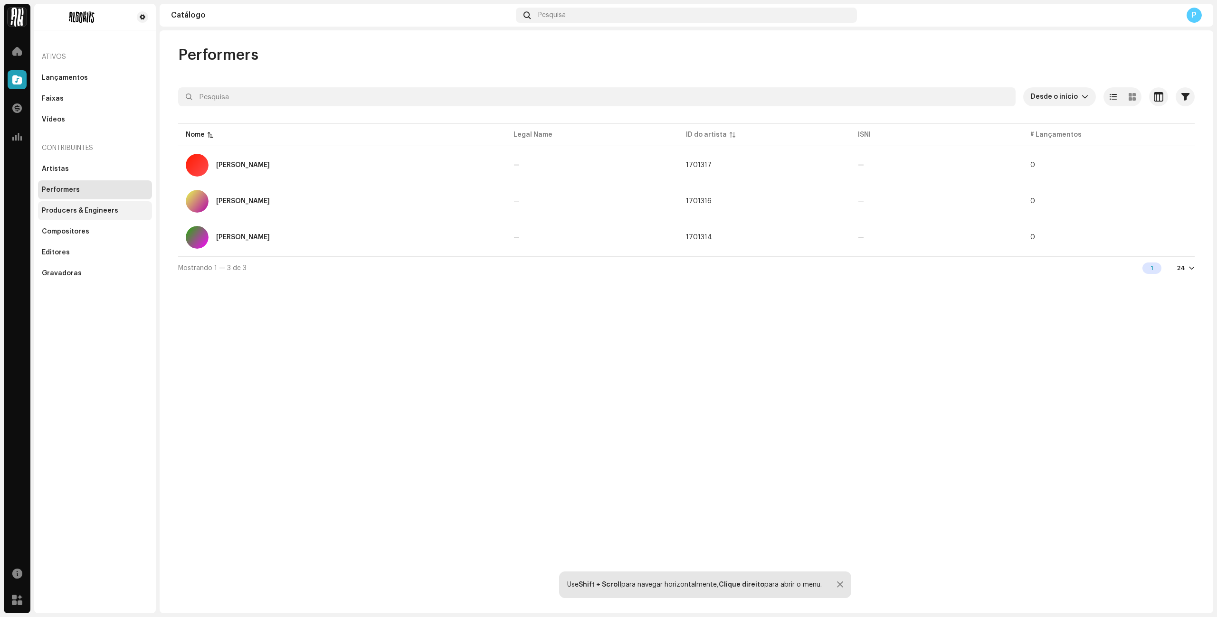
click at [66, 211] on div "Producers & Engineers" at bounding box center [80, 211] width 76 height 8
click at [65, 235] on div "Compositores" at bounding box center [65, 232] width 47 height 8
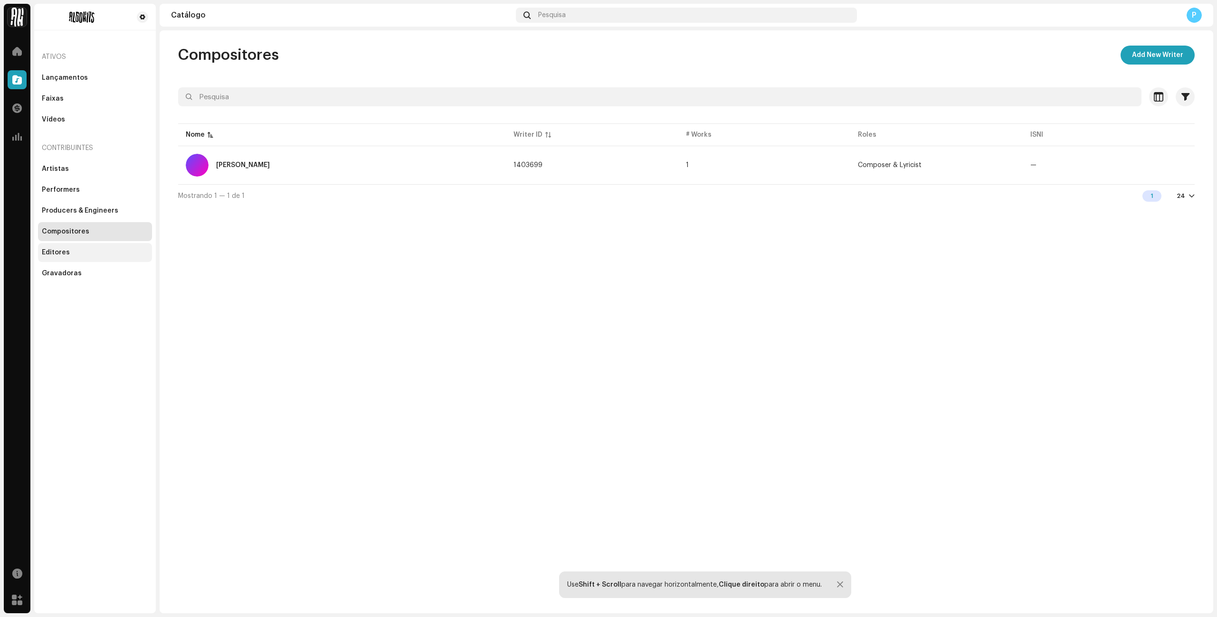
click at [64, 255] on div "Editores" at bounding box center [56, 253] width 28 height 8
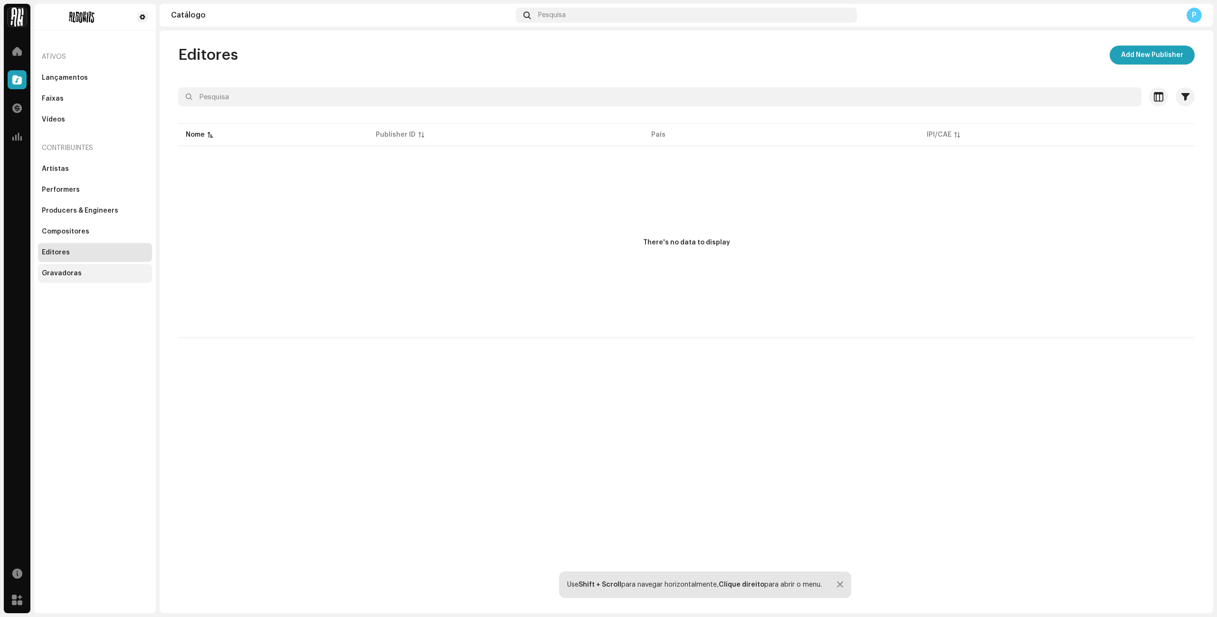
click at [65, 274] on div "Gravadoras" at bounding box center [62, 274] width 40 height 8
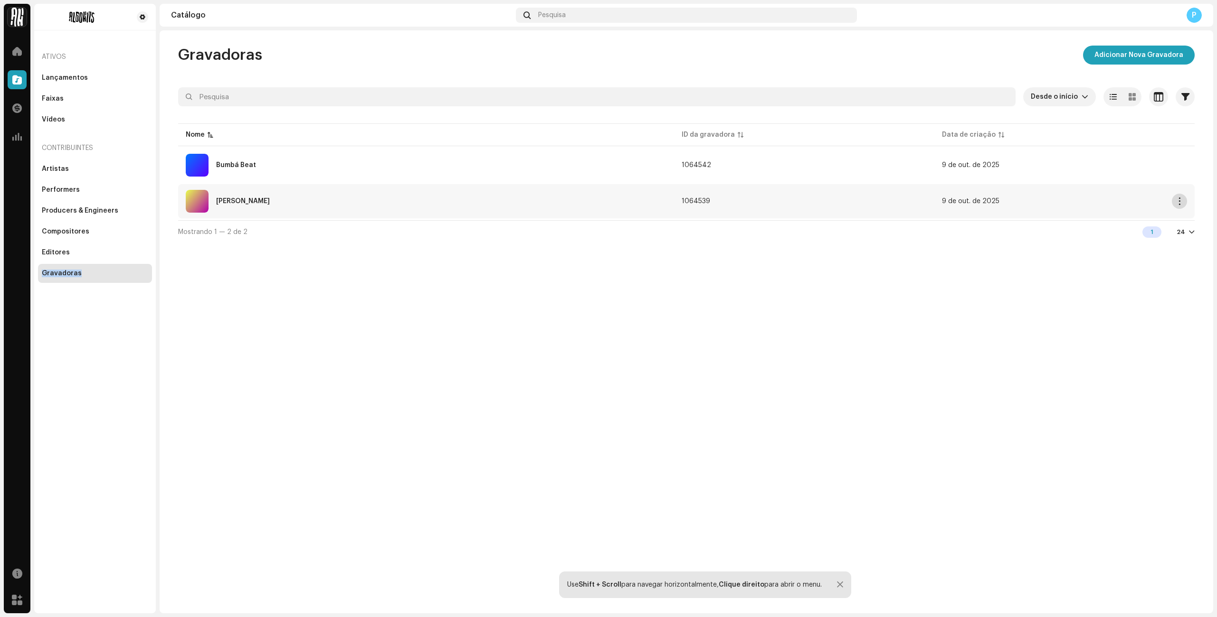
click at [1173, 203] on button "button" at bounding box center [1178, 201] width 15 height 15
click at [876, 287] on div "Gravadoras Adicionar Nova Gravadora Desde o início Selecionado 0 Selecionar tod…" at bounding box center [686, 321] width 1053 height 583
click at [23, 80] on div at bounding box center [17, 79] width 19 height 19
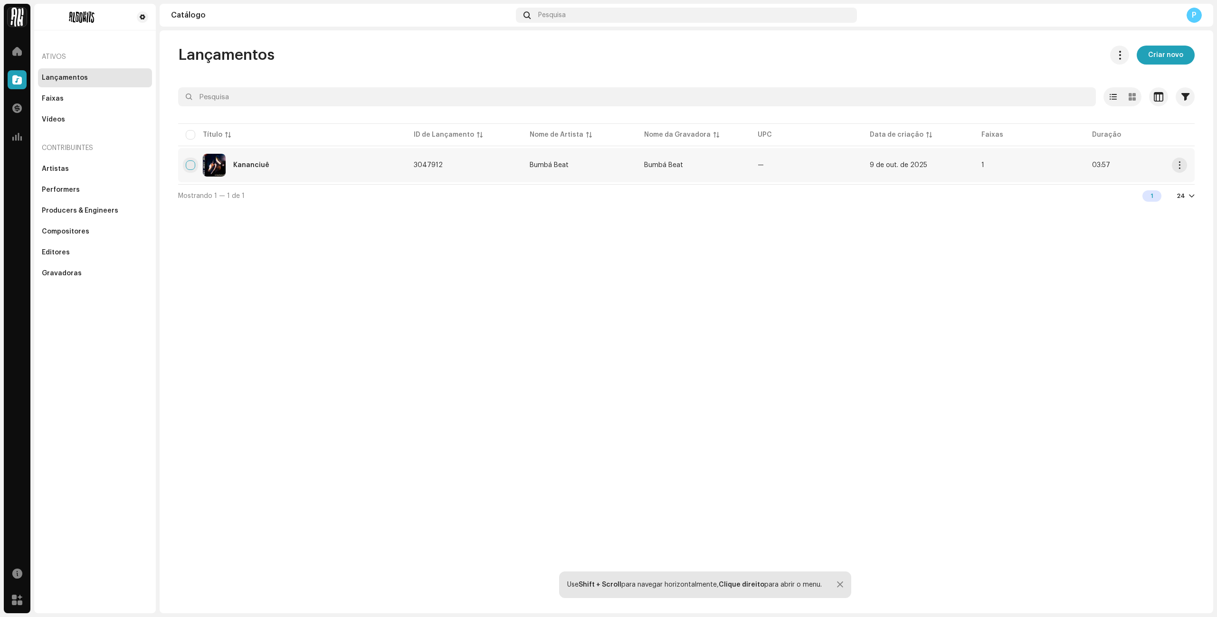
click at [191, 168] on input "checkbox" at bounding box center [190, 165] width 9 height 9
checkbox input "true"
click at [191, 168] on input "checkbox" at bounding box center [190, 165] width 9 height 9
checkbox input "false"
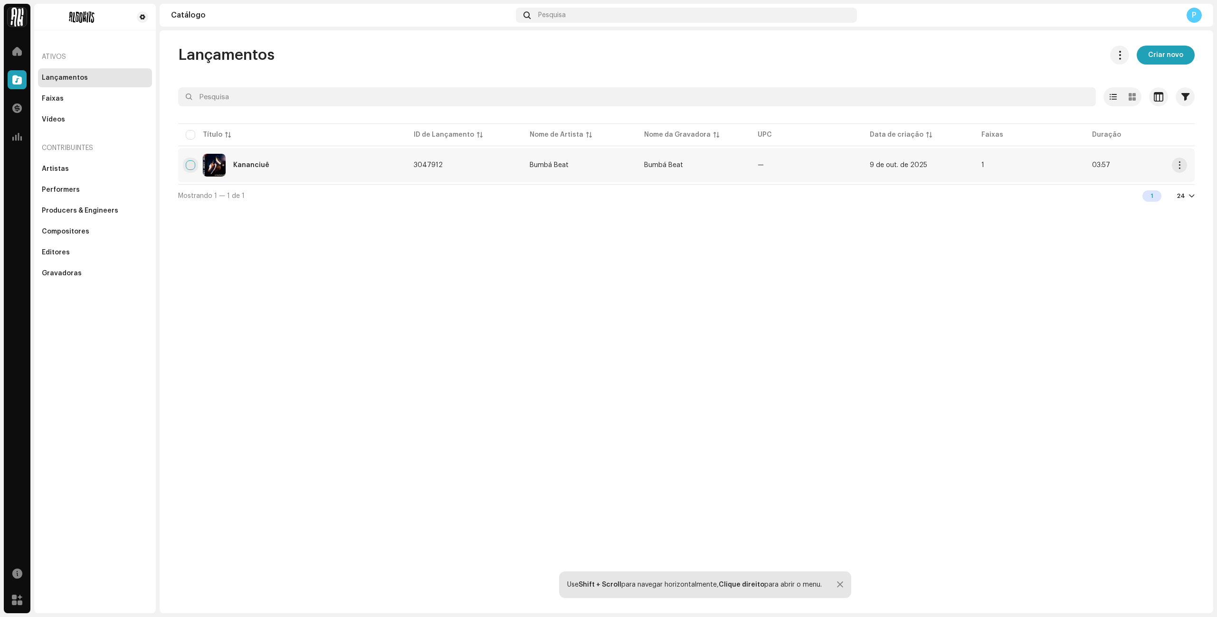
checkbox input "false"
click at [68, 97] on div "Faixas" at bounding box center [95, 99] width 106 height 8
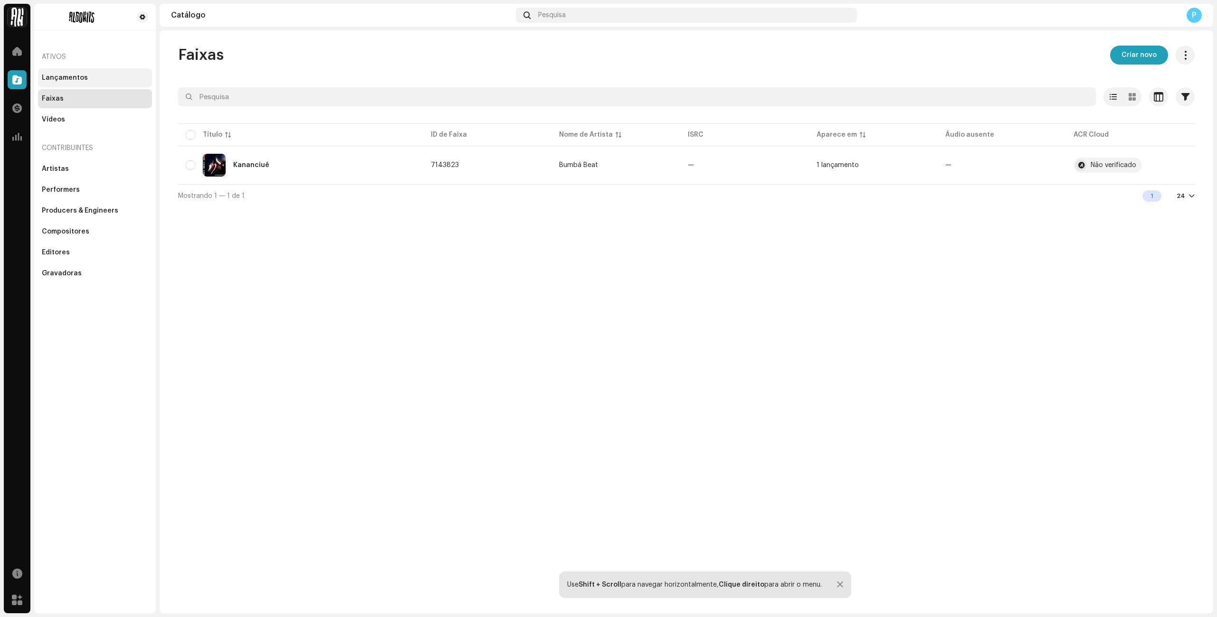
click at [68, 80] on div "Lançamentos" at bounding box center [65, 78] width 46 height 8
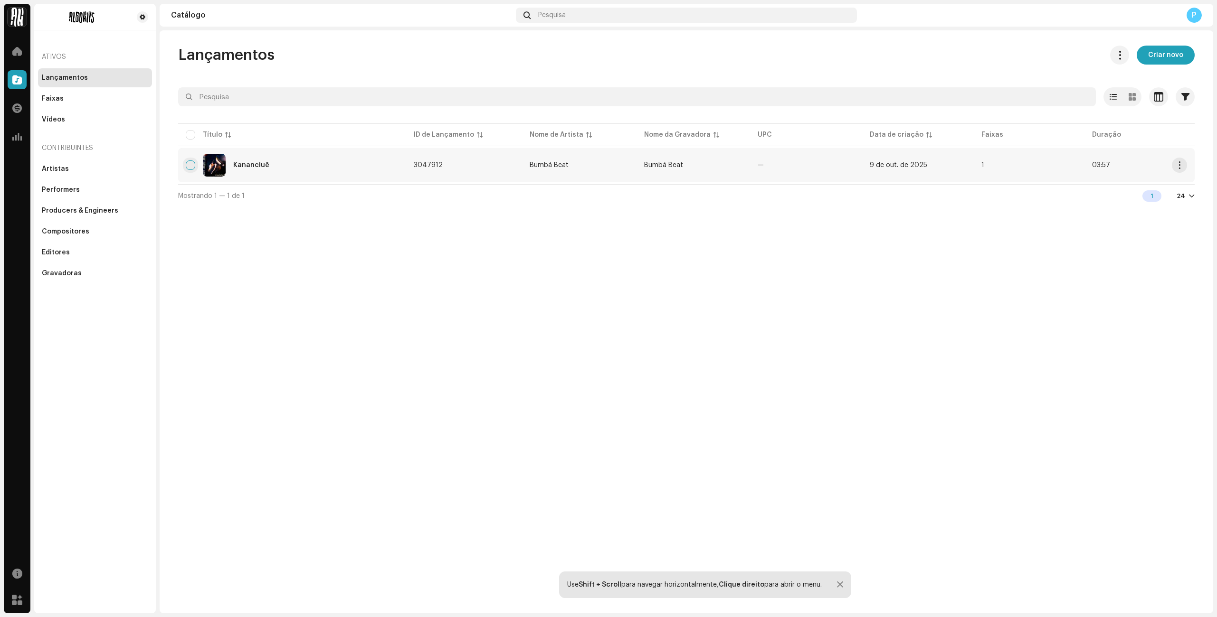
click at [194, 165] on input "checkbox" at bounding box center [190, 165] width 9 height 9
checkbox input "true"
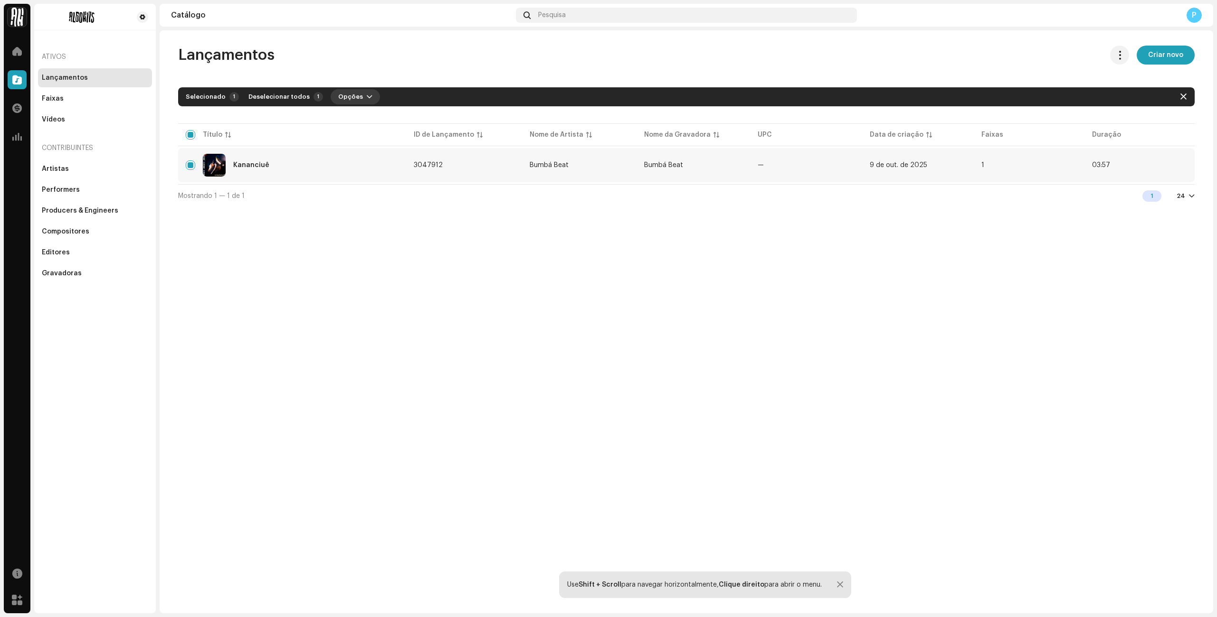
click at [343, 96] on span "Opções" at bounding box center [350, 96] width 25 height 19
click at [514, 45] on div "Lançamentos Criar novo Selecionado 1 Deselecionar todos 1 Opções Filtros Status…" at bounding box center [686, 321] width 1053 height 583
click at [1176, 164] on span "button" at bounding box center [1179, 165] width 7 height 8
click at [1149, 185] on div "Abrir em [GEOGRAPHIC_DATA]" at bounding box center [1139, 187] width 99 height 8
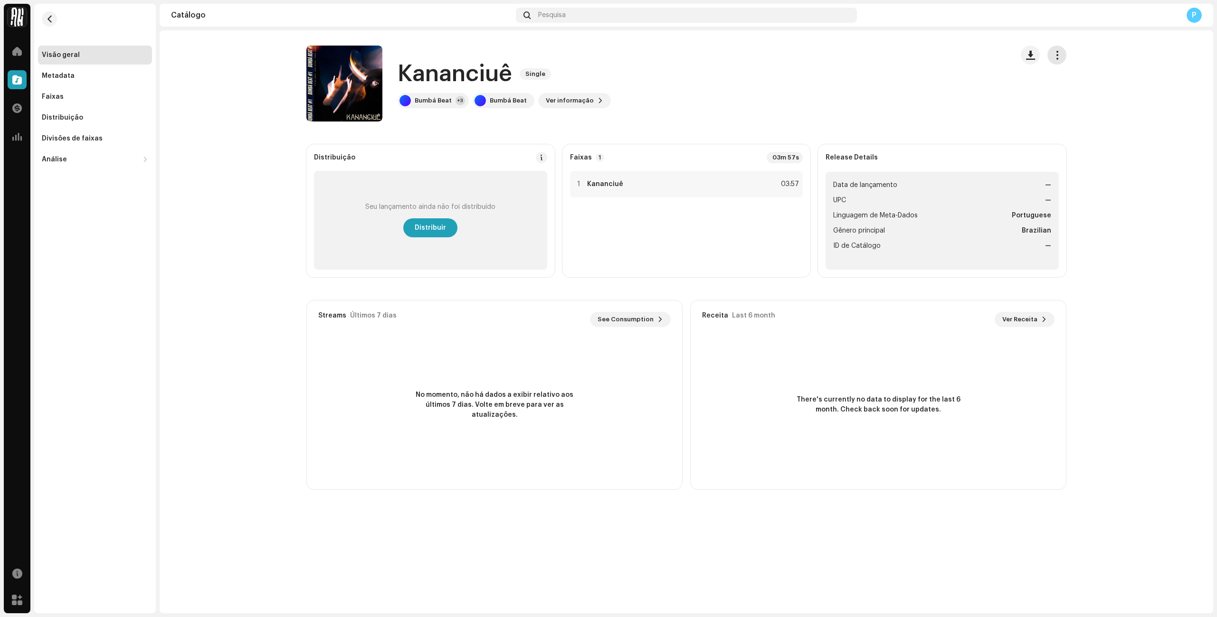
click at [1057, 51] on span "button" at bounding box center [1056, 55] width 9 height 8
click at [1065, 100] on span "Editar" at bounding box center [1065, 98] width 20 height 8
